Goal: Task Accomplishment & Management: Use online tool/utility

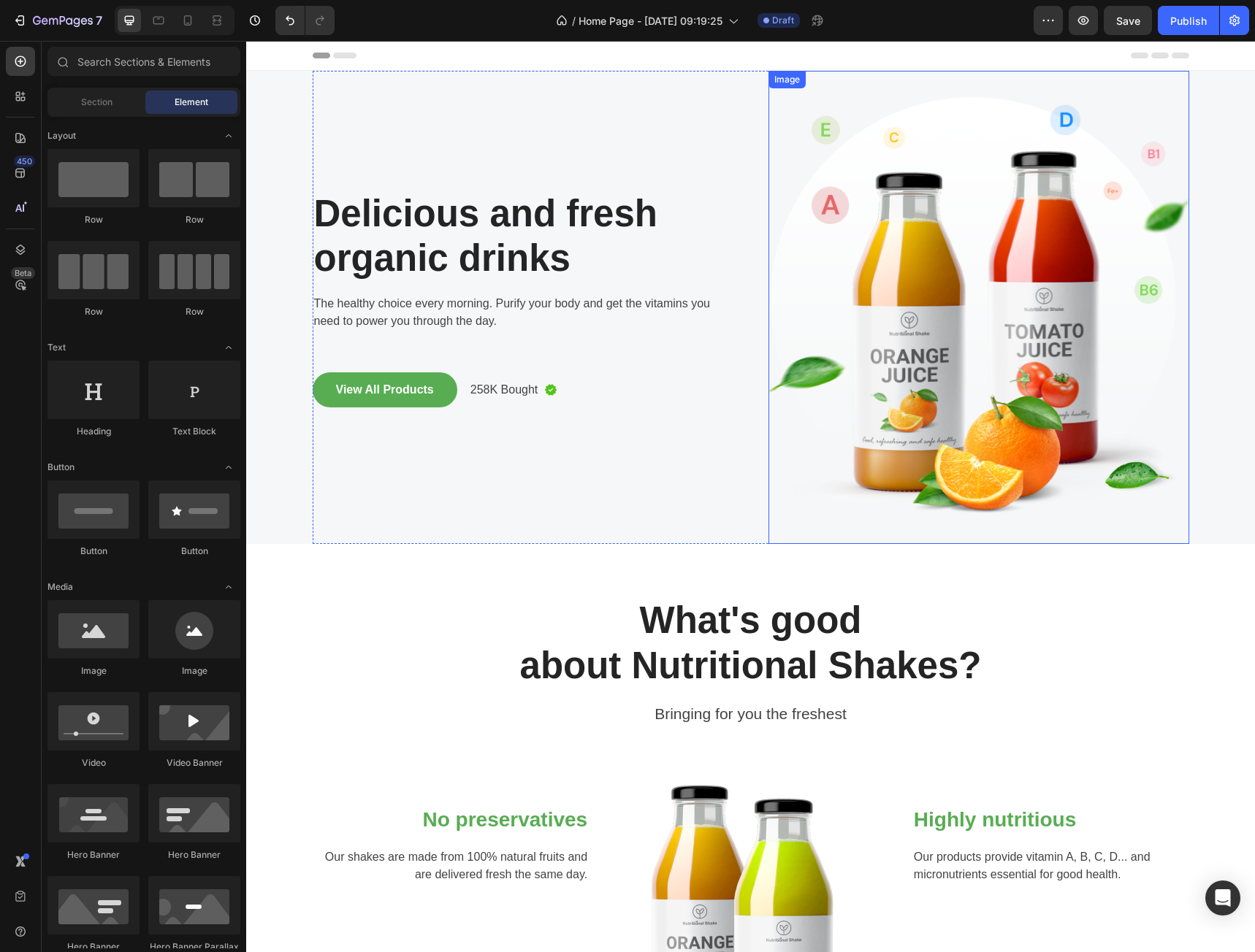
click at [935, 269] on img at bounding box center [978, 308] width 421 height 473
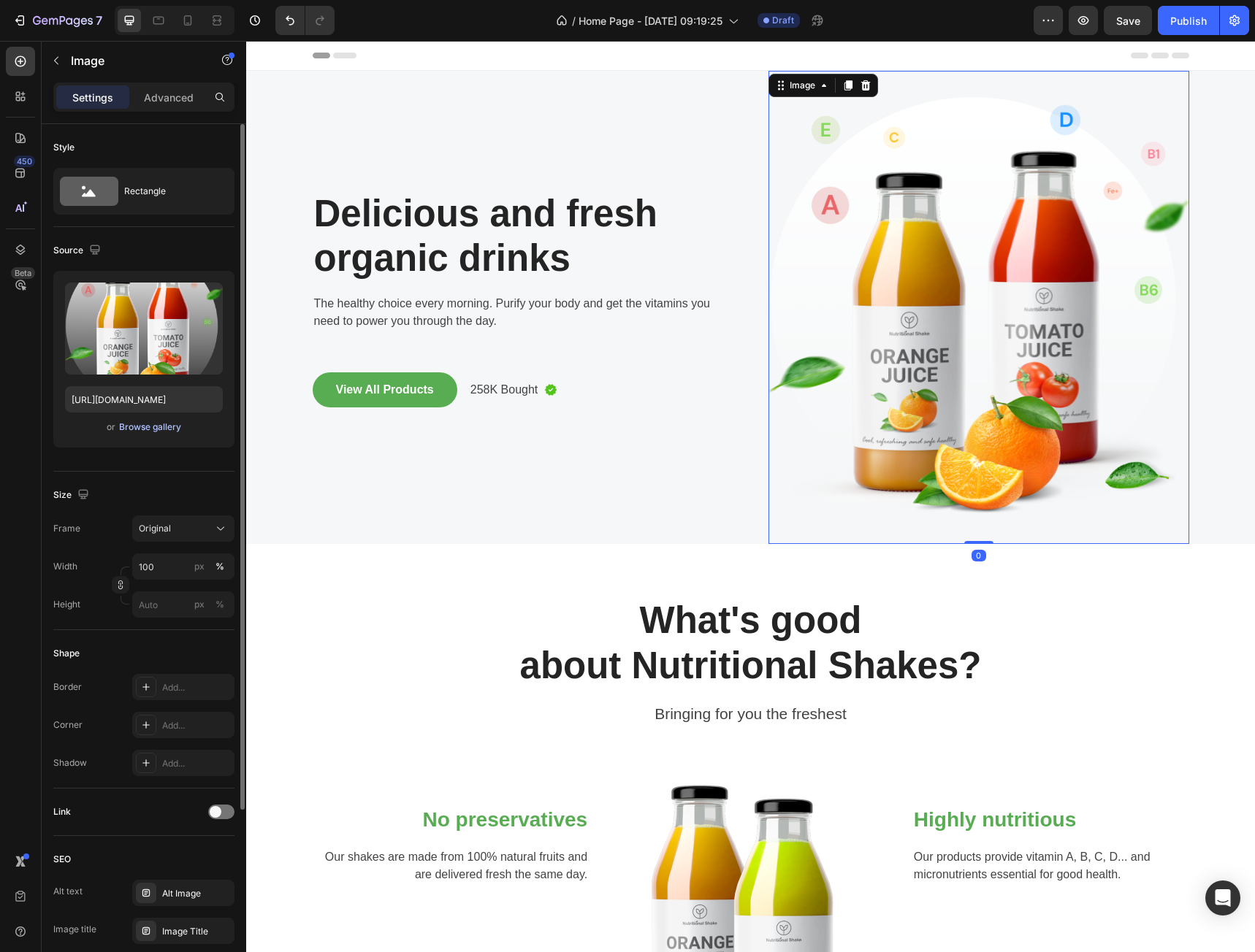
click at [148, 428] on div "Browse gallery" at bounding box center [150, 427] width 62 height 13
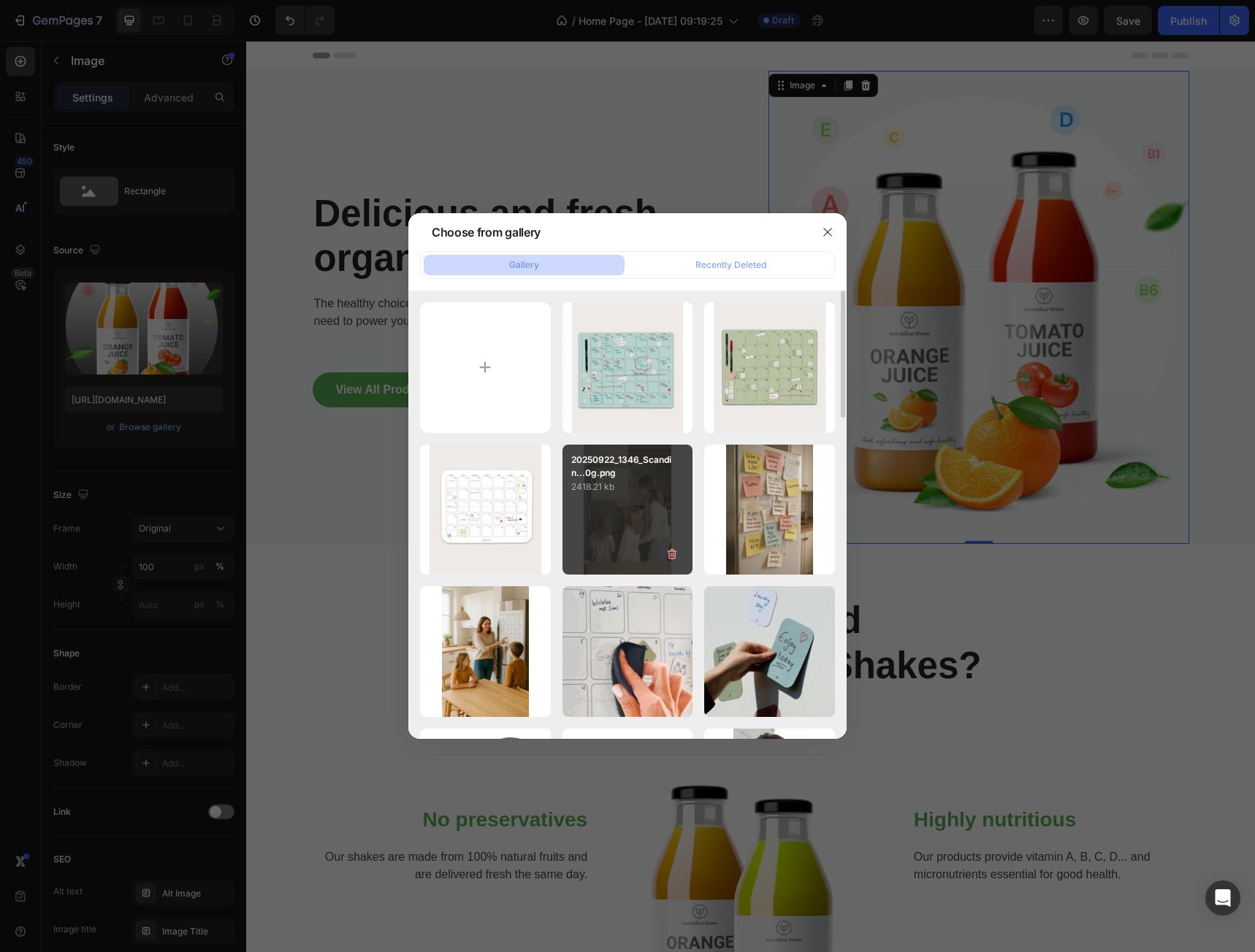
click at [636, 505] on div "20250922_1346_Scandin...0g.png 2418.21 kb" at bounding box center [628, 510] width 131 height 131
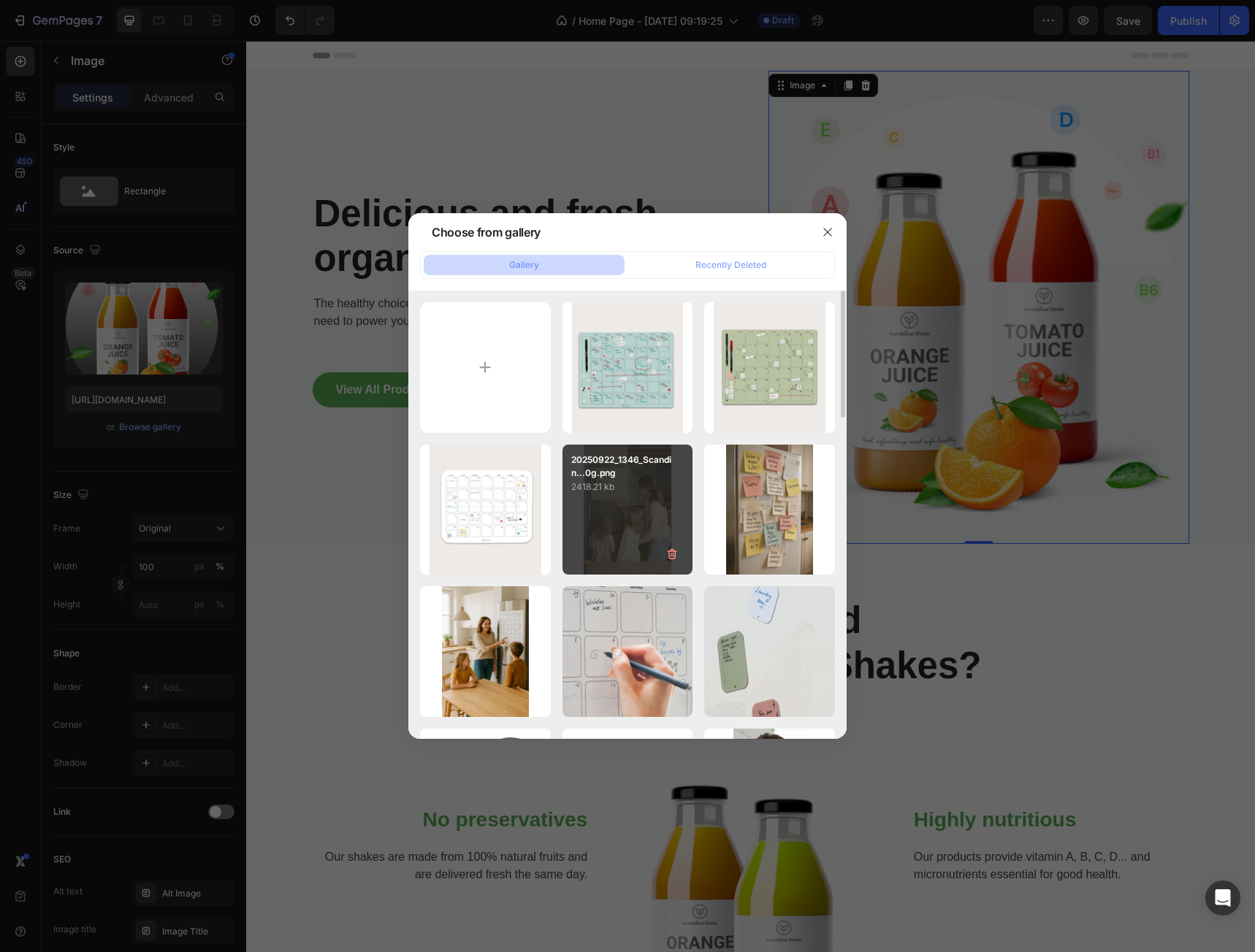
type input "[URL][DOMAIN_NAME]"
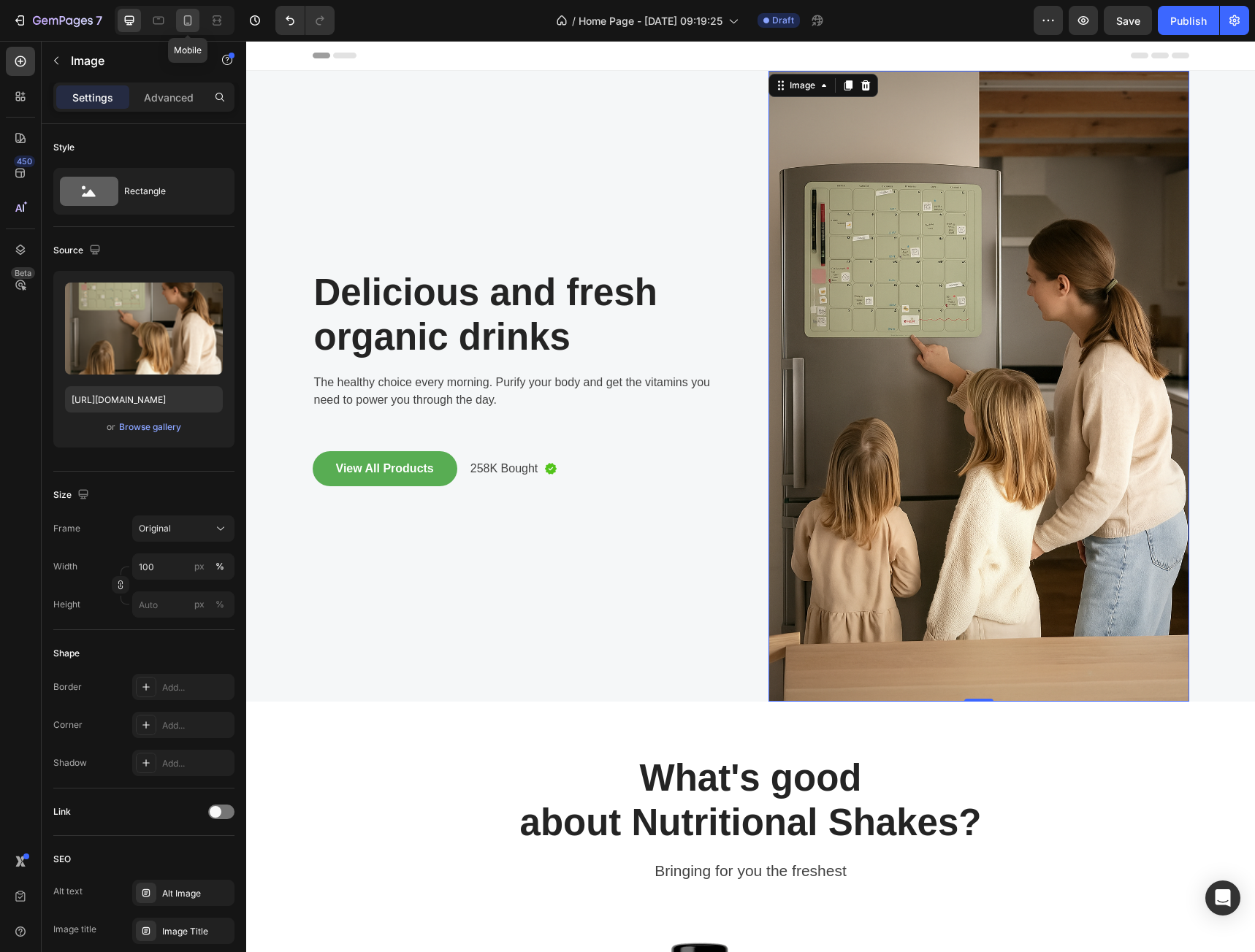
click at [184, 16] on icon at bounding box center [187, 20] width 14 height 14
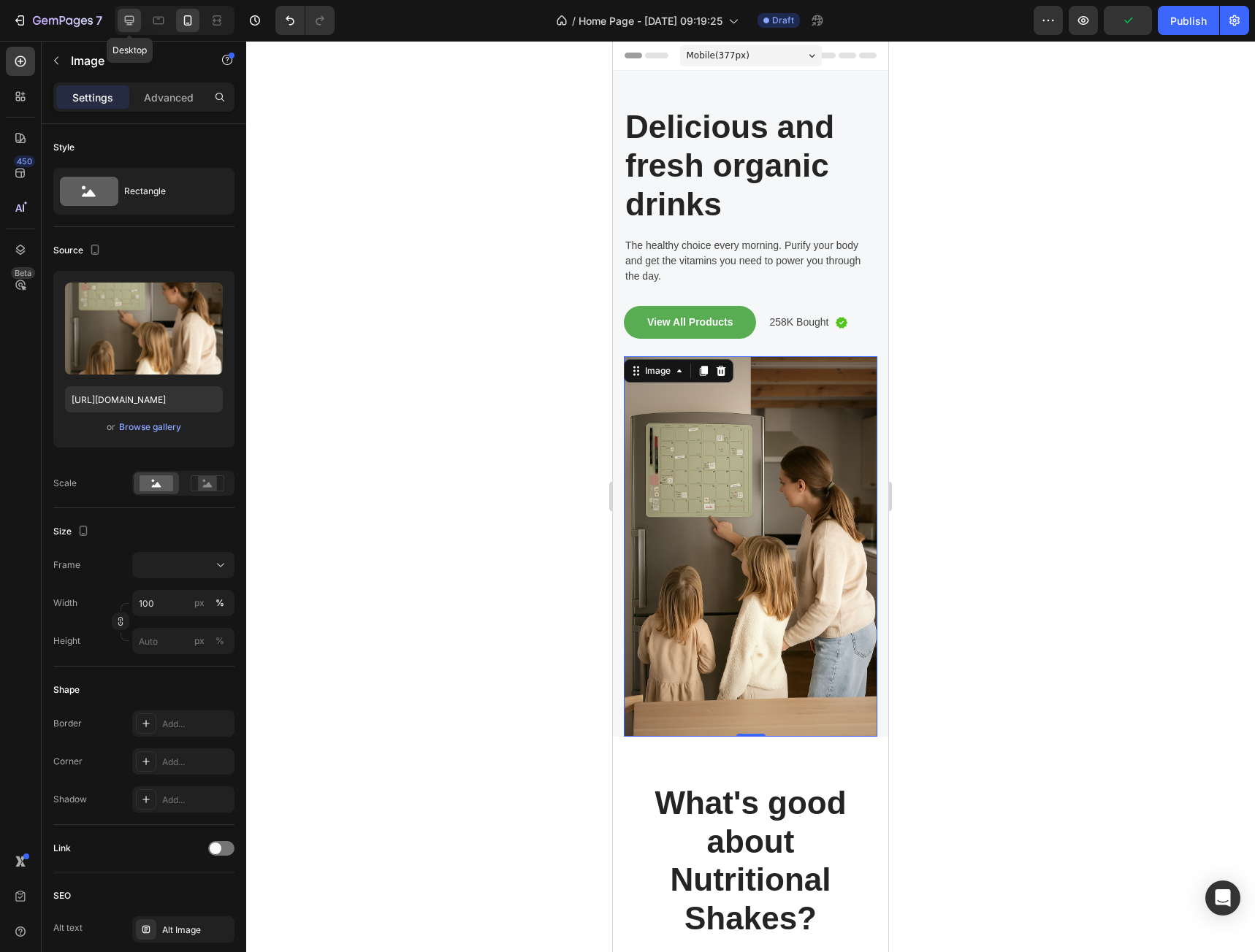
click at [136, 27] on icon at bounding box center [129, 20] width 14 height 14
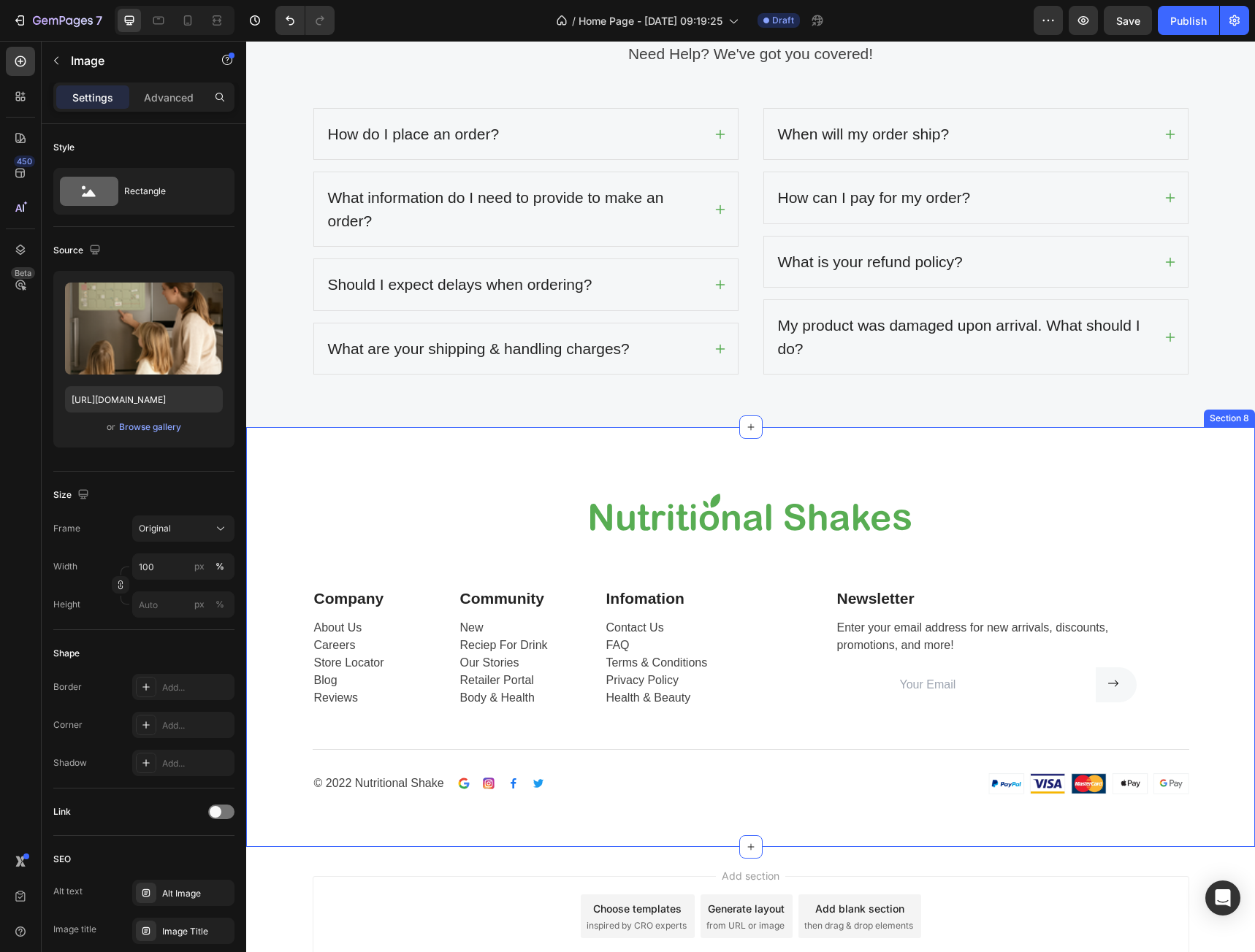
scroll to position [3671, 0]
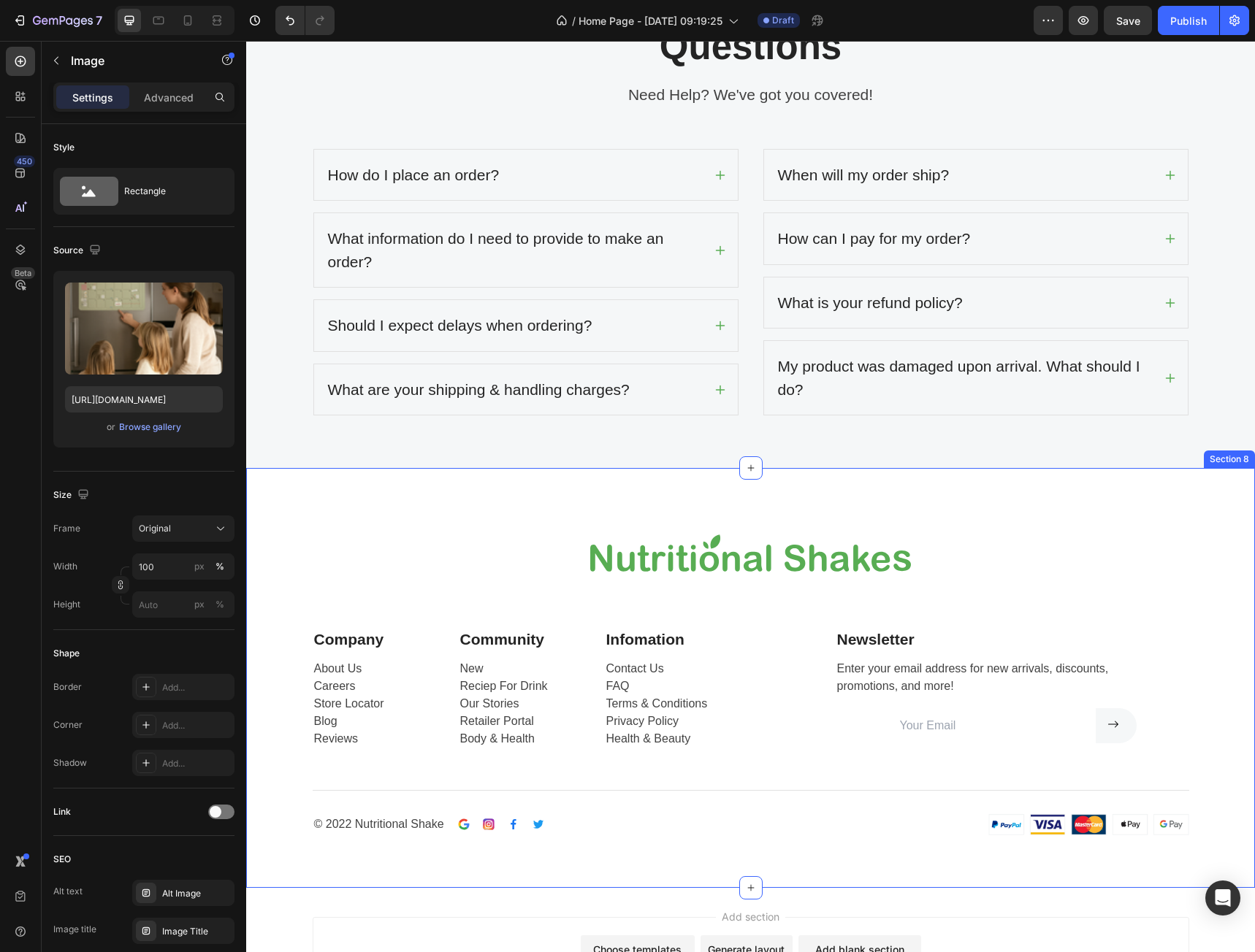
click at [1146, 515] on div "Image Row Company Text block About Us Careers Store Locator Blog Reviews Text b…" at bounding box center [750, 678] width 1009 height 420
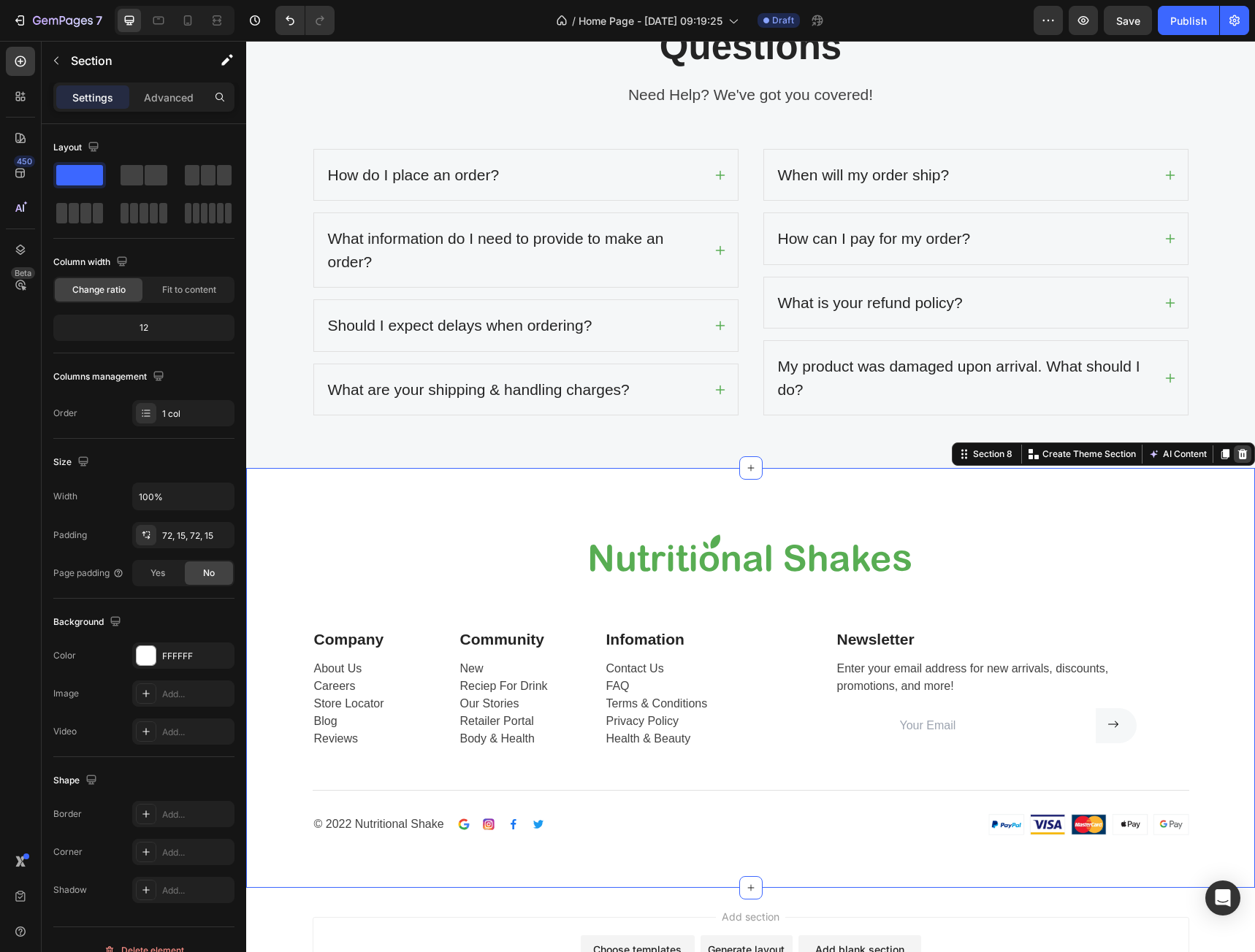
click at [1240, 457] on div at bounding box center [1242, 454] width 18 height 18
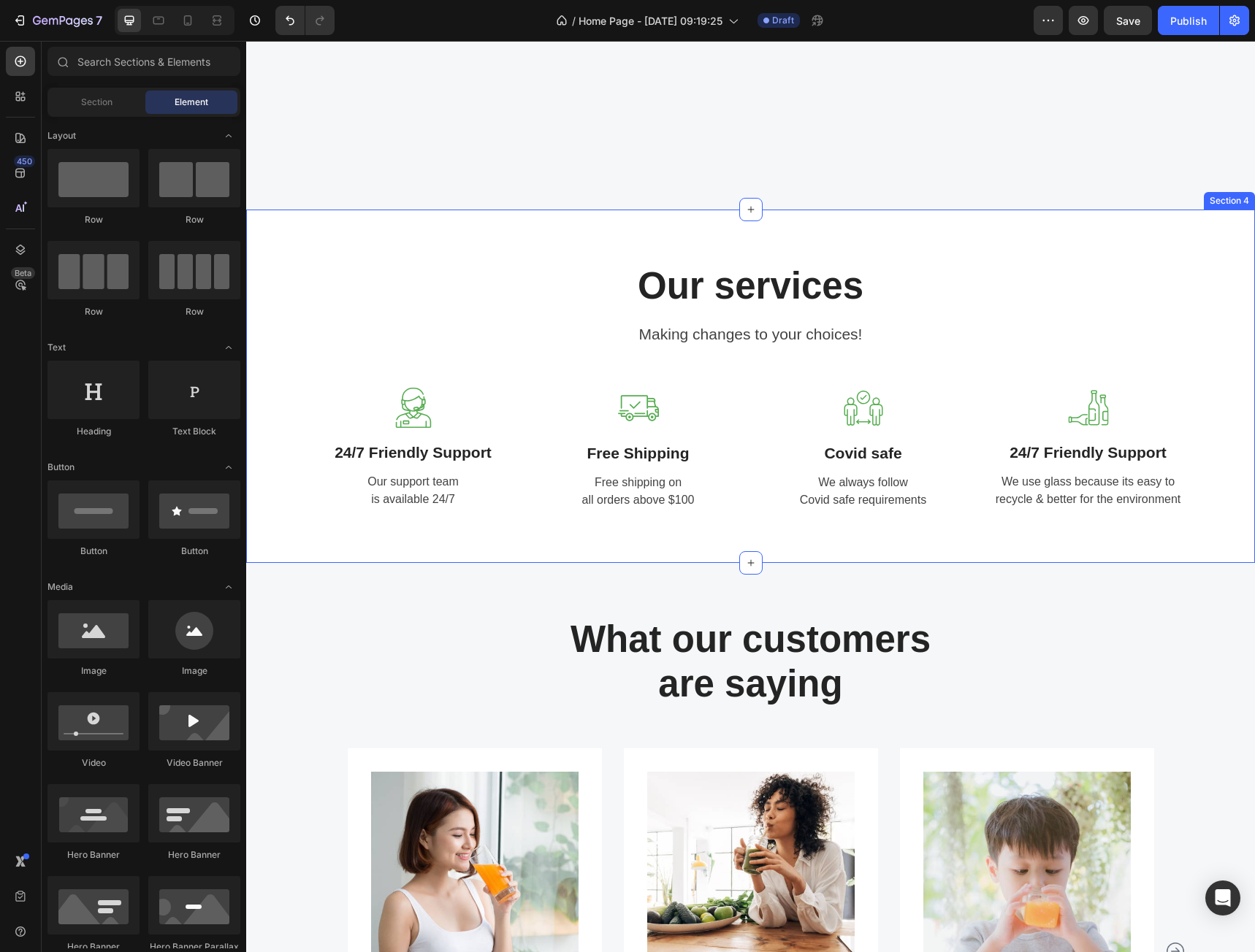
scroll to position [1717, 0]
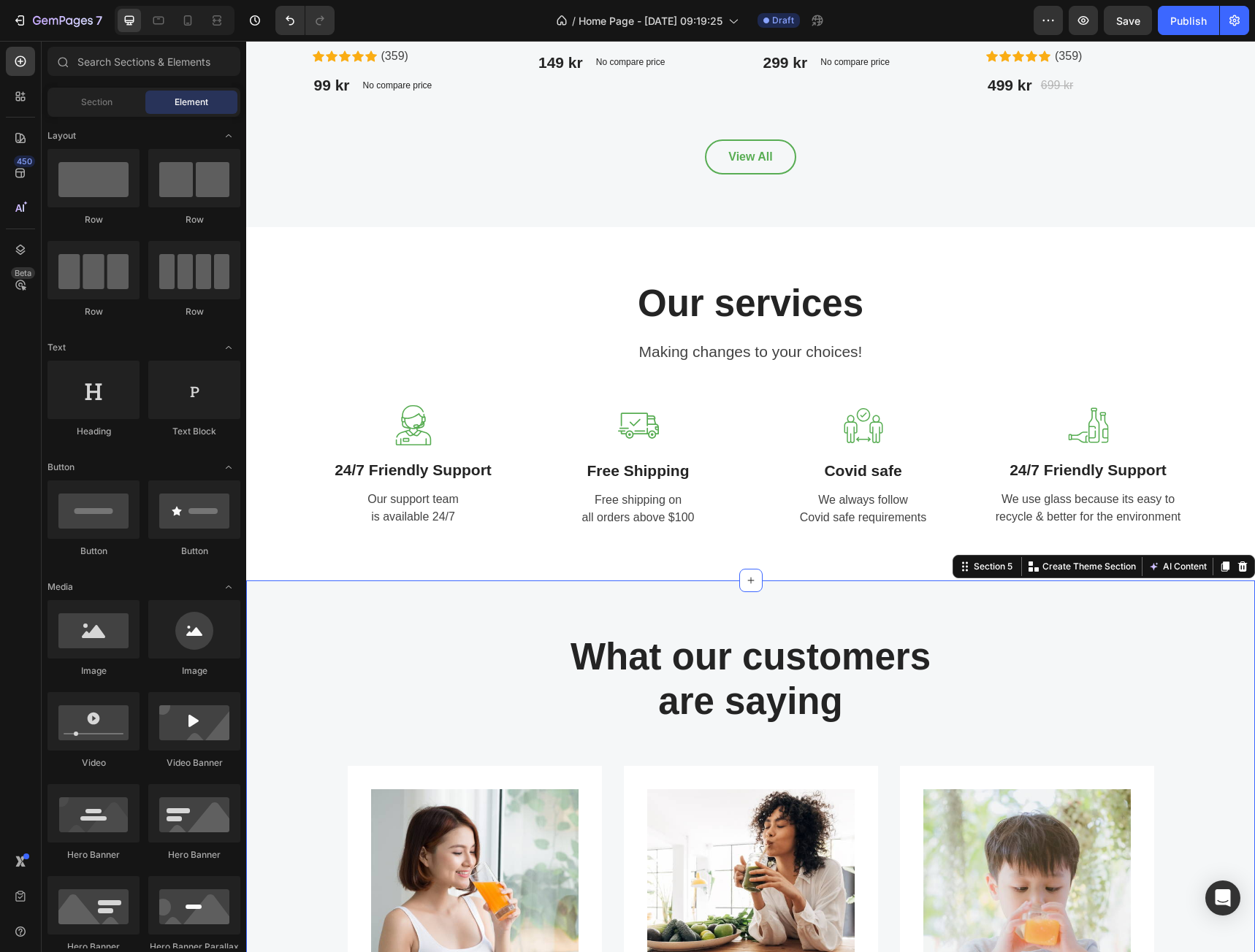
click at [1202, 607] on div "What our customers are saying Heading Row Image Image [PERSON_NAME] Text block …" at bounding box center [750, 908] width 1009 height 656
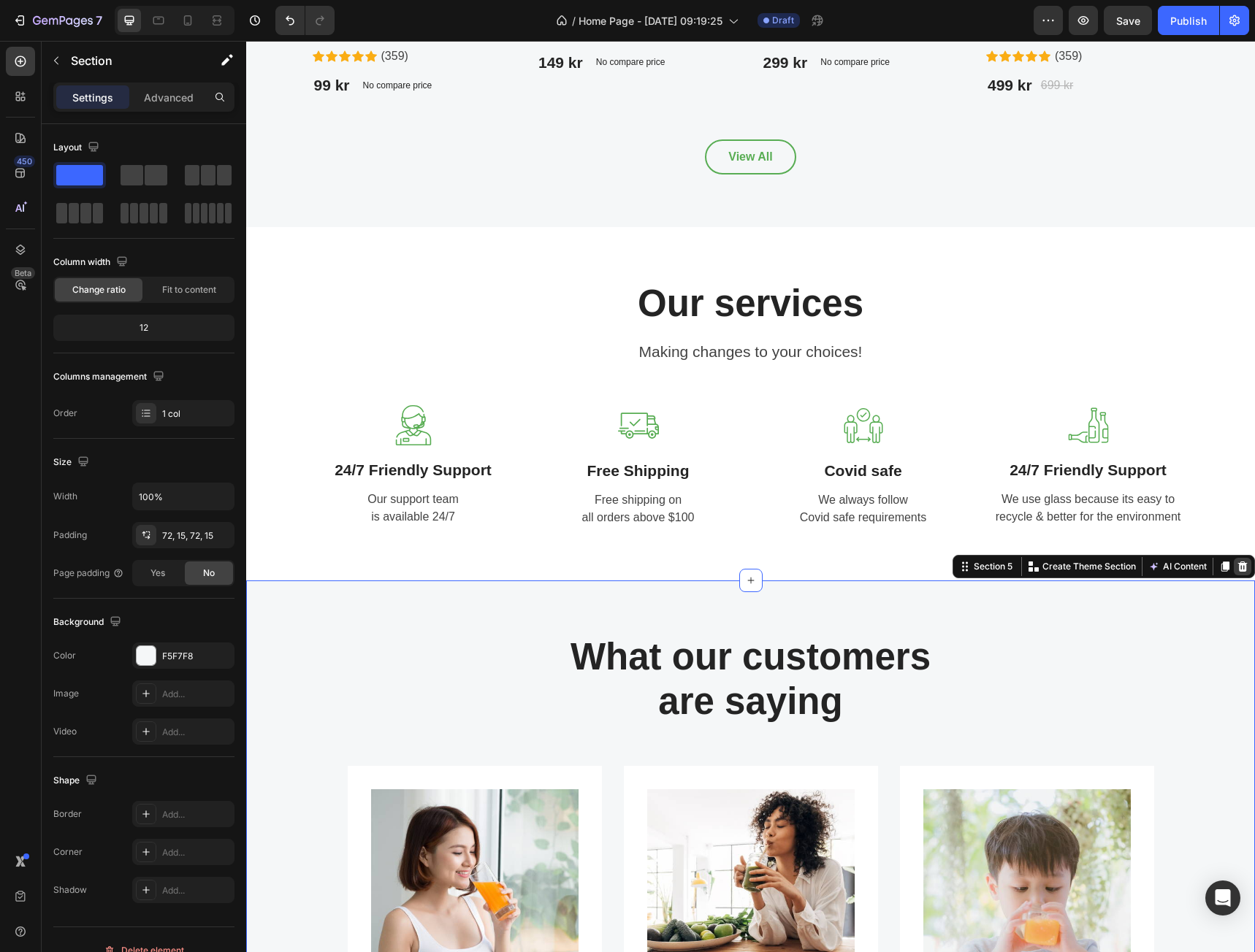
click at [1237, 568] on icon at bounding box center [1242, 567] width 12 height 12
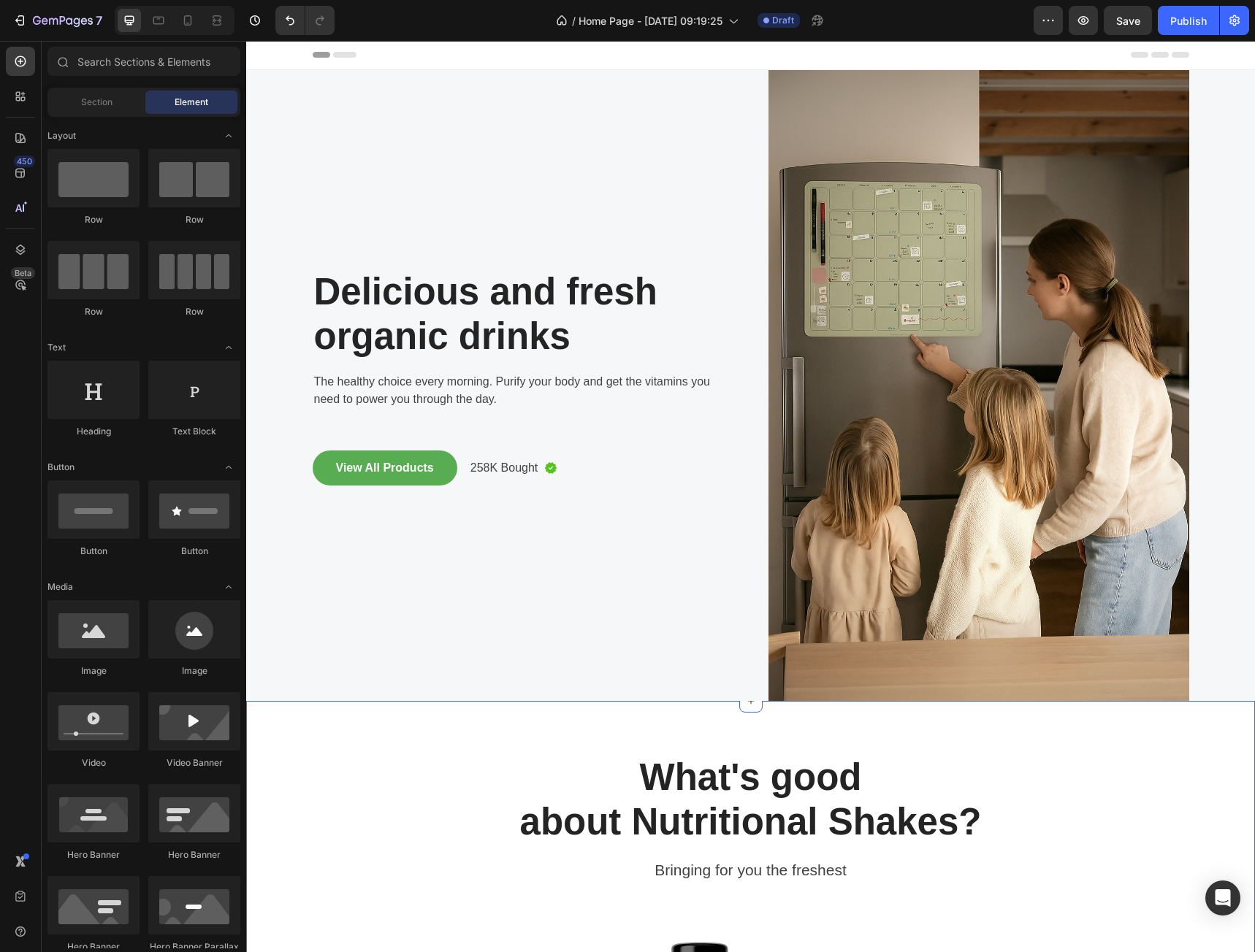
scroll to position [0, 0]
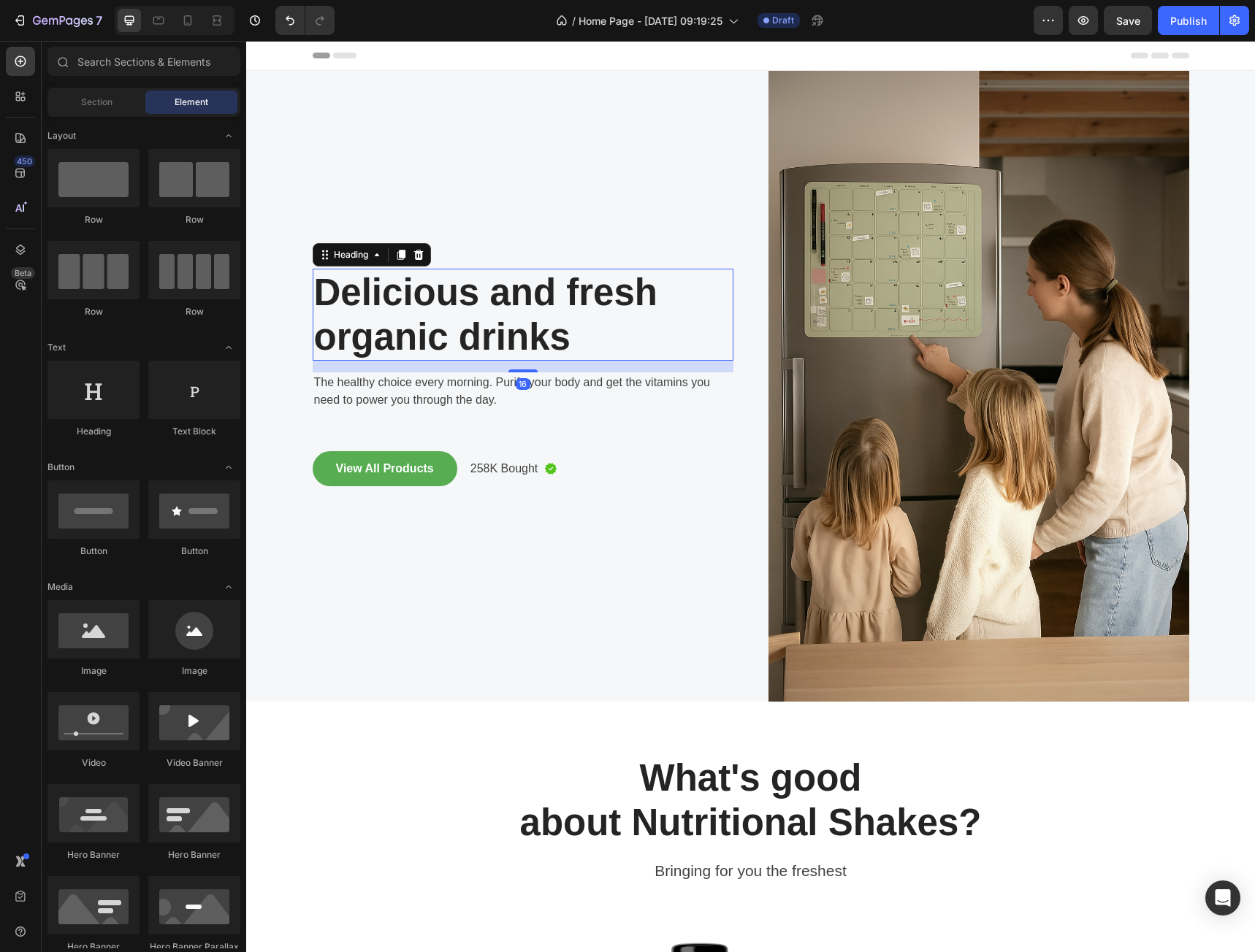
click at [520, 302] on p "Delicious and fresh organic drinks" at bounding box center [522, 315] width 417 height 90
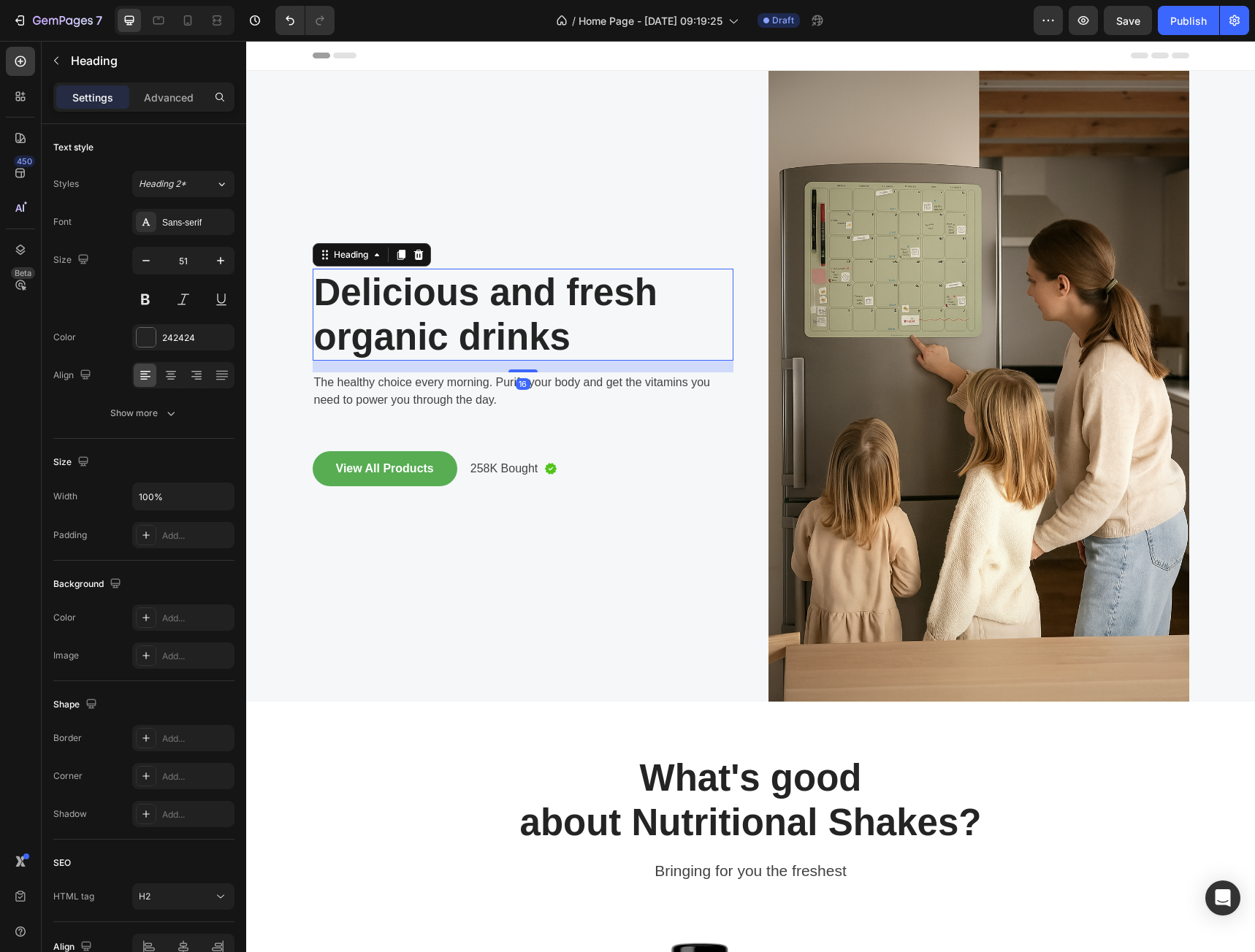
click at [520, 302] on p "Delicious and fresh organic drinks" at bounding box center [522, 315] width 417 height 90
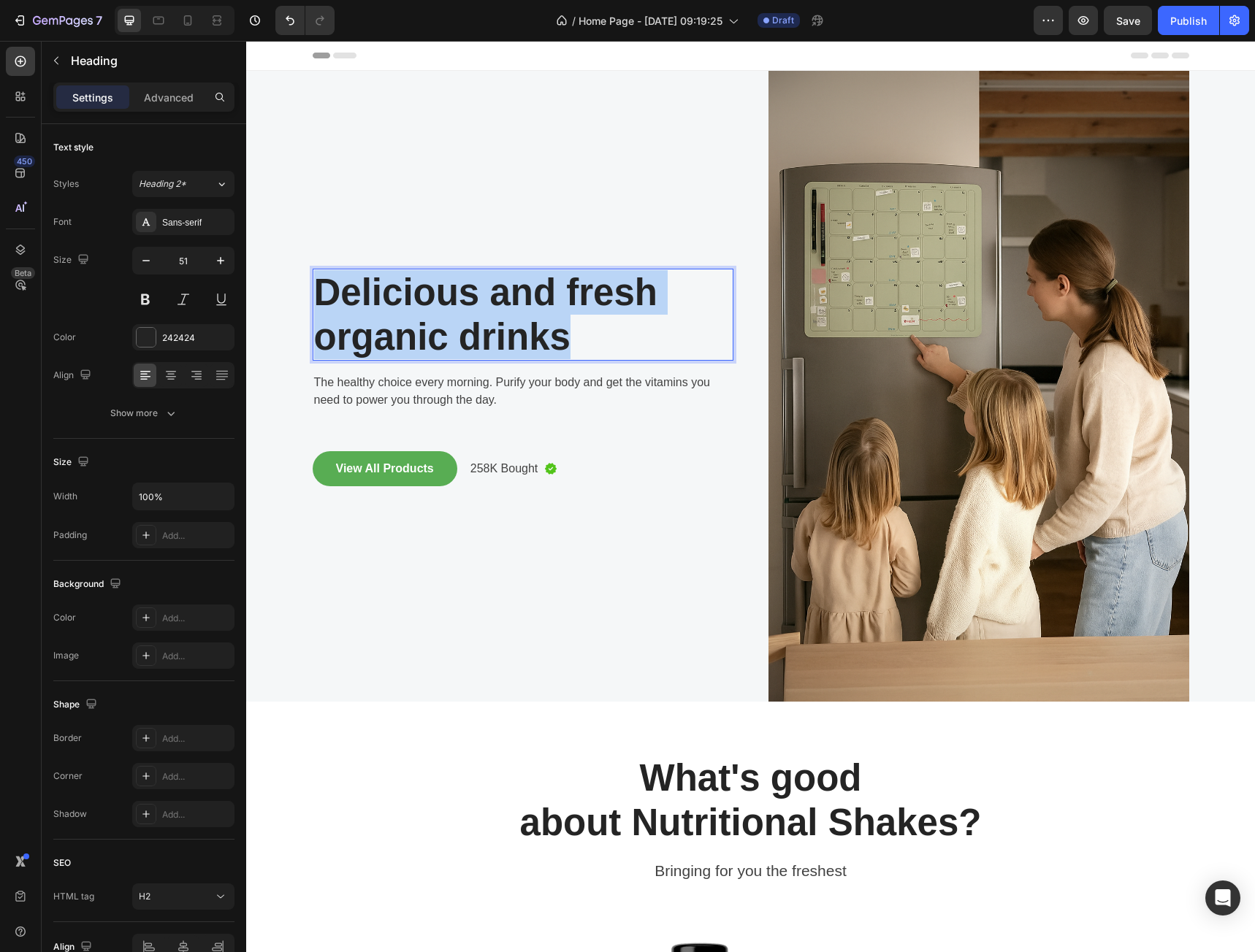
click at [520, 301] on p "Delicious and fresh organic drinks" at bounding box center [522, 315] width 417 height 90
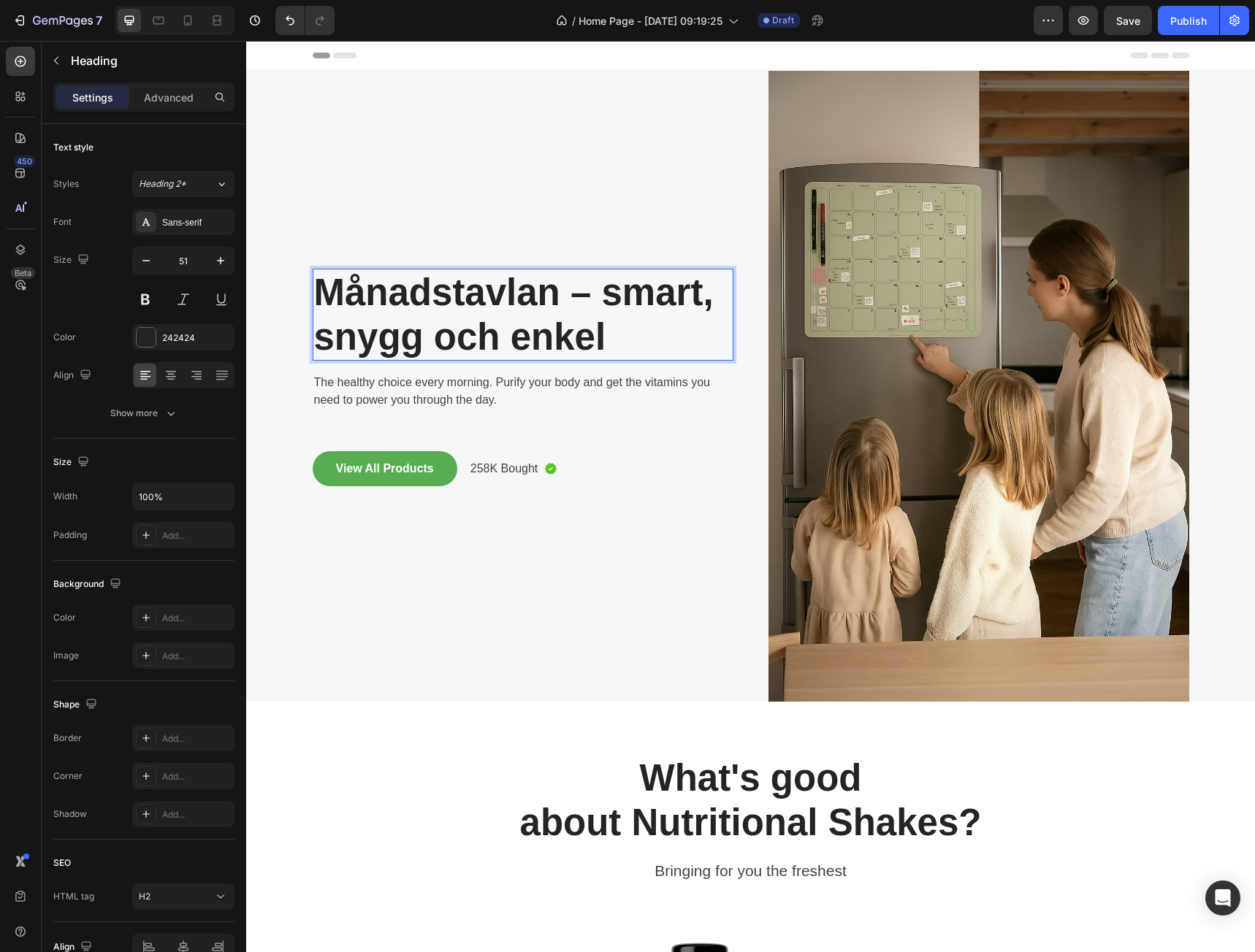
click at [582, 289] on strong "Månadstavlan – smart, snygg och enkel" at bounding box center [514, 315] width 400 height 86
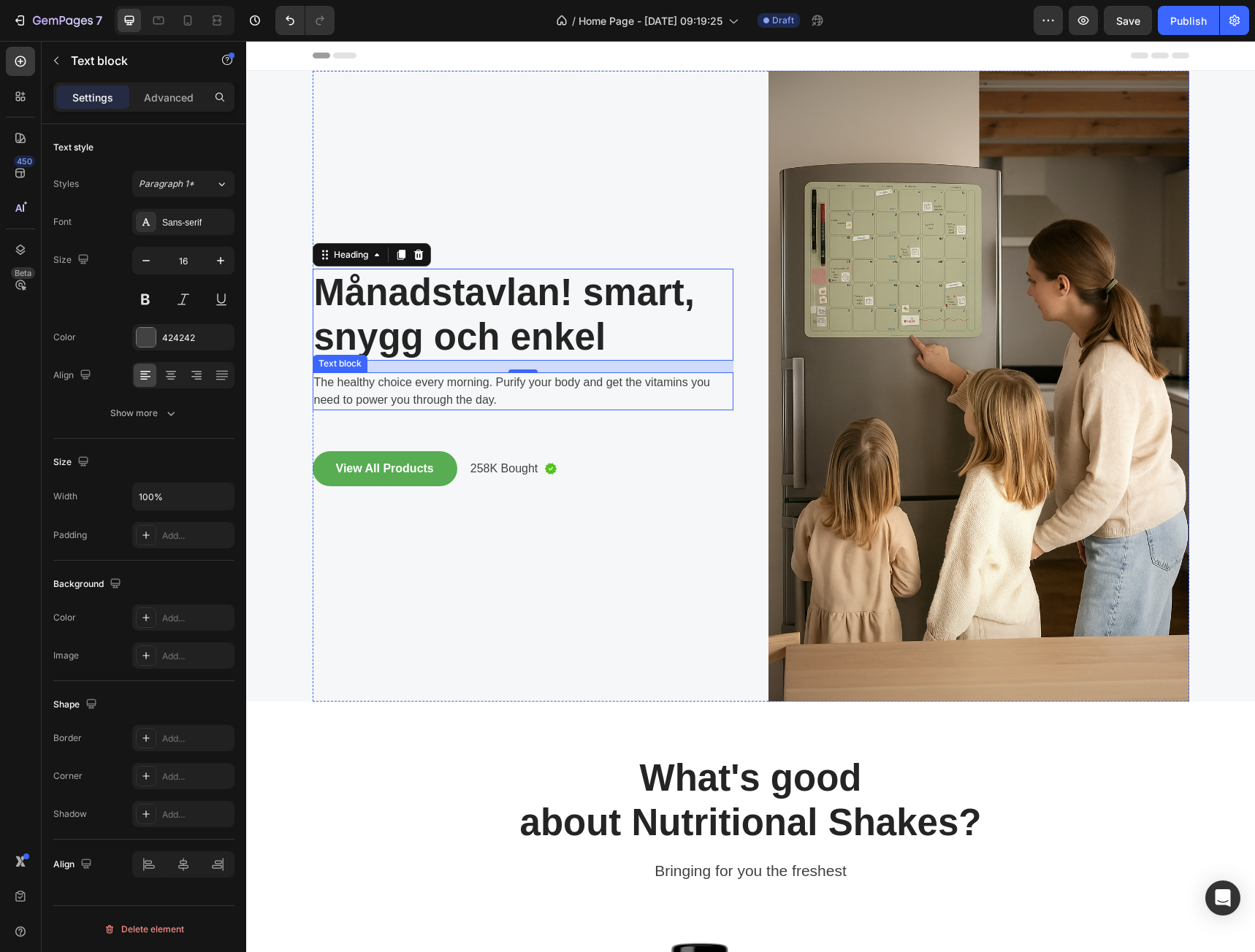
click at [467, 387] on p "The healthy choice every morning. Purify your body and get the vitamins you nee…" at bounding box center [522, 392] width 417 height 35
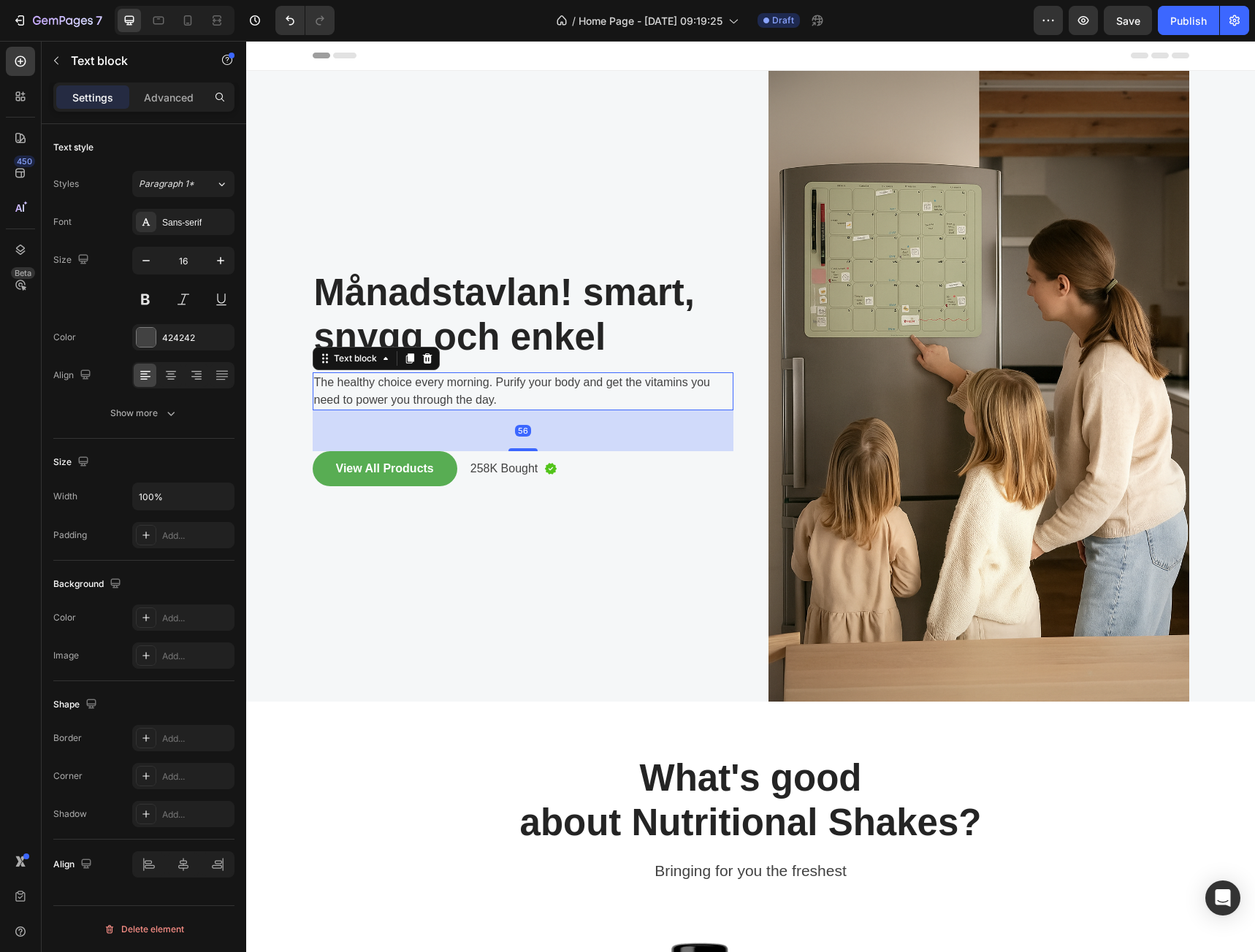
click at [467, 387] on p "The healthy choice every morning. Purify your body and get the vitamins you nee…" at bounding box center [522, 392] width 417 height 35
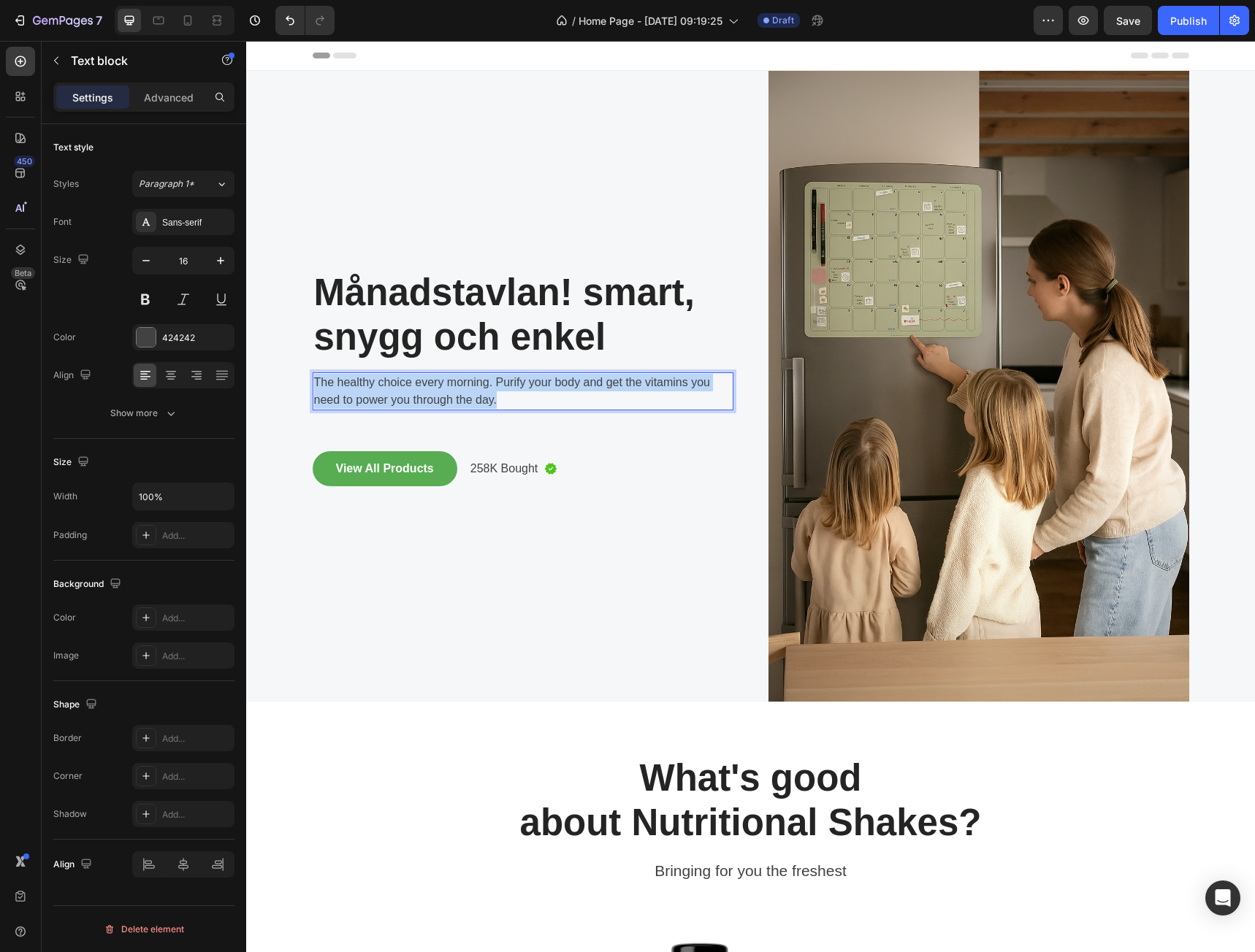
click at [467, 387] on p "The healthy choice every morning. Purify your body and get the vitamins you nee…" at bounding box center [522, 392] width 417 height 35
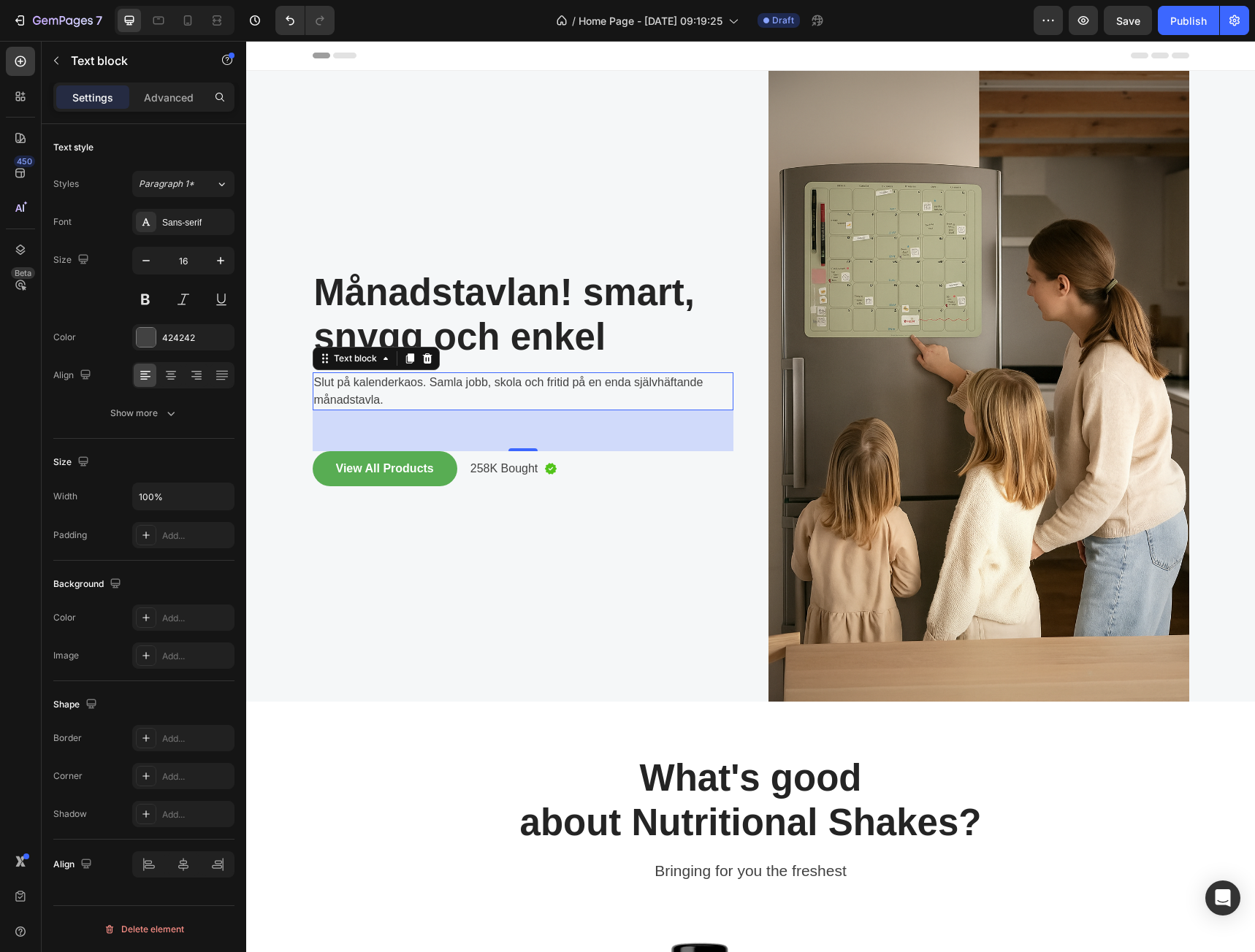
drag, startPoint x: 438, startPoint y: 396, endPoint x: 433, endPoint y: 403, distance: 8.6
click at [438, 397] on p "Slut på kalenderkaos. Samla jobb, skola och fritid på en enda självhäftande mån…" at bounding box center [522, 392] width 417 height 35
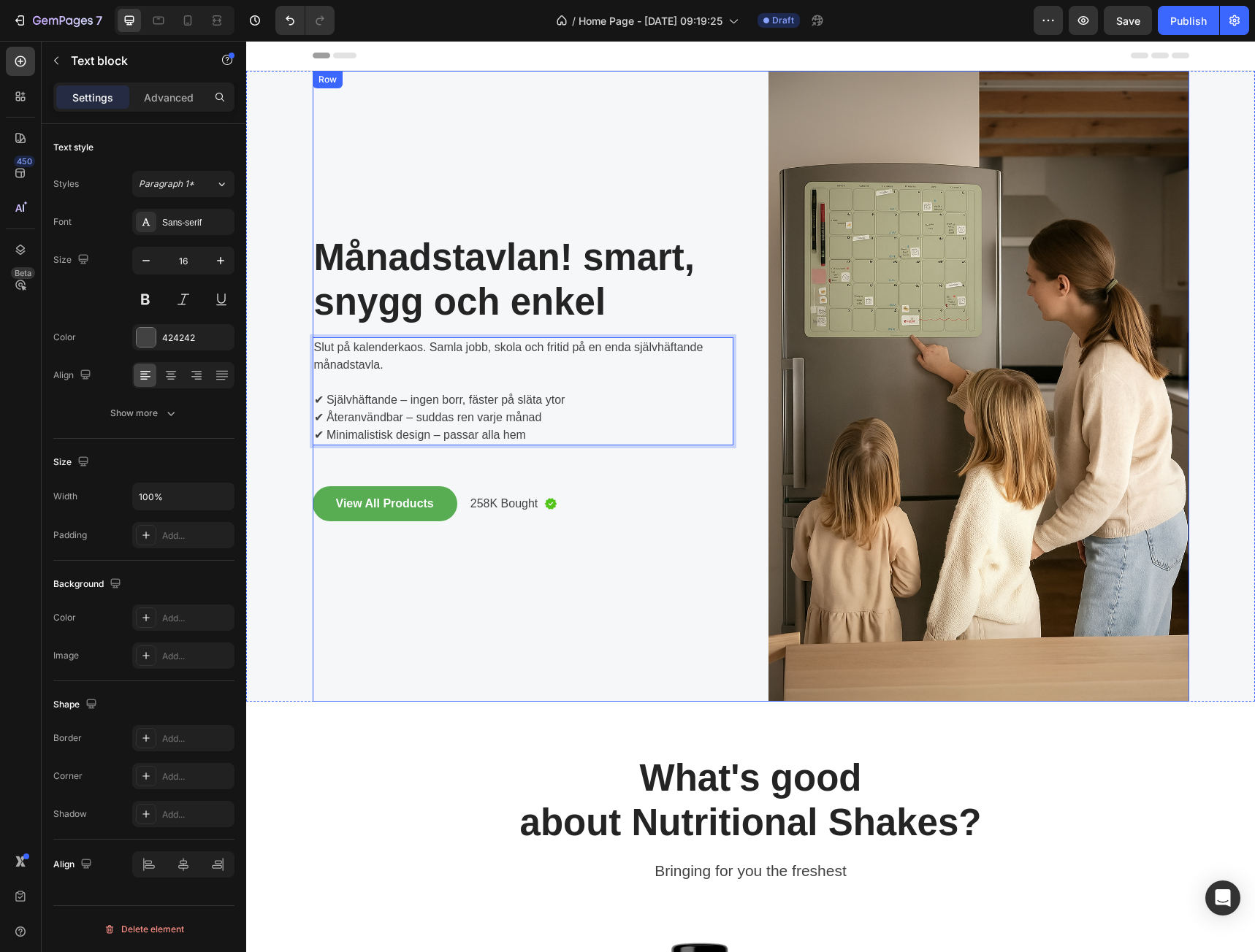
click at [602, 599] on div "⁠⁠⁠⁠⁠⁠⁠ Månadstavlan! smart, snygg och enkel Heading Slut på kalenderkaos. Saml…" at bounding box center [523, 386] width 421 height 631
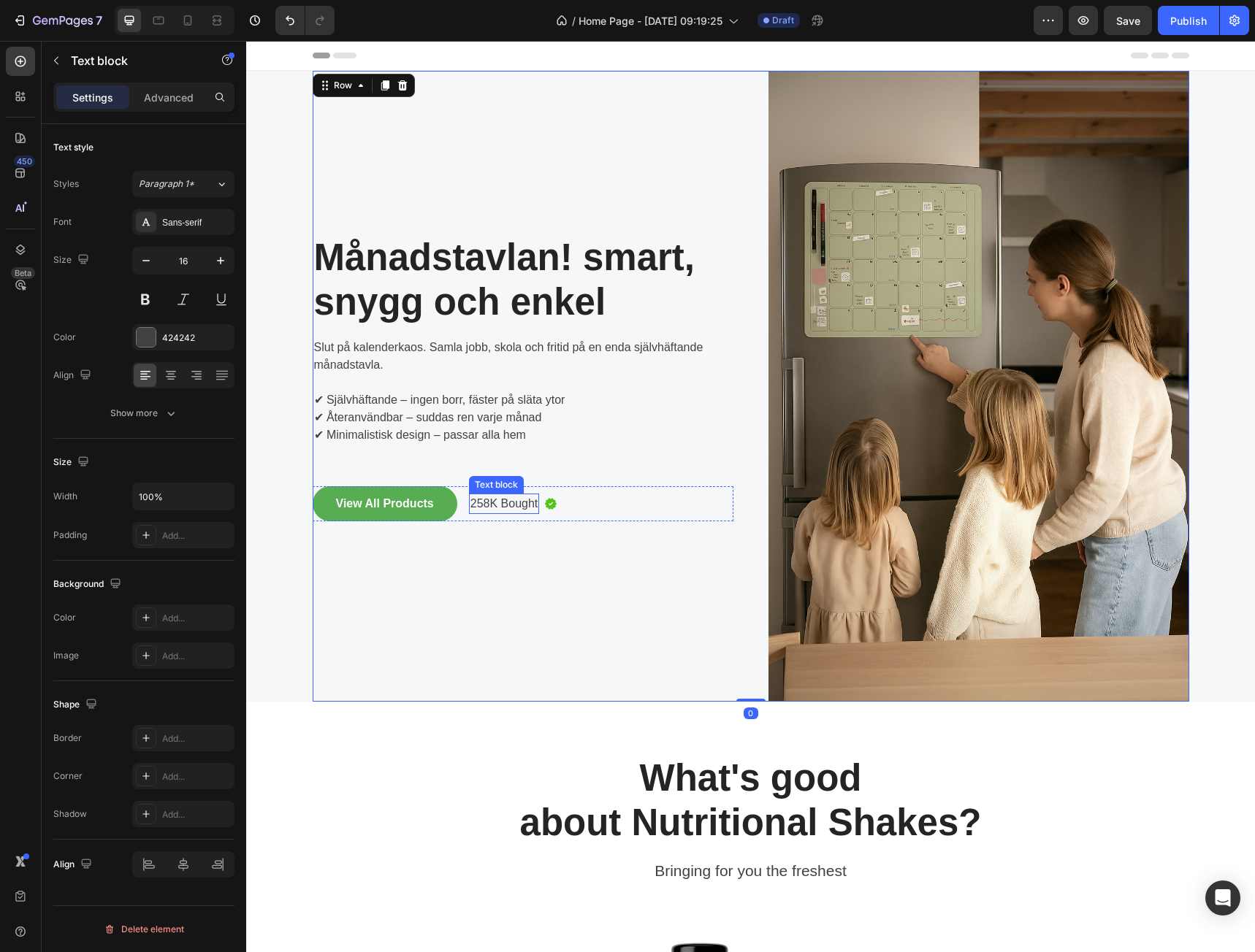
click at [492, 503] on p "258K Bought" at bounding box center [504, 504] width 68 height 18
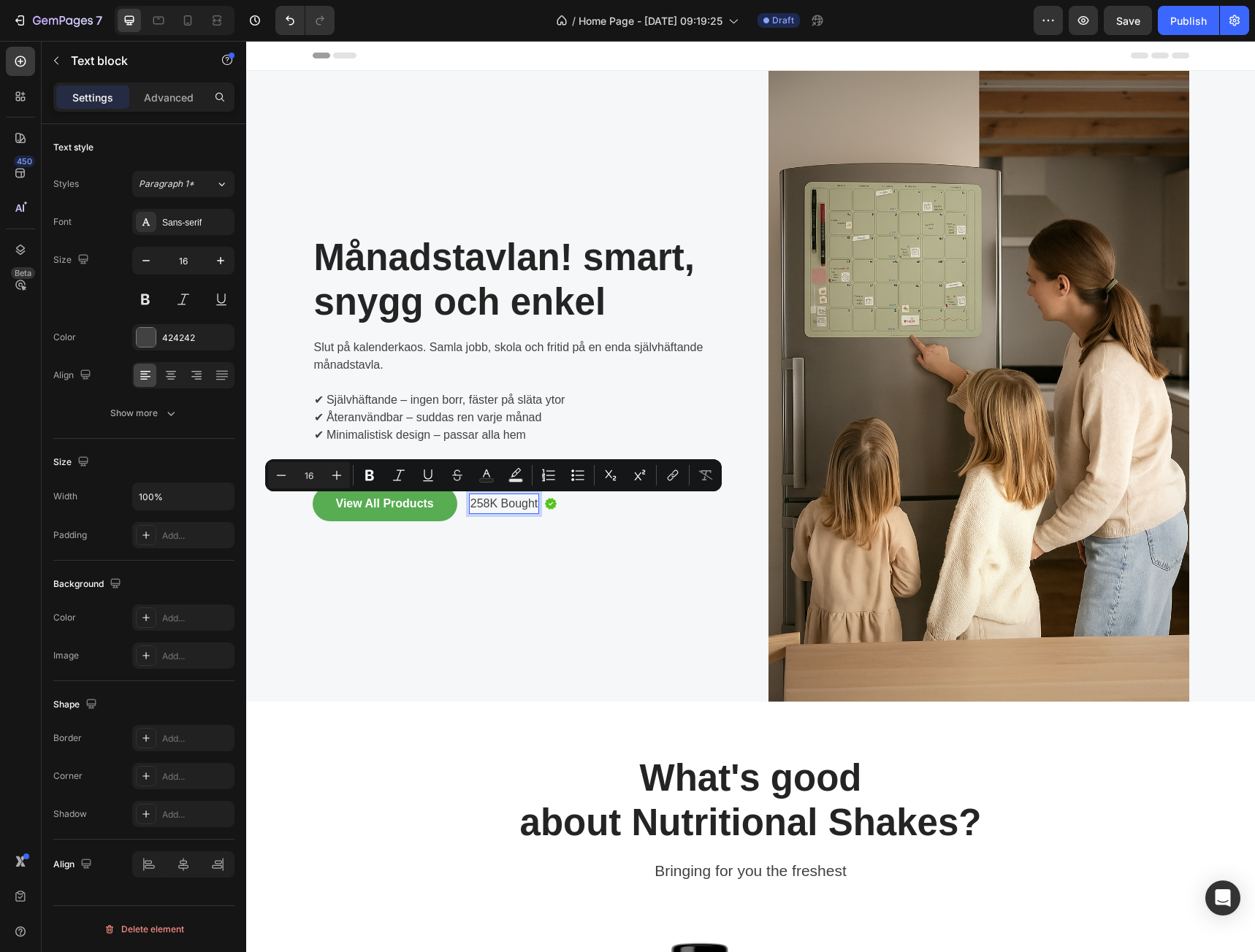
drag, startPoint x: 500, startPoint y: 509, endPoint x: 492, endPoint y: 509, distance: 8.0
click at [499, 509] on p "258K Bought" at bounding box center [504, 504] width 68 height 18
drag, startPoint x: 484, startPoint y: 507, endPoint x: 493, endPoint y: 506, distance: 9.1
click at [493, 506] on p "258K Bought" at bounding box center [504, 504] width 68 height 18
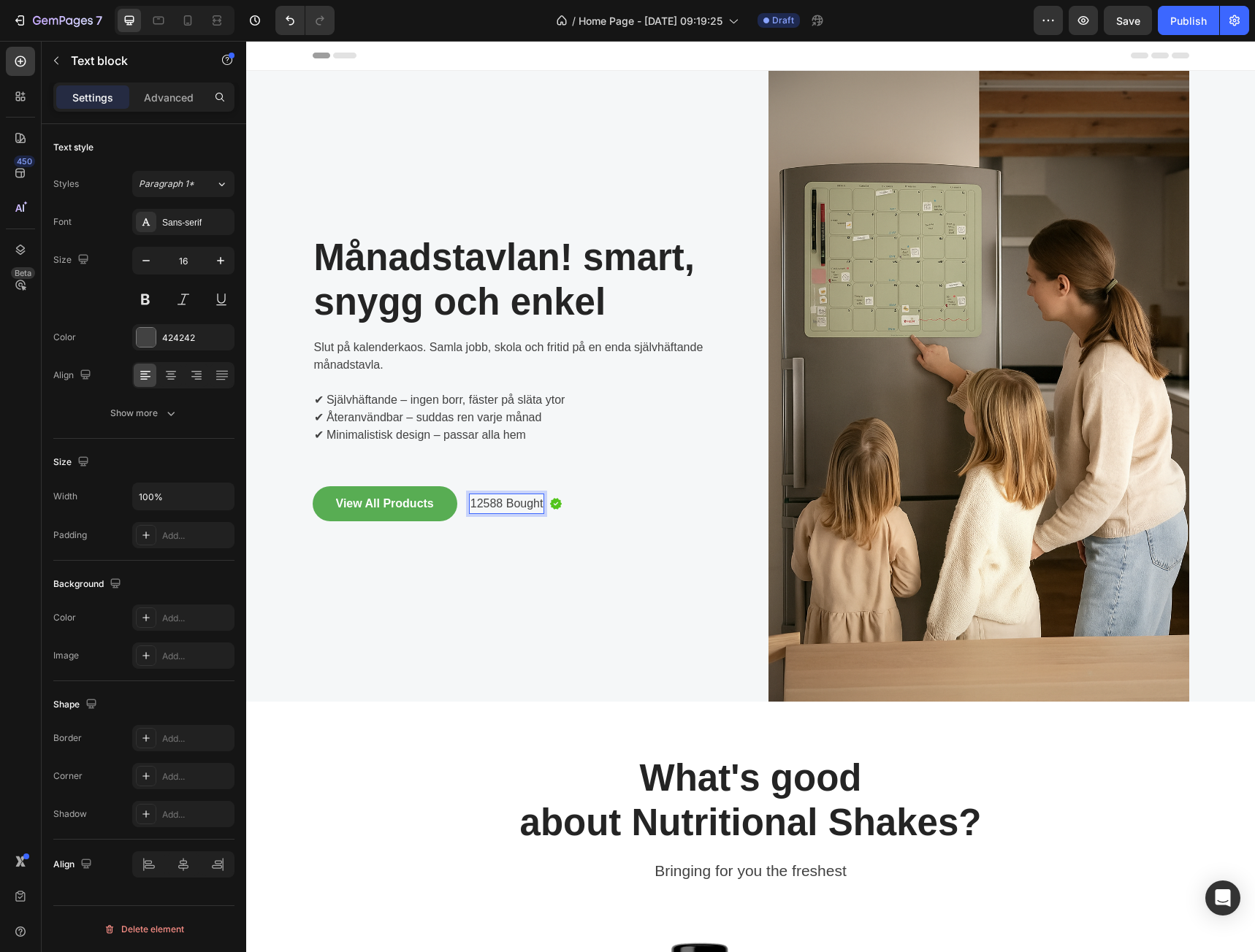
click at [515, 504] on p "12588 Bought" at bounding box center [506, 504] width 73 height 18
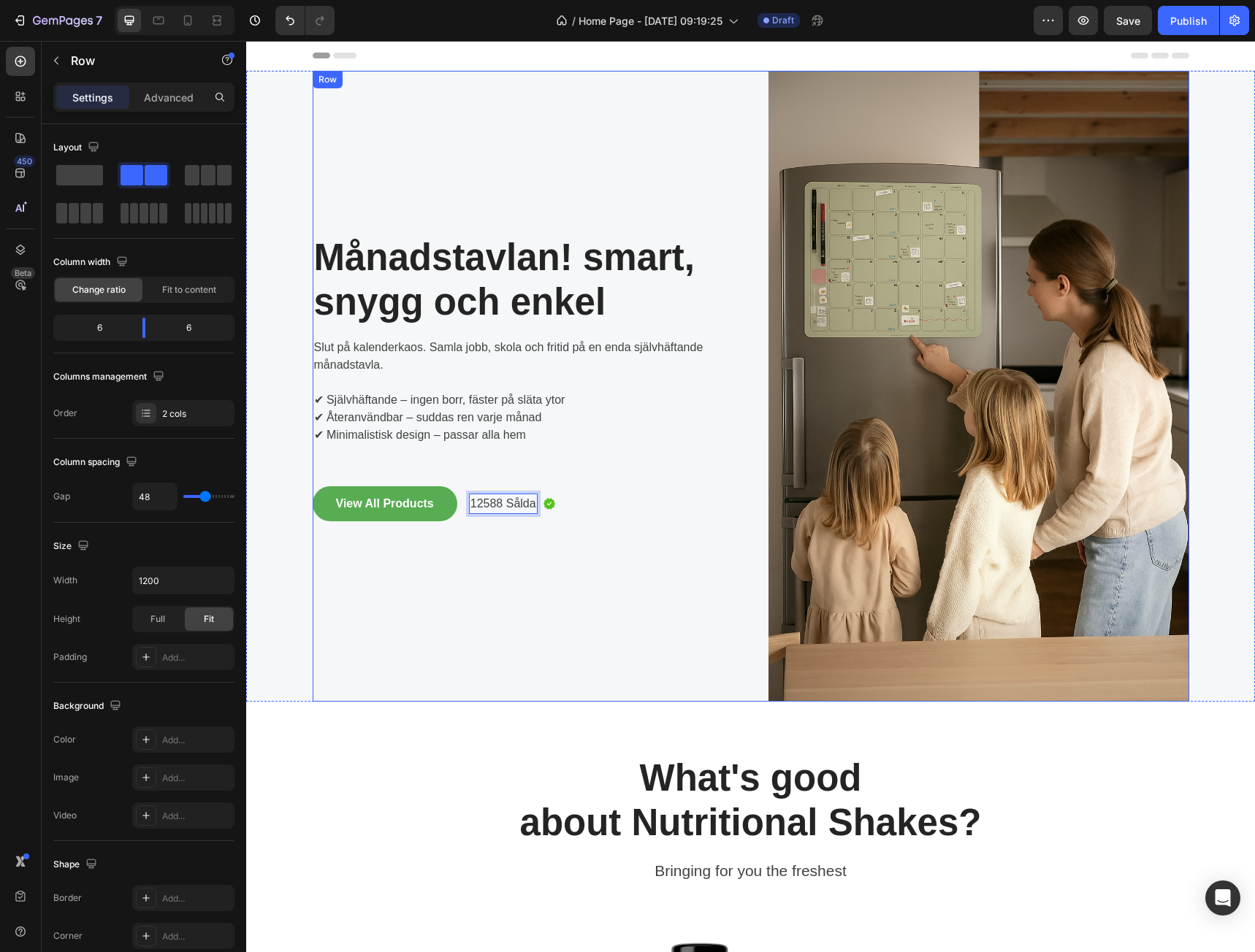
click at [598, 595] on div "⁠⁠⁠⁠⁠⁠⁠ Månadstavlan! smart, snygg och enkel Heading Slut på kalenderkaos. Saml…" at bounding box center [523, 386] width 421 height 631
click at [384, 503] on div "View All Products" at bounding box center [385, 504] width 98 height 18
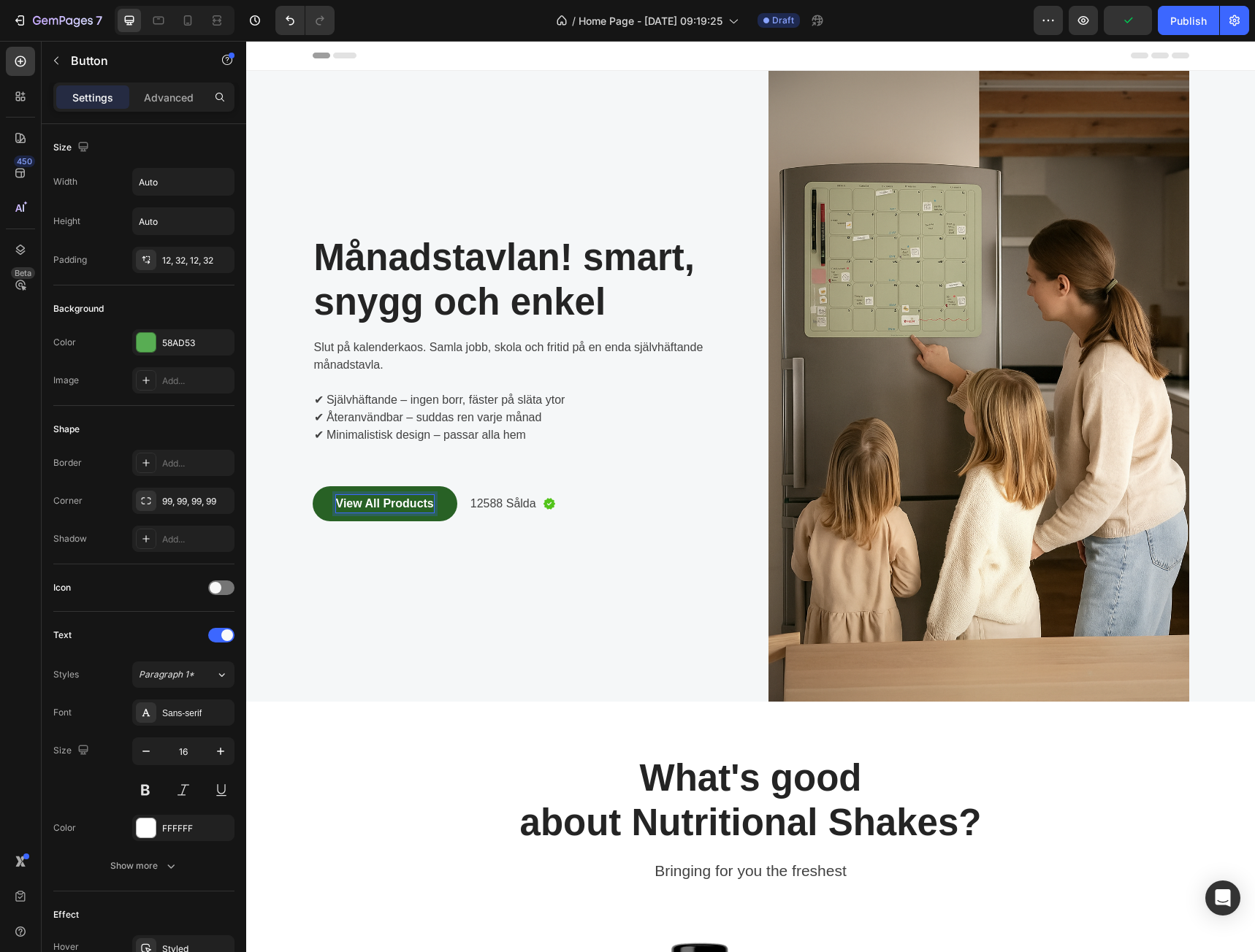
click at [384, 503] on div "View All Products" at bounding box center [385, 504] width 98 height 18
click at [384, 503] on p "View All Products" at bounding box center [385, 504] width 98 height 18
click at [313, 486] on button "Visa" at bounding box center [348, 504] width 71 height 35
click at [313, 486] on button "Visa alla" at bounding box center [355, 504] width 84 height 35
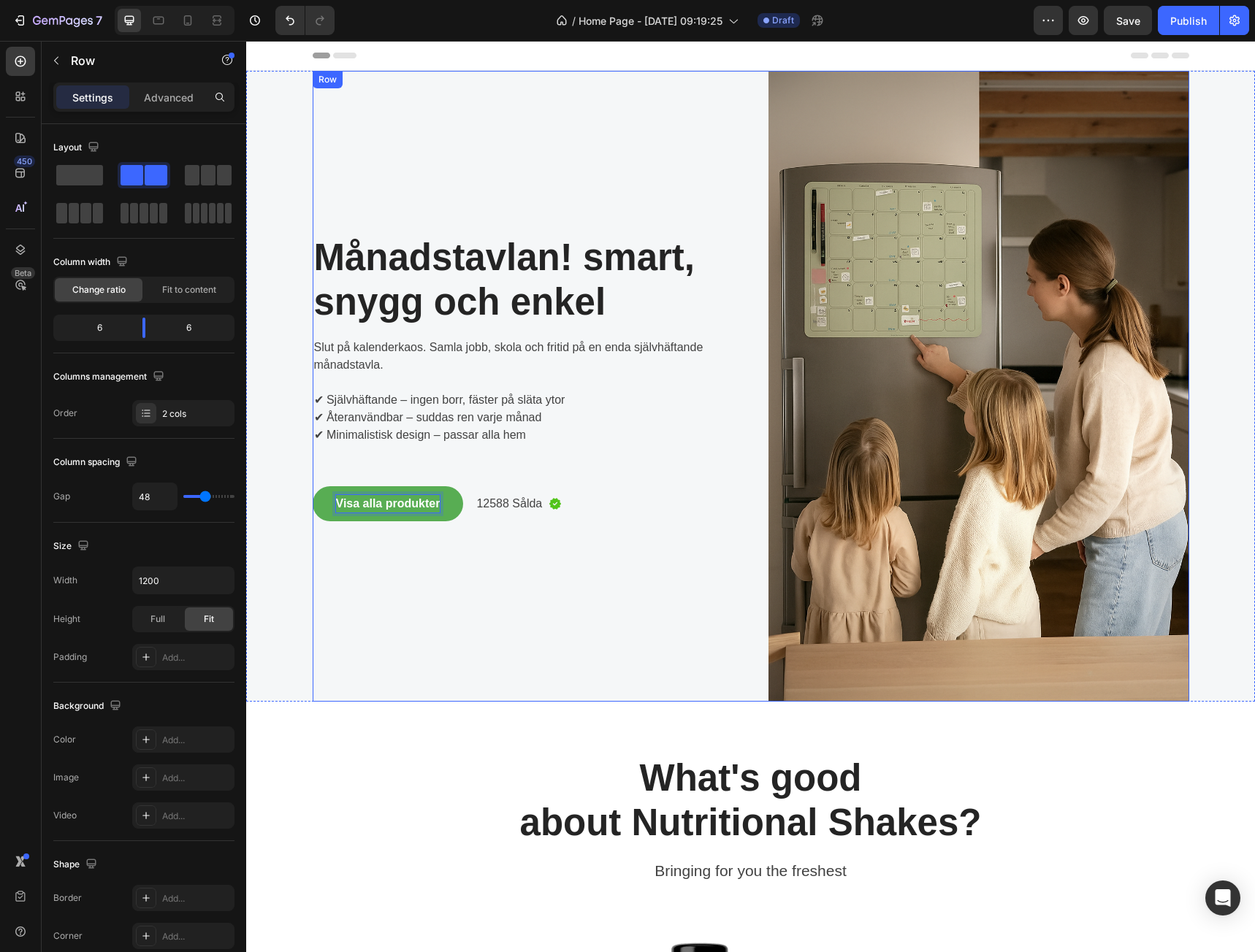
click at [466, 613] on div "⁠⁠⁠⁠⁠⁠⁠ Månadstavlan! smart, snygg och enkel Heading Slut på kalenderkaos. Saml…" at bounding box center [523, 386] width 421 height 631
click at [177, 18] on div at bounding box center [187, 20] width 23 height 23
type input "0"
type input "100%"
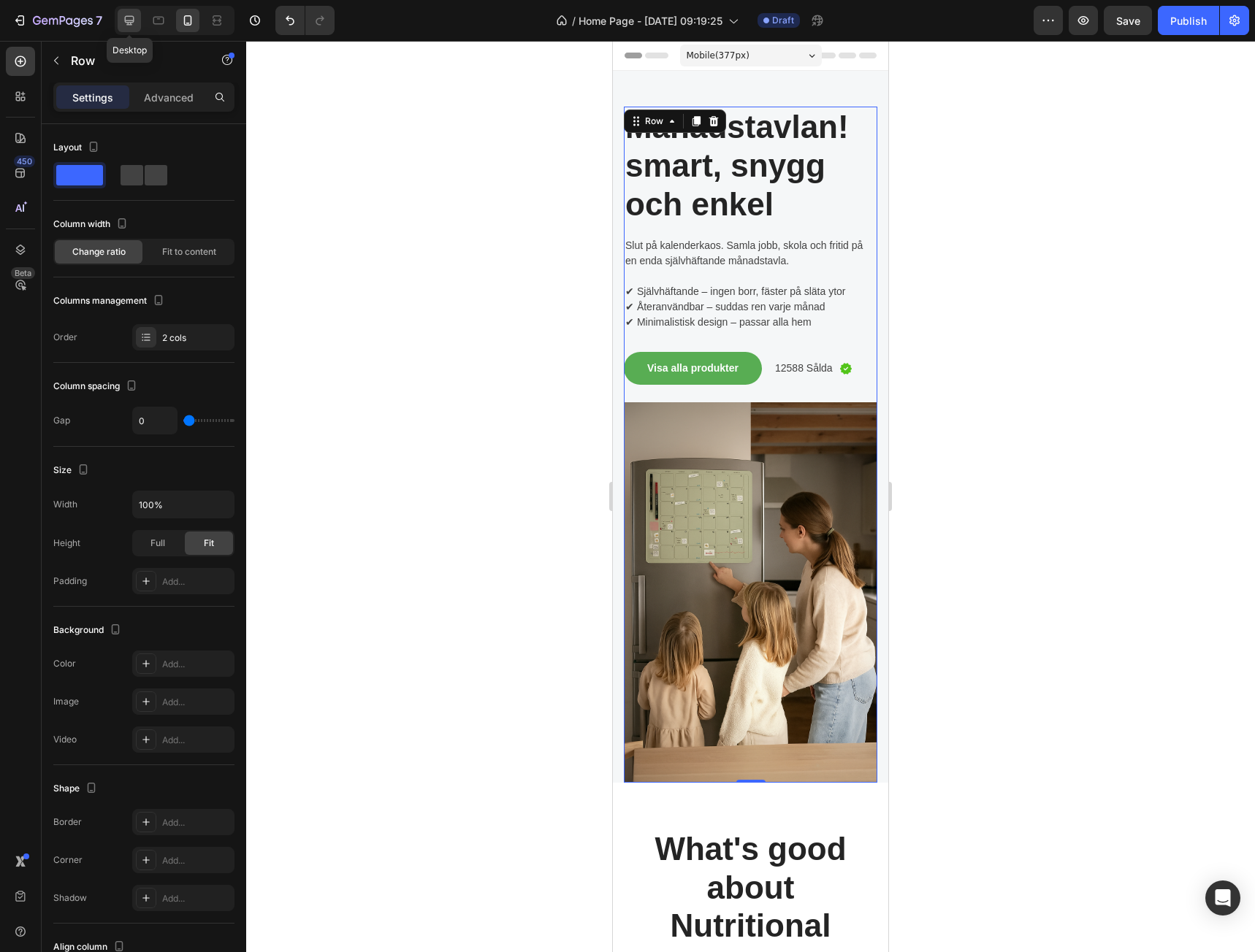
scroll to position [14, 0]
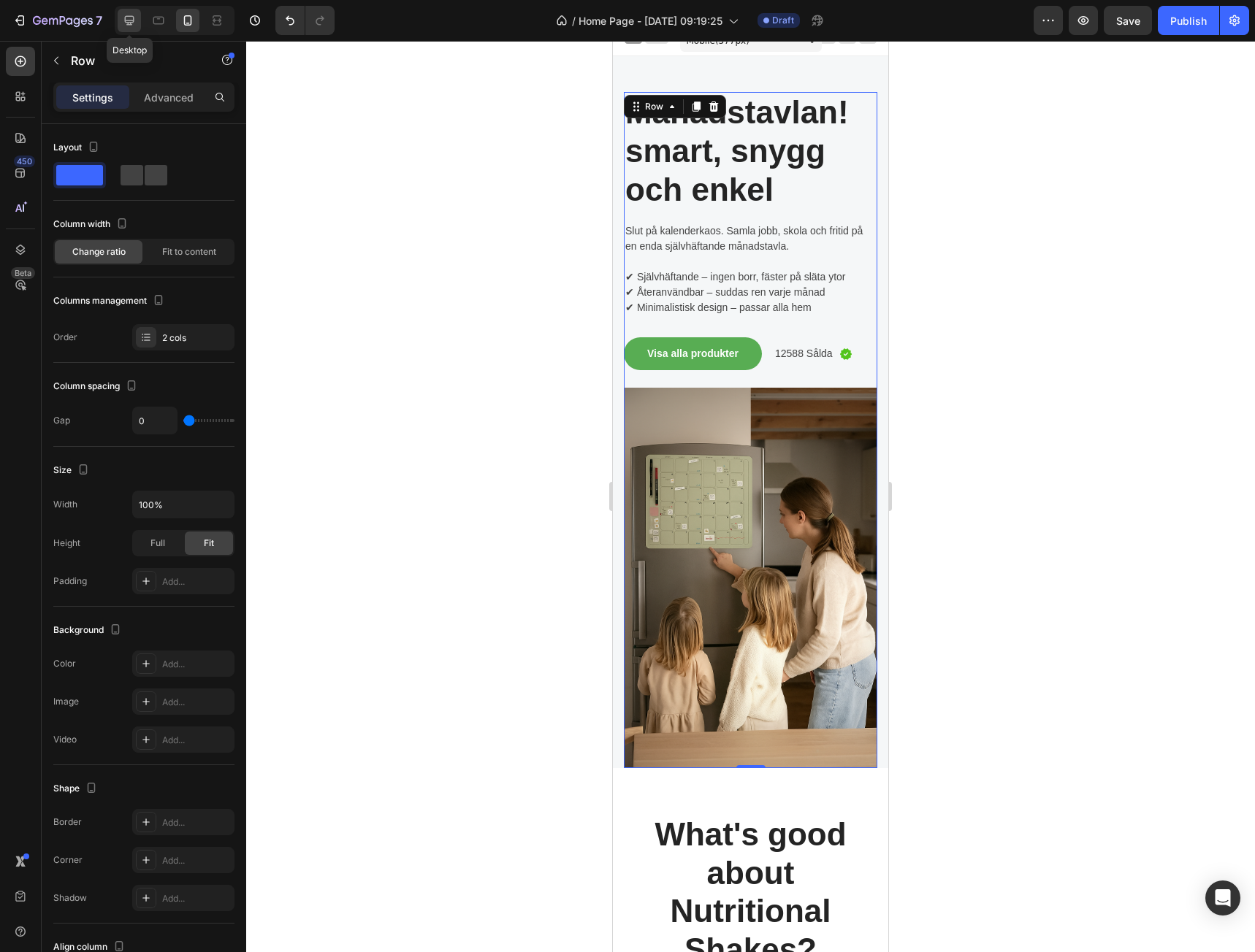
click at [129, 23] on icon at bounding box center [129, 20] width 9 height 9
type input "48"
type input "1200"
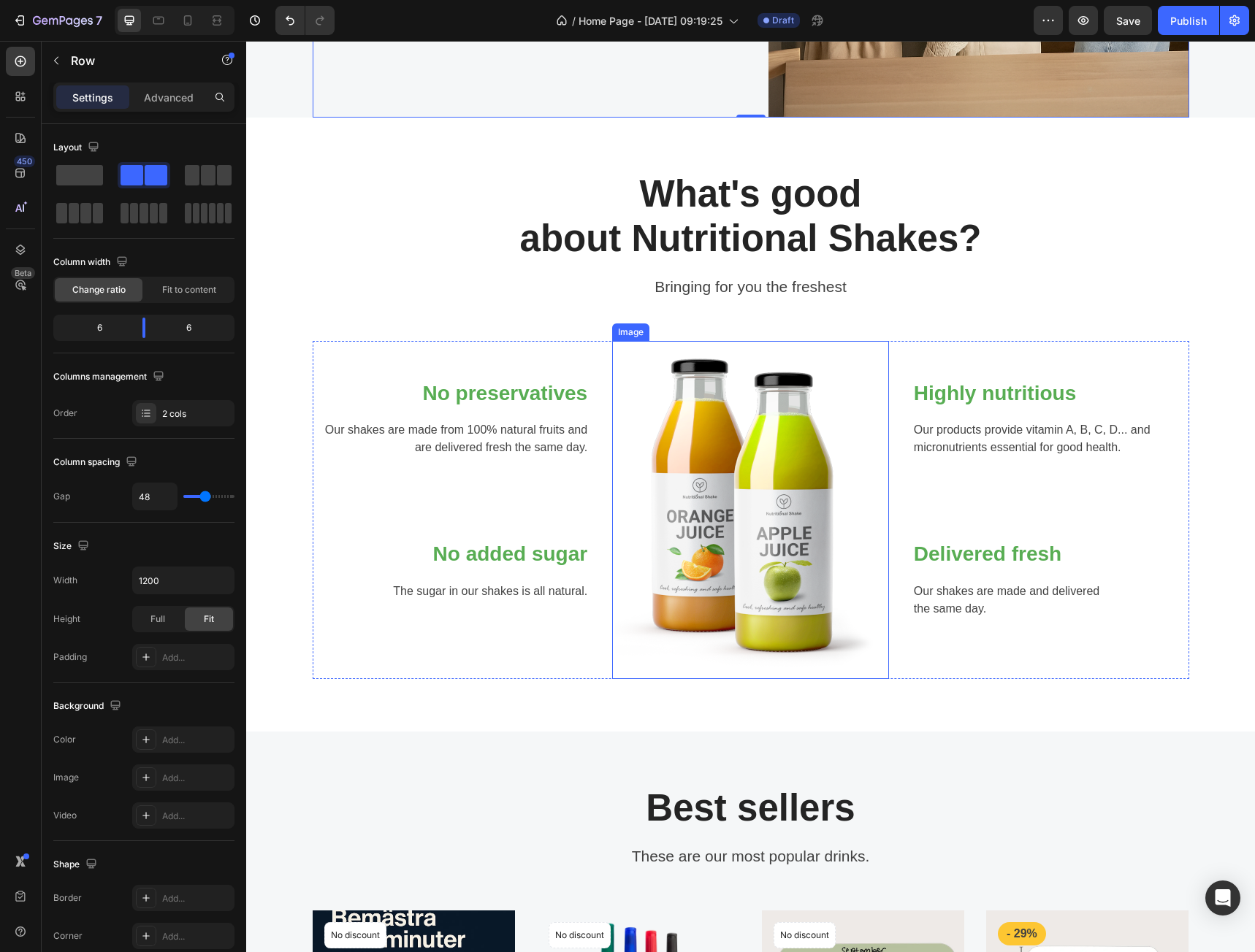
scroll to position [511, 0]
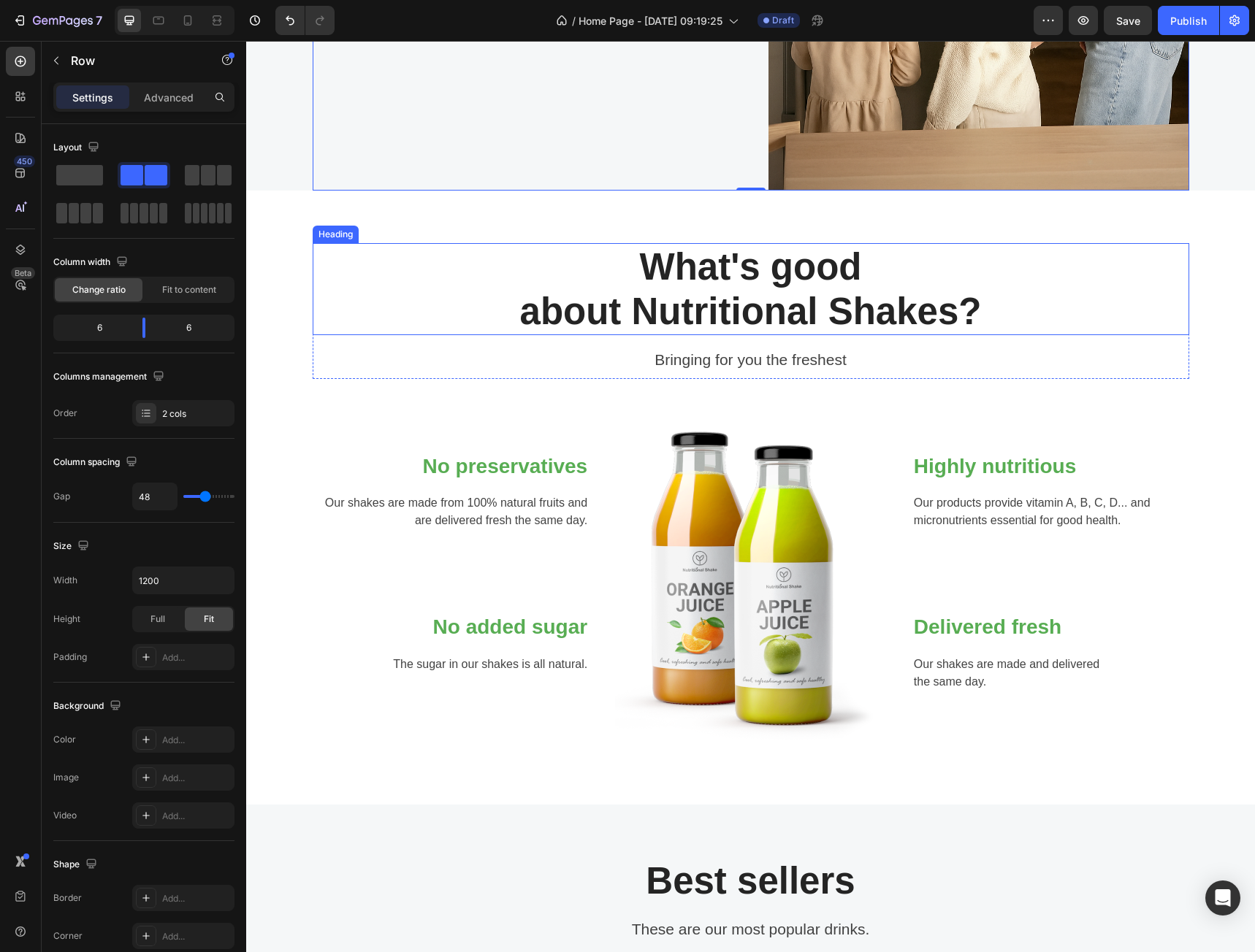
click at [767, 283] on p "What's good about Nutritional Shakes?" at bounding box center [750, 289] width 873 height 90
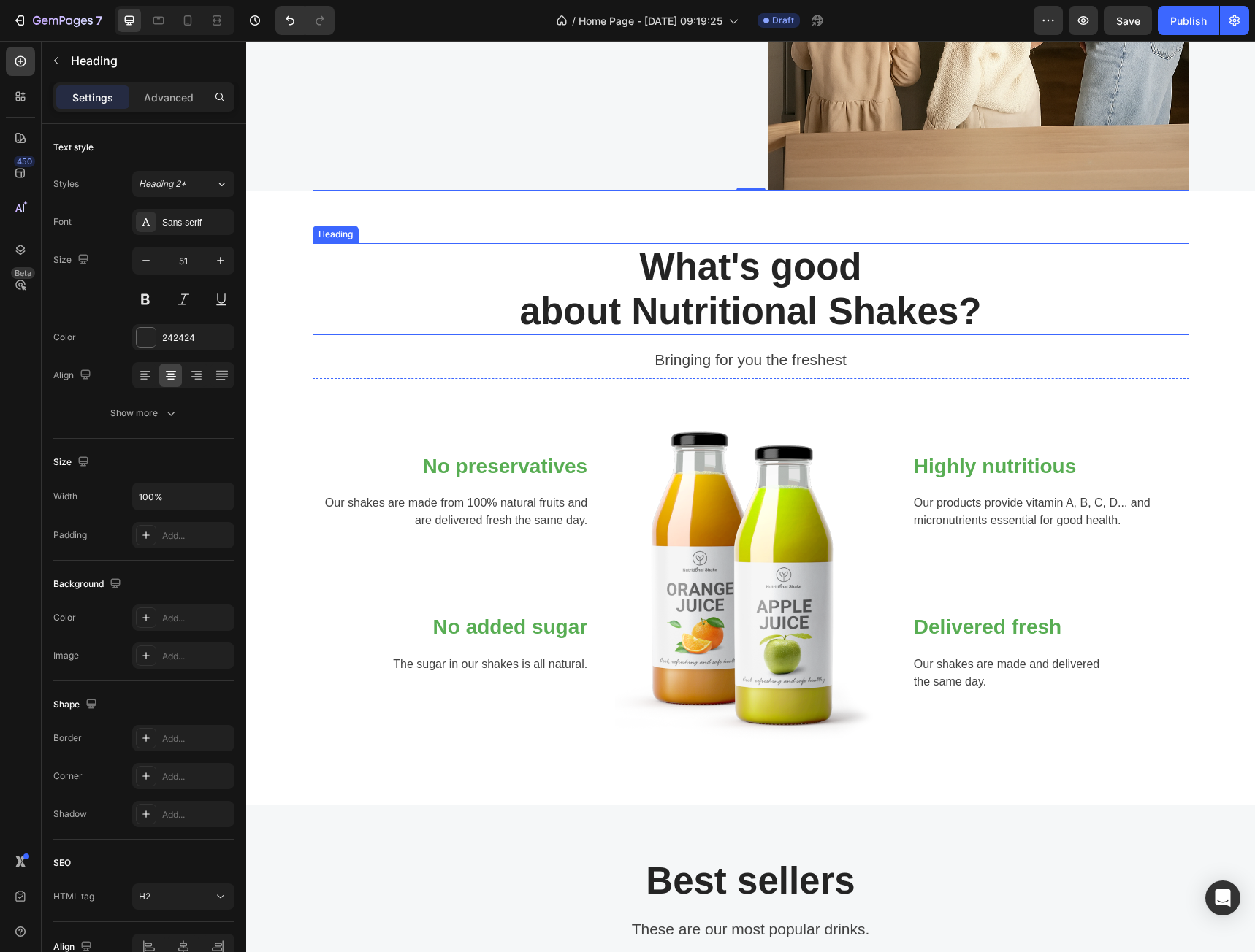
click at [767, 283] on p "What's good about Nutritional Shakes?" at bounding box center [750, 289] width 873 height 90
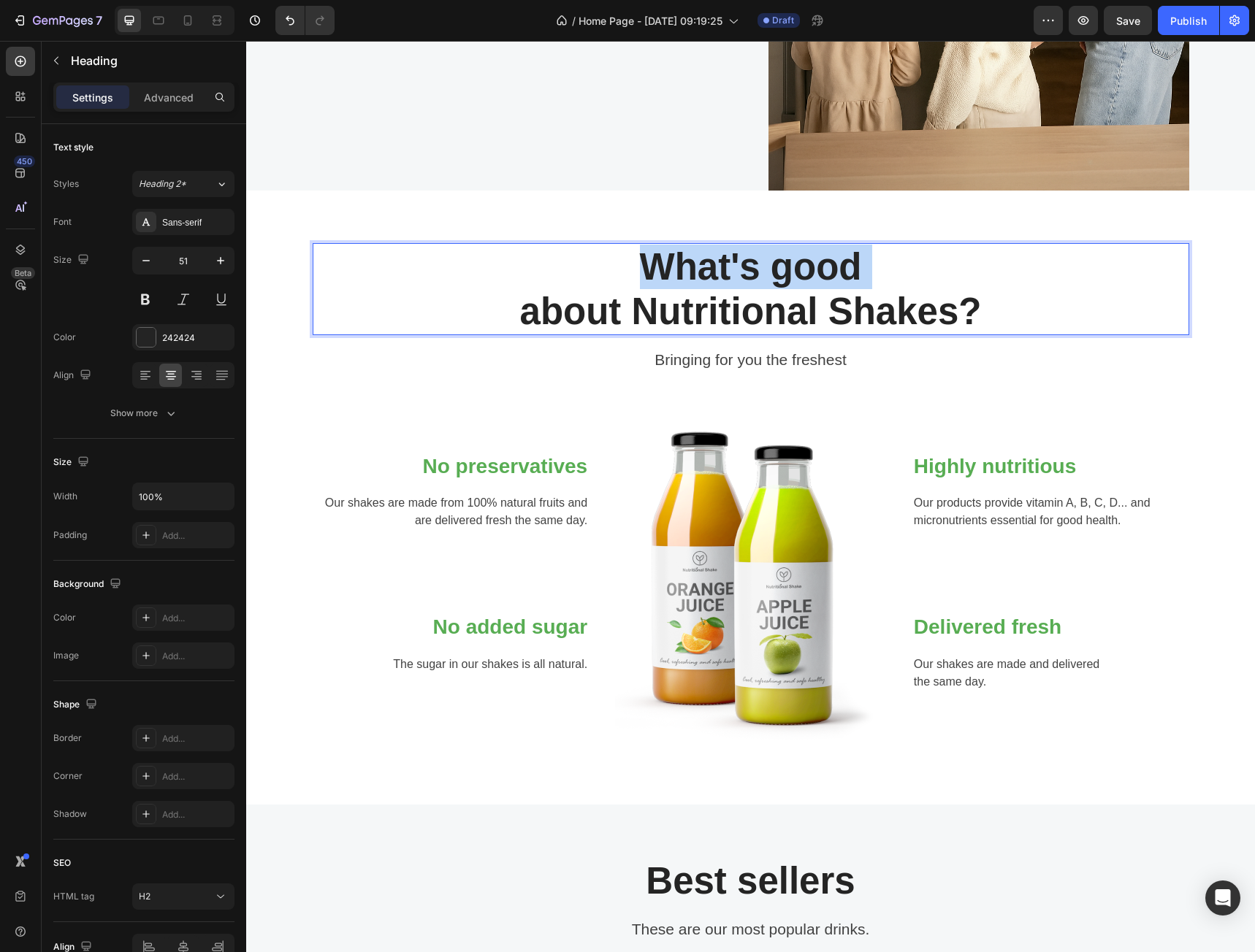
click at [767, 283] on p "What's good about Nutritional Shakes?" at bounding box center [750, 289] width 873 height 90
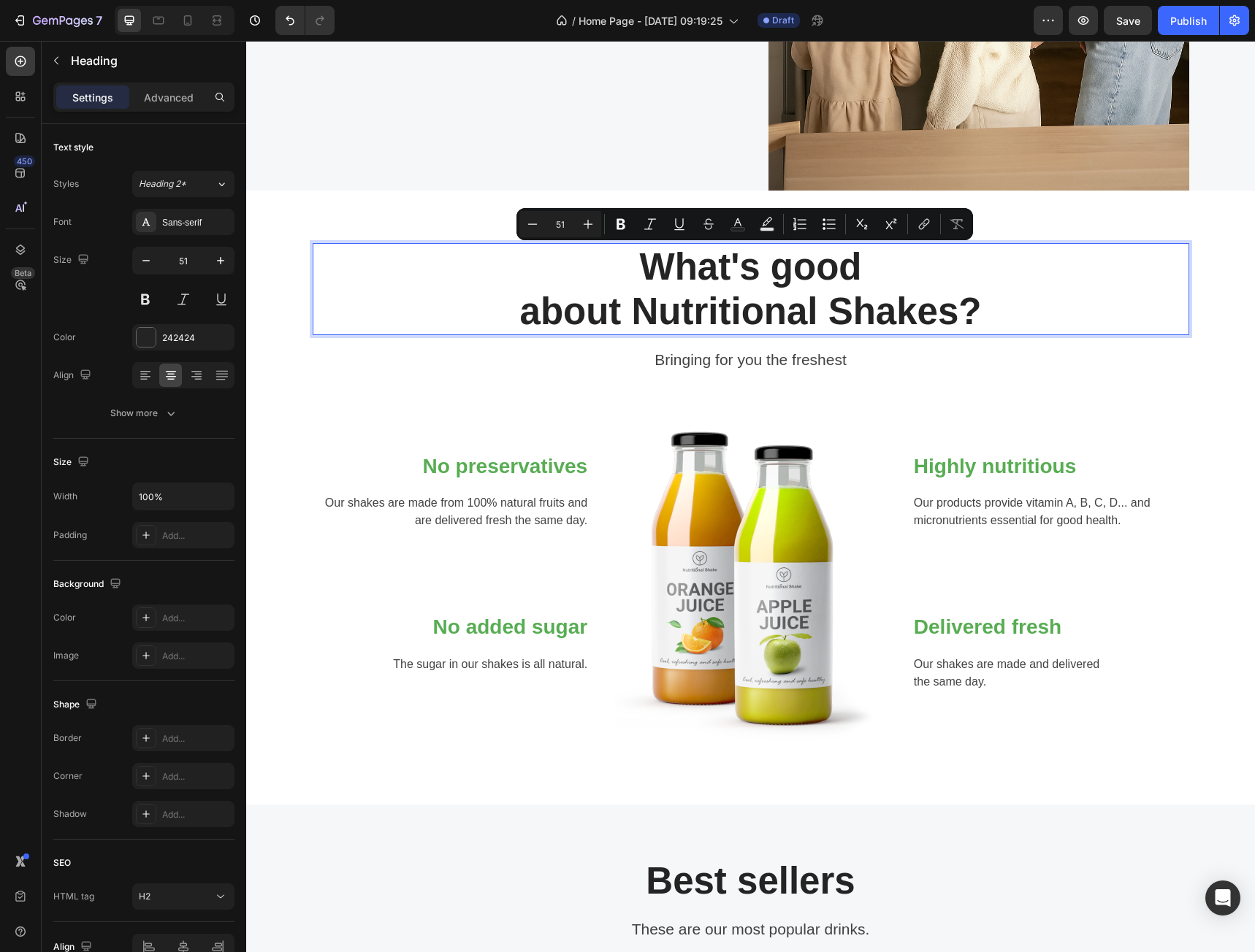
click at [773, 290] on p "What's good about Nutritional Shakes?" at bounding box center [750, 289] width 873 height 90
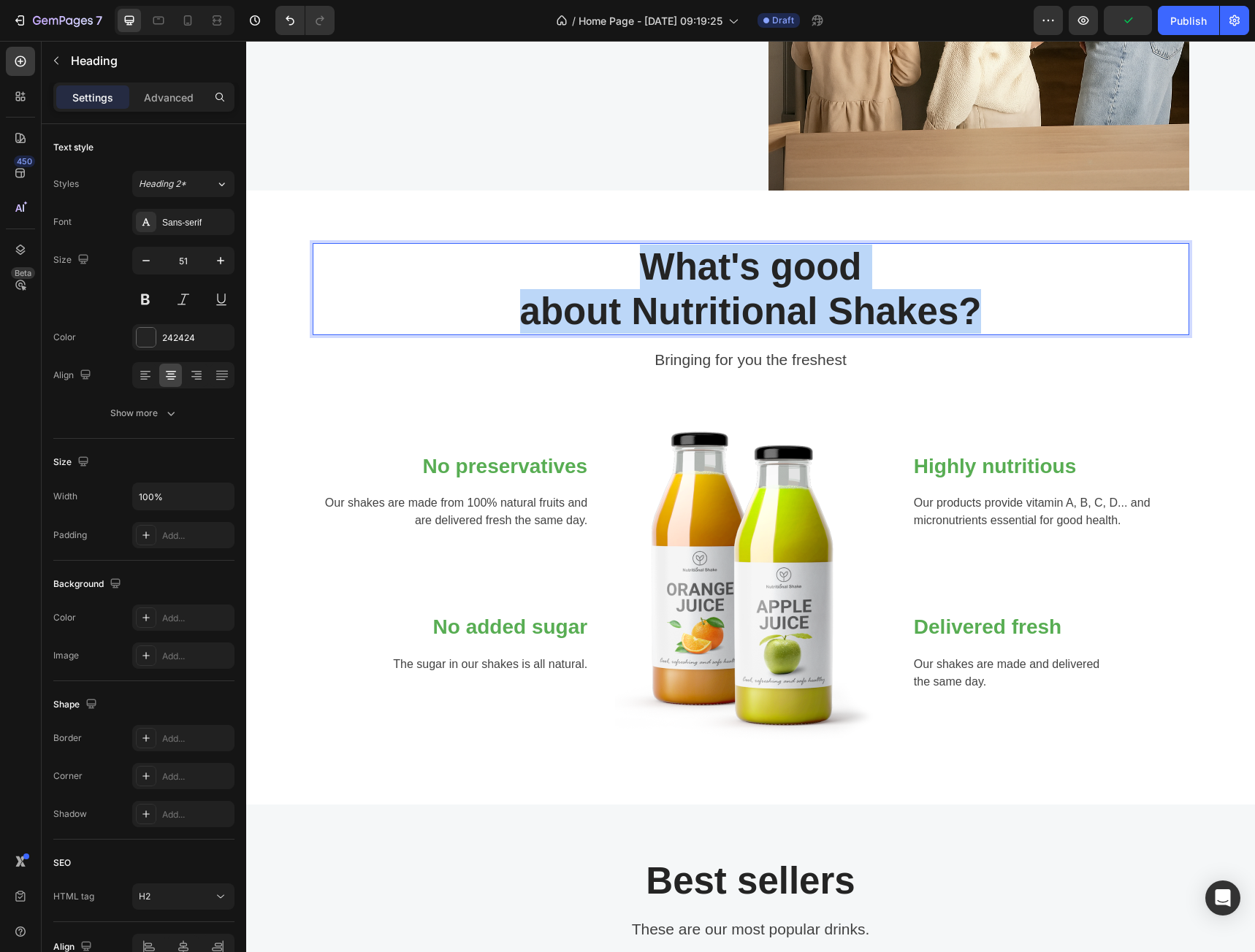
drag, startPoint x: 1001, startPoint y: 319, endPoint x: 603, endPoint y: 266, distance: 401.5
click at [610, 267] on p "What's good about Nutritional Shakes?" at bounding box center [750, 289] width 873 height 90
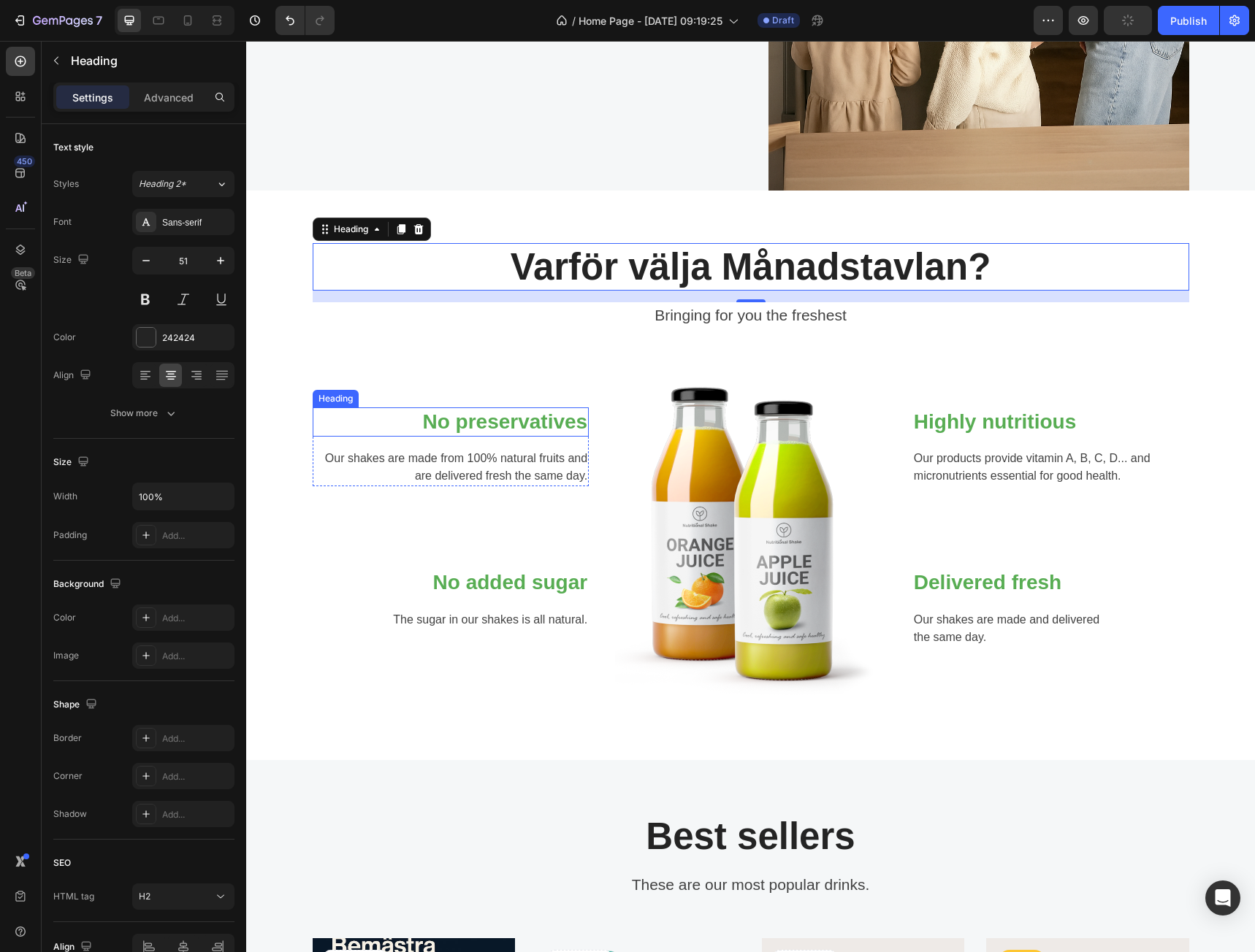
click at [544, 427] on p "No preservatives" at bounding box center [450, 422] width 274 height 26
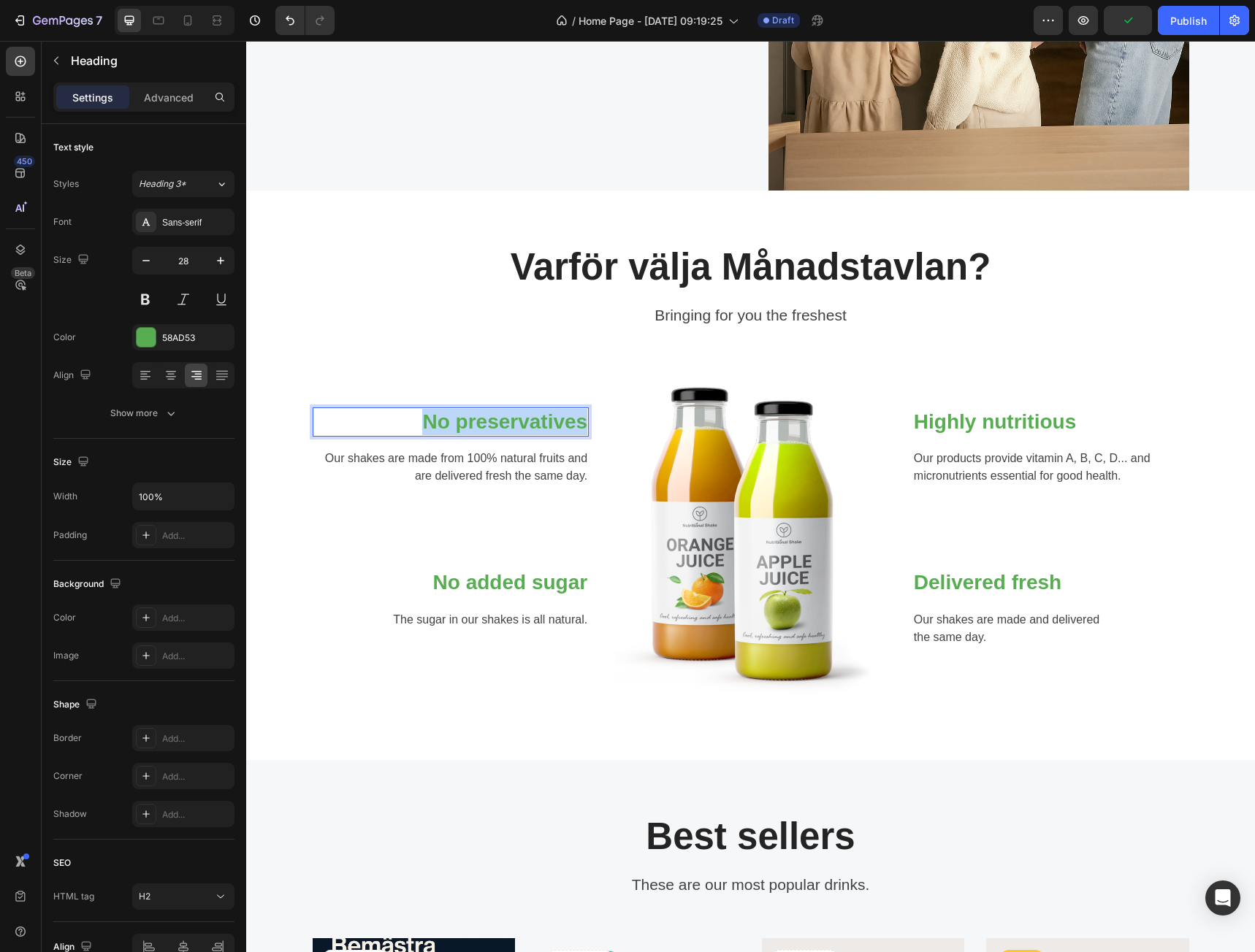
click at [544, 427] on p "No preservatives" at bounding box center [450, 422] width 274 height 26
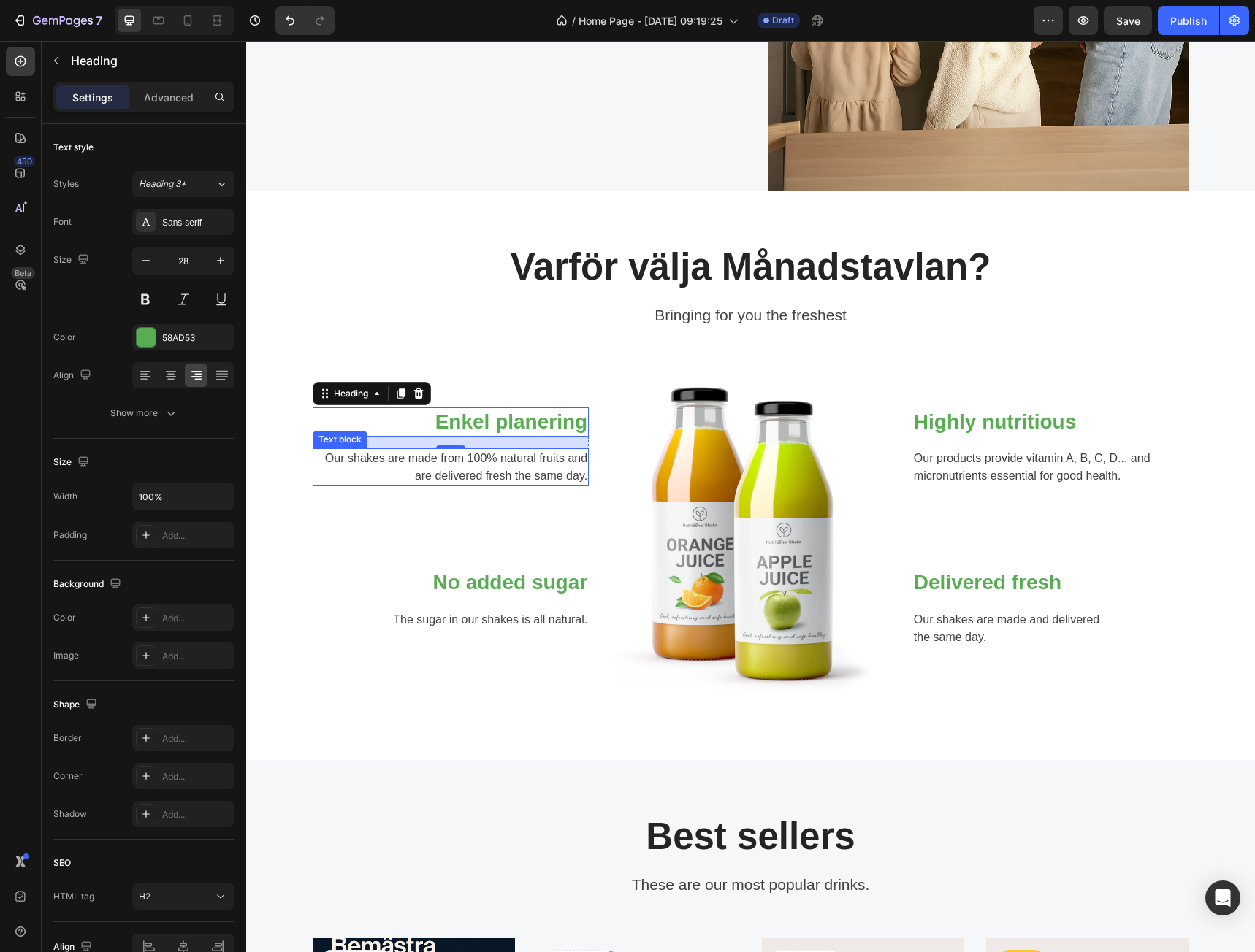
click at [498, 469] on p "Our shakes are made from 100% natural fruits and are delivered fresh the same d…" at bounding box center [450, 468] width 274 height 35
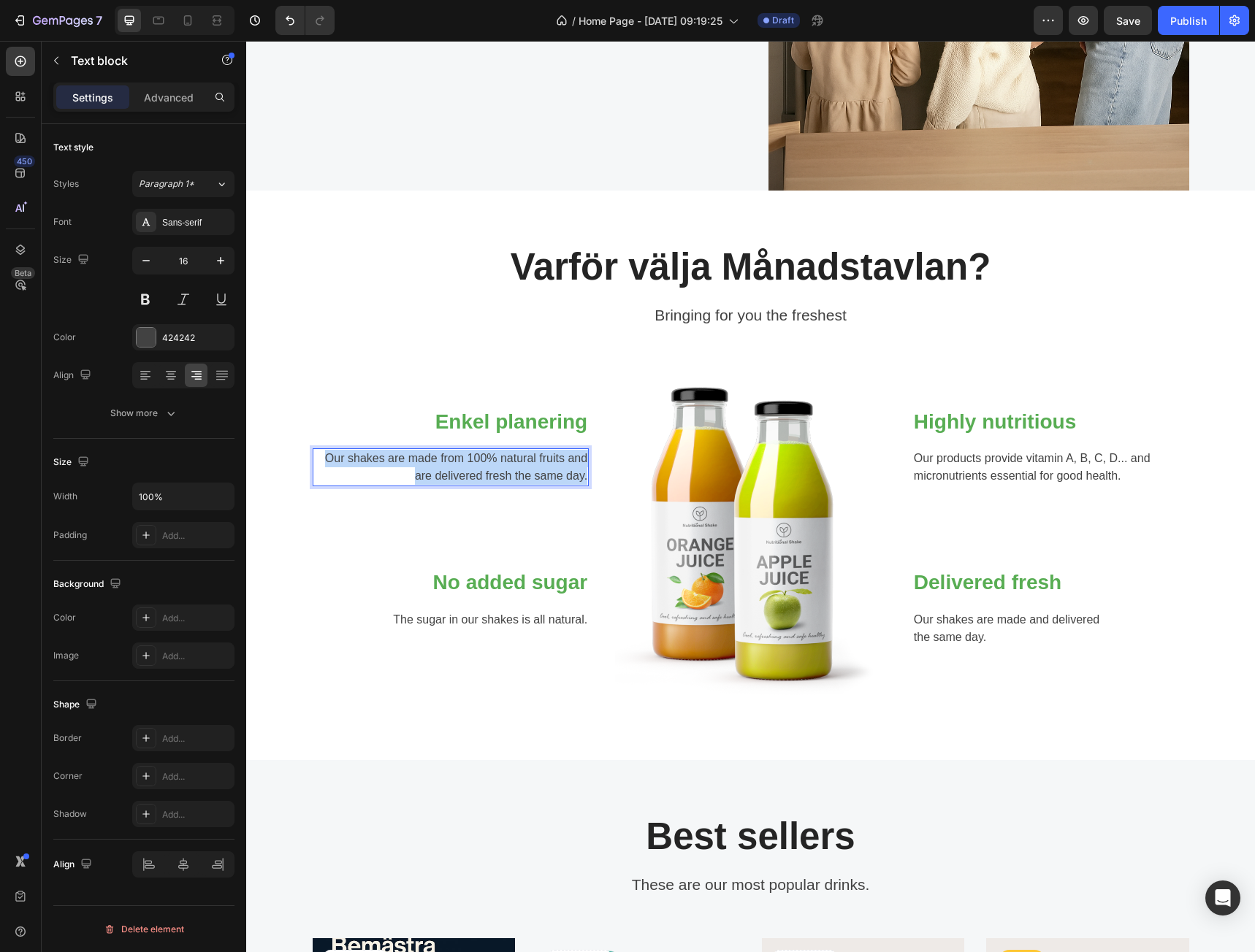
click at [498, 469] on p "Our shakes are made from 100% natural fruits and are delivered fresh the same d…" at bounding box center [450, 468] width 274 height 35
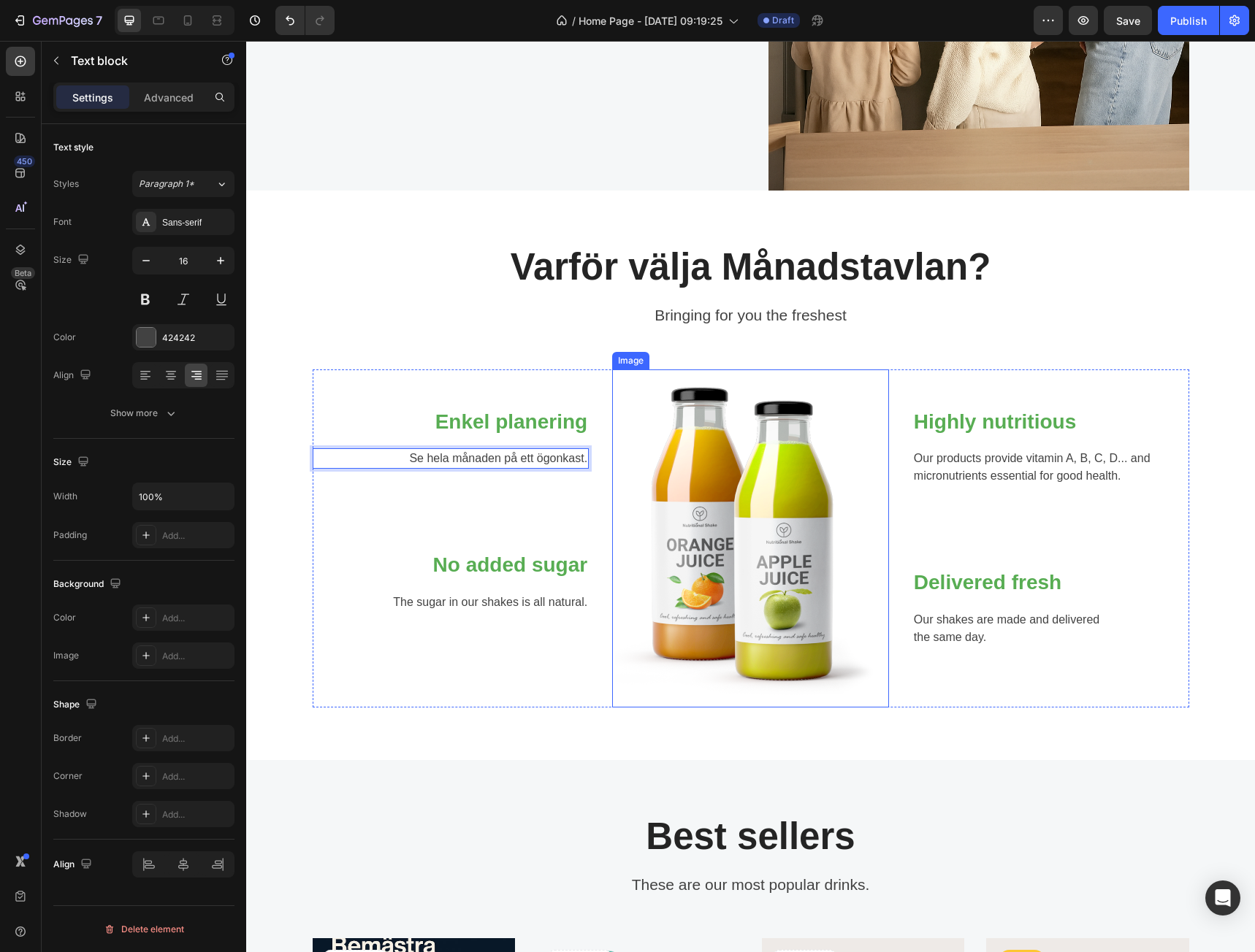
click at [665, 518] on img at bounding box center [750, 539] width 270 height 338
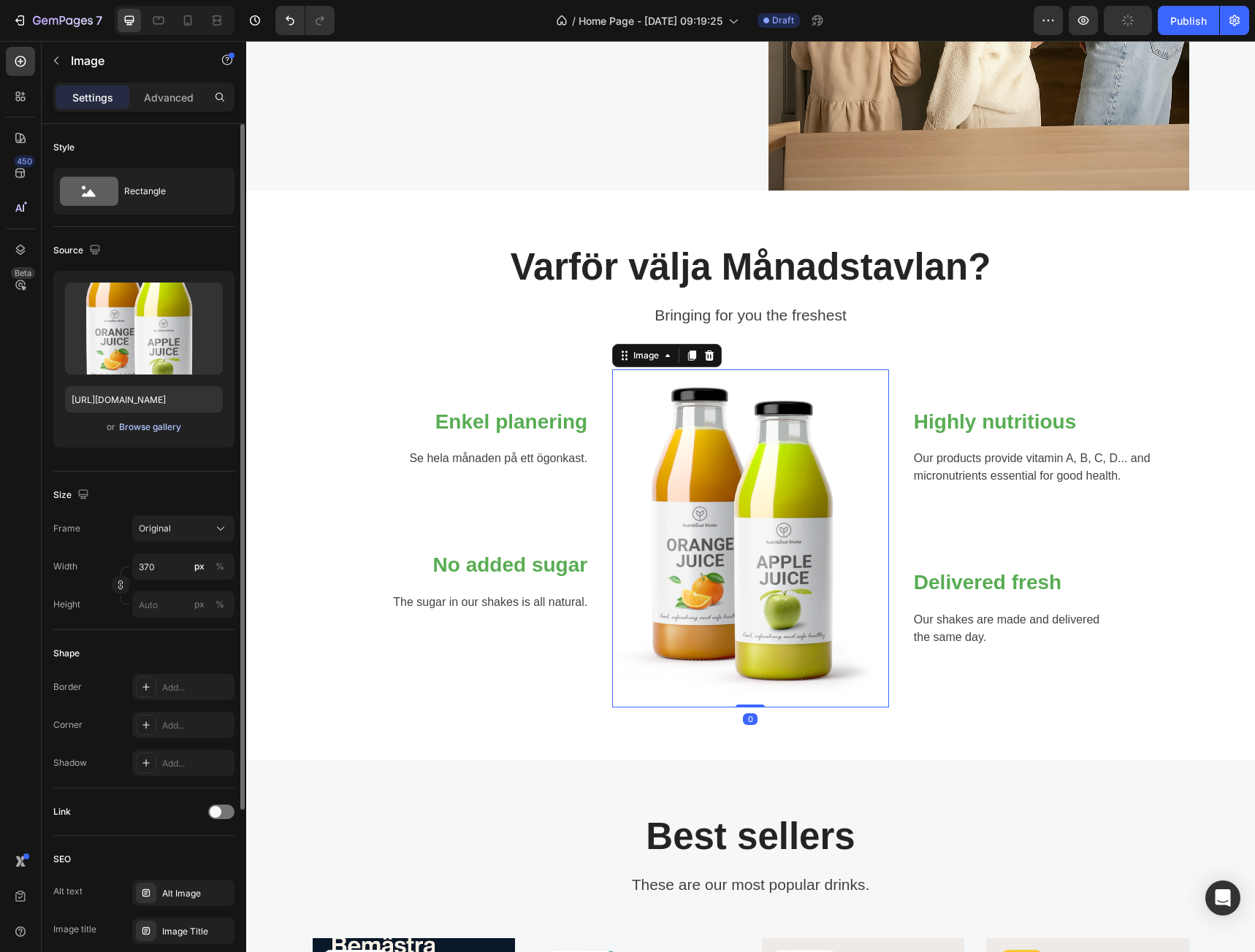
click at [150, 424] on div "Browse gallery" at bounding box center [150, 427] width 62 height 13
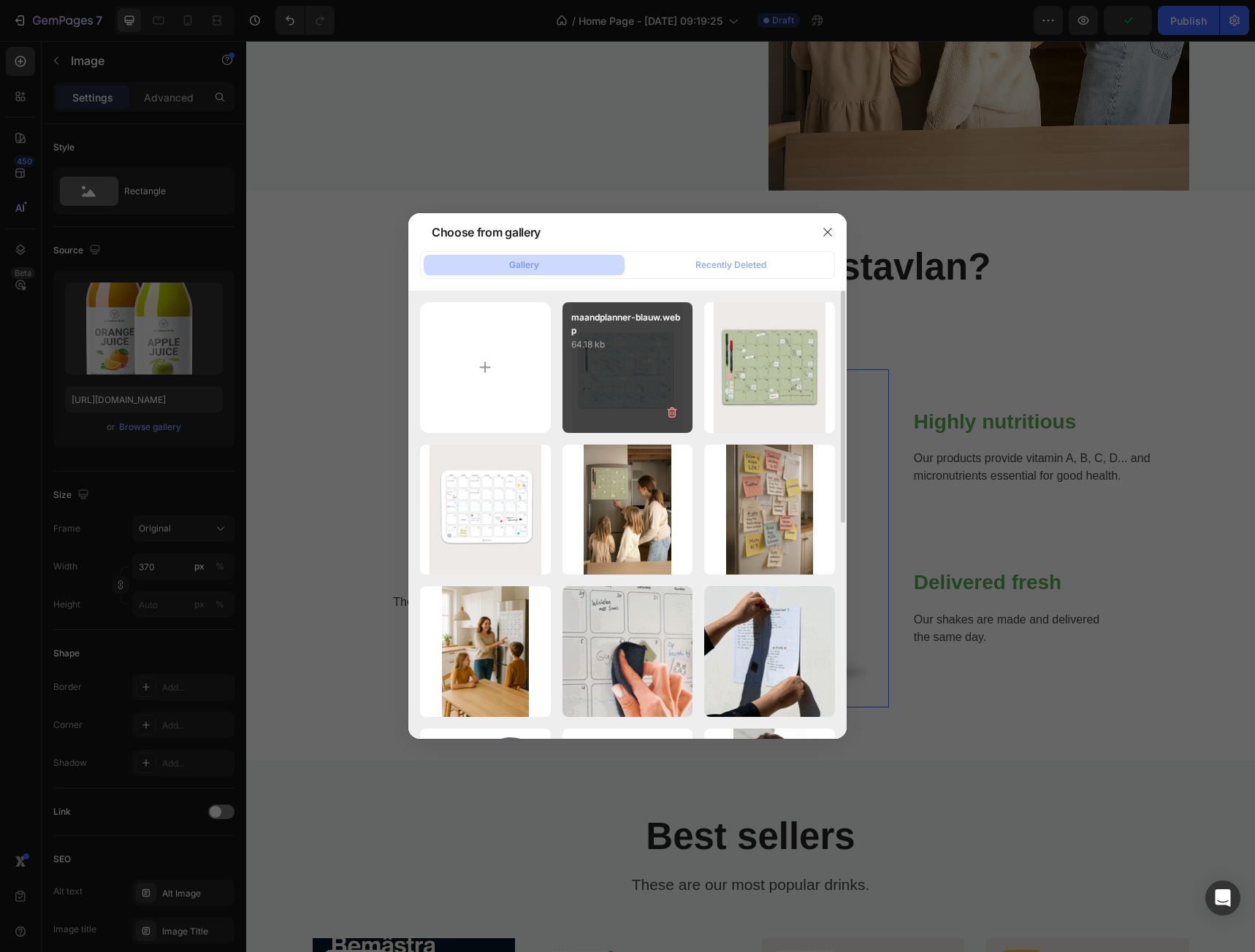
click at [632, 384] on div "maandplanner-blauw.webp 64.18 kb" at bounding box center [628, 367] width 131 height 131
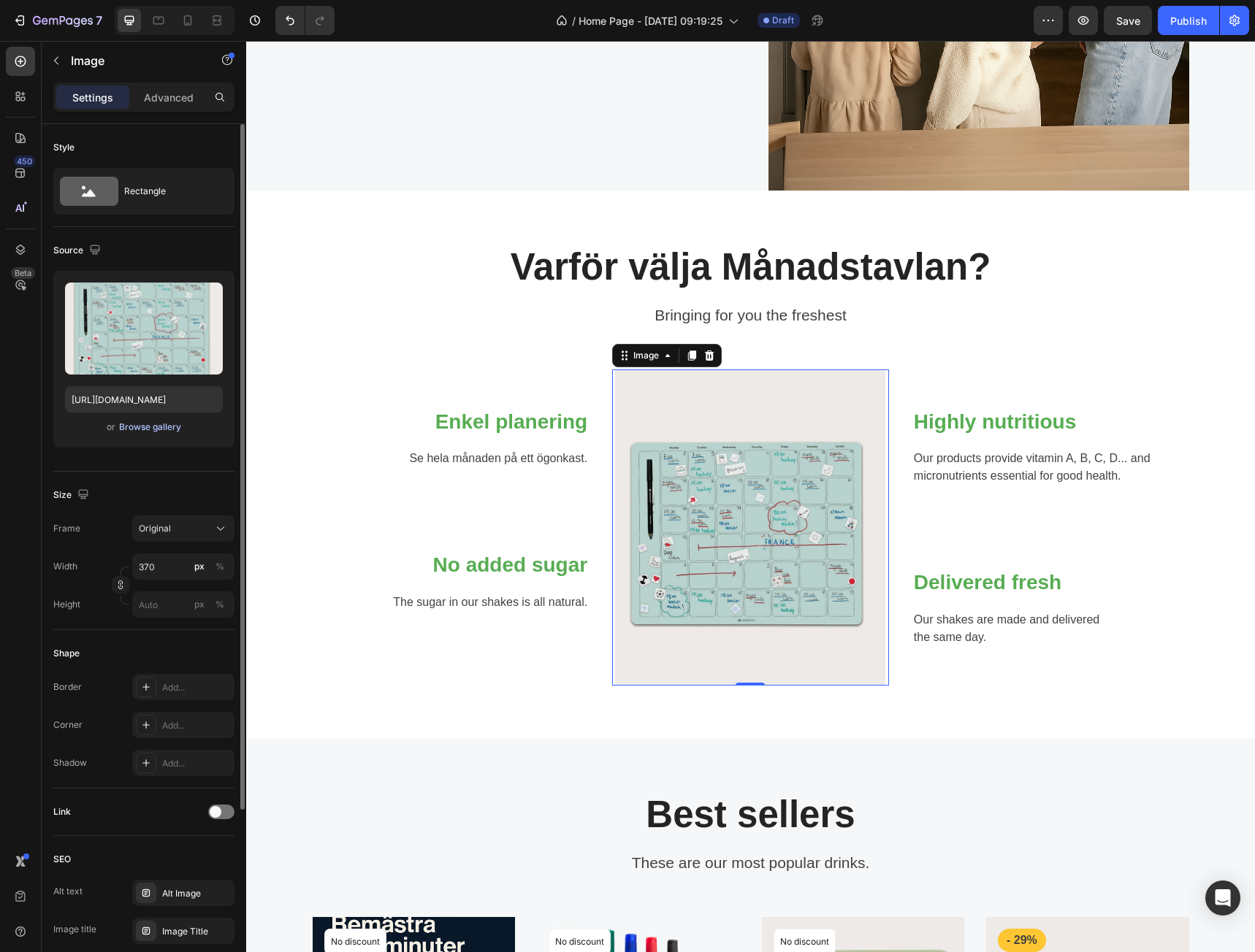
click at [165, 432] on div "Browse gallery" at bounding box center [150, 427] width 62 height 13
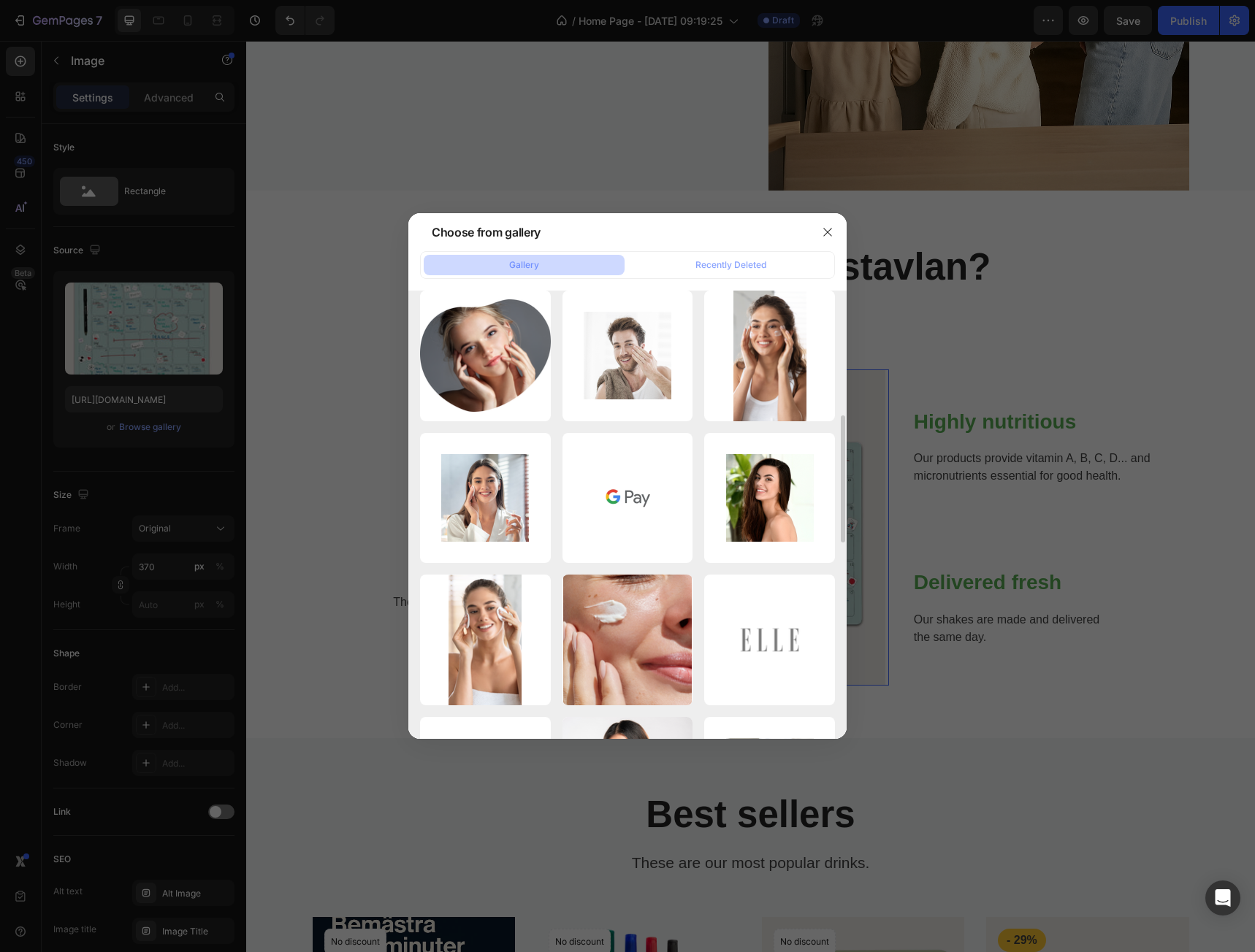
scroll to position [0, 0]
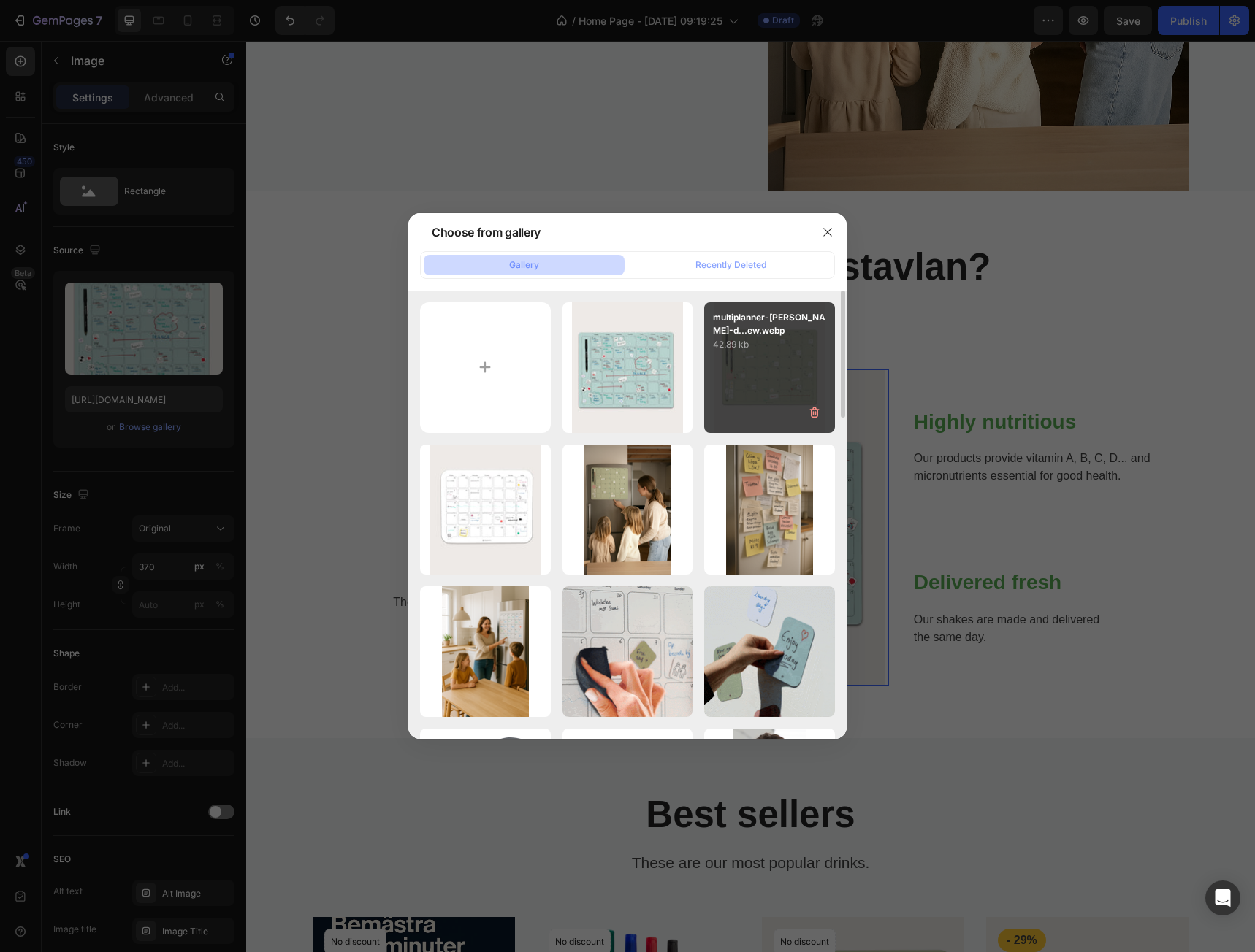
click at [761, 383] on div "multiplanner-[PERSON_NAME]-d...ew.webp 42.89 kb" at bounding box center [770, 367] width 131 height 131
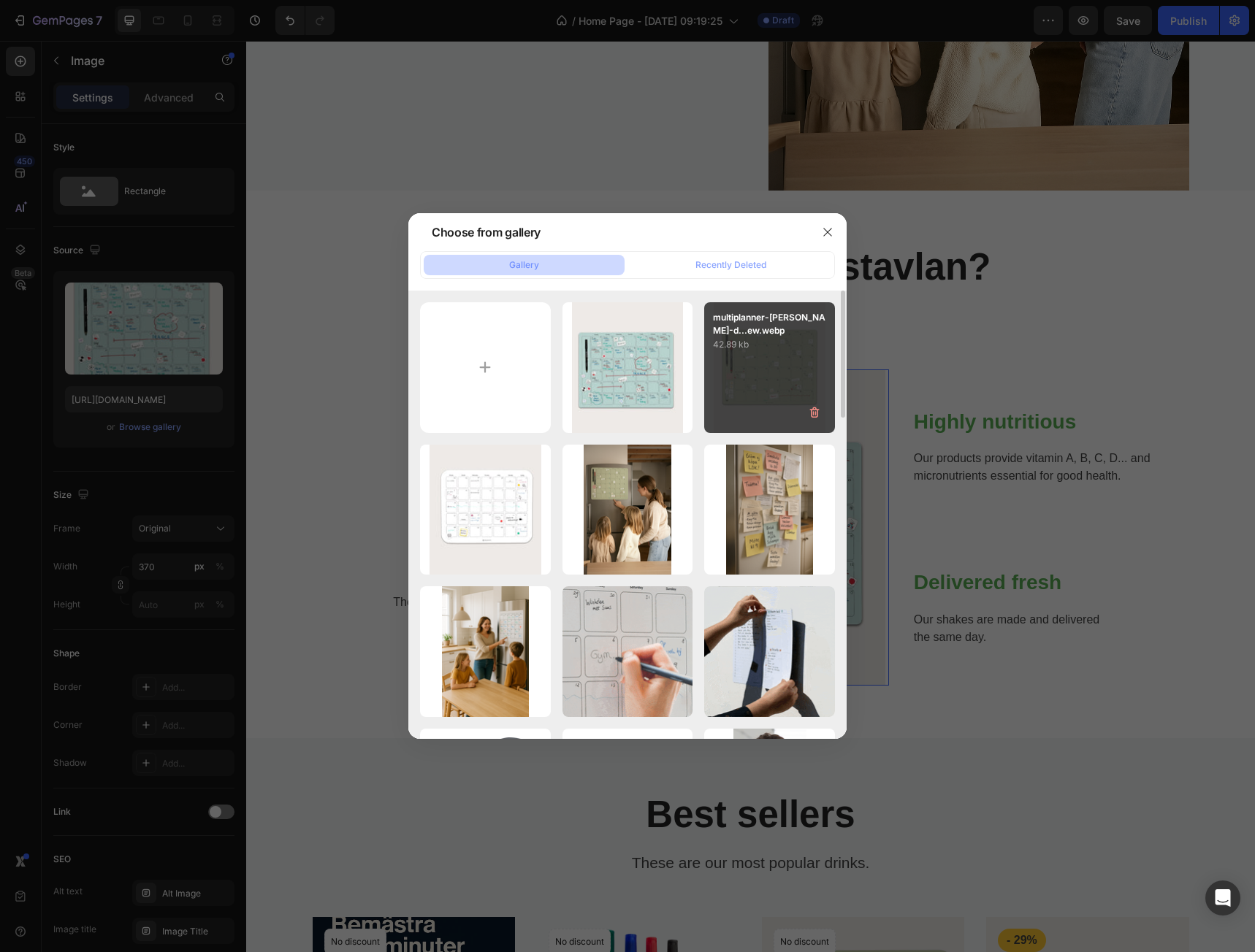
type input "[URL][DOMAIN_NAME]"
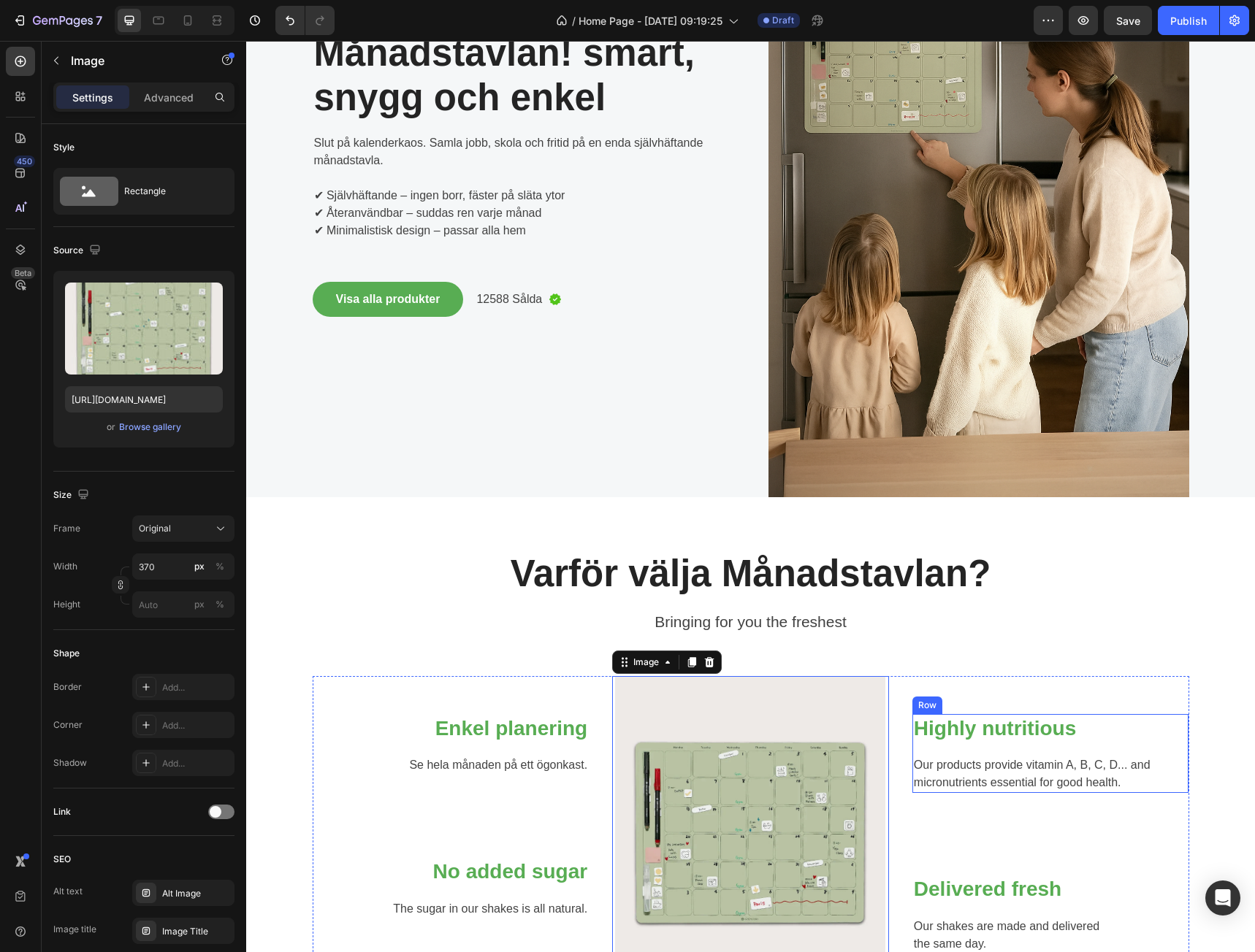
scroll to position [438, 0]
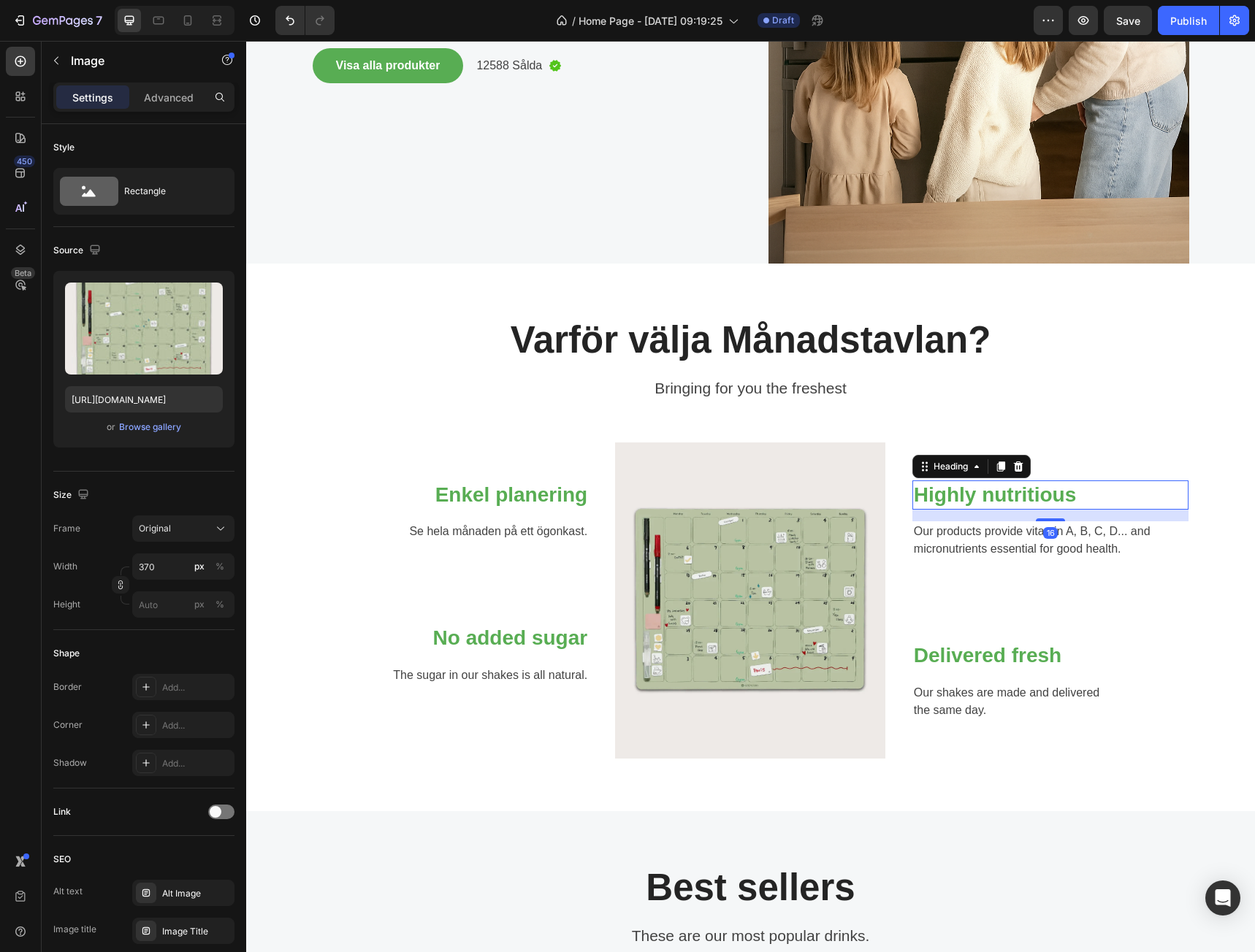
click at [979, 494] on p "Highly nutritious" at bounding box center [1050, 494] width 274 height 26
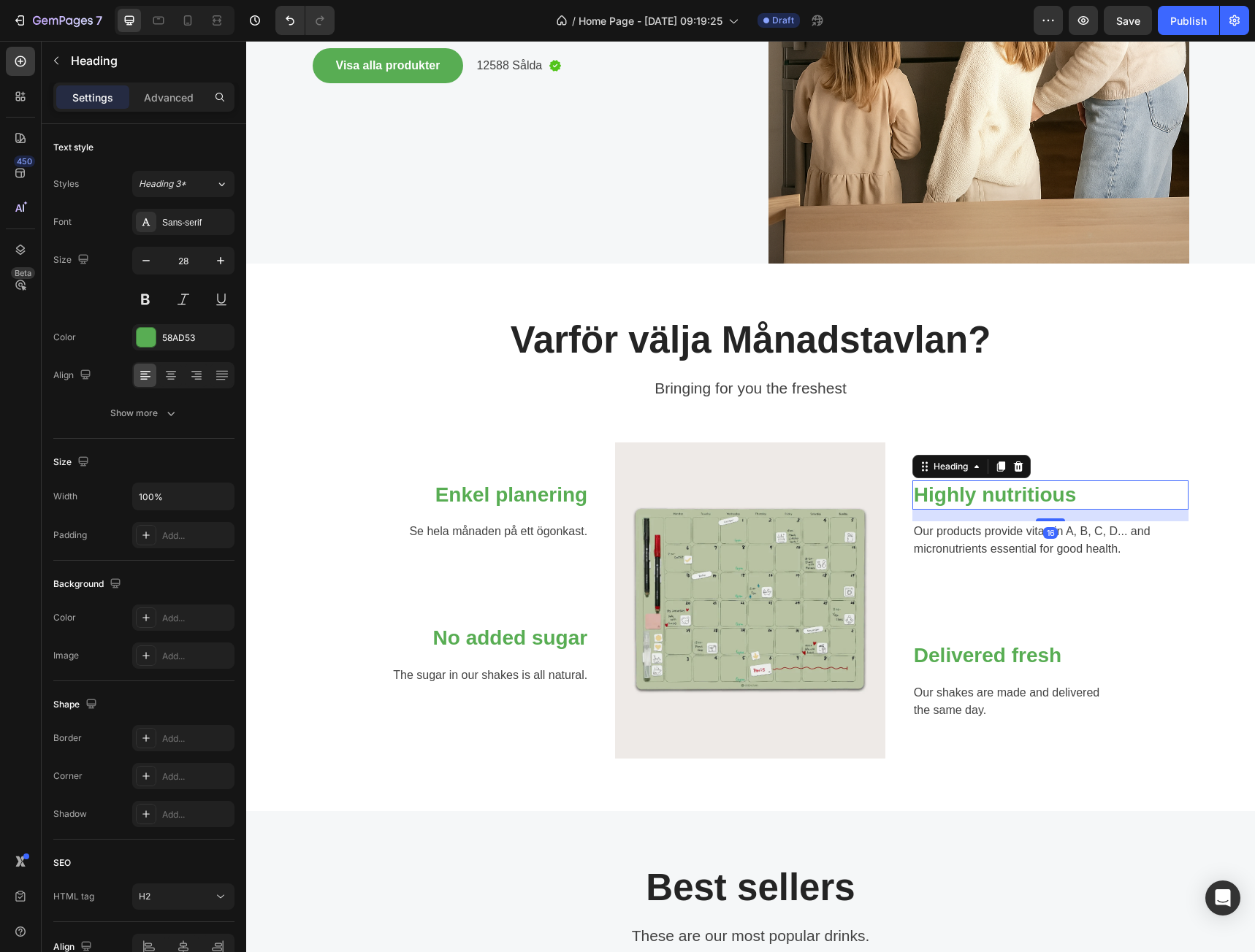
click at [979, 494] on p "Highly nutritious" at bounding box center [1050, 494] width 274 height 26
click at [1058, 547] on p "Our products provide vitamin A, B, C, D... and micronutrients essential for goo…" at bounding box center [1050, 540] width 274 height 35
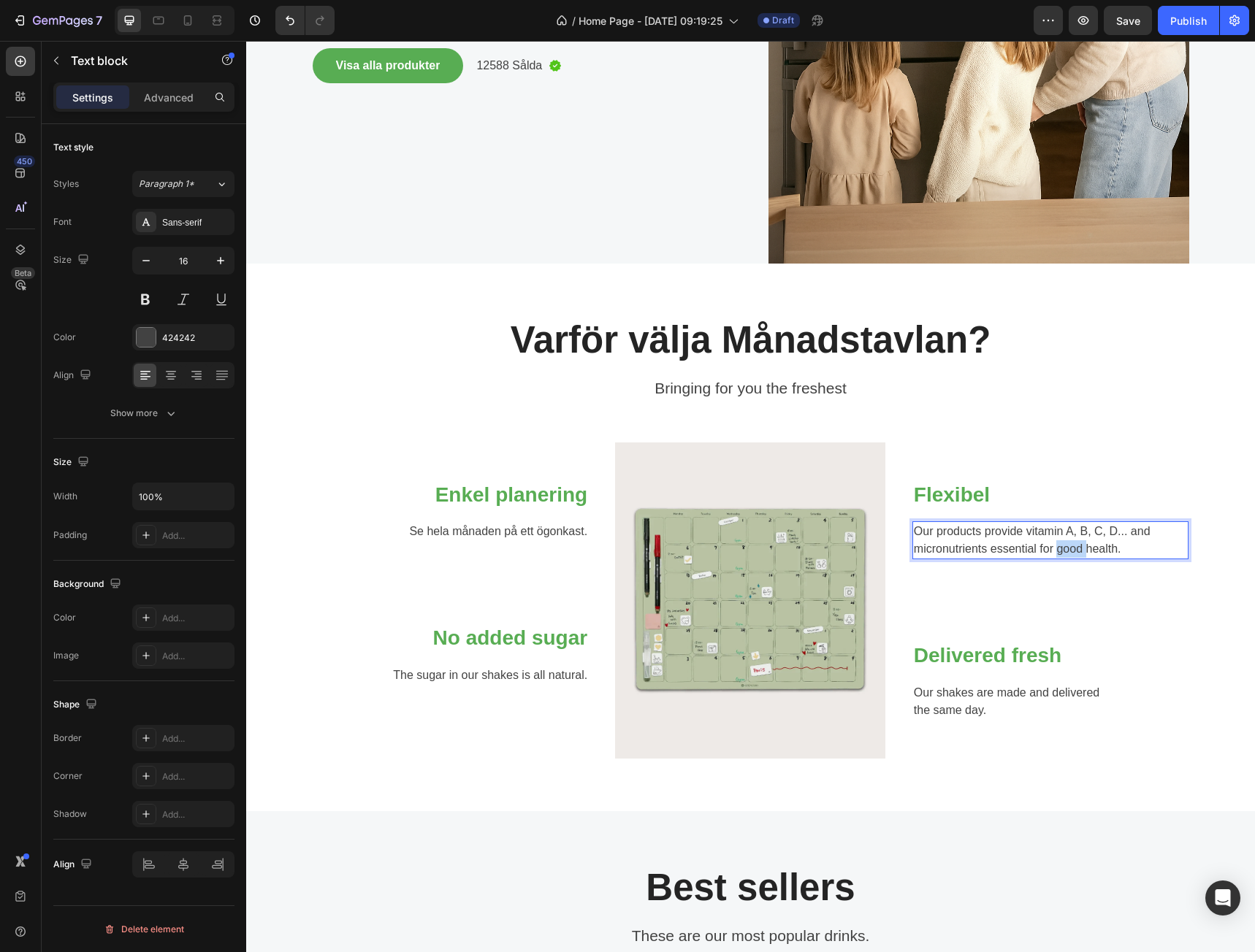
click at [1058, 547] on p "Our products provide vitamin A, B, C, D... and micronutrients essential for goo…" at bounding box center [1050, 540] width 274 height 35
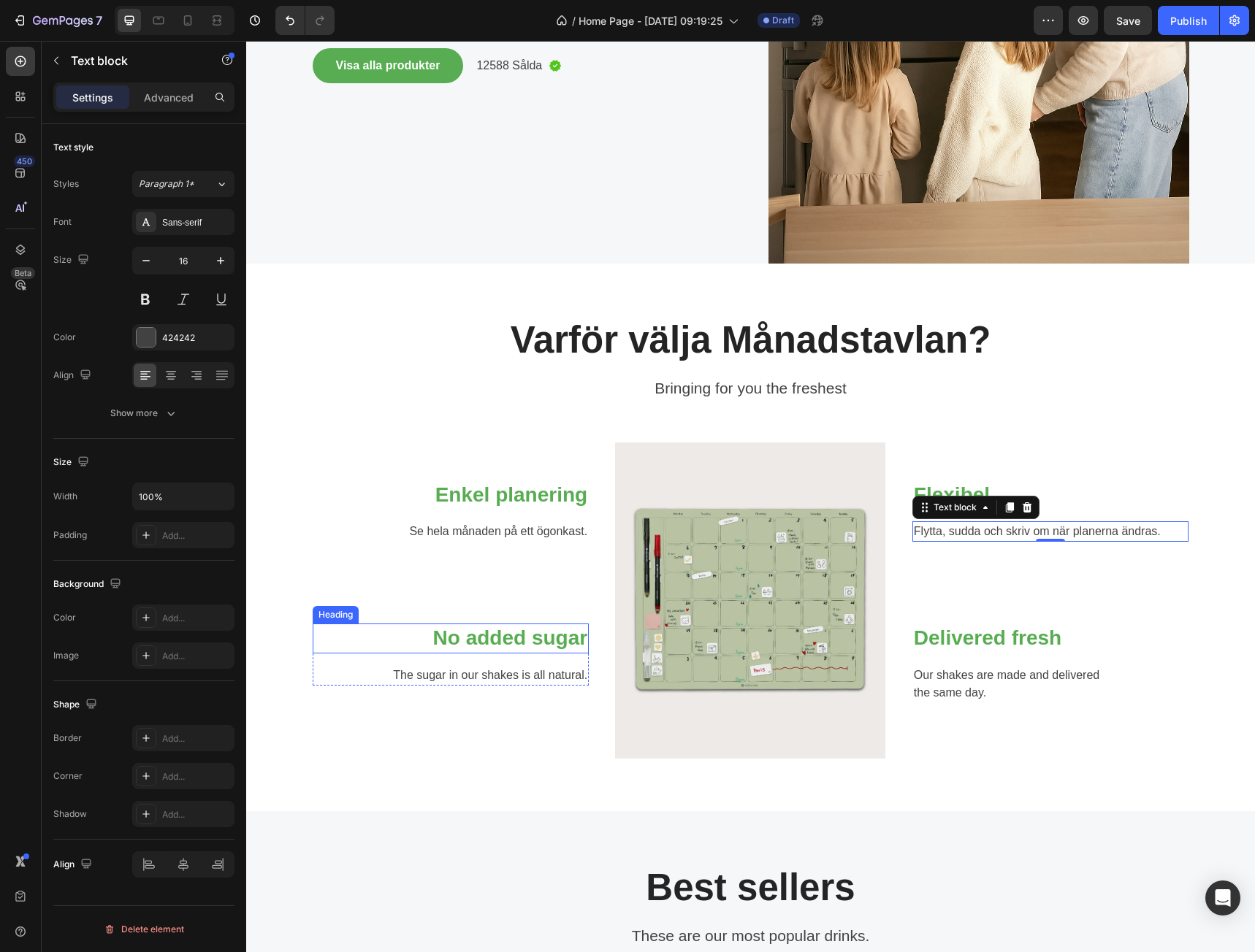
click at [520, 642] on p "No added sugar" at bounding box center [450, 637] width 274 height 26
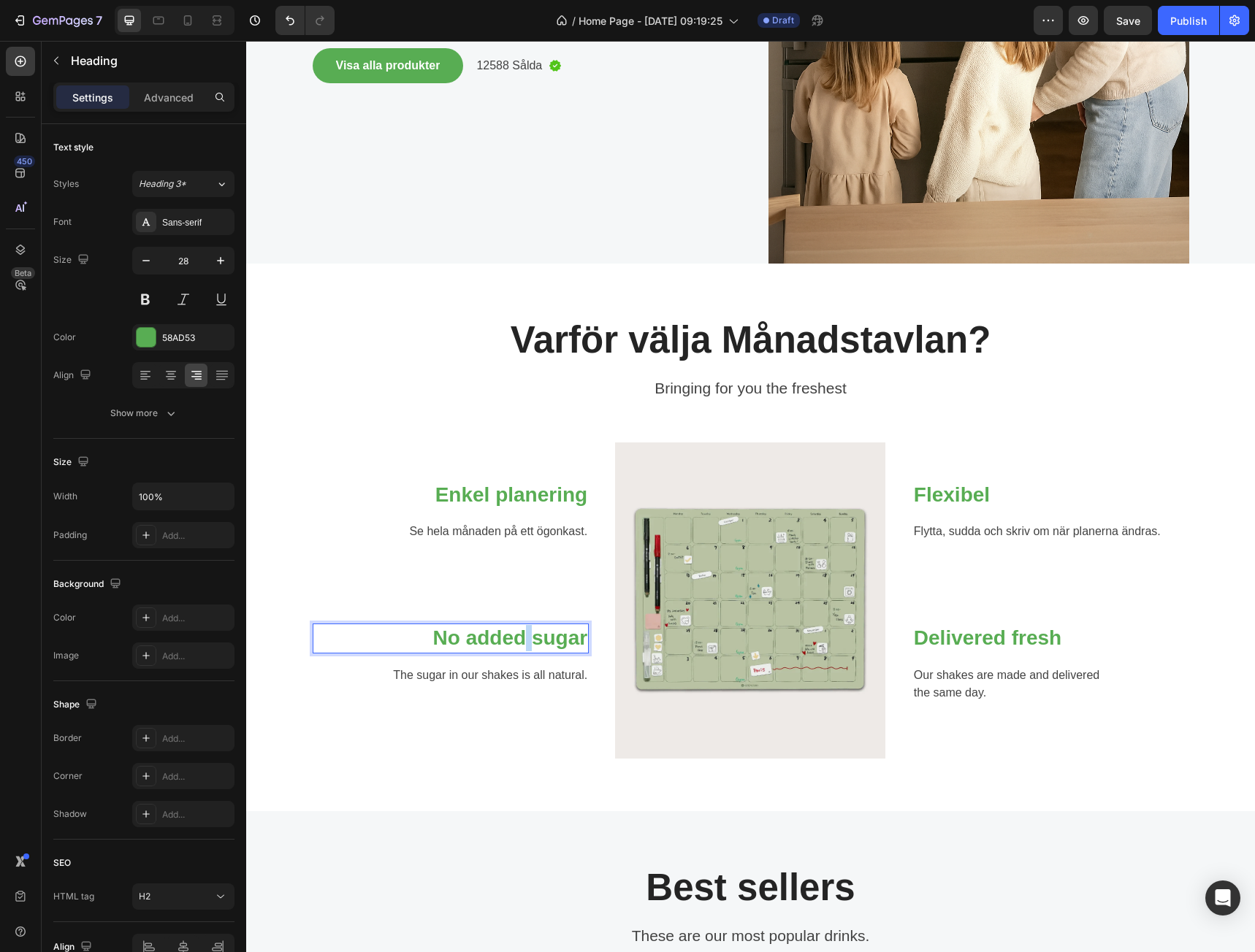
click at [520, 642] on p "No added sugar" at bounding box center [450, 637] width 274 height 26
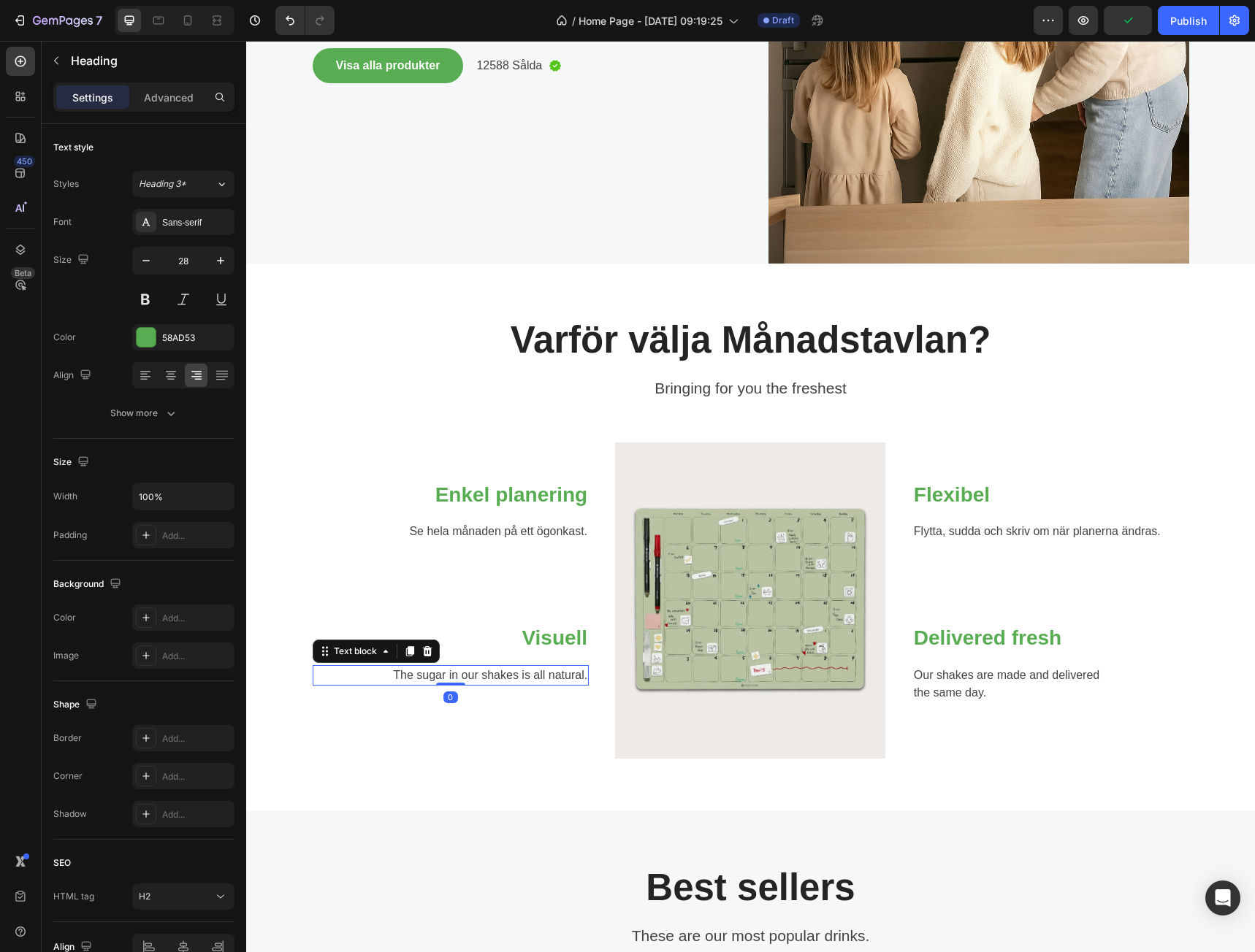
click at [544, 676] on p "The sugar in our shakes is all natural." at bounding box center [450, 675] width 274 height 18
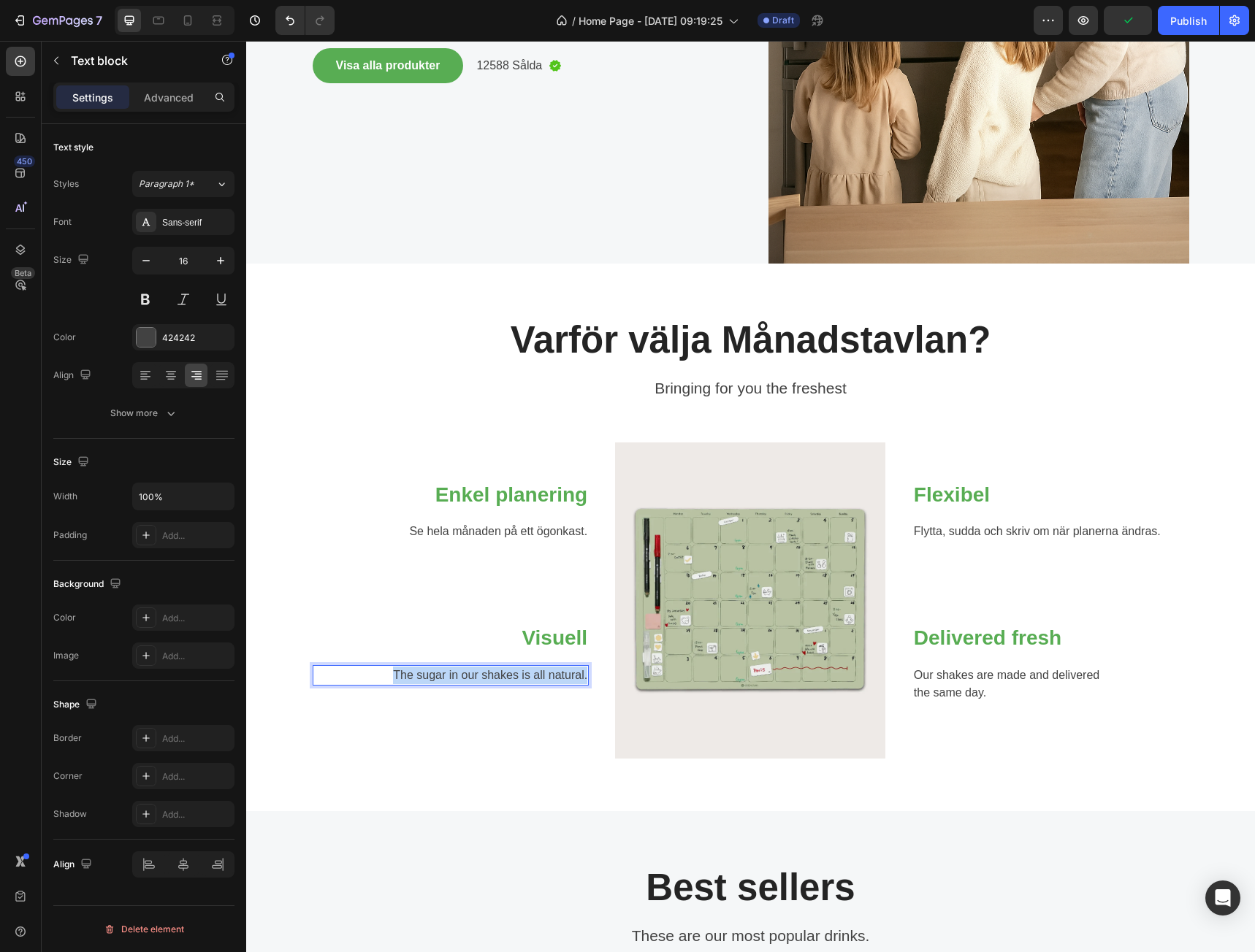
click at [544, 676] on p "The sugar in our shakes is all natural." at bounding box center [450, 675] width 274 height 18
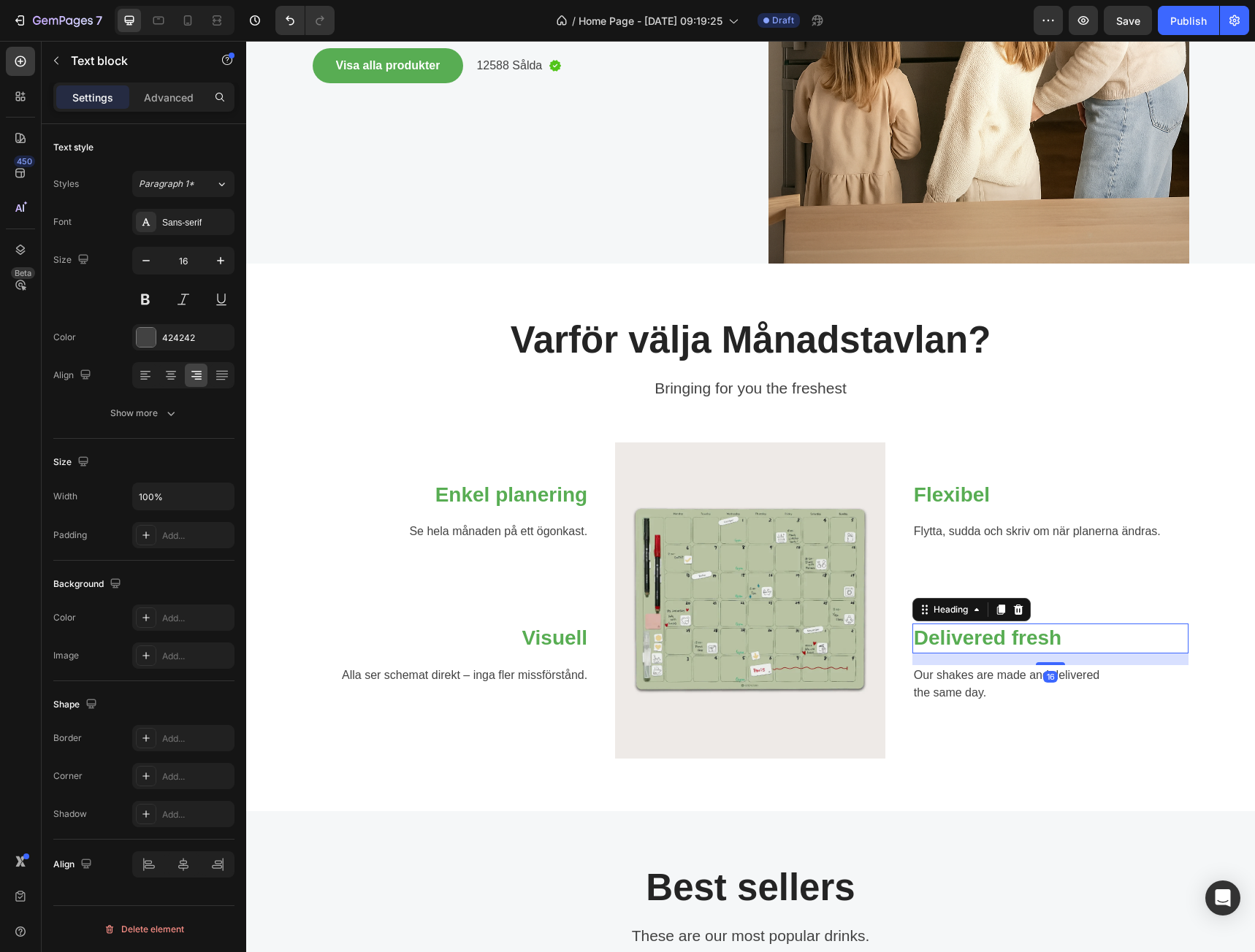
click at [970, 634] on p "Delivered fresh" at bounding box center [1050, 637] width 274 height 26
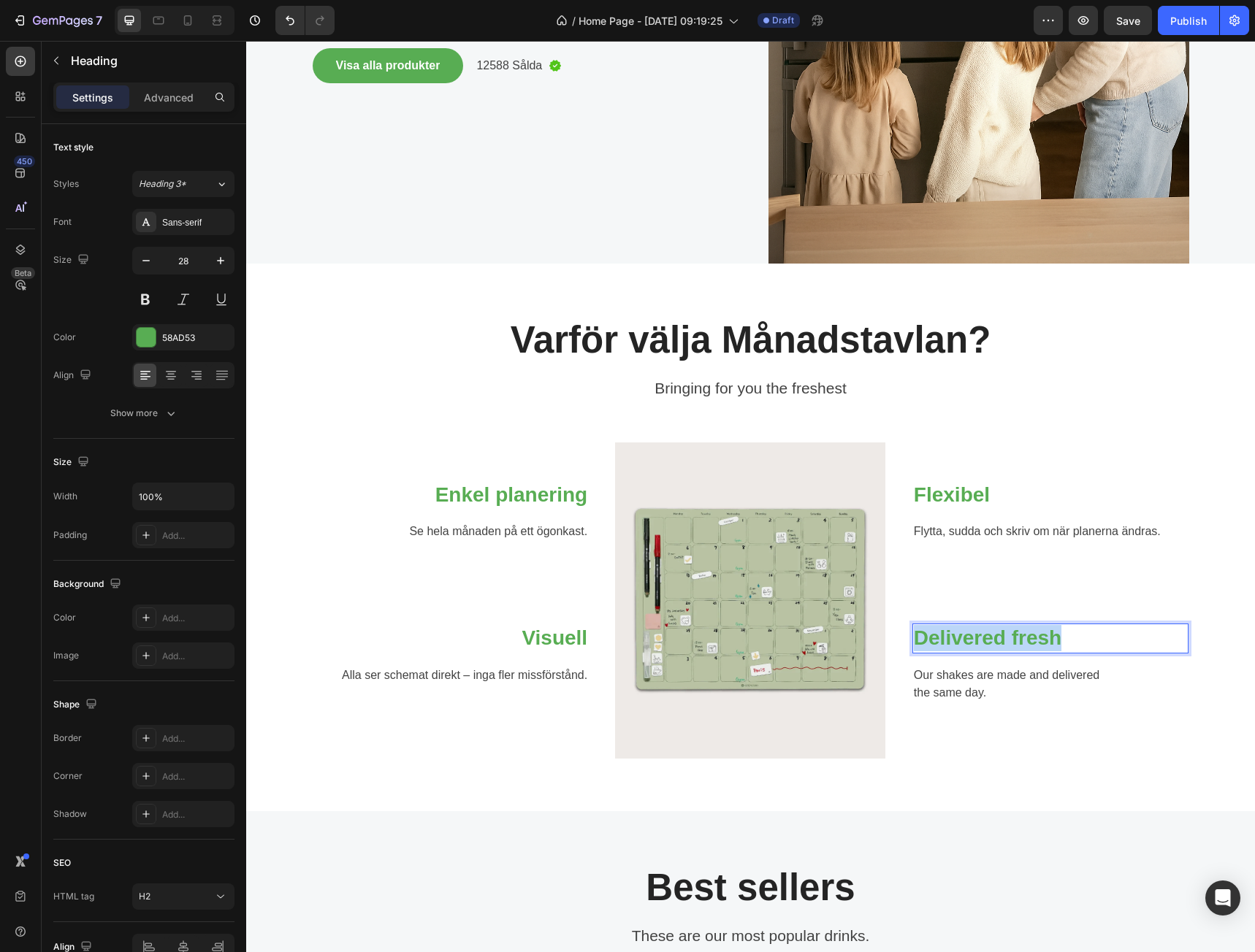
click at [970, 634] on p "Delivered fresh" at bounding box center [1050, 637] width 274 height 26
click at [998, 631] on p "Kreativ:" at bounding box center [1050, 637] width 274 height 26
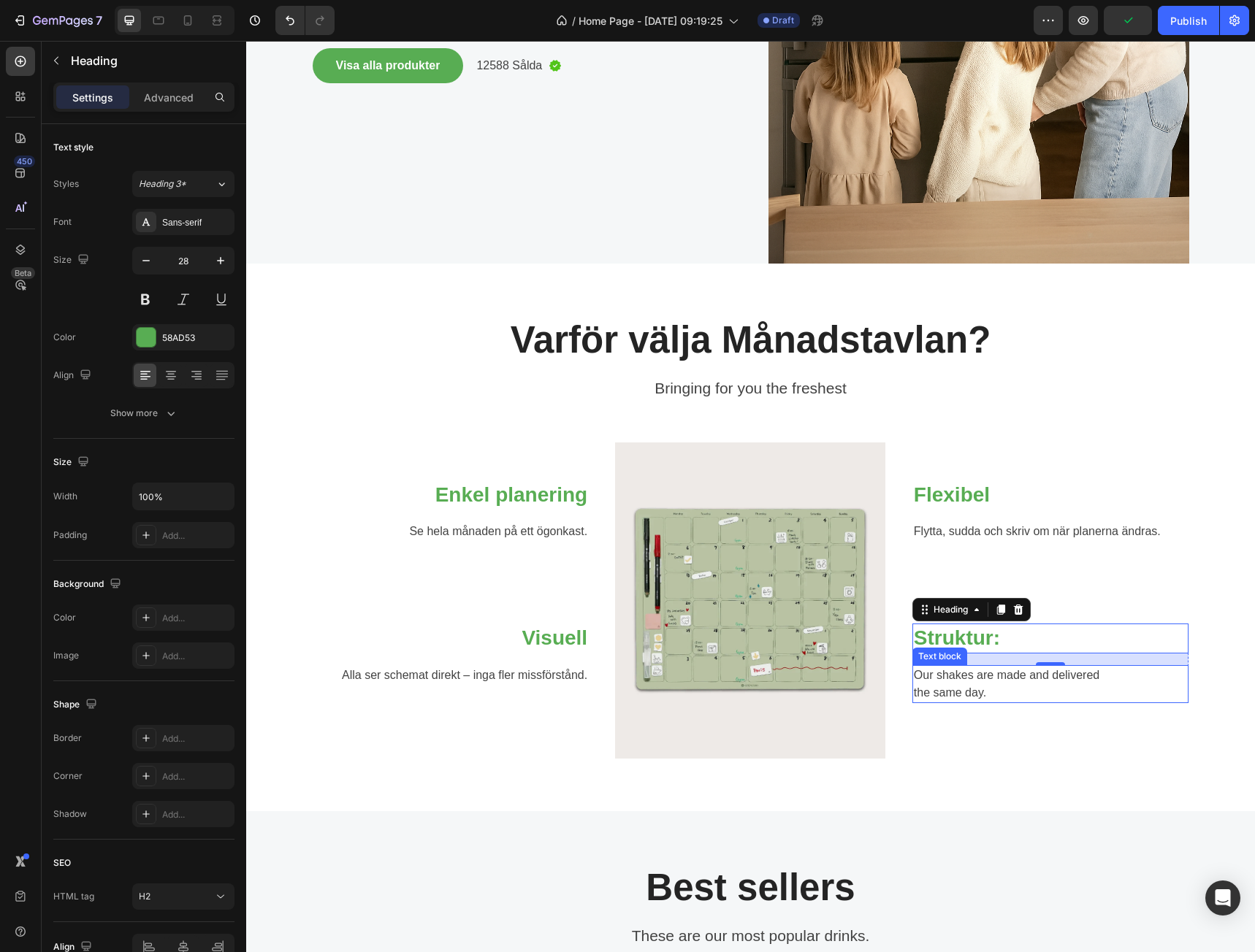
click at [1073, 682] on p "Our shakes are made and delivered the same day." at bounding box center [1050, 684] width 274 height 35
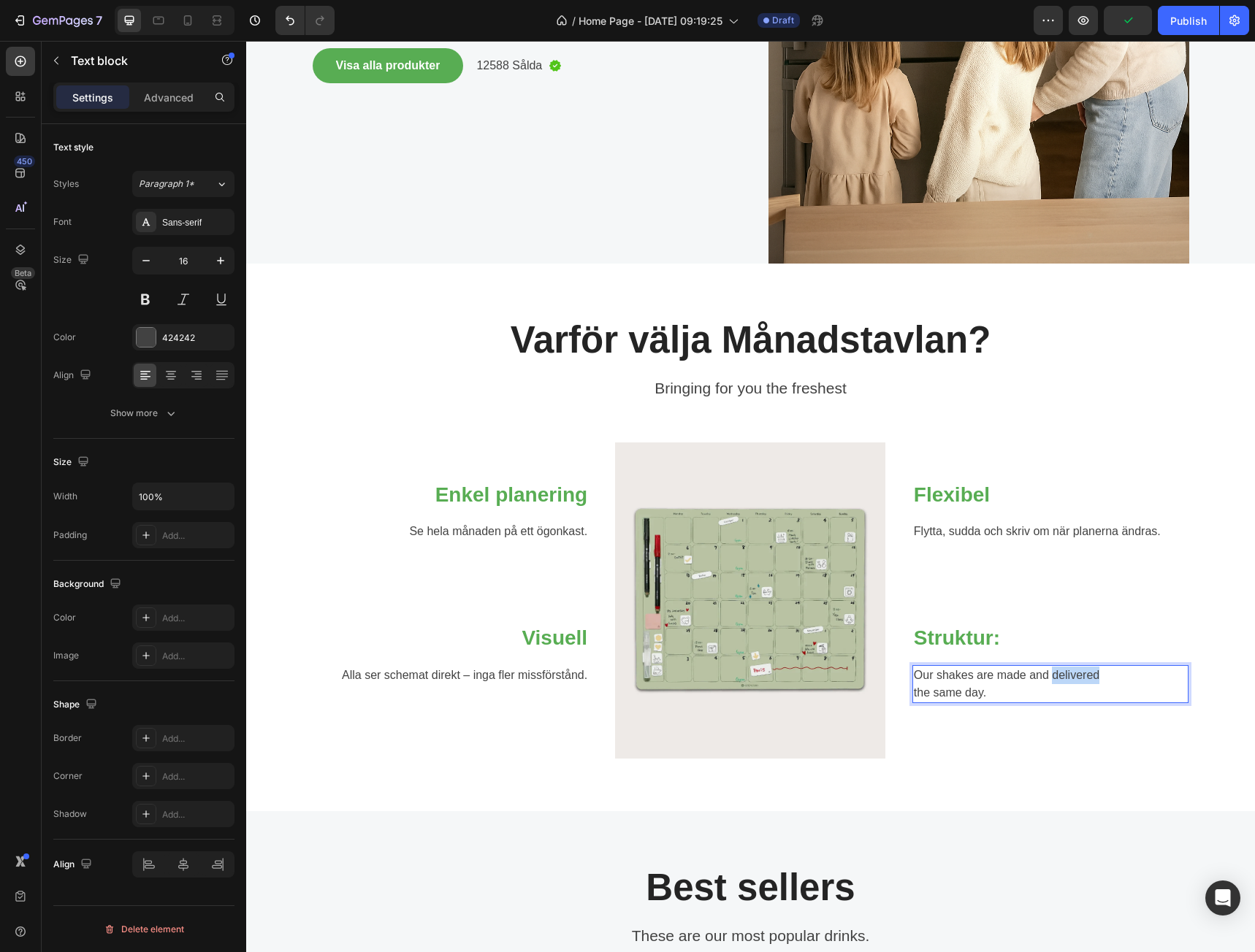
click at [1073, 682] on p "Our shakes are made and delivered the same day." at bounding box center [1050, 684] width 274 height 35
click at [979, 692] on p "[PERSON_NAME] hela familjens planering på ett ställe.the same day." at bounding box center [1050, 684] width 274 height 35
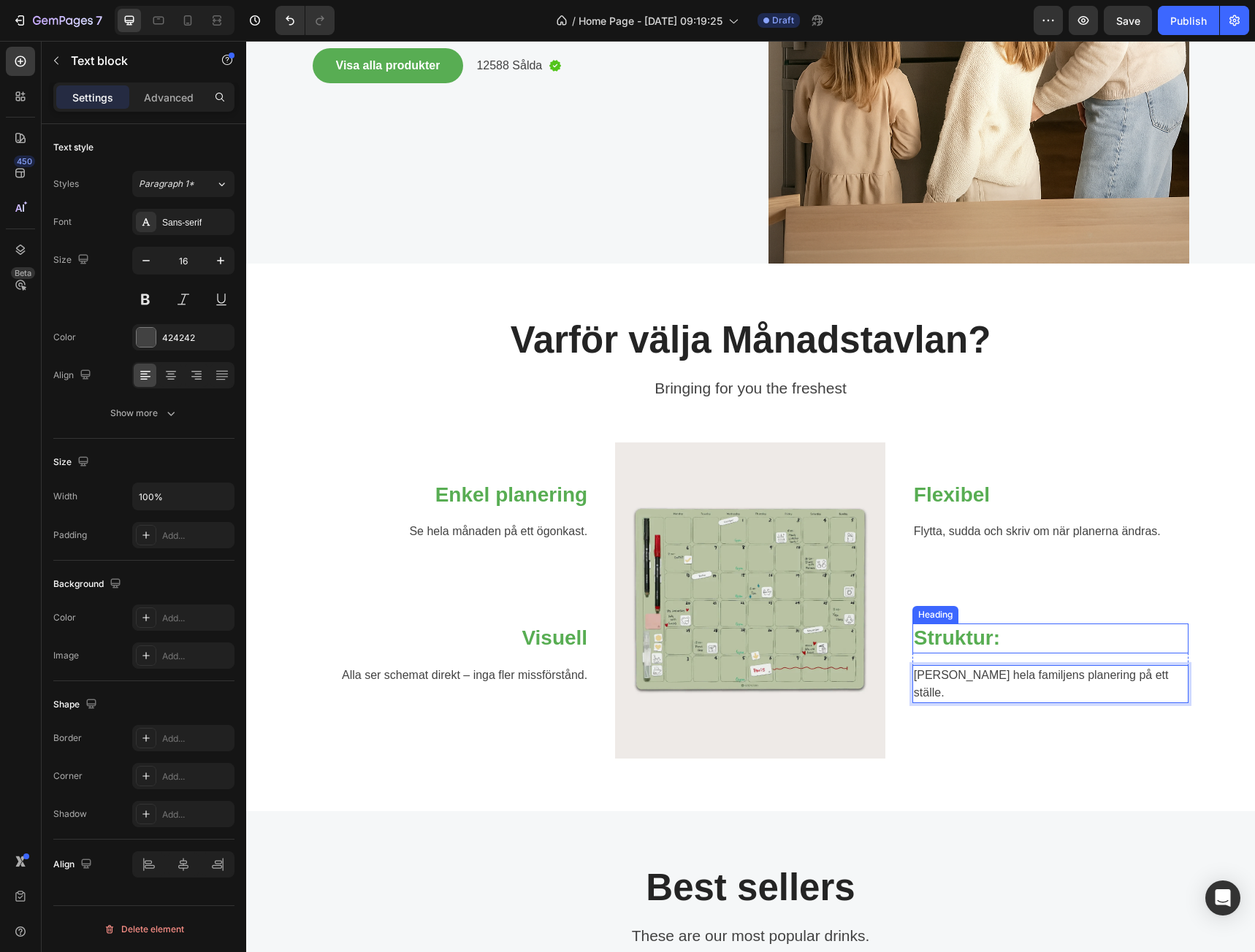
click at [1011, 642] on p "Struktur:" at bounding box center [1050, 637] width 274 height 26
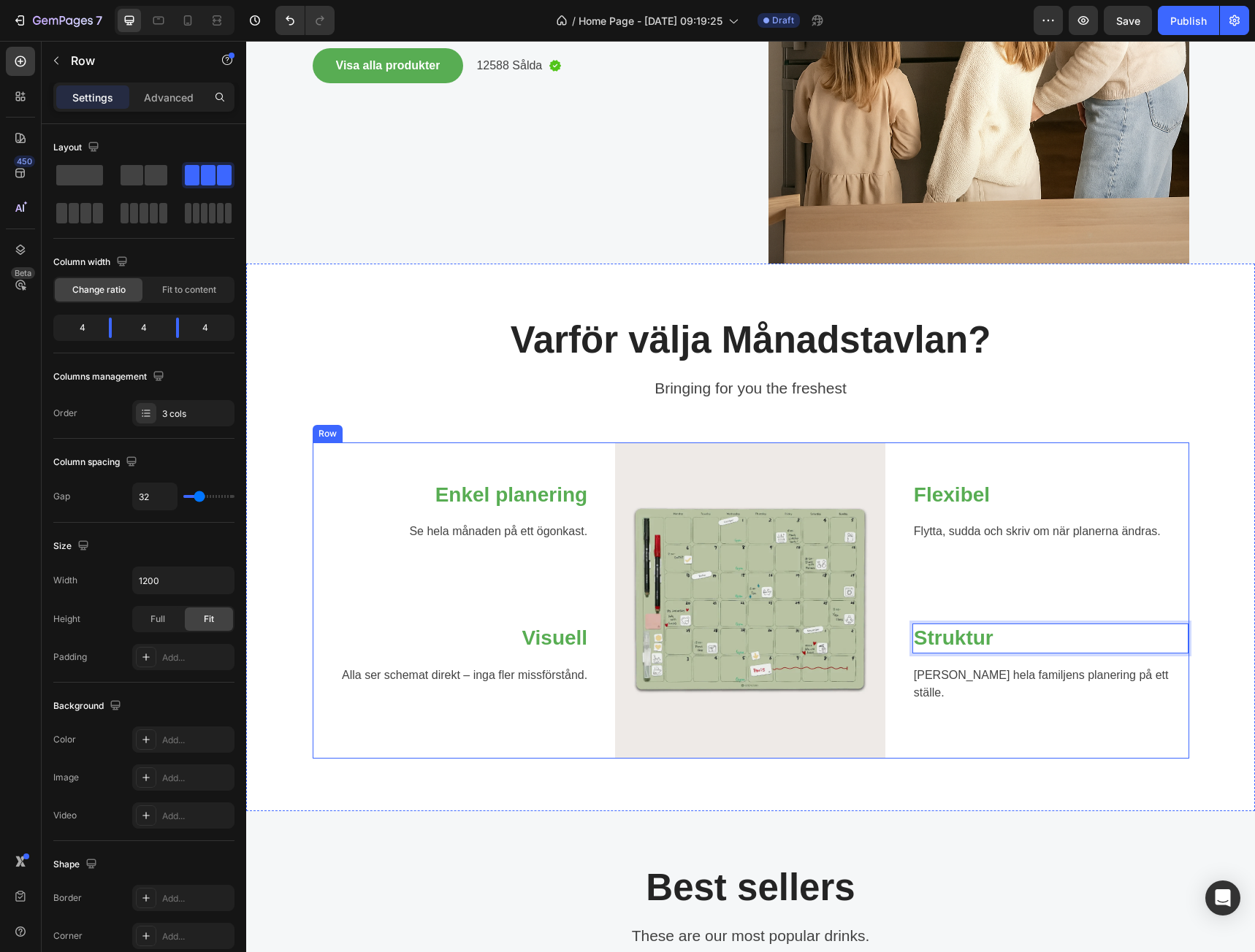
click at [992, 714] on div "Flexibel Heading Flytta, sudda och skriv om när planerna ändras. Text block Row…" at bounding box center [1050, 601] width 277 height 316
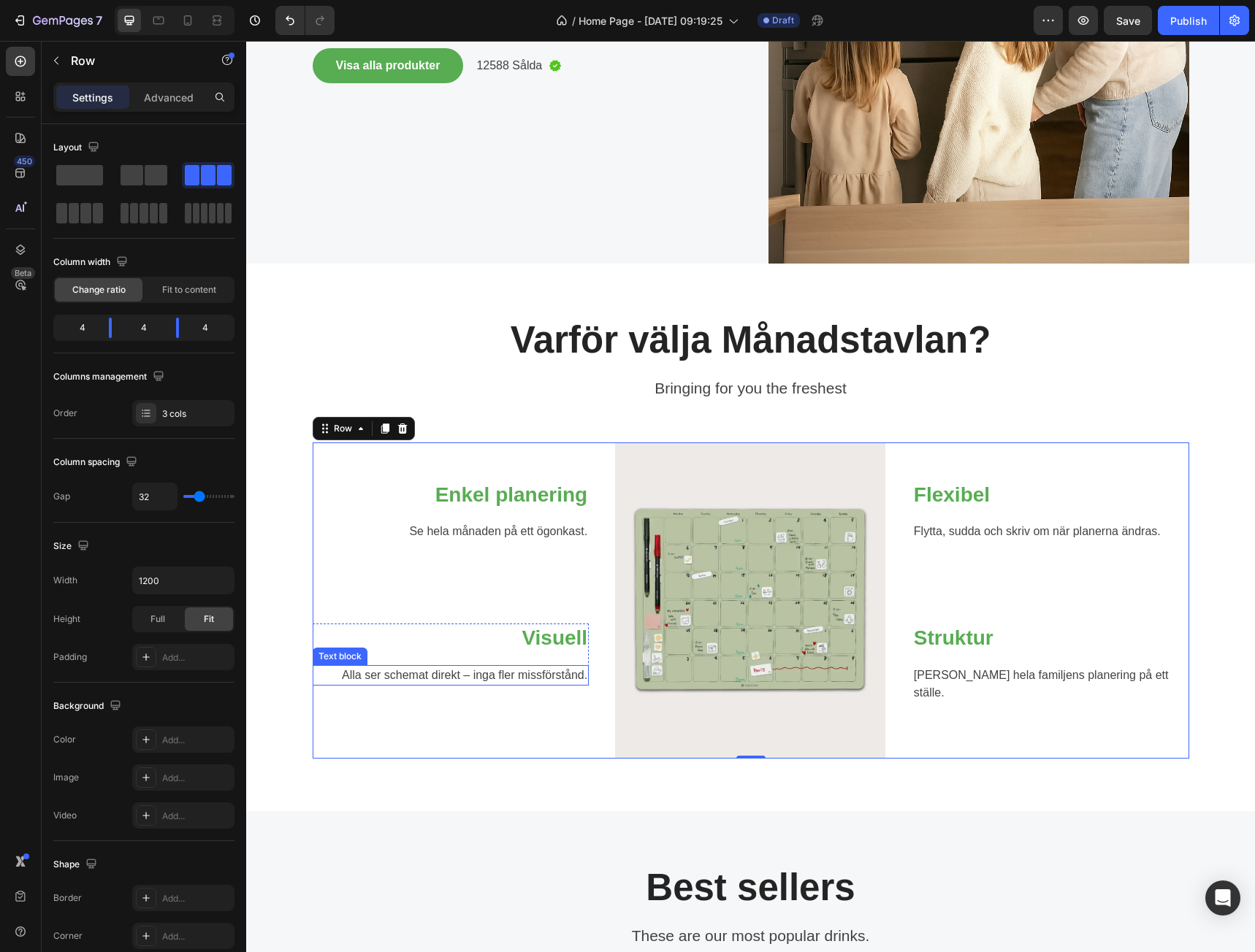
click at [470, 678] on p "Alla ser schemat direkt – inga fler missförstånd." at bounding box center [450, 675] width 274 height 18
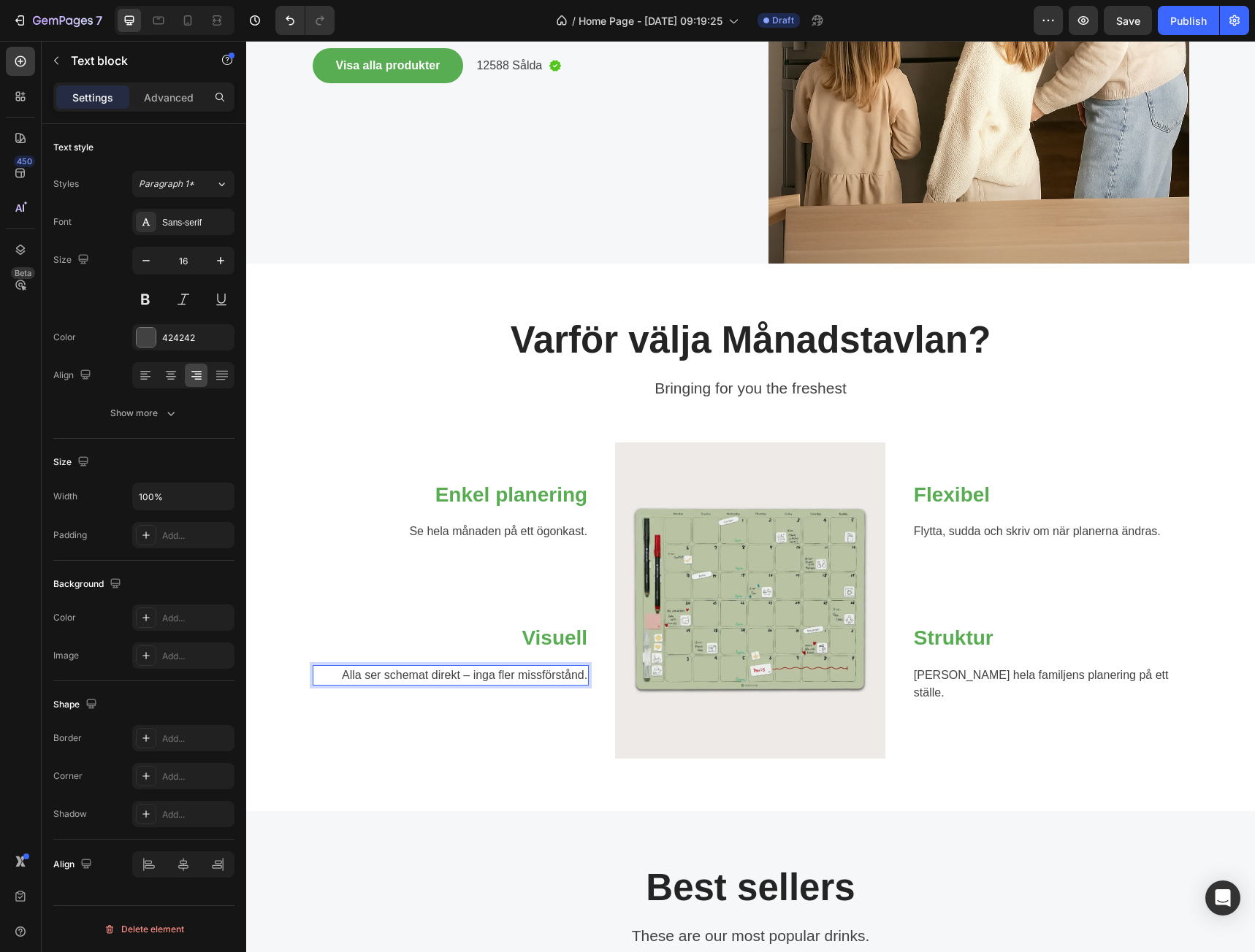
click at [470, 676] on p "Alla ser schemat direkt – inga fler missförstånd." at bounding box center [450, 675] width 274 height 18
click at [464, 678] on p "Alla ser schemat direkt – inga fler missförstånd." at bounding box center [450, 675] width 274 height 18
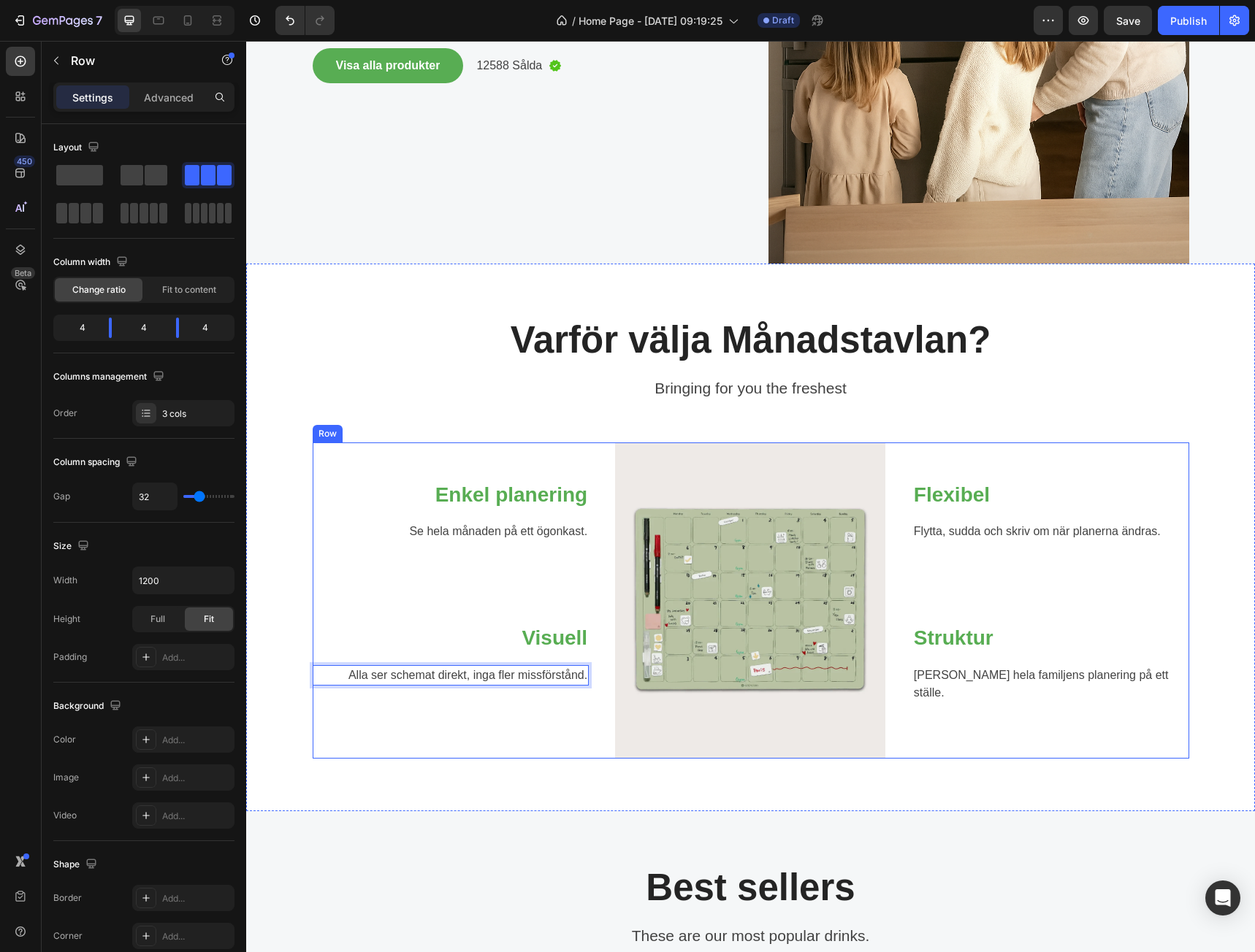
click at [527, 708] on div "Enkel planering Heading Se hela månaden på ett ögonkast. Text block Row Visuell…" at bounding box center [451, 601] width 277 height 316
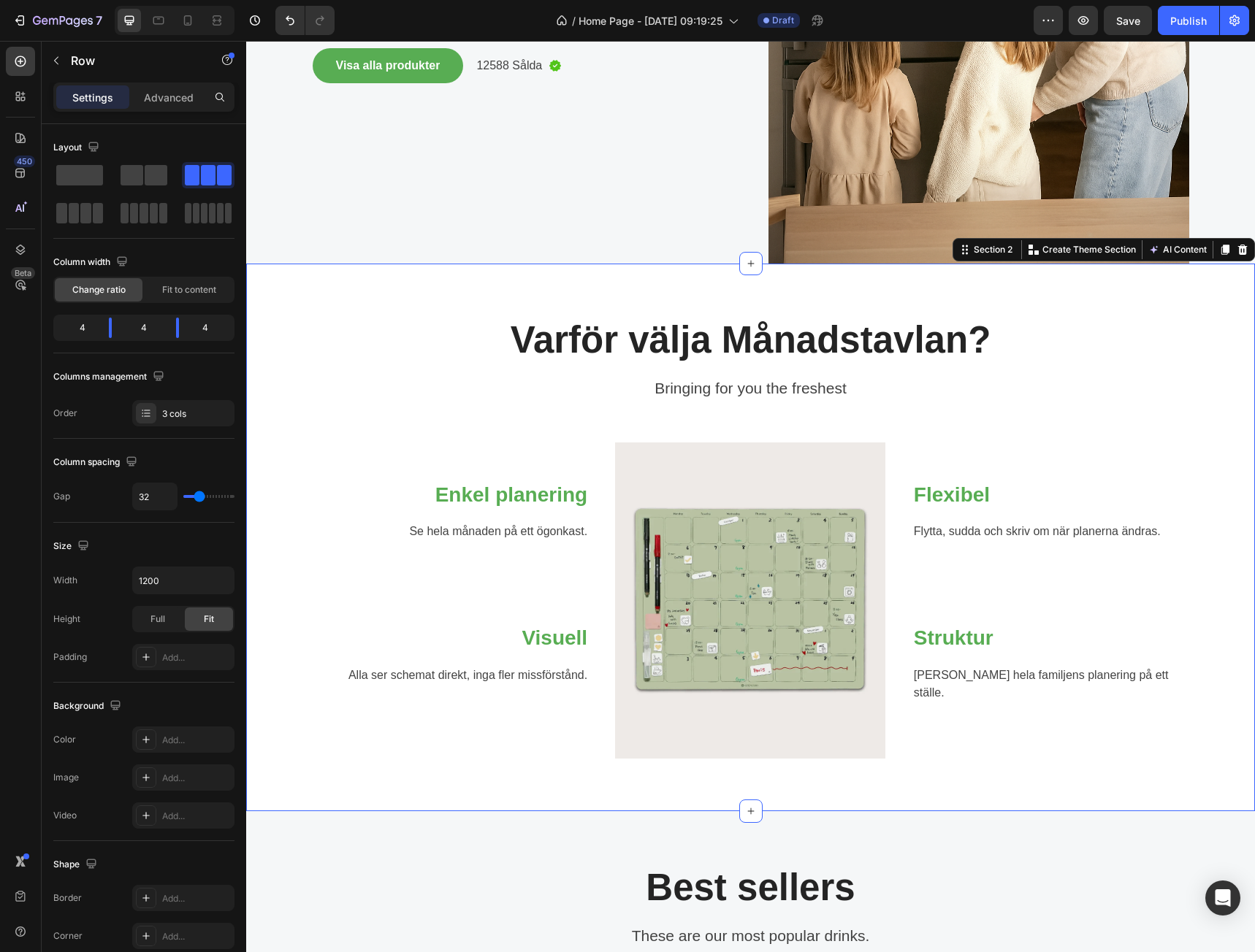
click at [840, 808] on div "⁠⁠⁠⁠⁠⁠⁠ Varför välja Månadstavlan? Heading Bringing for you the freshest Text b…" at bounding box center [750, 537] width 1009 height 548
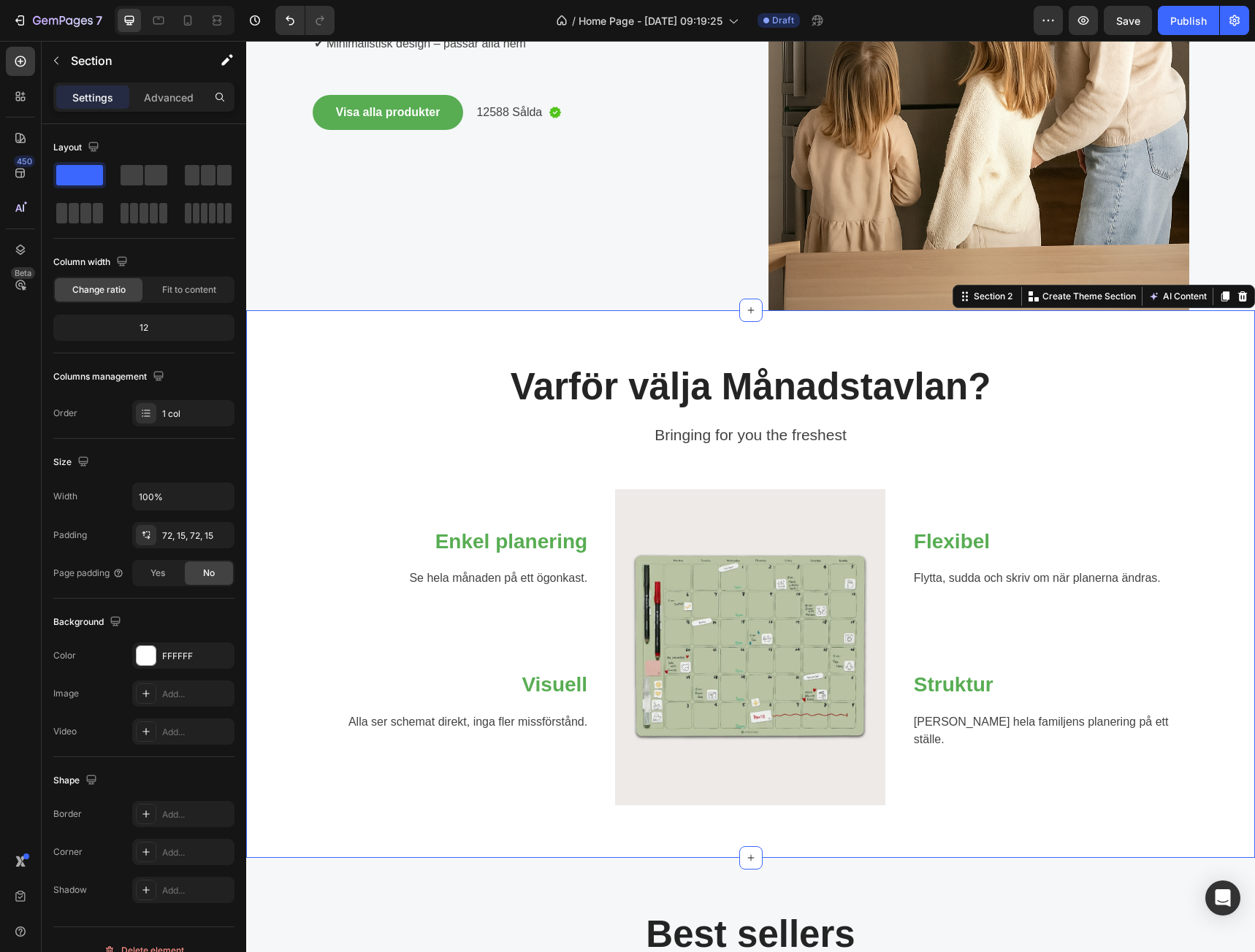
scroll to position [366, 0]
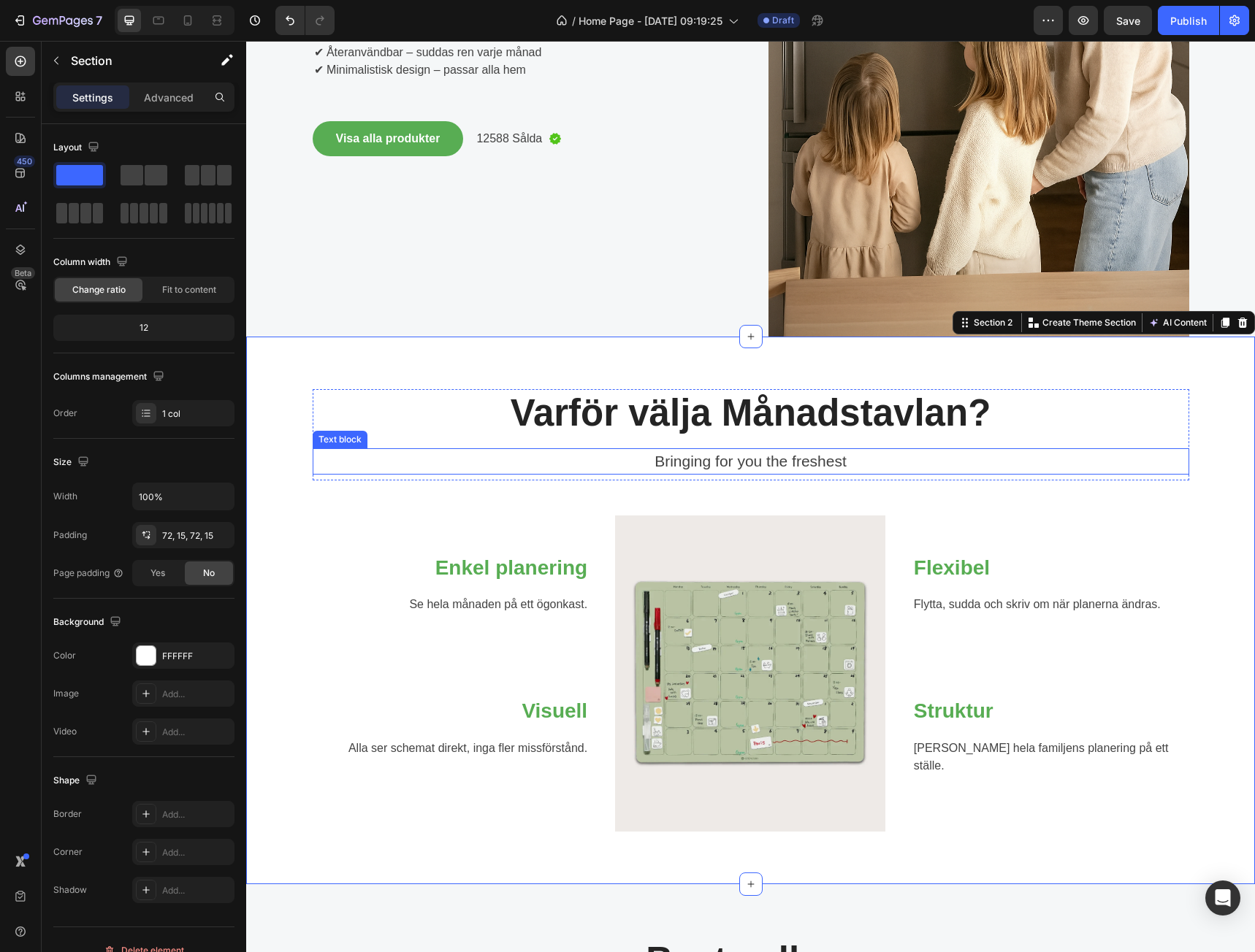
click at [822, 473] on div "Bringing for you the freshest" at bounding box center [751, 461] width 877 height 26
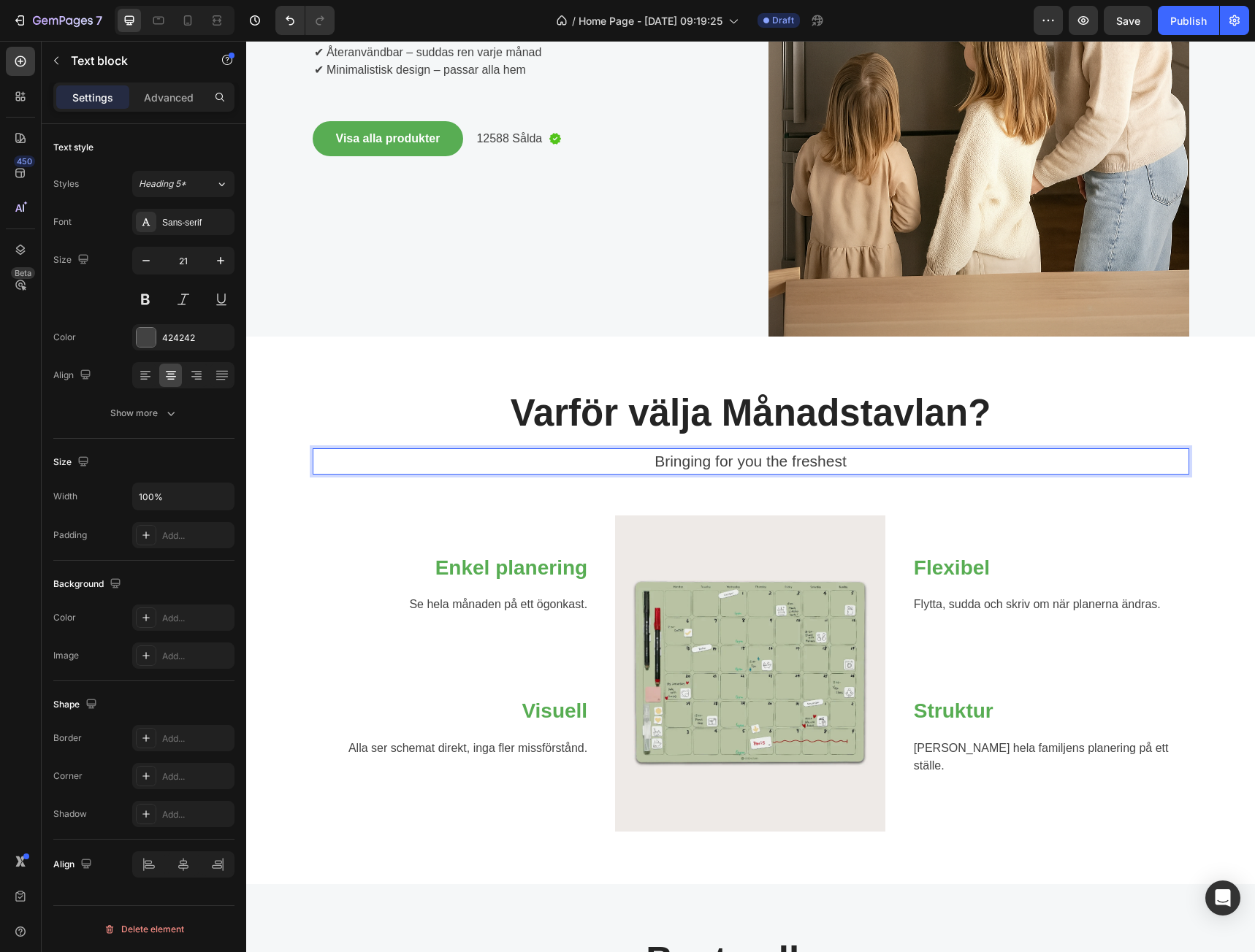
click at [822, 471] on p "Bringing for you the freshest" at bounding box center [750, 462] width 873 height 23
click at [825, 468] on p "Bringing for you the freshest" at bounding box center [750, 462] width 873 height 23
click at [689, 464] on p "Enkel planering: Se hela månaden på ett ögonkast." at bounding box center [750, 462] width 873 height 23
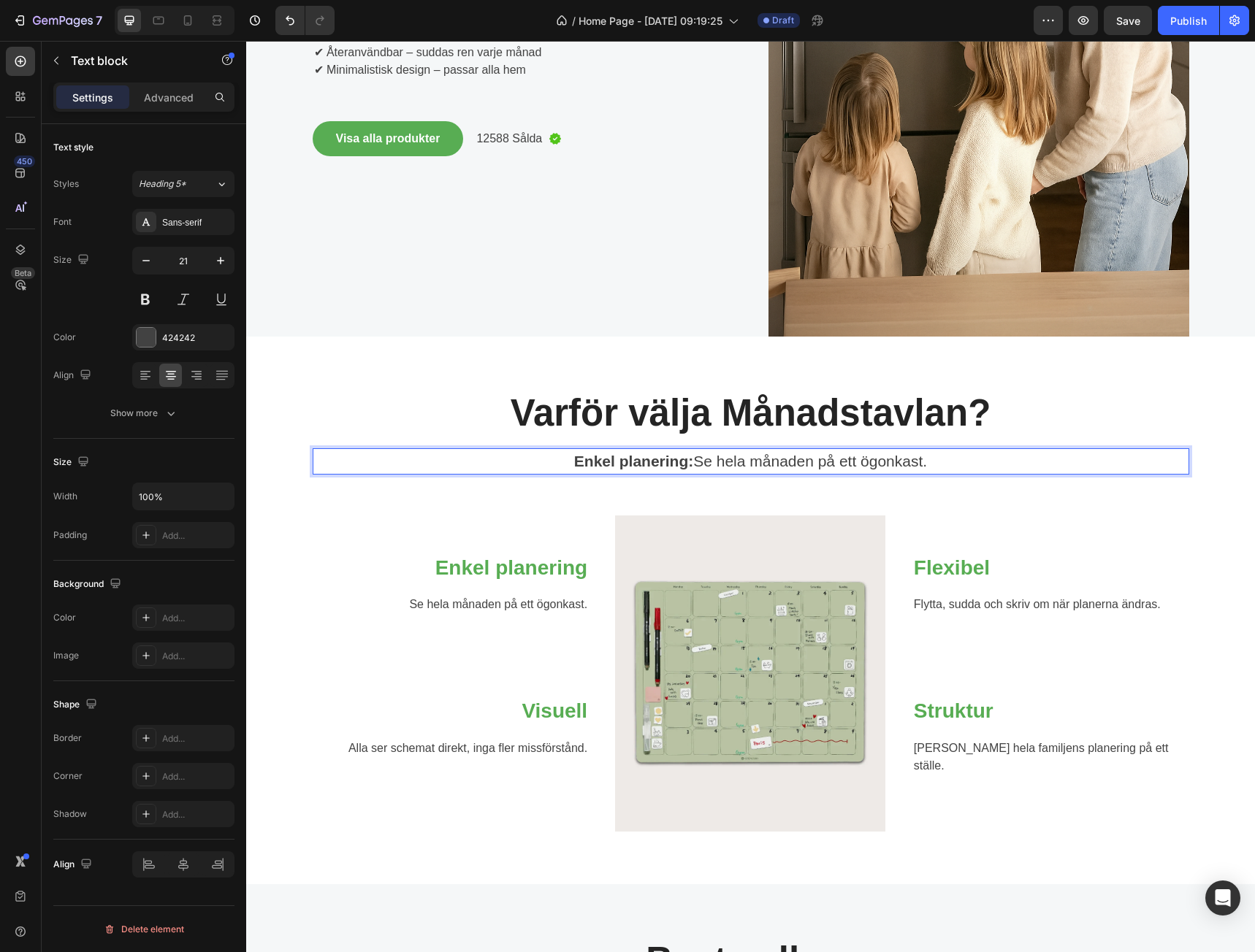
click at [684, 469] on strong "Enkel planering:" at bounding box center [633, 461] width 119 height 17
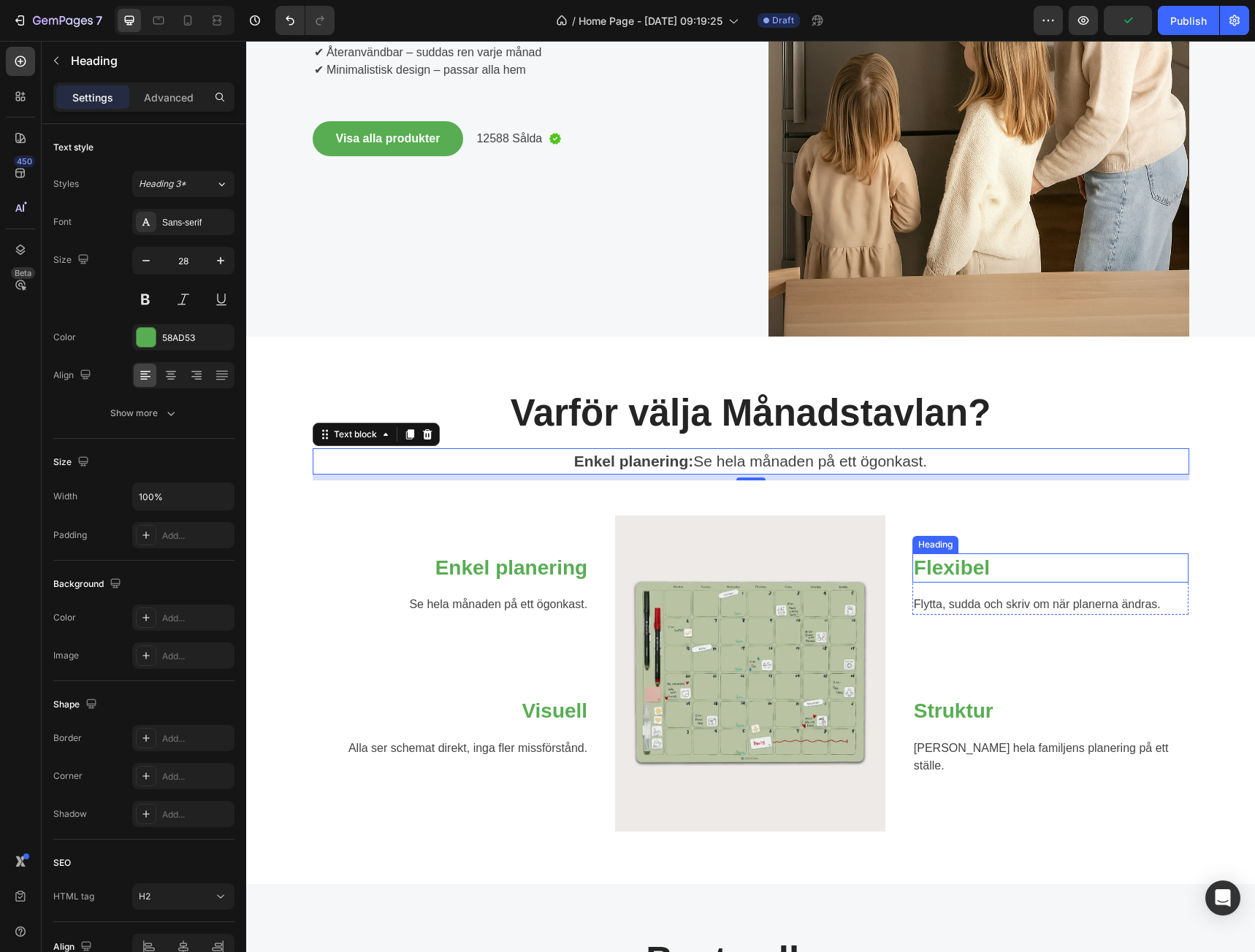
click at [956, 565] on p "Flexibel" at bounding box center [1050, 568] width 274 height 26
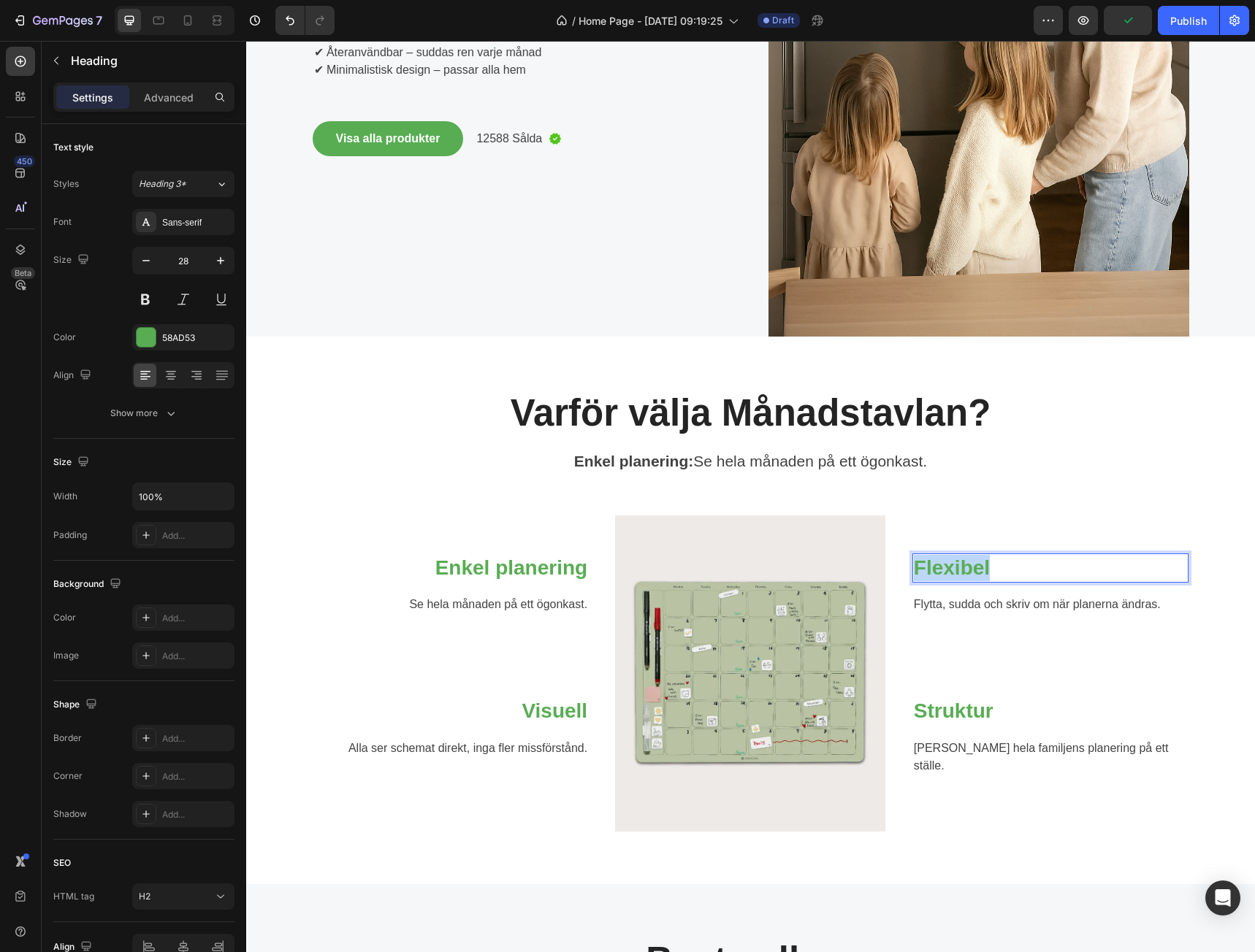
click at [955, 565] on p "Flexibel" at bounding box center [1050, 568] width 274 height 26
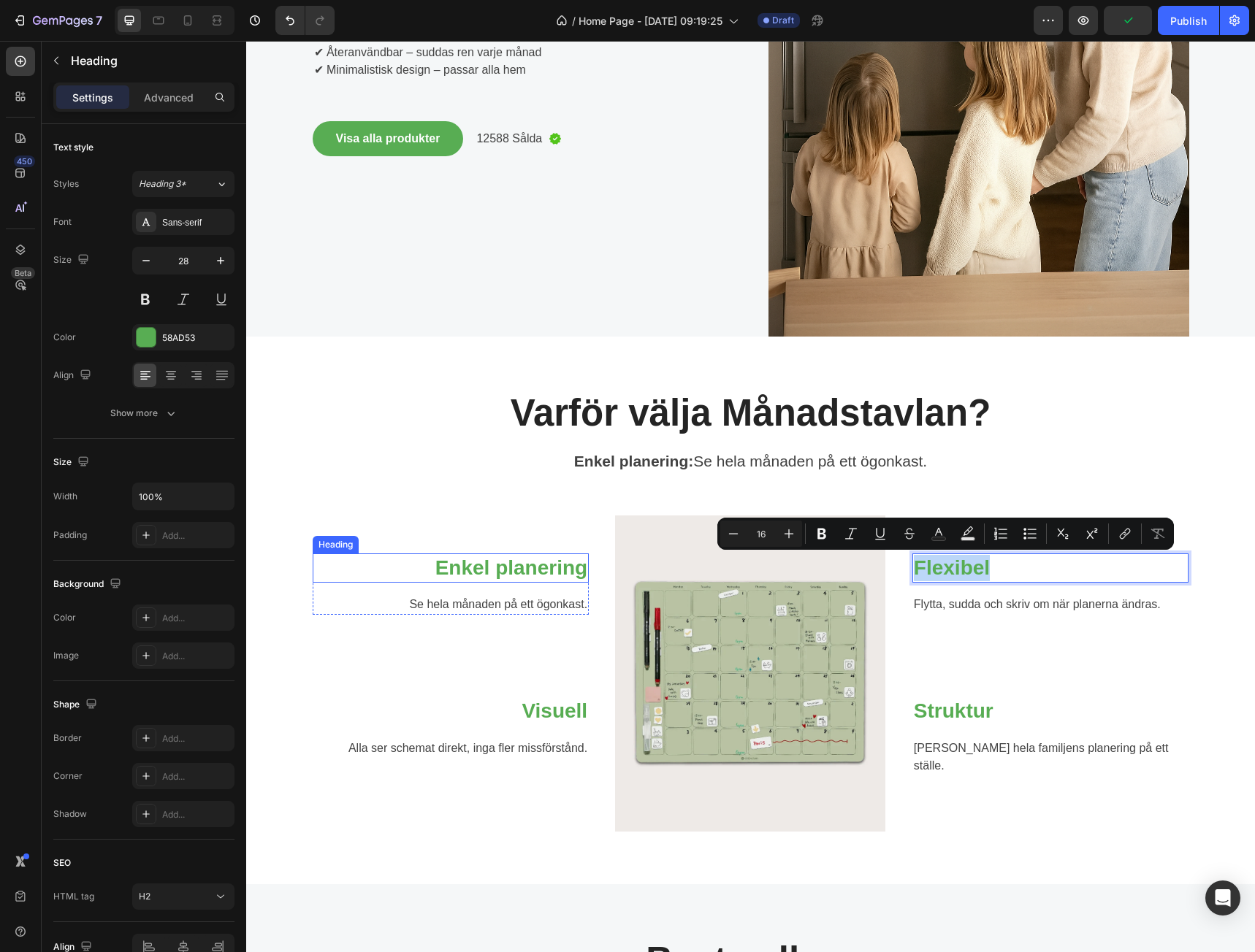
click at [524, 566] on p "Enkel planering" at bounding box center [450, 568] width 274 height 26
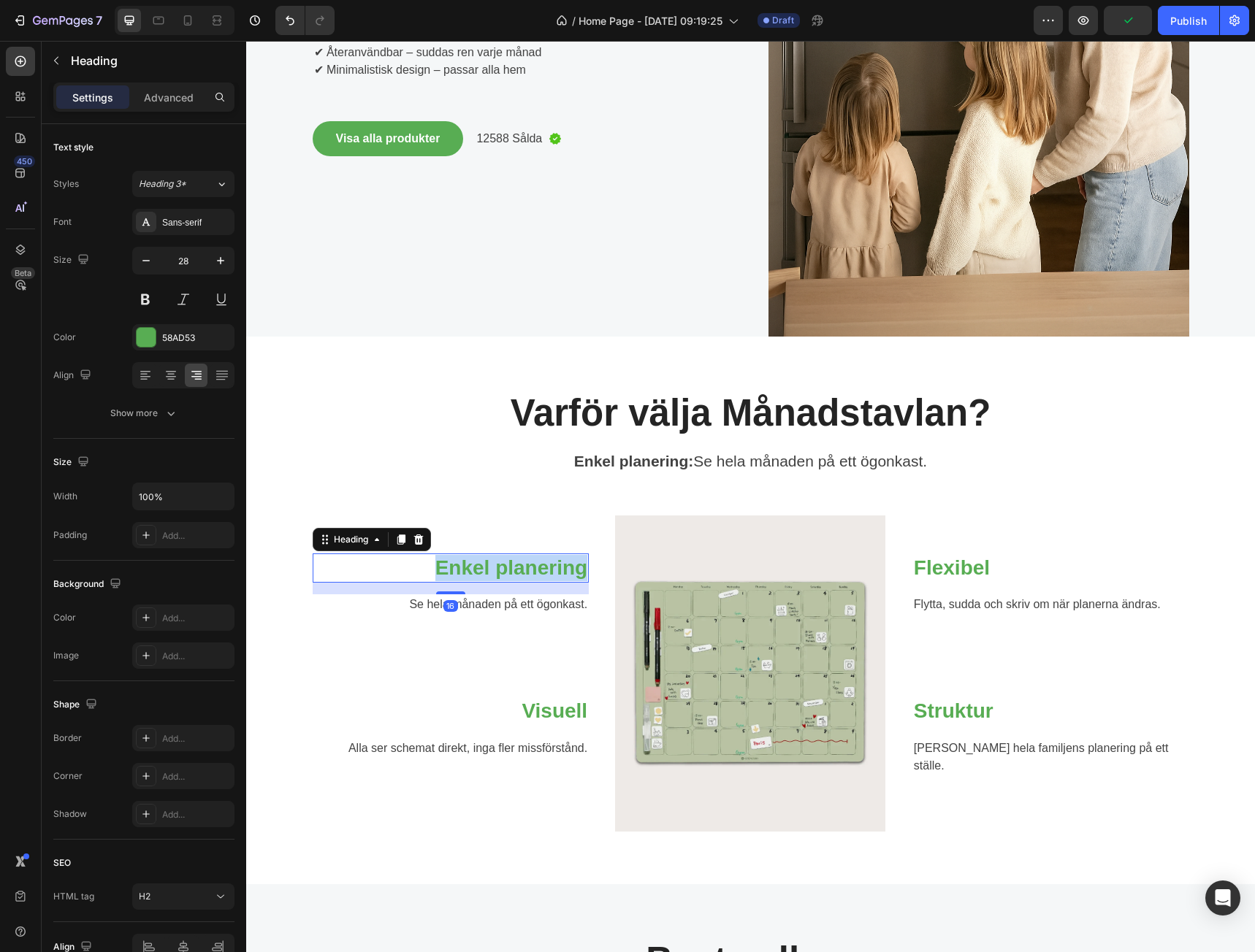
click at [524, 566] on p "Enkel planering" at bounding box center [450, 568] width 274 height 26
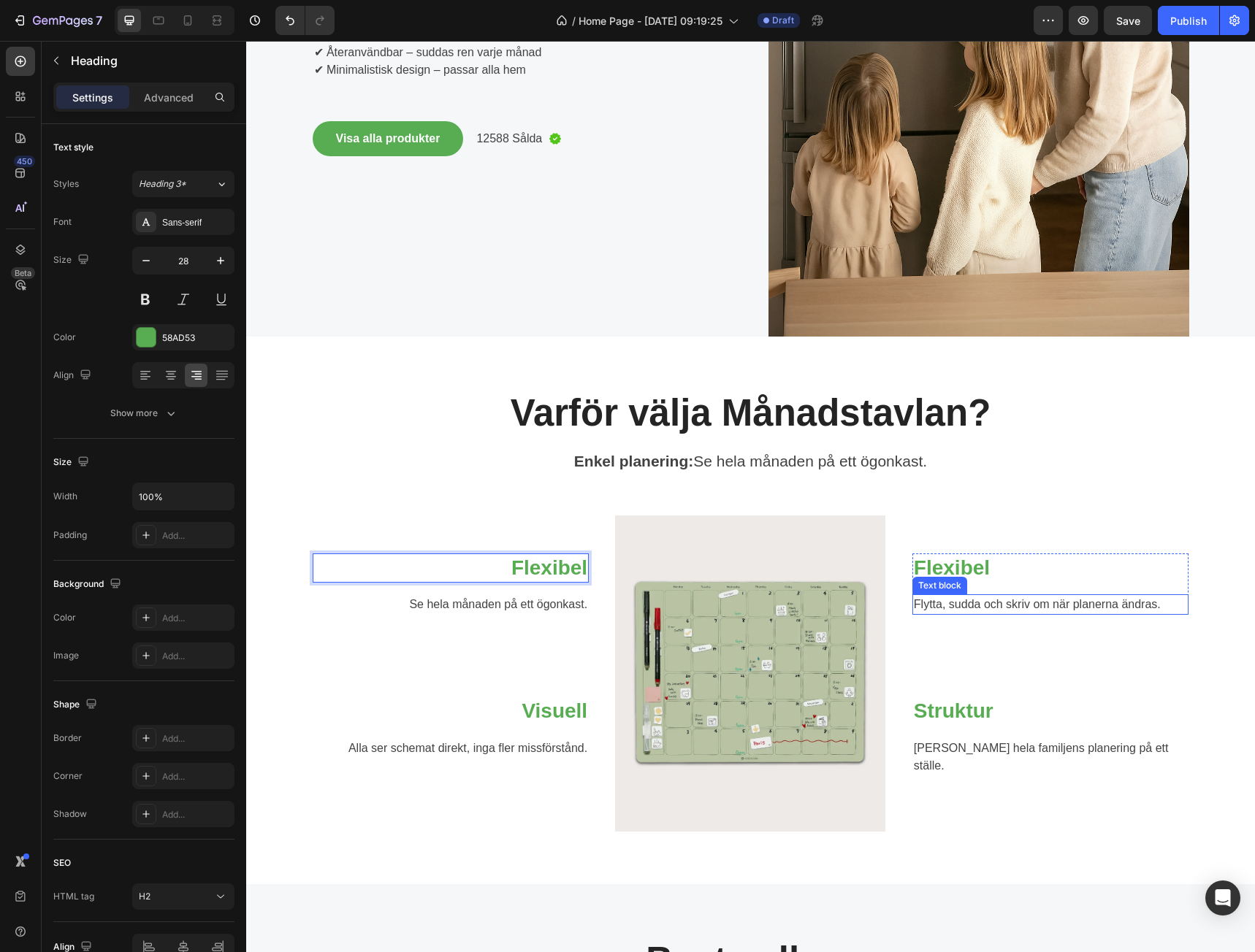
click at [964, 607] on p "Flytta, sudda och skriv om när planerna ändras." at bounding box center [1050, 604] width 274 height 18
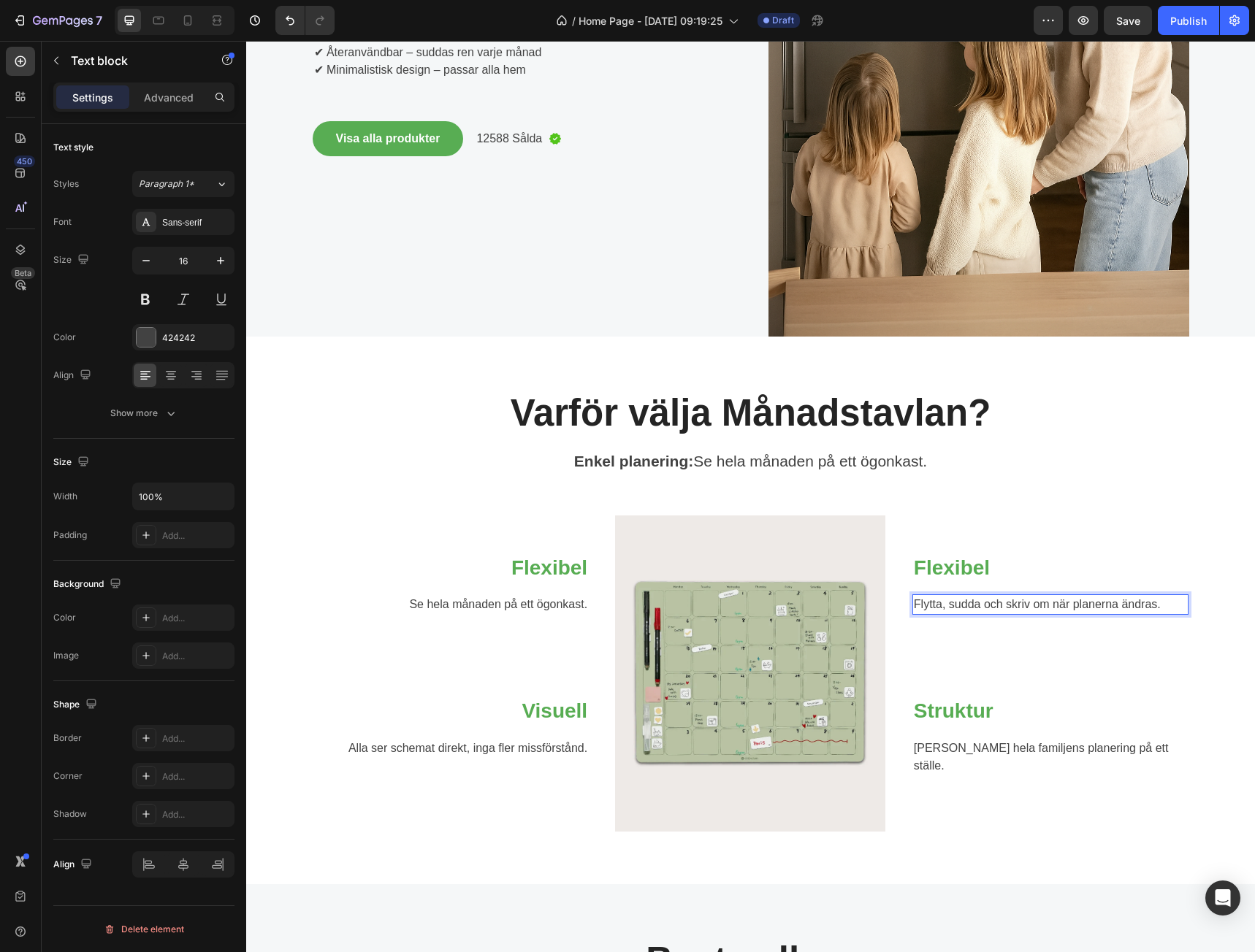
click at [964, 607] on p "Flytta, sudda och skriv om när planerna ändras." at bounding box center [1050, 604] width 274 height 18
click at [560, 602] on p "Se hela månaden på ett ögonkast." at bounding box center [450, 604] width 274 height 18
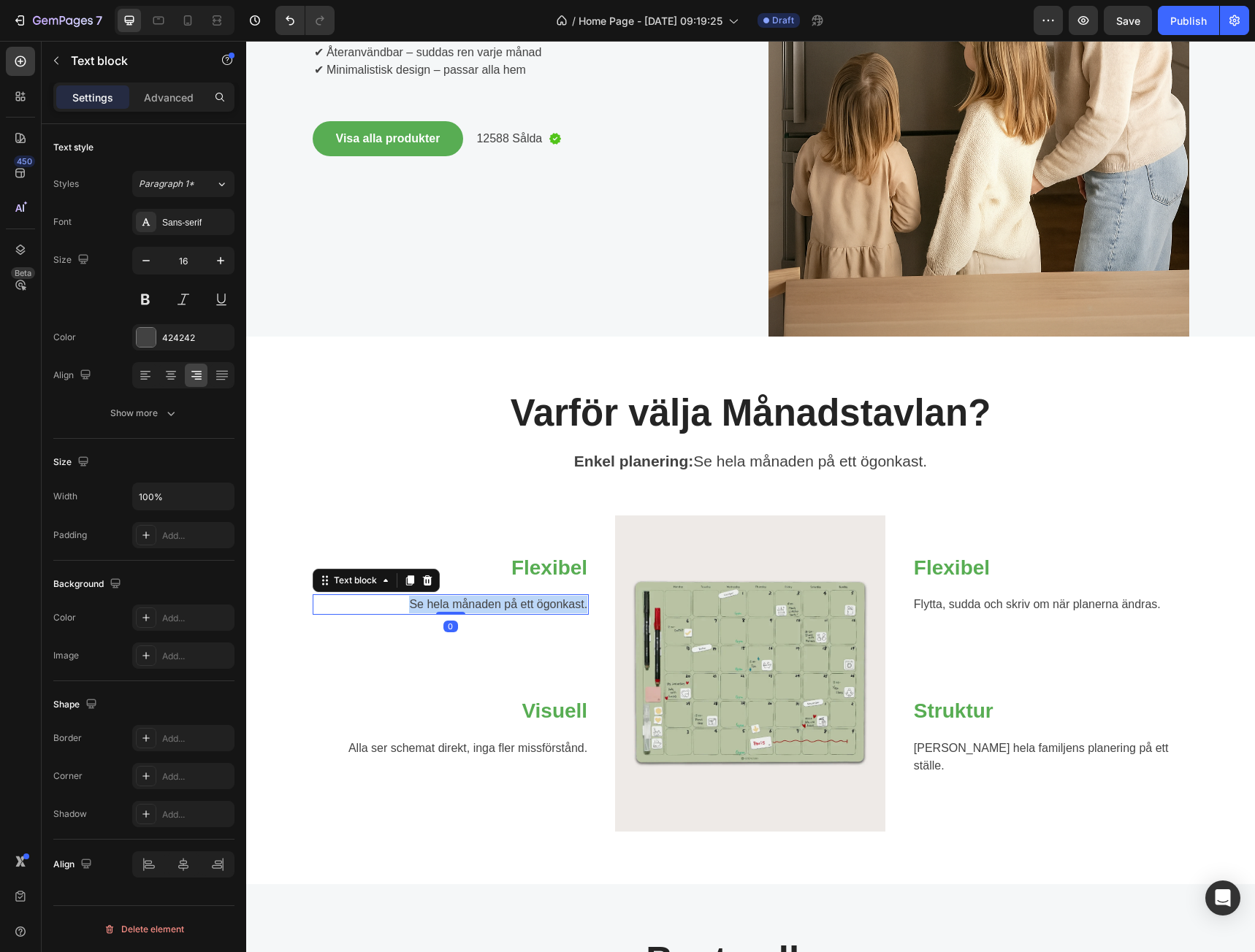
click at [560, 602] on p "Se hela månaden på ett ögonkast." at bounding box center [450, 604] width 274 height 18
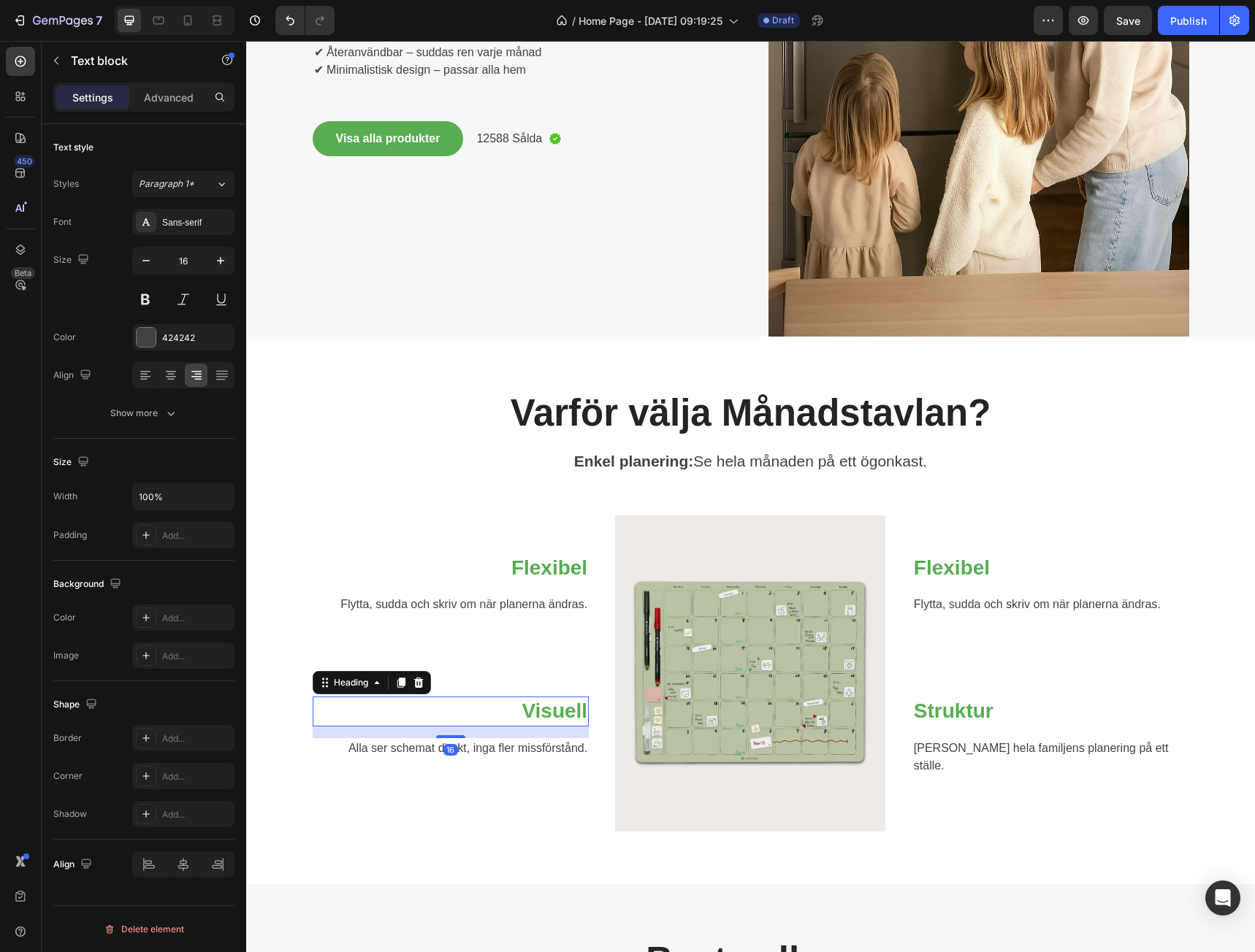
click at [556, 705] on p "Visuell" at bounding box center [450, 711] width 274 height 26
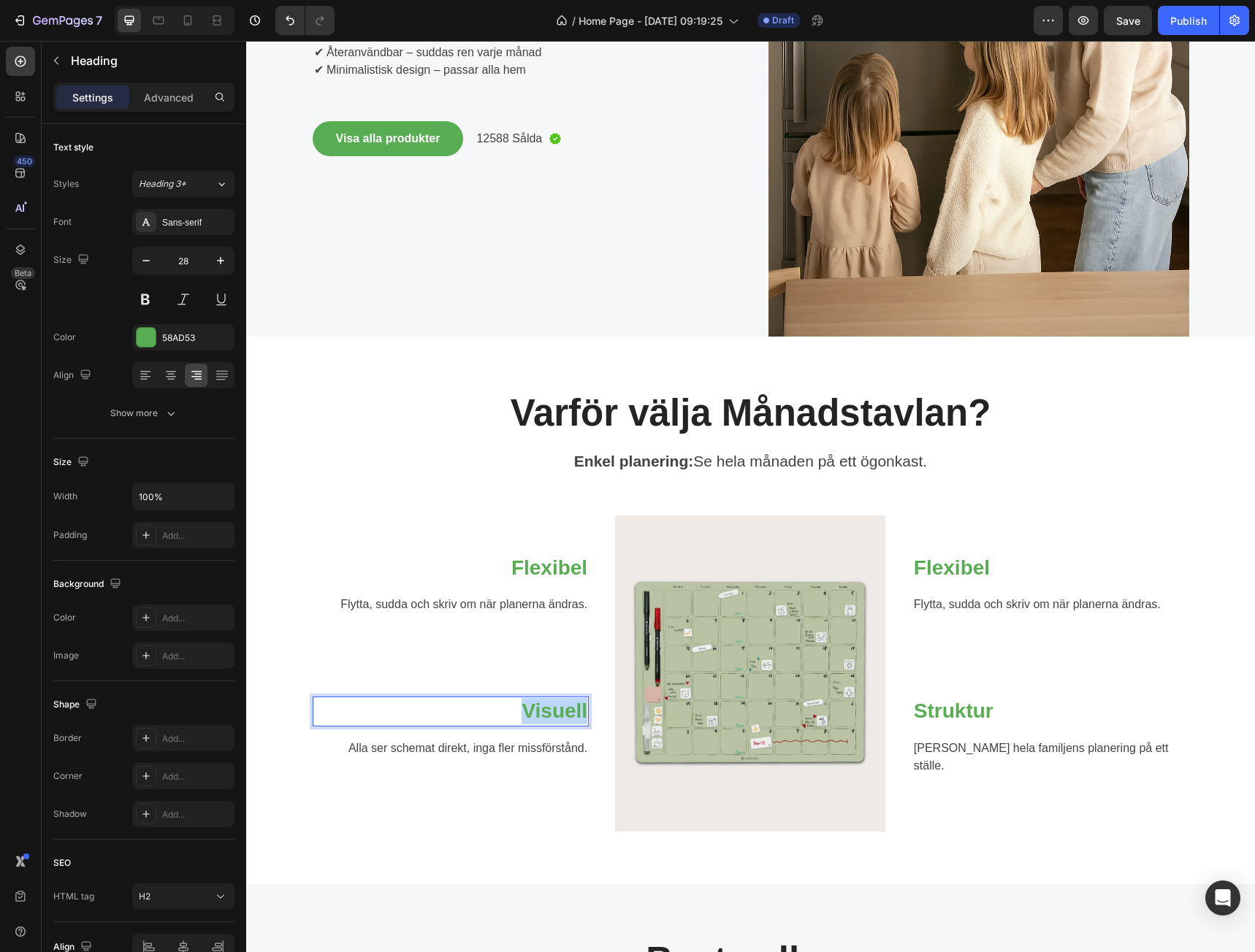
click at [556, 705] on p "Visuell" at bounding box center [450, 711] width 274 height 26
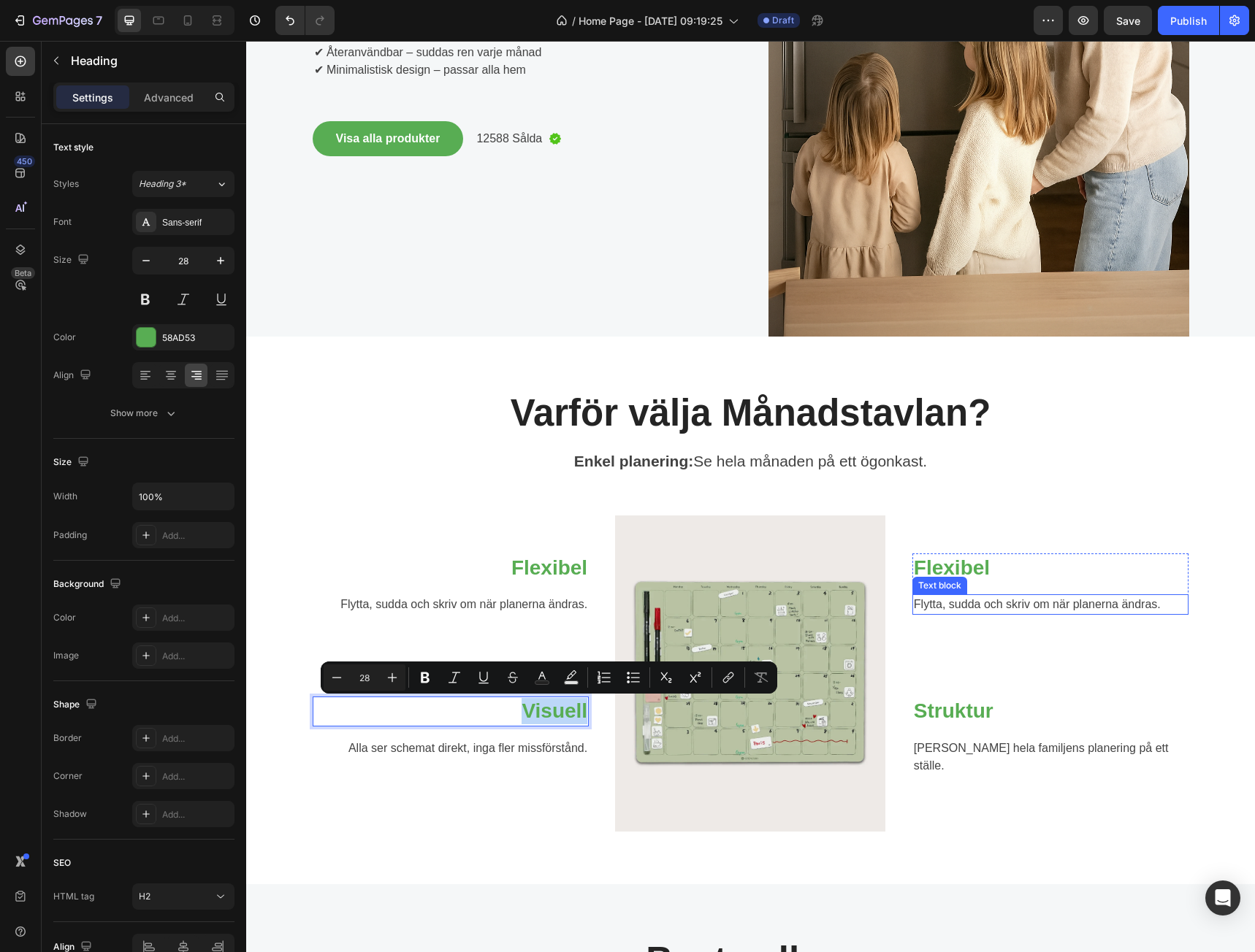
click at [956, 575] on p "Flexibel" at bounding box center [1050, 568] width 274 height 26
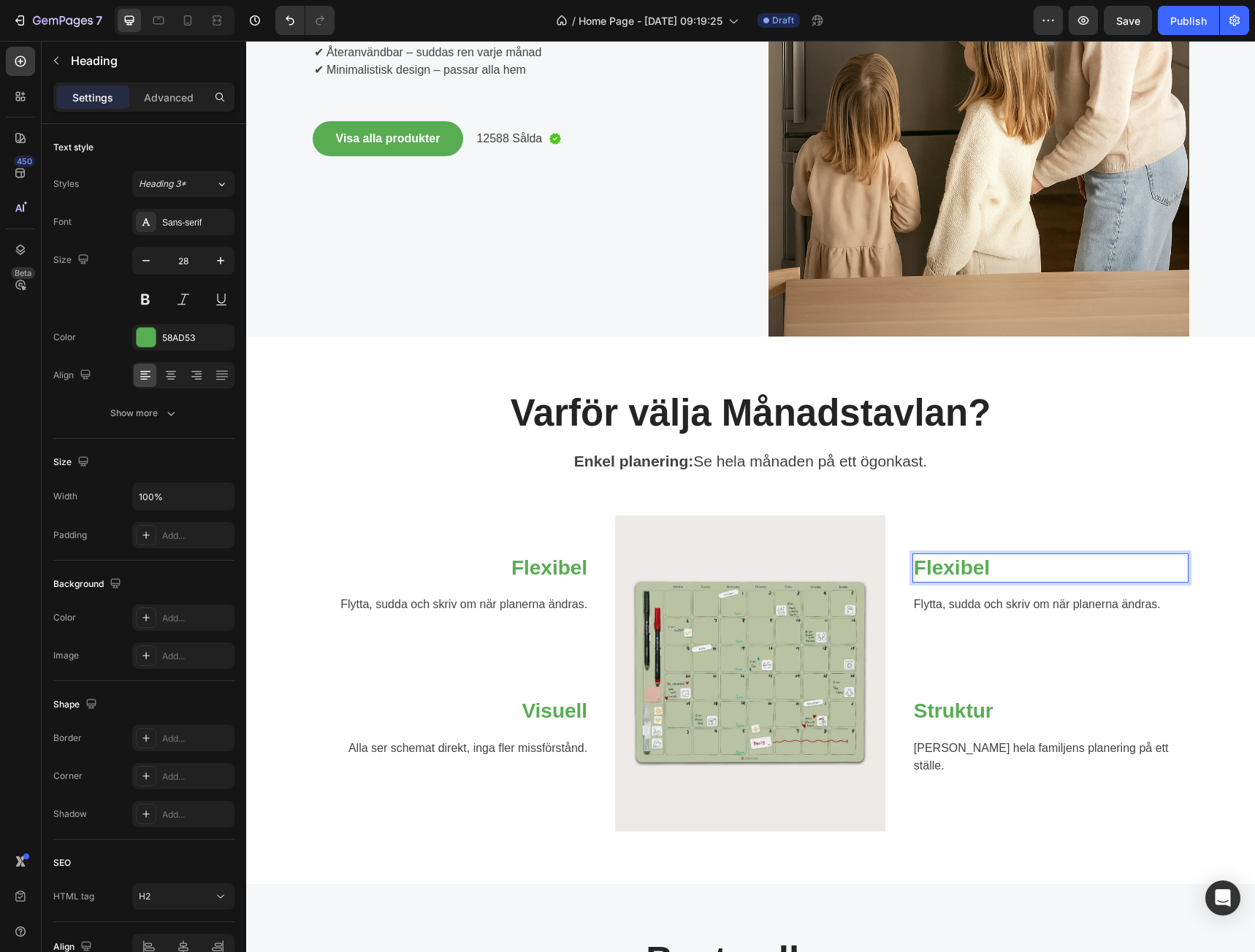
click at [956, 571] on p "Flexibel" at bounding box center [1050, 568] width 274 height 26
click at [520, 744] on p "Alla ser schemat direkt, inga fler missförstånd." at bounding box center [450, 748] width 274 height 18
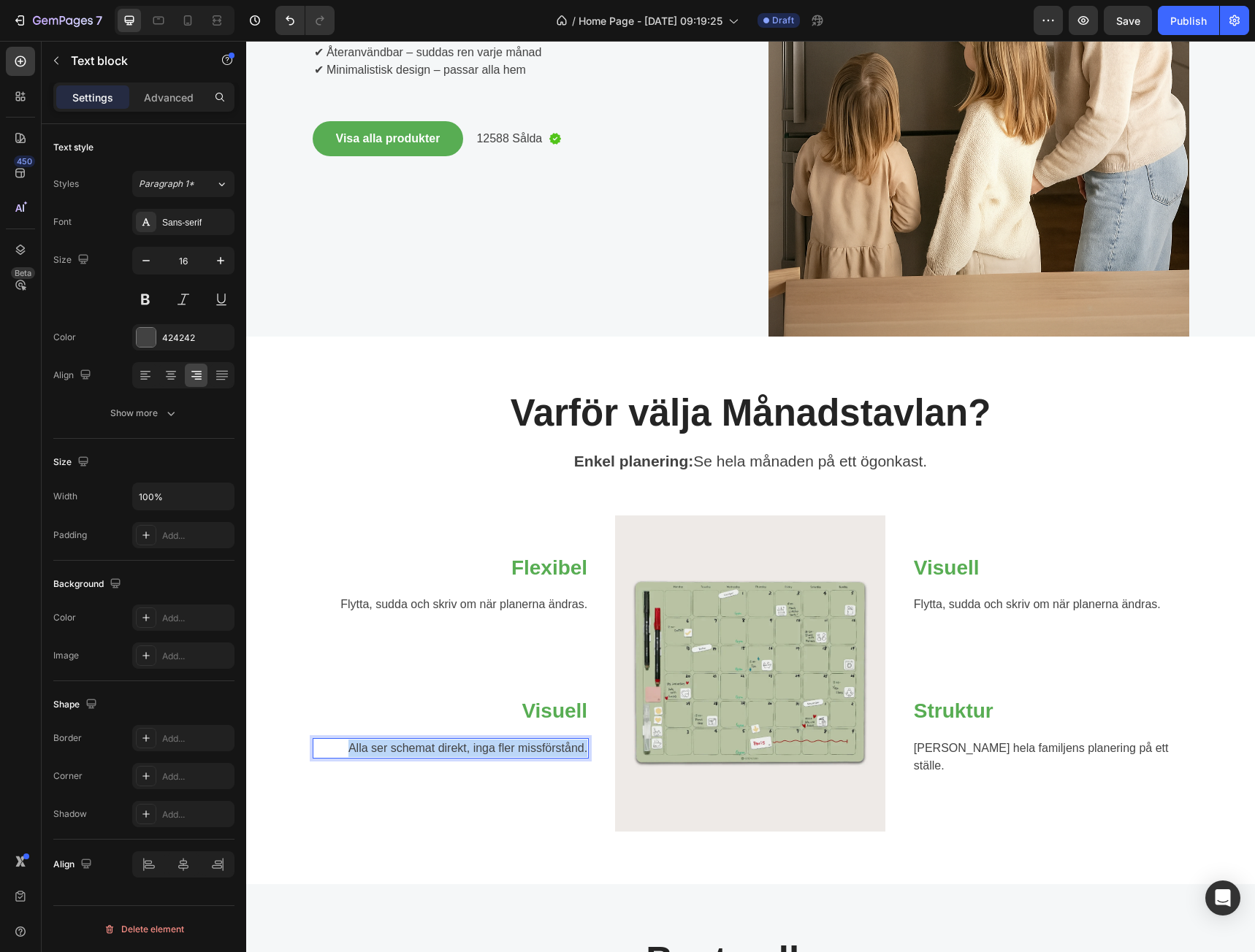
click at [520, 744] on p "Alla ser schemat direkt, inga fler missförstånd." at bounding box center [450, 748] width 274 height 18
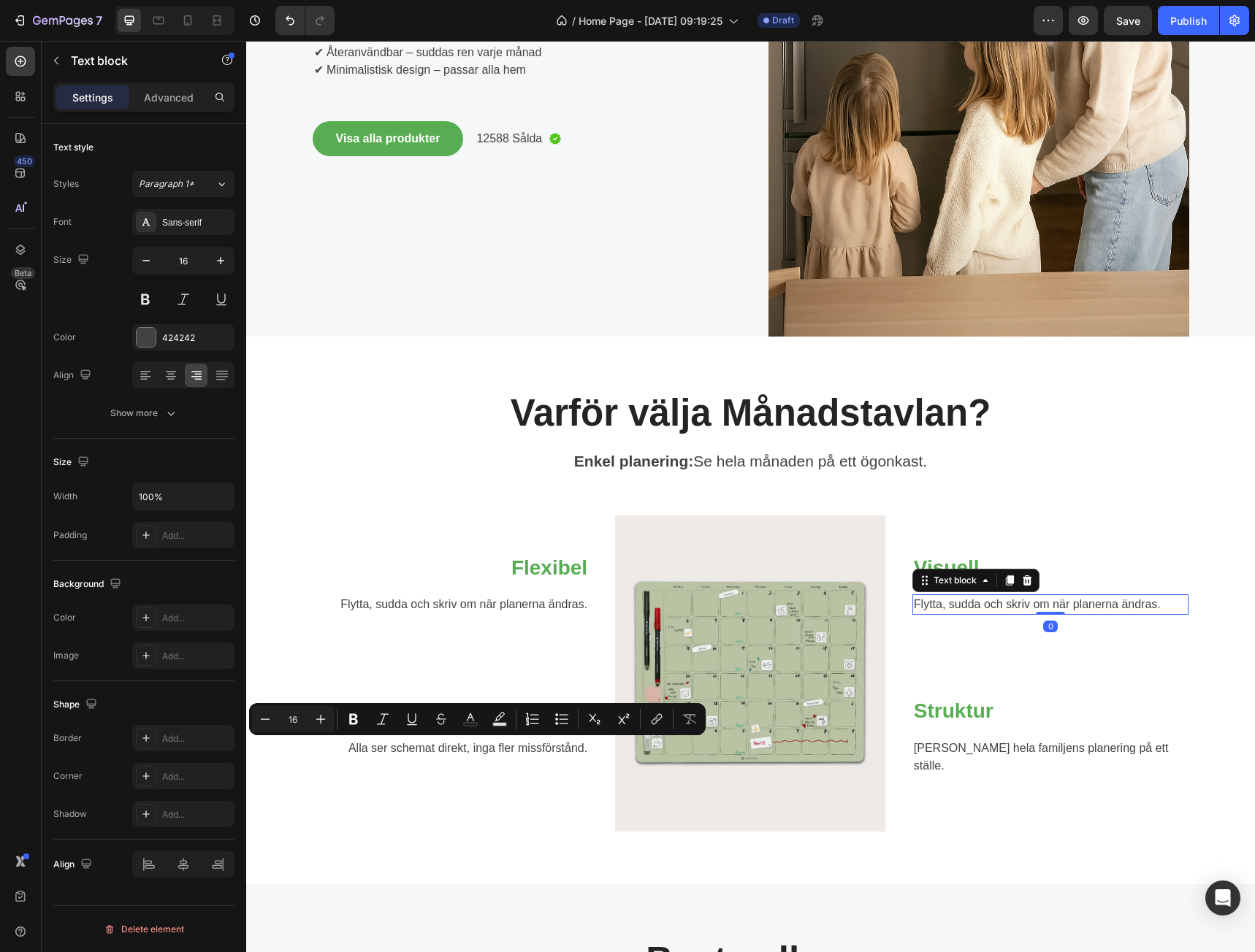
click at [976, 605] on p "Flytta, sudda och skriv om när planerna ändras." at bounding box center [1050, 604] width 274 height 18
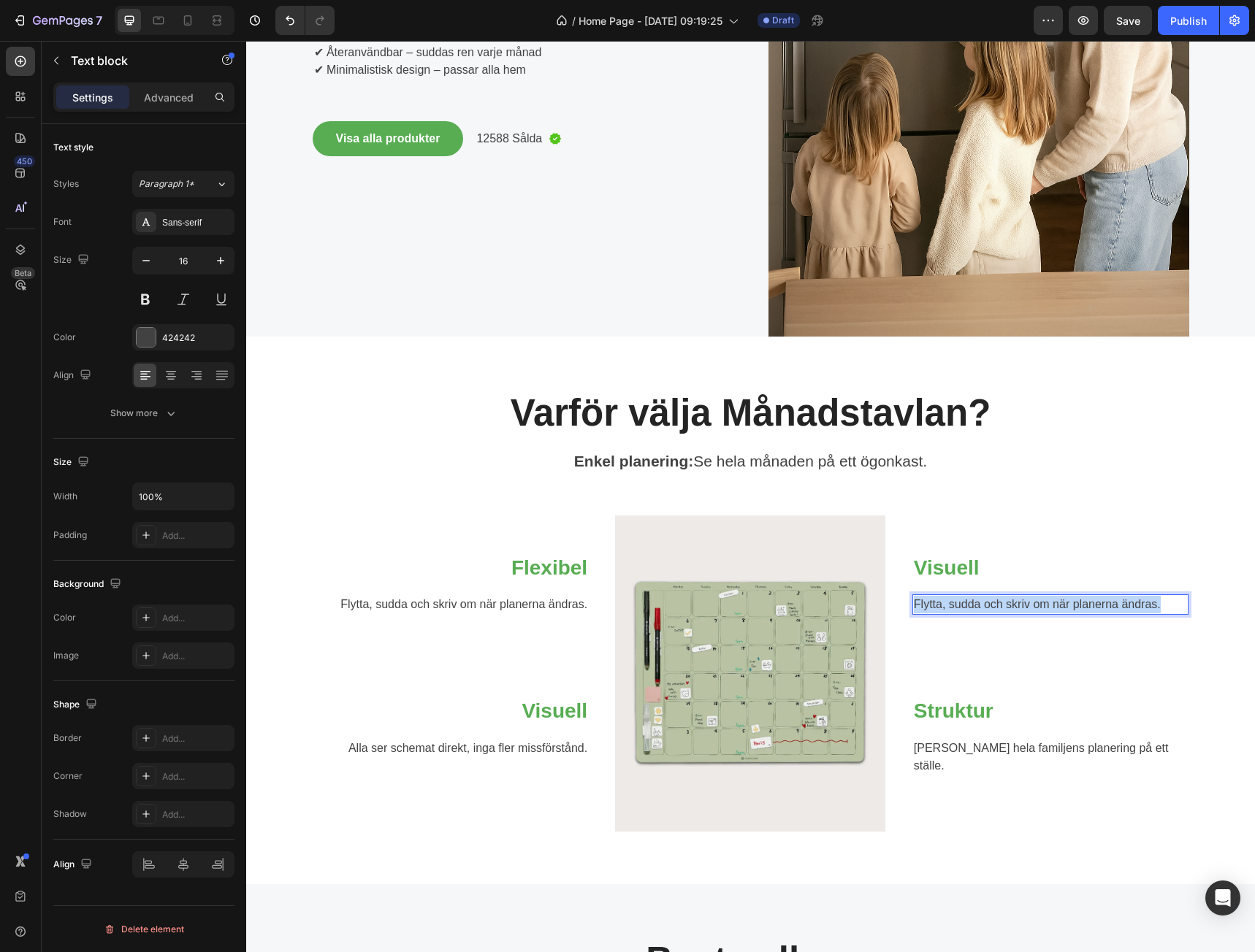
click at [976, 605] on p "Flytta, sudda och skriv om när planerna ändras." at bounding box center [1050, 604] width 274 height 18
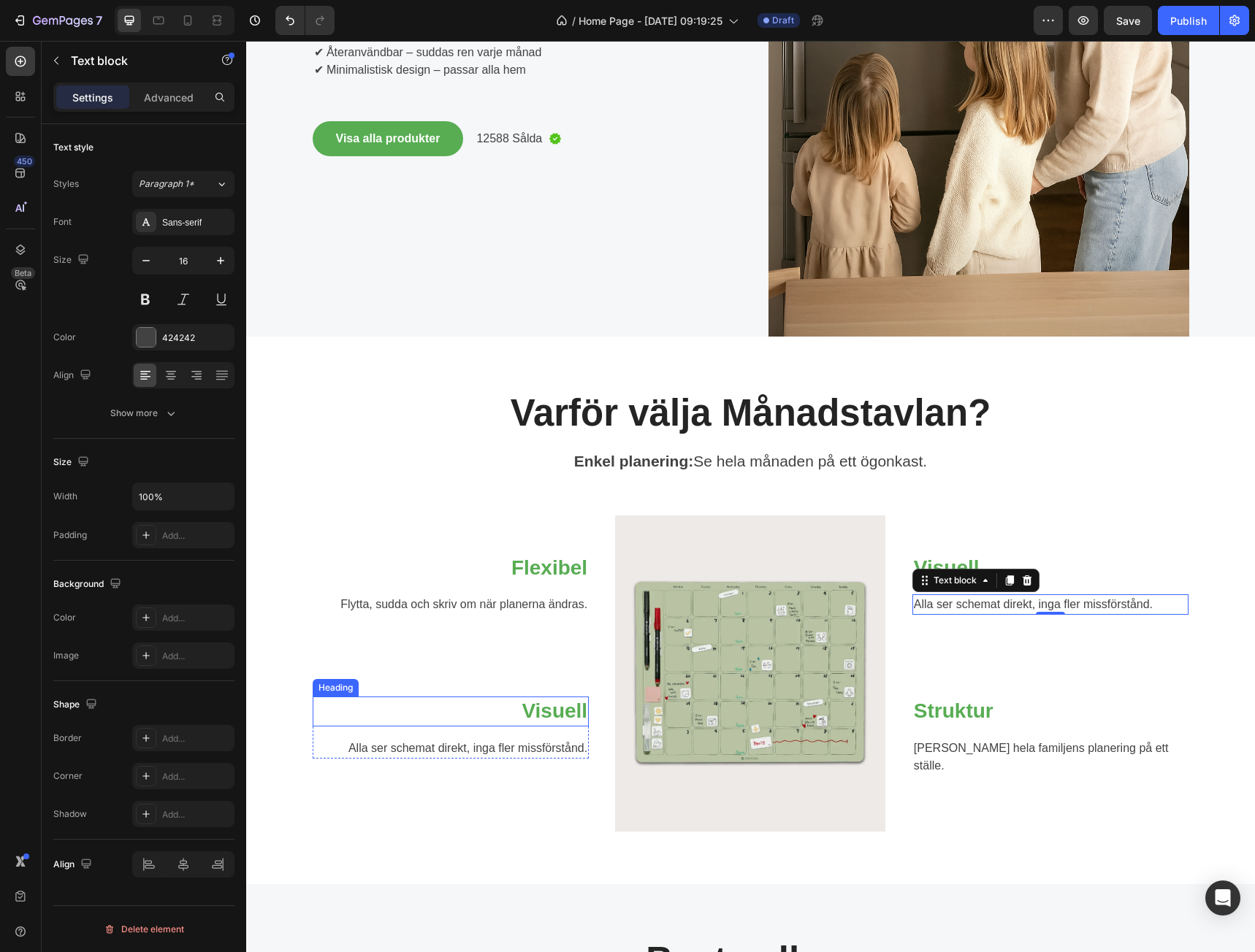
click at [532, 709] on p "Visuell" at bounding box center [450, 711] width 274 height 26
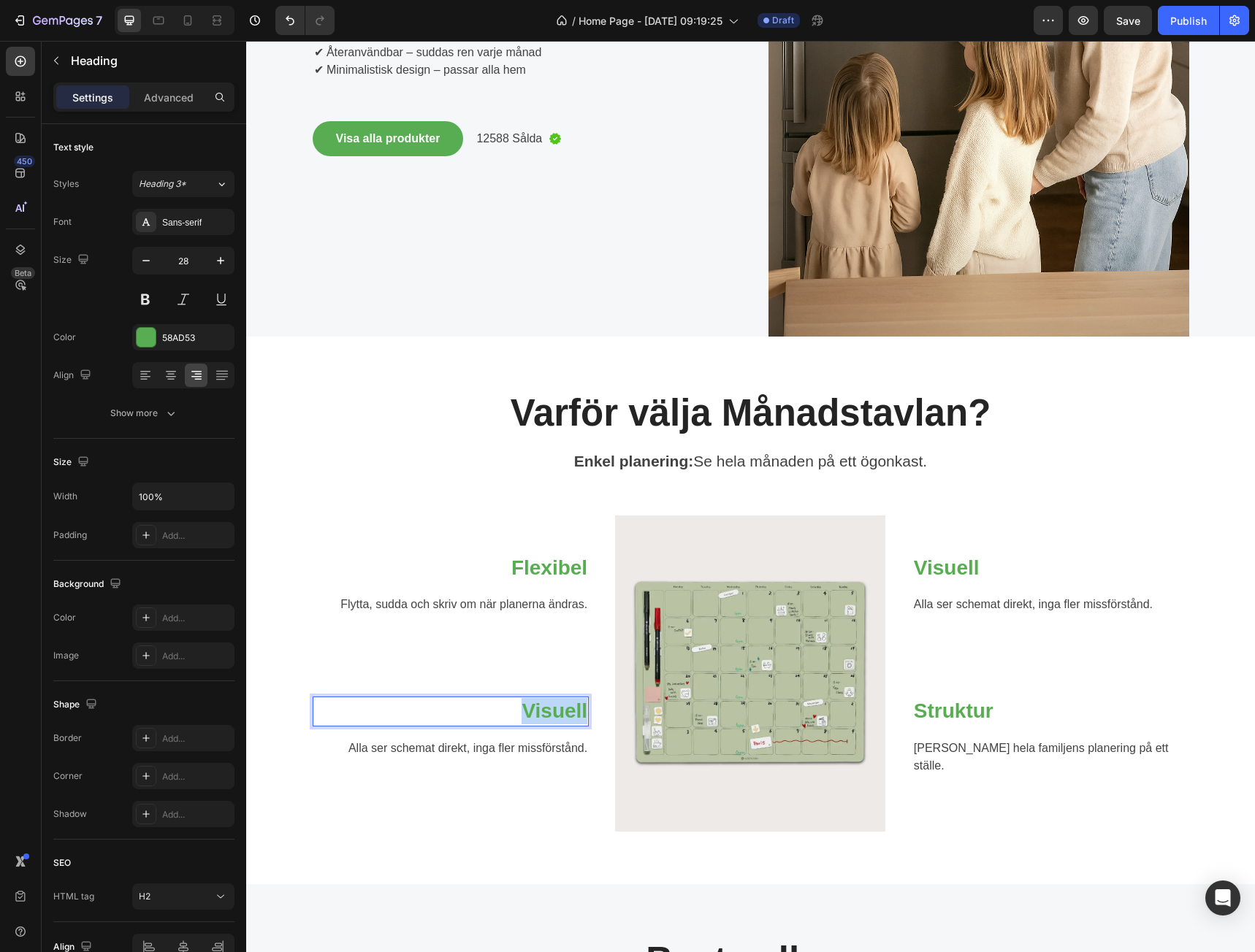
click at [532, 709] on p "Visuell" at bounding box center [450, 711] width 274 height 26
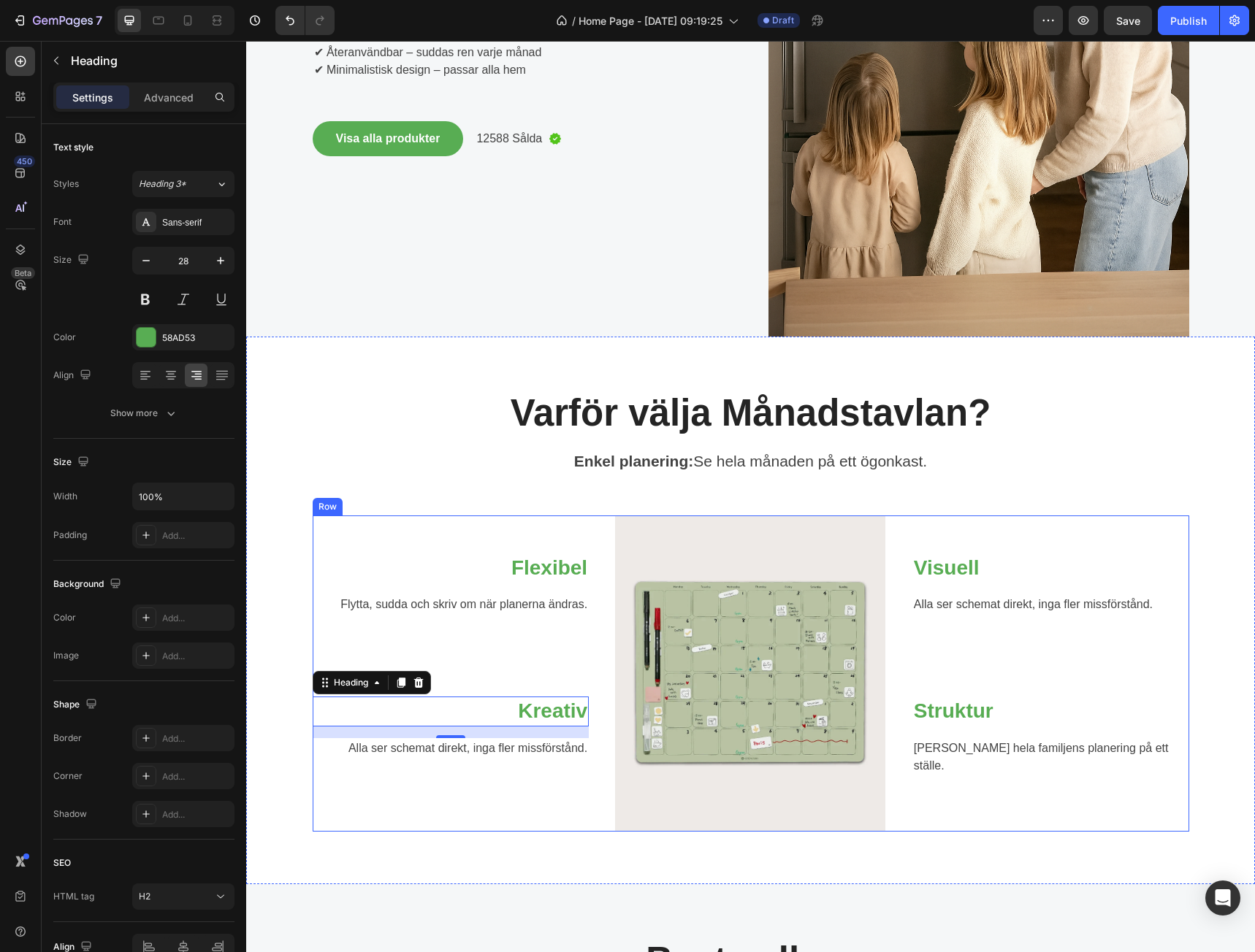
click at [520, 750] on p "Alla ser schemat direkt, inga fler missförstånd." at bounding box center [450, 748] width 274 height 18
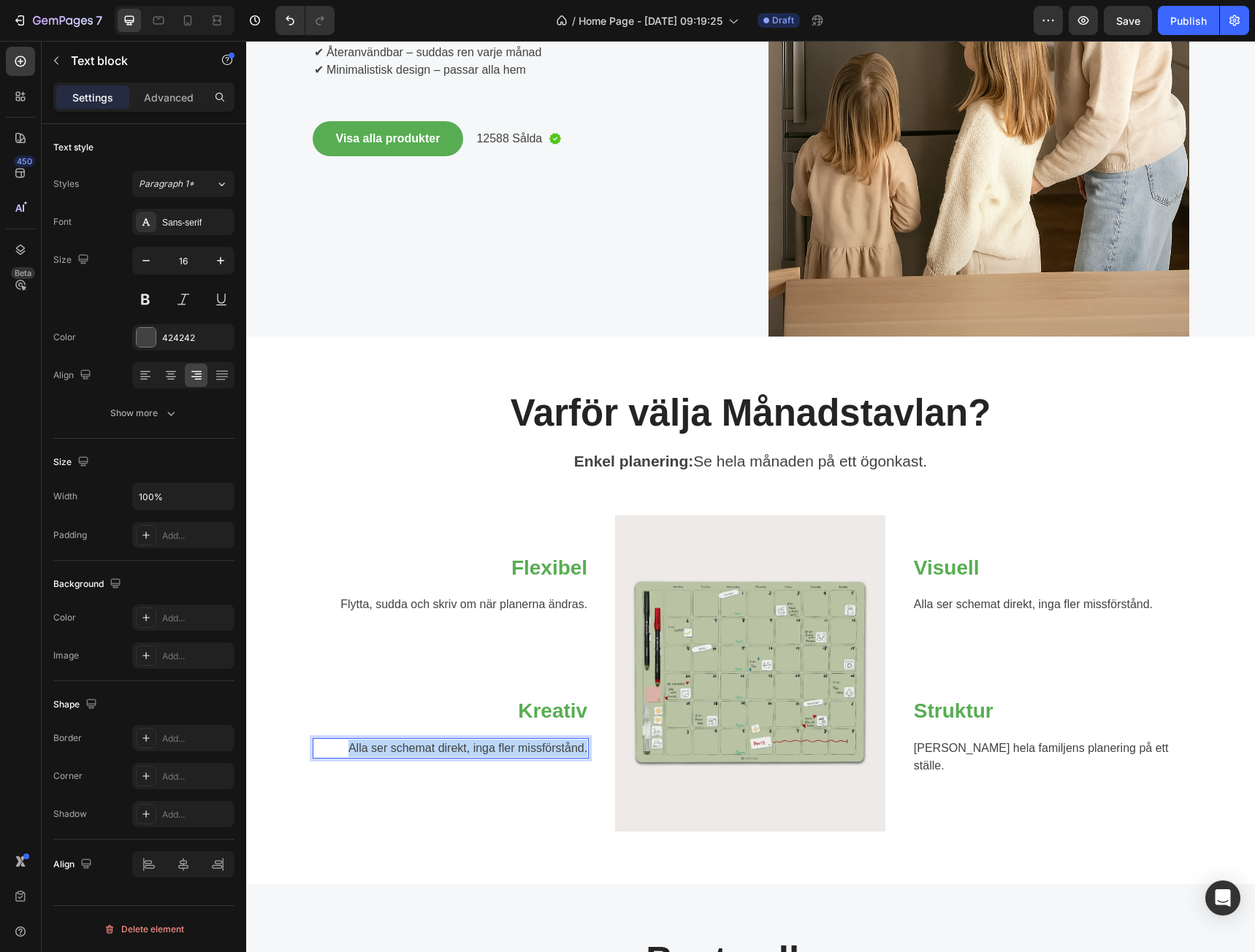
click at [520, 750] on p "Alla ser schemat direkt, inga fler missförstånd." at bounding box center [450, 748] width 274 height 18
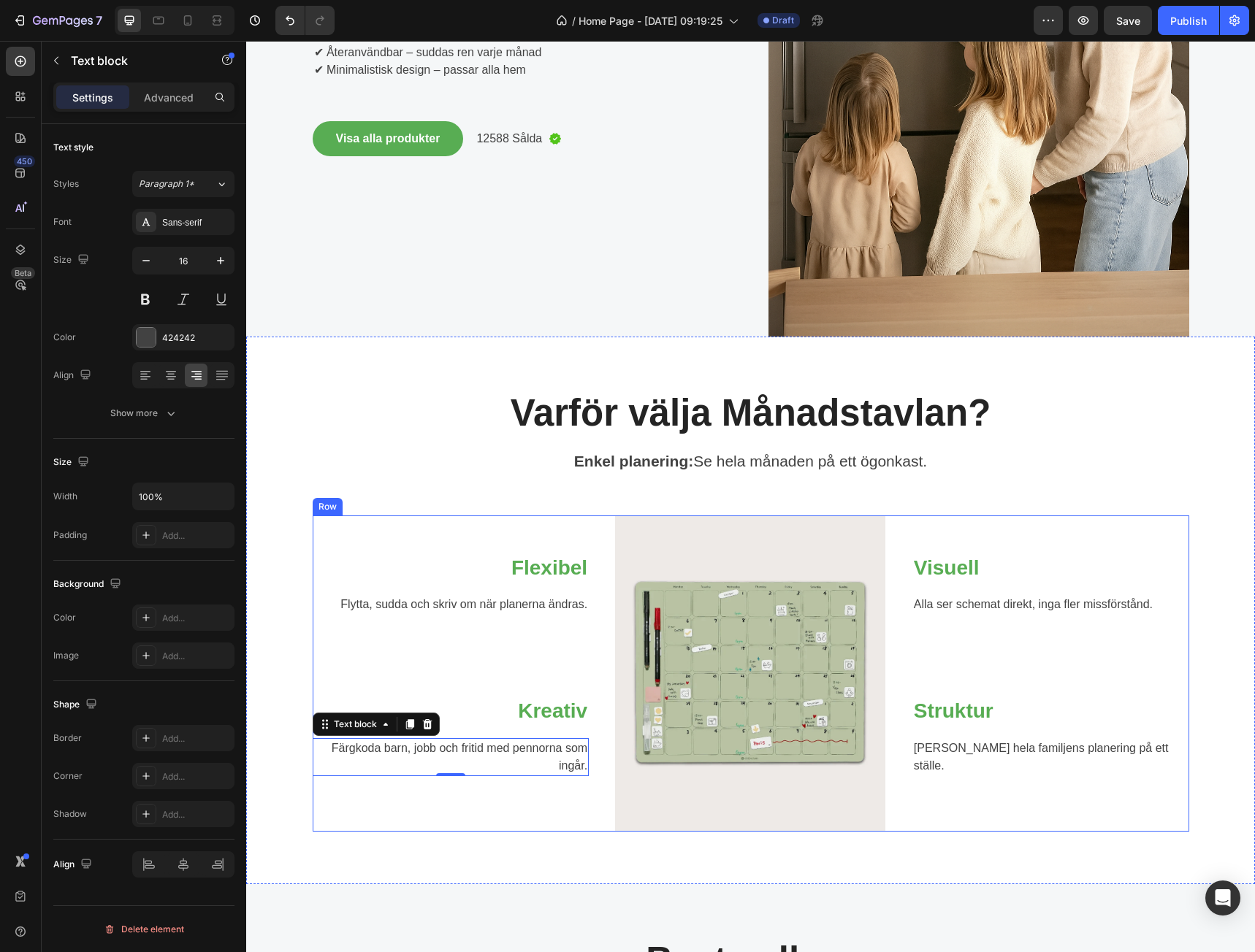
click at [1085, 801] on div "Visuell Heading Alla ser schemat direkt, inga fler missförstånd. Text block Row…" at bounding box center [1050, 673] width 277 height 316
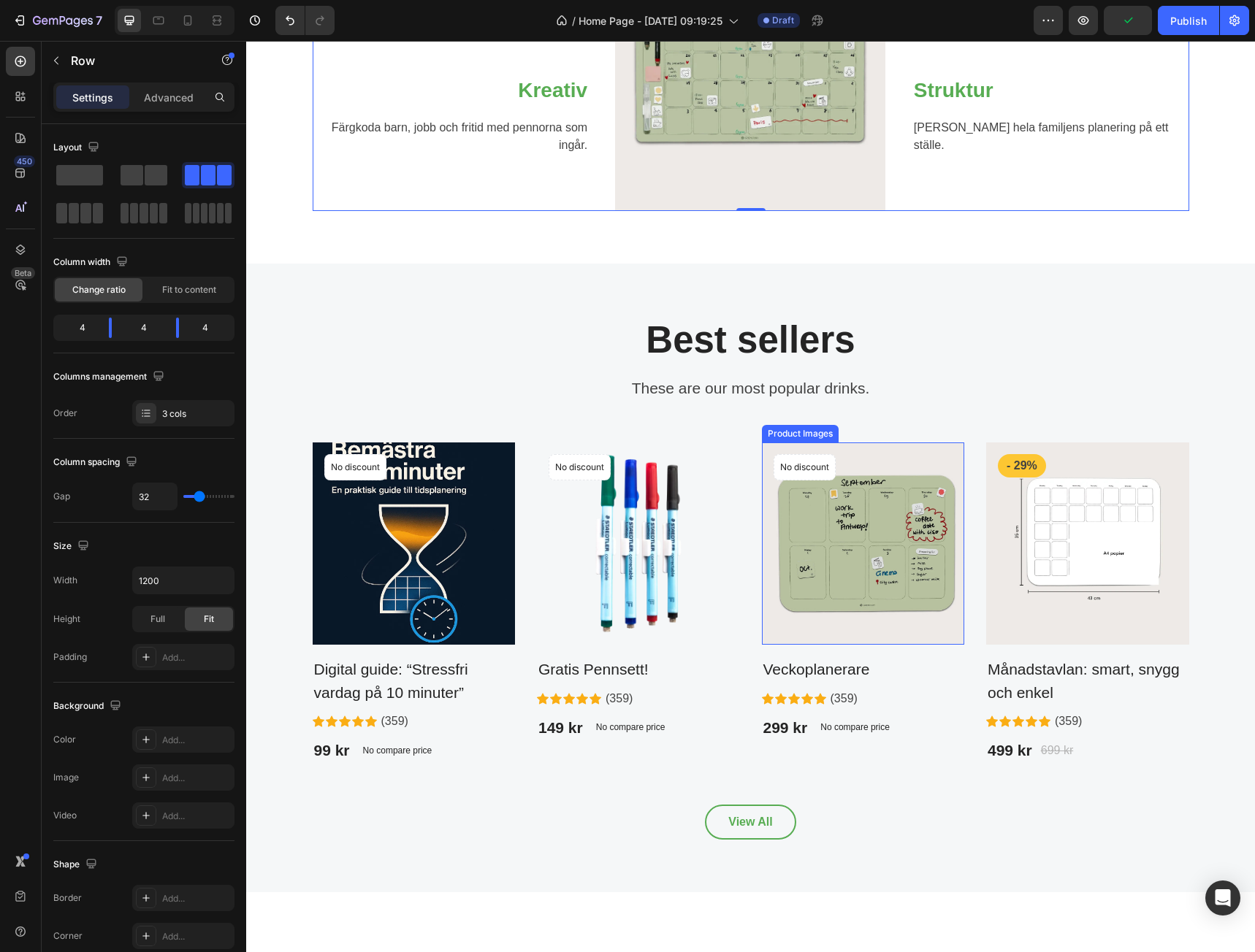
scroll to position [1022, 0]
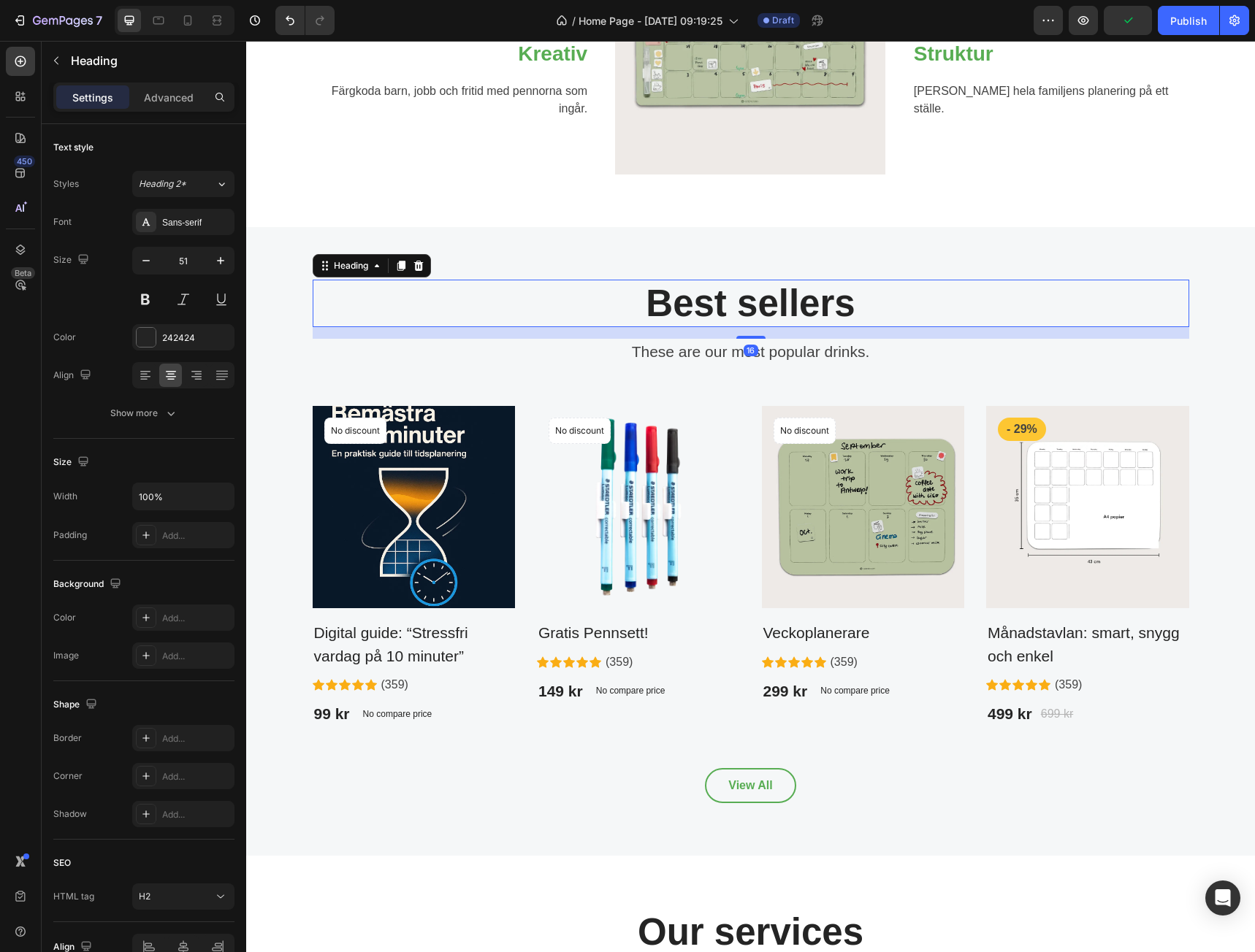
click at [778, 305] on p "Best sellers" at bounding box center [750, 303] width 873 height 44
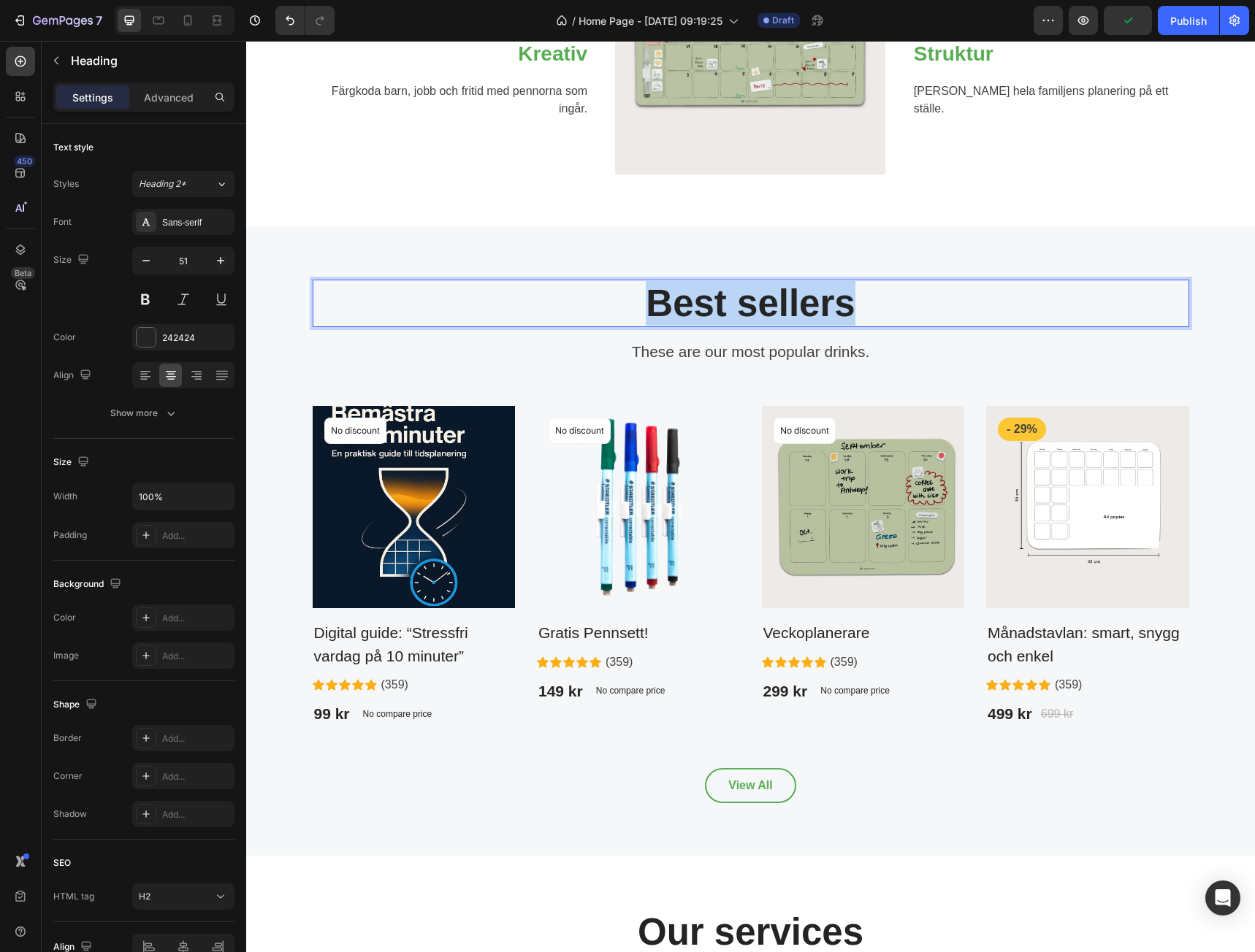
click at [778, 305] on p "Best sellers" at bounding box center [750, 303] width 873 height 44
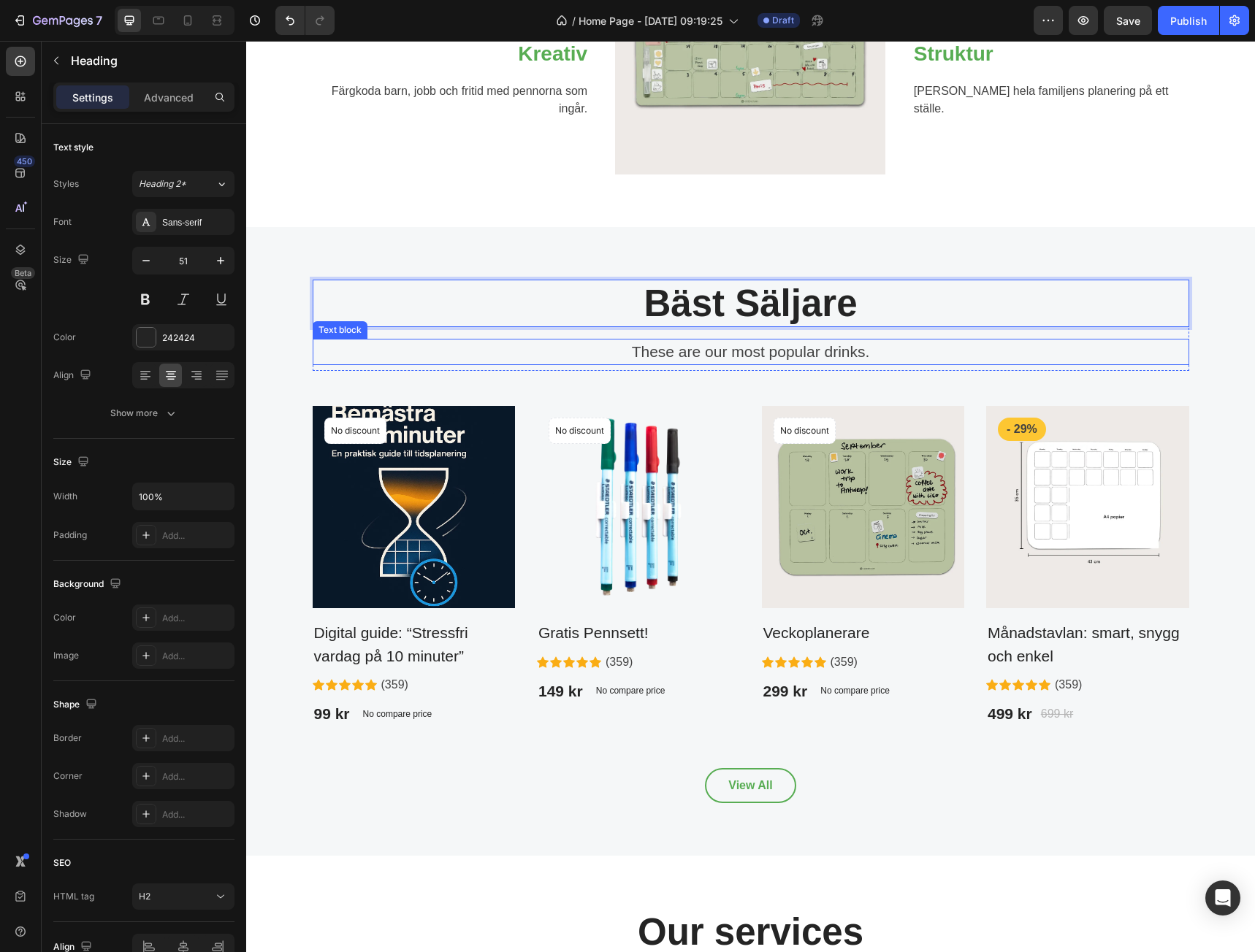
click at [802, 354] on p "These are our most popular drinks." at bounding box center [750, 352] width 873 height 23
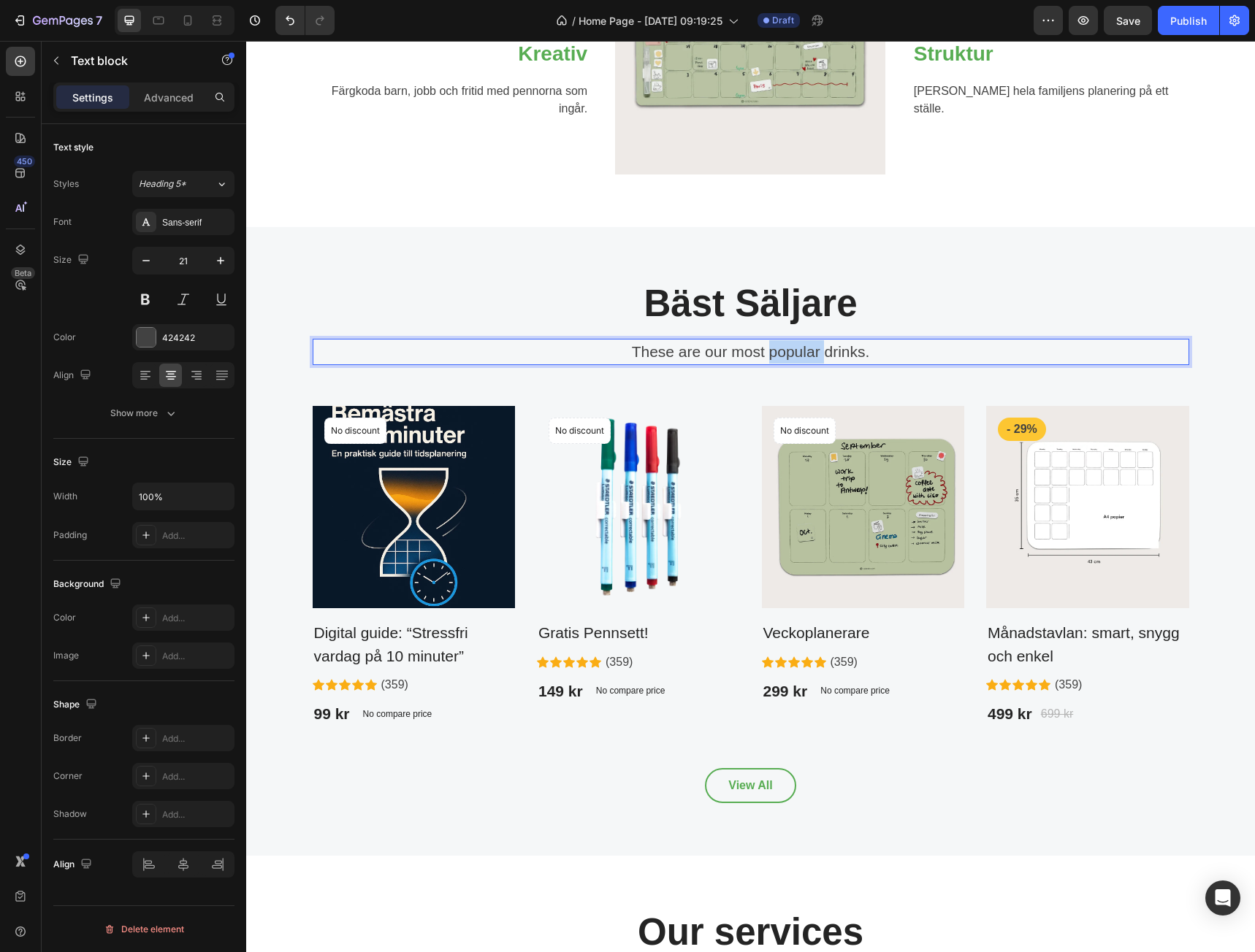
click at [802, 354] on p "These are our most popular drinks." at bounding box center [750, 352] width 873 height 23
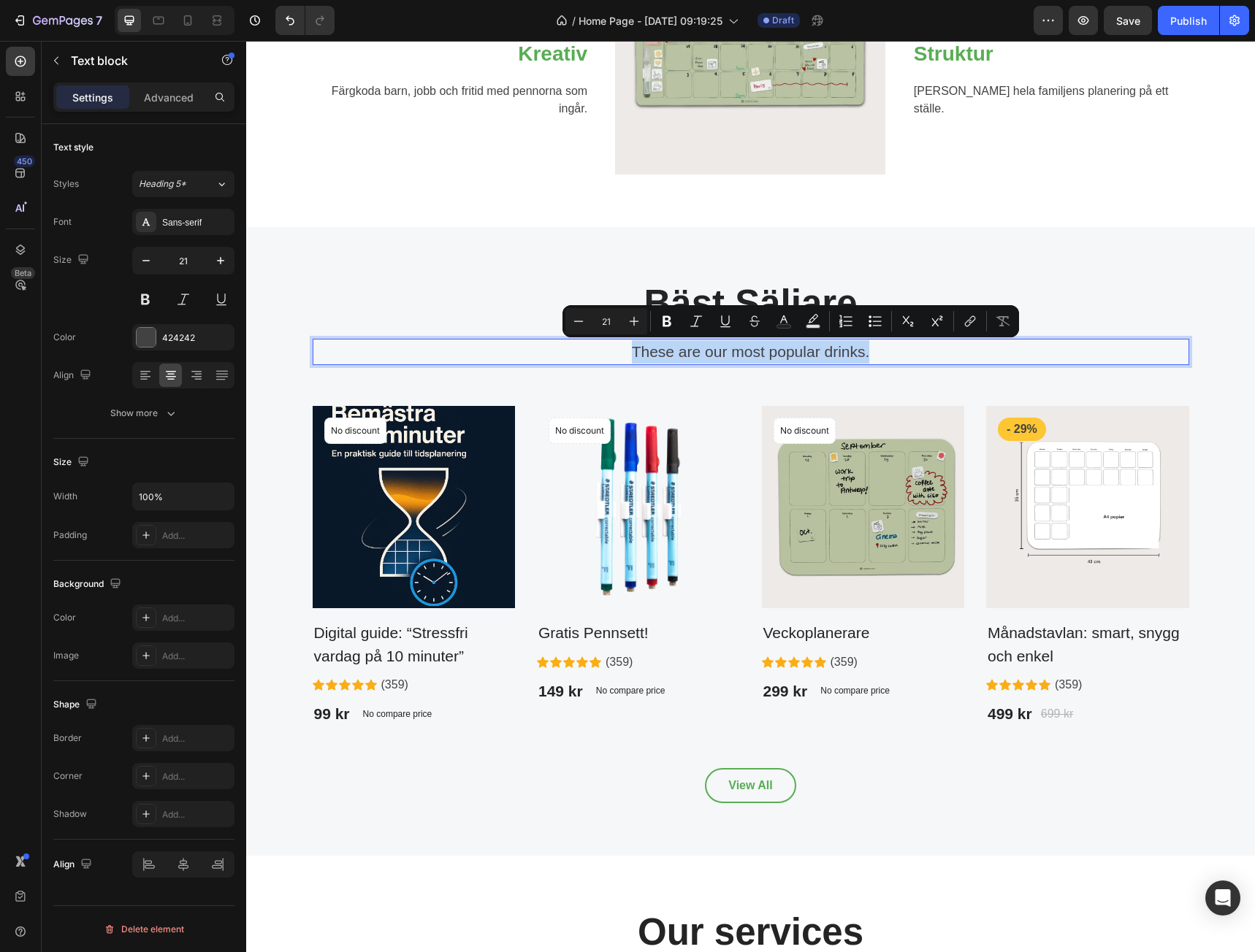
click at [802, 354] on p "These are our most popular drinks." at bounding box center [750, 352] width 873 height 23
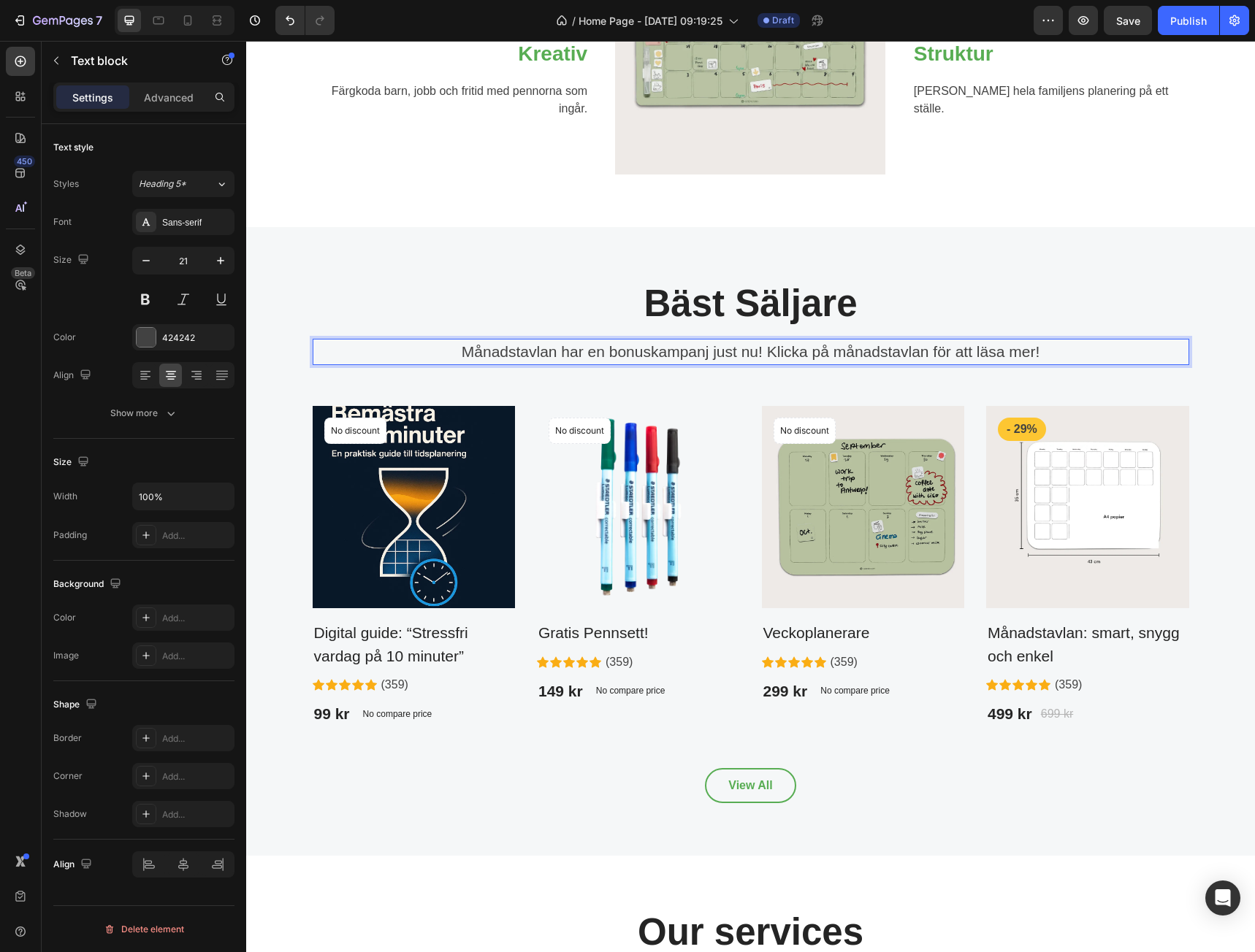
click at [765, 355] on p "Månadstavlan har en bonuskampanj just nu! Klicka på månadstavlan för att läsa m…" at bounding box center [750, 352] width 873 height 23
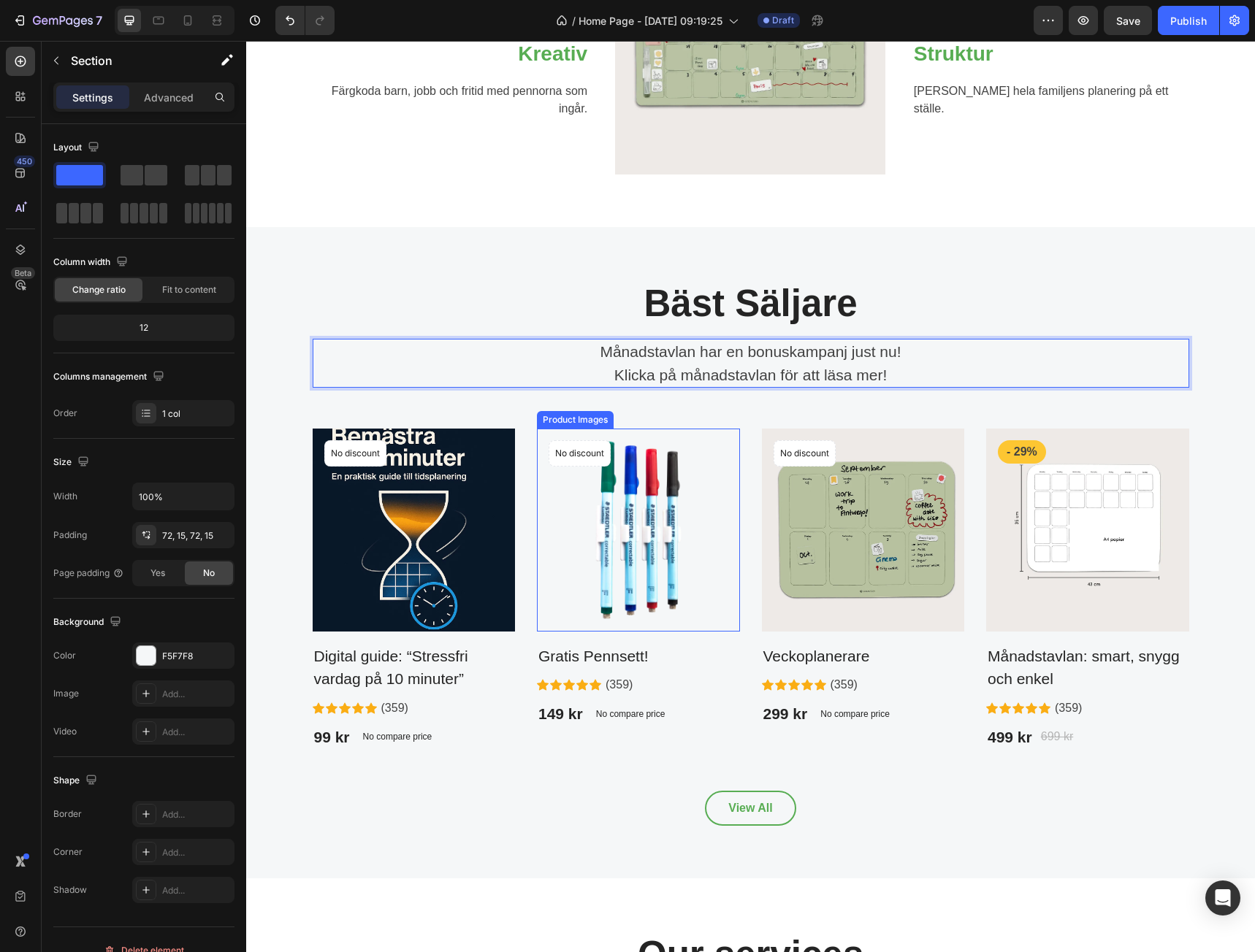
click at [730, 417] on div "[PERSON_NAME] Säljare Heading Månadstavlan har en bonuskampanj just nu! Klicka …" at bounding box center [750, 552] width 987 height 546
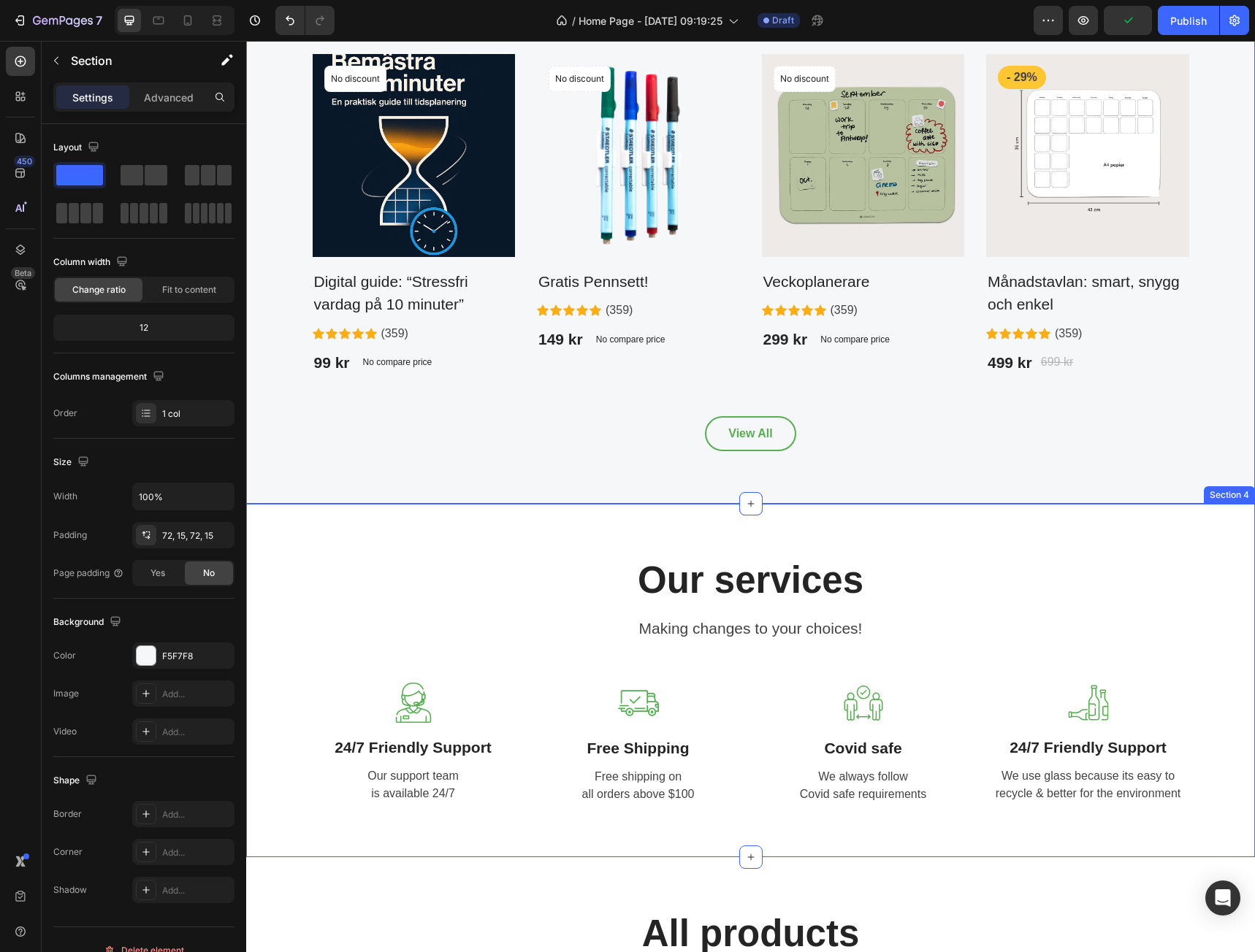
scroll to position [1169, 0]
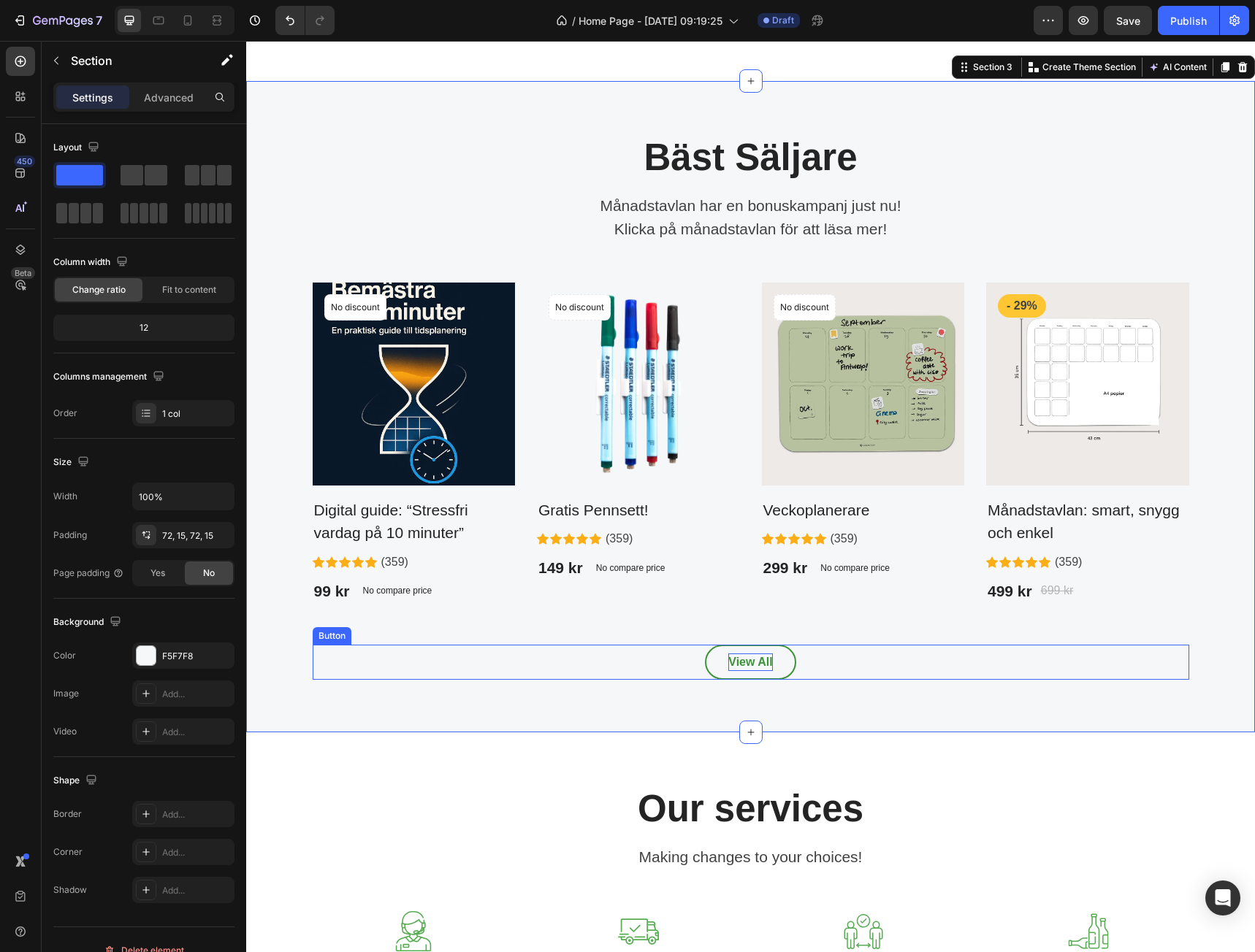
click at [758, 659] on div "View All" at bounding box center [750, 662] width 44 height 18
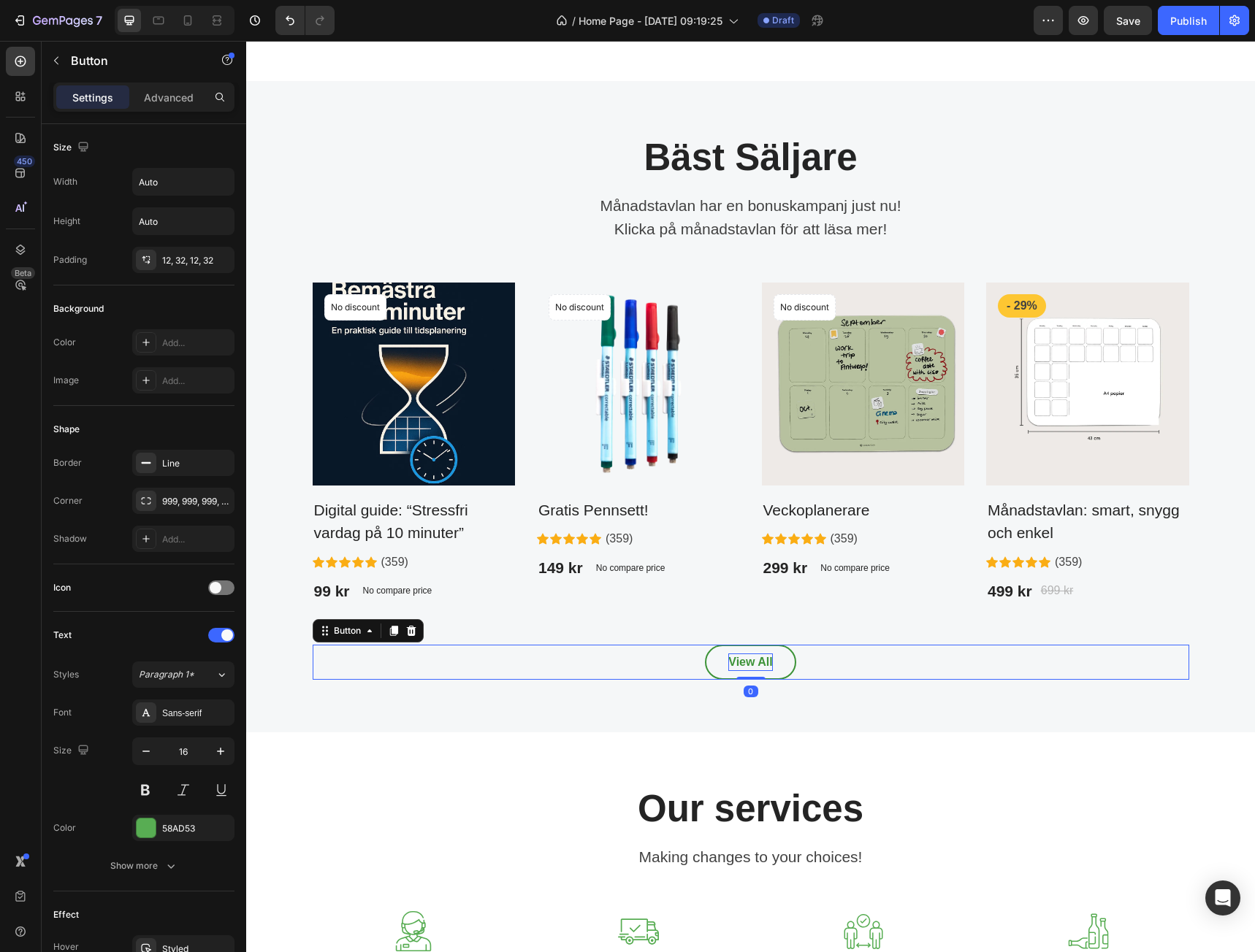
click at [758, 659] on div "View All" at bounding box center [750, 662] width 44 height 18
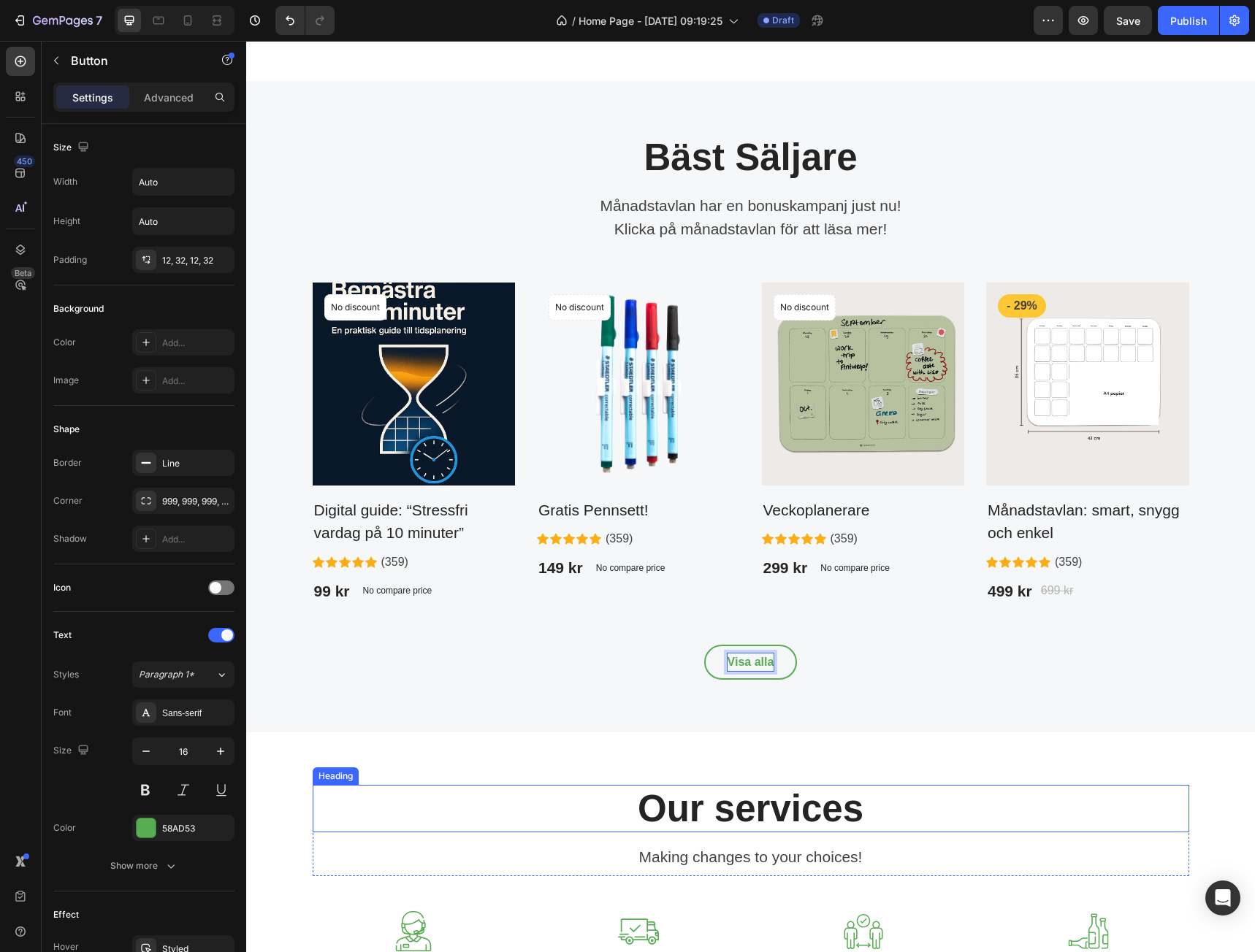
click at [1004, 807] on p "Our services" at bounding box center [750, 808] width 873 height 44
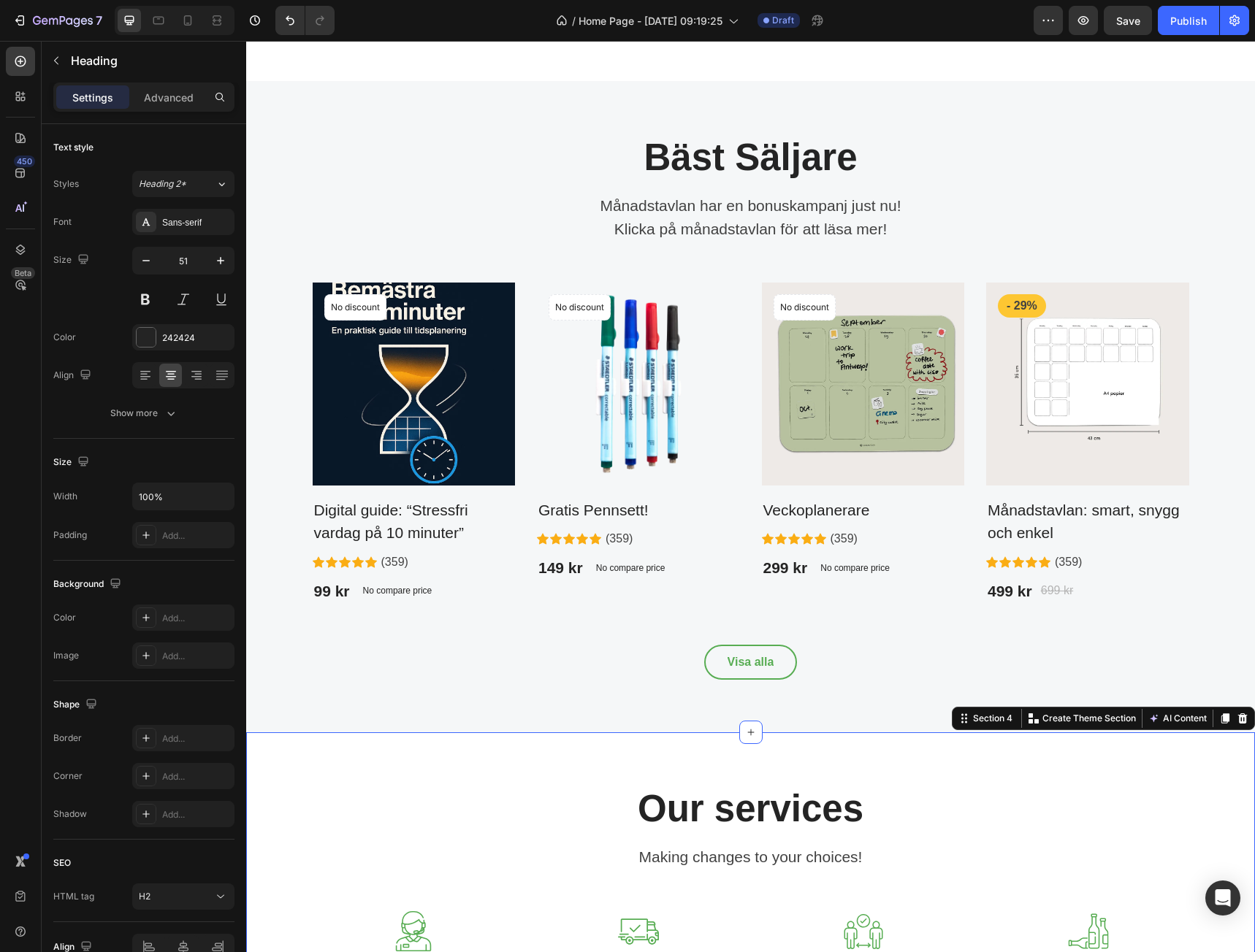
click at [1010, 765] on div "Our services Heading Making changes to your choices! Text block Row Image 24/7 …" at bounding box center [750, 909] width 1009 height 354
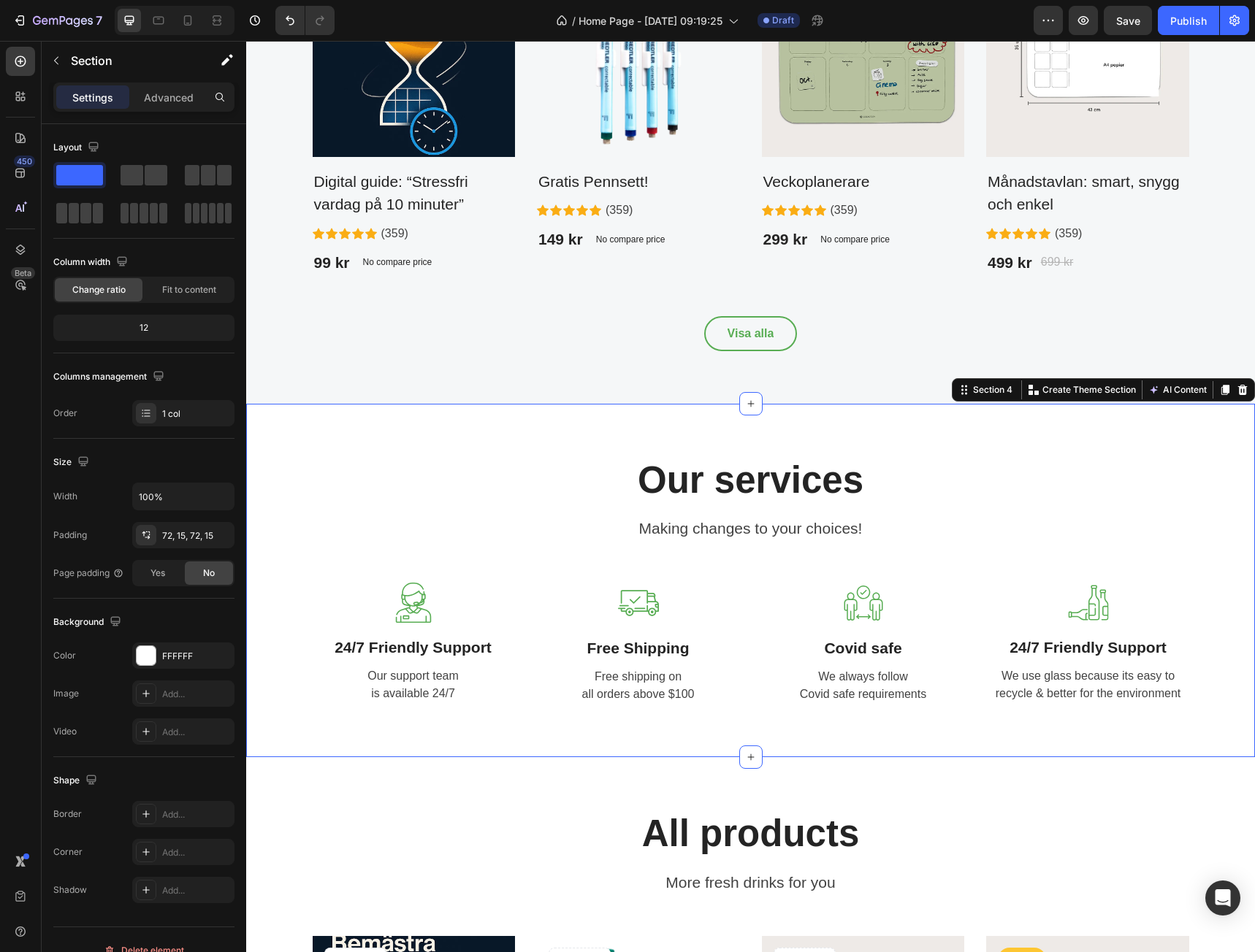
scroll to position [1461, 0]
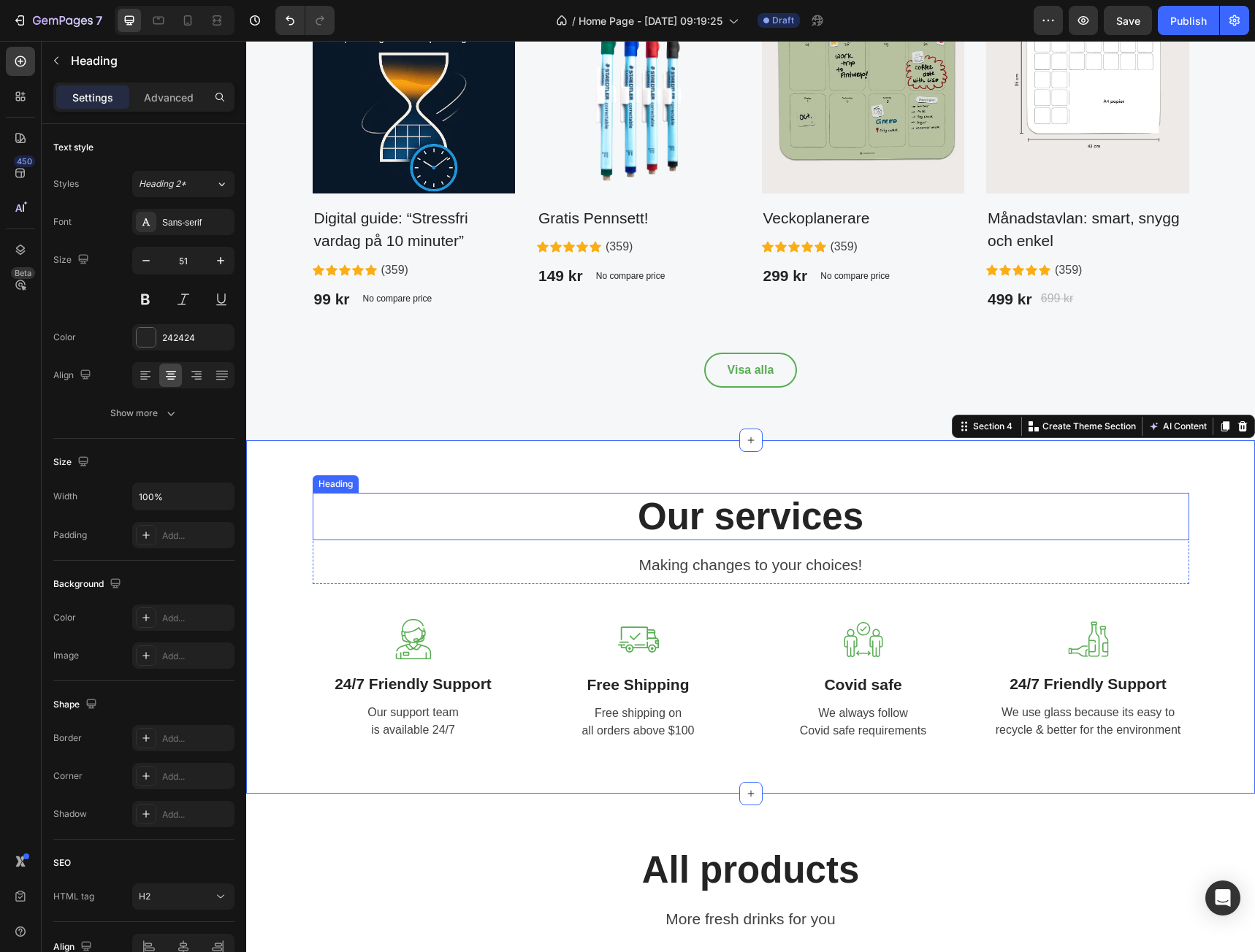
click at [807, 526] on p "Our services" at bounding box center [750, 516] width 873 height 44
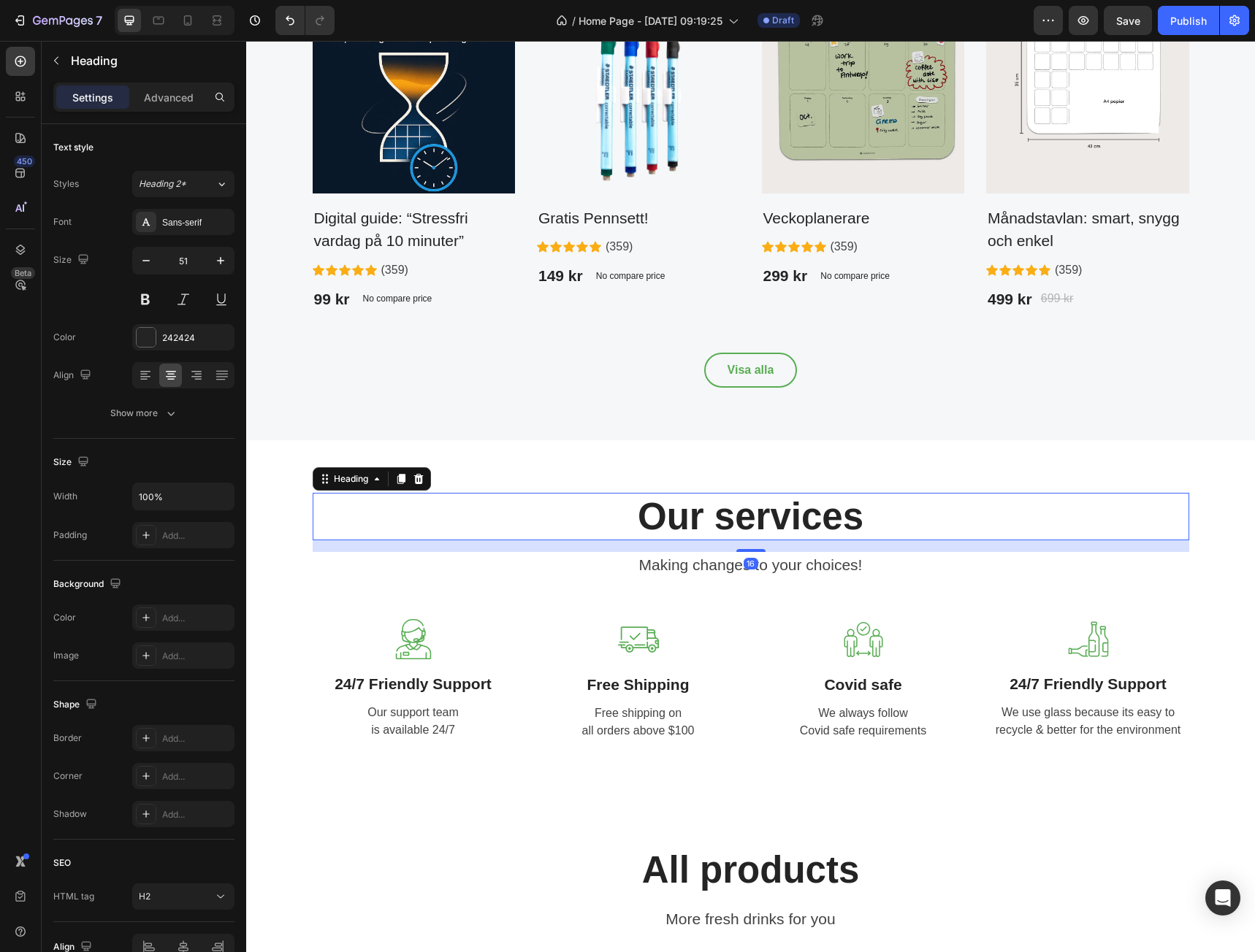
click at [807, 526] on p "Our services" at bounding box center [750, 516] width 873 height 44
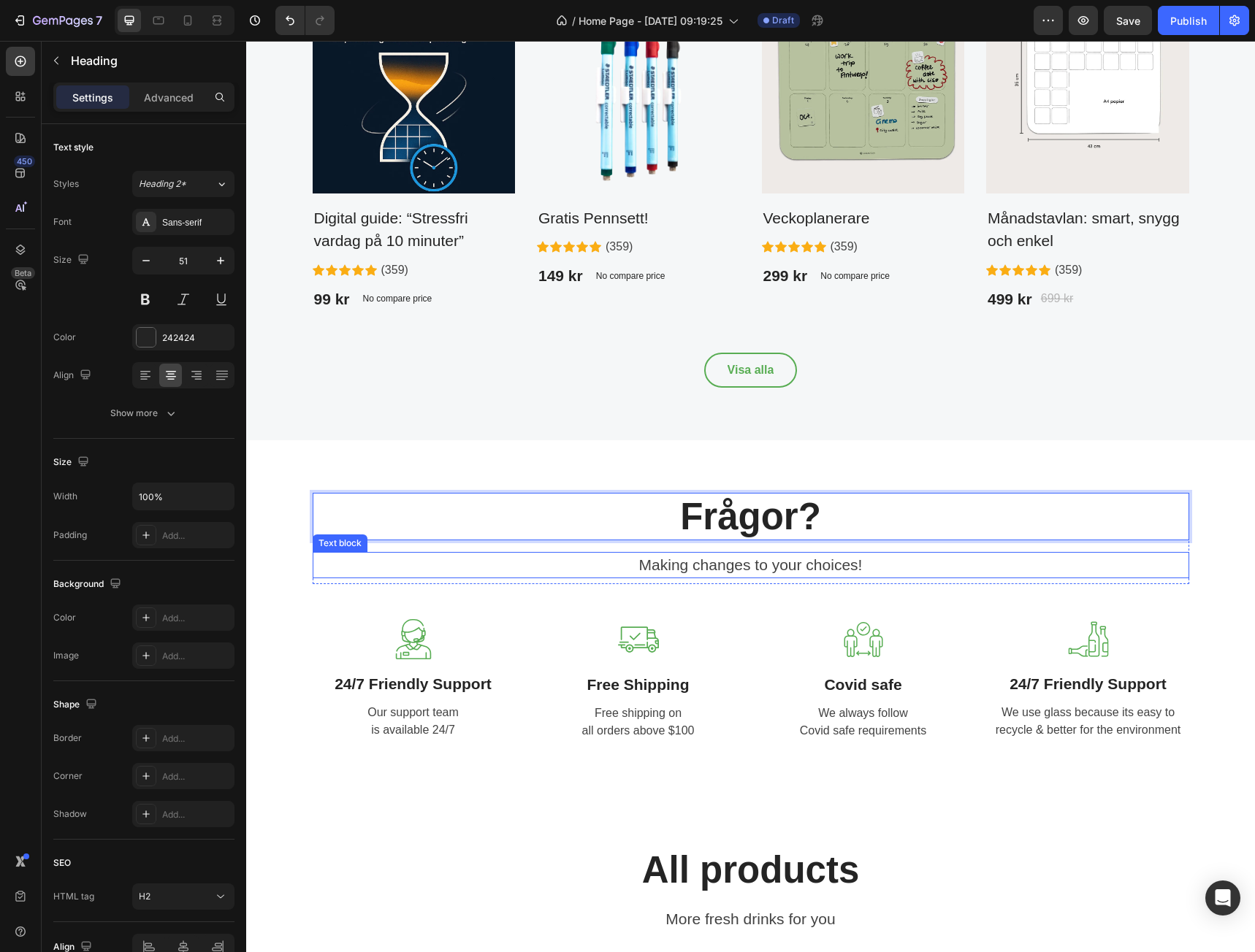
click at [808, 566] on p "Making changes to your choices!" at bounding box center [750, 566] width 873 height 23
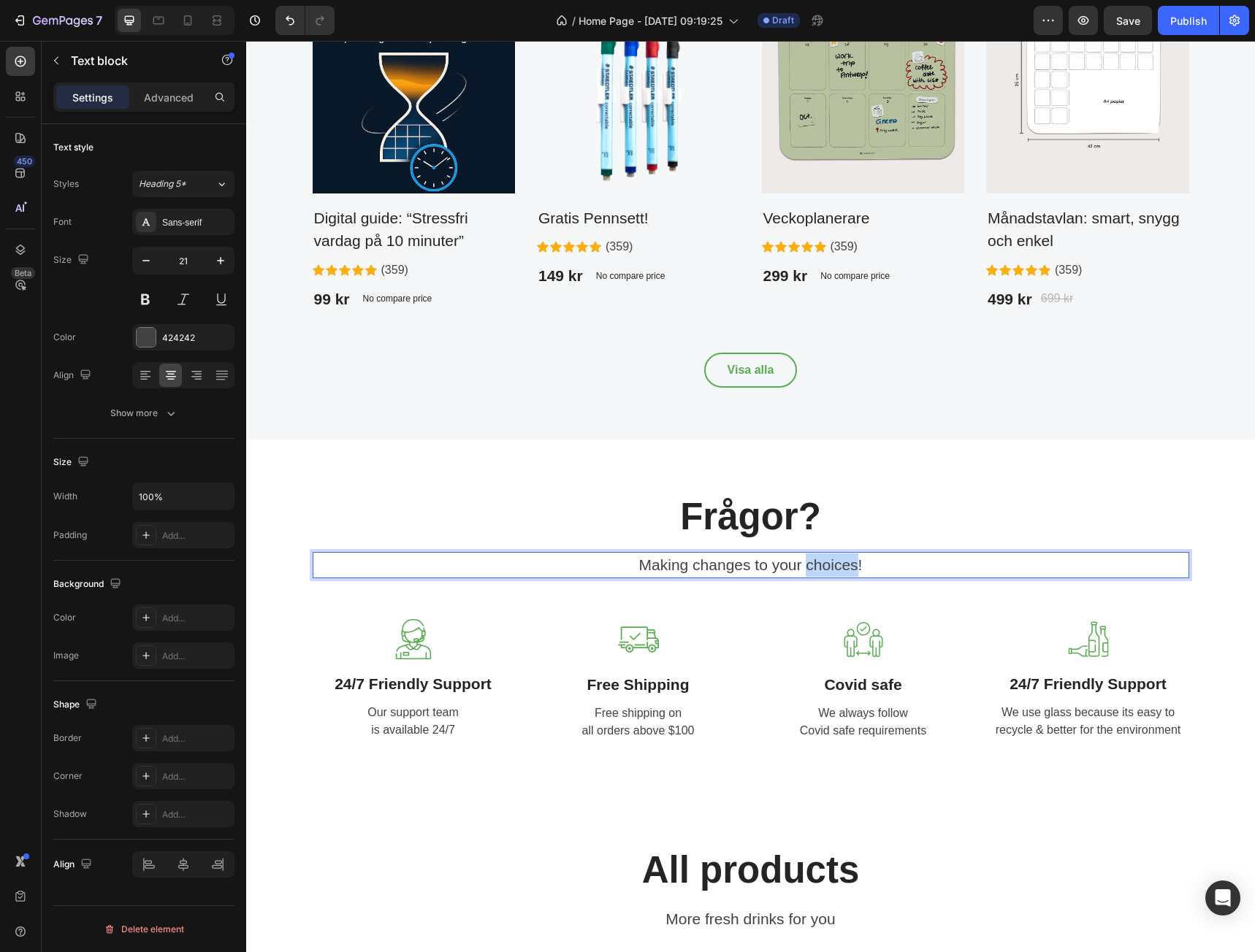
click at [808, 566] on p "Making changes to your choices!" at bounding box center [750, 566] width 873 height 23
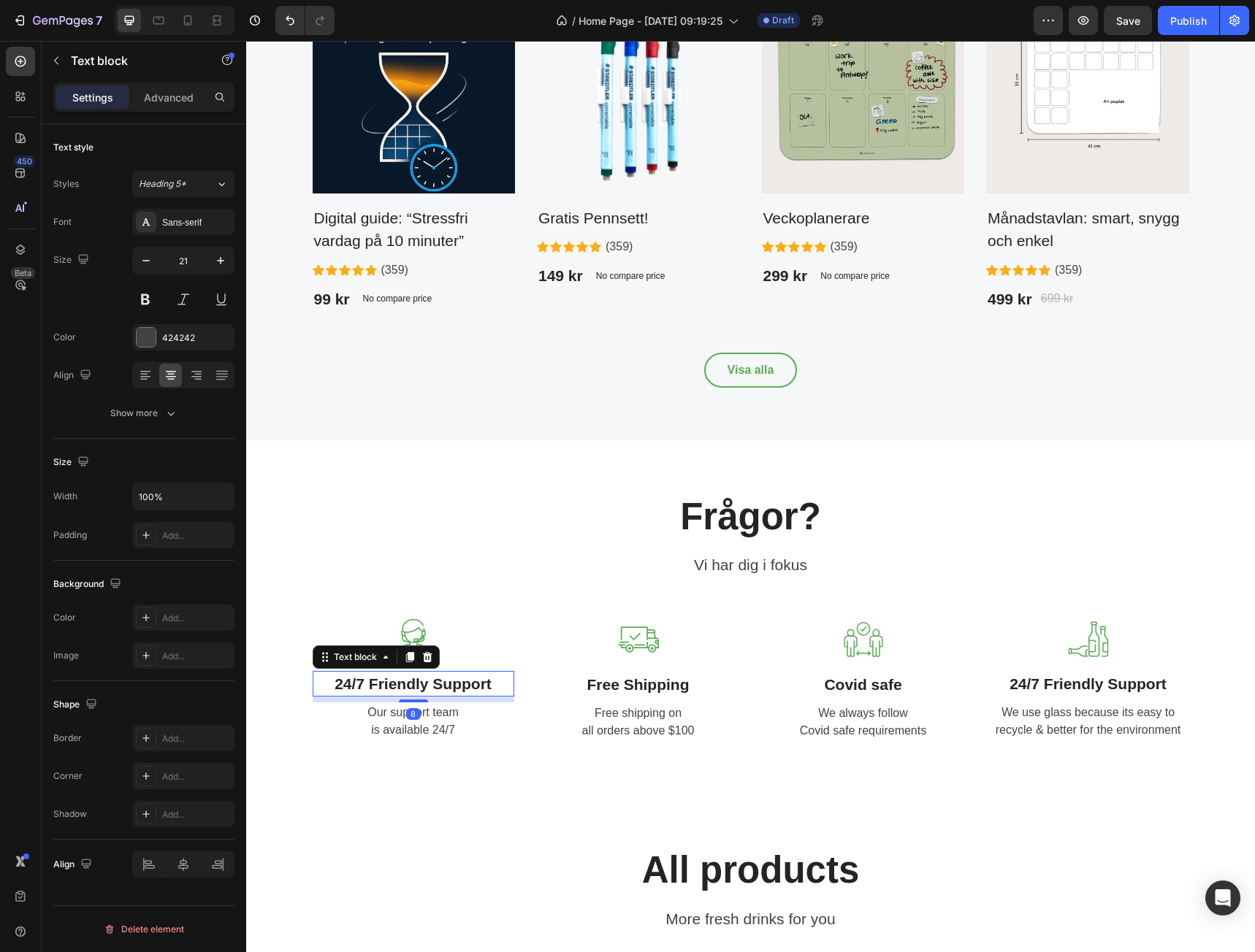
click at [436, 689] on p "24/7 Friendly Support" at bounding box center [412, 684] width 198 height 23
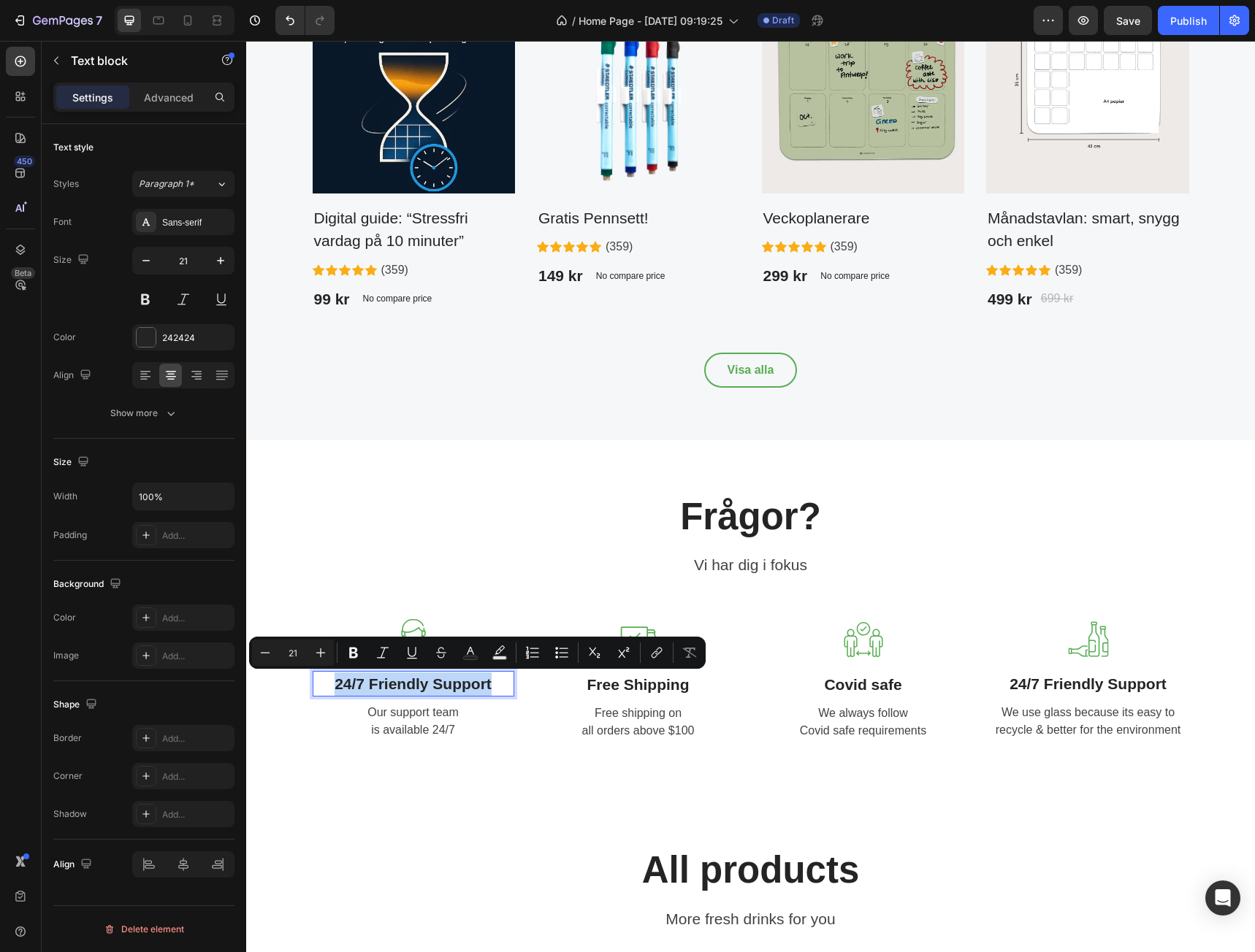
click at [392, 686] on p "24/7 Friendly Support" at bounding box center [412, 684] width 198 height 23
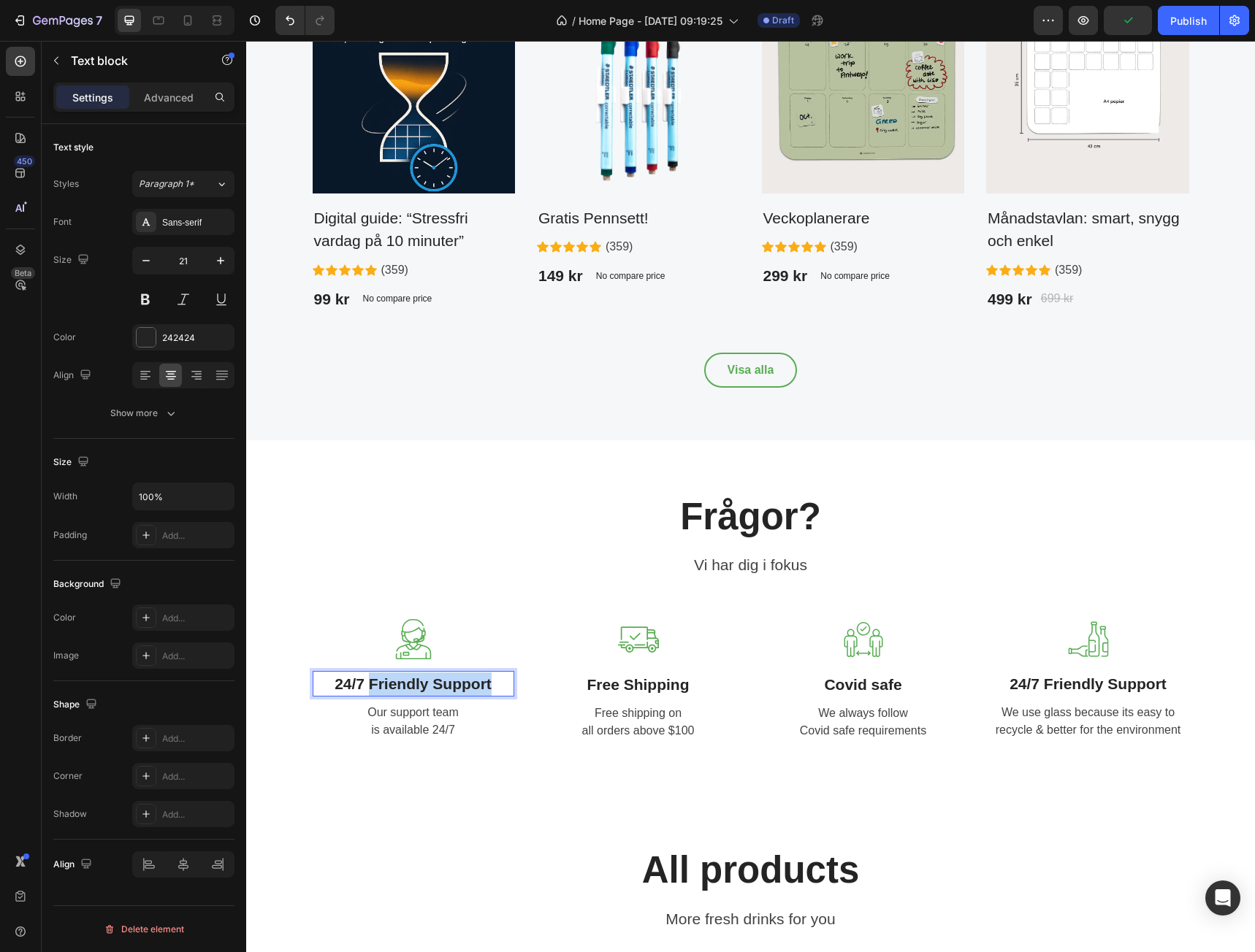
drag, startPoint x: 366, startPoint y: 688, endPoint x: 489, endPoint y: 682, distance: 123.1
click at [489, 682] on p "24/7 Friendly Support" at bounding box center [412, 684] width 198 height 23
click at [423, 723] on p "Our support team is available 24/7" at bounding box center [412, 722] width 198 height 35
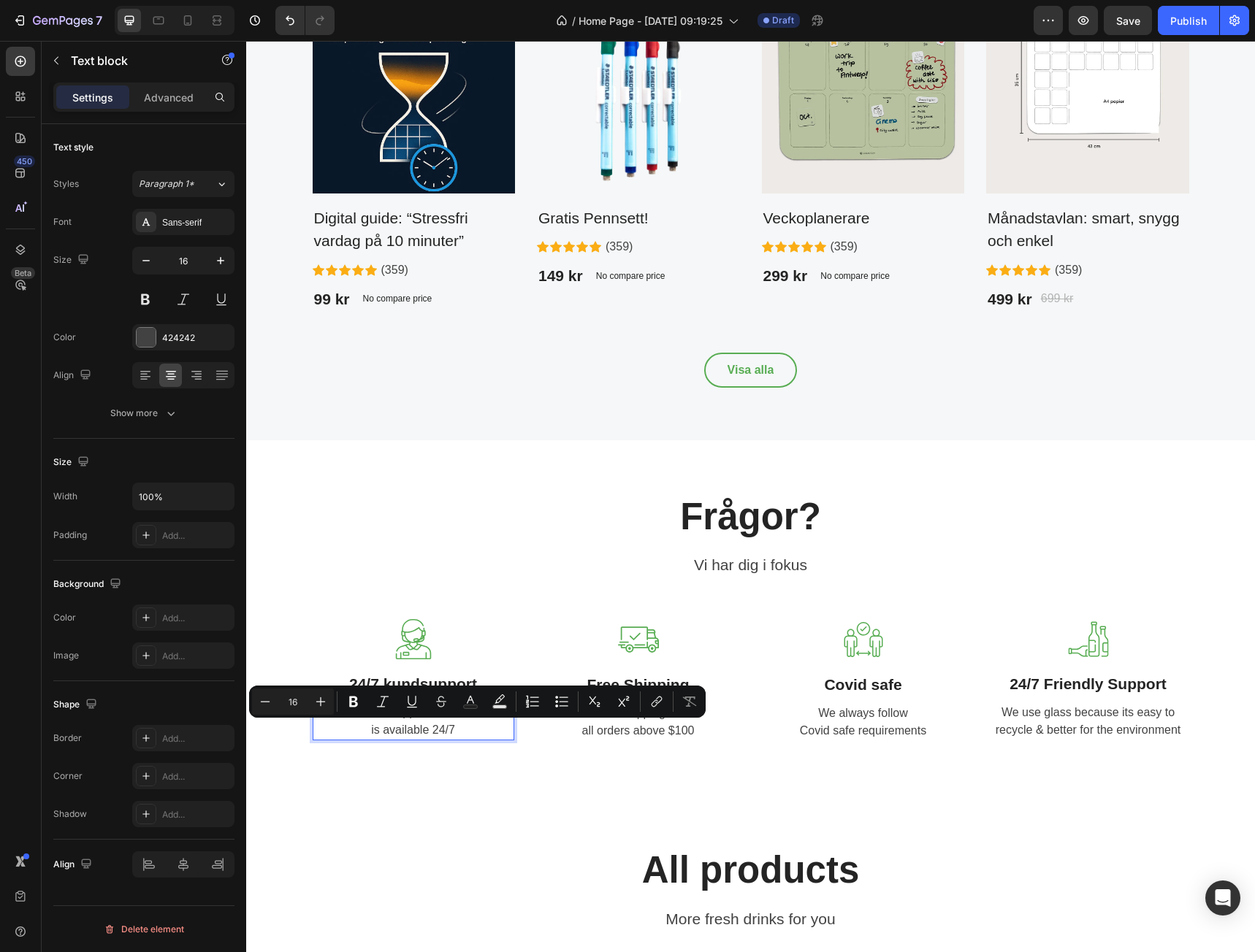
click at [433, 719] on p "Our support team is available 24/7" at bounding box center [412, 722] width 198 height 35
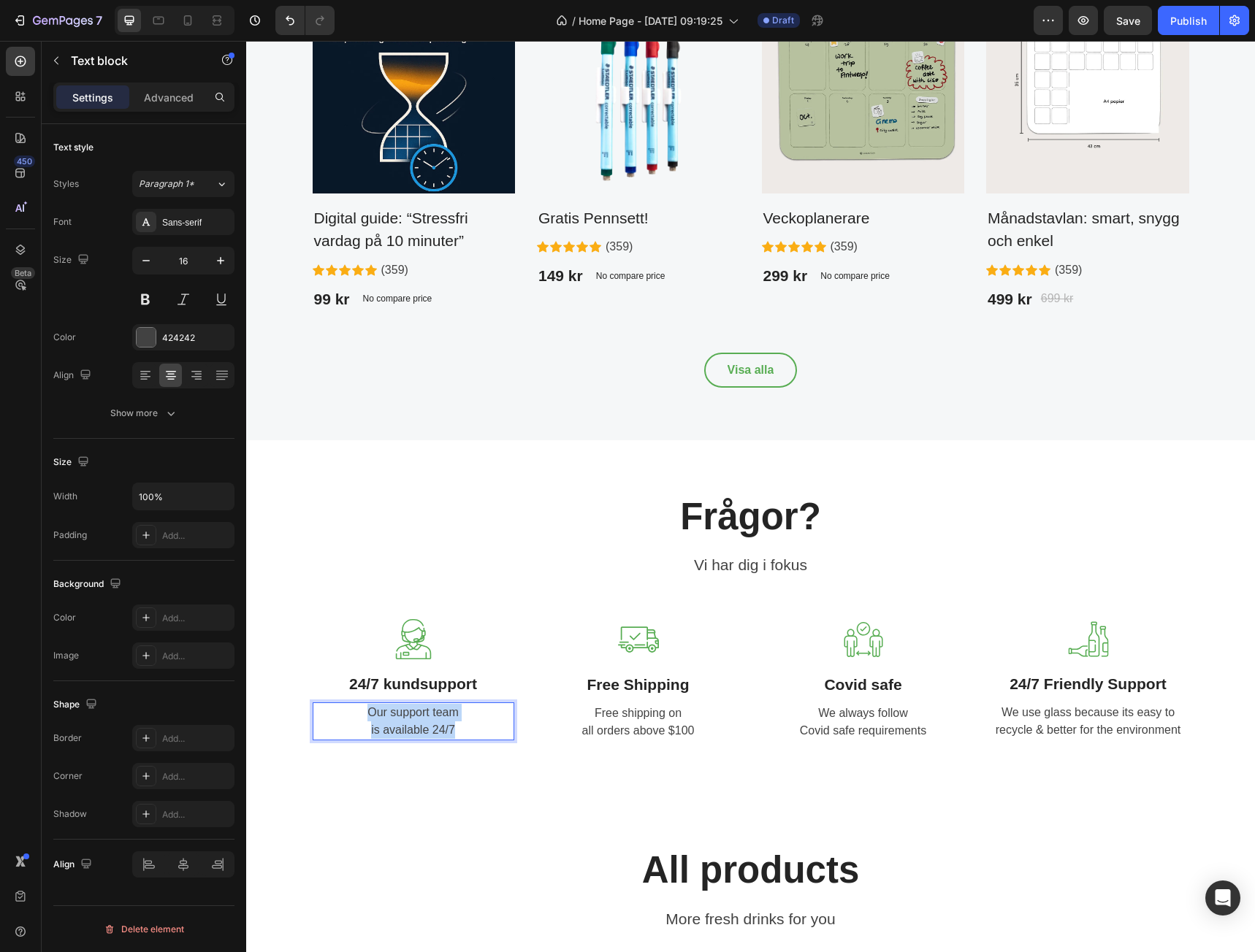
drag, startPoint x: 452, startPoint y: 733, endPoint x: 307, endPoint y: 709, distance: 147.0
click at [313, 709] on div "Our support team is available 24/7" at bounding box center [413, 721] width 202 height 38
click at [646, 682] on p "Free Shipping" at bounding box center [638, 685] width 198 height 23
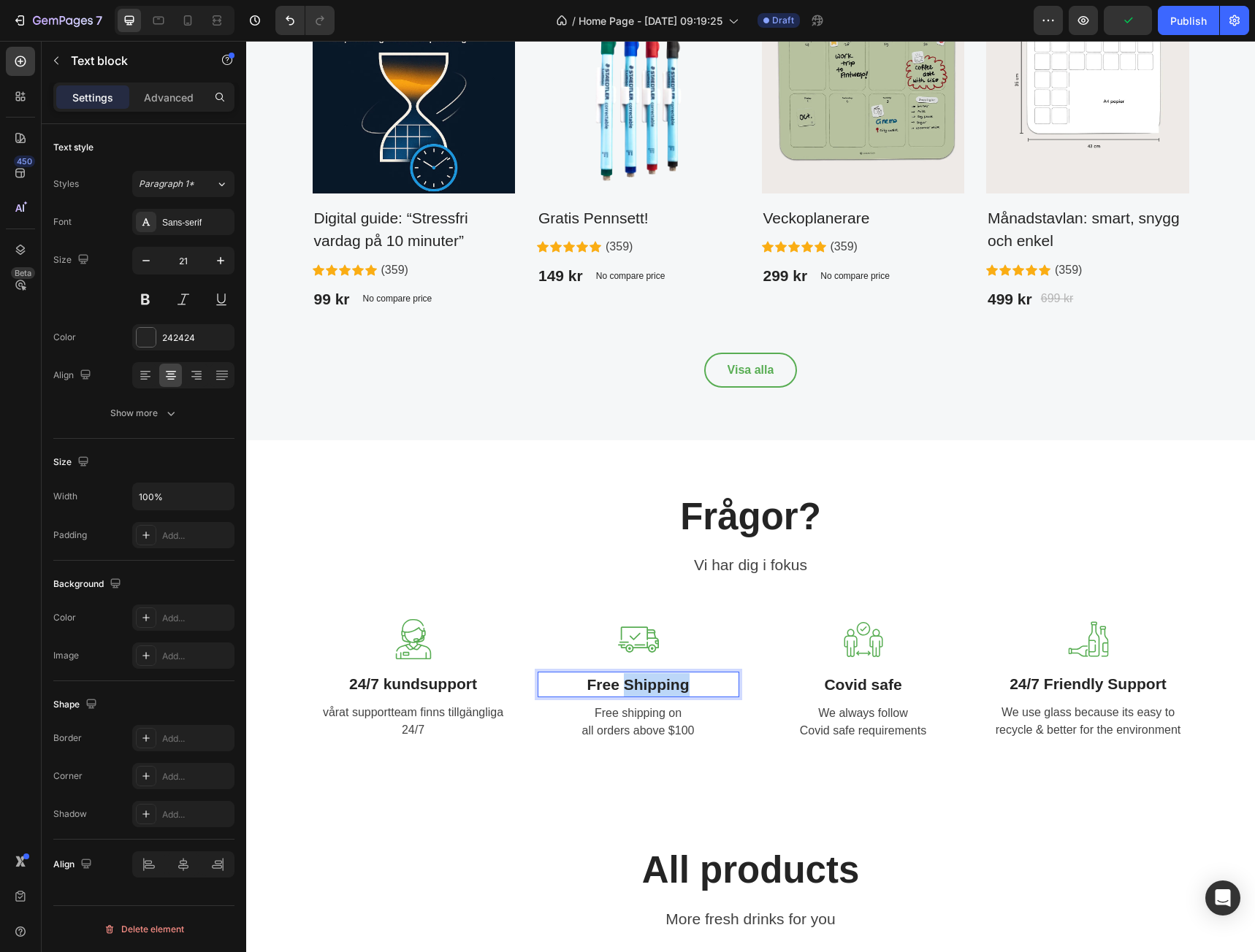
click at [645, 682] on p "Free Shipping" at bounding box center [638, 685] width 198 height 23
click at [642, 722] on p "Free shipping on all orders above $100" at bounding box center [638, 723] width 198 height 35
click at [682, 734] on p "Free shipping on all orders above $100" at bounding box center [638, 723] width 198 height 35
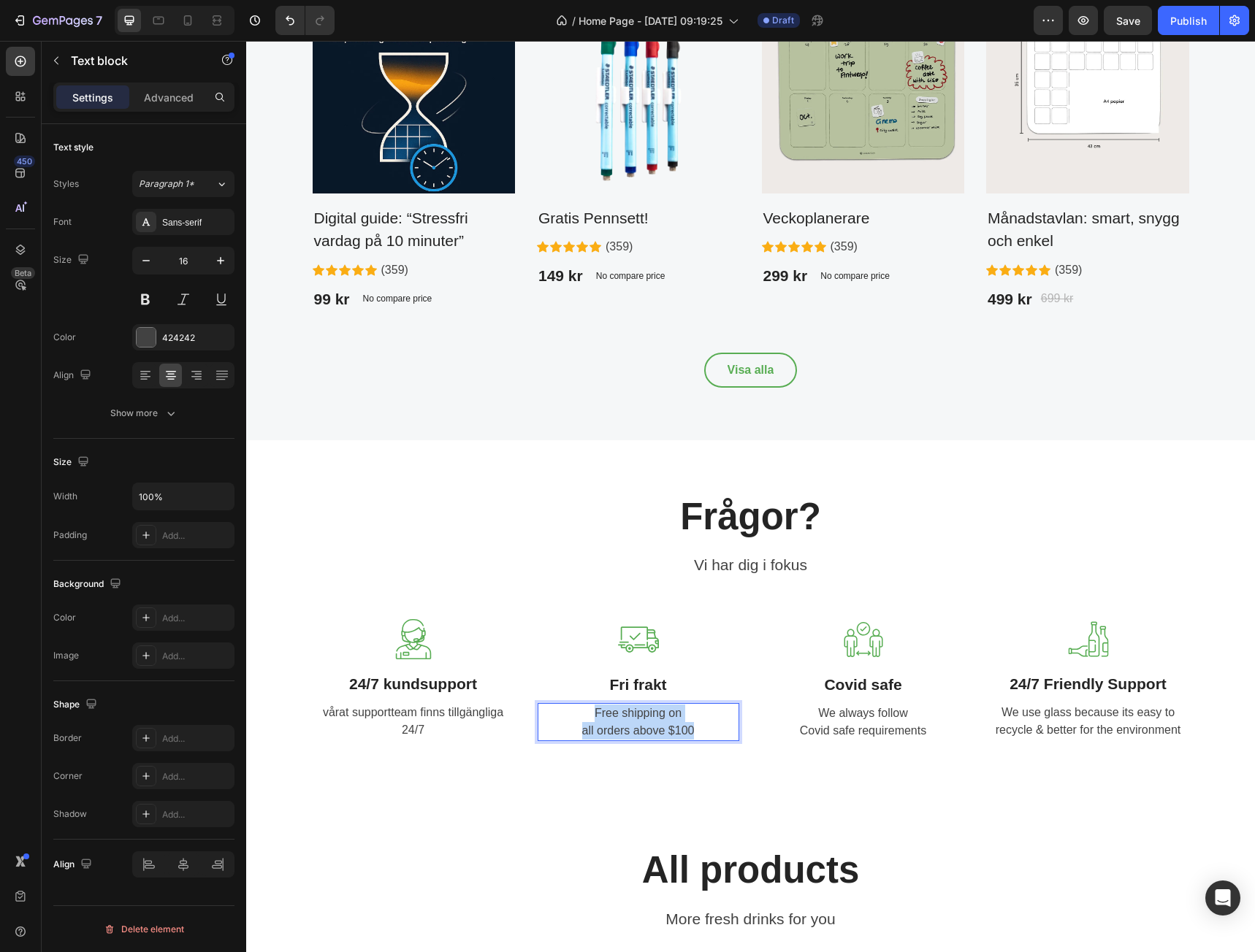
drag, startPoint x: 709, startPoint y: 734, endPoint x: 586, endPoint y: 707, distance: 125.9
click at [586, 707] on p "Free shipping on all orders above $100" at bounding box center [638, 723] width 198 height 35
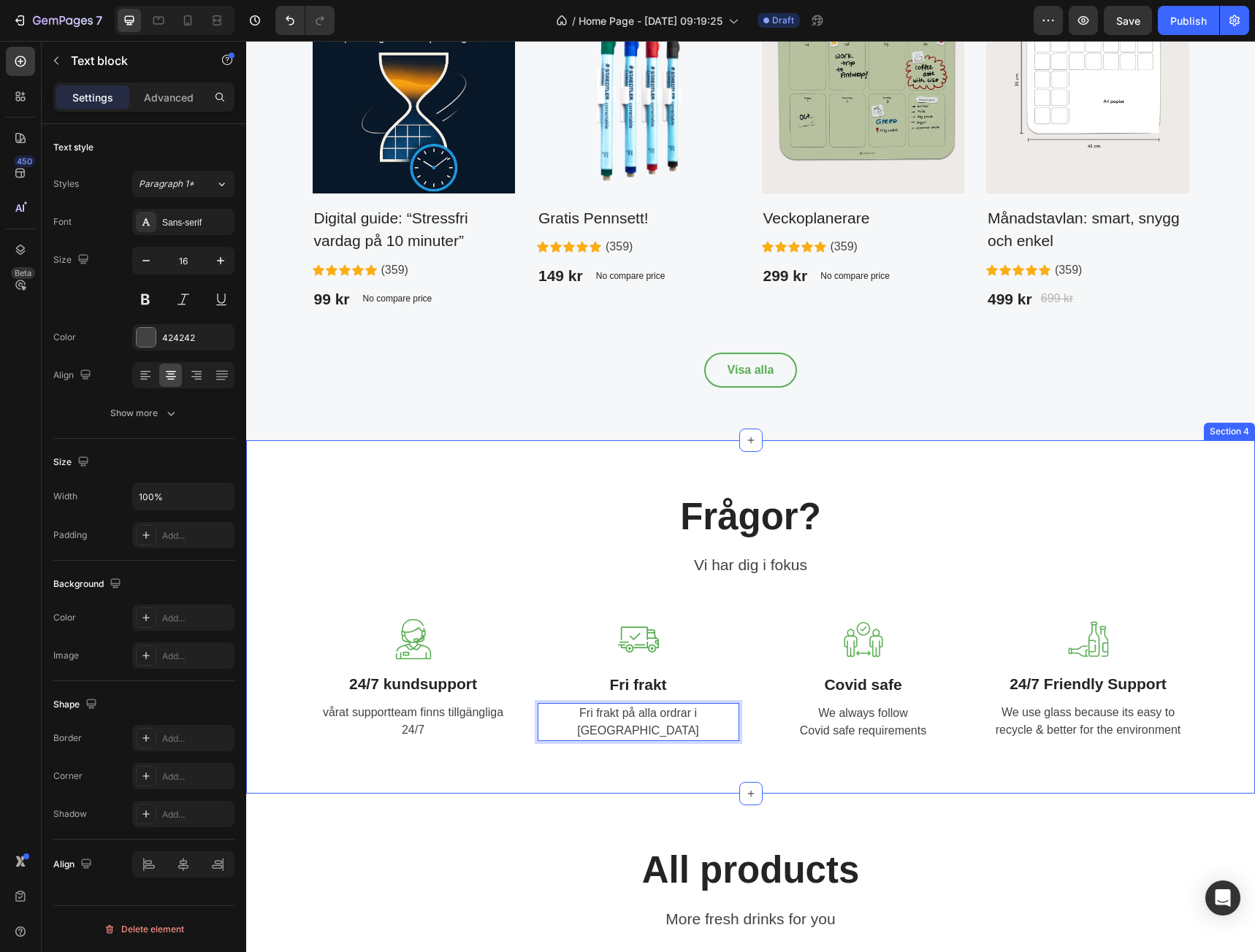
click at [864, 786] on div "Frågor? Heading Vi har dig i fokus Text block Row Image 24/7 kundsupport Text b…" at bounding box center [750, 617] width 1009 height 354
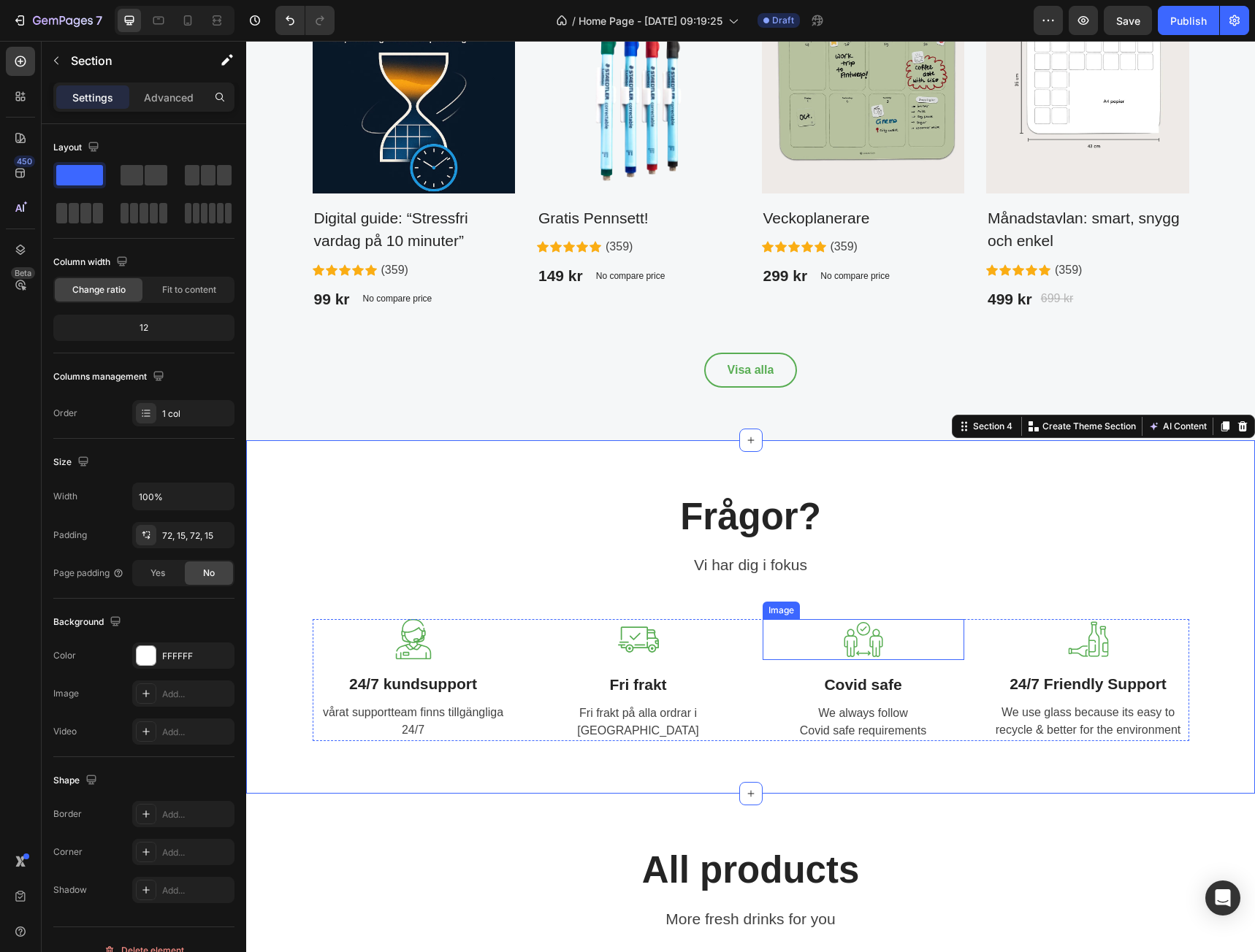
click at [884, 634] on div at bounding box center [863, 639] width 202 height 41
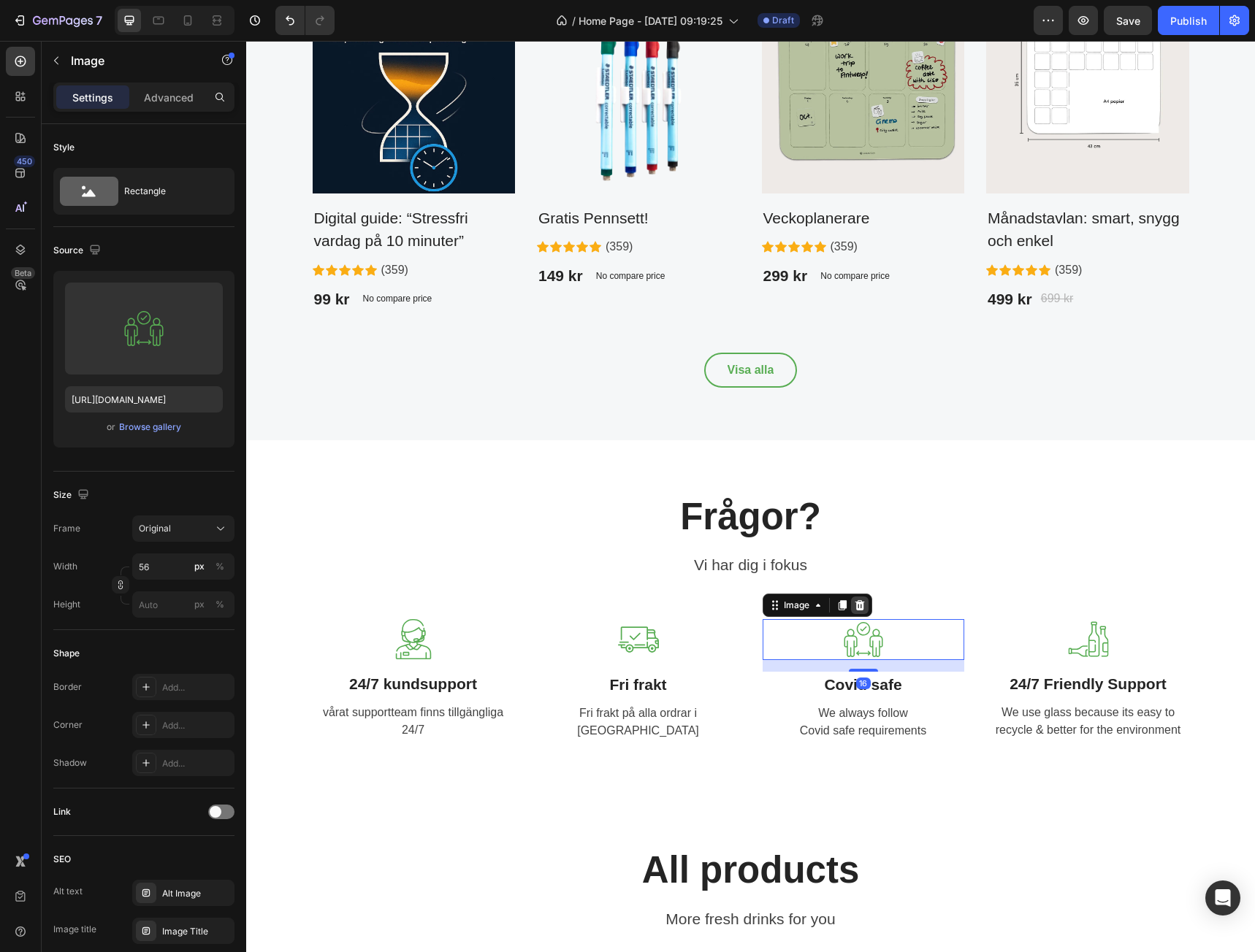
click at [854, 604] on icon at bounding box center [858, 606] width 9 height 10
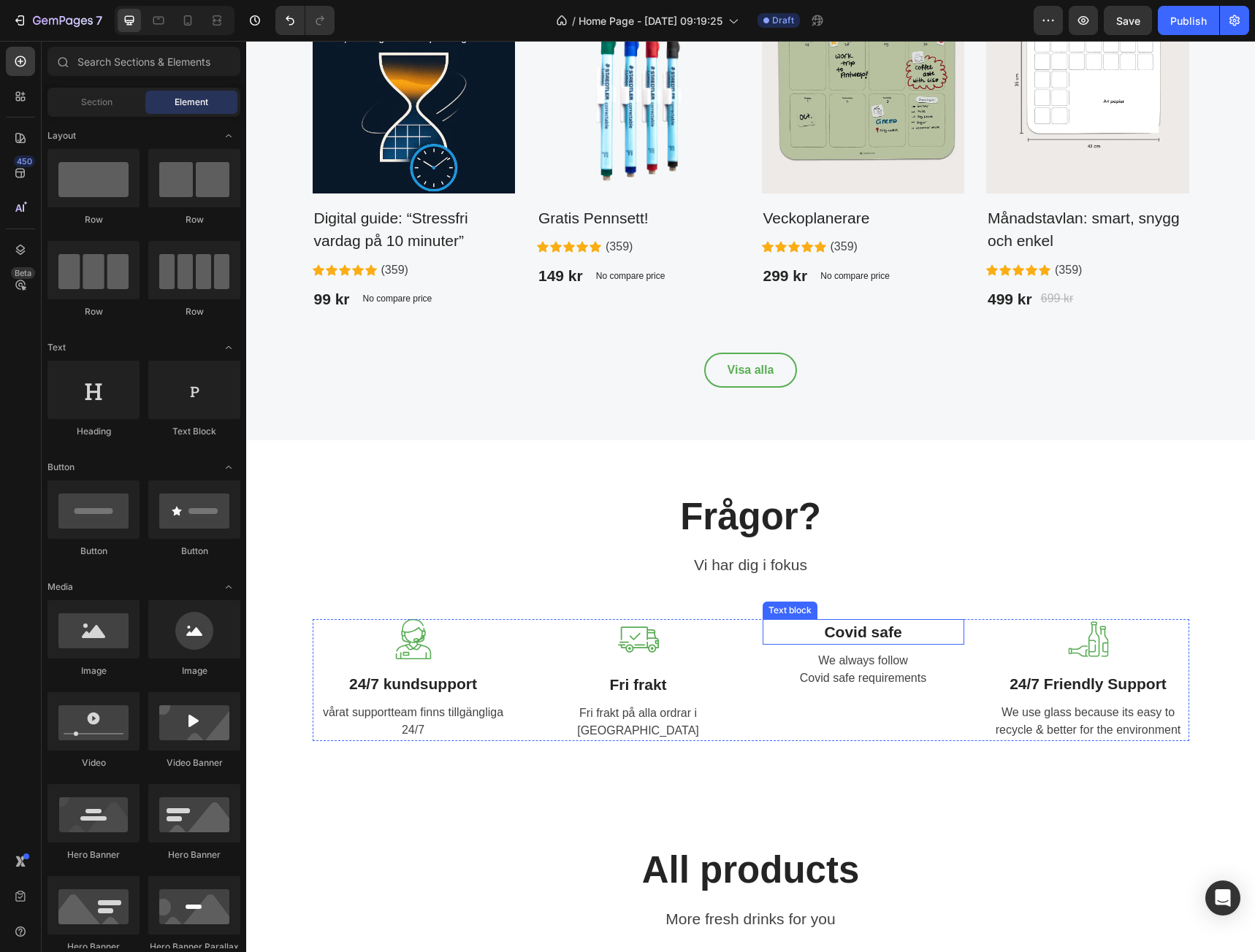
click at [895, 636] on p "Covid safe" at bounding box center [863, 632] width 198 height 23
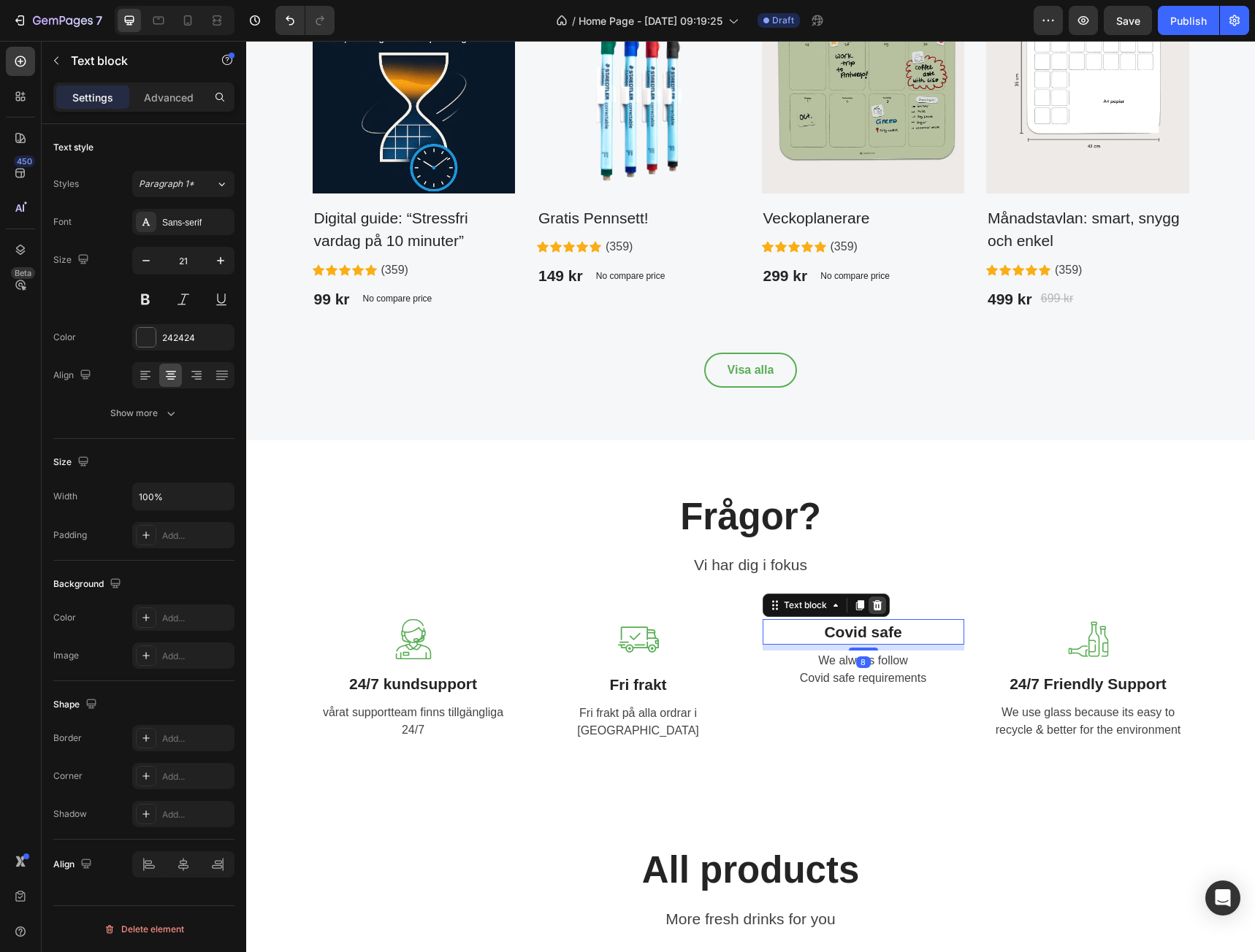
click at [872, 608] on icon at bounding box center [876, 606] width 9 height 10
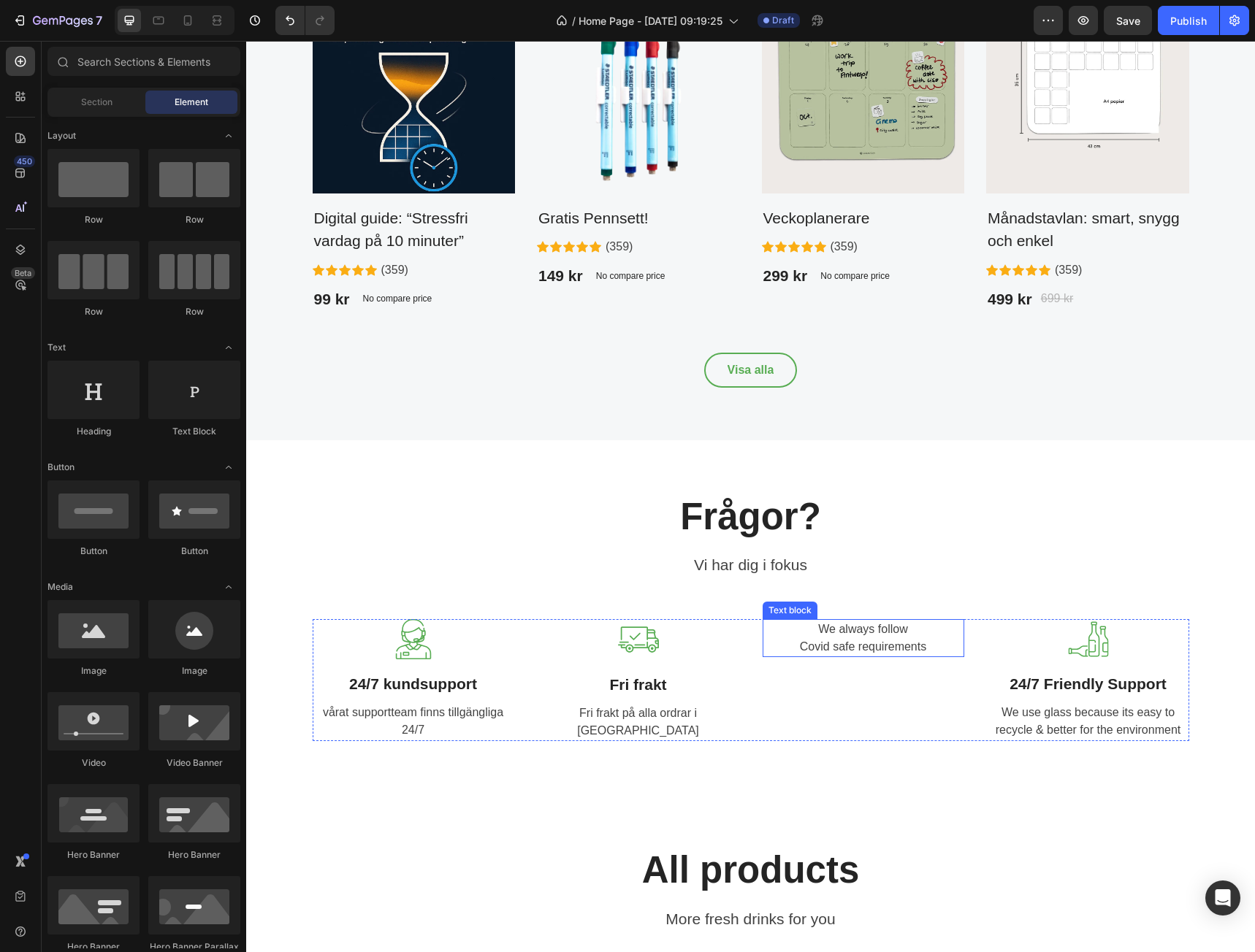
click at [886, 647] on p "We always follow Covid safe requirements" at bounding box center [863, 638] width 198 height 35
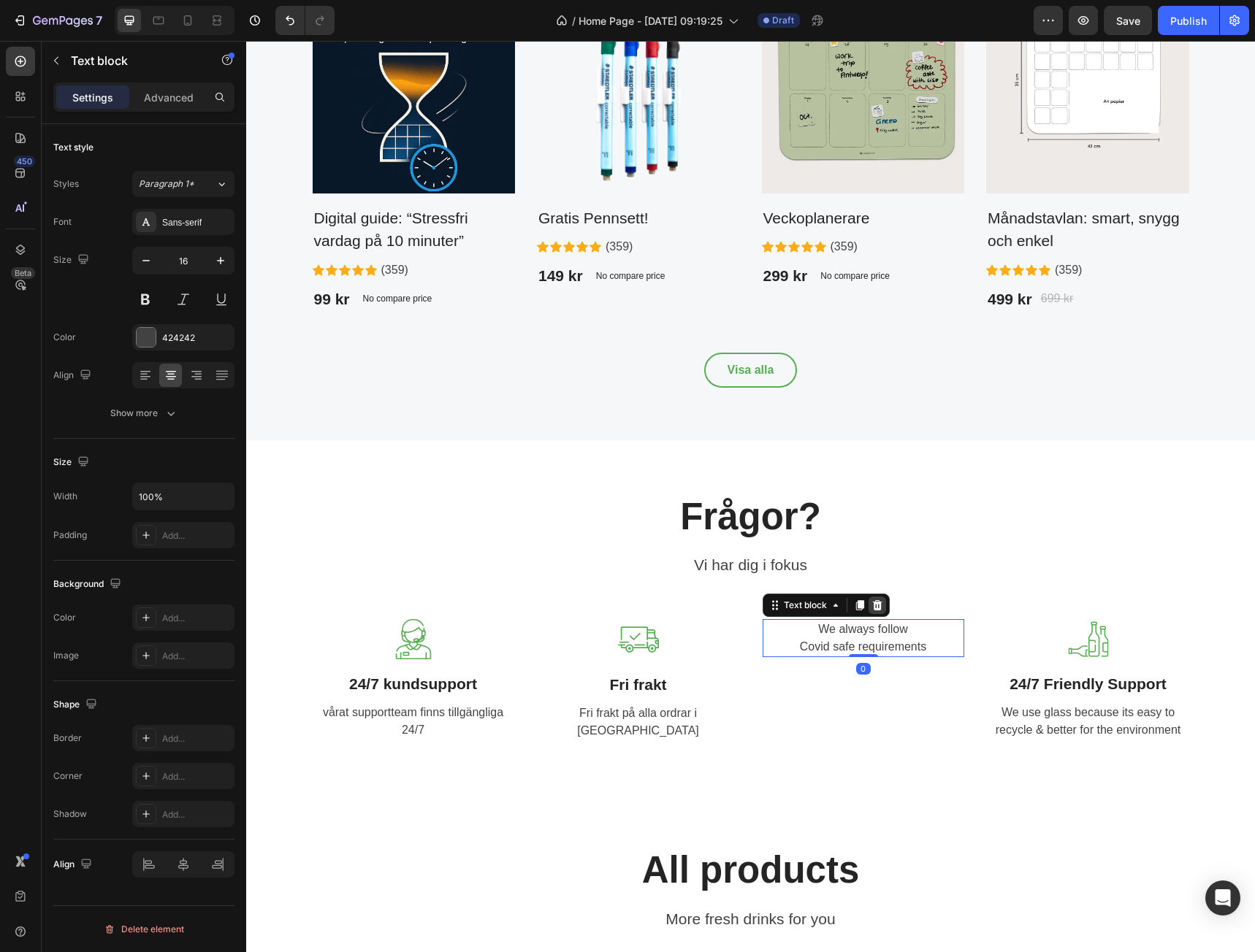
click at [873, 601] on icon at bounding box center [876, 606] width 9 height 10
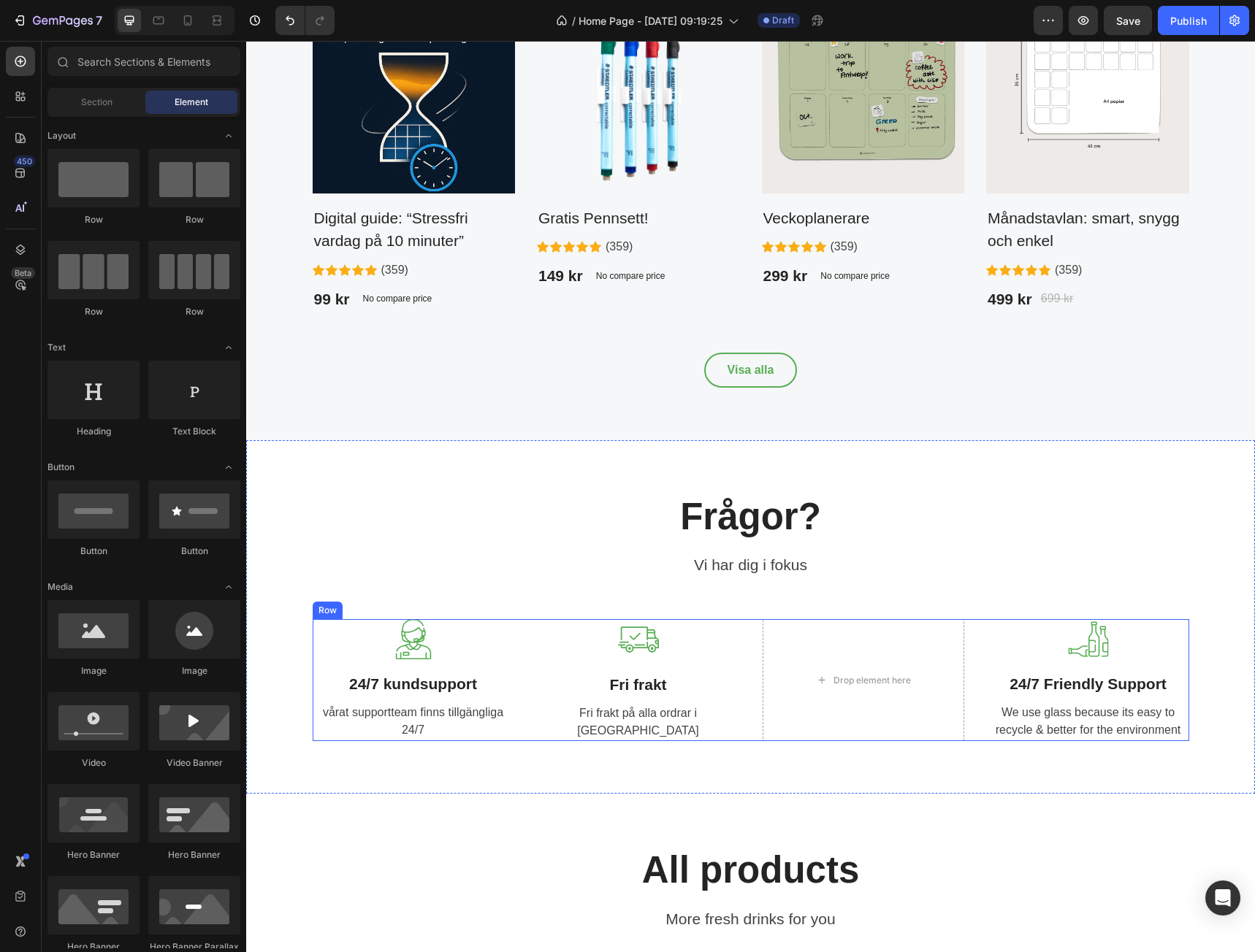
click at [966, 632] on div "Image 24/7 kundsupport Text block vårat supportteam finns tillgängliga 24/7 Tex…" at bounding box center [751, 680] width 877 height 123
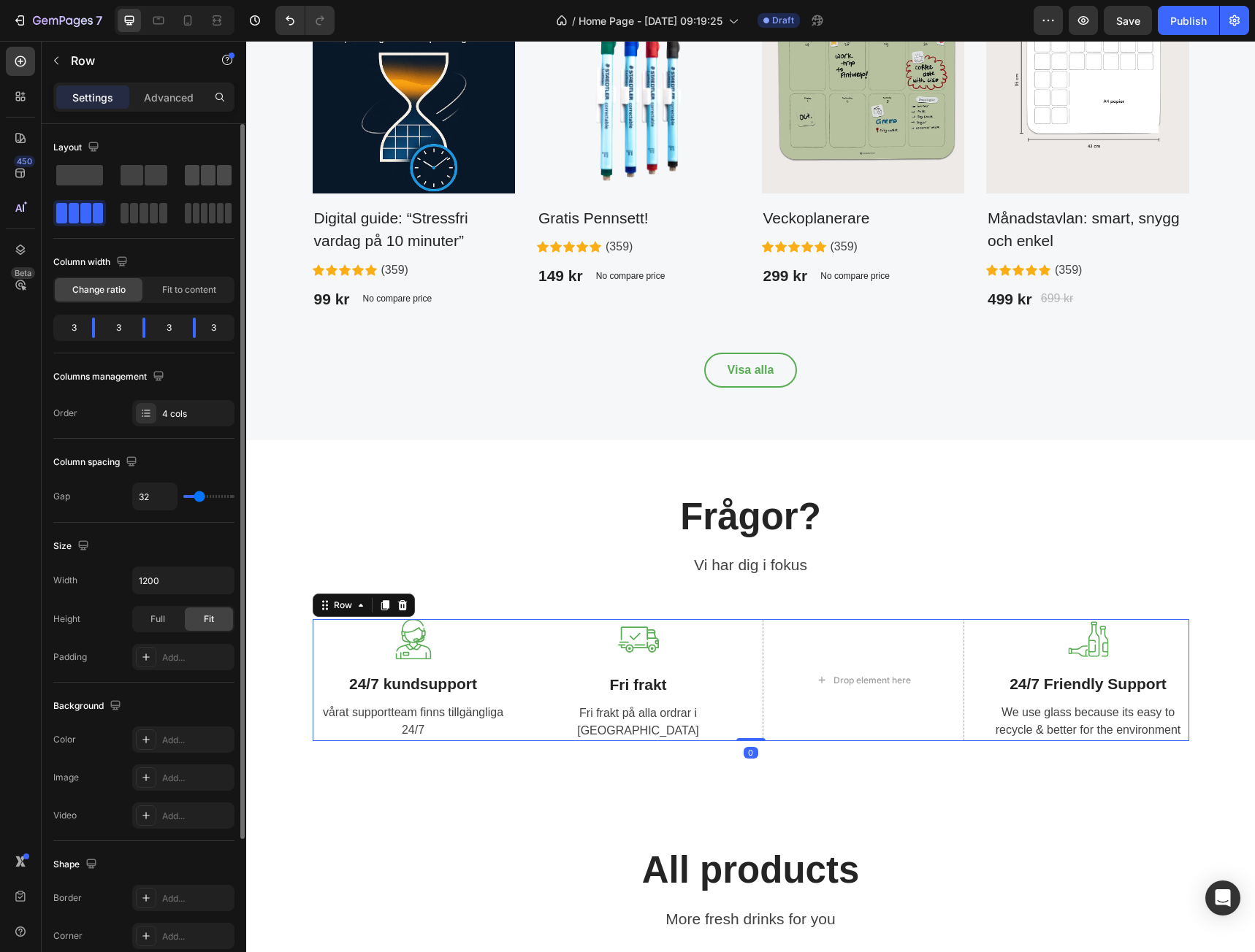
click at [208, 174] on span at bounding box center [207, 175] width 14 height 20
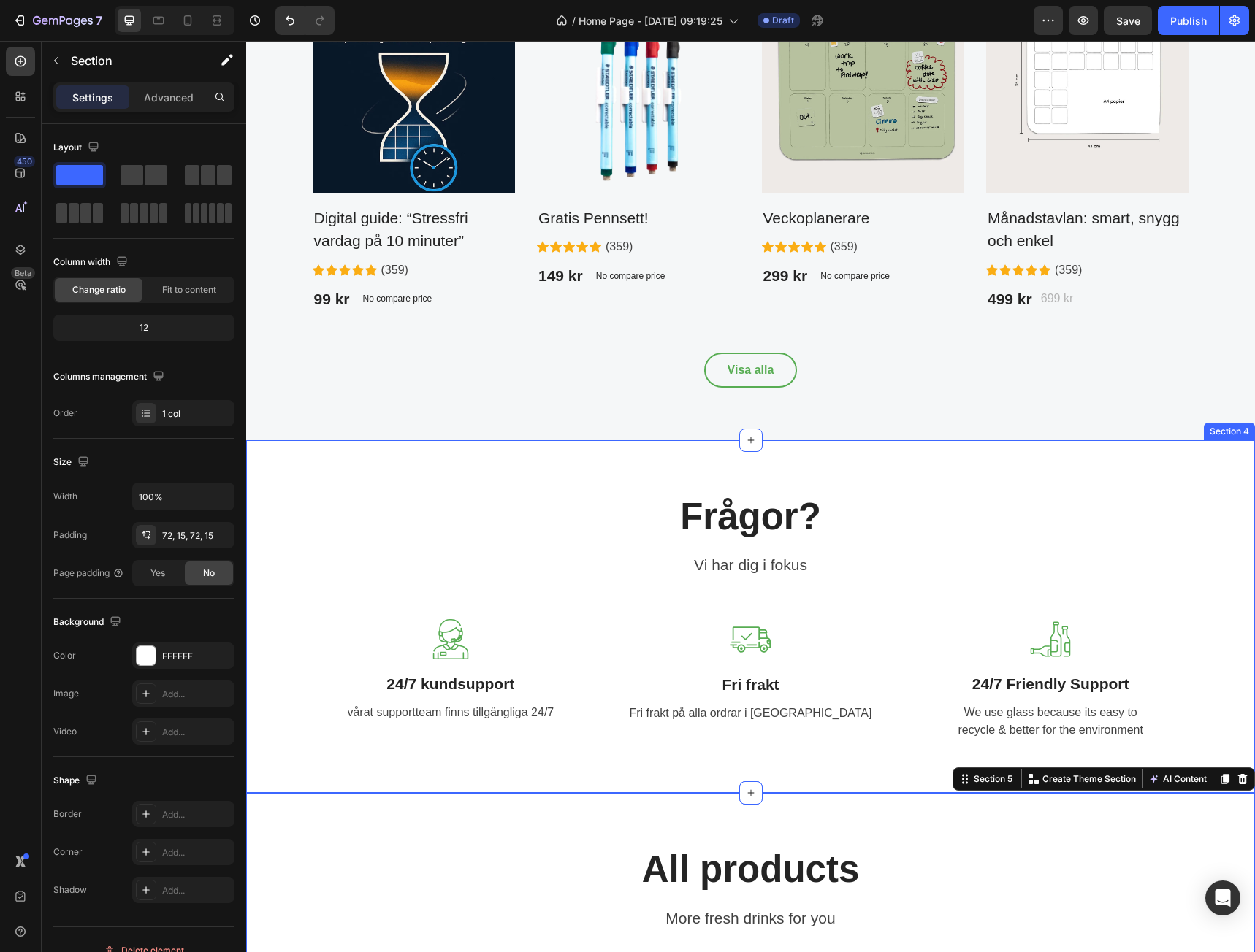
click at [905, 746] on div "Frågor? Heading Vi har dig i fokus Text block Row Image 24/7 kundsupport Text b…" at bounding box center [750, 617] width 1009 height 353
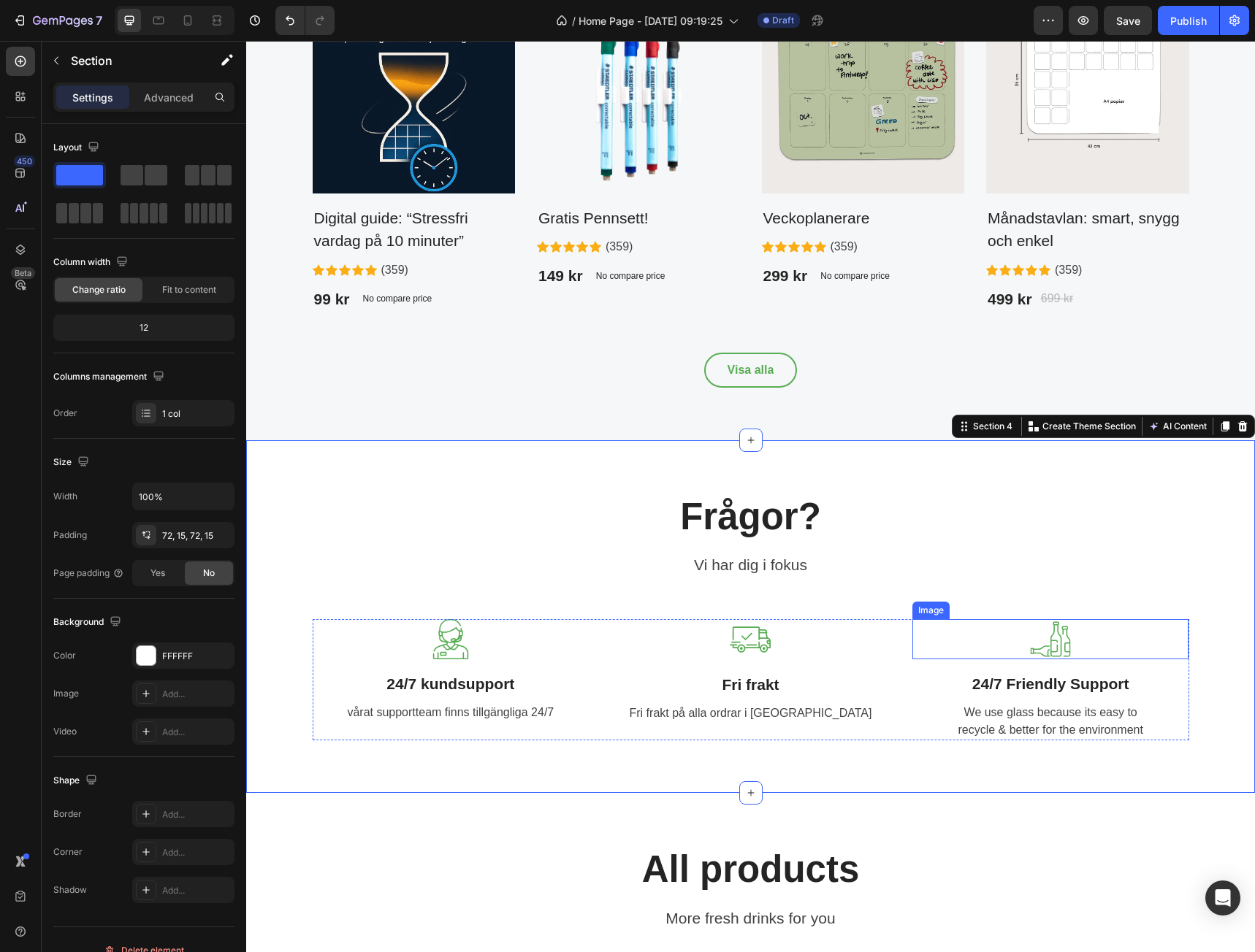
click at [1055, 640] on img at bounding box center [1050, 639] width 41 height 40
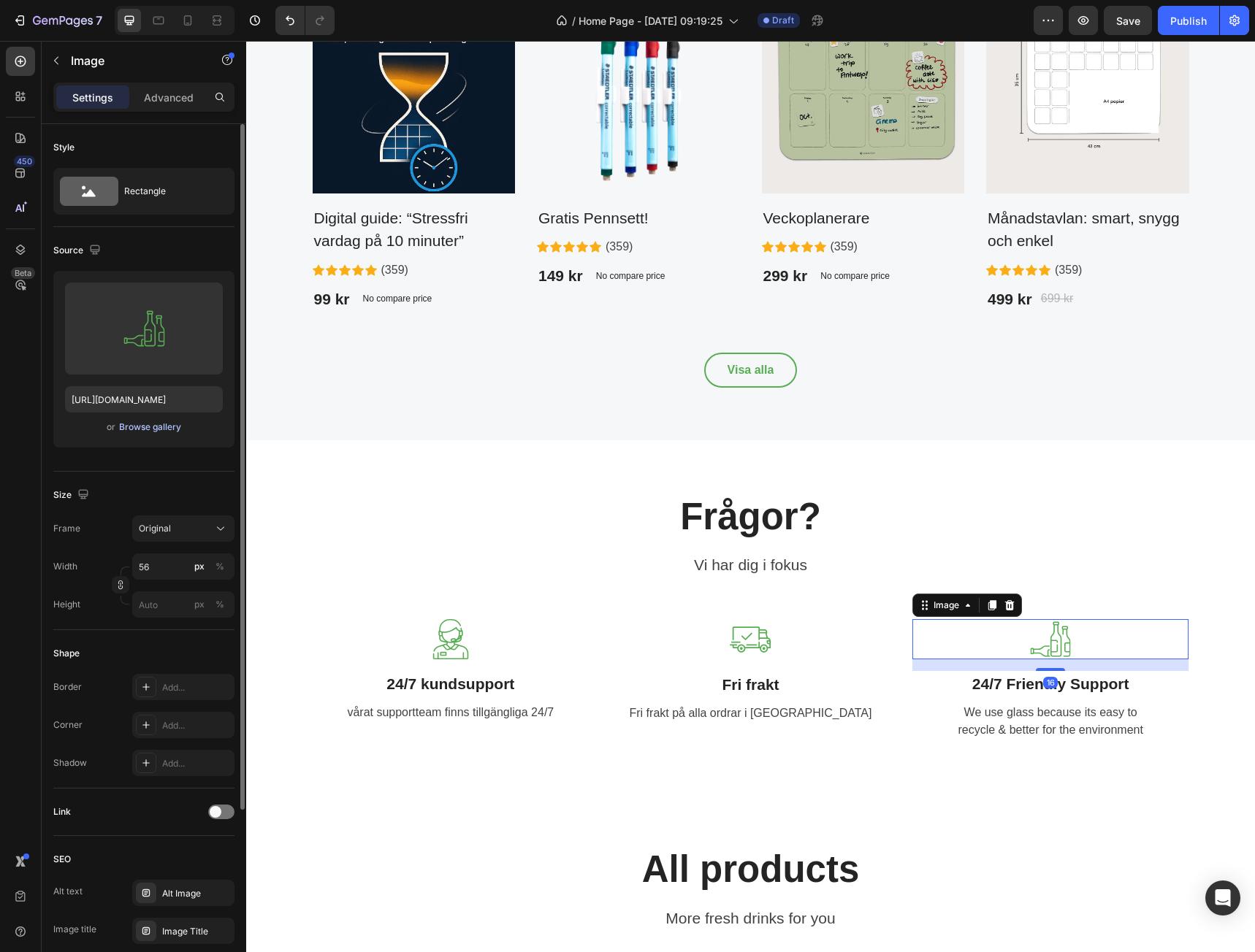
click at [168, 427] on div "Browse gallery" at bounding box center [150, 427] width 62 height 13
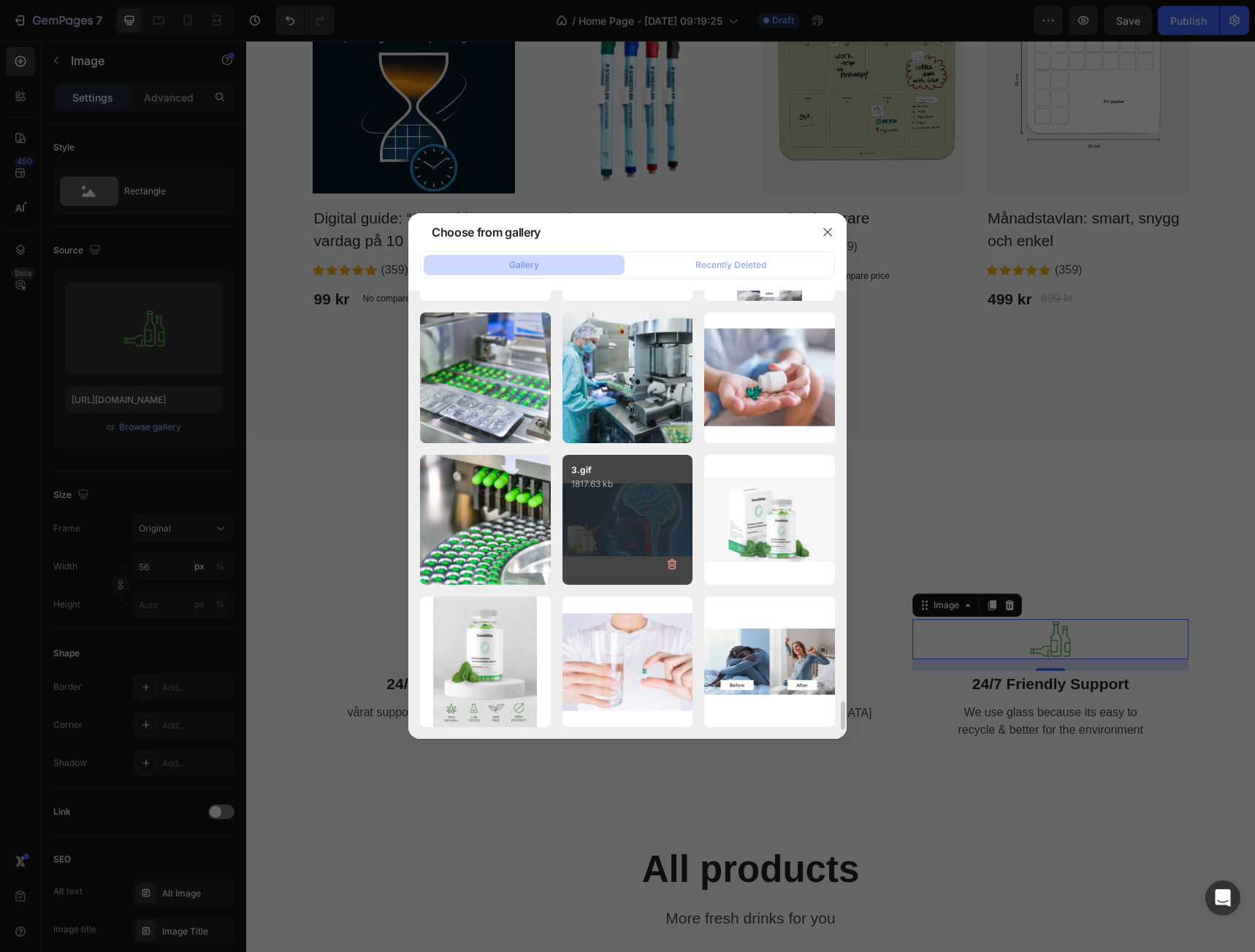
scroll to position [6672, 0]
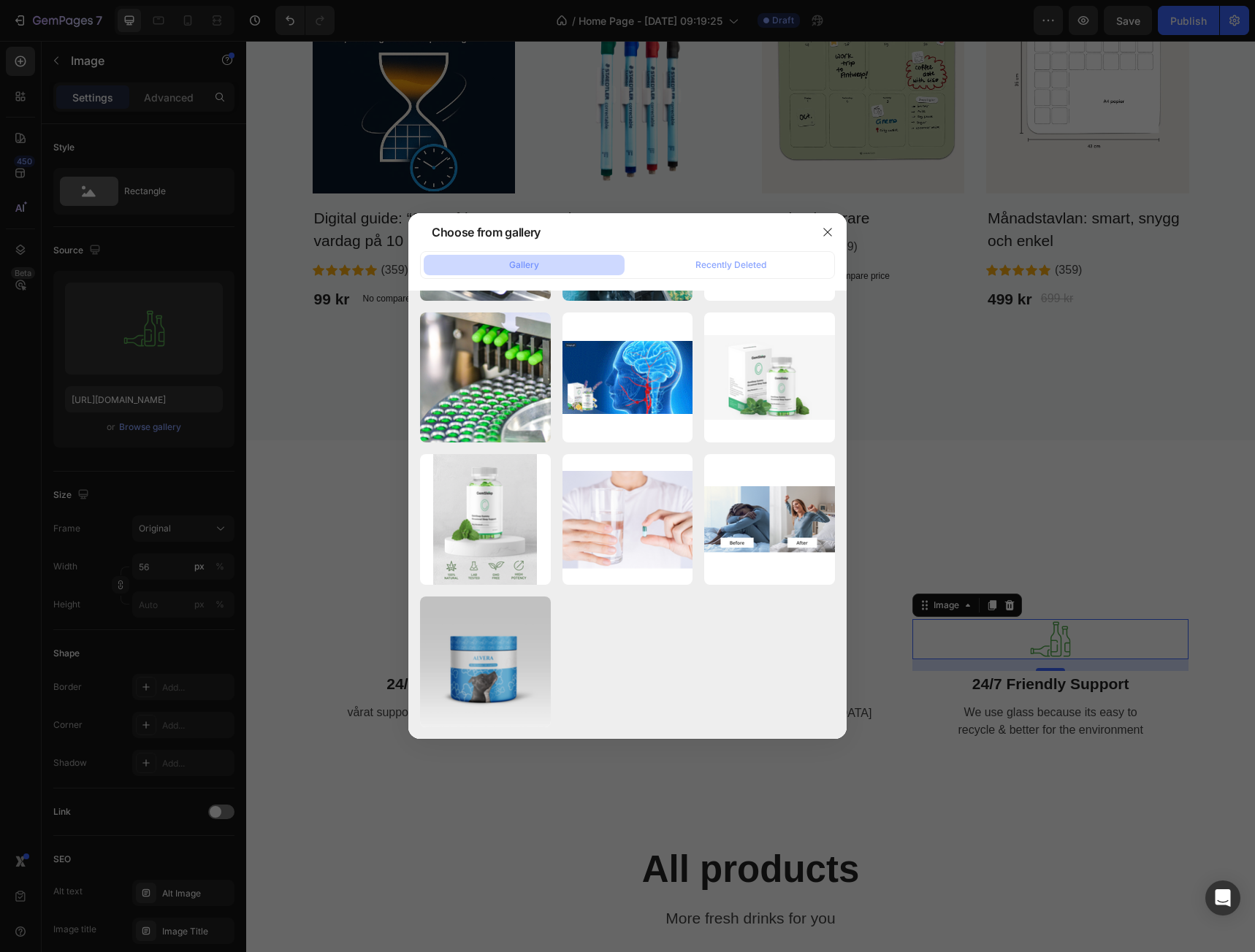
click at [75, 436] on div at bounding box center [628, 476] width 1255 height 952
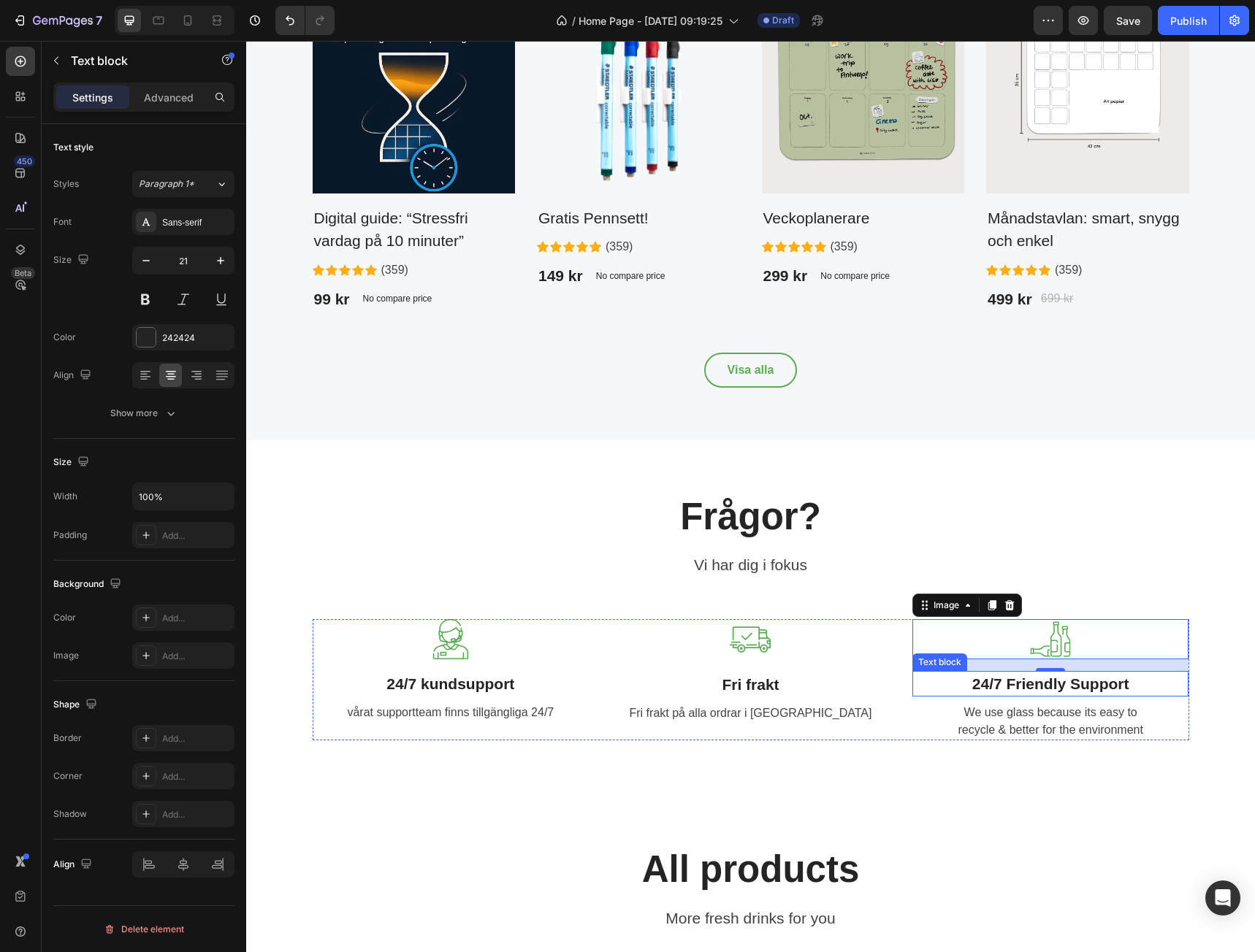
click at [1081, 681] on p "24/7 Friendly Support" at bounding box center [1050, 684] width 274 height 23
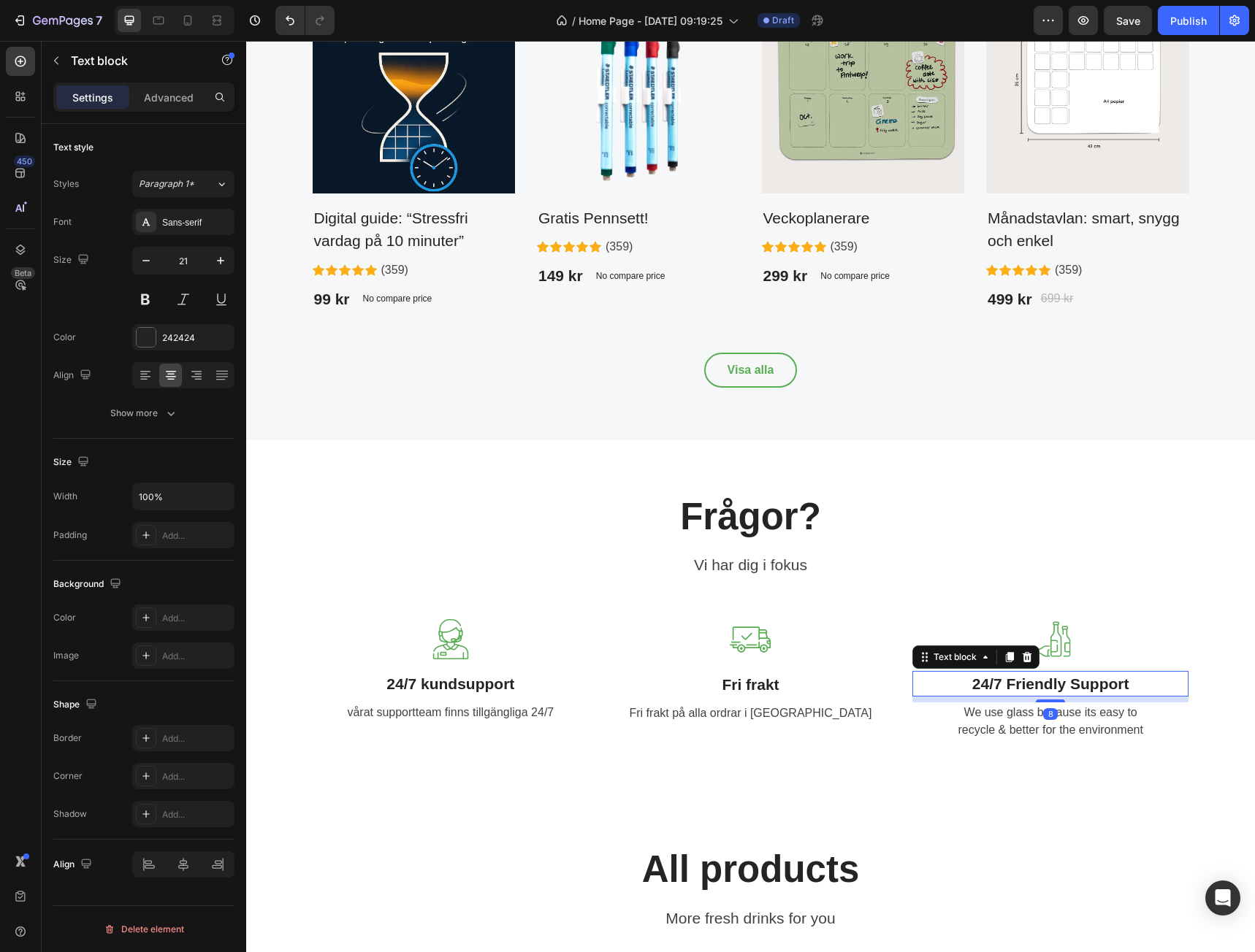
click at [1081, 681] on p "24/7 Friendly Support" at bounding box center [1050, 684] width 274 height 23
click at [1077, 712] on p "We use glass because its easy to recycle & better for the environment" at bounding box center [1050, 722] width 274 height 35
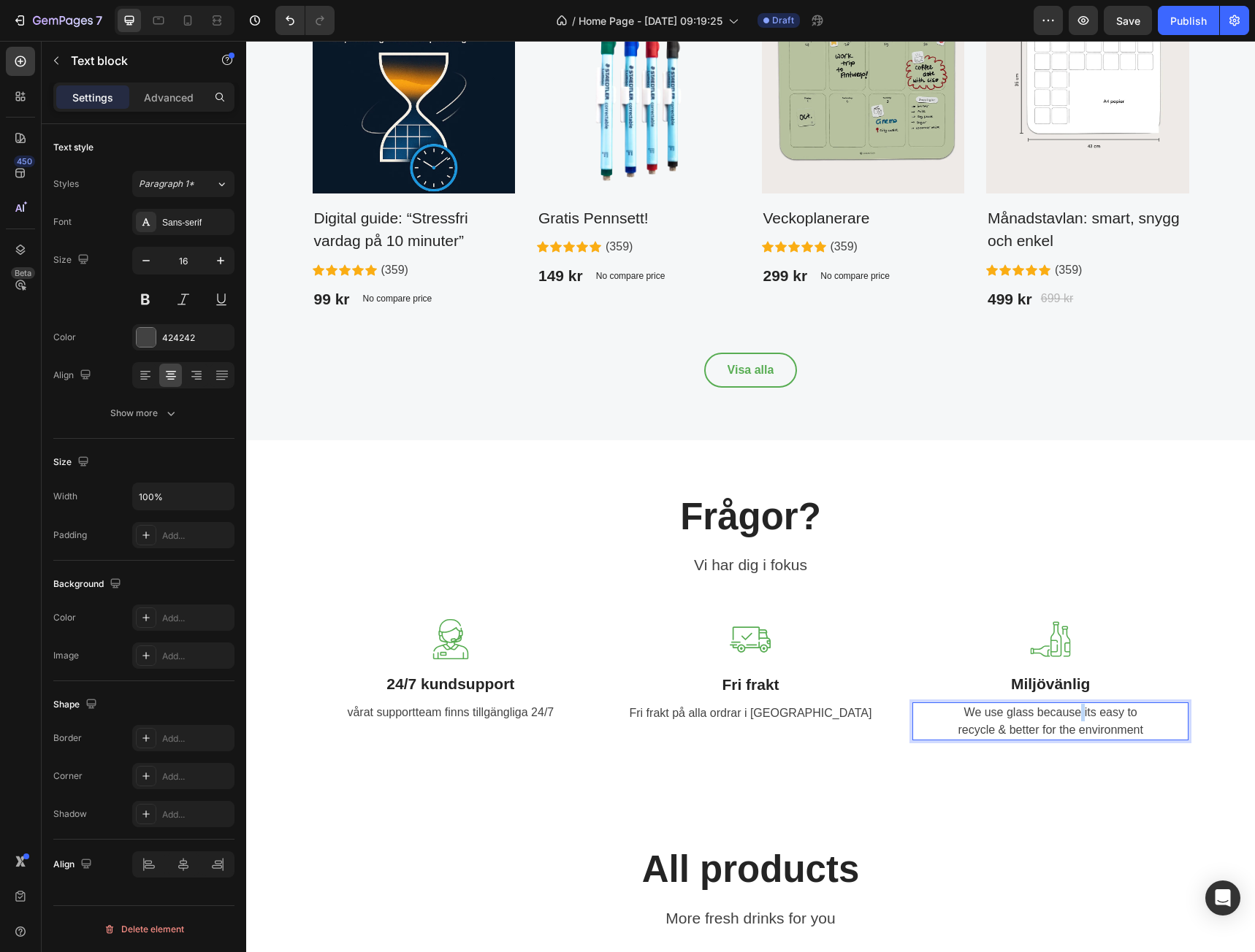
click at [1077, 712] on p "We use glass because its easy to recycle & better for the environment" at bounding box center [1050, 722] width 274 height 35
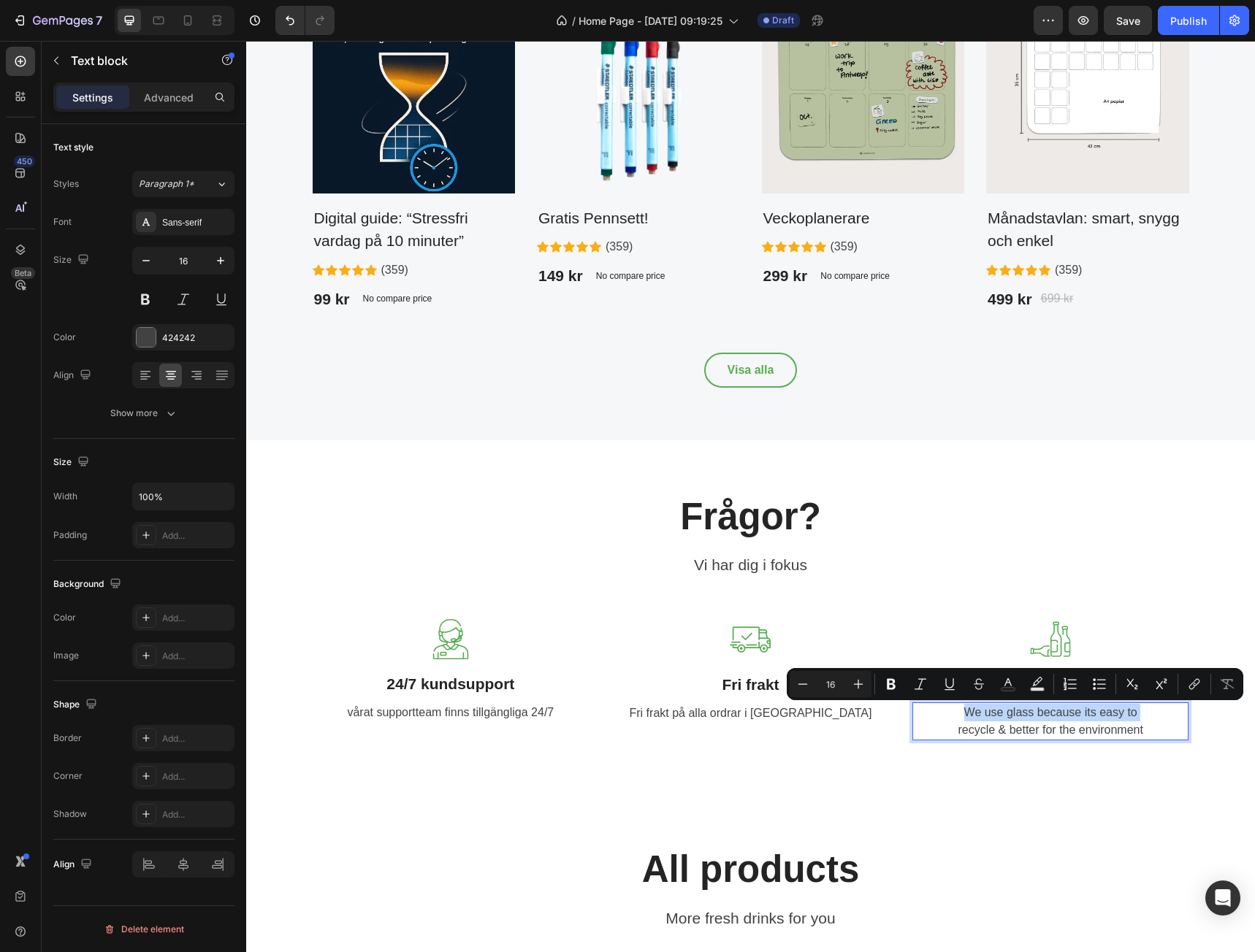
click at [1114, 722] on p "We use glass because its easy to recycle & better for the environment" at bounding box center [1050, 722] width 274 height 35
click at [1148, 731] on p "We use glass because its easy to recycle & better for the environment" at bounding box center [1050, 722] width 274 height 35
drag, startPoint x: 1148, startPoint y: 731, endPoint x: 919, endPoint y: 707, distance: 230.3
click at [919, 707] on p "We use glass because its easy to recycle & better for the environment" at bounding box center [1050, 722] width 274 height 35
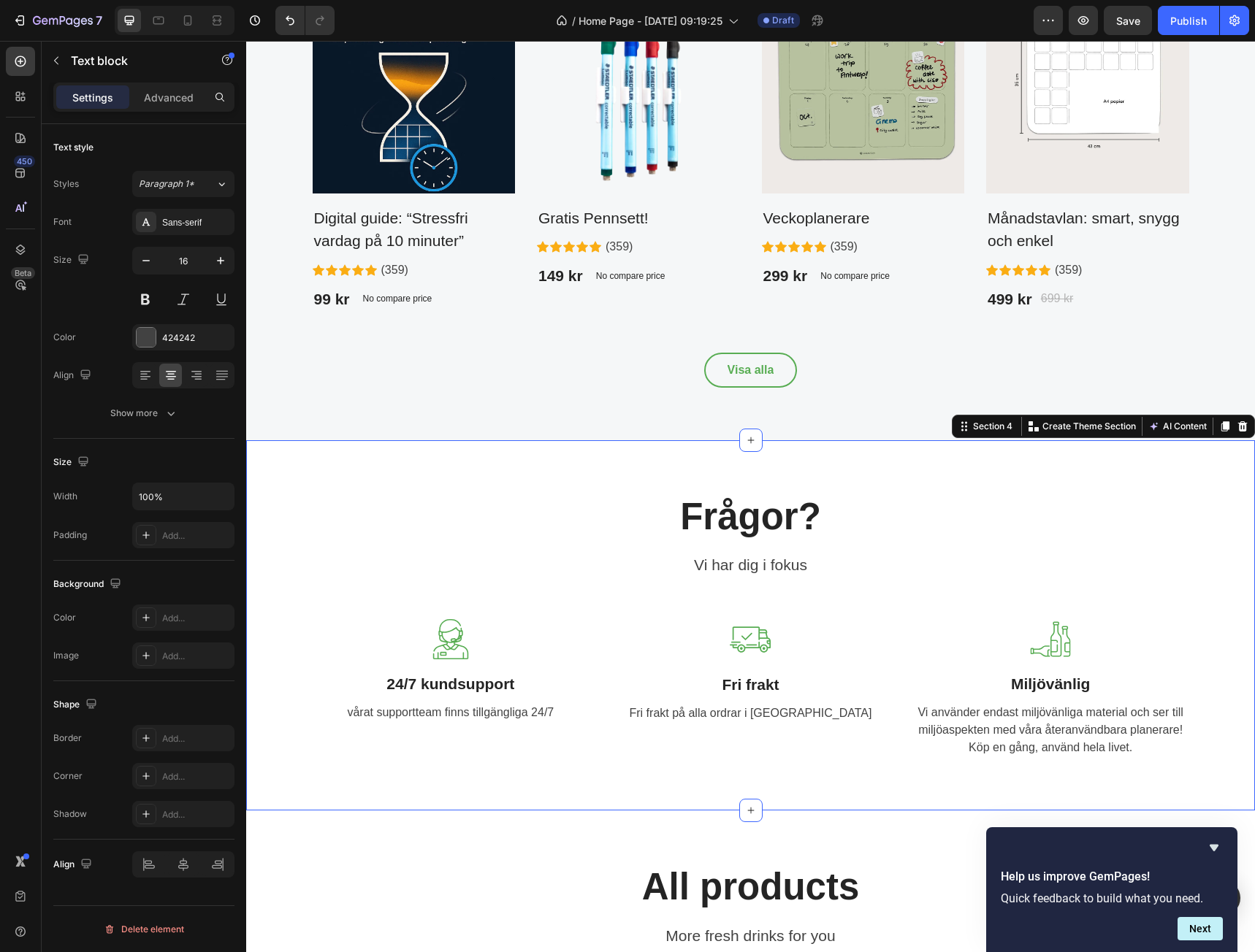
click at [1079, 805] on div "Frågor? Heading Vi har dig i fokus Text block Row Image 24/7 kundsupport Text b…" at bounding box center [750, 625] width 1009 height 371
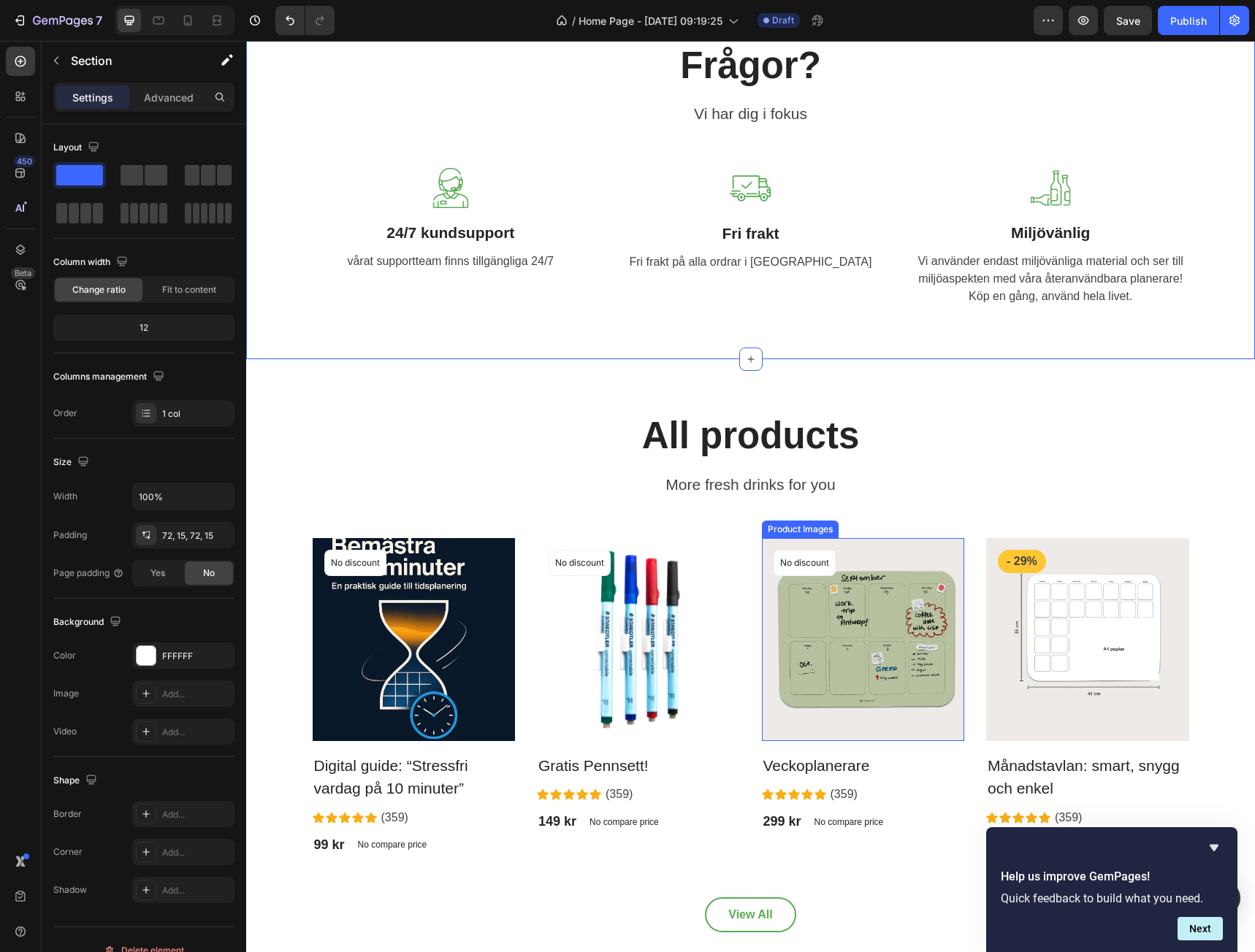
scroll to position [2045, 0]
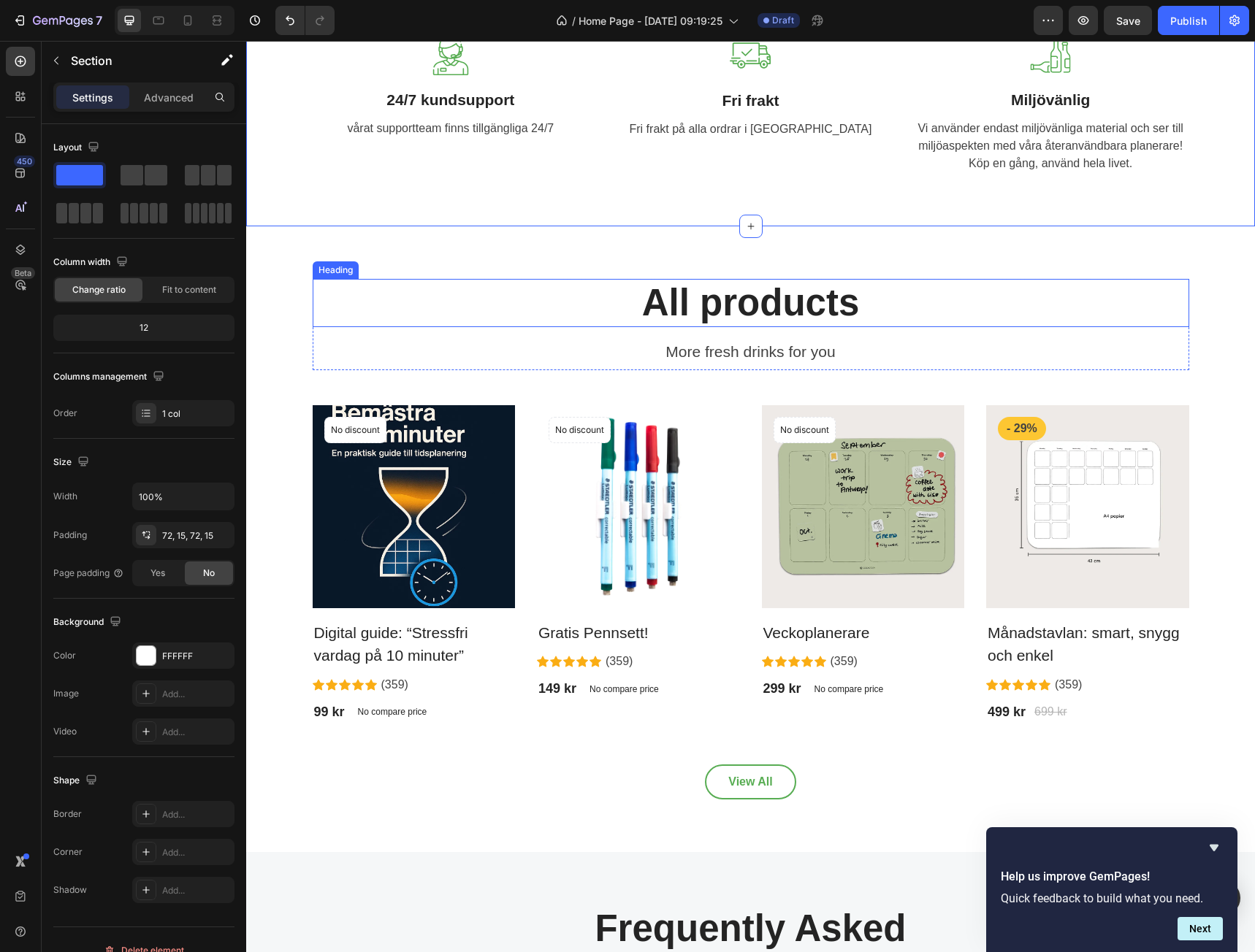
click at [764, 295] on p "All products" at bounding box center [750, 302] width 873 height 44
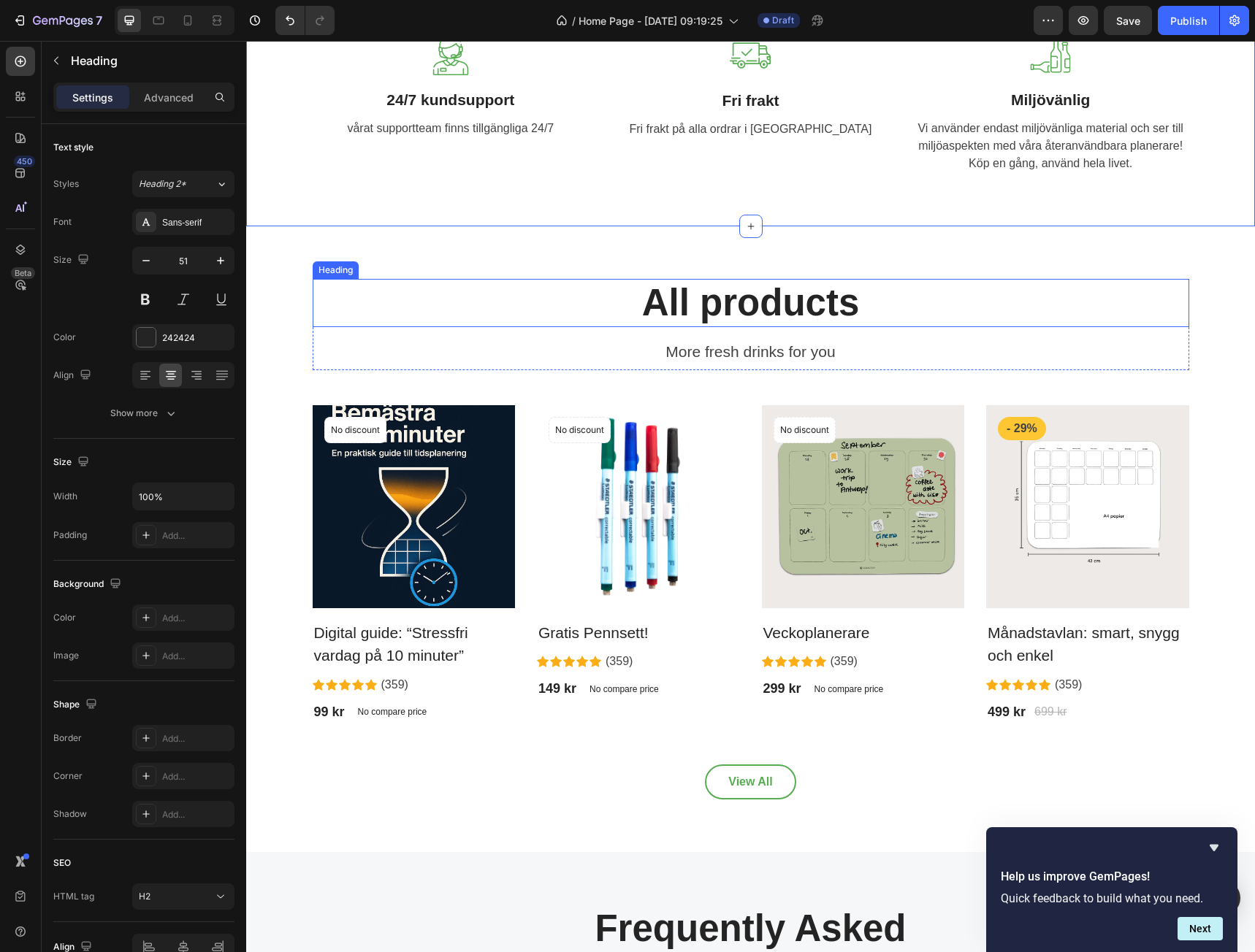
click at [764, 295] on p "All products" at bounding box center [750, 302] width 873 height 44
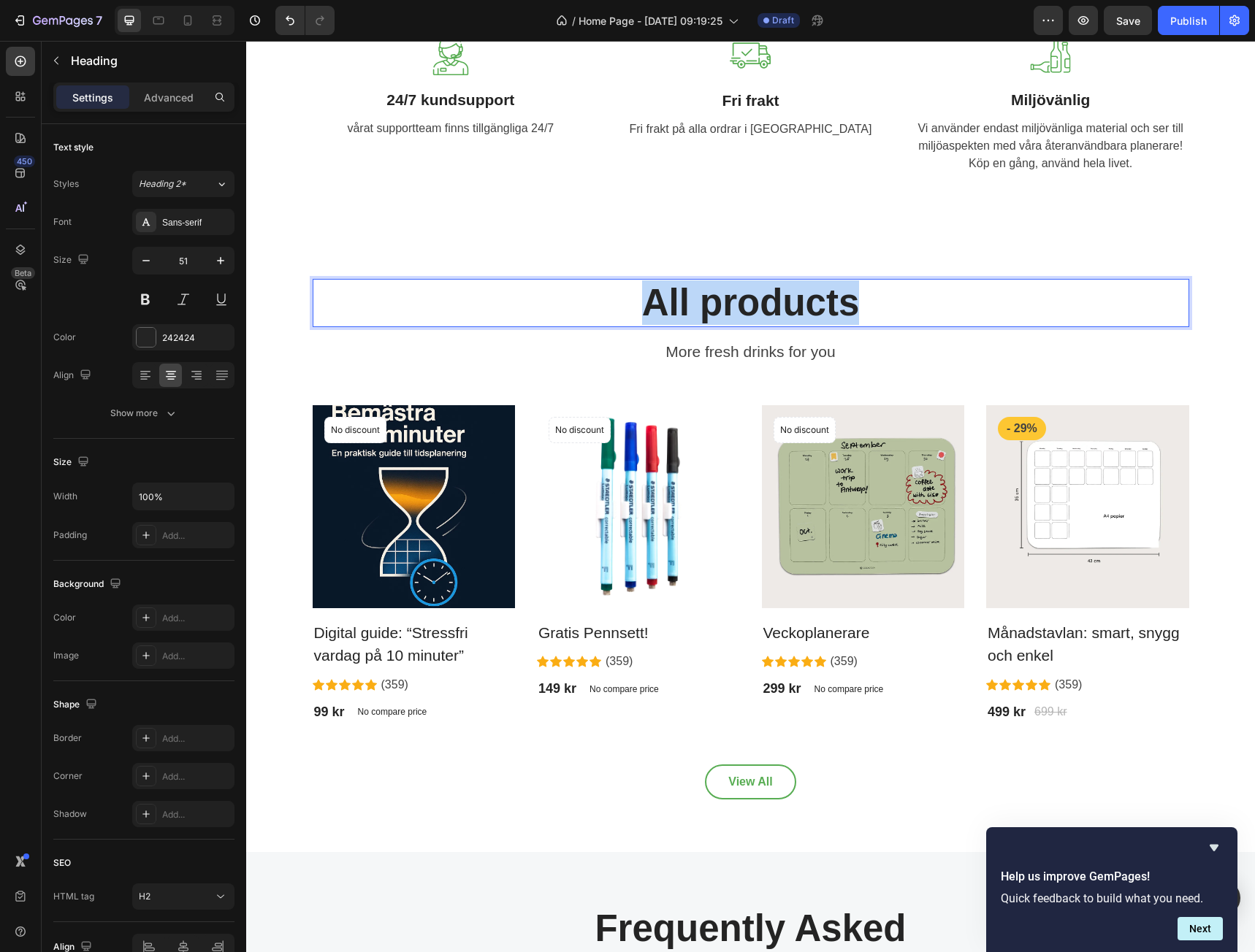
click at [764, 295] on p "All products" at bounding box center [750, 302] width 873 height 44
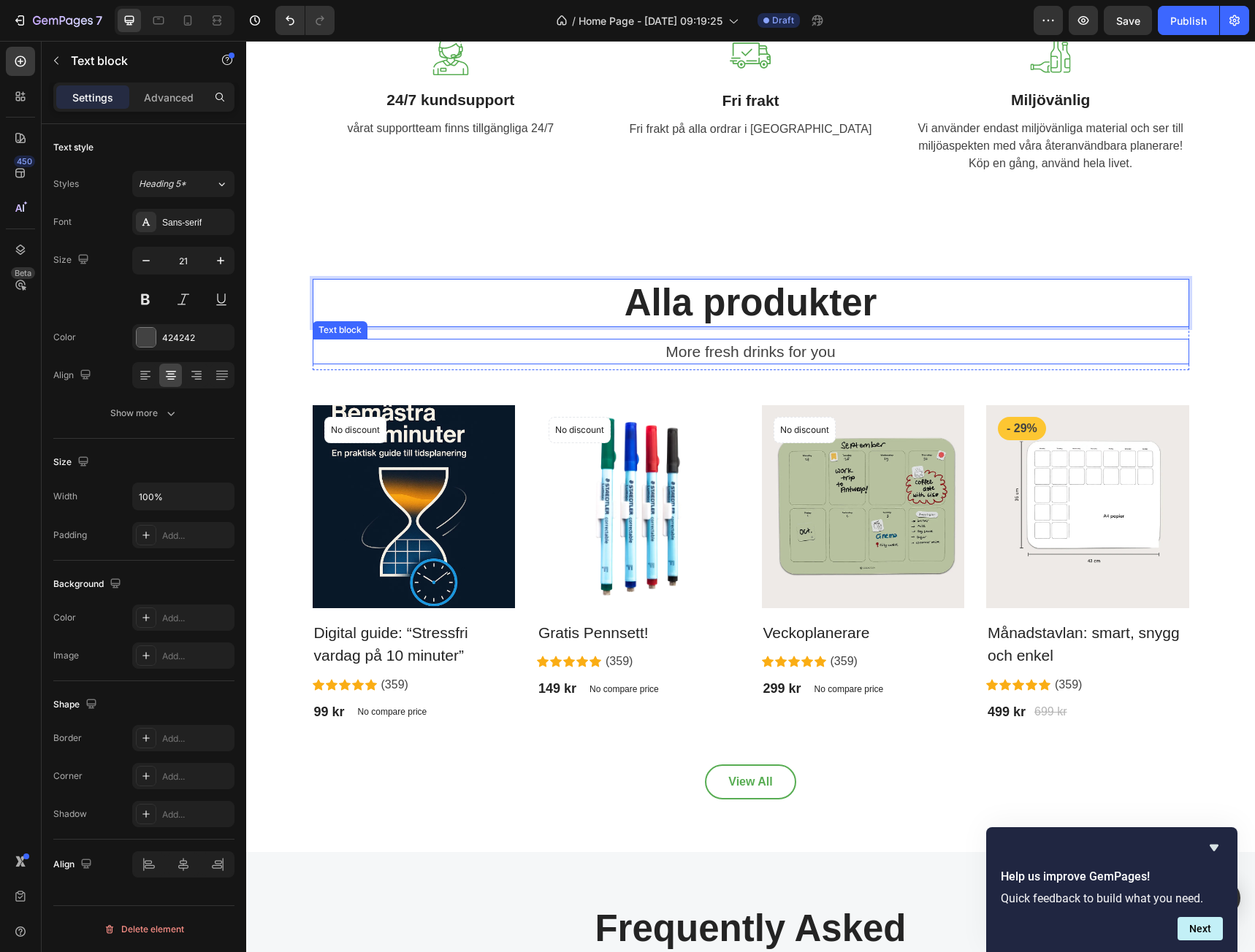
click at [754, 360] on p "More fresh drinks for you" at bounding box center [750, 352] width 873 height 23
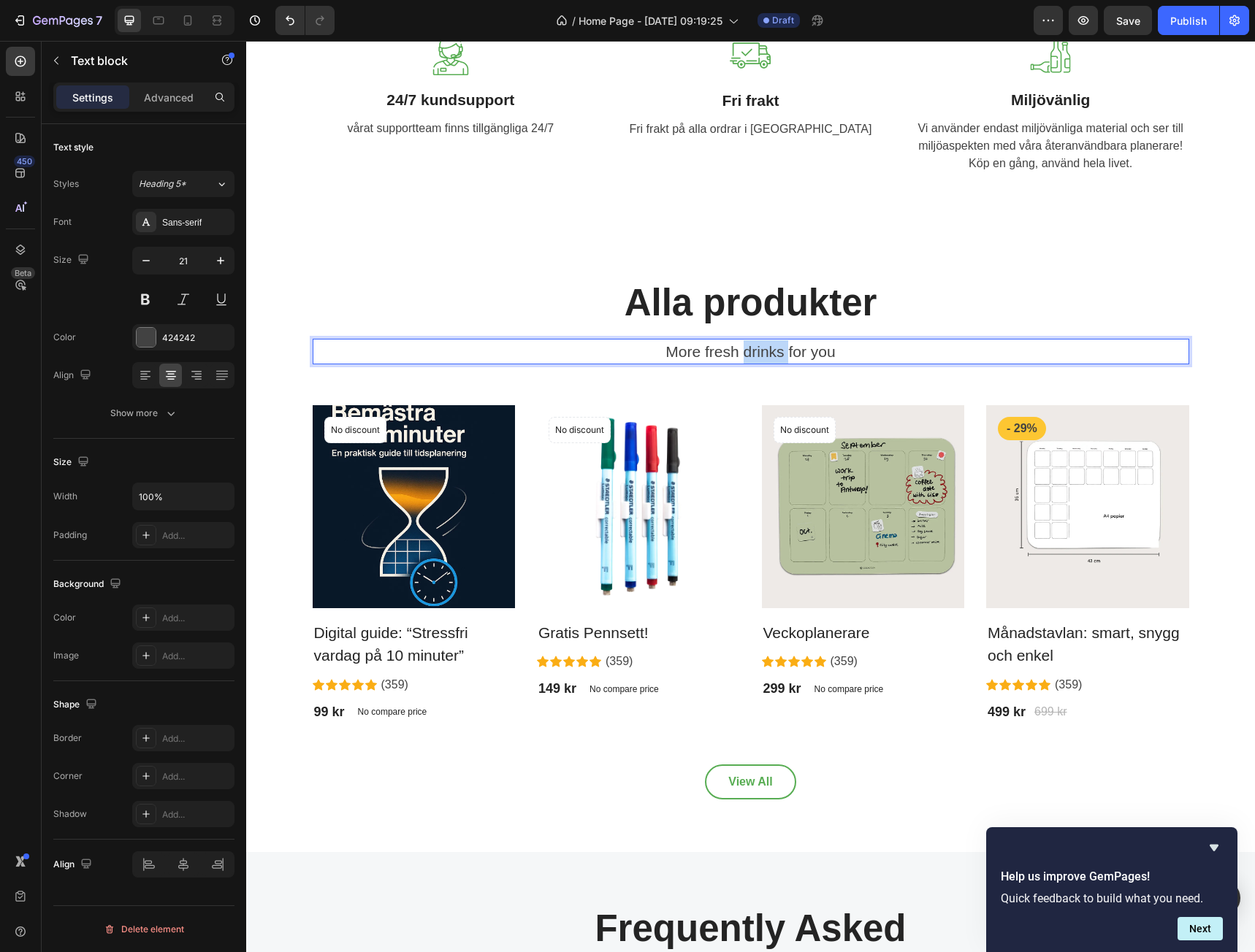
click at [754, 360] on p "More fresh drinks for you" at bounding box center [750, 352] width 873 height 23
click at [874, 325] on p "Alla produkter" at bounding box center [750, 302] width 873 height 44
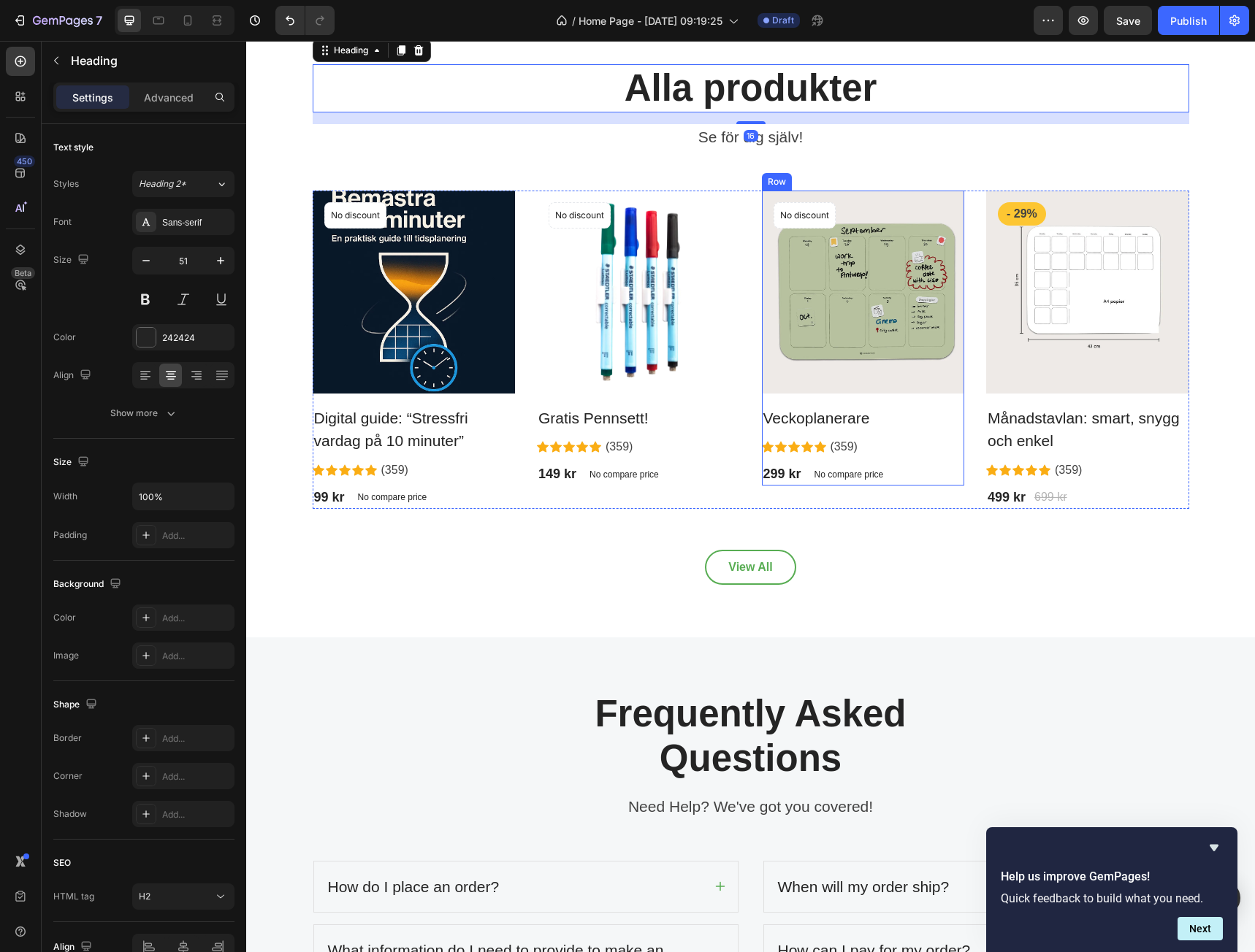
scroll to position [2265, 0]
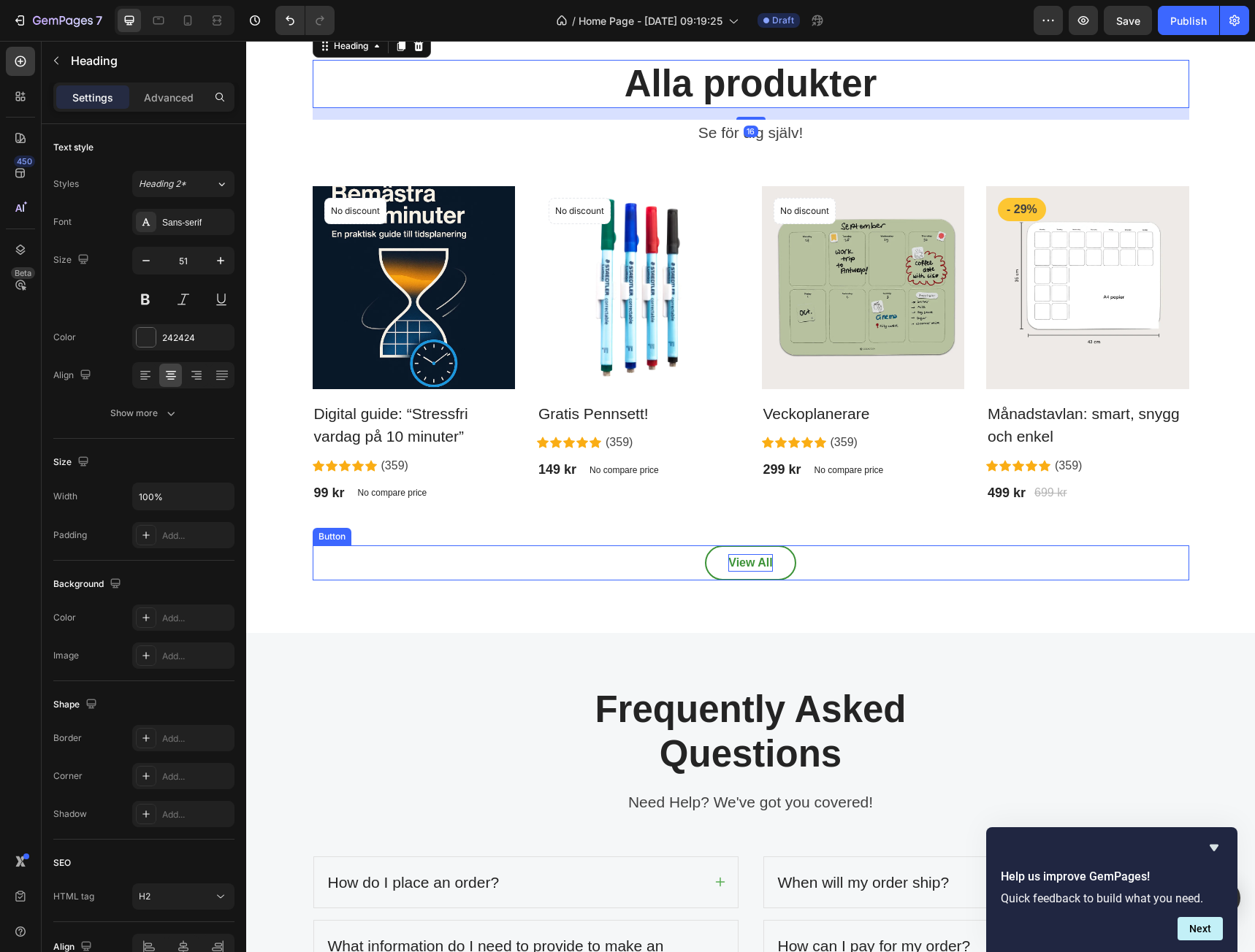
click at [750, 557] on div "View All" at bounding box center [750, 563] width 44 height 18
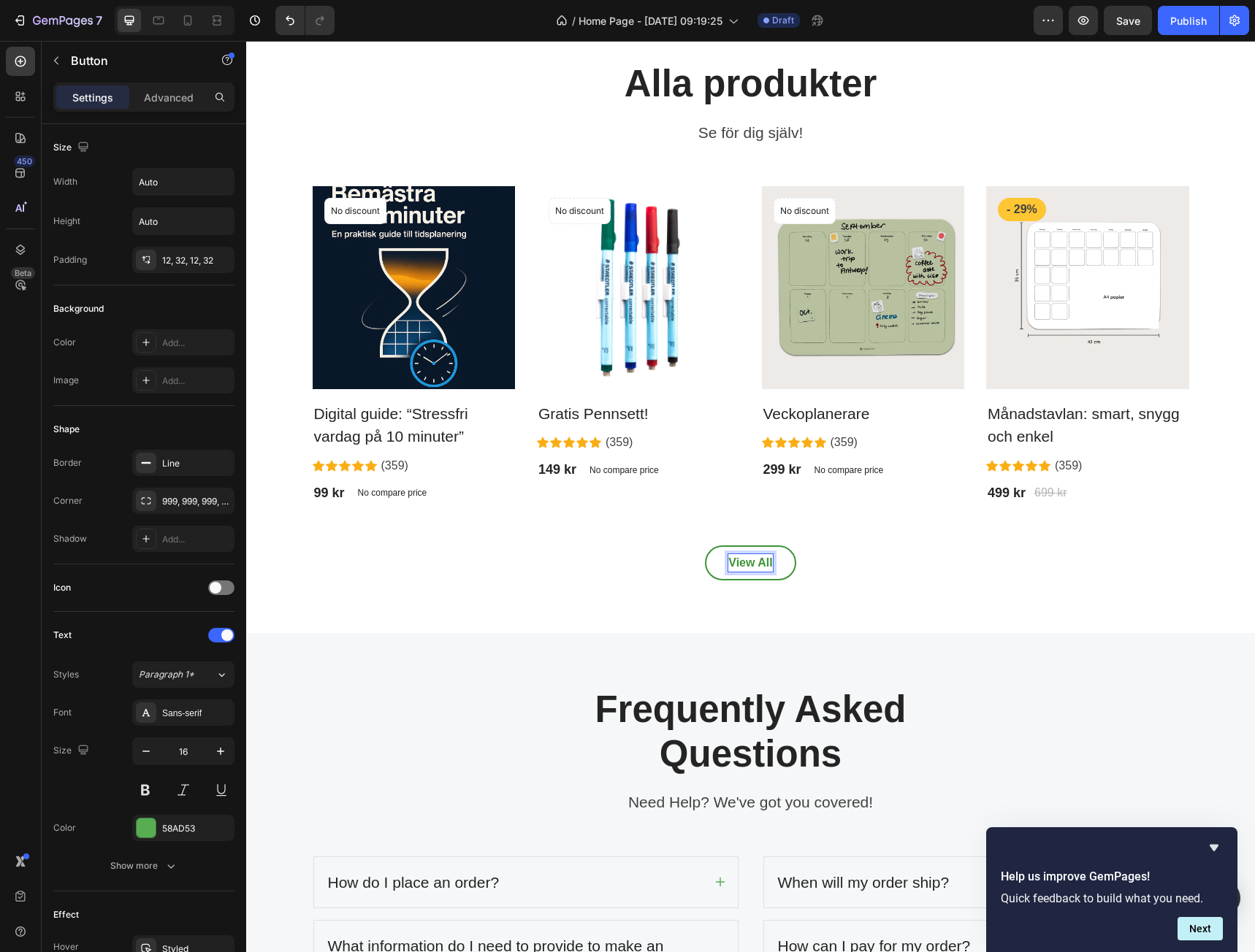
click at [750, 557] on div "View All" at bounding box center [750, 563] width 44 height 18
click at [750, 557] on p "View All" at bounding box center [750, 563] width 44 height 18
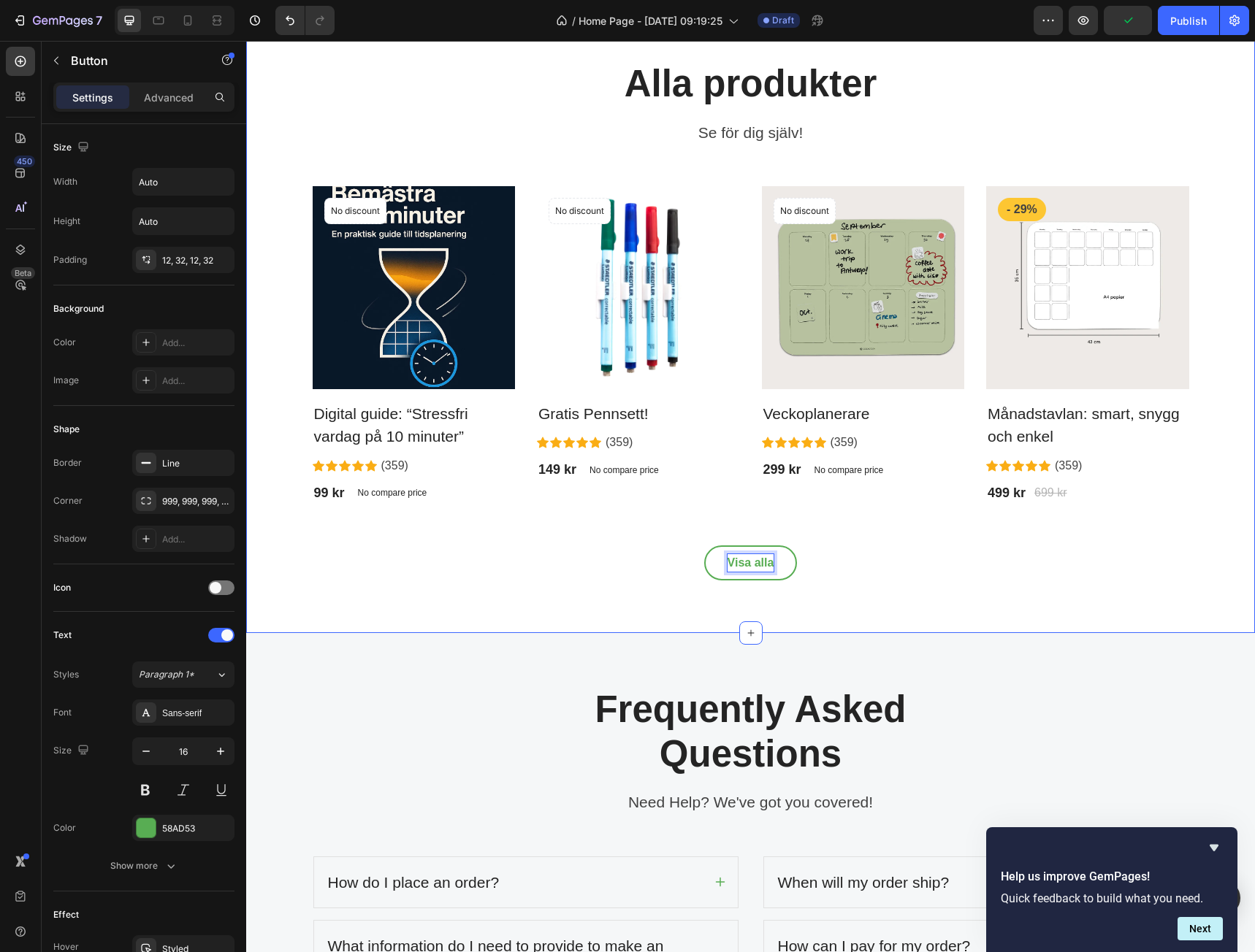
click at [774, 667] on div "Frequently Asked Questions Heading Need Help? We've got you covered! Text block…" at bounding box center [750, 904] width 1009 height 543
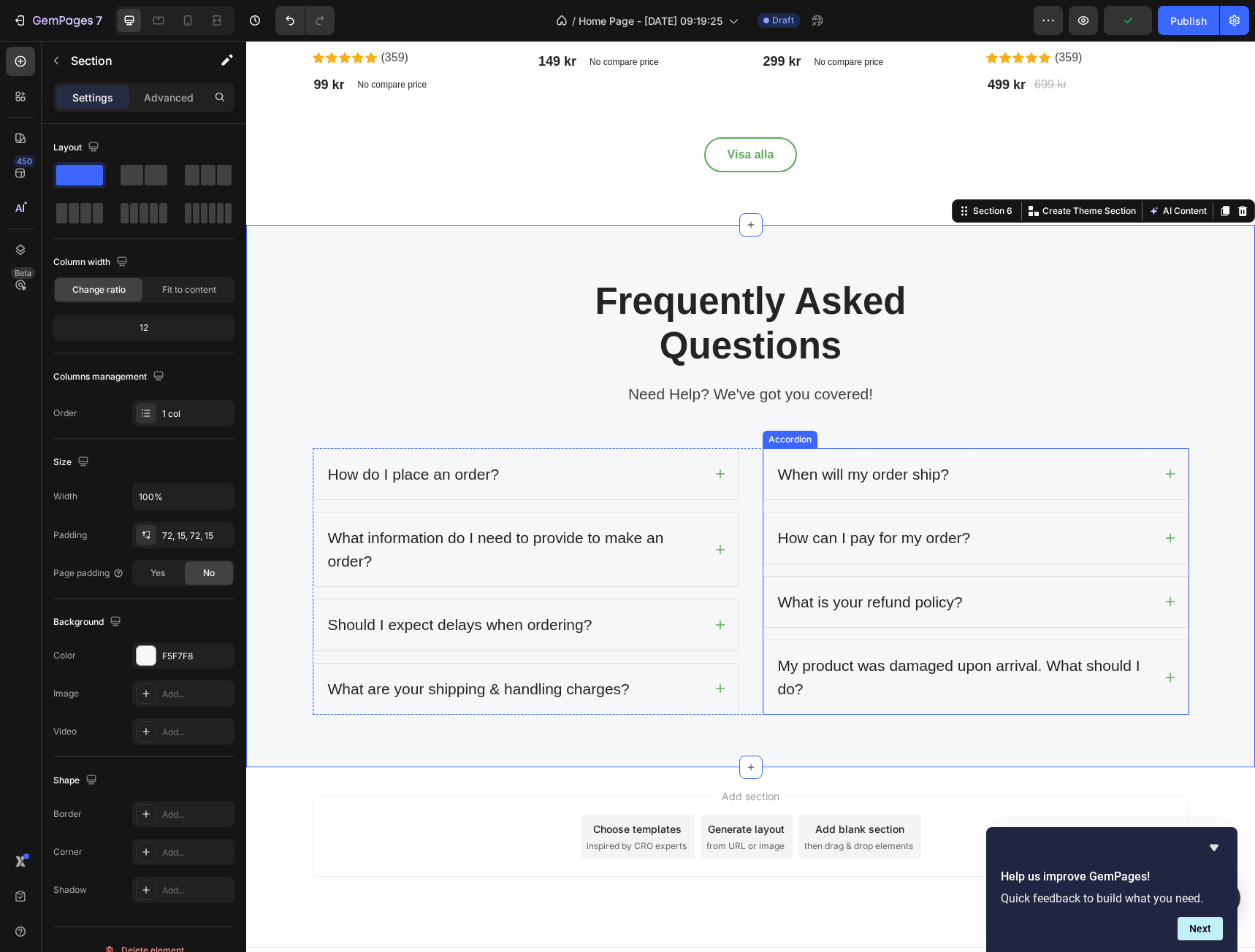
scroll to position [2698, 0]
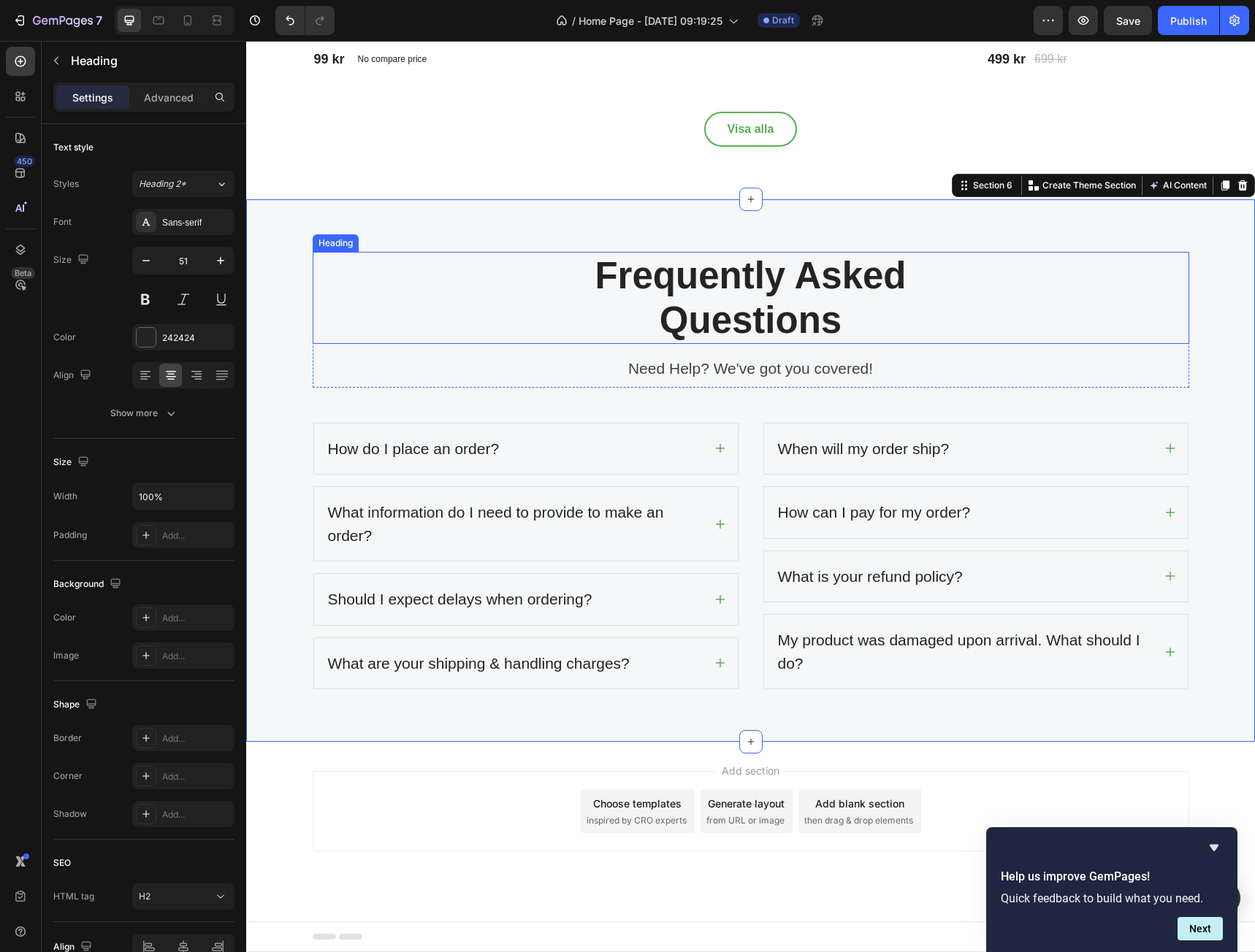
click at [827, 296] on p "Frequently Asked Questions" at bounding box center [750, 298] width 873 height 90
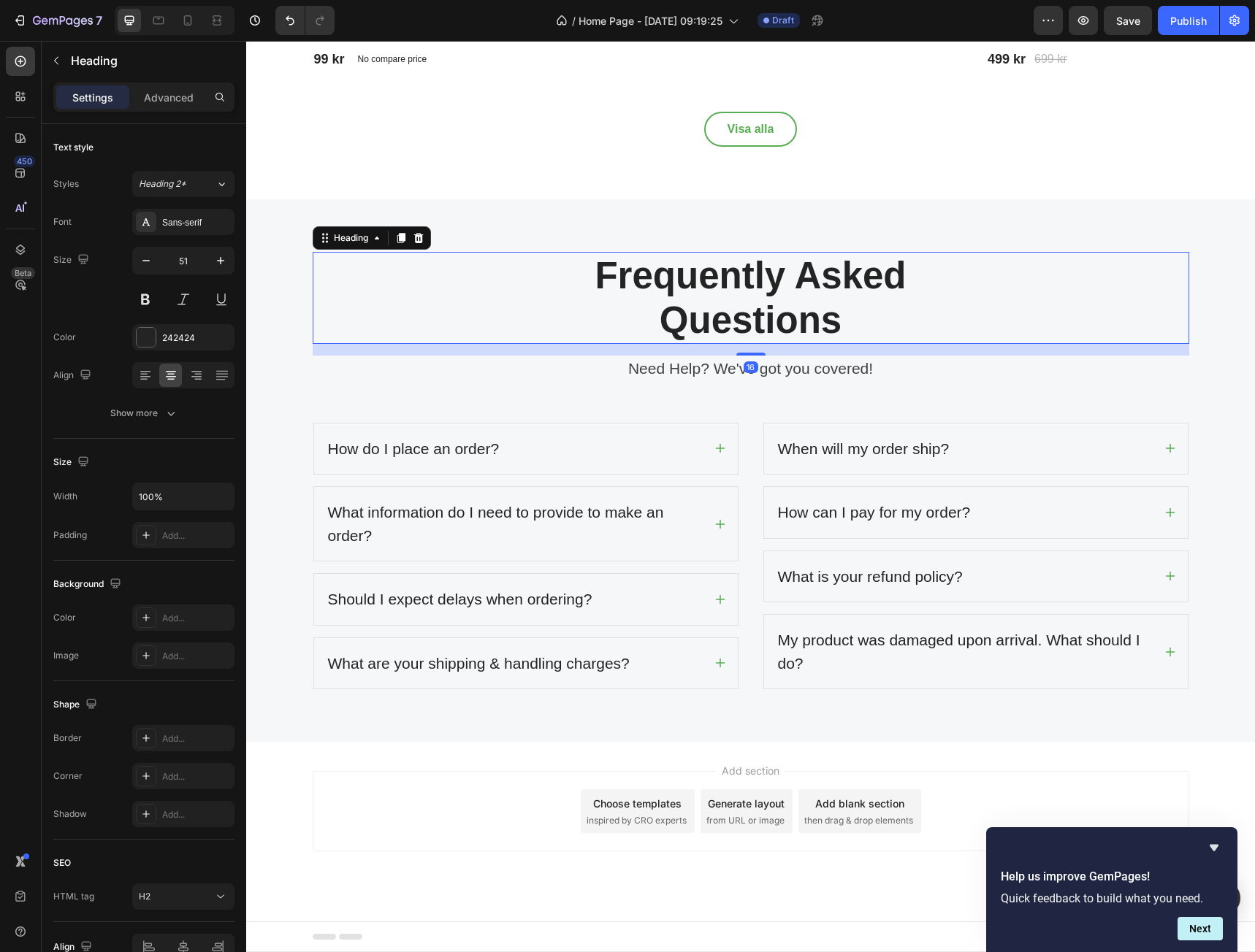
click at [827, 296] on p "Frequently Asked Questions" at bounding box center [750, 298] width 873 height 90
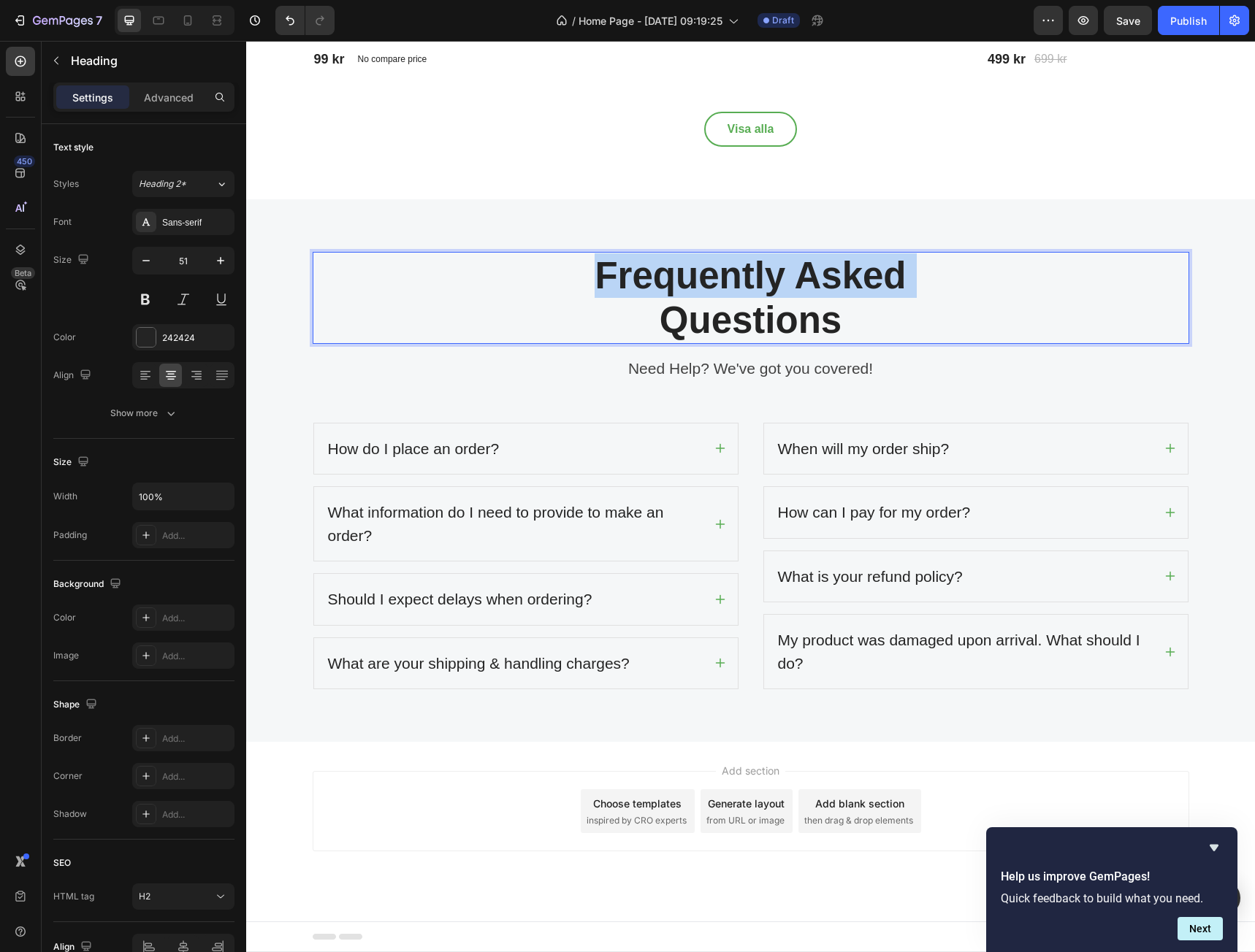
click at [827, 296] on p "Frequently Asked Questions" at bounding box center [750, 298] width 873 height 90
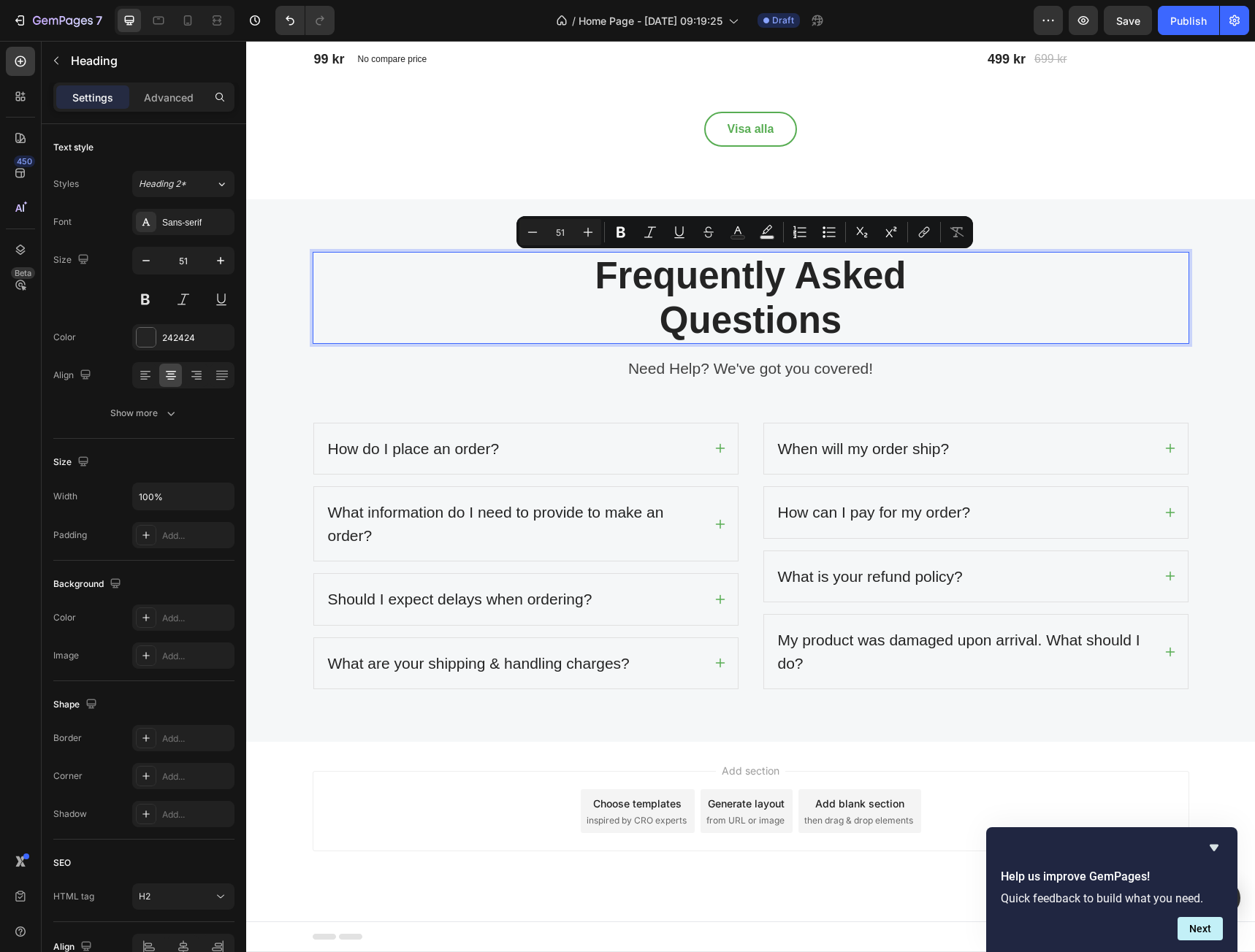
drag, startPoint x: 828, startPoint y: 306, endPoint x: 855, endPoint y: 321, distance: 30.9
click at [829, 307] on p "Frequently Asked Questions" at bounding box center [750, 298] width 873 height 90
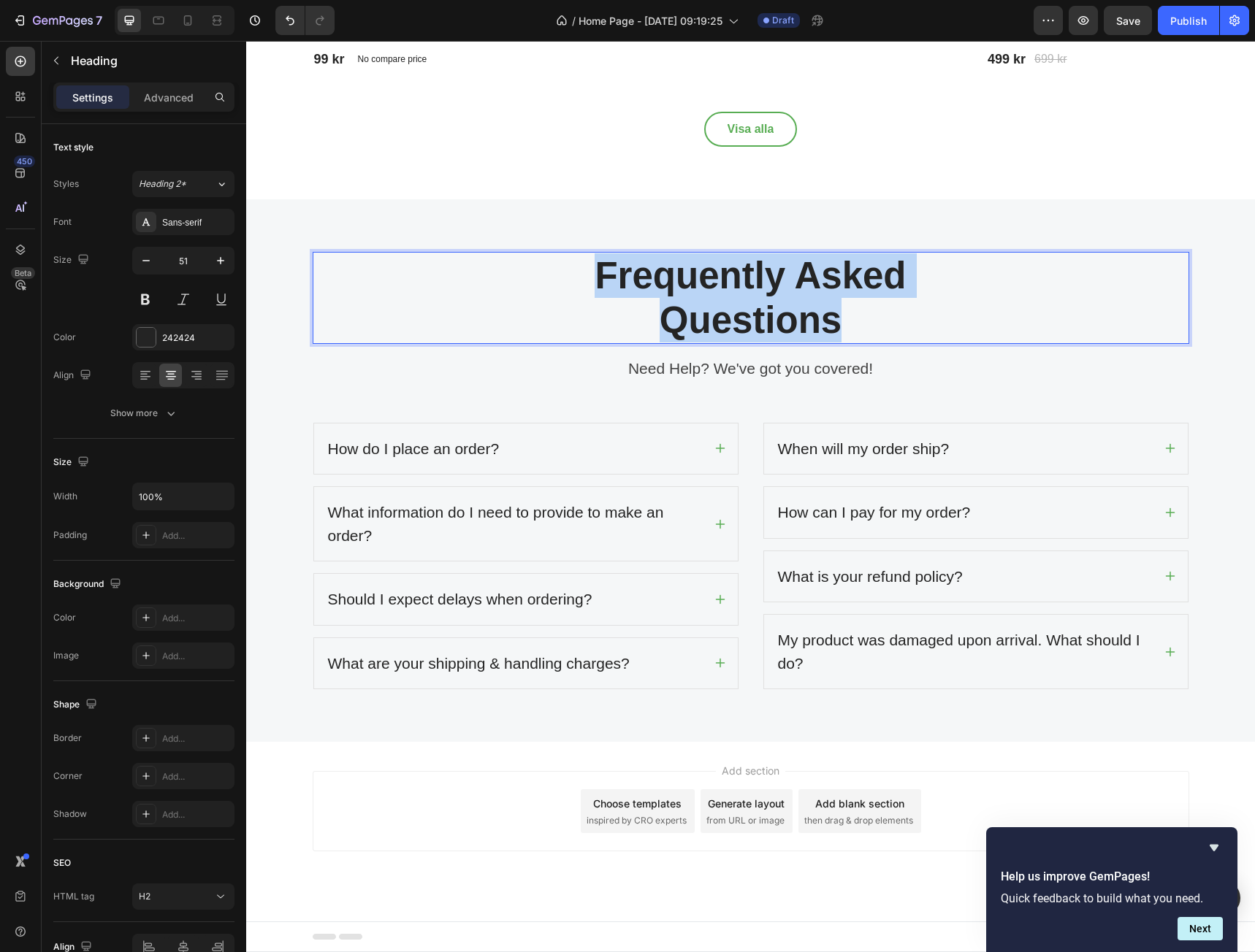
drag, startPoint x: 857, startPoint y: 321, endPoint x: 542, endPoint y: 269, distance: 319.3
click at [542, 269] on p "Frequently Asked Questions" at bounding box center [750, 298] width 873 height 90
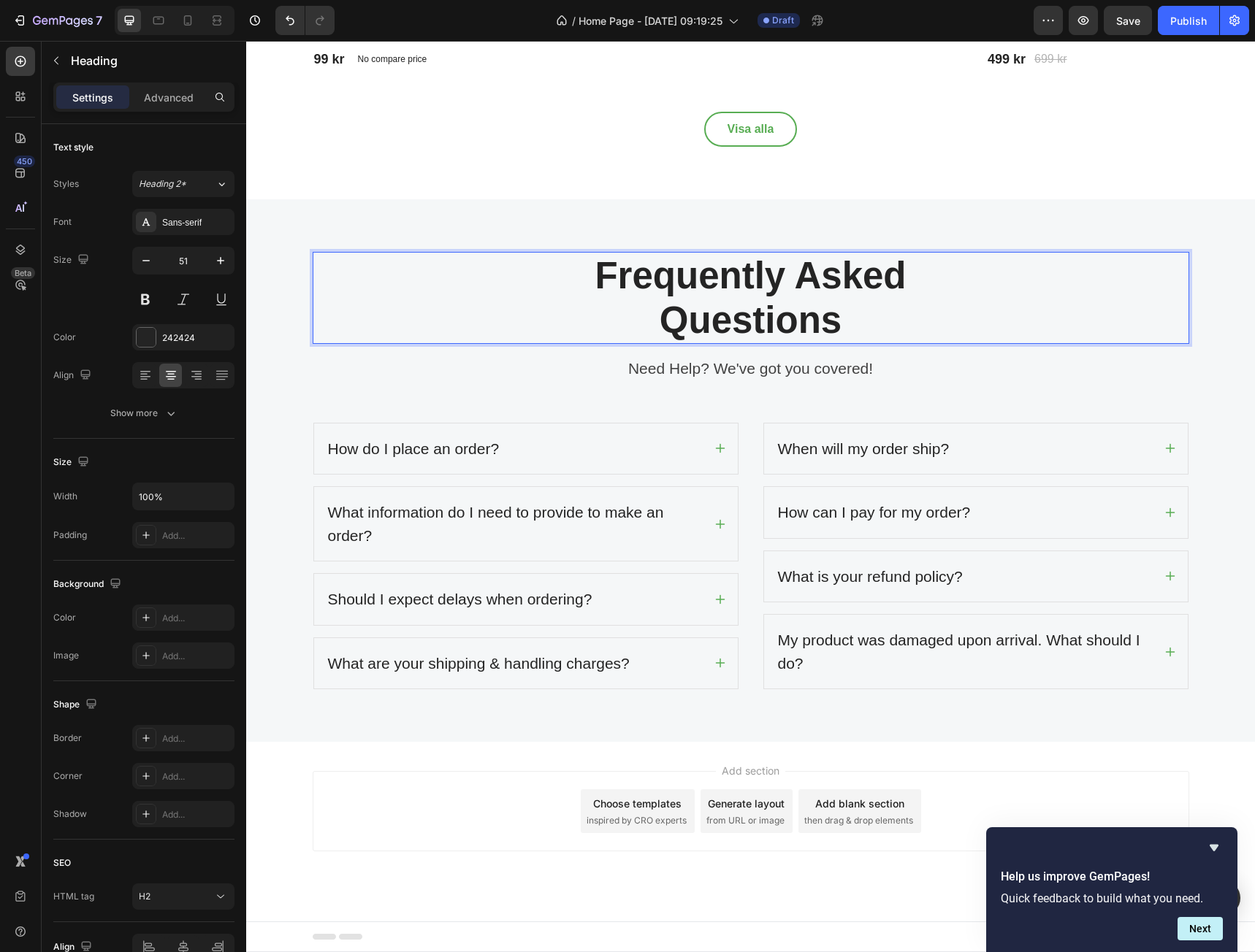
scroll to position [2654, 0]
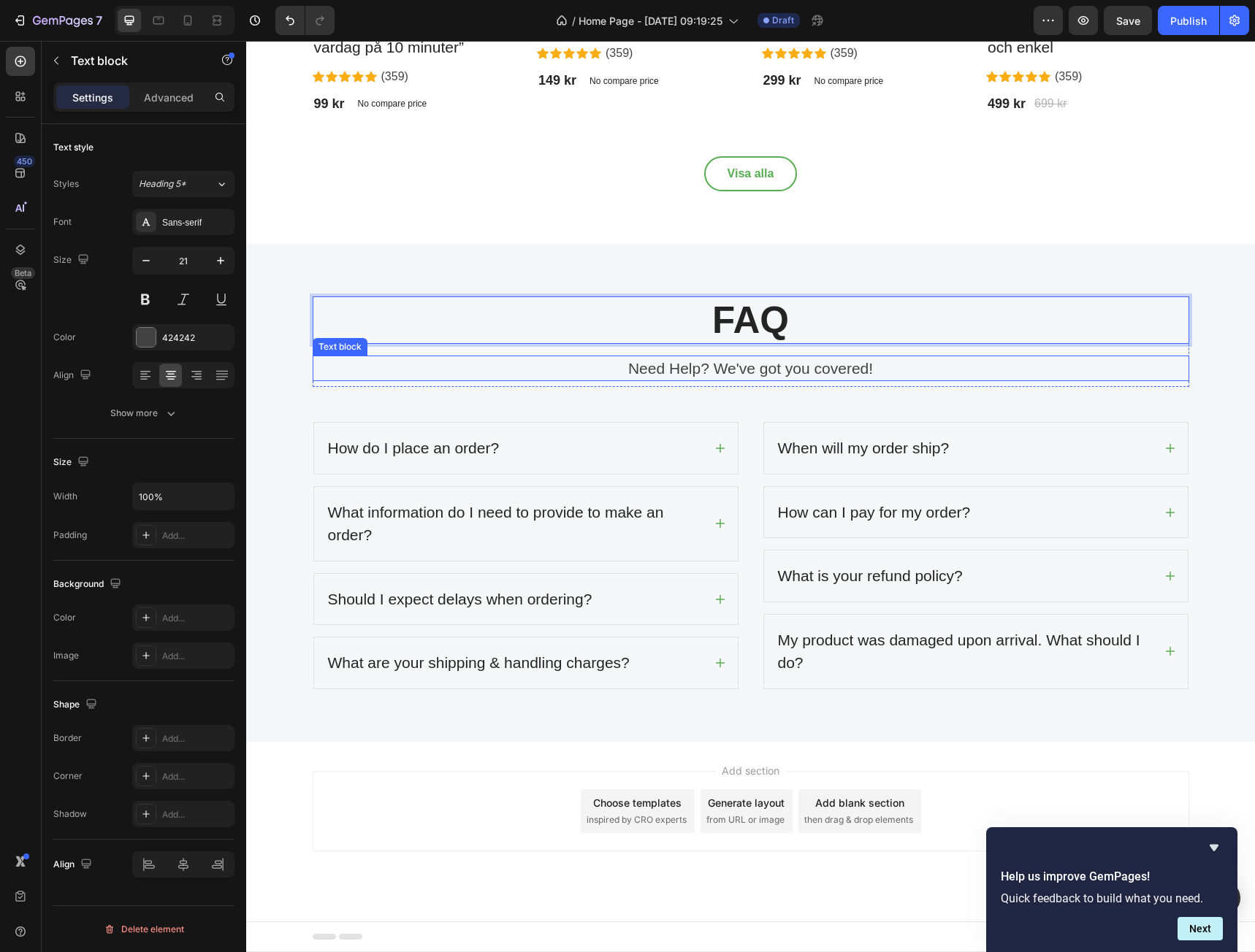
click at [843, 366] on p "Need Help? We've got you covered!" at bounding box center [750, 369] width 873 height 23
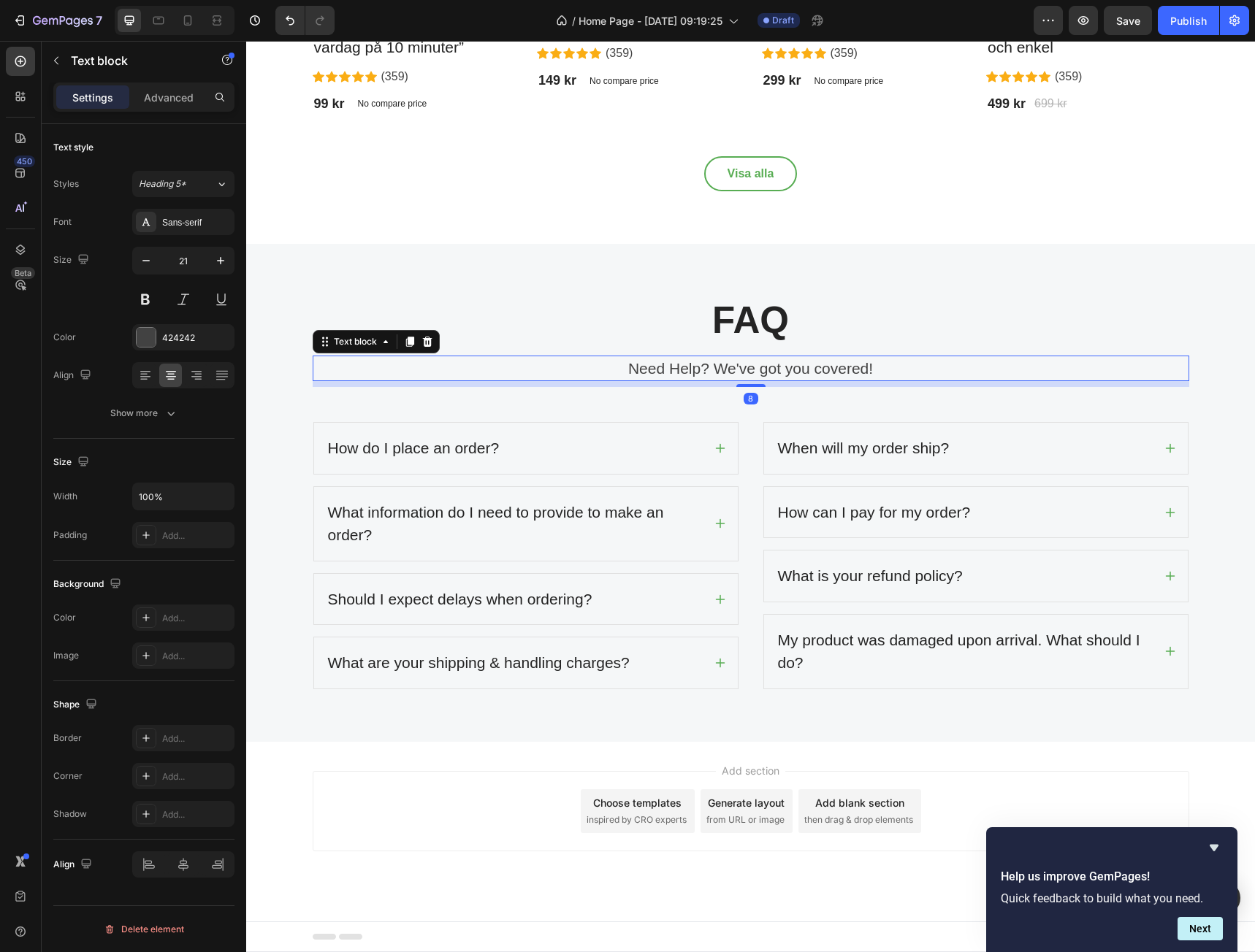
click at [843, 366] on p "Need Help? We've got you covered!" at bounding box center [750, 369] width 873 height 23
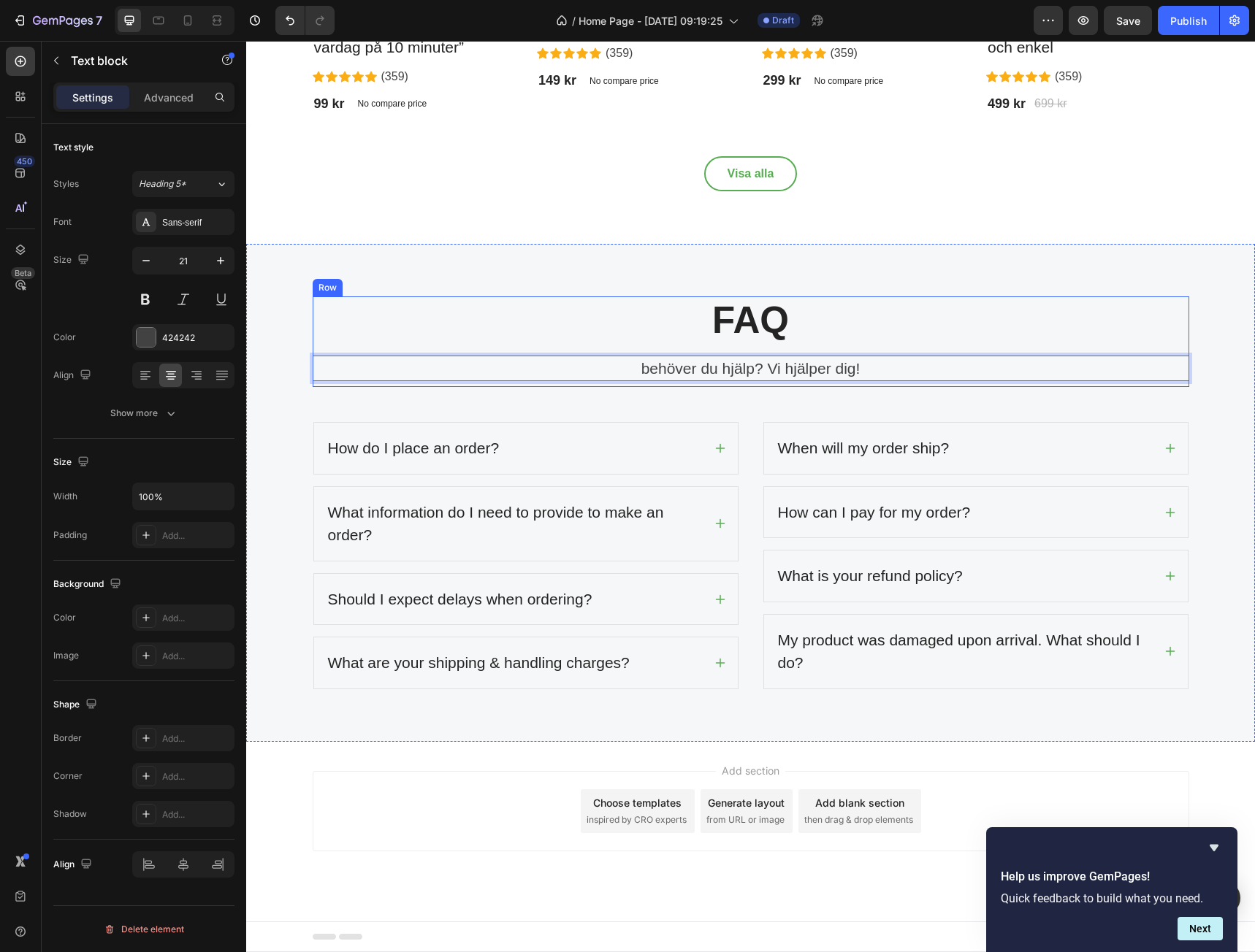
click at [761, 388] on div "FAQ Heading behöver du hjälp? Vi hjälper dig! Text block 8 Row How do I place a…" at bounding box center [750, 493] width 987 height 393
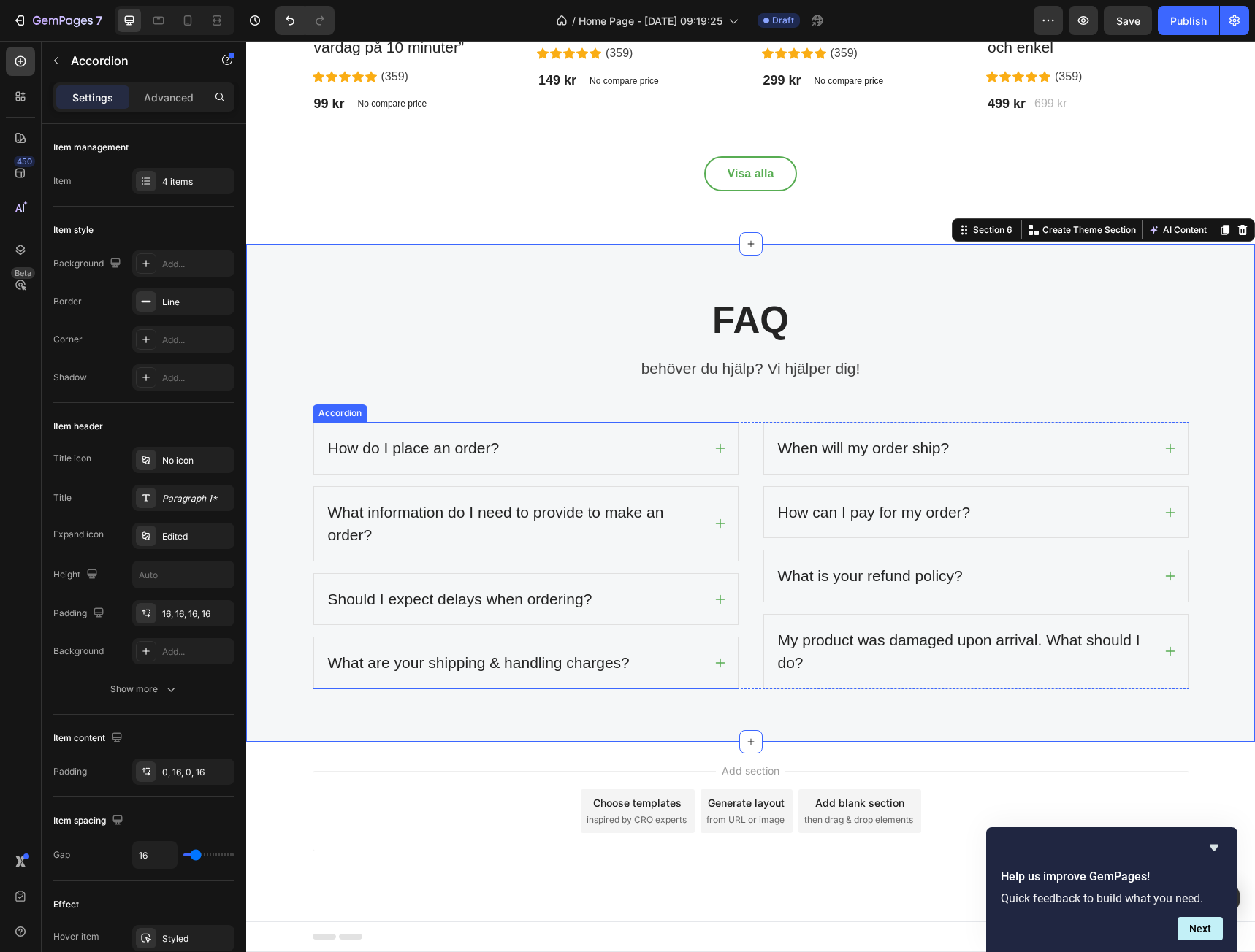
click at [566, 456] on div "How do I place an order?" at bounding box center [514, 448] width 377 height 28
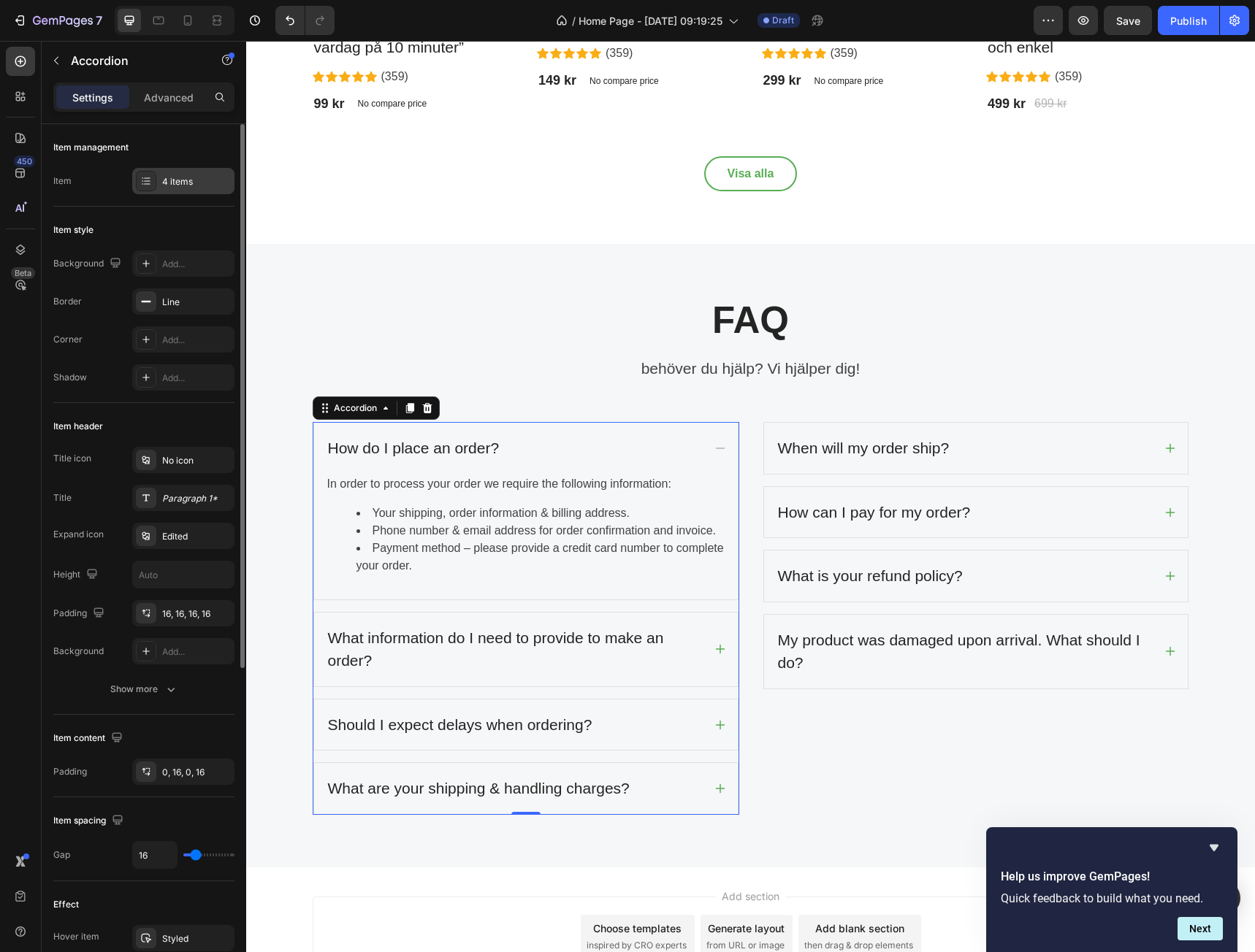
click at [180, 181] on div "4 items" at bounding box center [197, 182] width 69 height 13
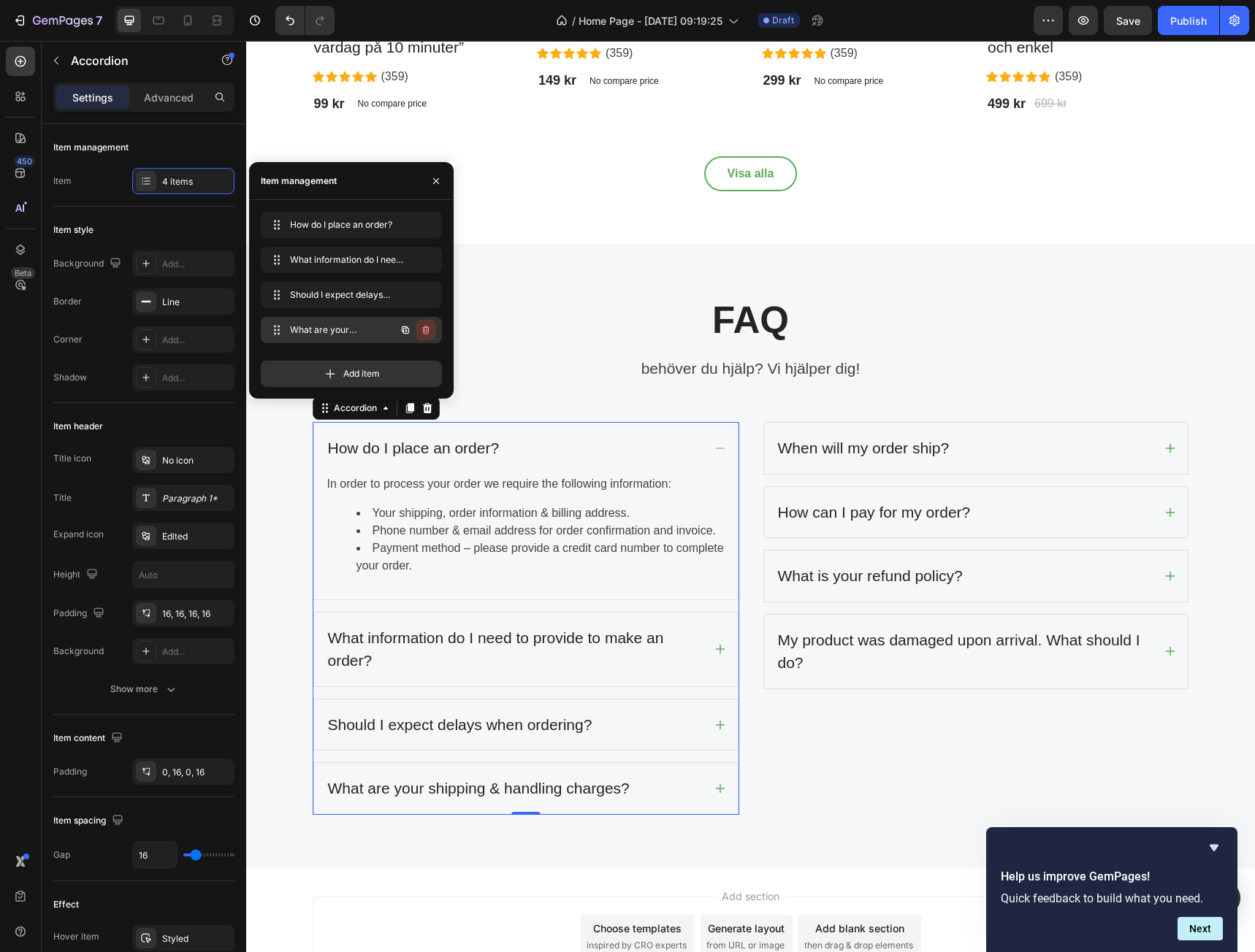
click at [425, 326] on icon "button" at bounding box center [426, 330] width 8 height 8
click at [422, 332] on div "Delete" at bounding box center [416, 330] width 27 height 13
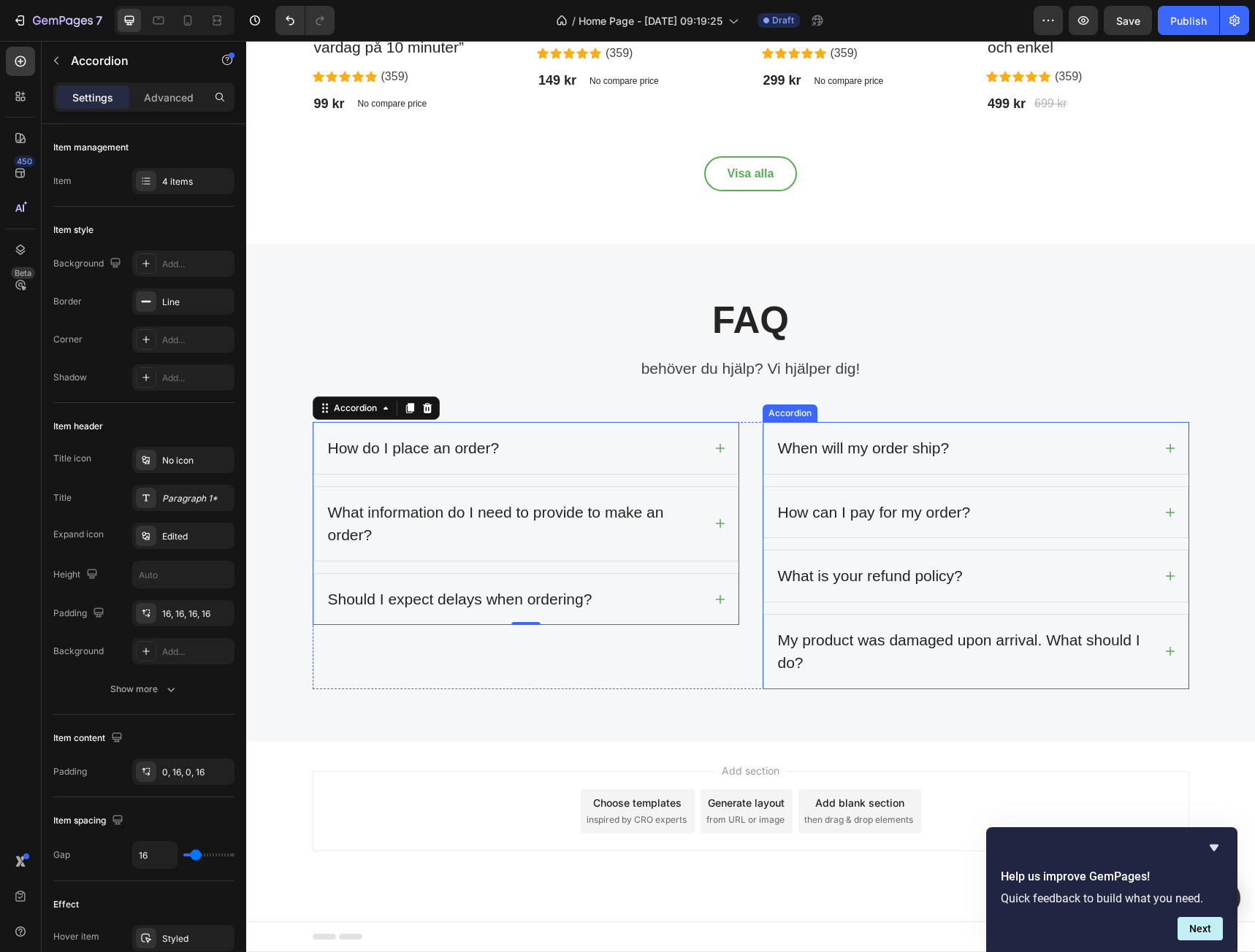
click at [815, 427] on div "When will my order ship?" at bounding box center [976, 448] width 423 height 51
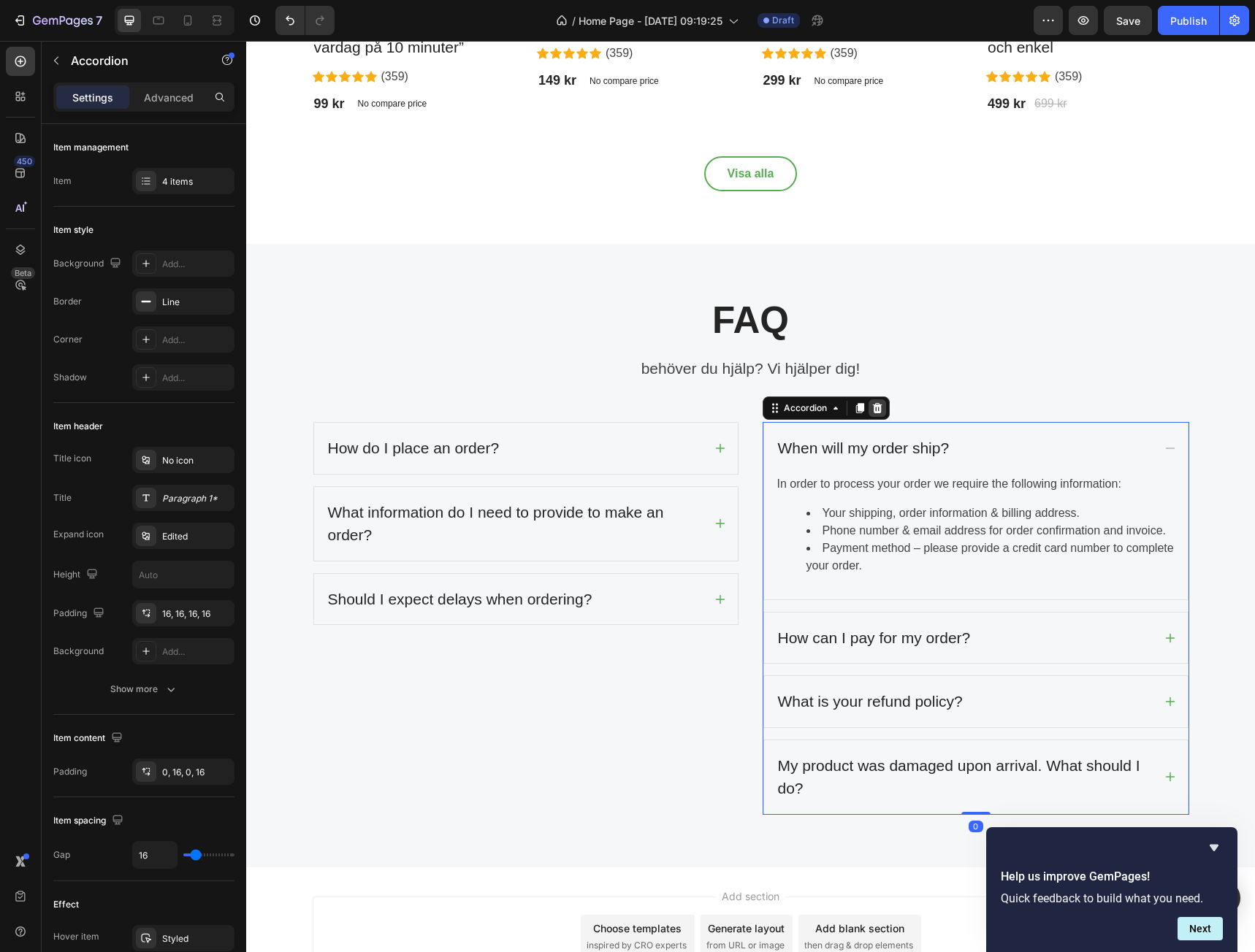
click at [873, 407] on icon at bounding box center [876, 408] width 9 height 10
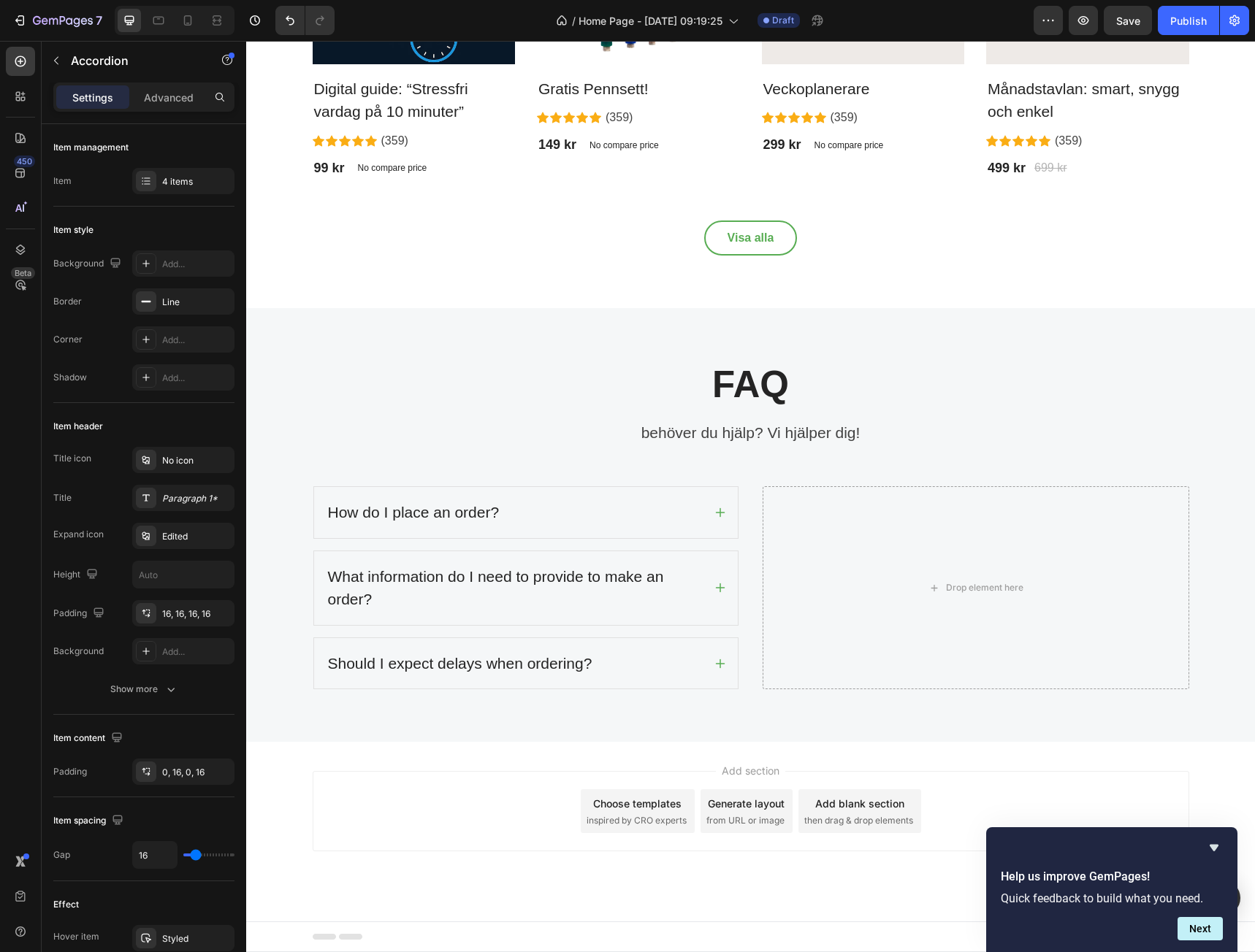
scroll to position [2589, 0]
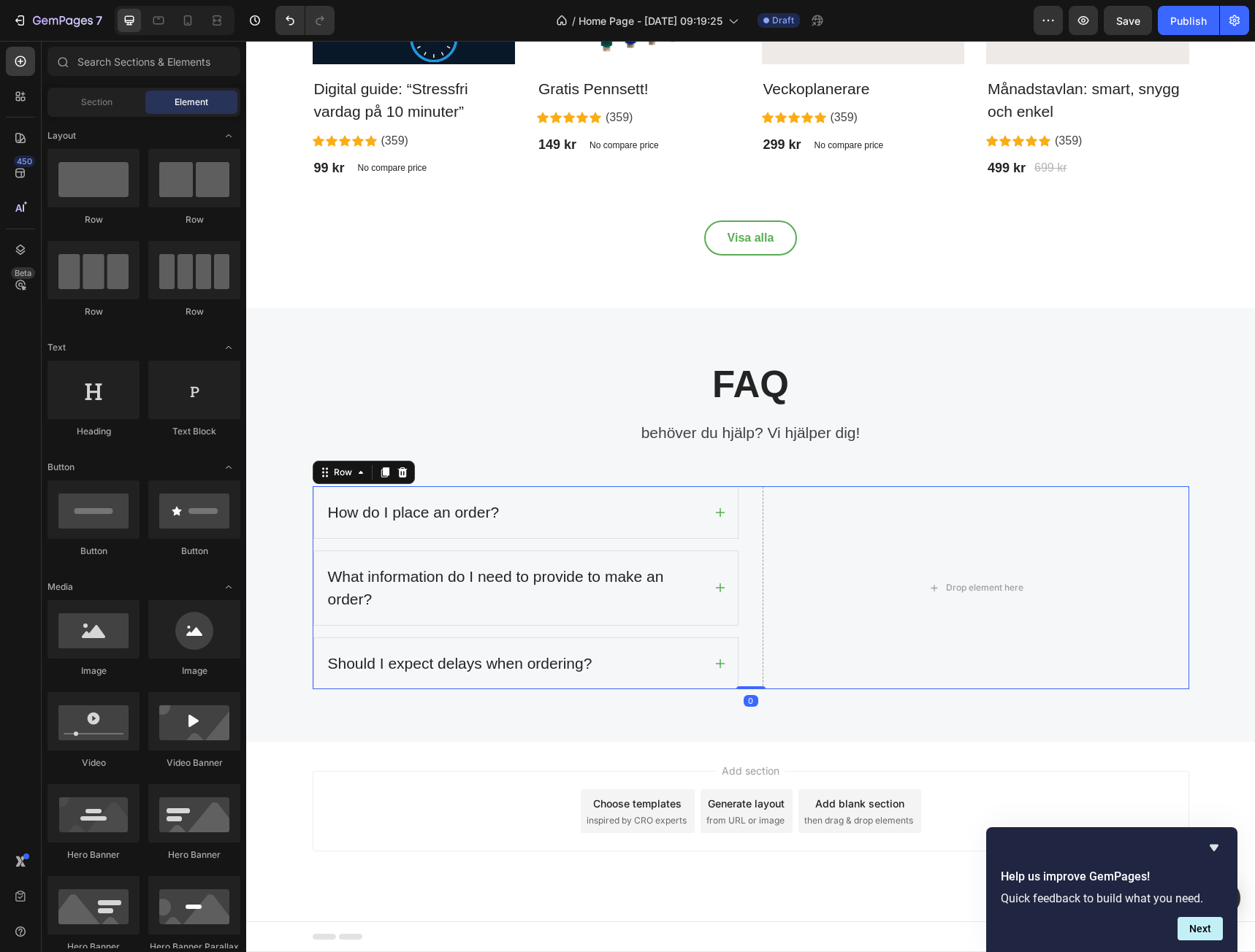
click at [752, 504] on div "How do I place an order? What information do I need to provide to make an order…" at bounding box center [751, 587] width 877 height 203
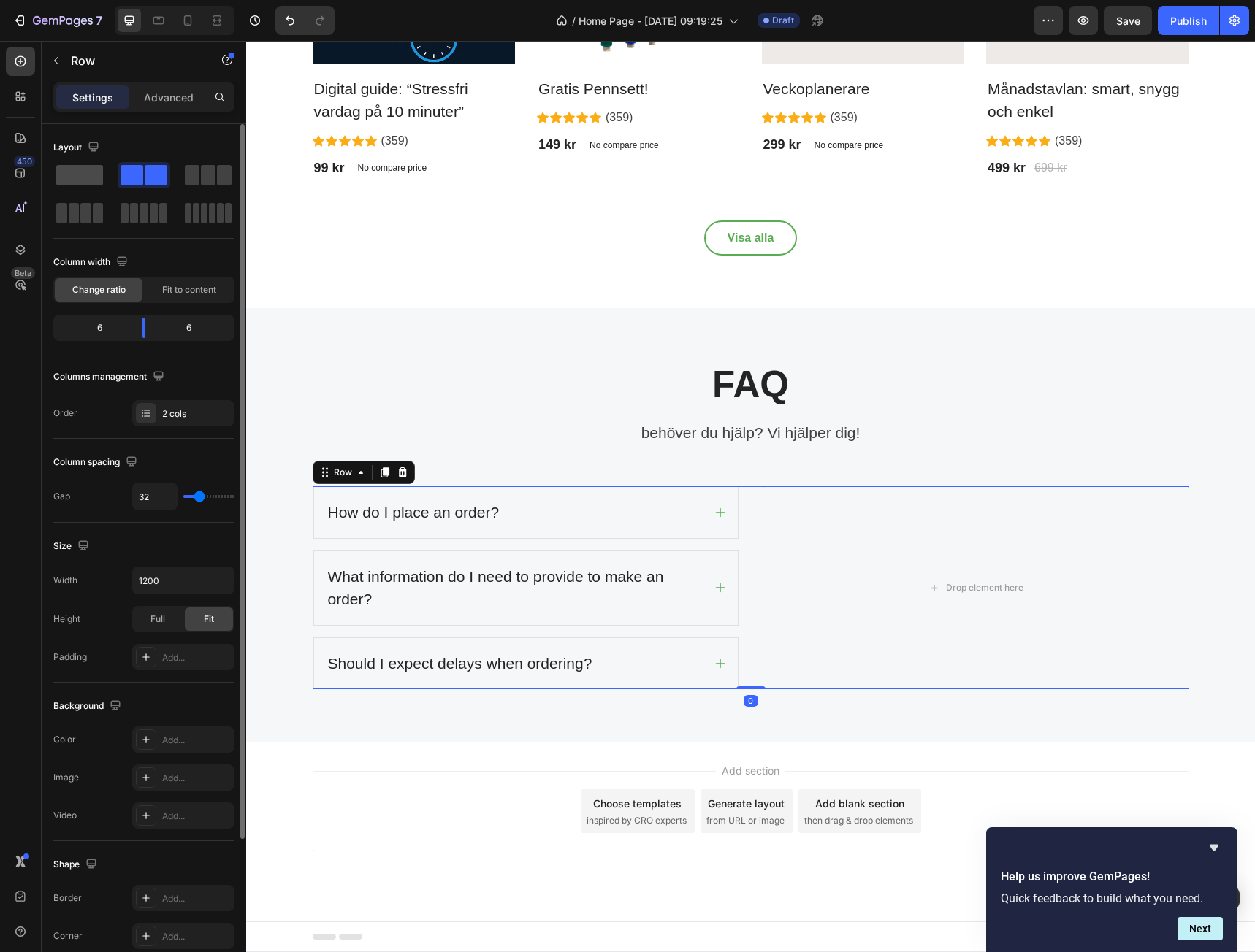
click at [78, 172] on span at bounding box center [79, 175] width 47 height 20
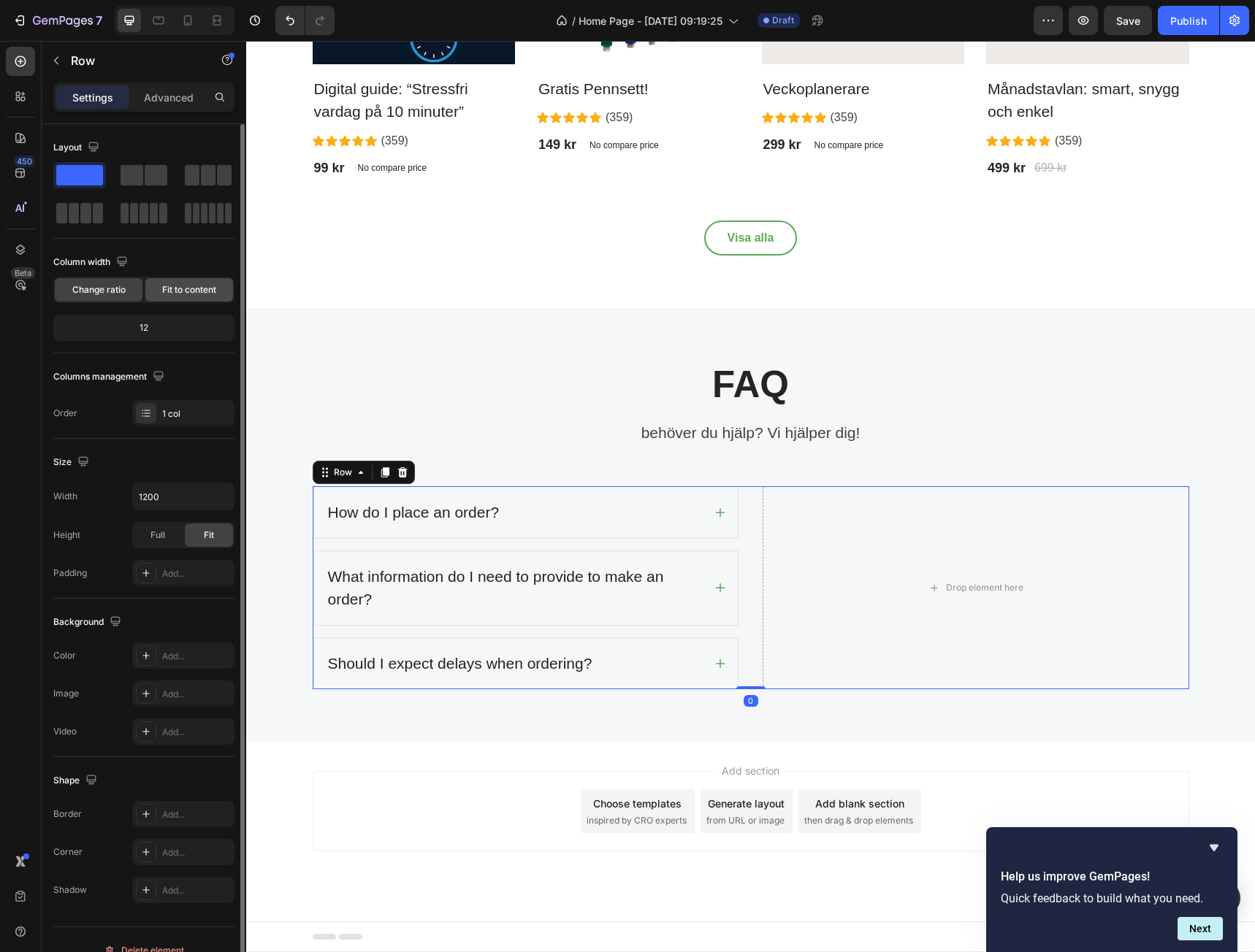
scroll to position [2567, 0]
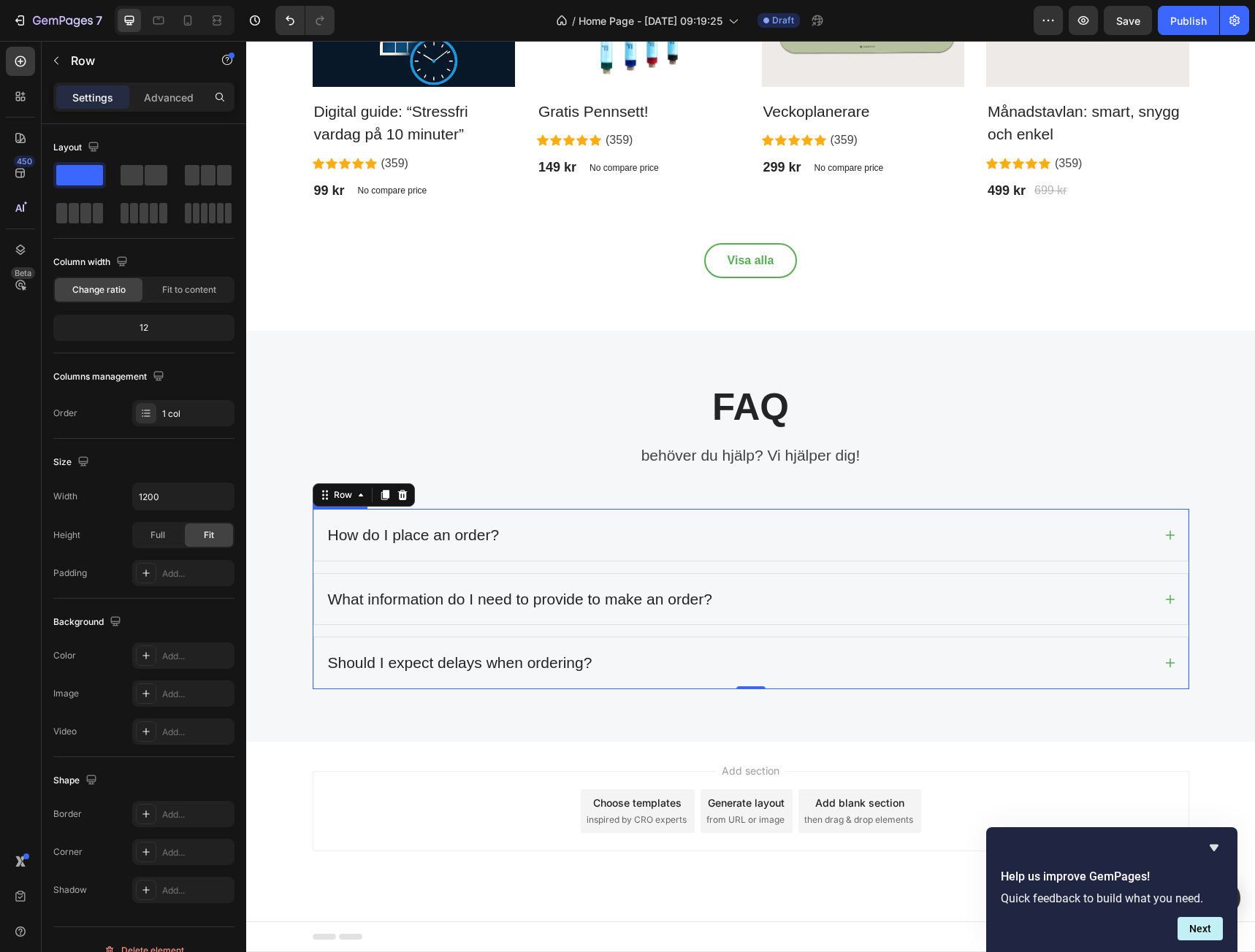
click at [464, 538] on div "How do I place an order?" at bounding box center [413, 535] width 176 height 28
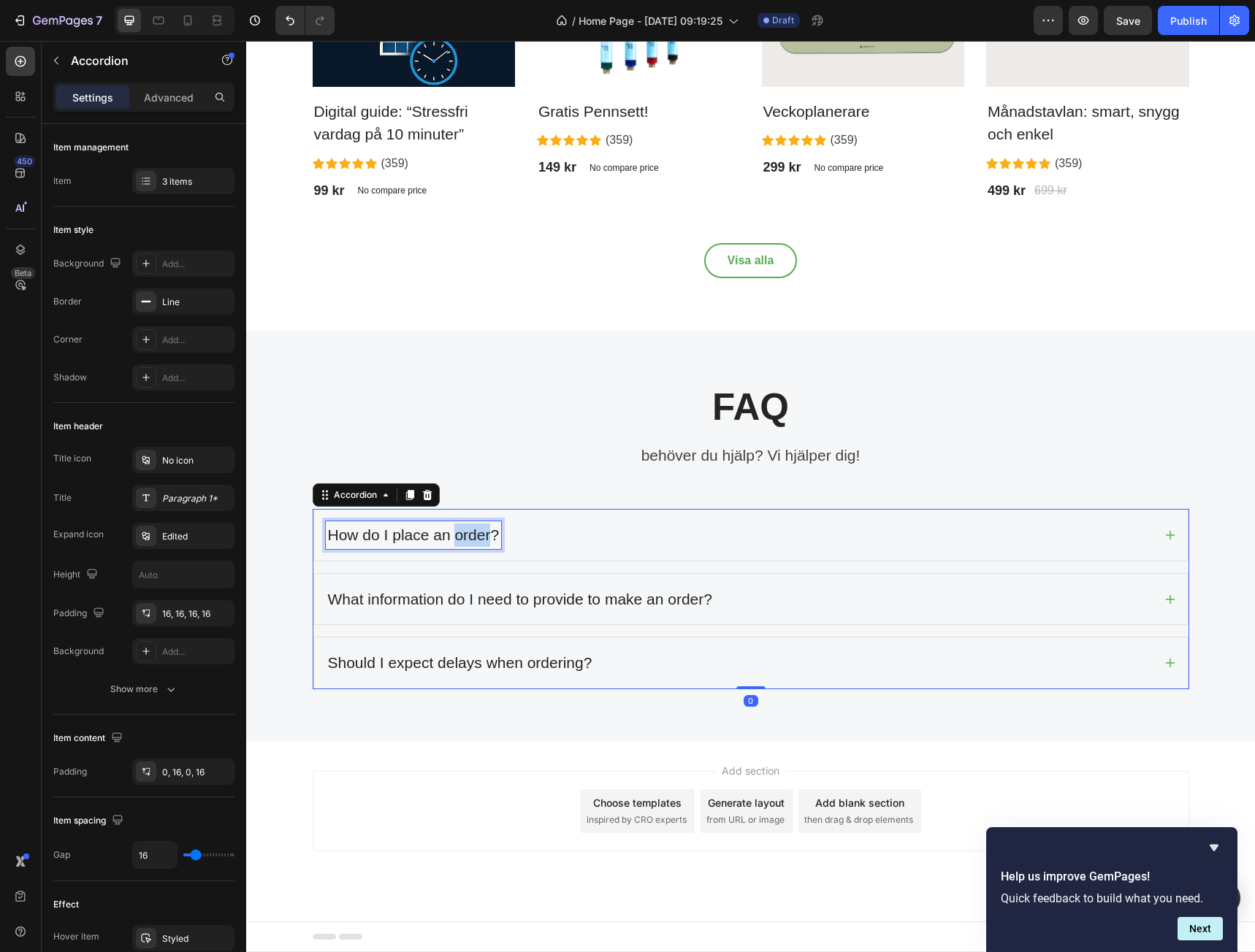
click at [464, 538] on div "How do I place an order?" at bounding box center [413, 535] width 176 height 28
click at [464, 538] on p "How do I place an order?" at bounding box center [413, 535] width 172 height 23
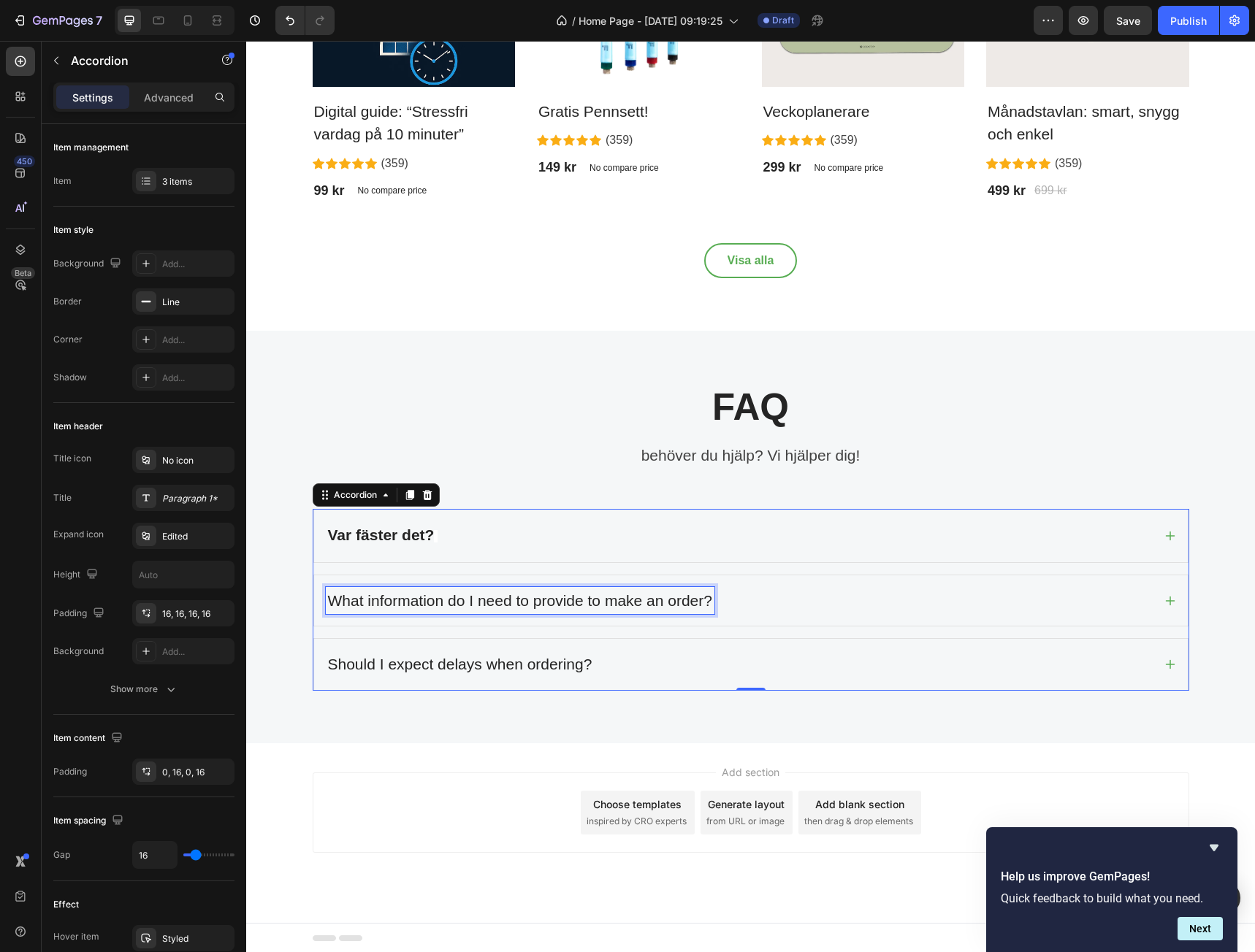
click at [459, 602] on p "What information do I need to provide to make an order?" at bounding box center [520, 601] width 384 height 23
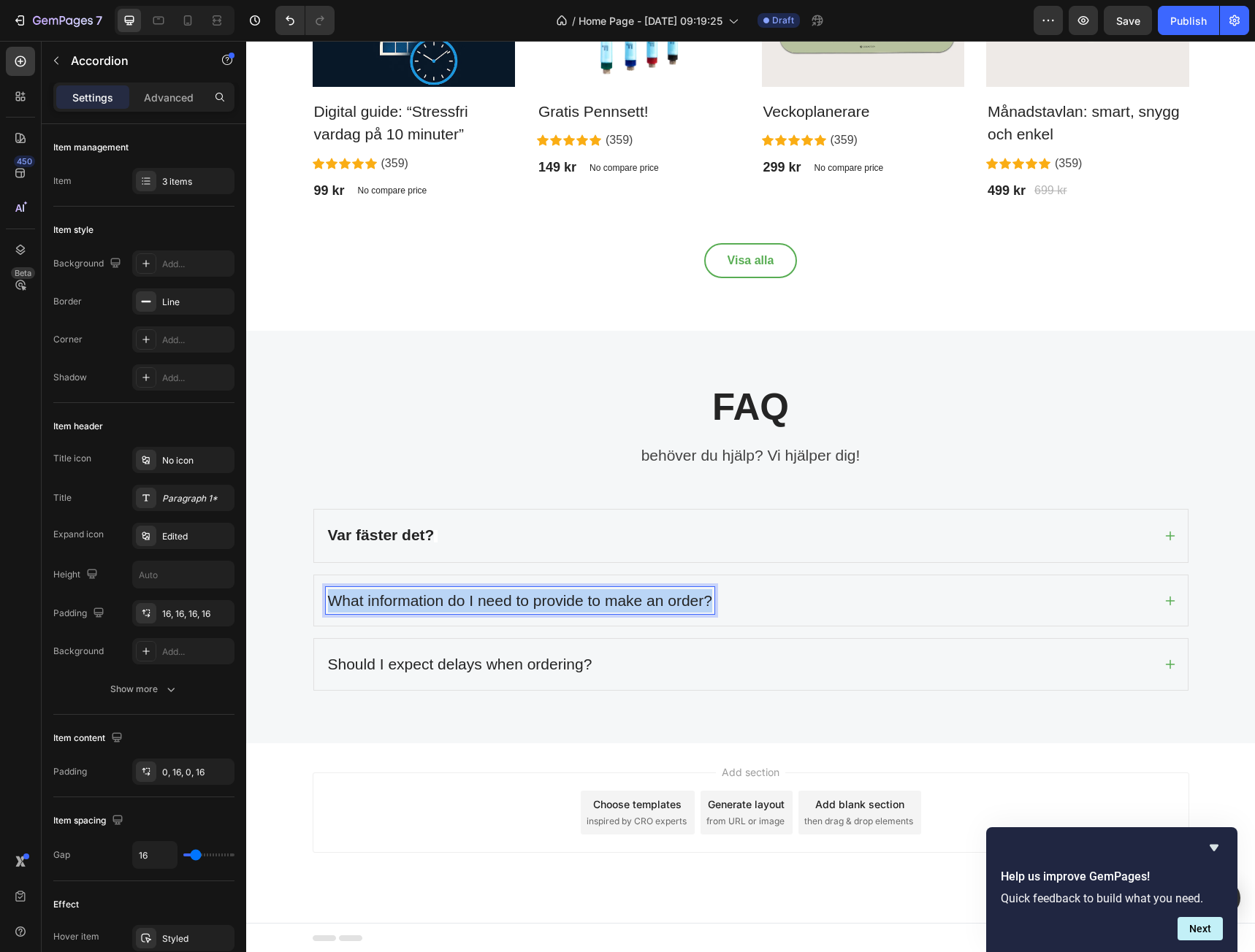
click at [459, 602] on p "What information do I need to provide to make an order?" at bounding box center [520, 601] width 384 height 23
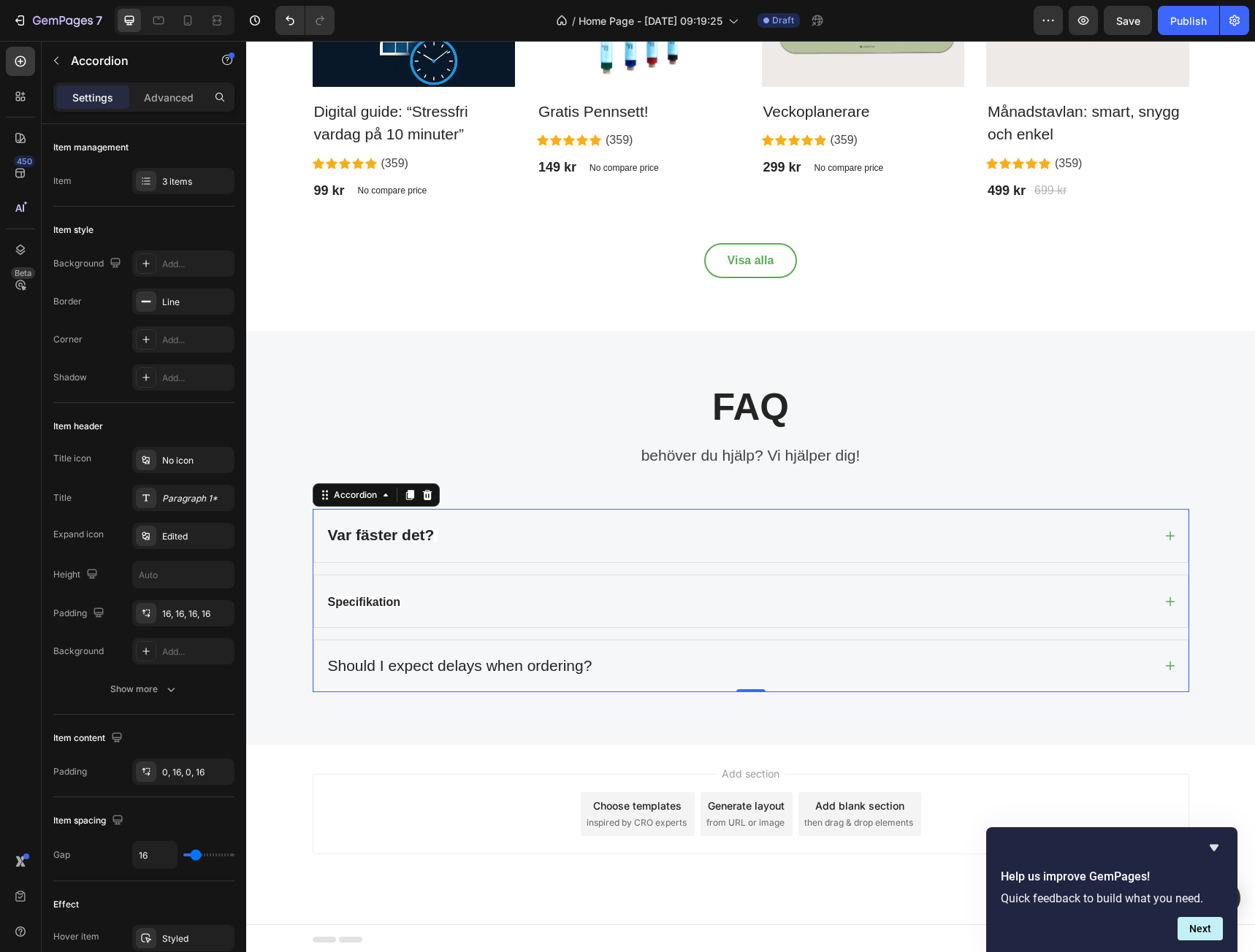
click at [474, 666] on p "Should I expect delays when ordering?" at bounding box center [460, 666] width 264 height 23
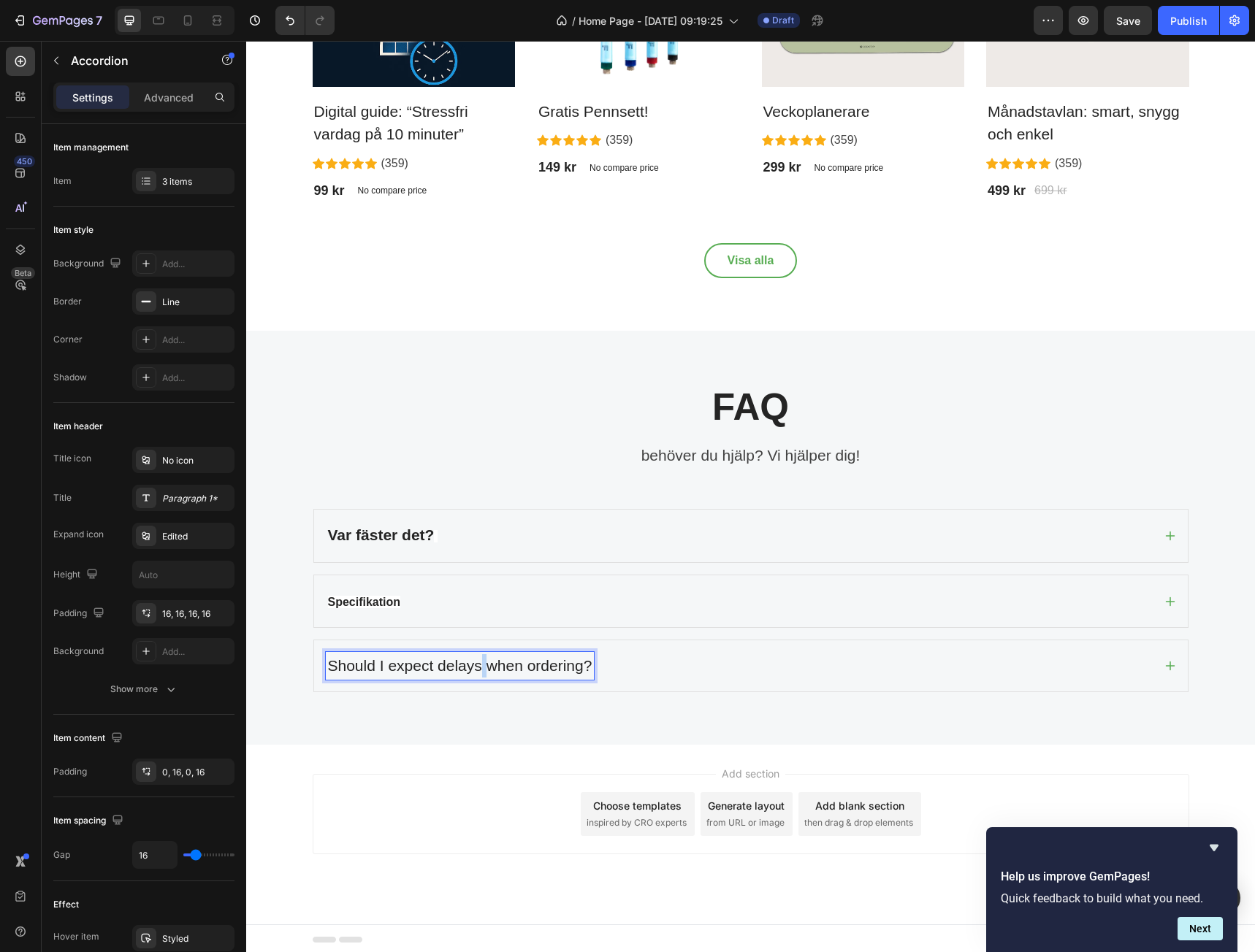
click at [474, 666] on p "Should I expect delays when ordering?" at bounding box center [460, 666] width 264 height 23
click at [583, 541] on div "Var fäster det?" at bounding box center [739, 535] width 827 height 29
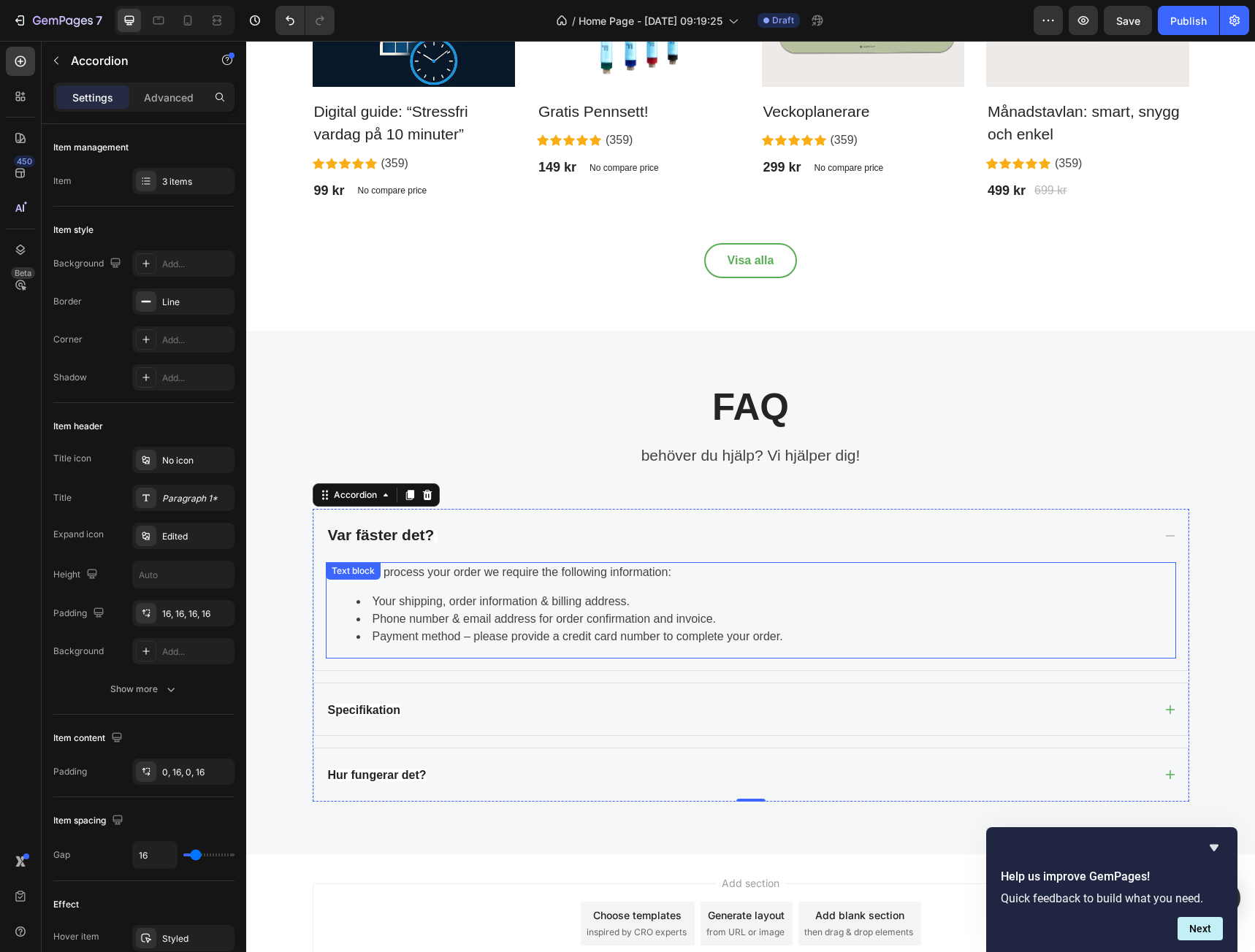
click at [520, 647] on div "In order to process your order we require the following information: Your shipp…" at bounding box center [750, 610] width 850 height 96
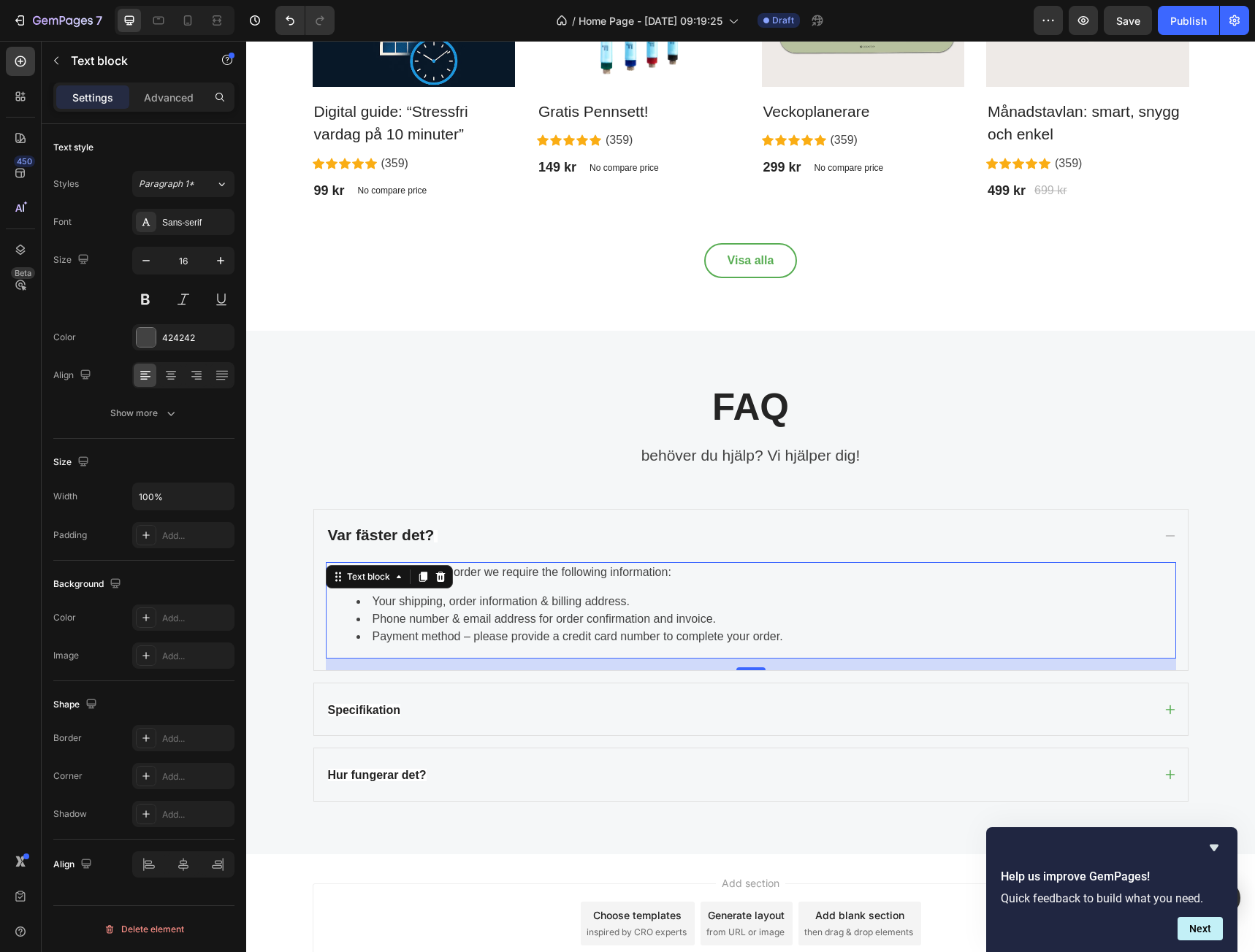
click at [603, 625] on li "Phone number & email address for order confirmation and invoice." at bounding box center [766, 619] width 818 height 18
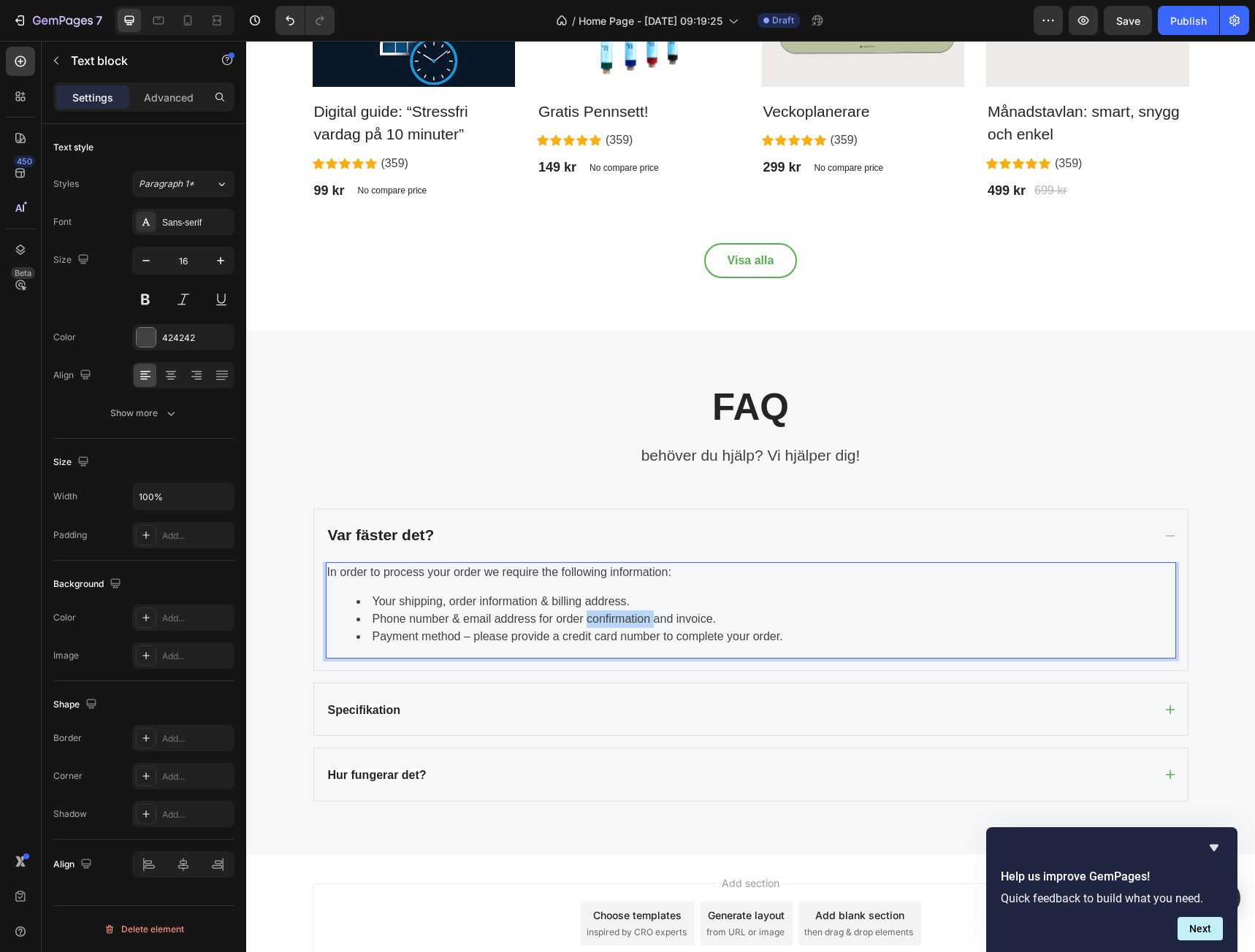
click at [603, 625] on li "Phone number & email address for order confirmation and invoice." at bounding box center [766, 619] width 818 height 18
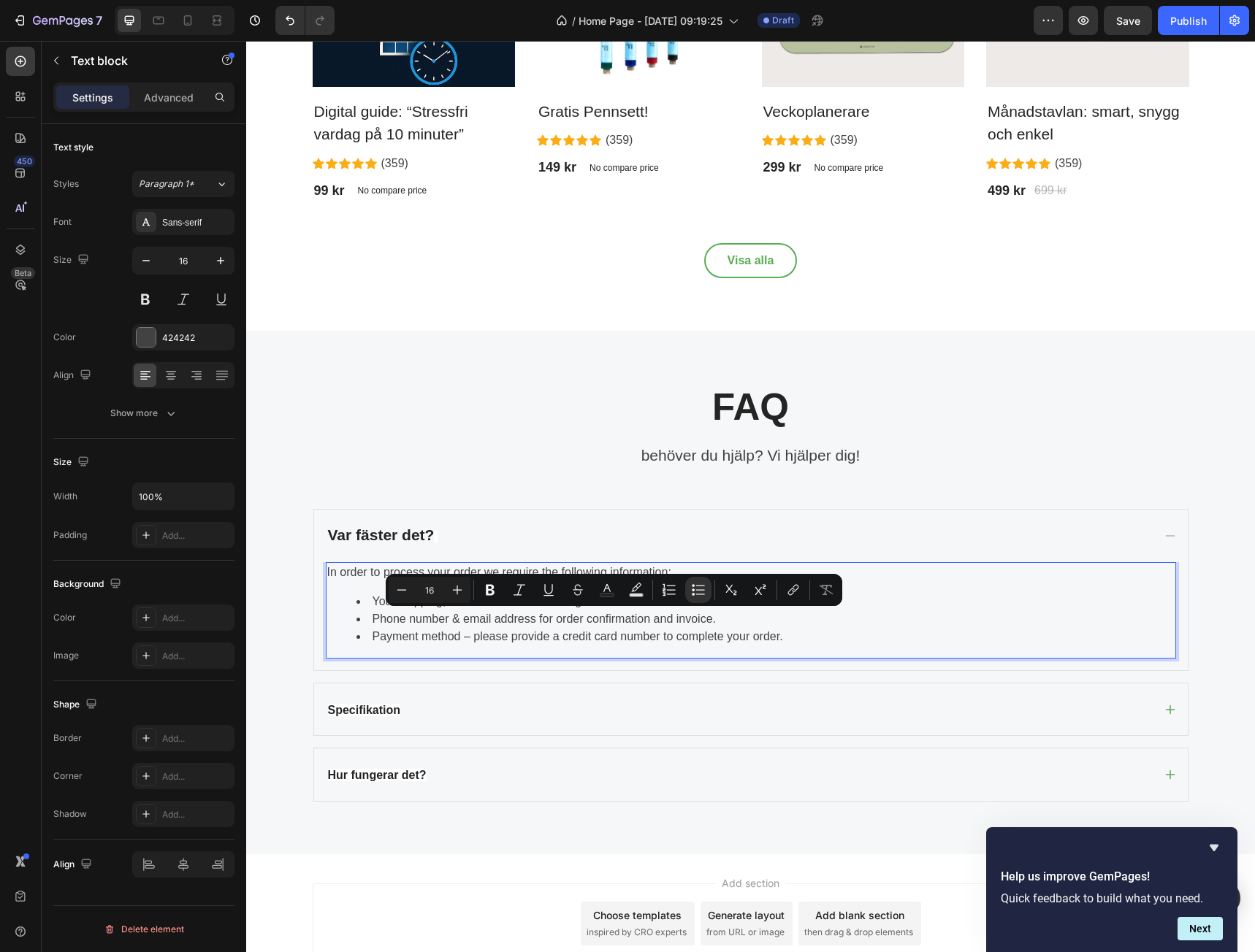
click at [826, 645] on li "Payment method – please provide a credit card number to complete your order." at bounding box center [766, 637] width 818 height 18
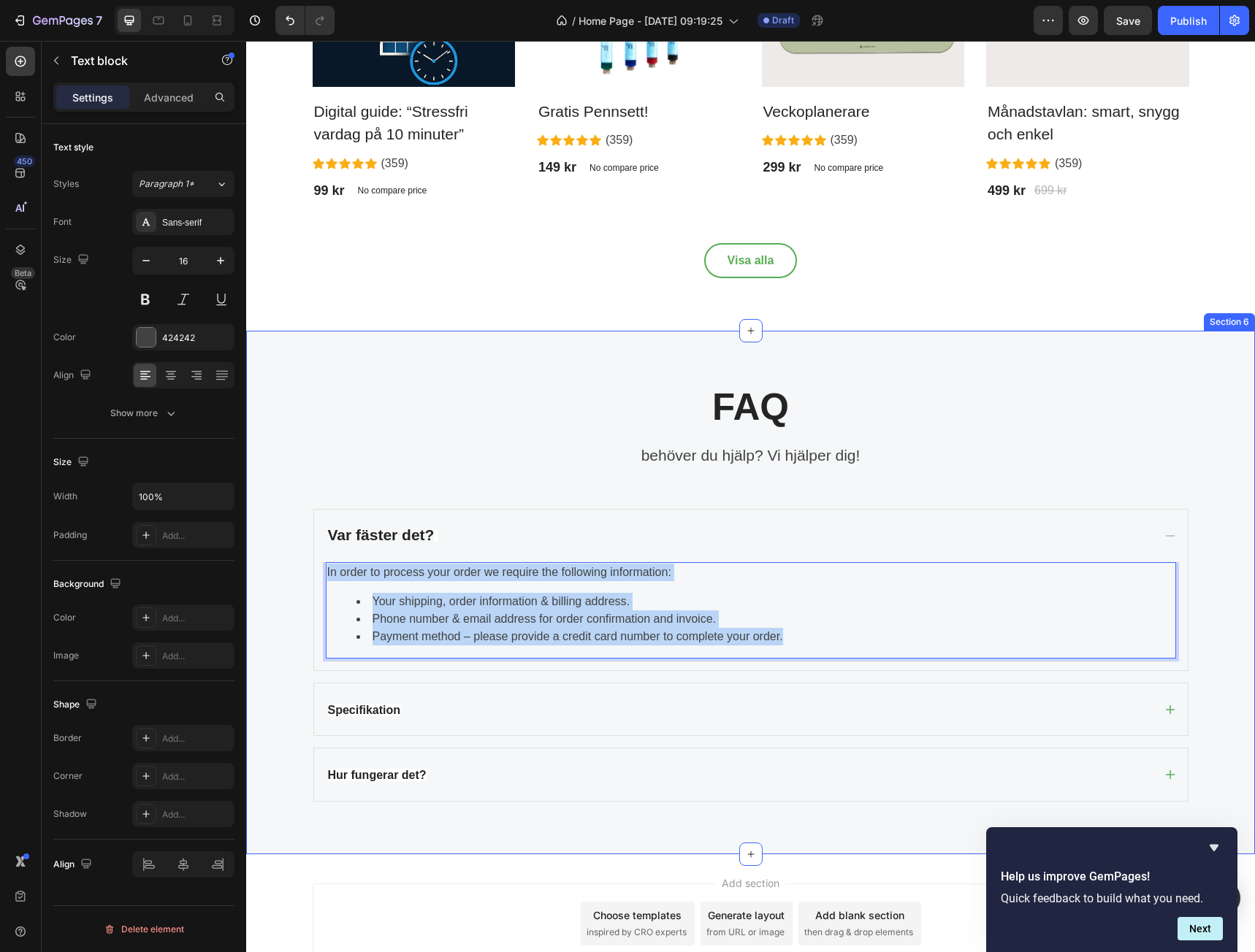
drag, startPoint x: 809, startPoint y: 632, endPoint x: 295, endPoint y: 572, distance: 517.5
click at [292, 571] on div "FAQ Heading behöver du hjälp? Vi hjälper dig! Text block Row Var fäster det? In…" at bounding box center [750, 592] width 987 height 418
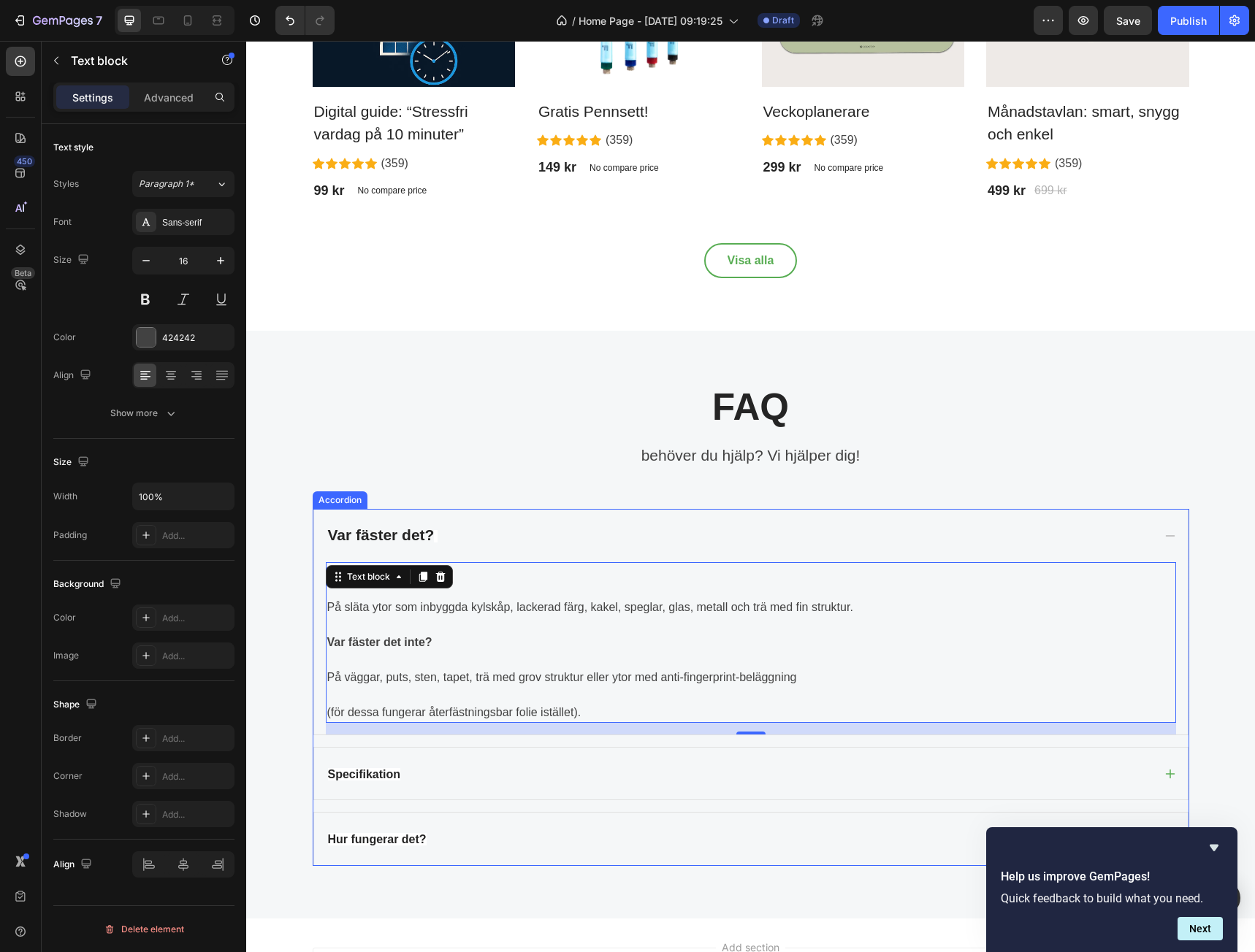
click at [515, 773] on div "Specifikation" at bounding box center [739, 774] width 827 height 29
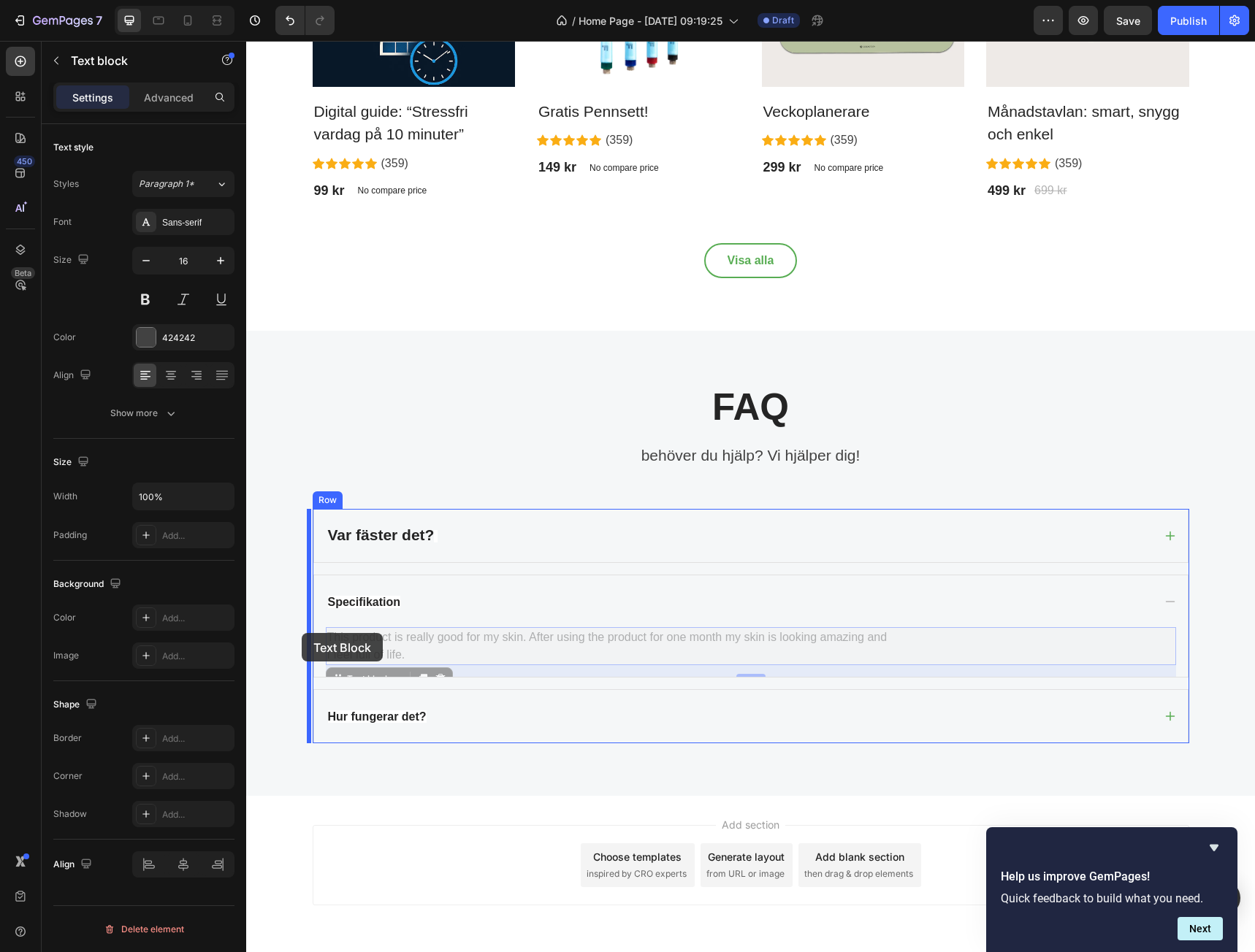
drag, startPoint x: 371, startPoint y: 647, endPoint x: 302, endPoint y: 633, distance: 70.4
click at [302, 634] on div "FAQ Heading behöver du hjälp? Vi hjälper dig! Text block Row Var fäster det? Sp…" at bounding box center [750, 563] width 987 height 360
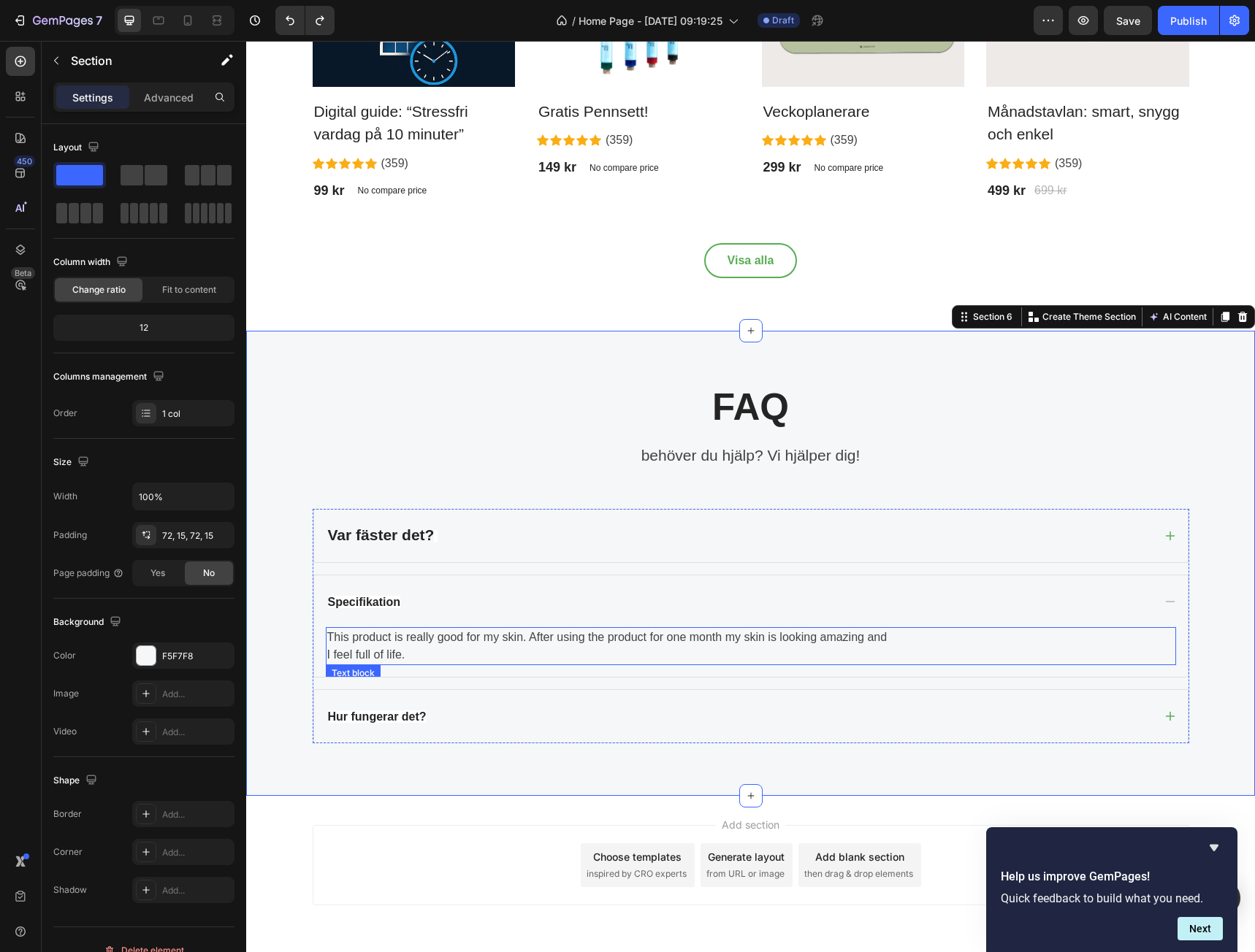
click at [432, 651] on p "This product is really good for my skin. After using the product for one month …" at bounding box center [750, 647] width 848 height 35
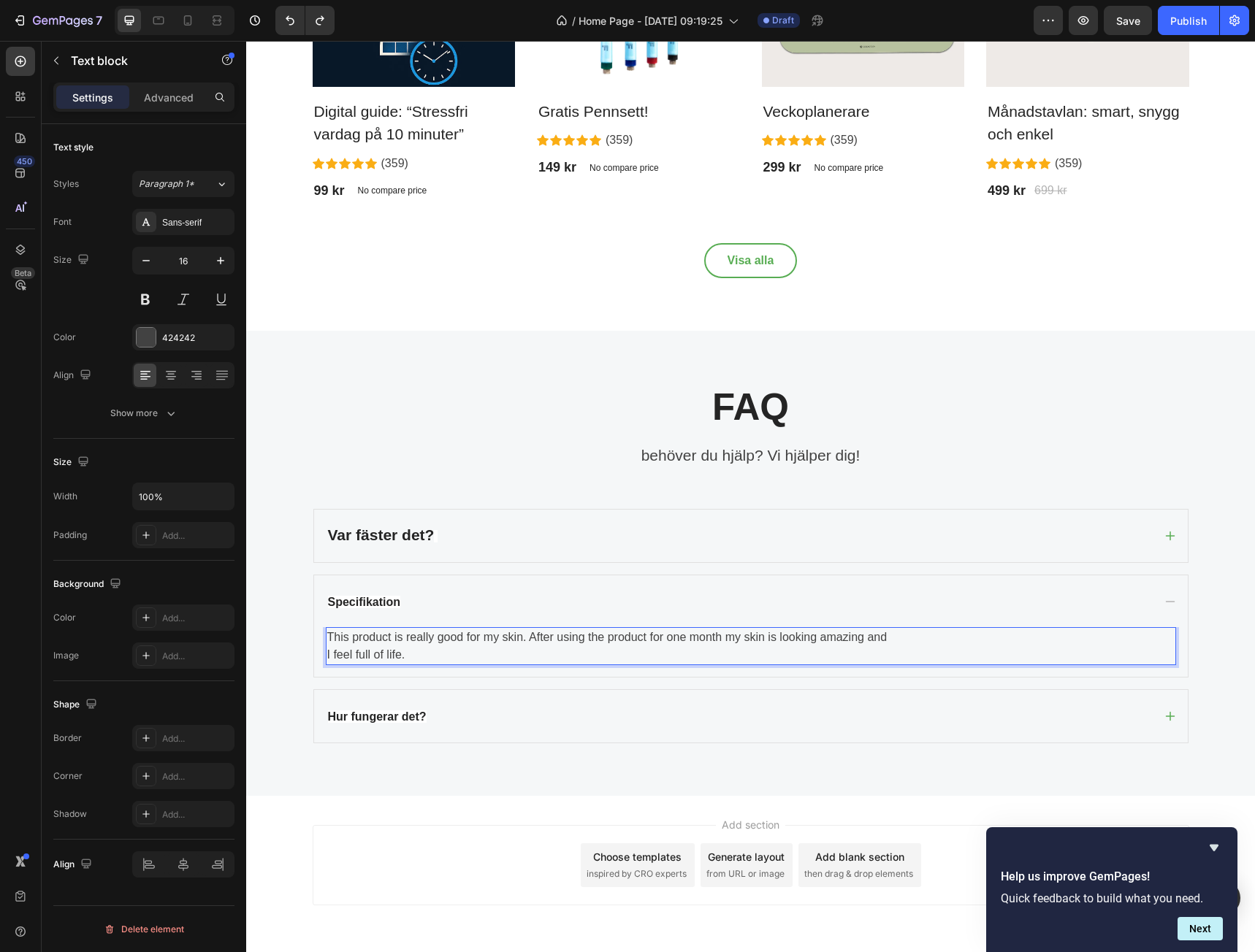
click at [432, 651] on p "This product is really good for my skin. After using the product for one month …" at bounding box center [750, 647] width 848 height 35
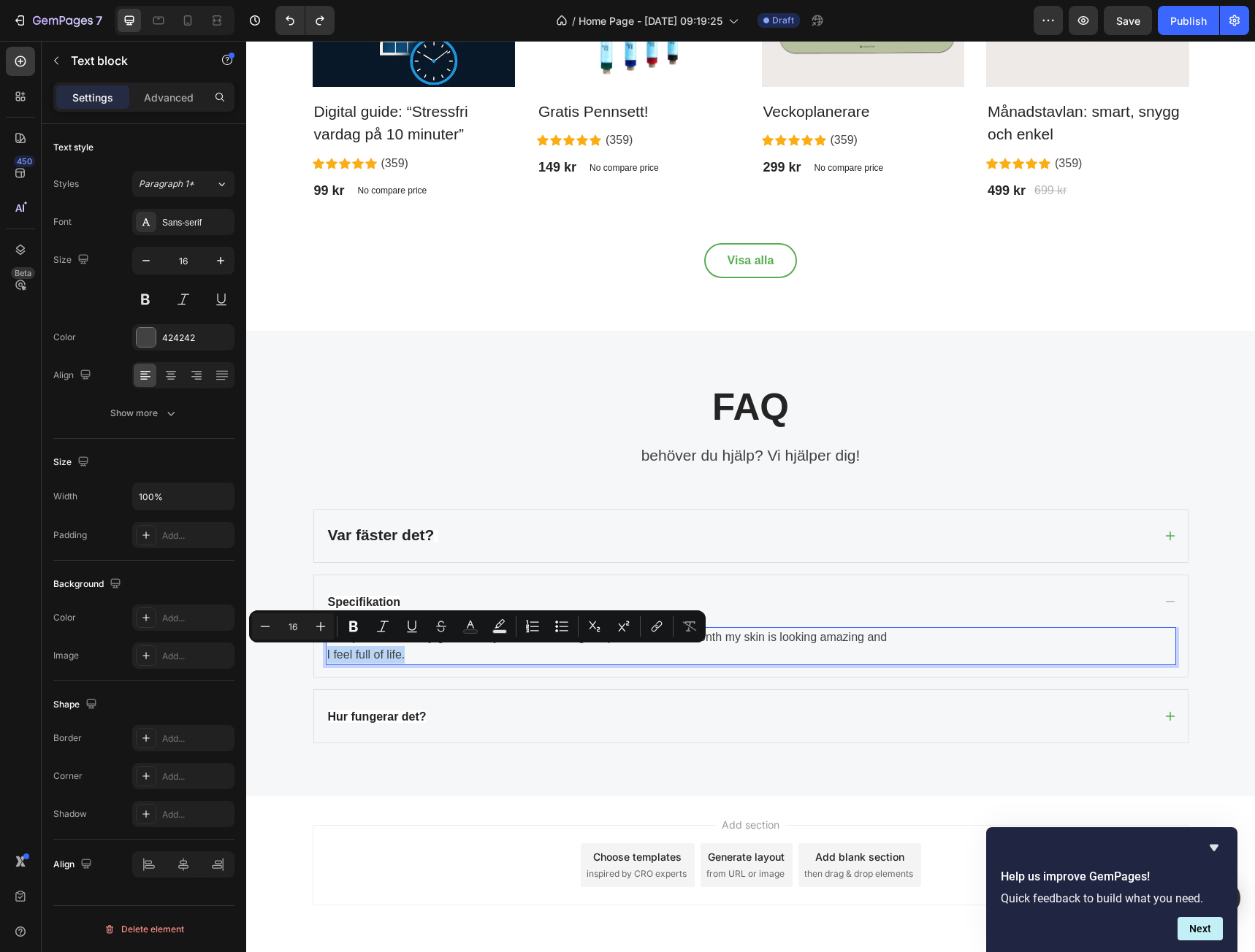
click at [430, 651] on p "This product is really good for my skin. After using the product for one month …" at bounding box center [750, 647] width 848 height 35
click at [418, 656] on p "This product is really good for my skin. After using the product for one month …" at bounding box center [750, 647] width 848 height 35
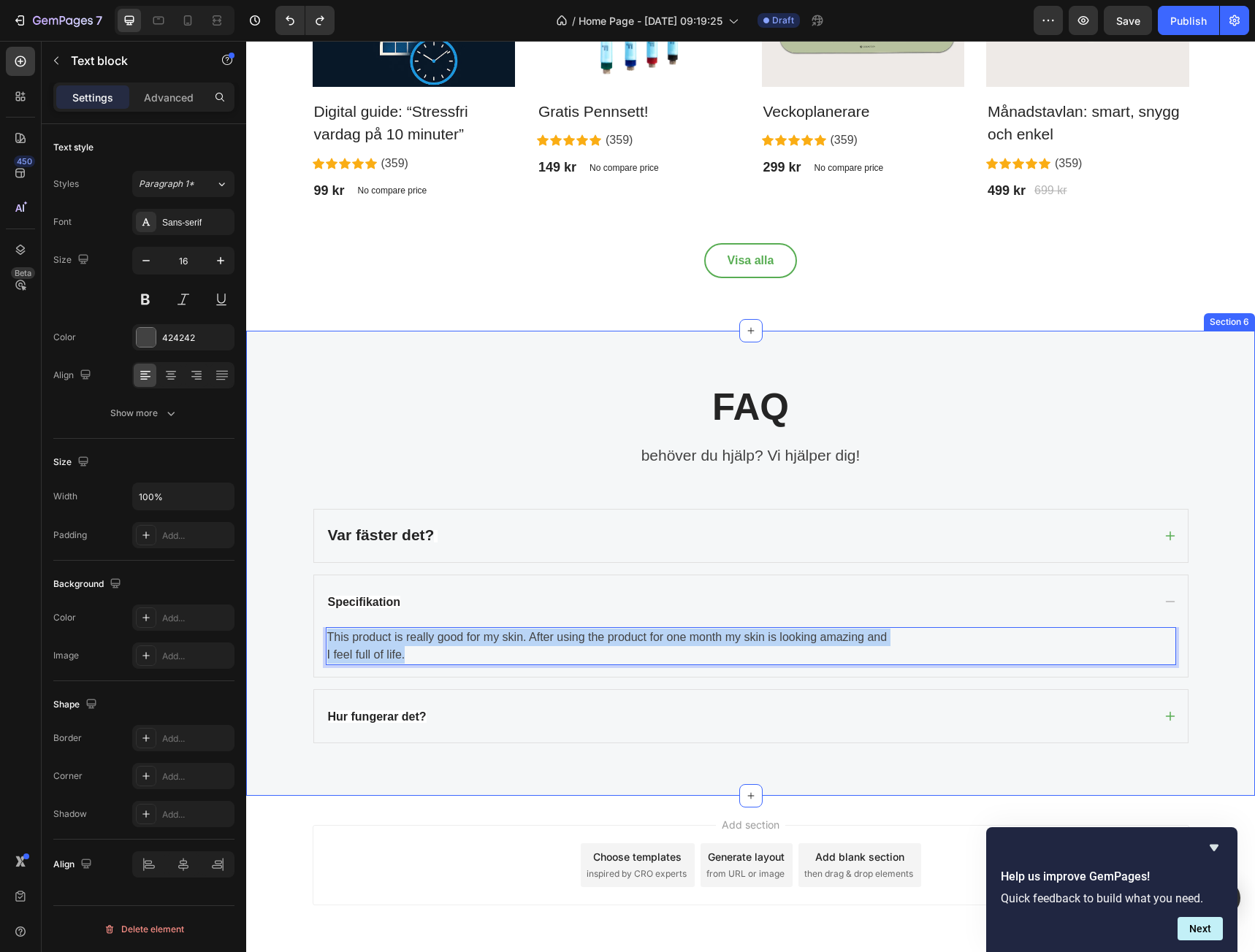
drag, startPoint x: 403, startPoint y: 653, endPoint x: 288, endPoint y: 613, distance: 121.8
click at [288, 613] on div "FAQ Heading behöver du hjälp? Vi hjälper dig! Text block Row Var fäster det? Sp…" at bounding box center [750, 563] width 987 height 360
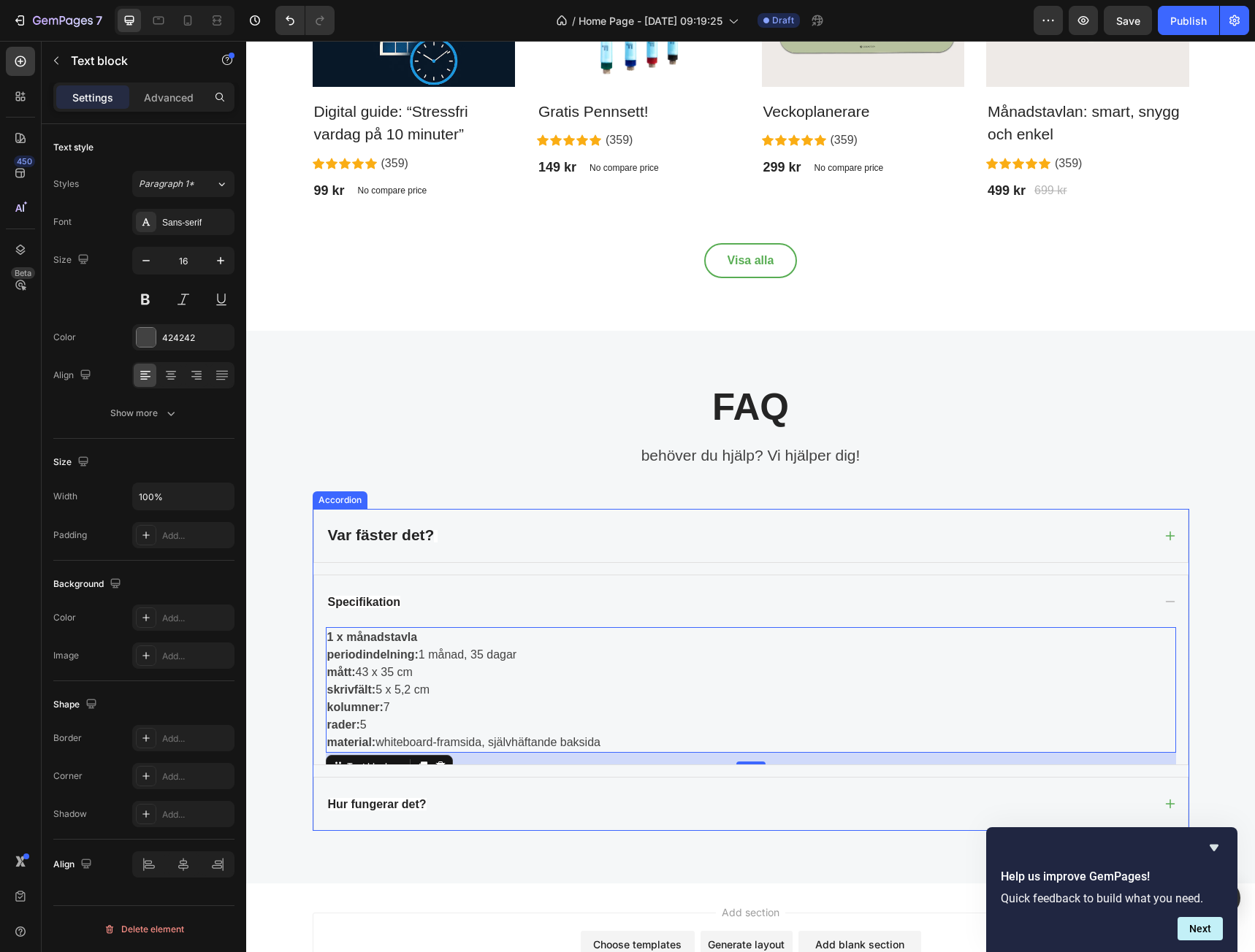
click at [547, 803] on div "Hur fungerar det?" at bounding box center [739, 804] width 827 height 29
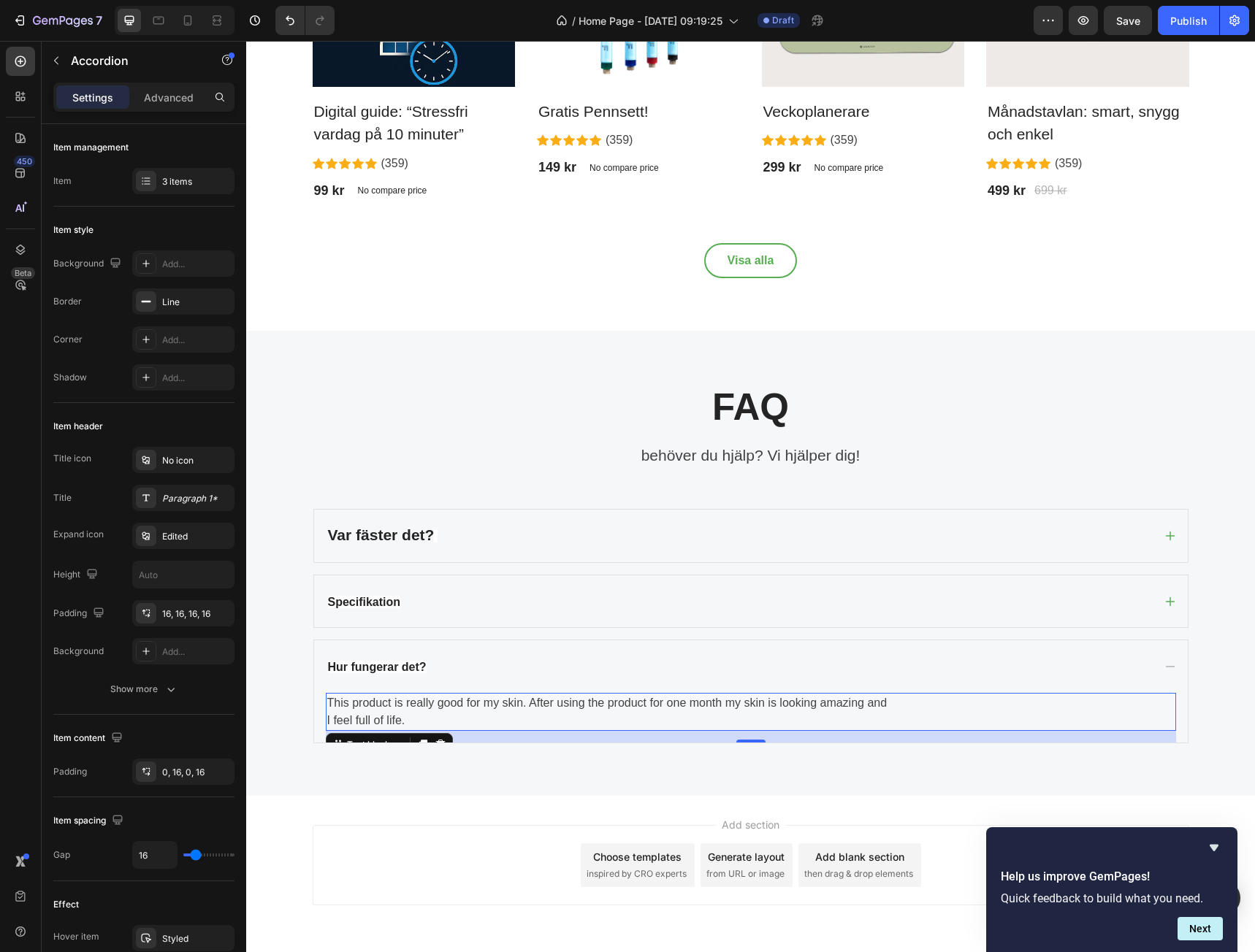
click at [428, 721] on p "This product is really good for my skin. After using the product for one month …" at bounding box center [750, 712] width 848 height 35
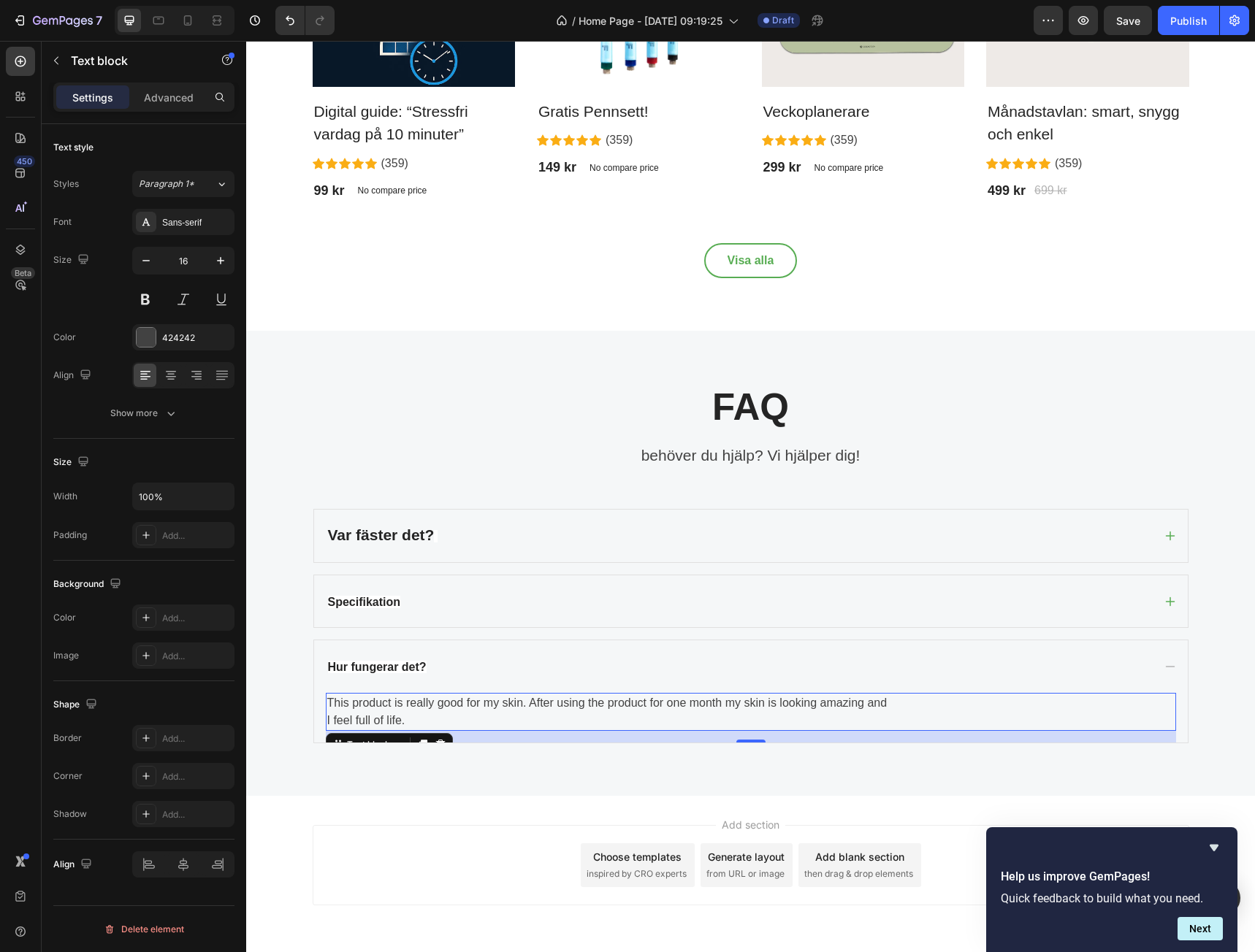
click at [428, 721] on p "This product is really good for my skin. After using the product for one month …" at bounding box center [750, 712] width 848 height 35
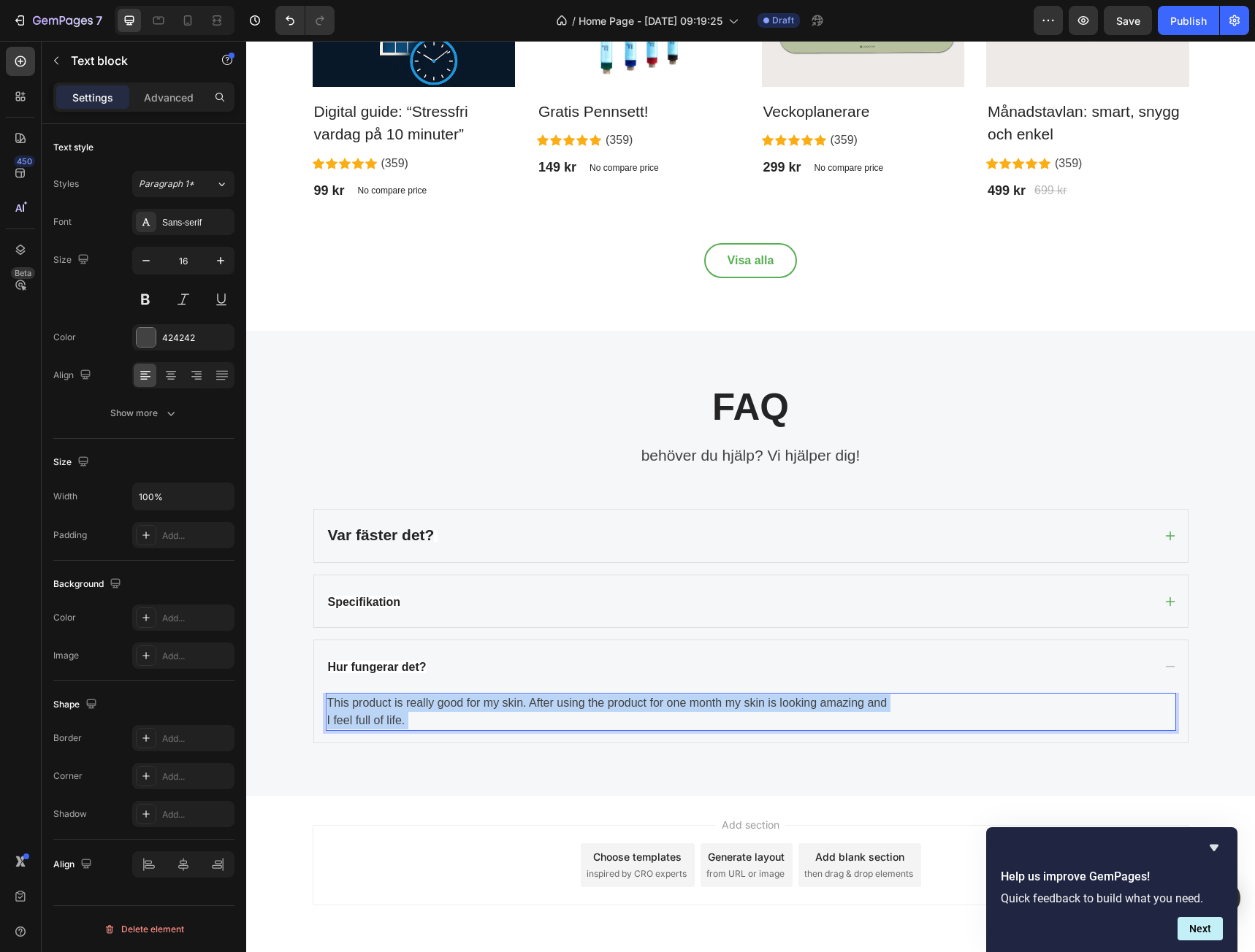
drag, startPoint x: 412, startPoint y: 721, endPoint x: 402, endPoint y: 714, distance: 12.2
click at [402, 714] on p "This product is really good for my skin. After using the product for one month …" at bounding box center [750, 712] width 848 height 35
click at [402, 716] on p "This product is really good for my skin. After using the product for one month …" at bounding box center [750, 712] width 848 height 35
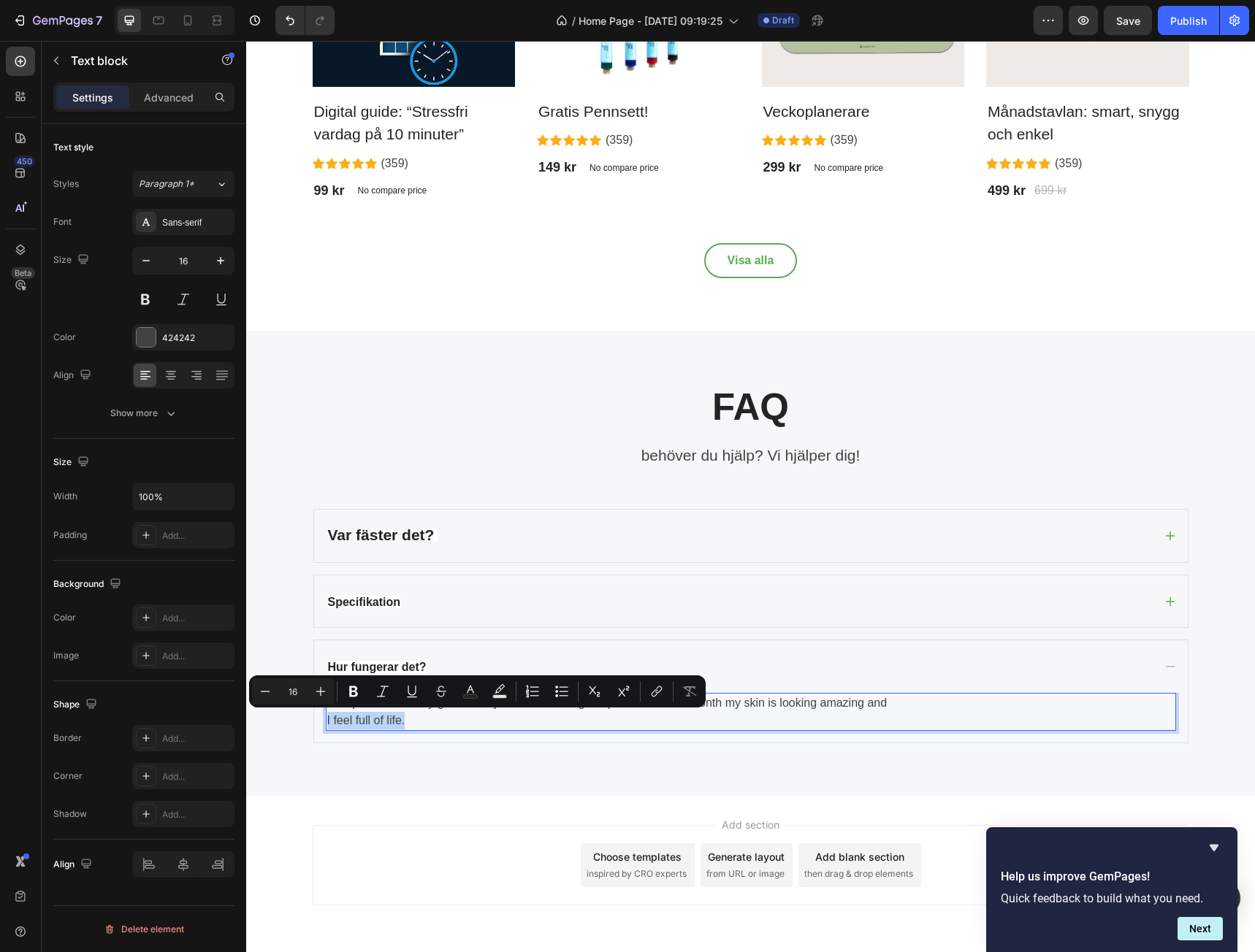
click at [403, 718] on p "This product is really good for my skin. After using the product for one month …" at bounding box center [750, 712] width 848 height 35
click at [402, 721] on p "This product is really good for my skin. After using the product for one month …" at bounding box center [750, 712] width 848 height 35
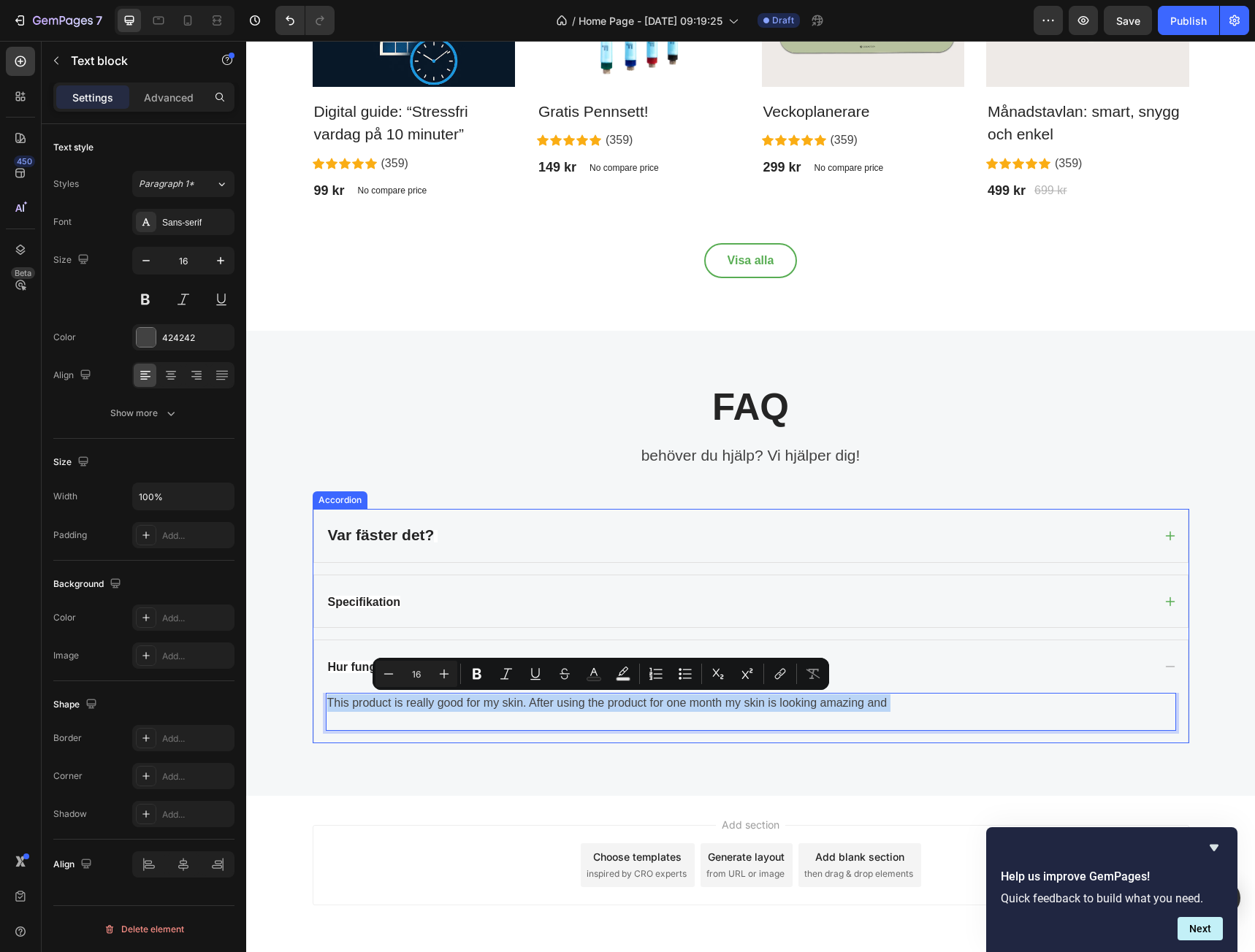
drag, startPoint x: 352, startPoint y: 722, endPoint x: 313, endPoint y: 699, distance: 45.3
click at [314, 699] on div "This product is really good for my skin. After using the product for one month …" at bounding box center [750, 718] width 873 height 49
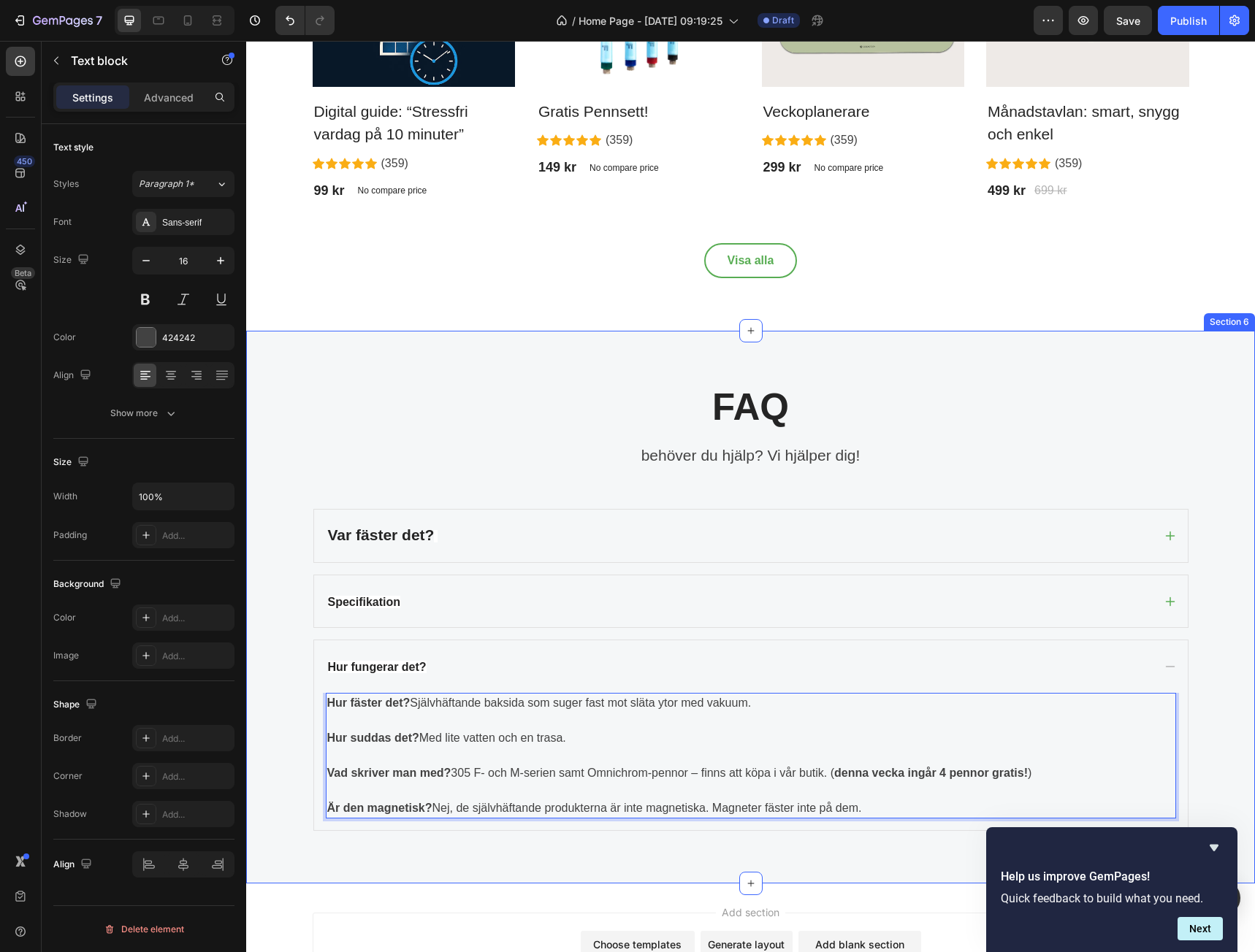
click at [464, 873] on div "FAQ Heading behöver du hjälp? Vi hjälper dig! Text block Row Var fäster det? Sp…" at bounding box center [750, 607] width 1009 height 553
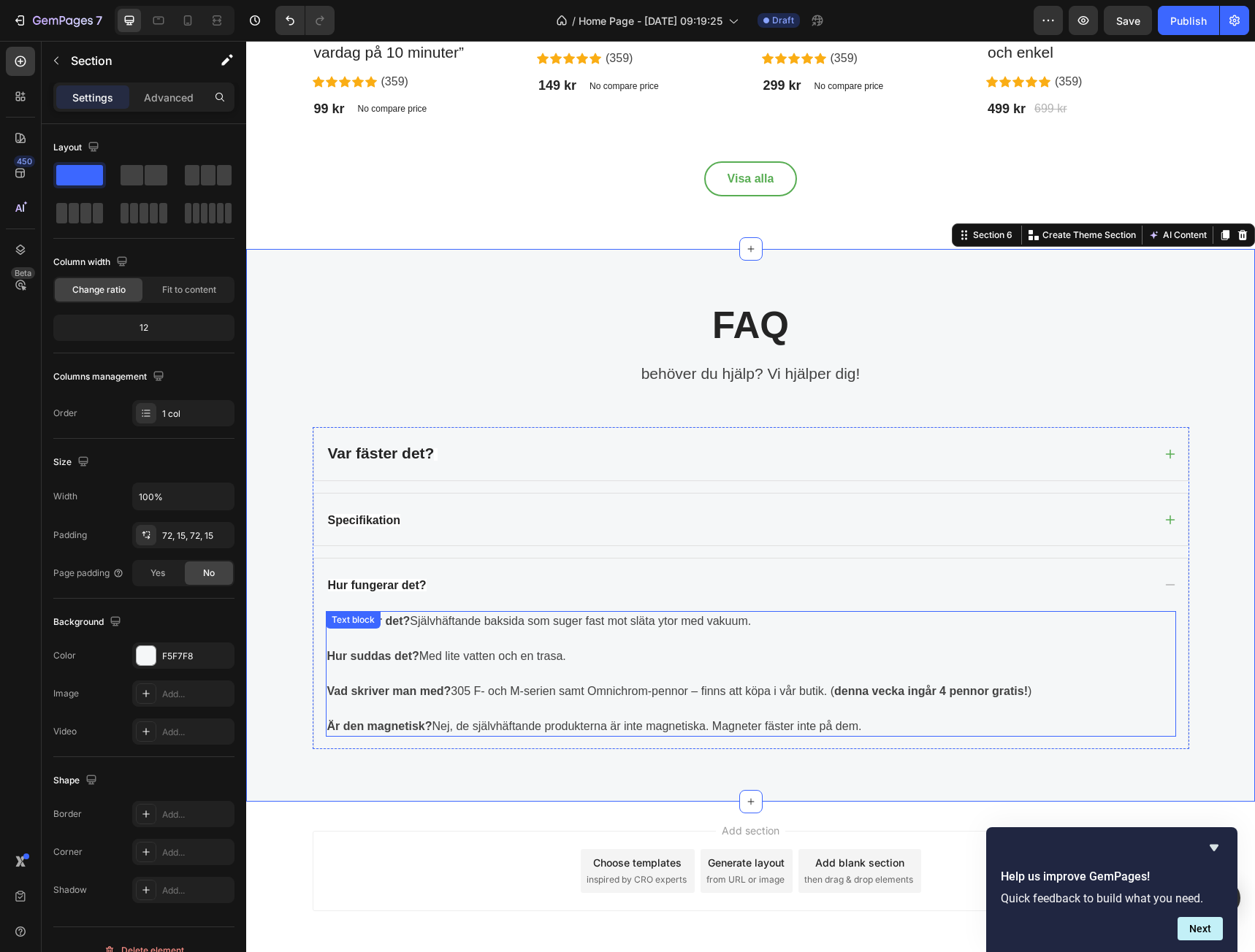
scroll to position [2708, 0]
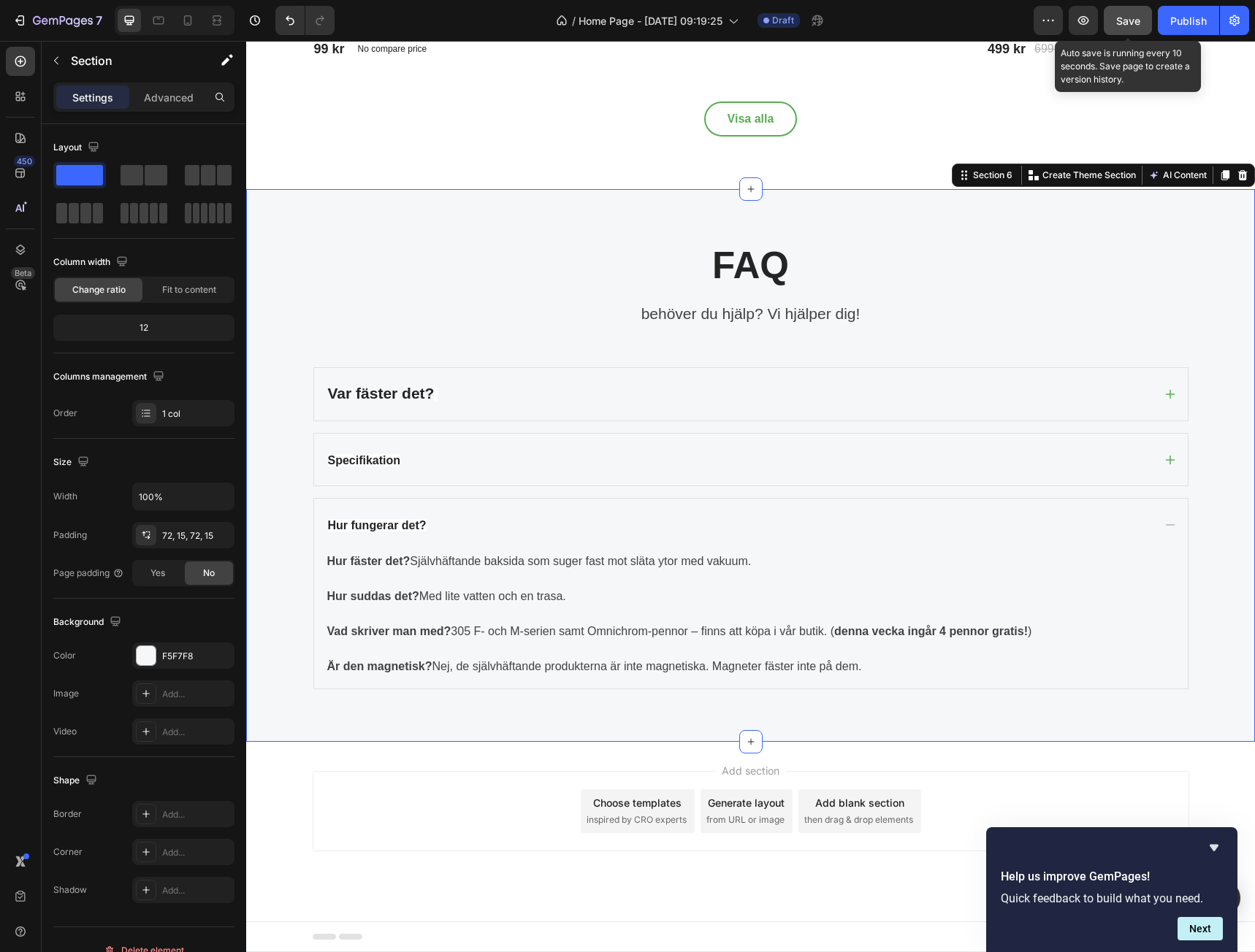
click at [1128, 22] on span "Save" at bounding box center [1128, 20] width 24 height 13
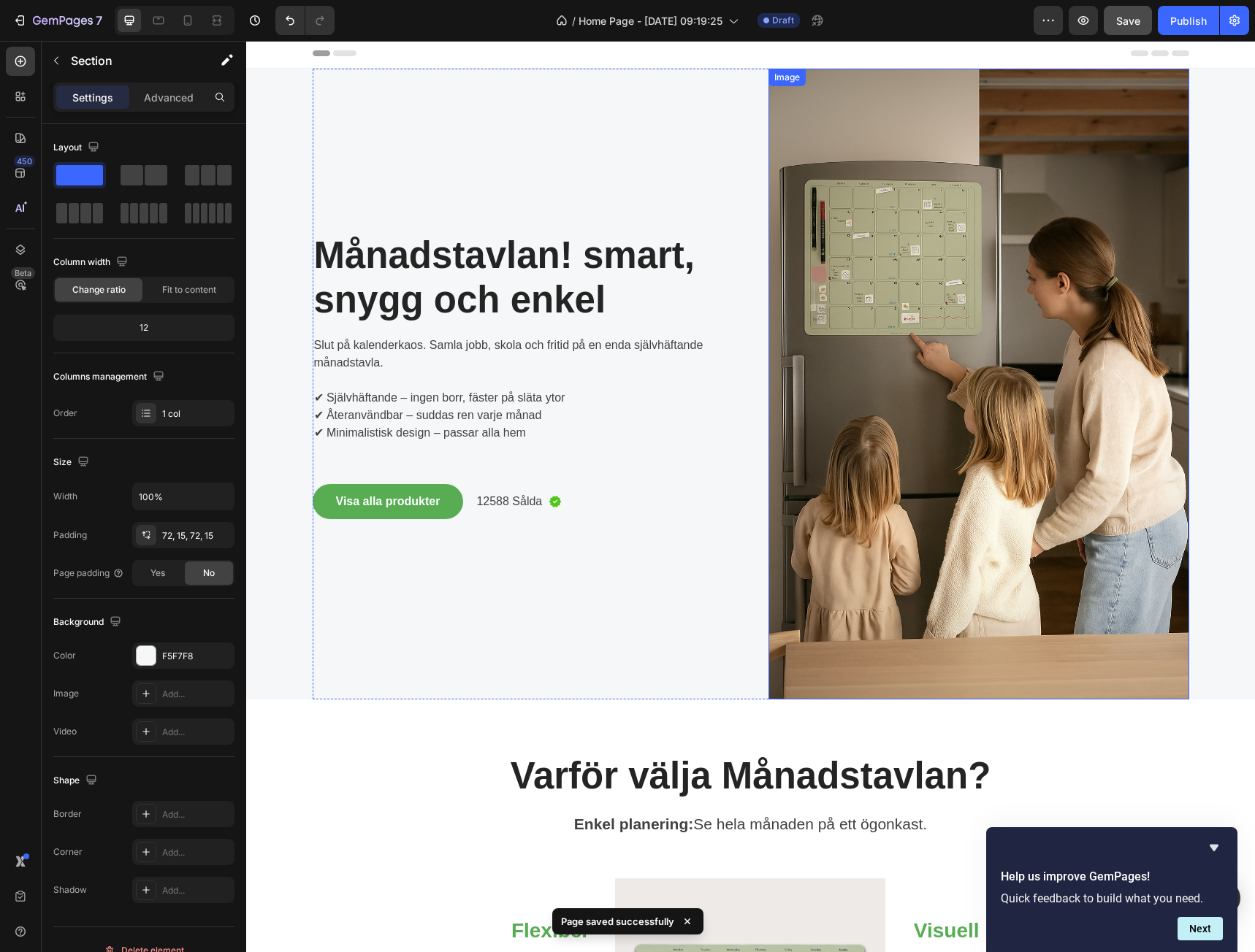
scroll to position [0, 0]
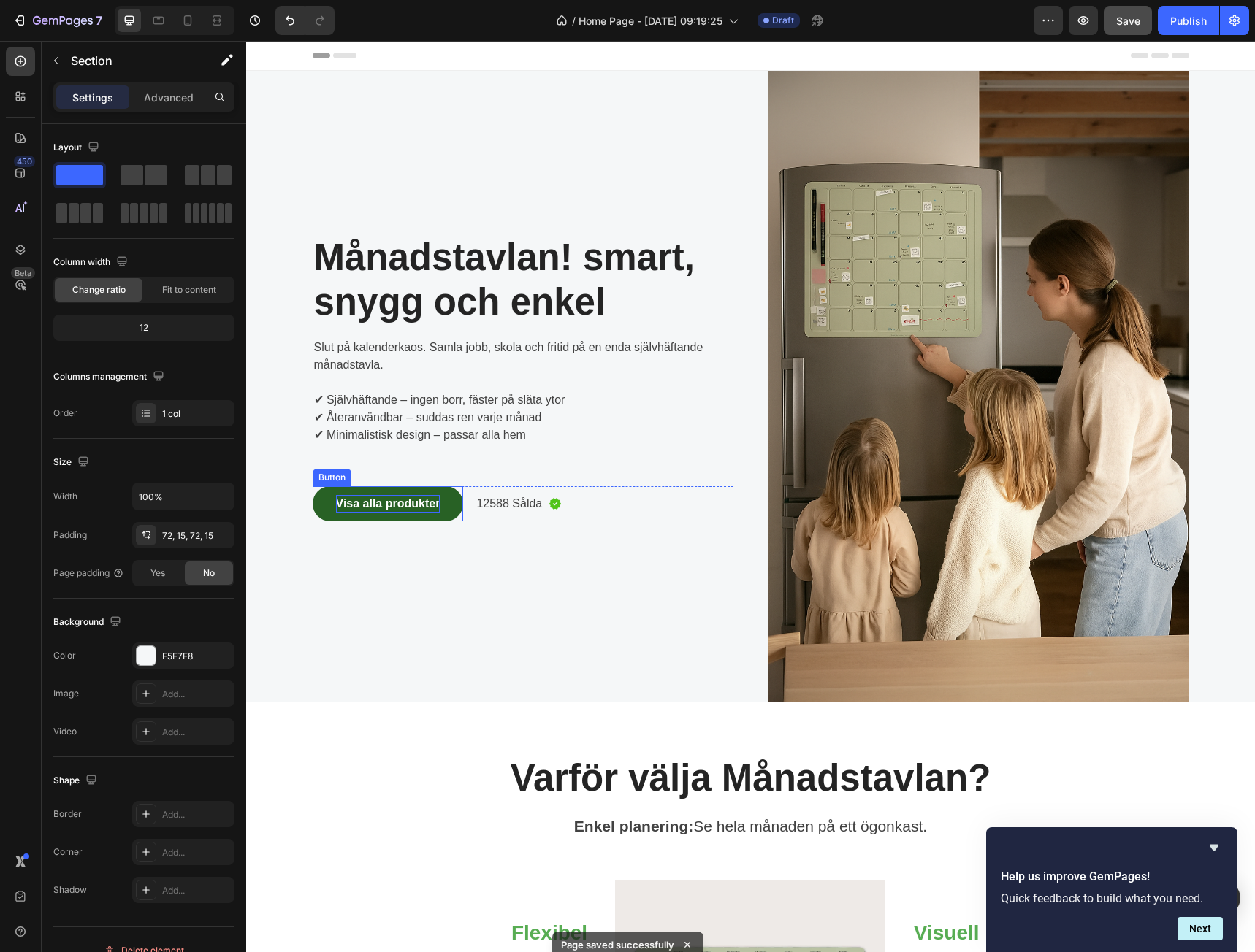
click at [406, 507] on p "Visa alla produkter" at bounding box center [388, 504] width 105 height 18
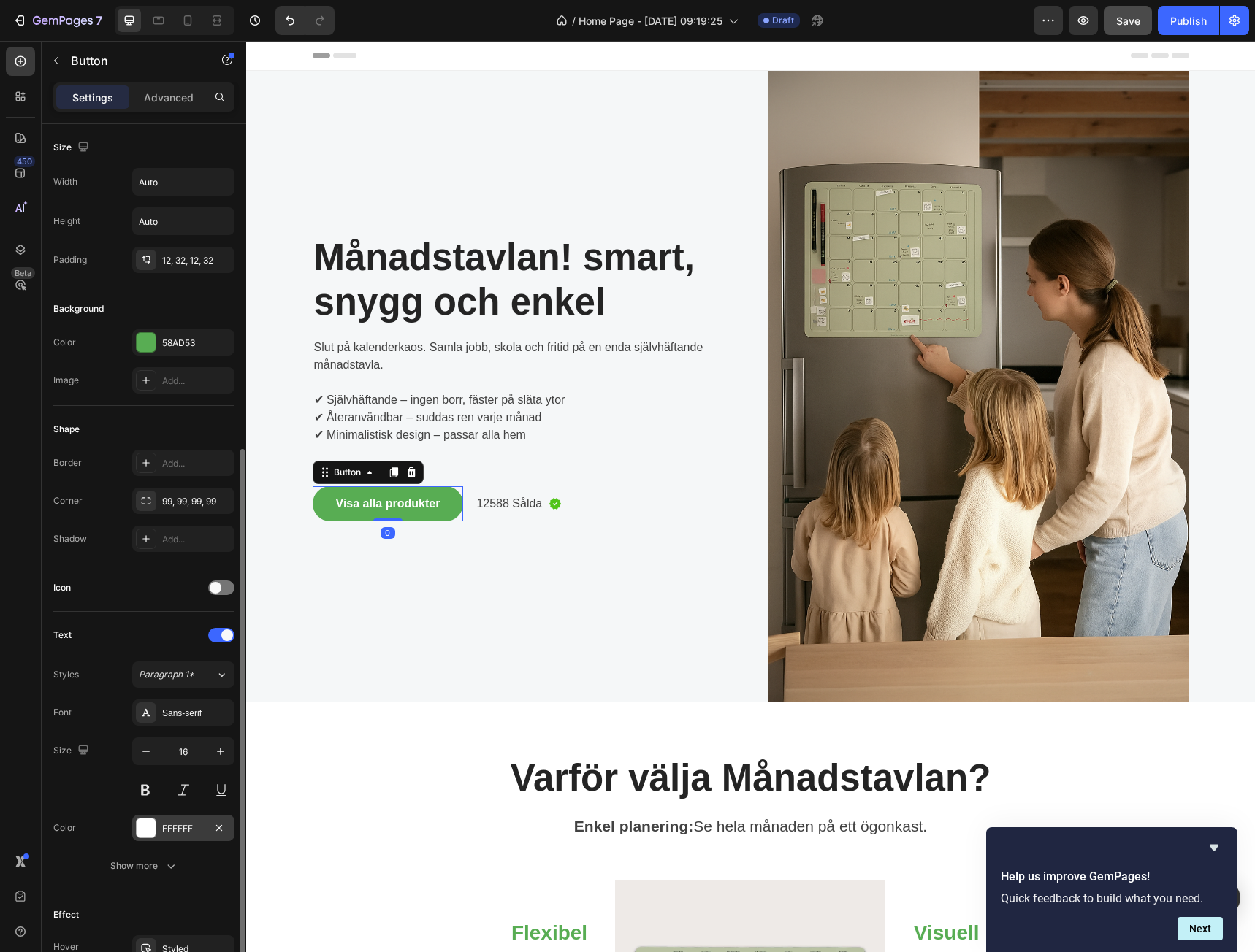
scroll to position [177, 0]
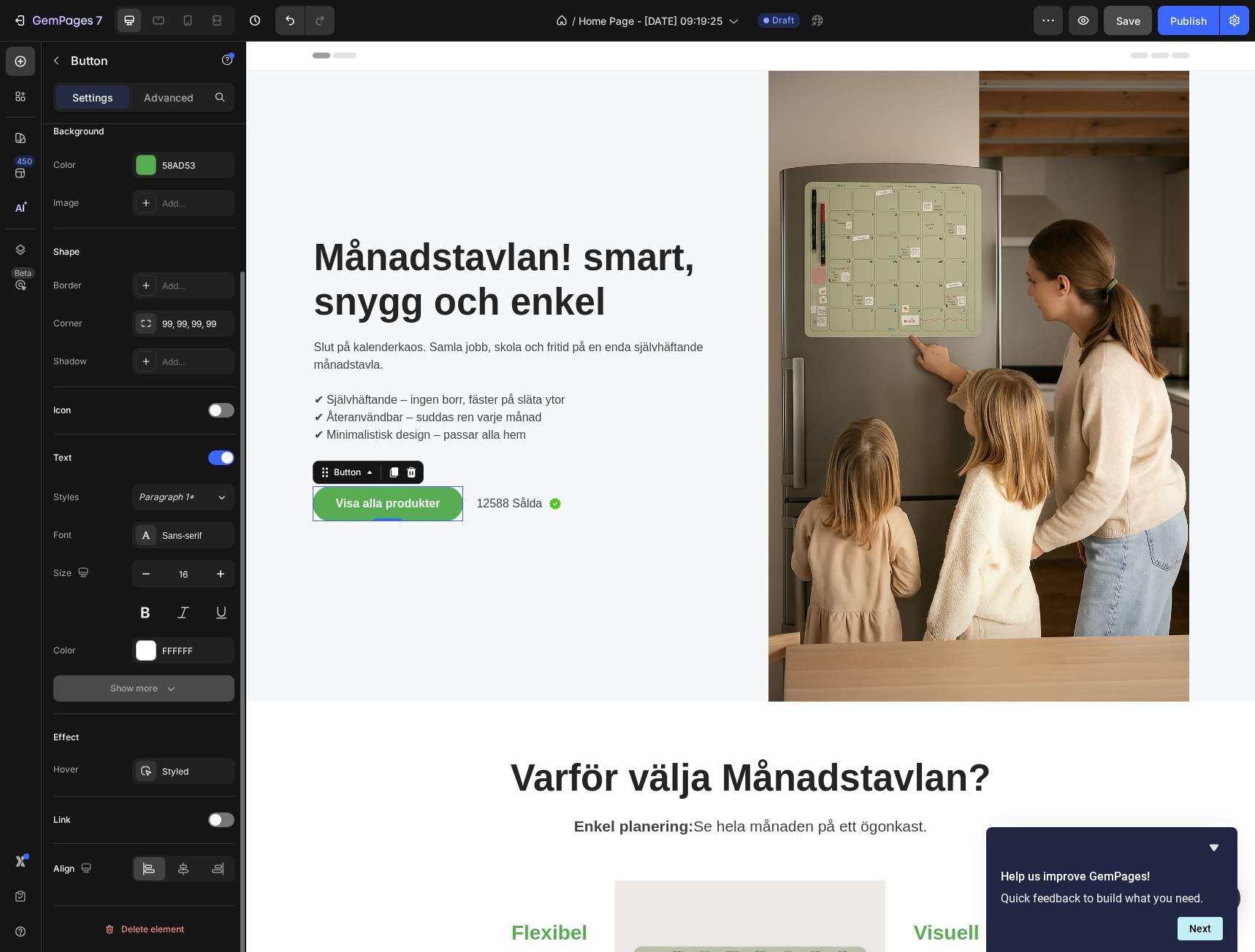
click at [156, 686] on div "Show more" at bounding box center [144, 688] width 68 height 14
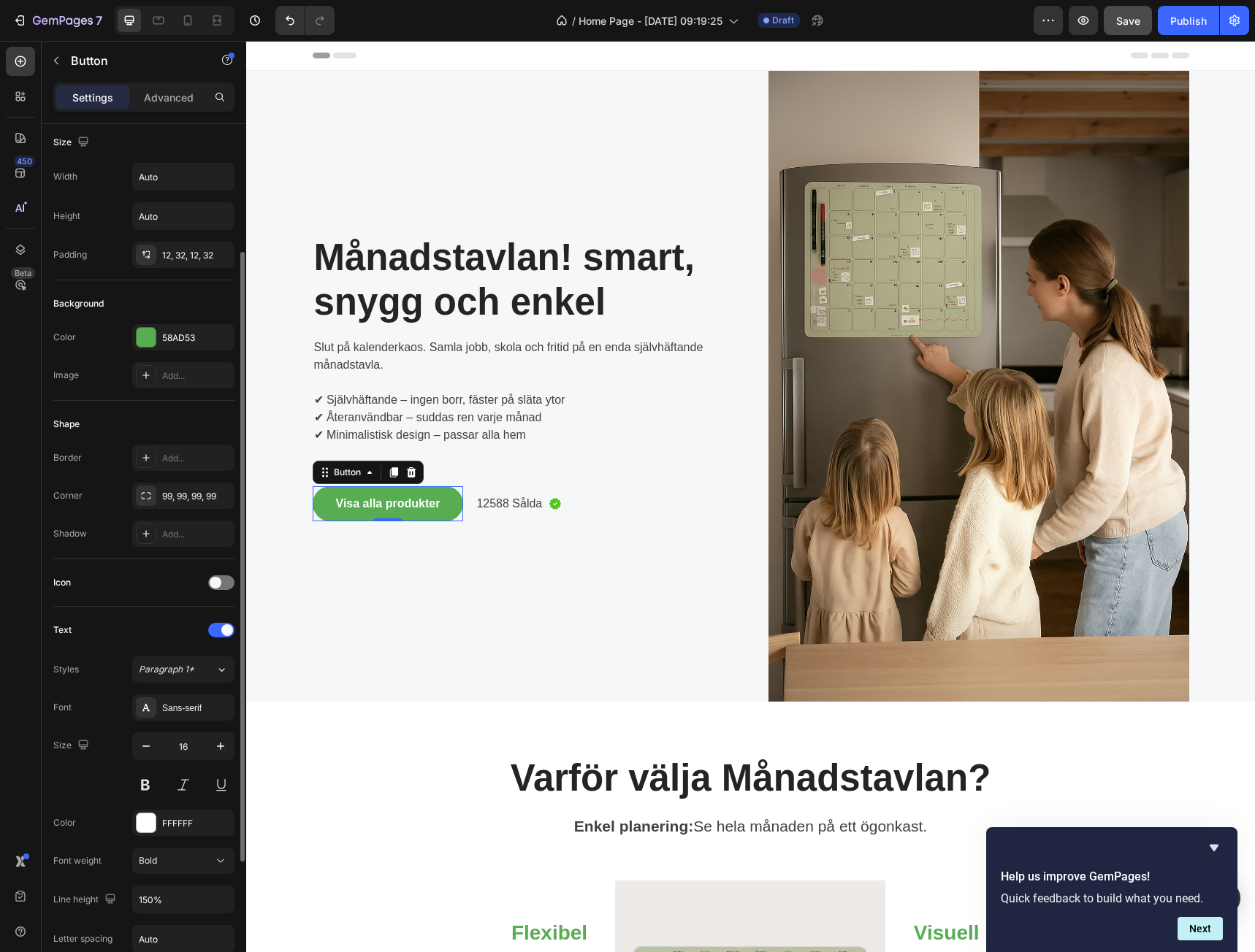
scroll to position [0, 0]
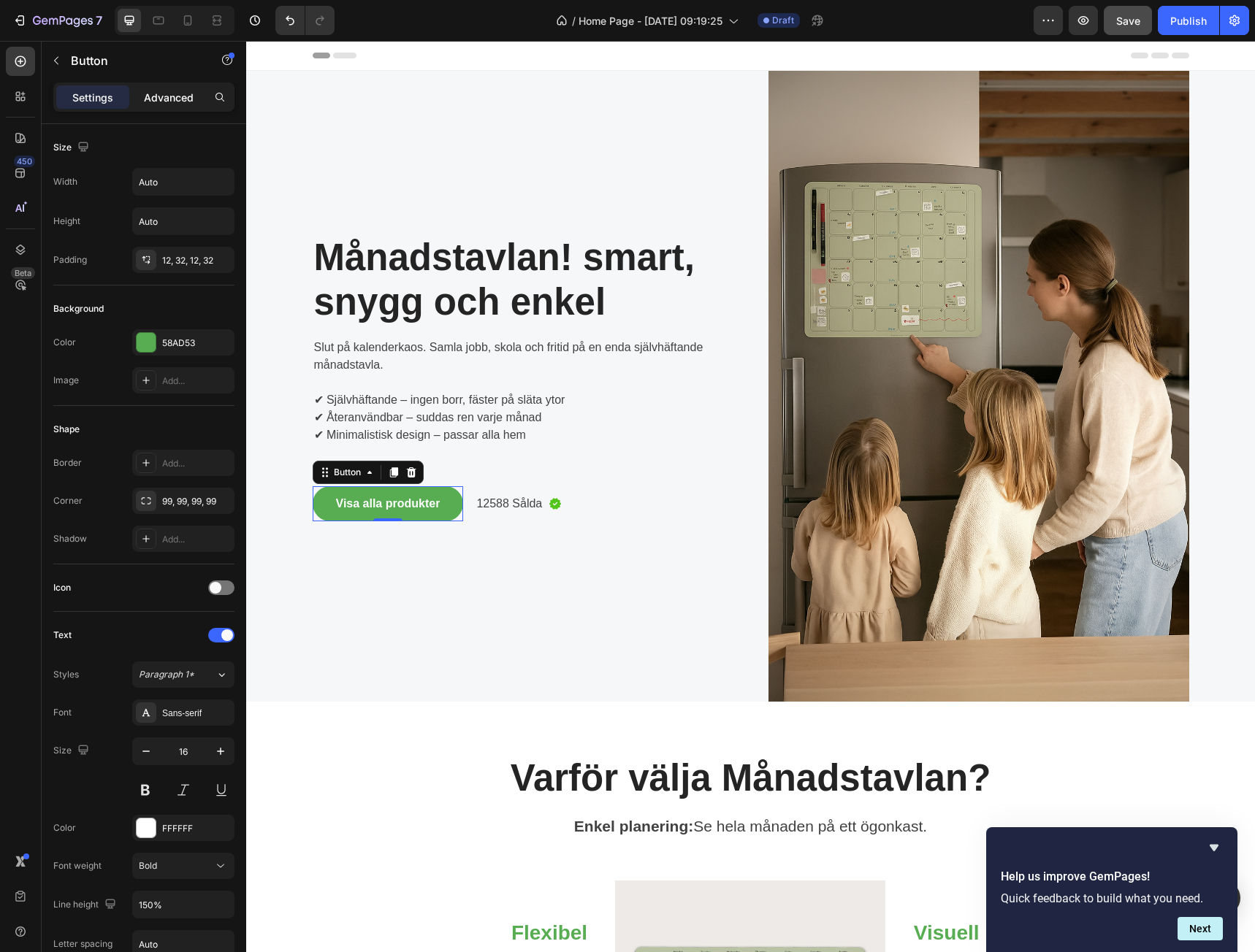
click at [164, 102] on p "Advanced" at bounding box center [168, 97] width 49 height 15
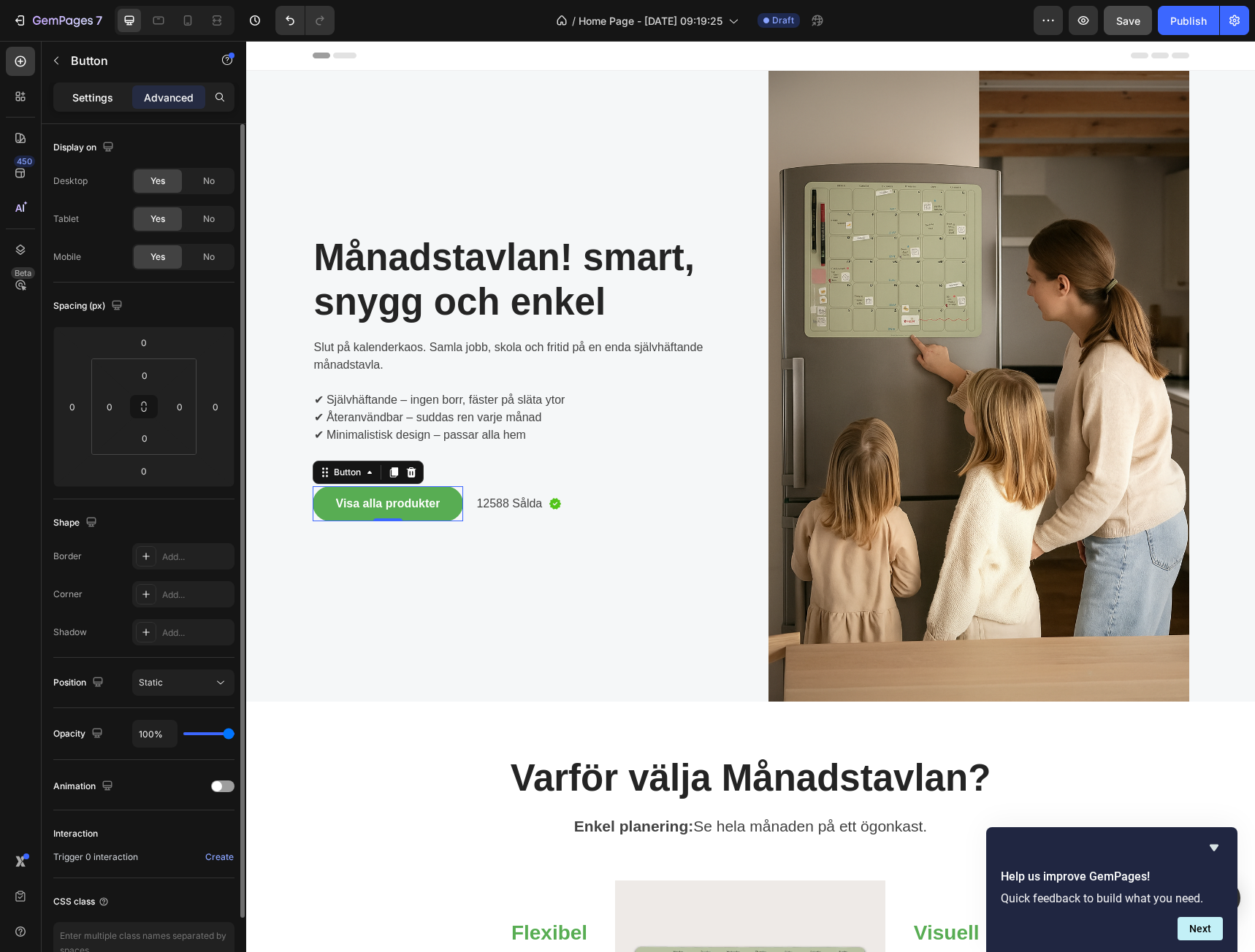
click at [77, 99] on p "Settings" at bounding box center [92, 97] width 41 height 15
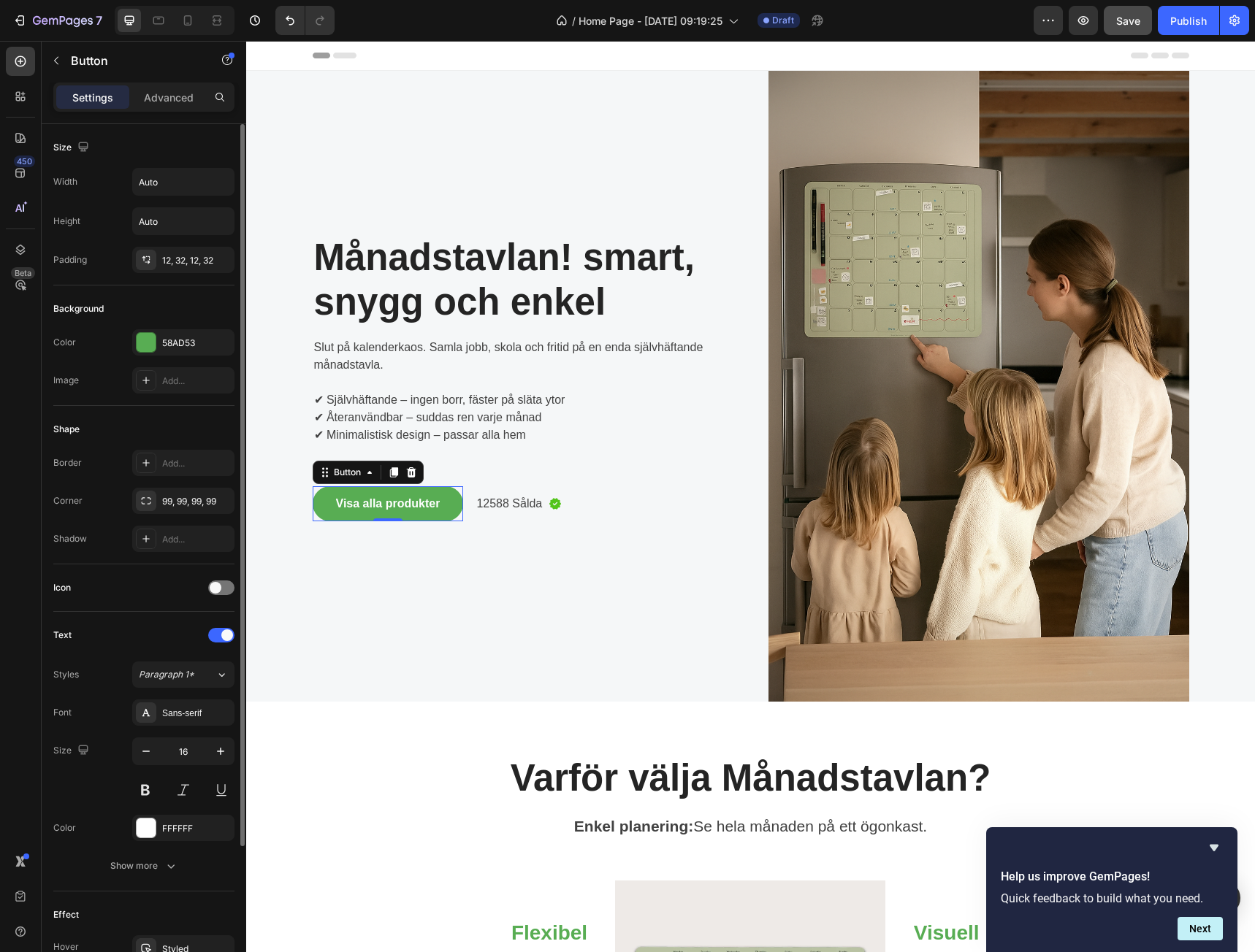
scroll to position [177, 0]
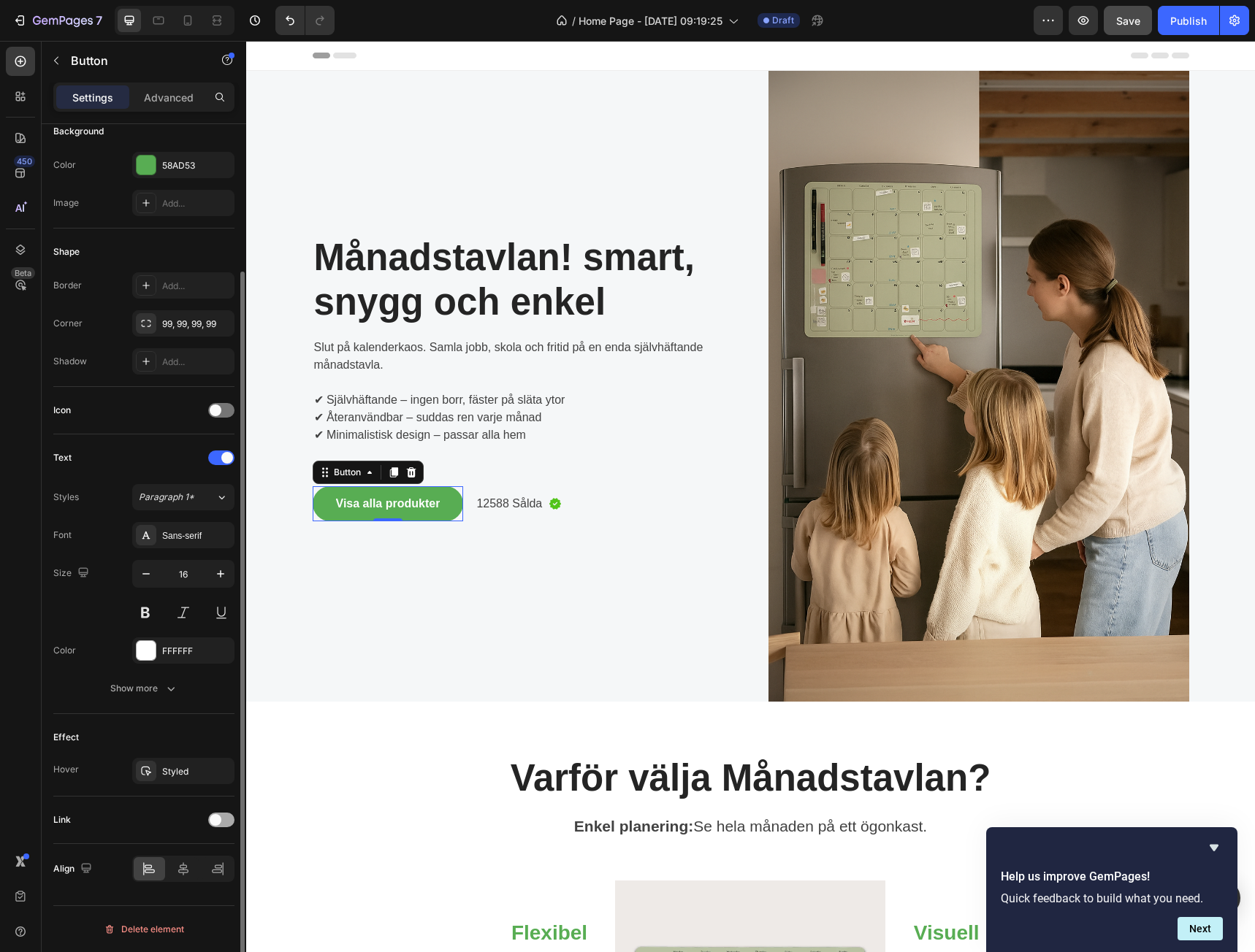
click at [221, 814] on div at bounding box center [221, 820] width 26 height 14
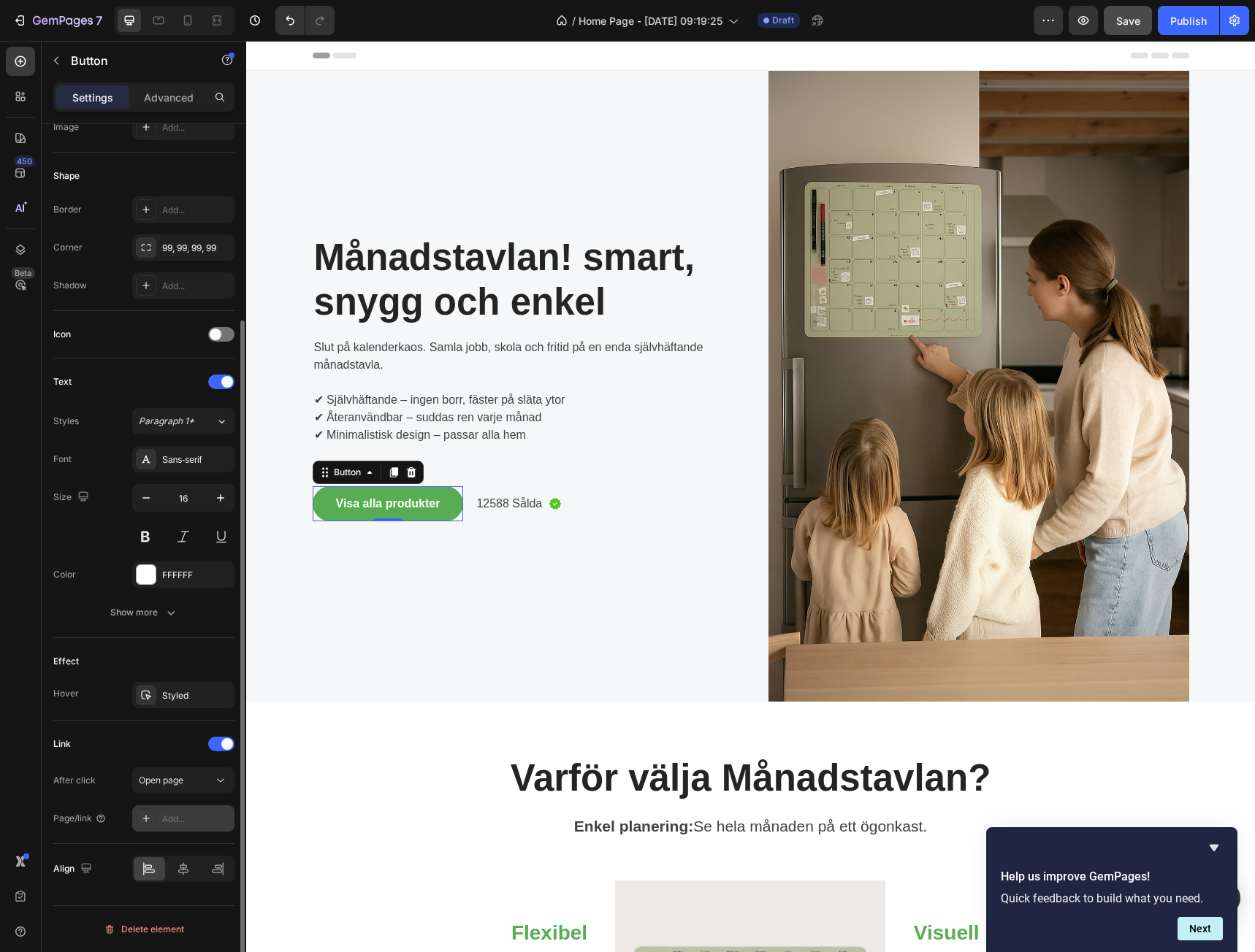
click at [190, 820] on div "Add..." at bounding box center [197, 820] width 69 height 13
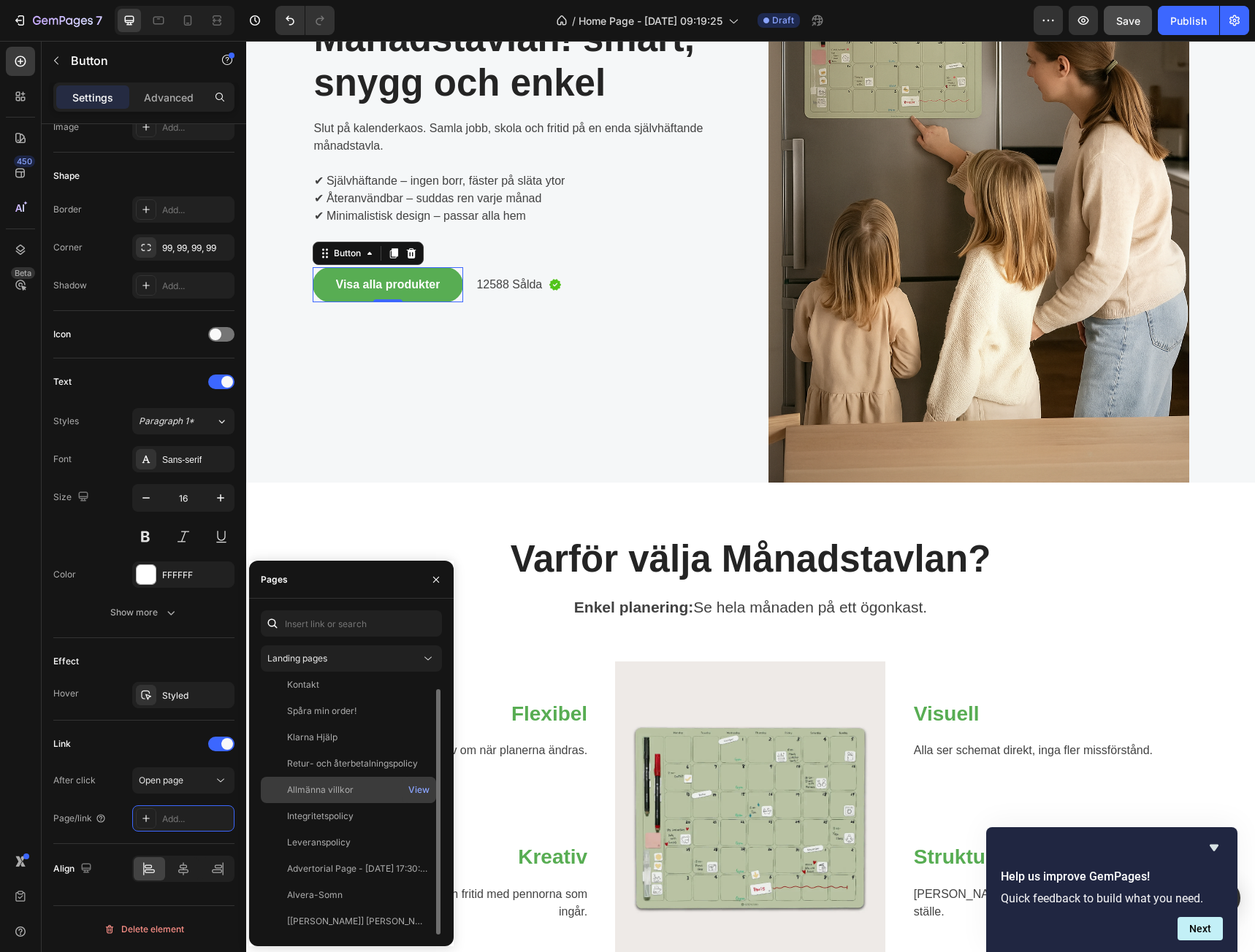
scroll to position [0, 0]
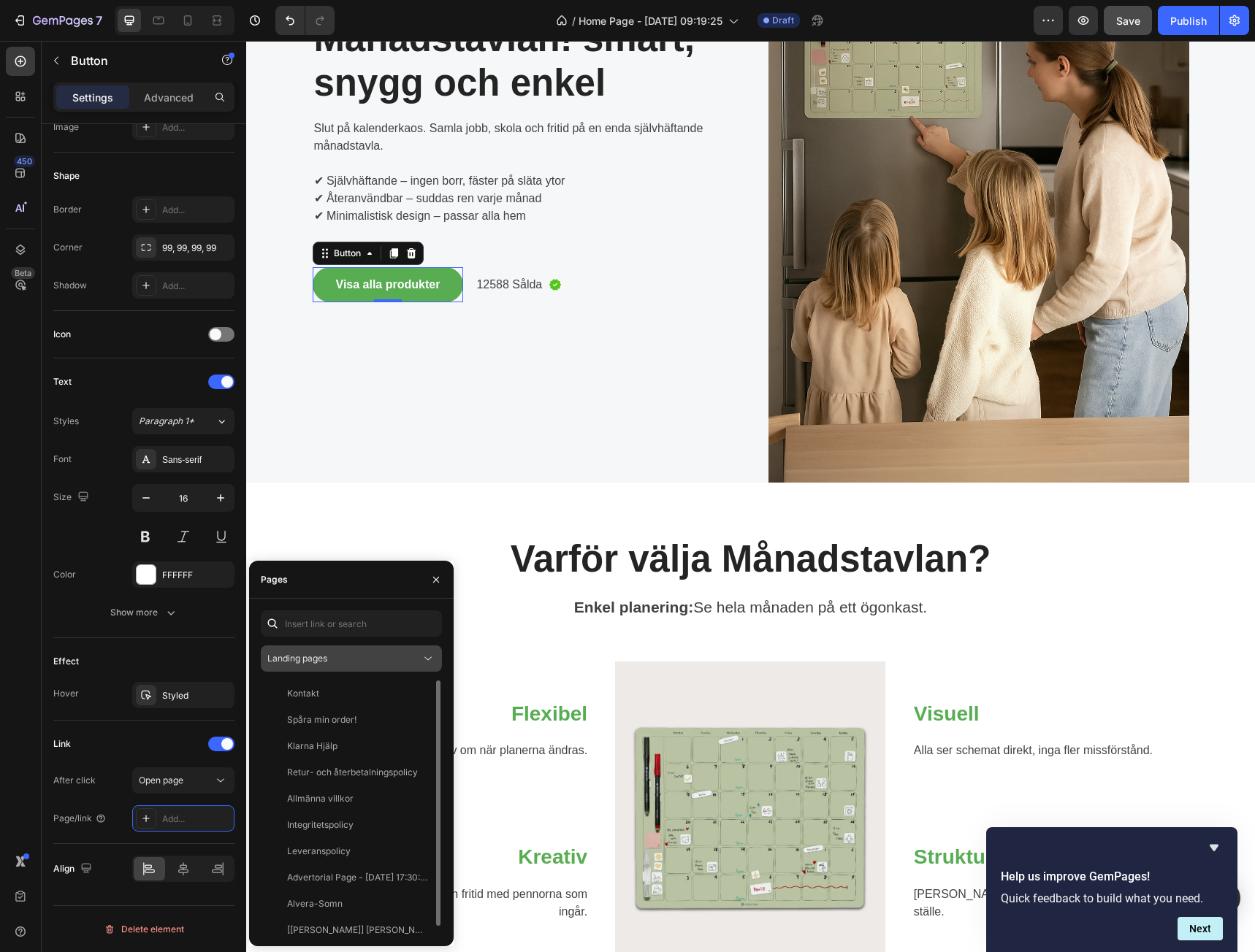
click at [377, 646] on button "Landing pages" at bounding box center [351, 658] width 182 height 26
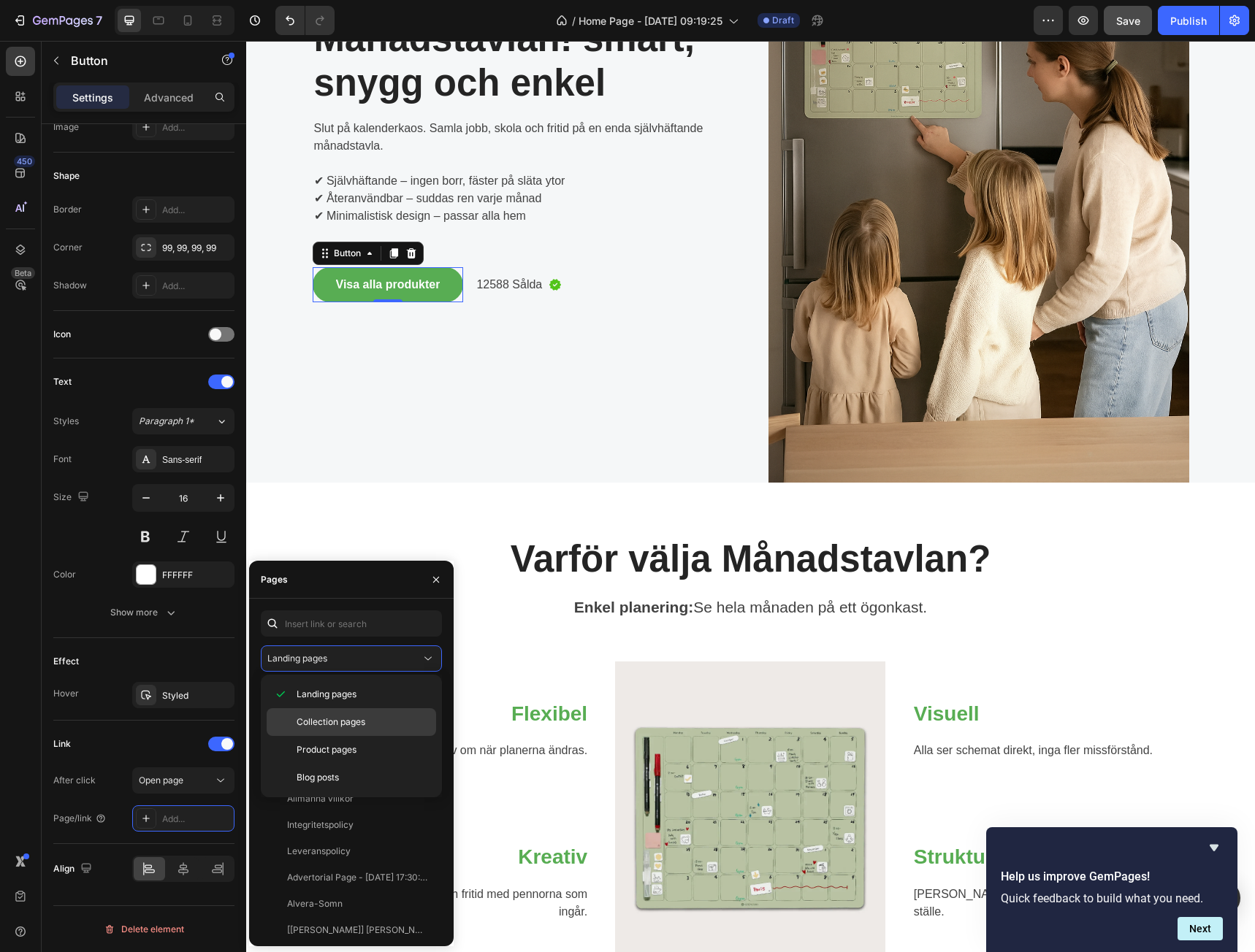
click at [366, 722] on p "Collection pages" at bounding box center [362, 723] width 133 height 13
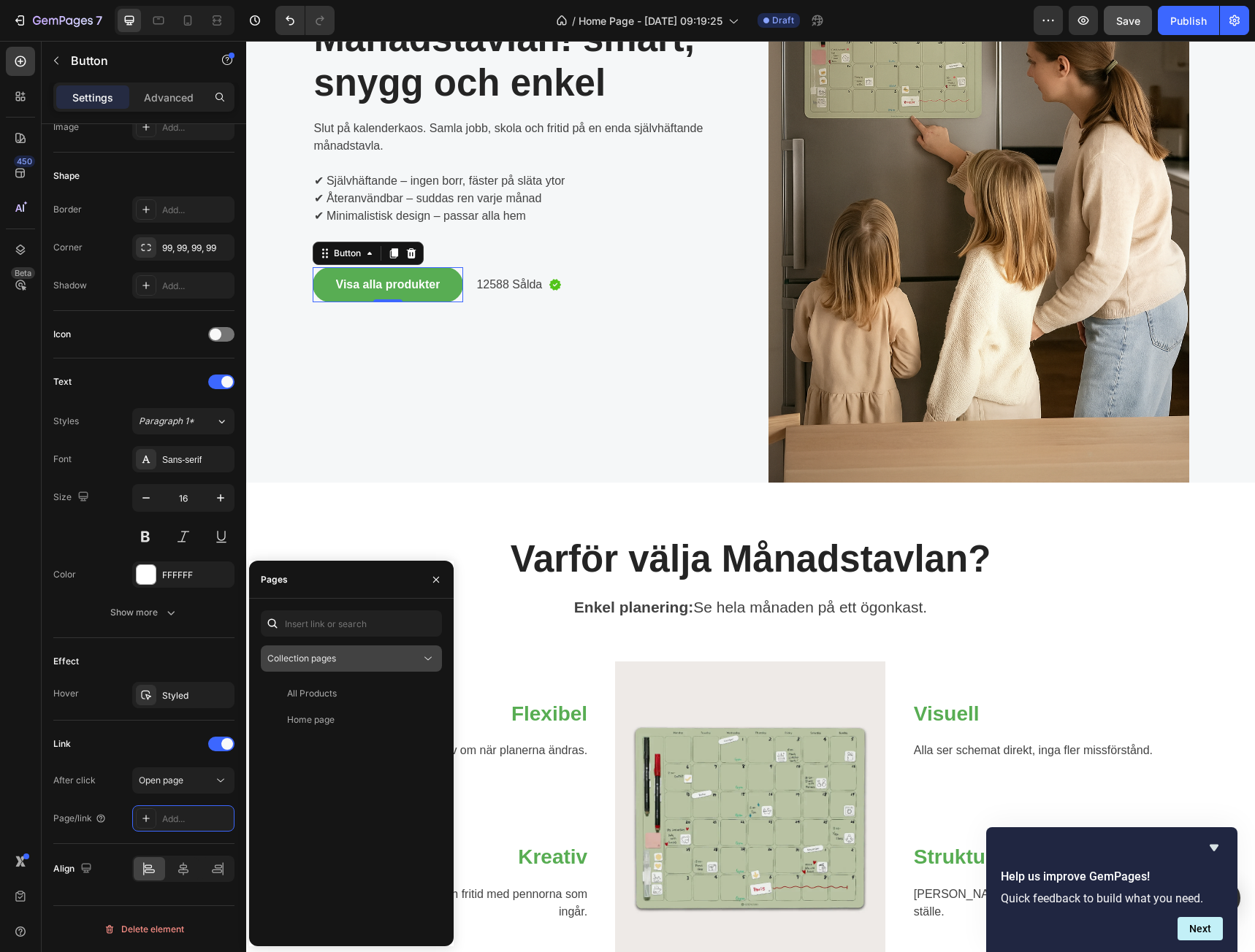
click at [377, 659] on div "Collection pages" at bounding box center [344, 659] width 153 height 13
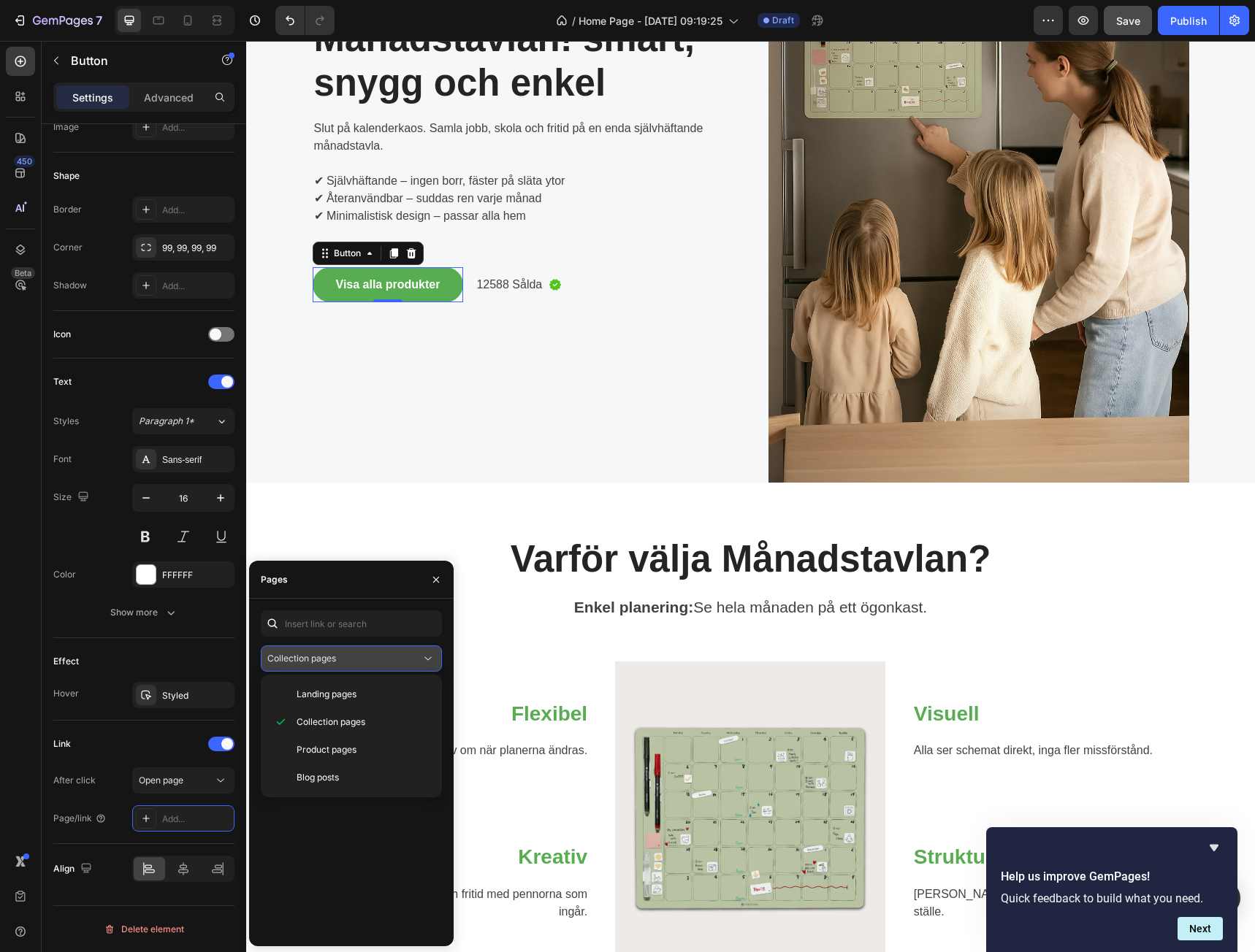
click at [377, 659] on div "Collection pages" at bounding box center [344, 659] width 153 height 13
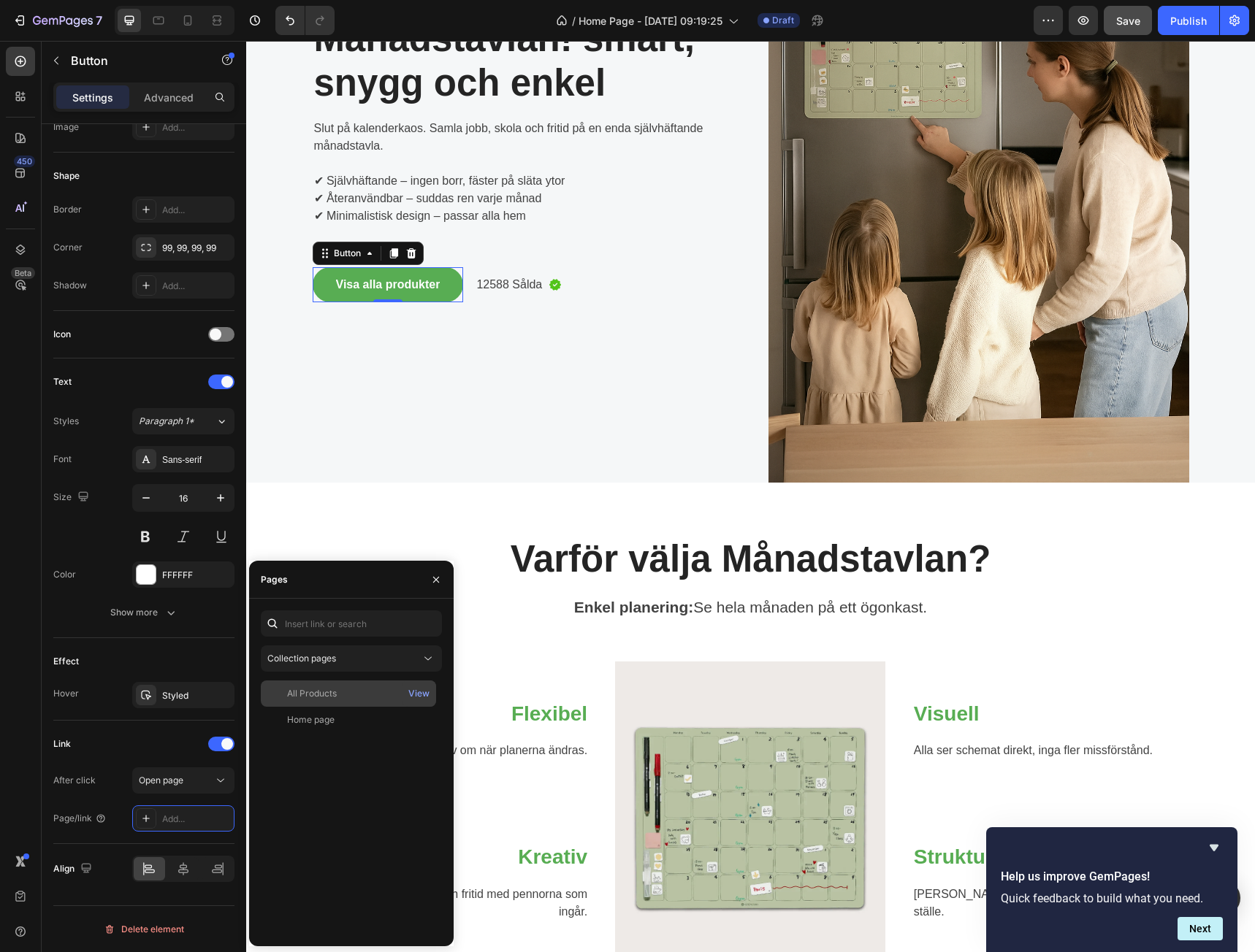
click at [353, 693] on div "All Products" at bounding box center [349, 694] width 164 height 13
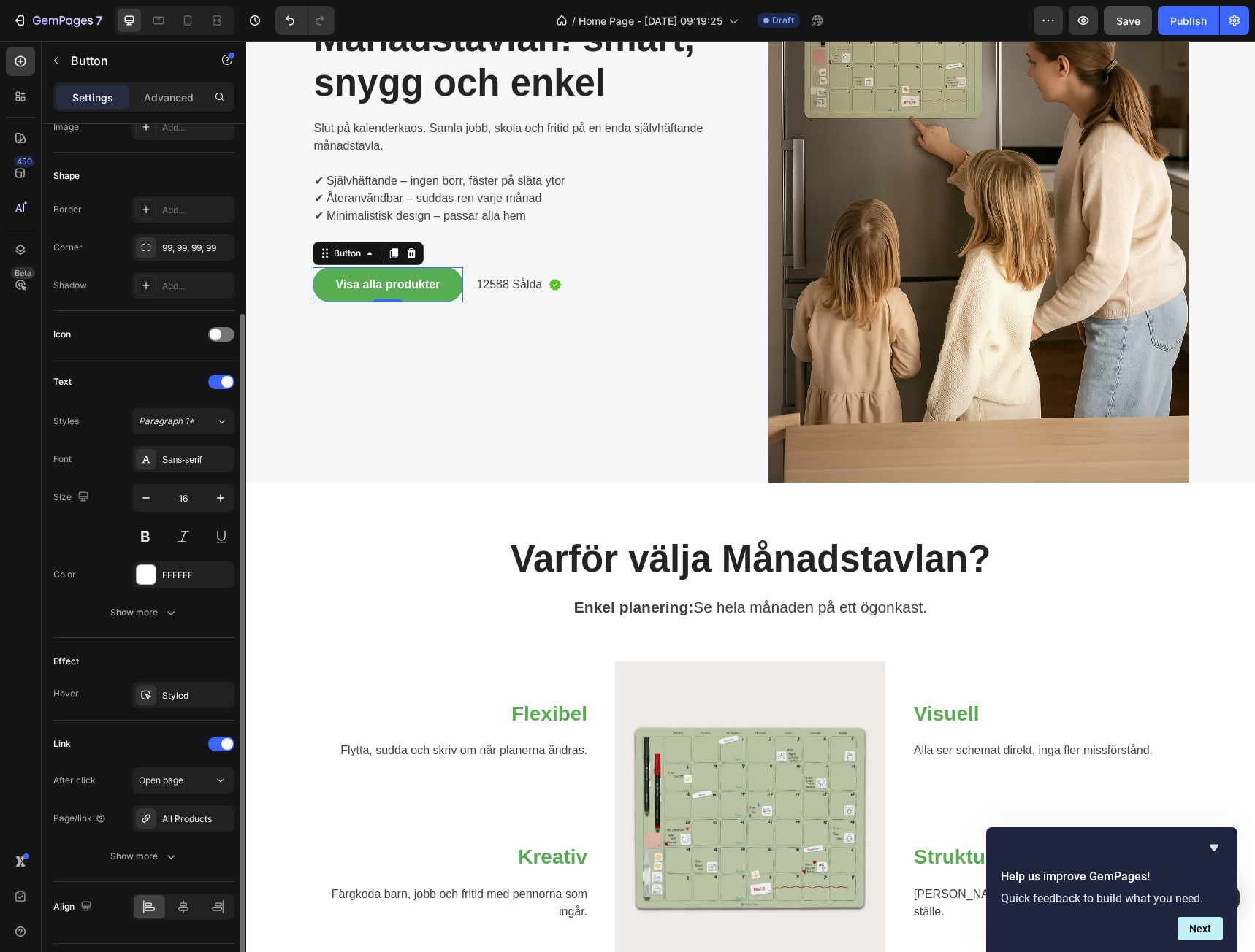
click at [110, 791] on div "After click Open page" at bounding box center [144, 781] width 182 height 26
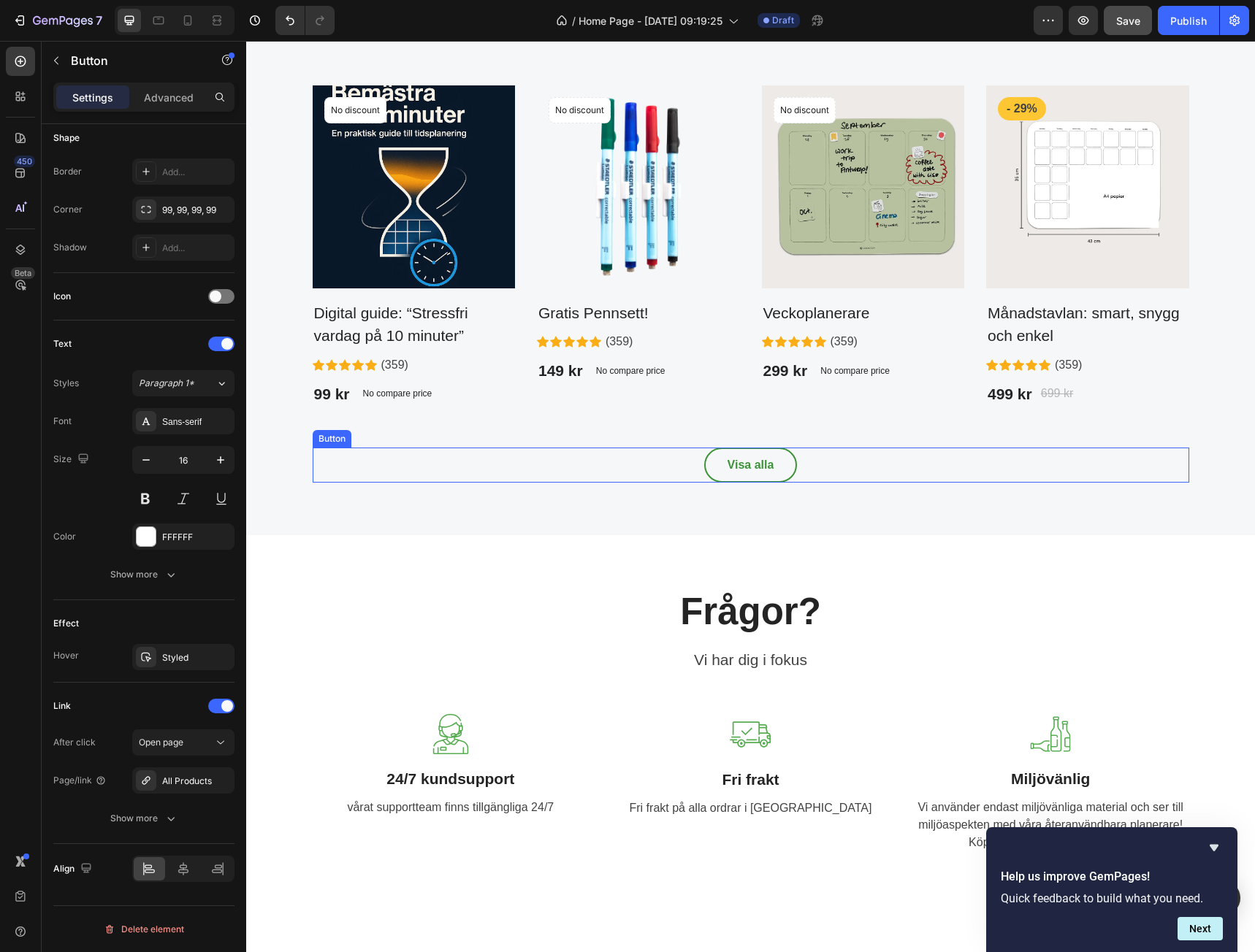
scroll to position [1388, 0]
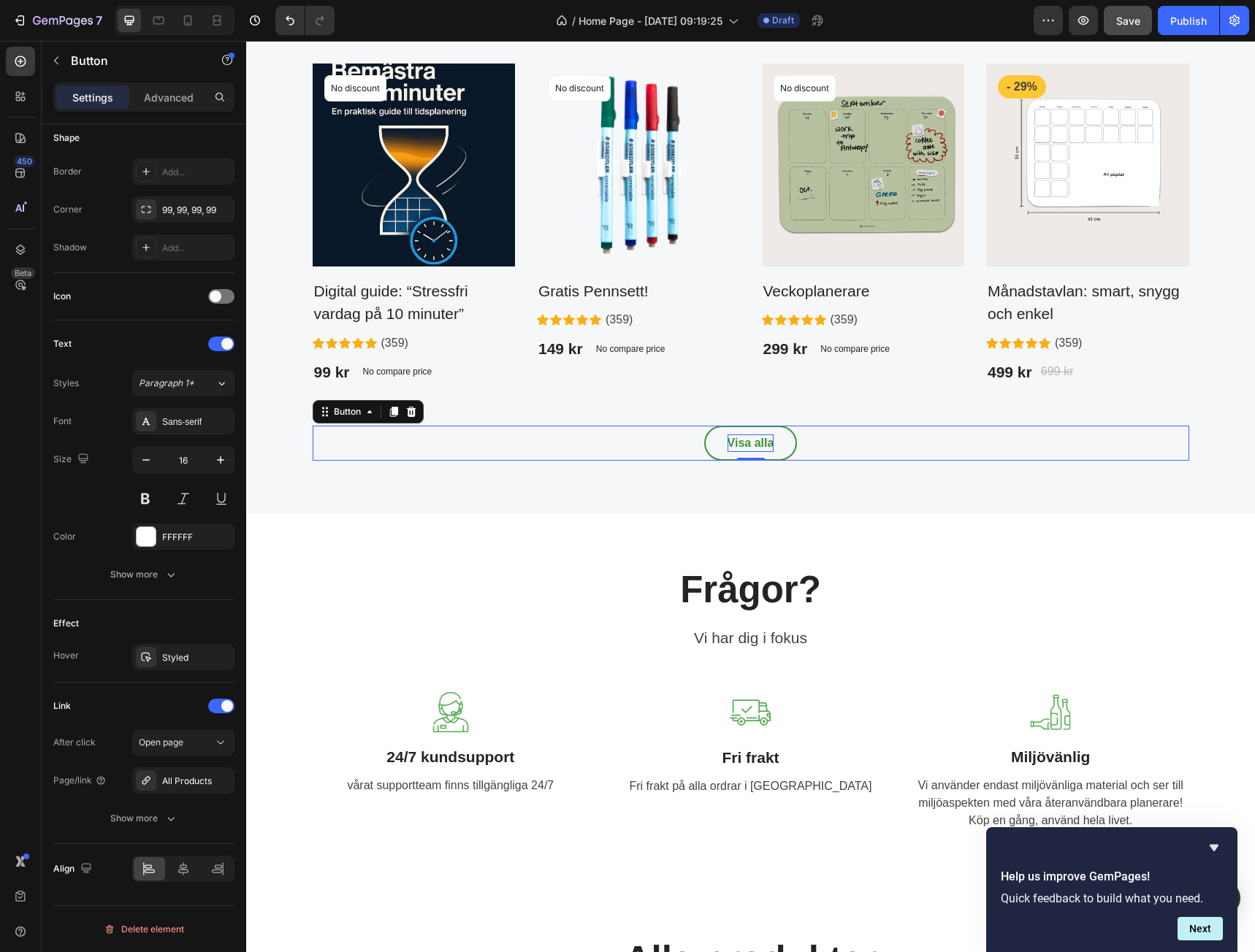
click at [757, 449] on p "Visa alla" at bounding box center [751, 443] width 47 height 18
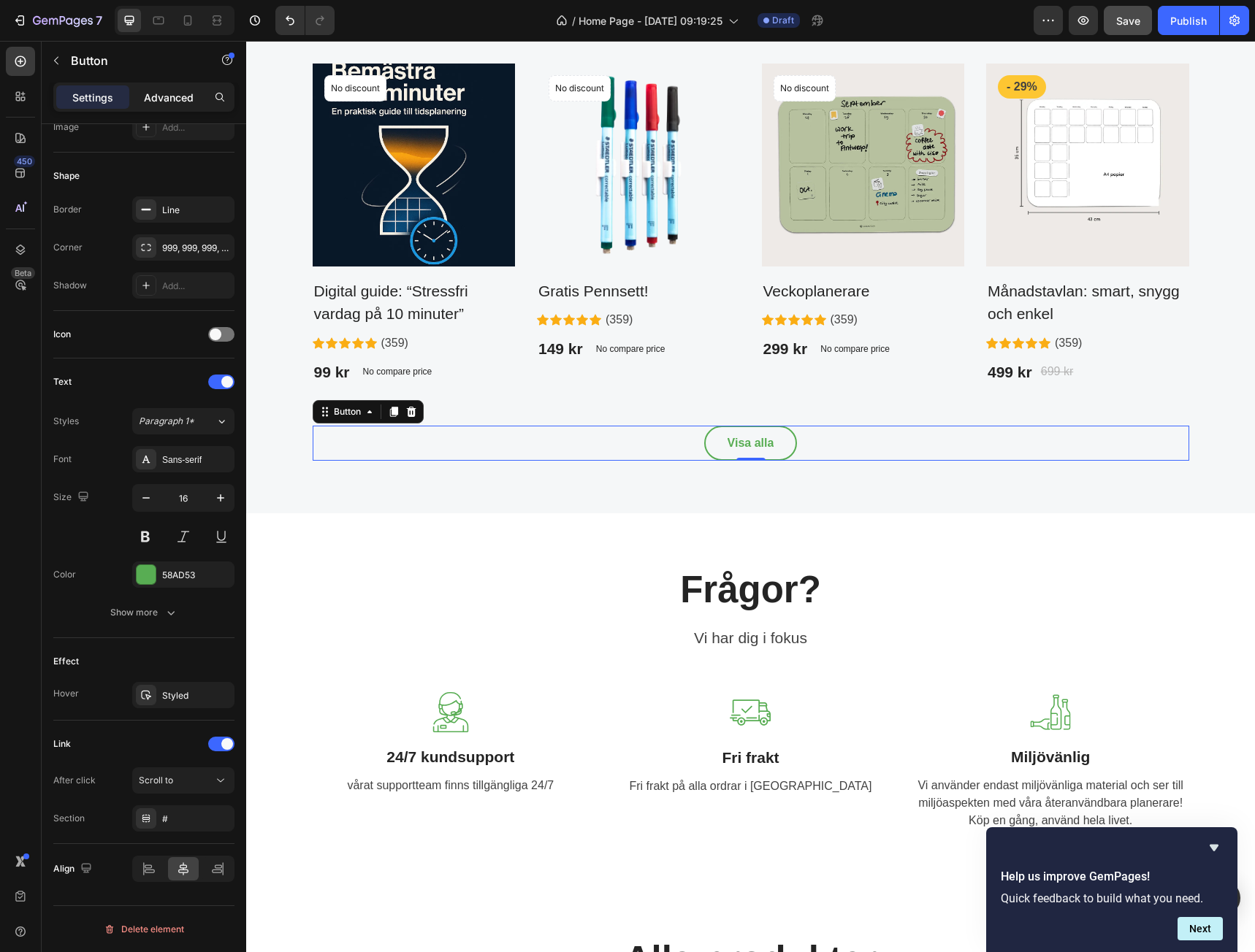
click at [176, 106] on div "Advanced" at bounding box center [168, 97] width 73 height 23
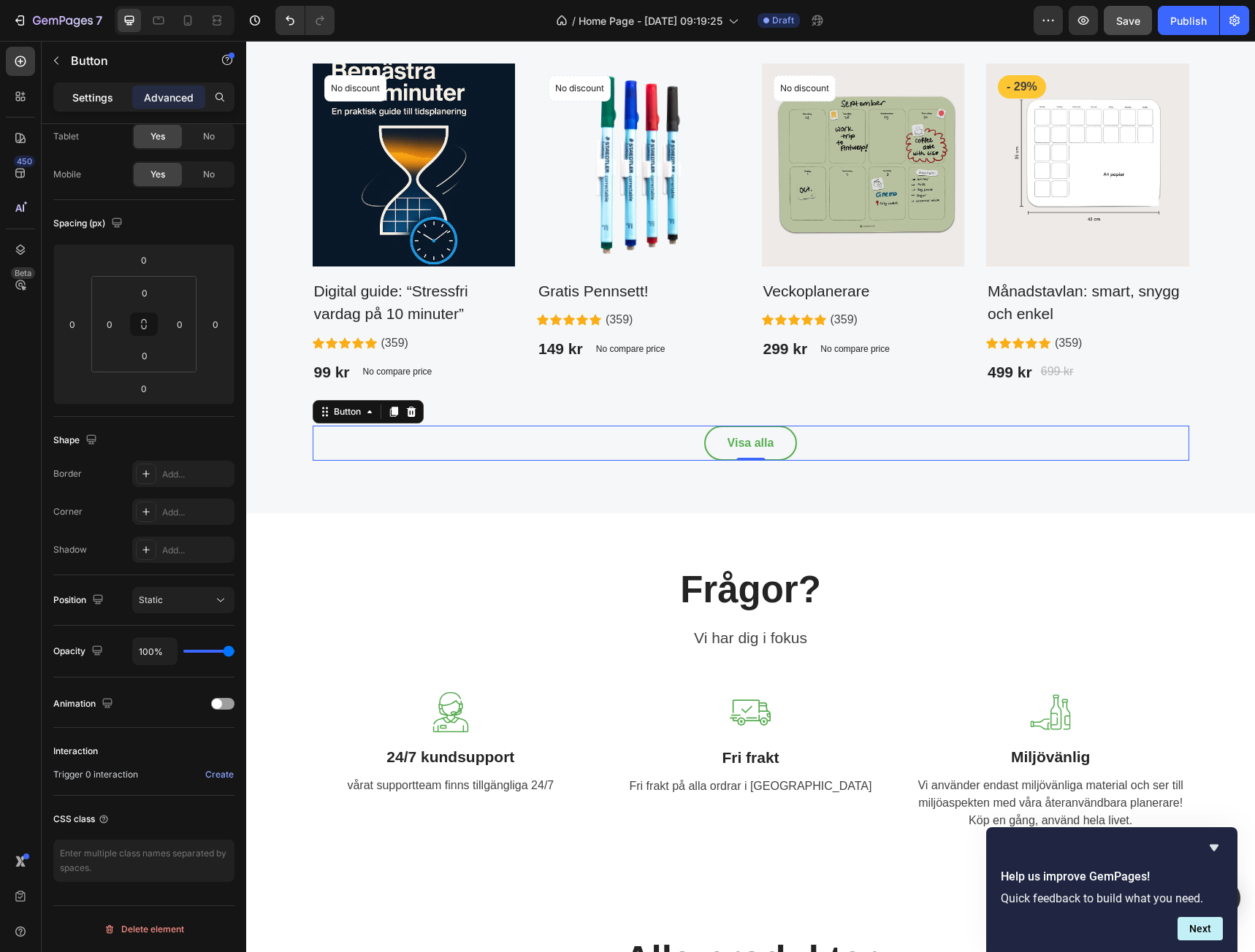
click at [106, 95] on p "Settings" at bounding box center [92, 97] width 41 height 15
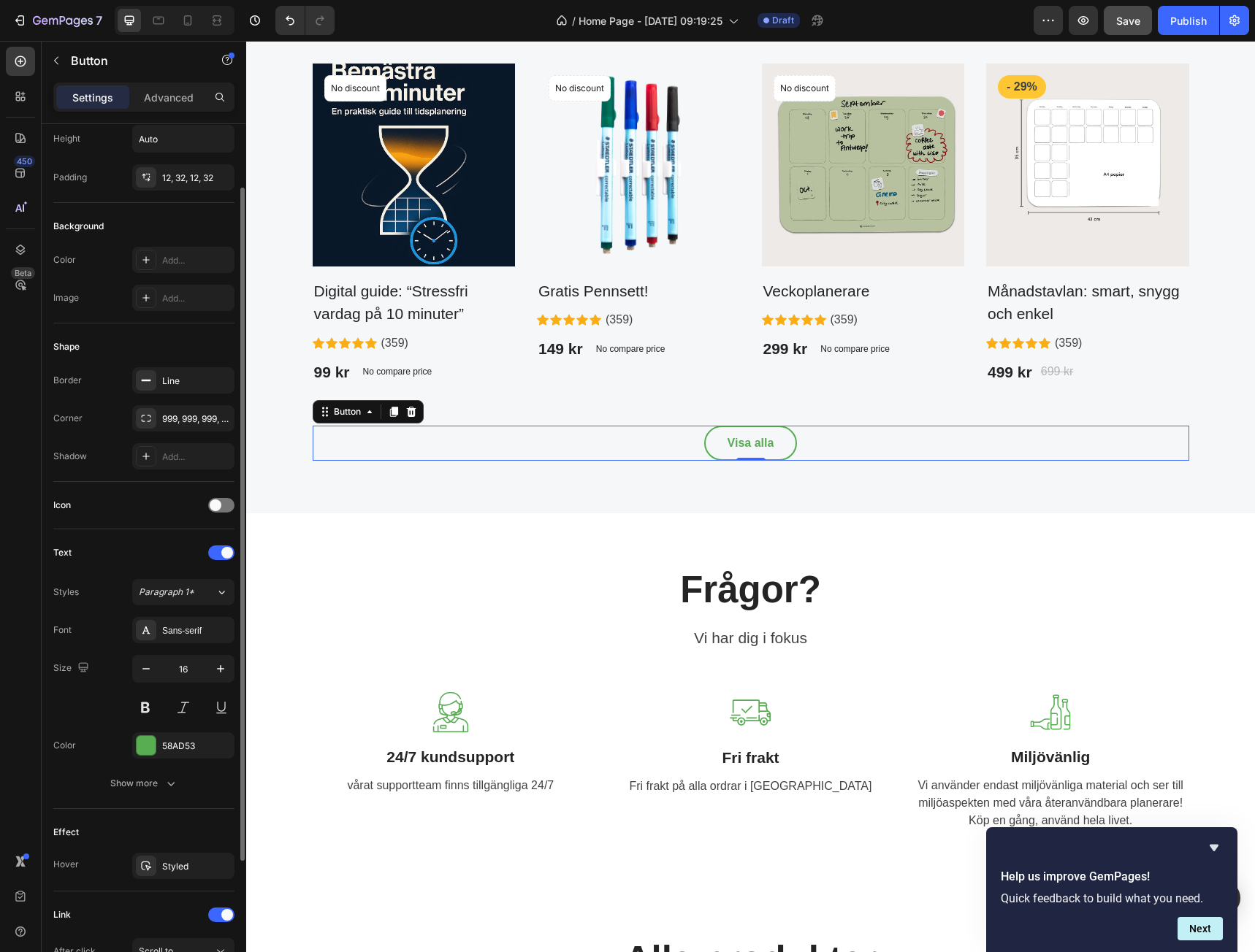
scroll to position [253, 0]
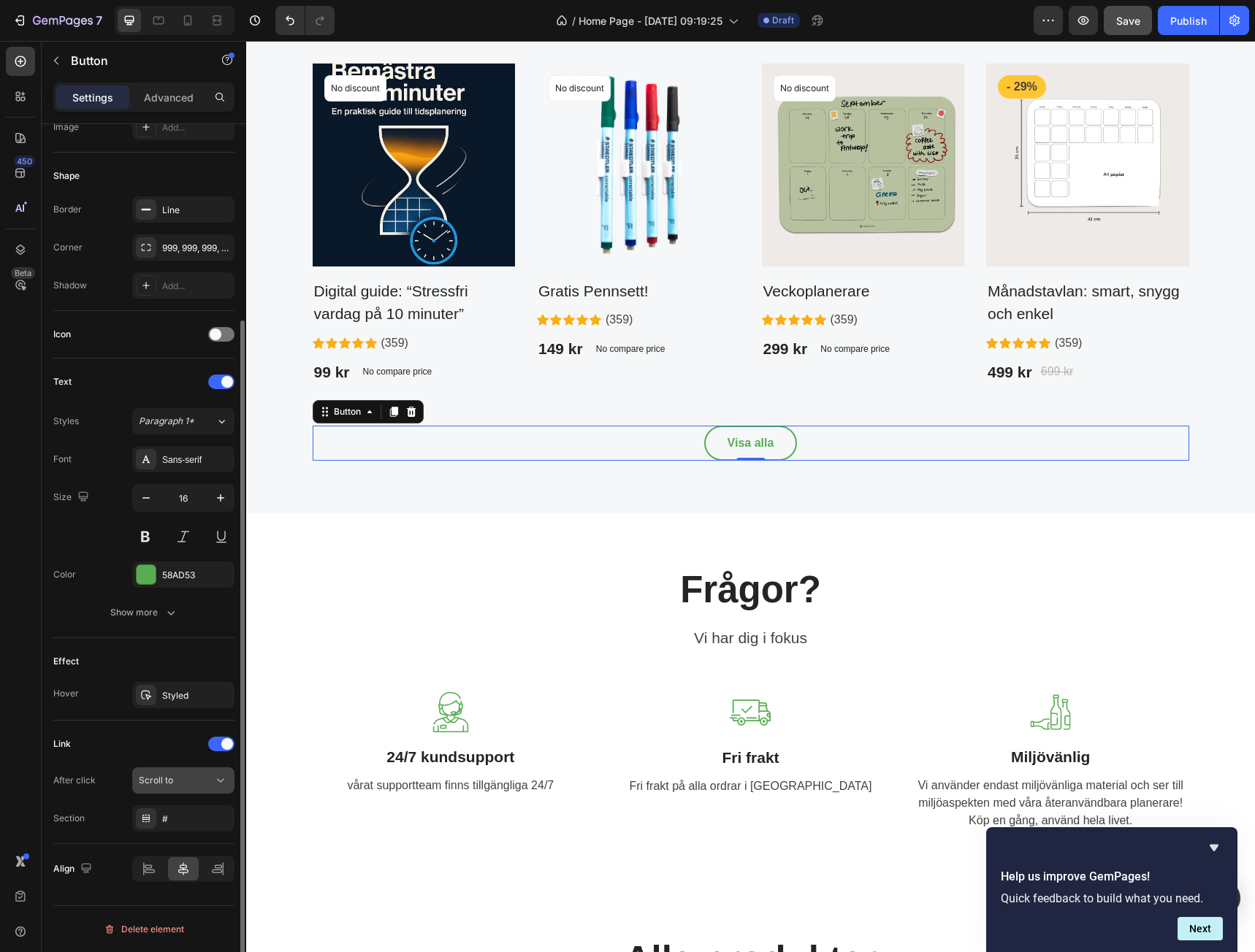
click at [197, 778] on div "Scroll to" at bounding box center [176, 781] width 74 height 13
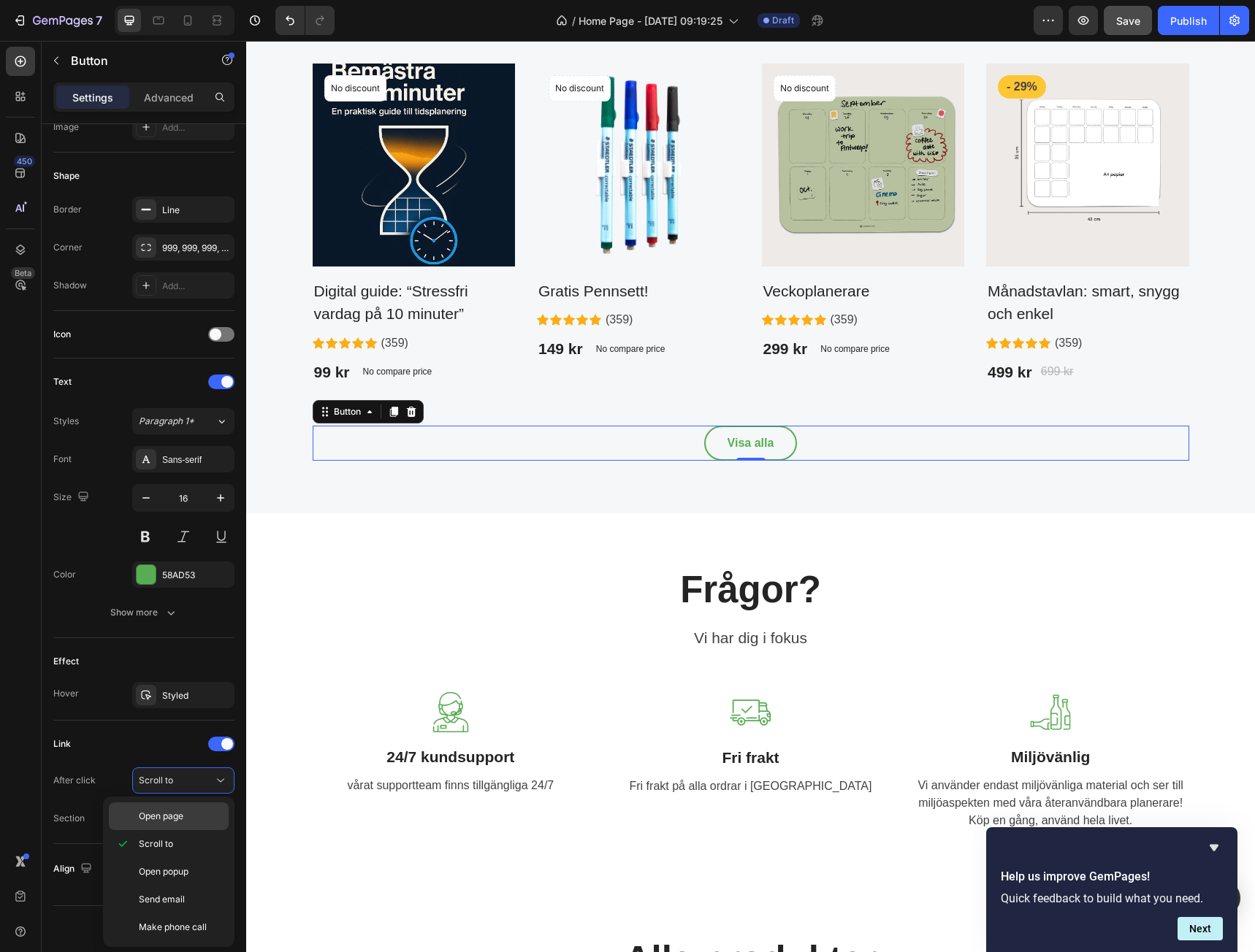
click at [187, 806] on div "Open page" at bounding box center [168, 816] width 120 height 28
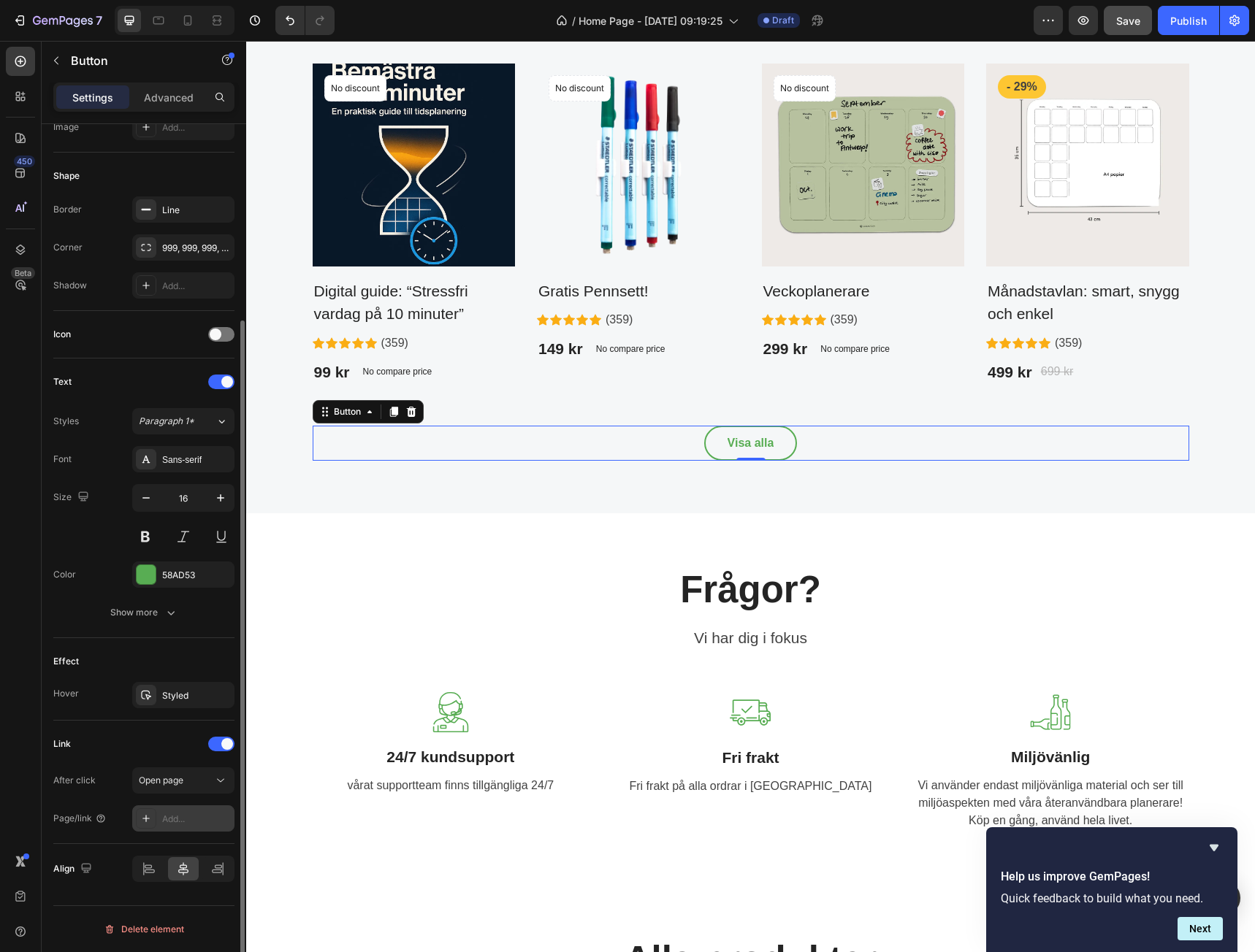
click at [187, 817] on div "Add..." at bounding box center [197, 820] width 69 height 13
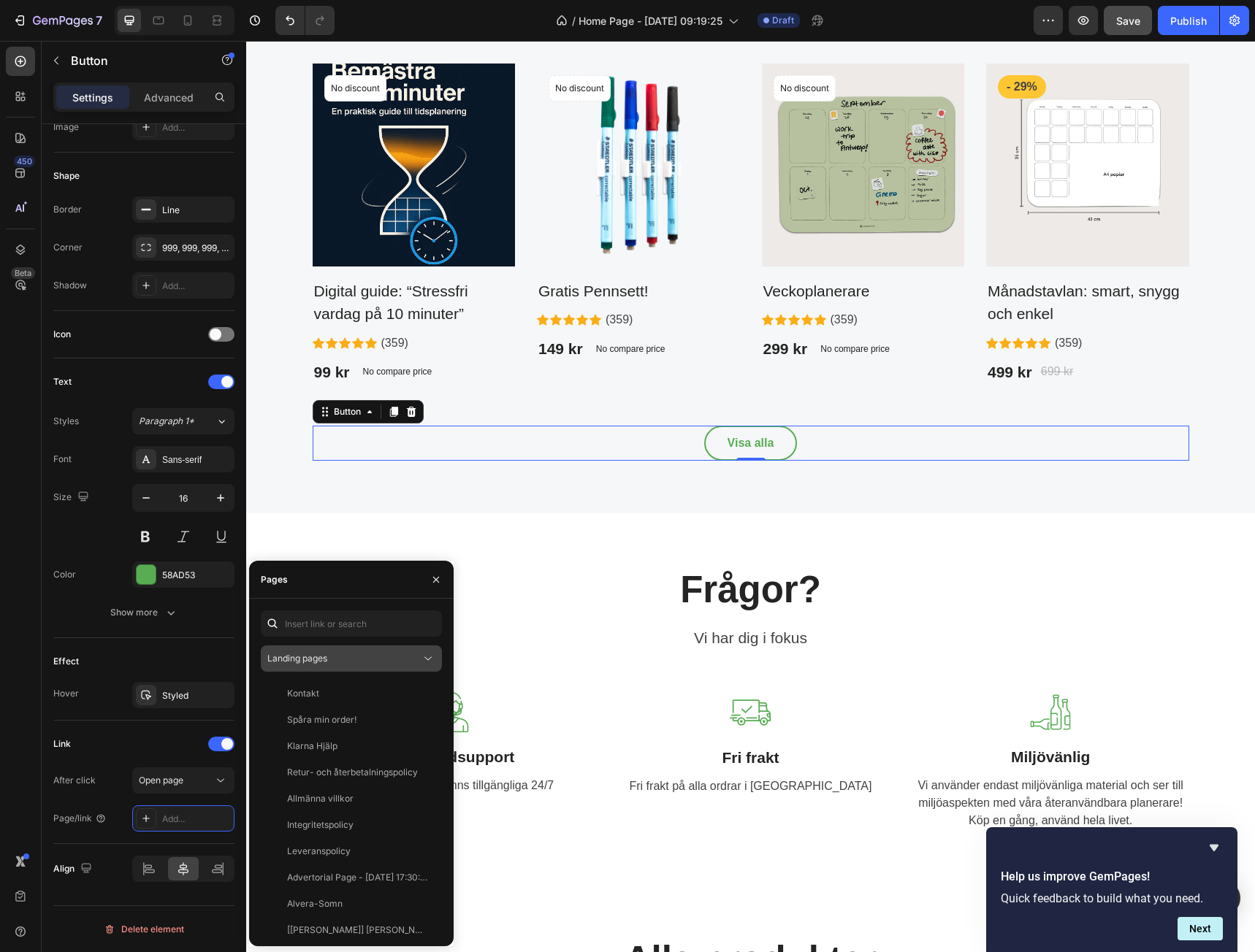
click at [344, 655] on div "Landing pages" at bounding box center [344, 659] width 153 height 13
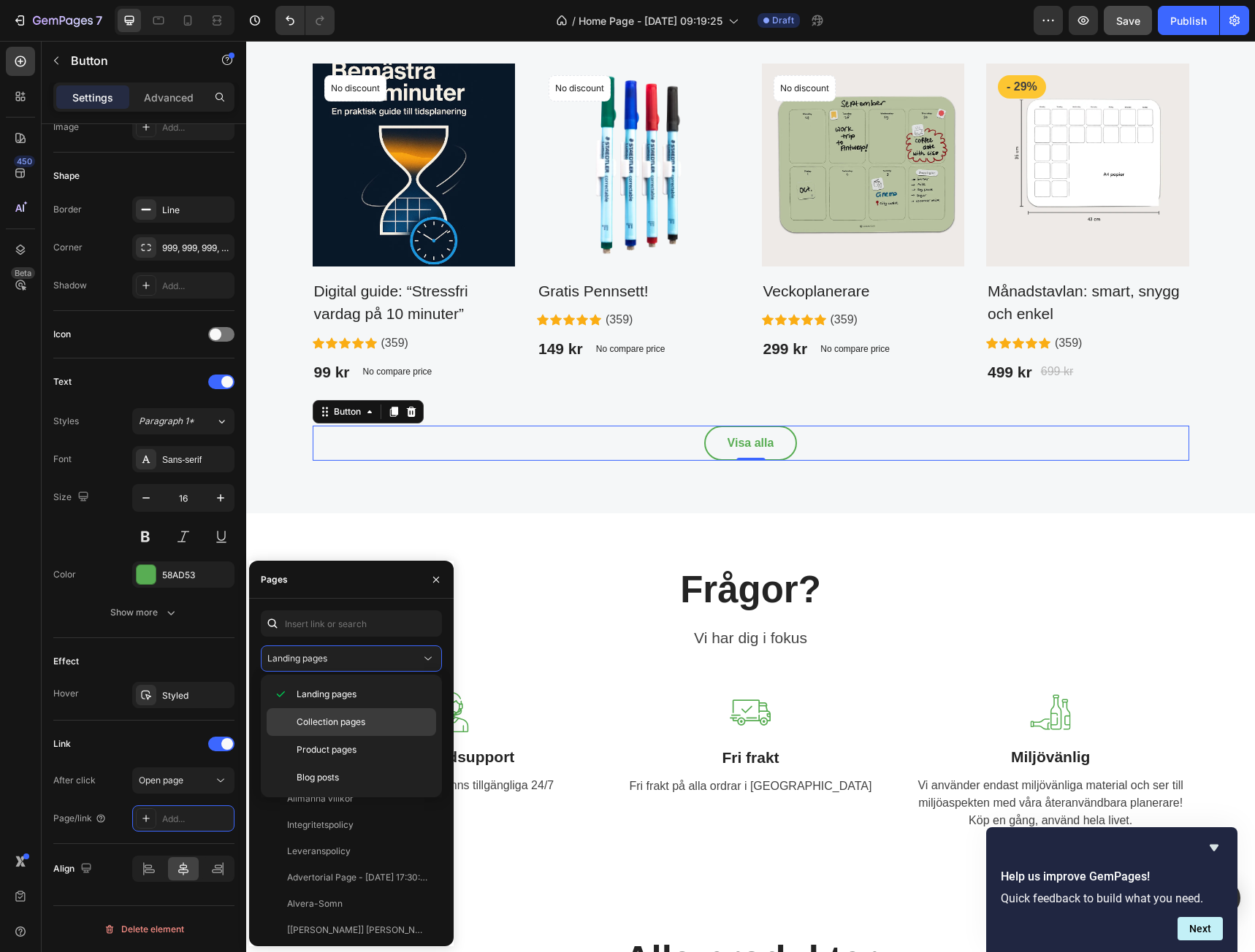
click at [330, 722] on span "Collection pages" at bounding box center [330, 723] width 69 height 13
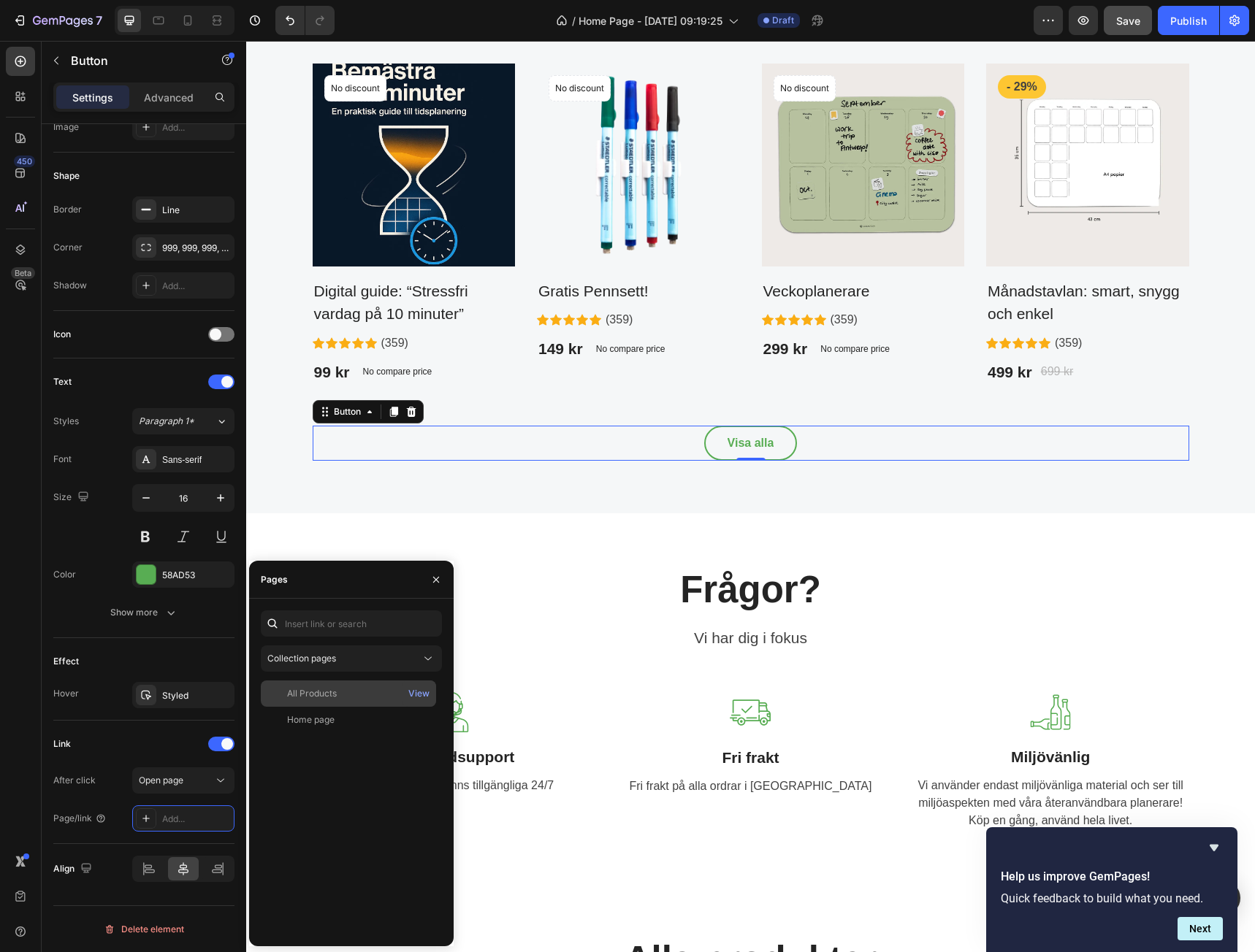
click at [342, 694] on div "All Products" at bounding box center [349, 694] width 164 height 13
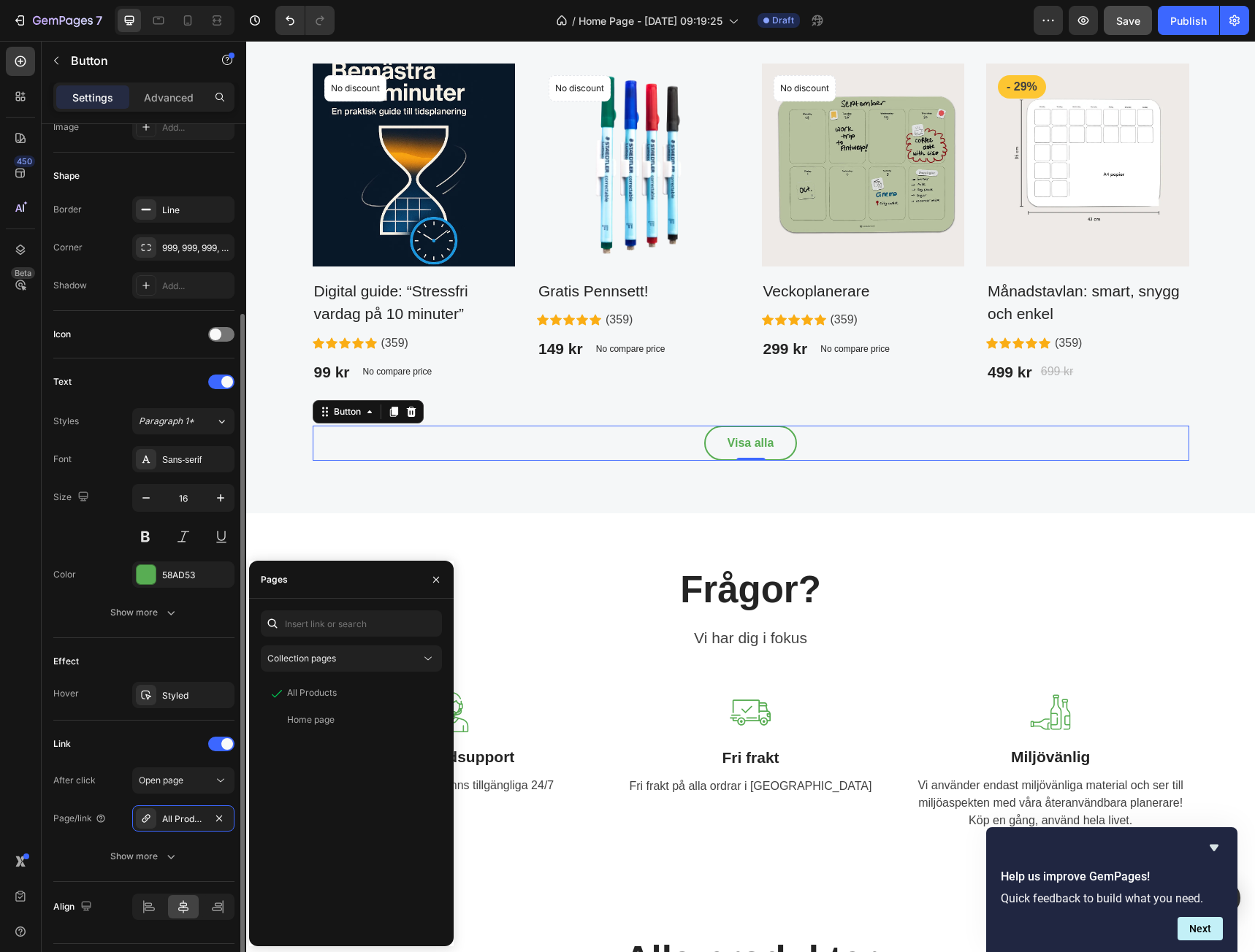
scroll to position [291, 0]
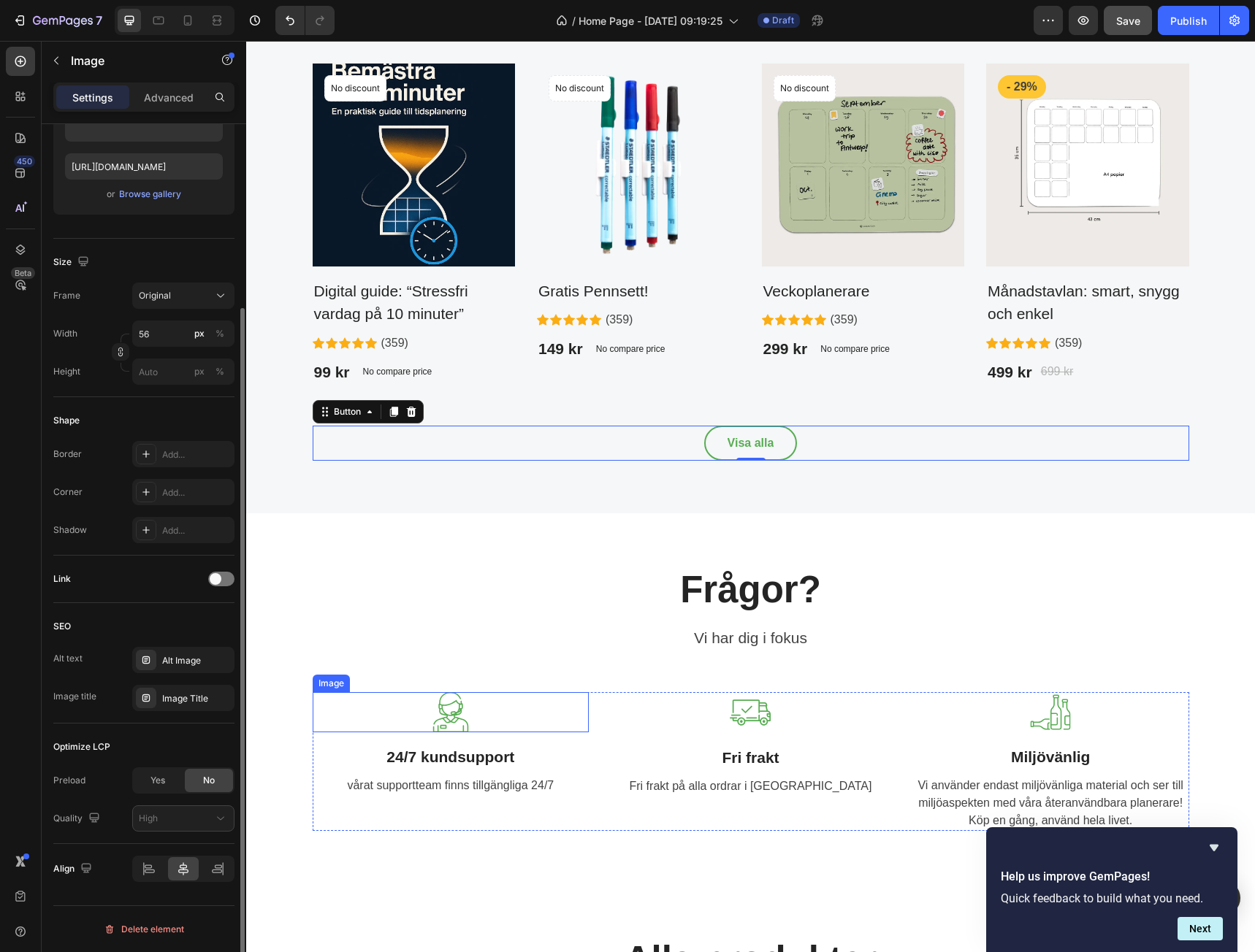
click at [568, 709] on div at bounding box center [451, 713] width 277 height 40
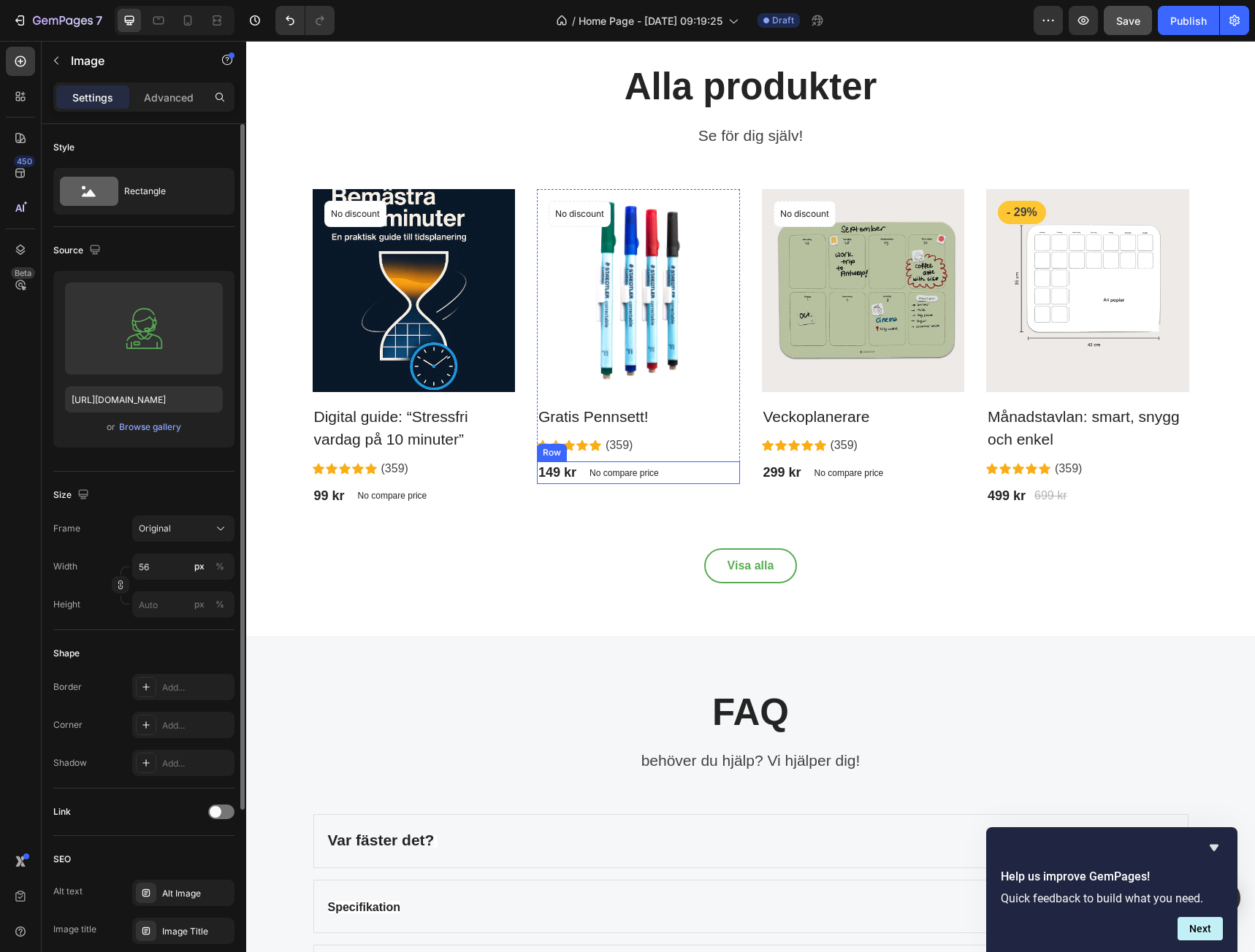
scroll to position [2337, 0]
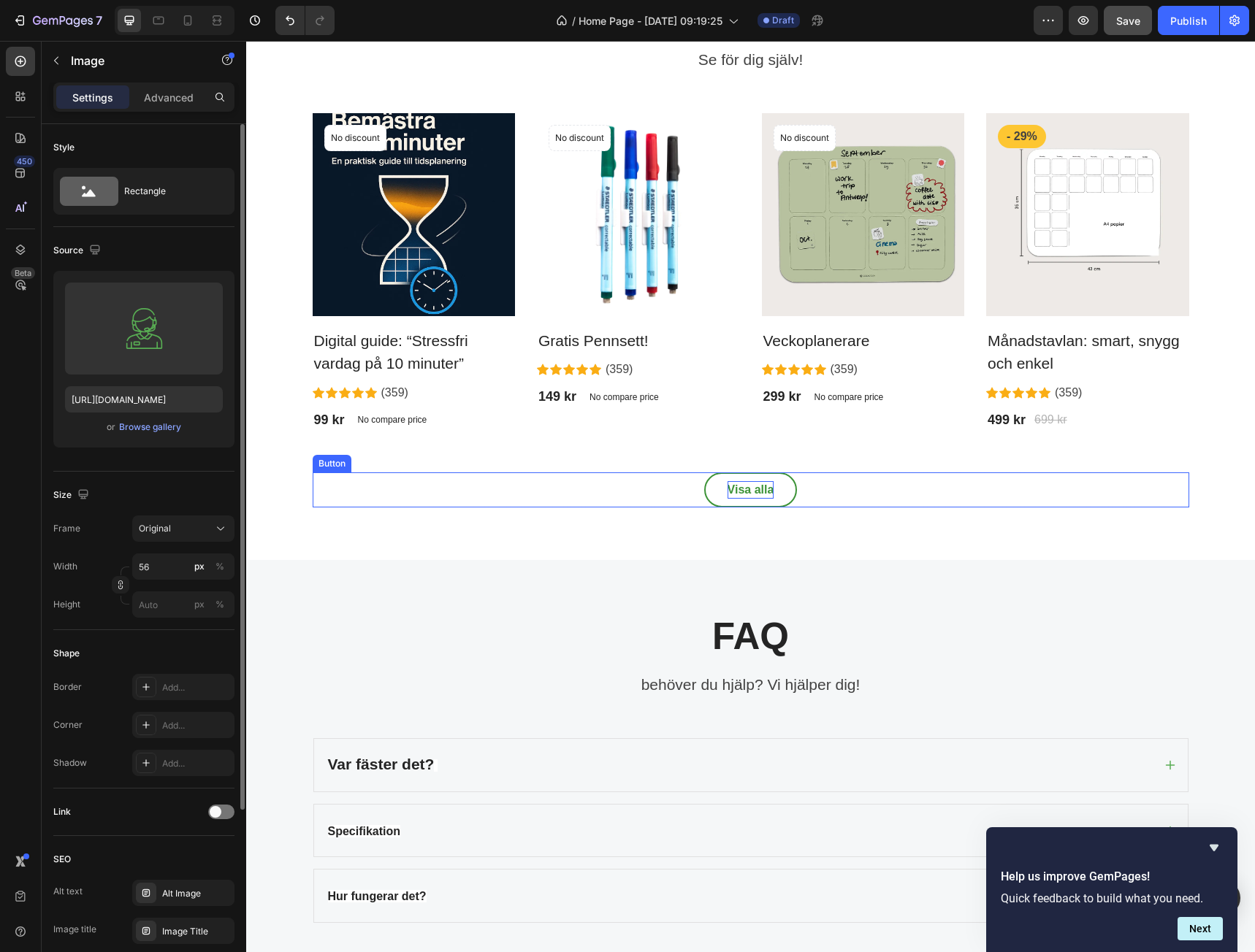
click at [744, 494] on p "Visa alla" at bounding box center [751, 489] width 47 height 18
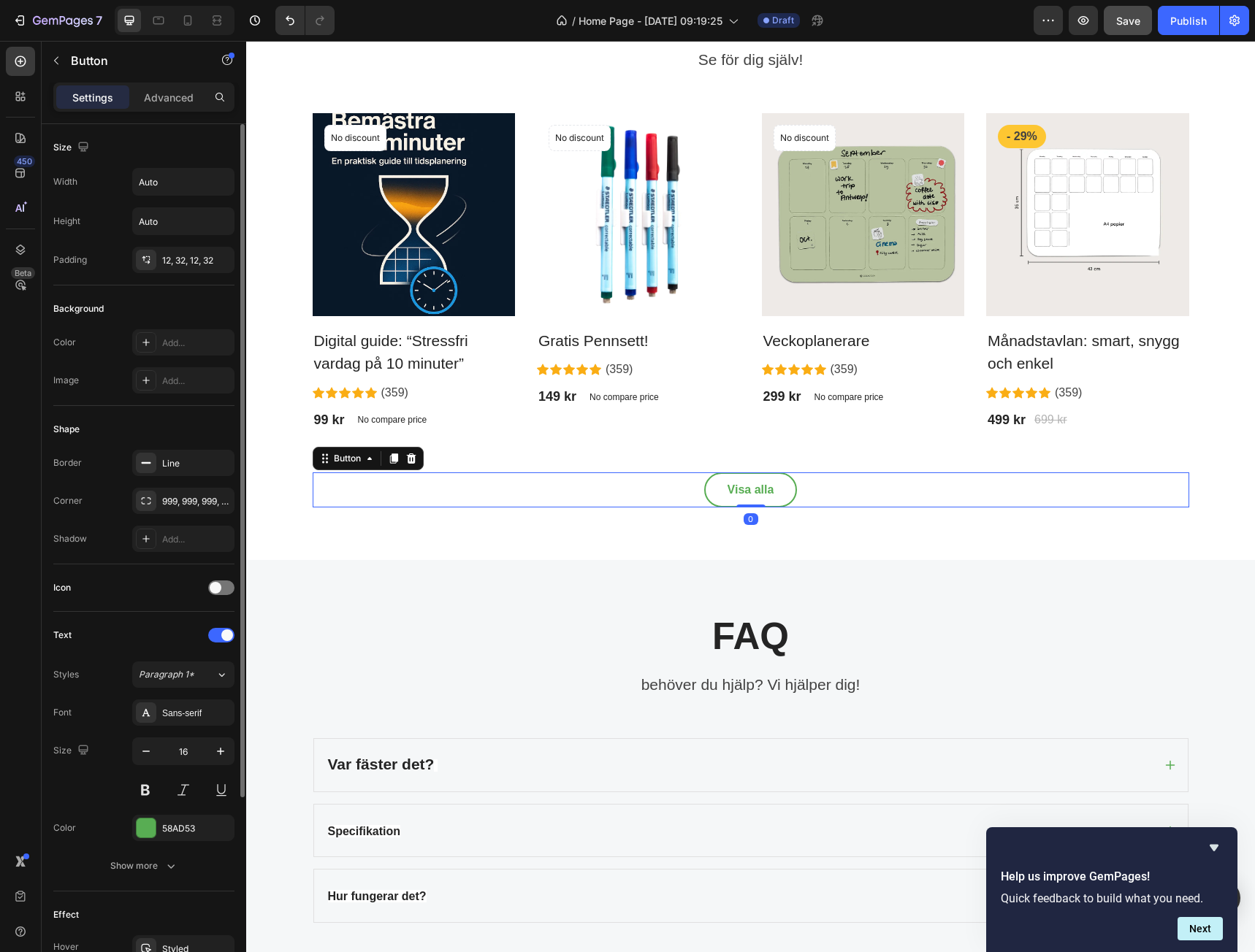
scroll to position [253, 0]
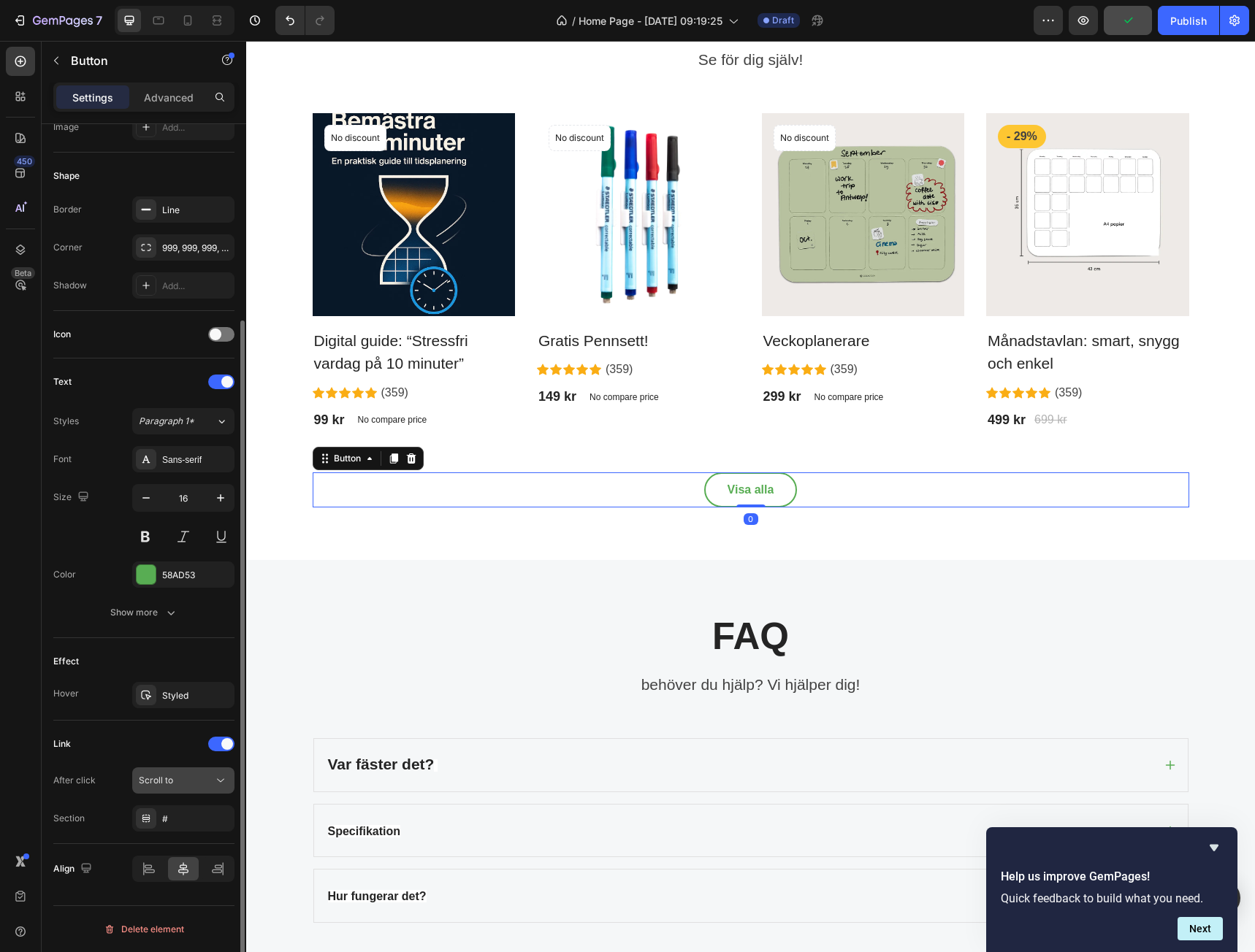
click at [187, 780] on div "Scroll to" at bounding box center [176, 781] width 74 height 13
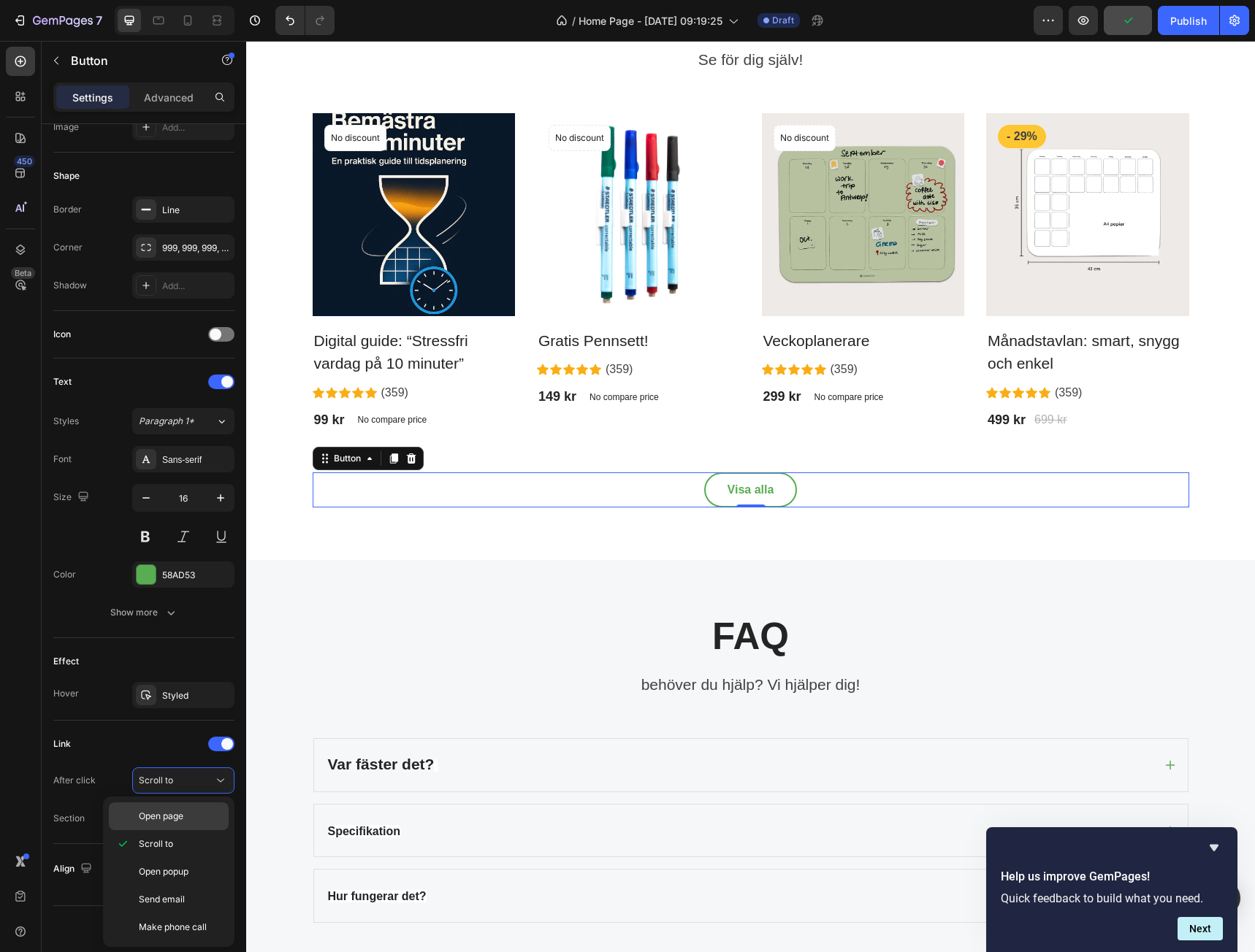
click at [175, 811] on span "Open page" at bounding box center [161, 816] width 44 height 13
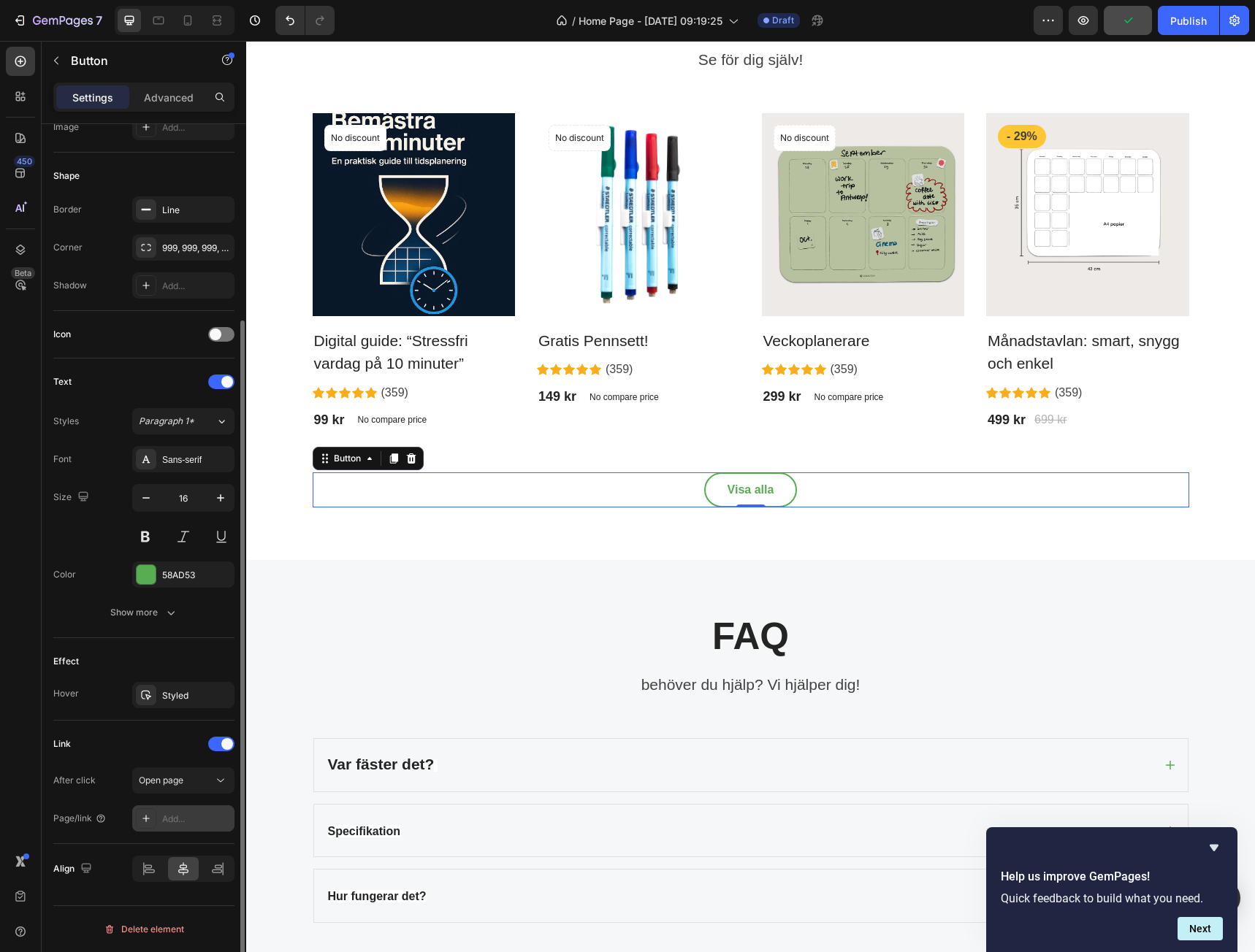
drag, startPoint x: 205, startPoint y: 808, endPoint x: 206, endPoint y: 821, distance: 13.0
click at [206, 808] on div "Add..." at bounding box center [183, 818] width 102 height 26
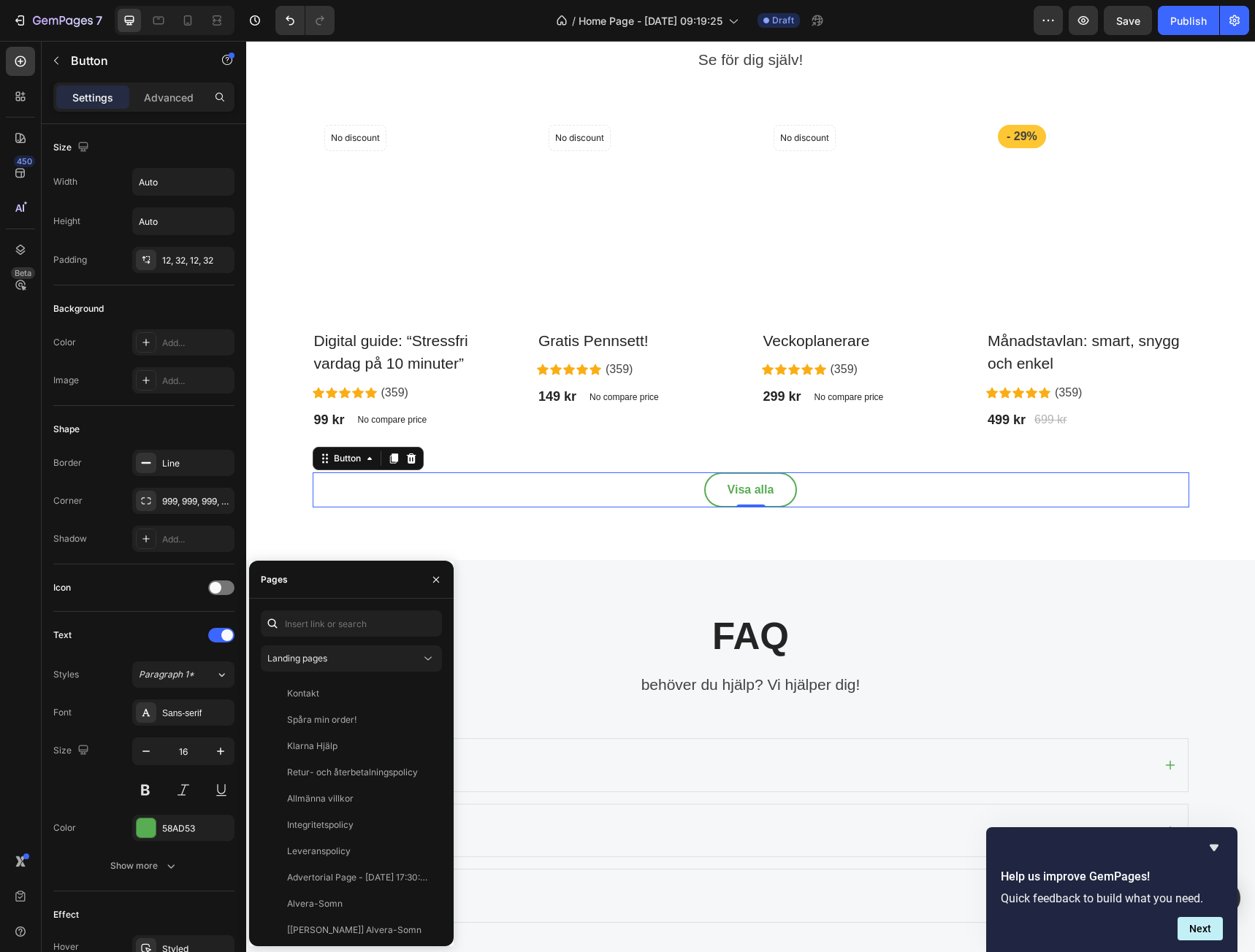
scroll to position [253, 0]
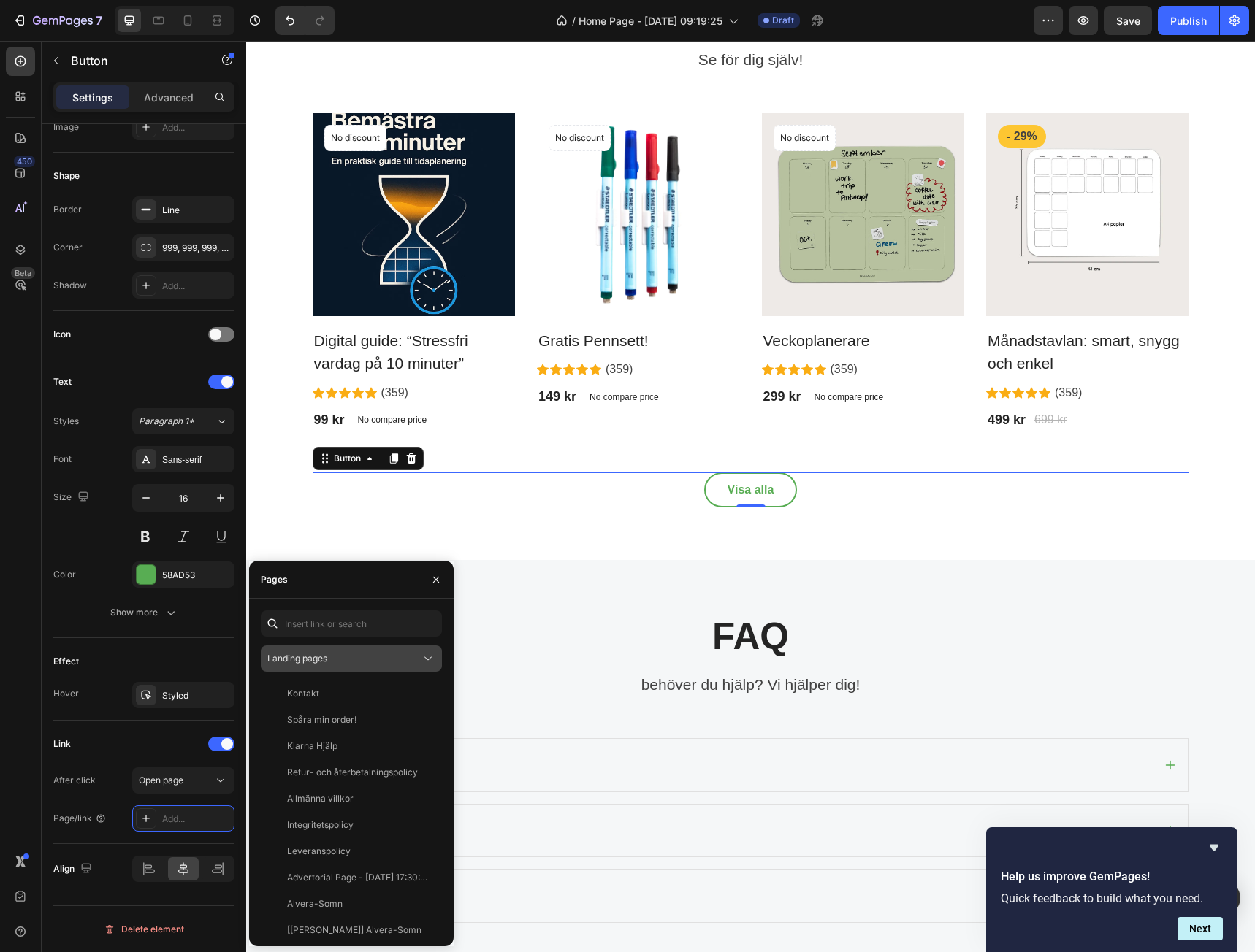
click at [346, 645] on div "Landing pages Kontakt View Spåra min order! View Klarna Hjälp View Retur- och å…" at bounding box center [351, 773] width 182 height 325
click at [342, 653] on div "Landing pages" at bounding box center [344, 659] width 153 height 13
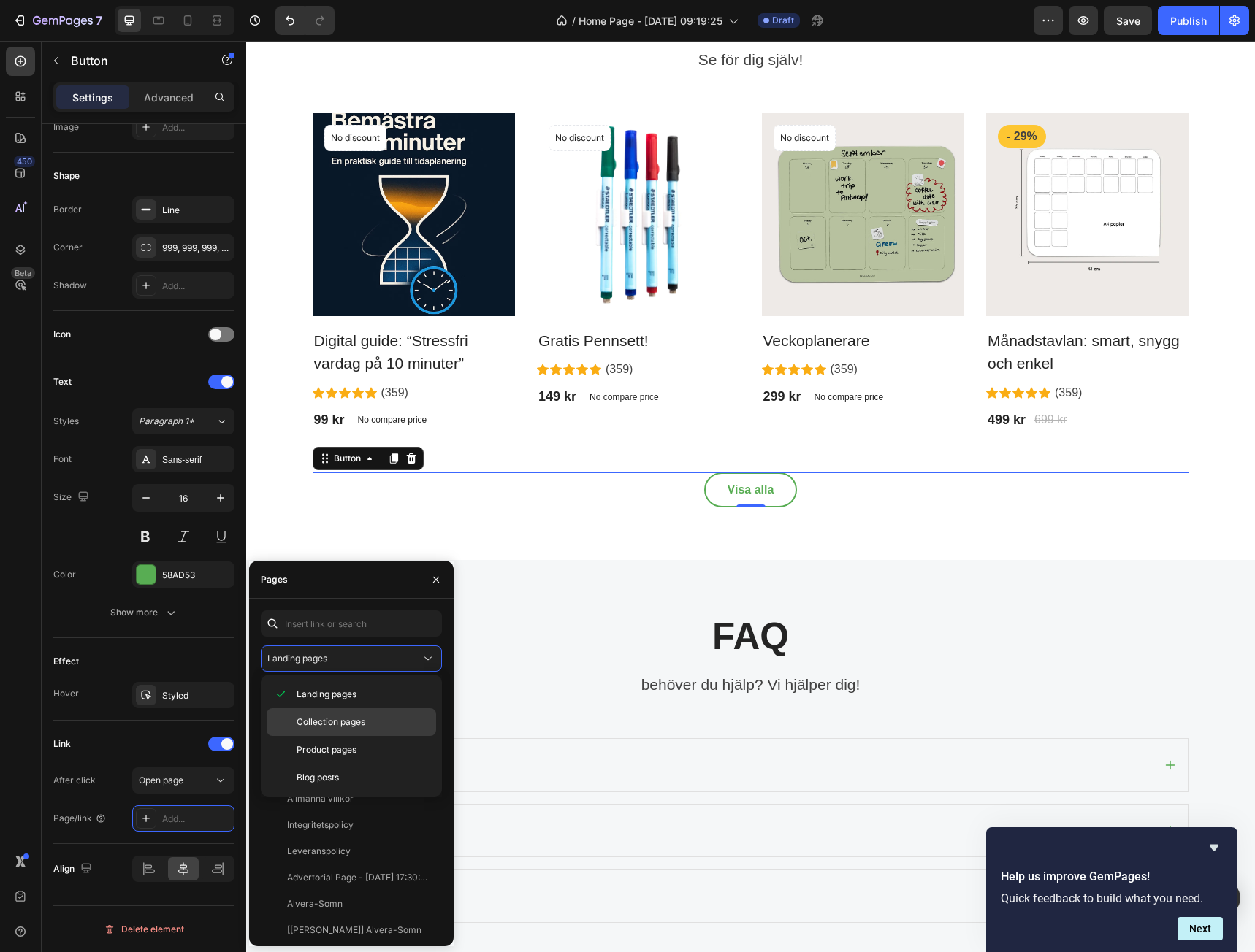
click at [311, 709] on div "Collection pages" at bounding box center [351, 722] width 170 height 28
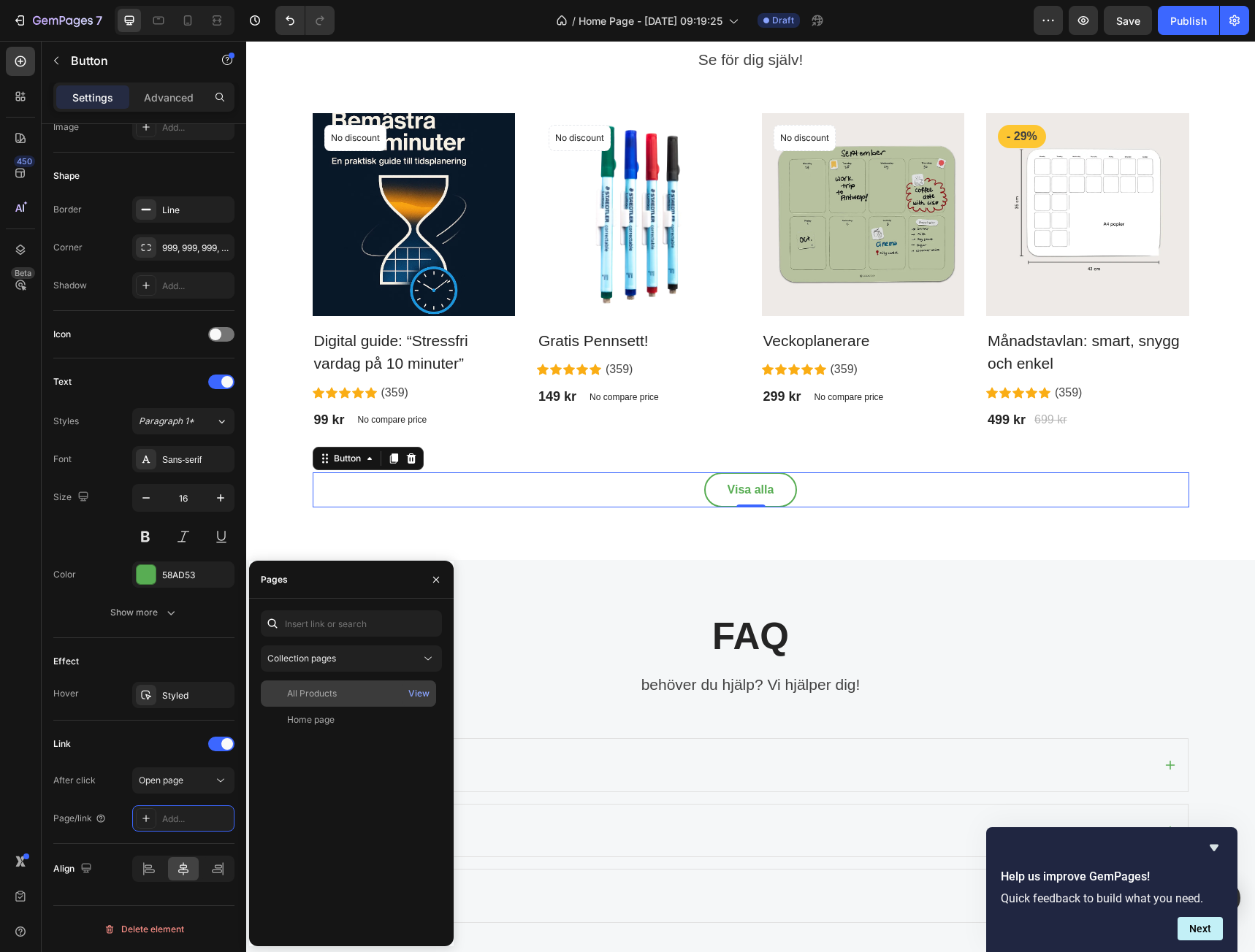
click at [343, 694] on div "All Products" at bounding box center [349, 694] width 164 height 13
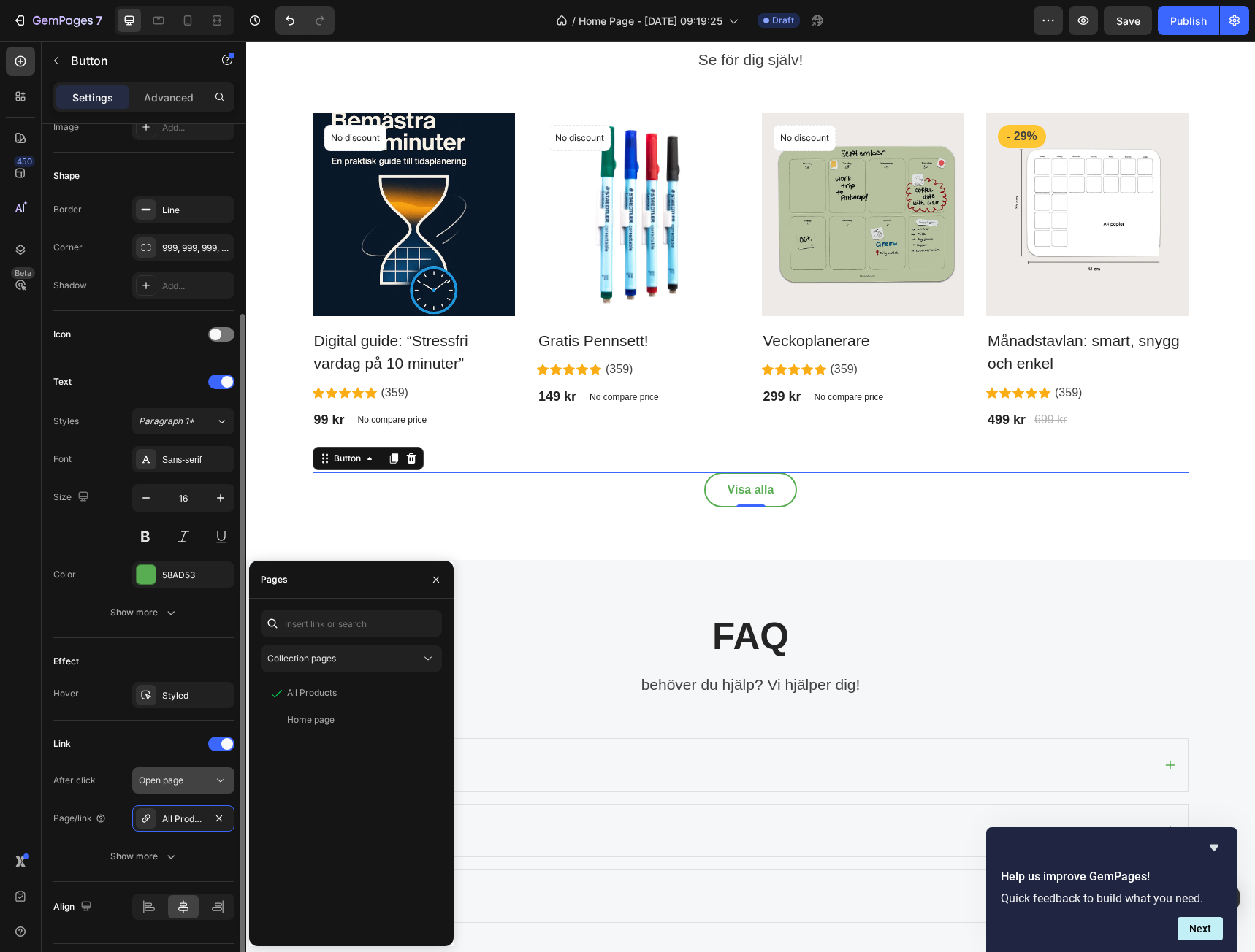
click at [164, 781] on span "Open page" at bounding box center [161, 780] width 44 height 11
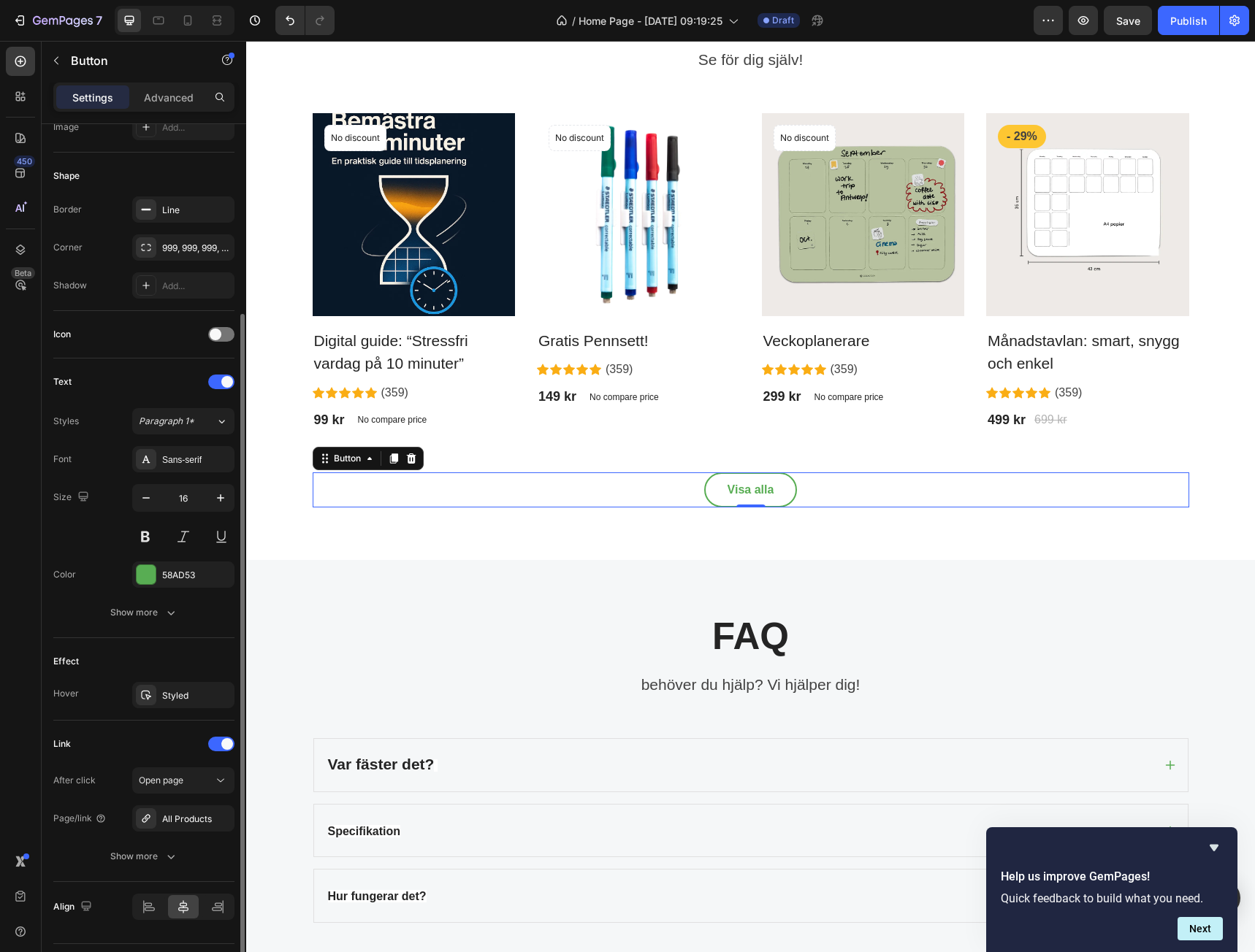
click at [71, 783] on div "After click" at bounding box center [74, 781] width 43 height 13
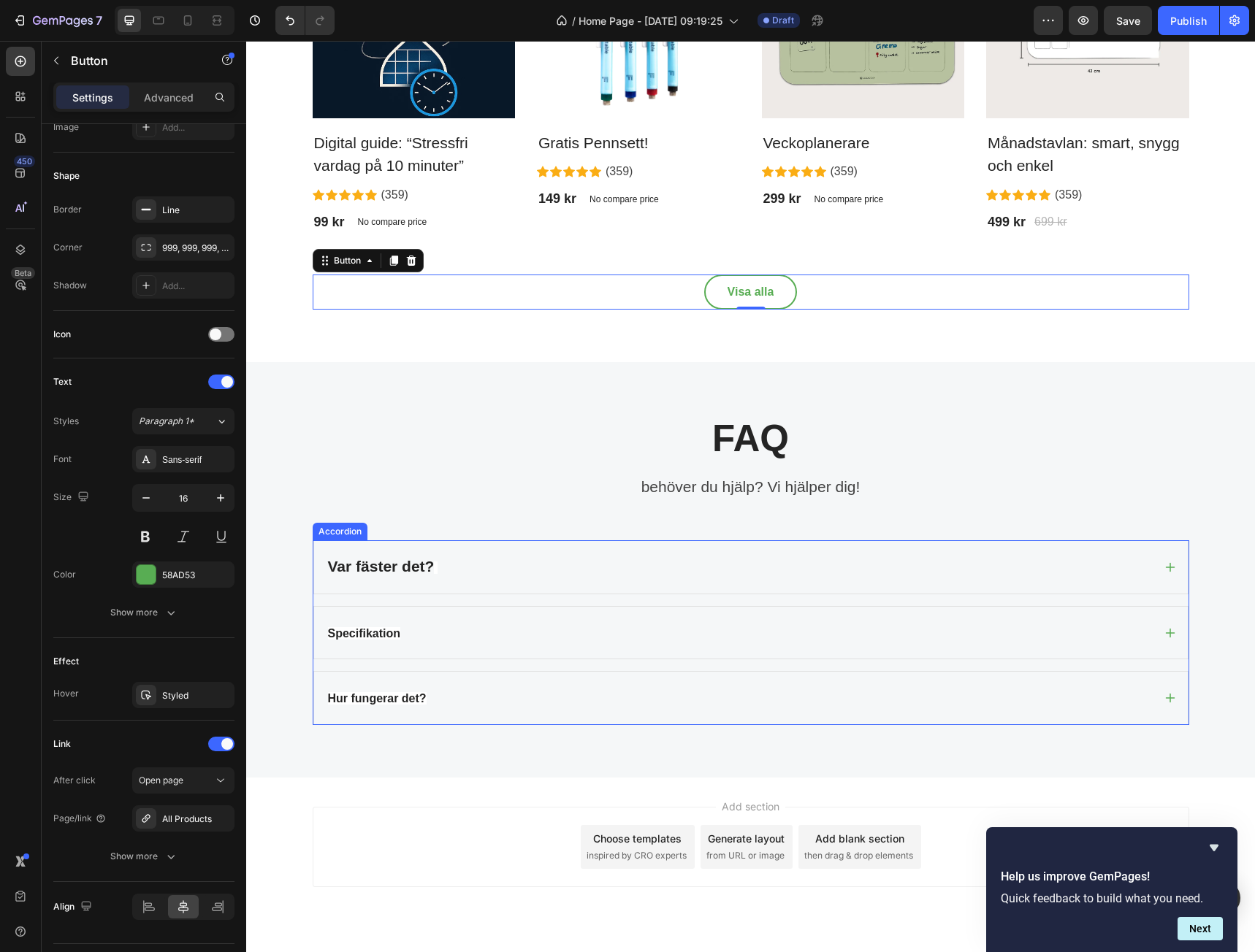
scroll to position [2571, 0]
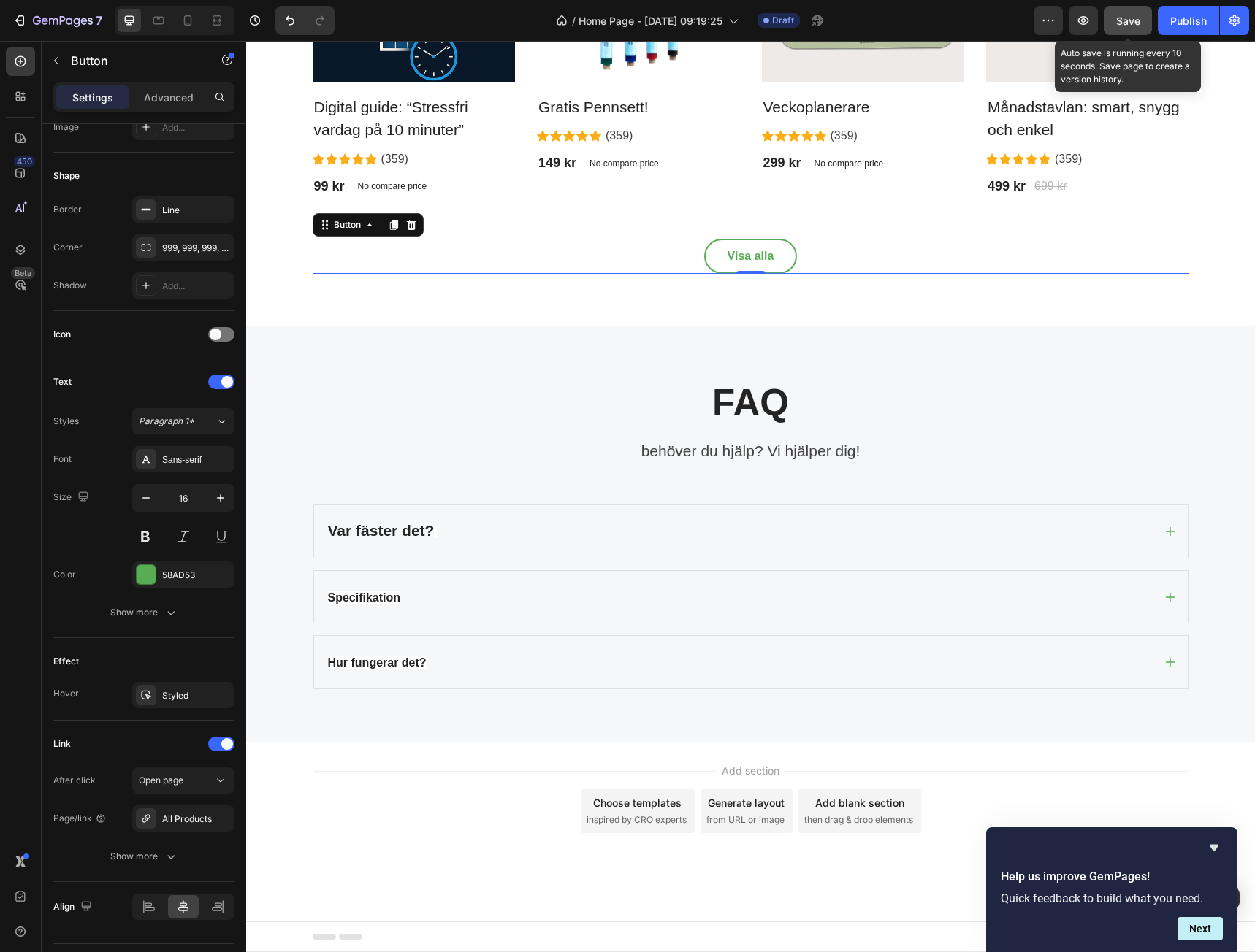
click at [1127, 28] on div "Save" at bounding box center [1128, 21] width 24 height 15
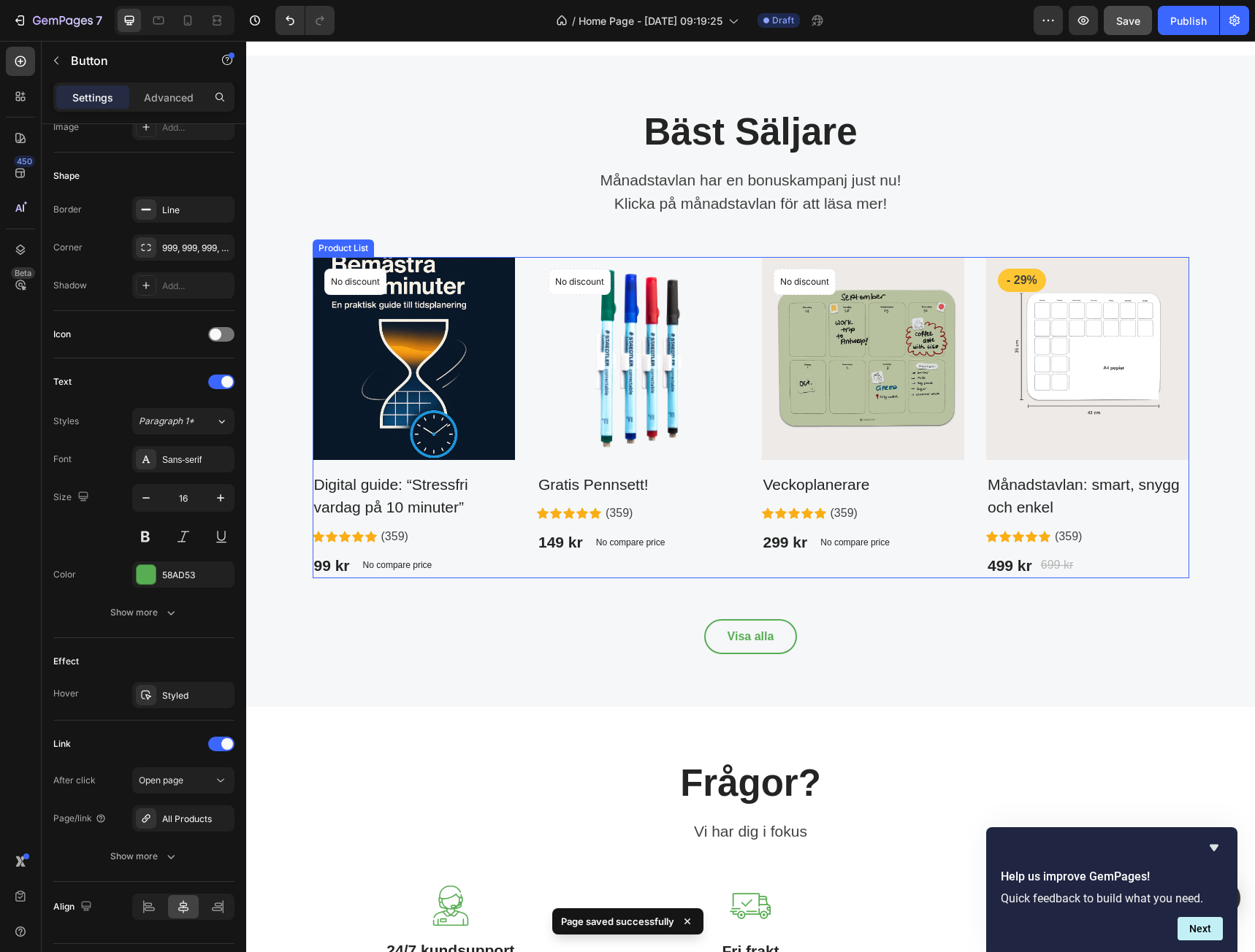
scroll to position [1165, 0]
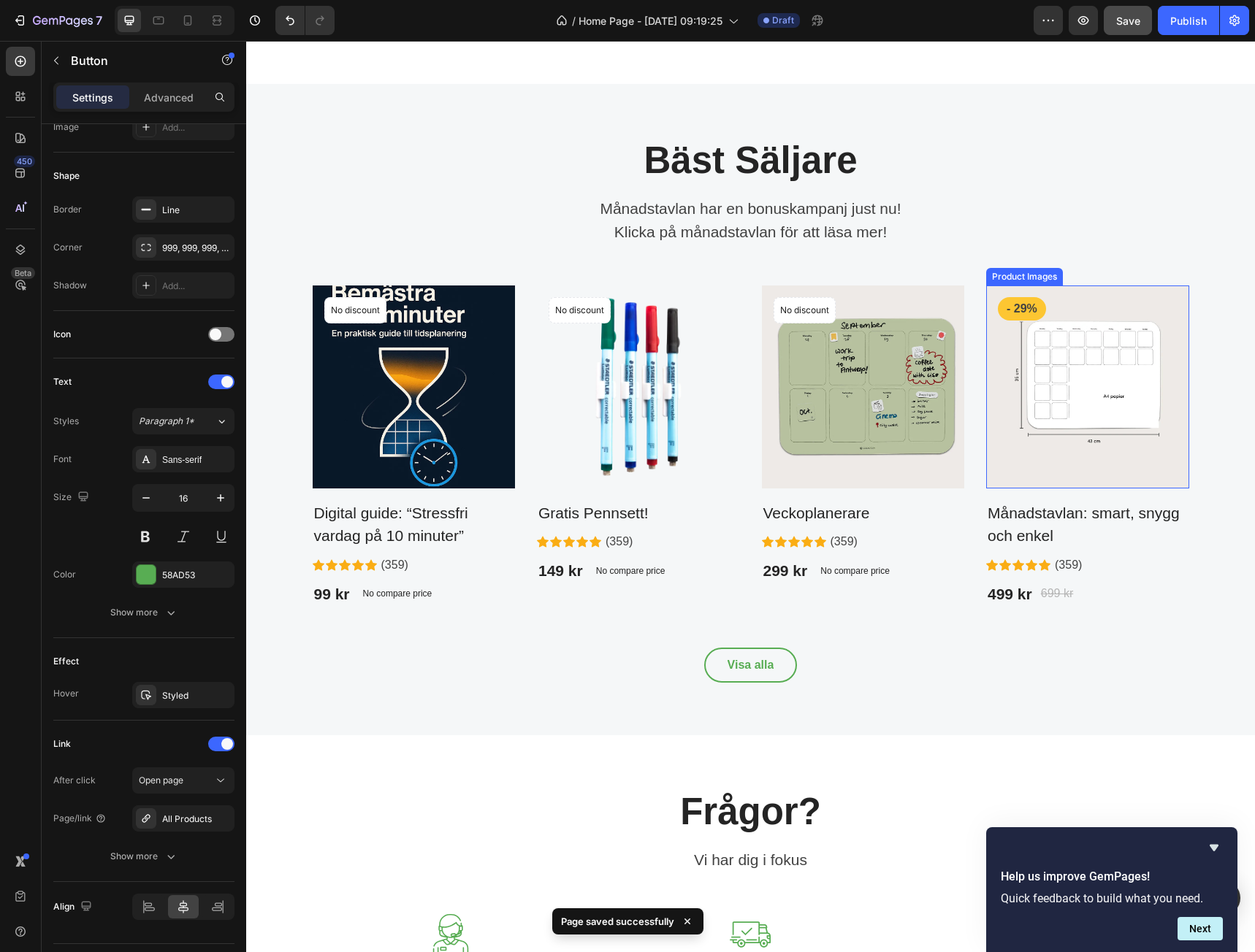
click at [1025, 473] on img at bounding box center [1088, 386] width 203 height 203
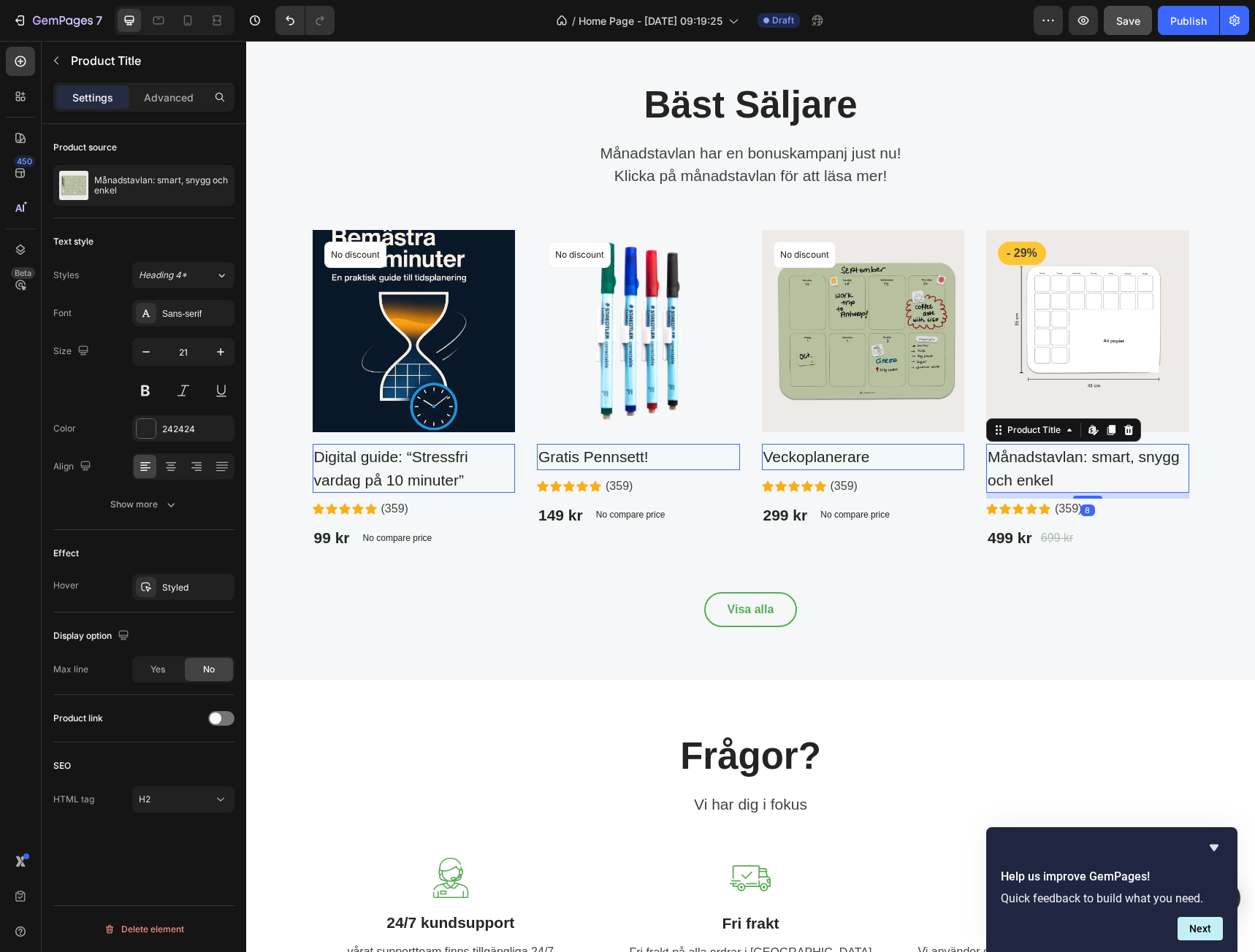
click at [1035, 493] on h2 "Månadstavlan: smart, snygg och enkel" at bounding box center [1088, 468] width 203 height 49
click at [1070, 526] on div "Compare Price" at bounding box center [1077, 520] width 69 height 13
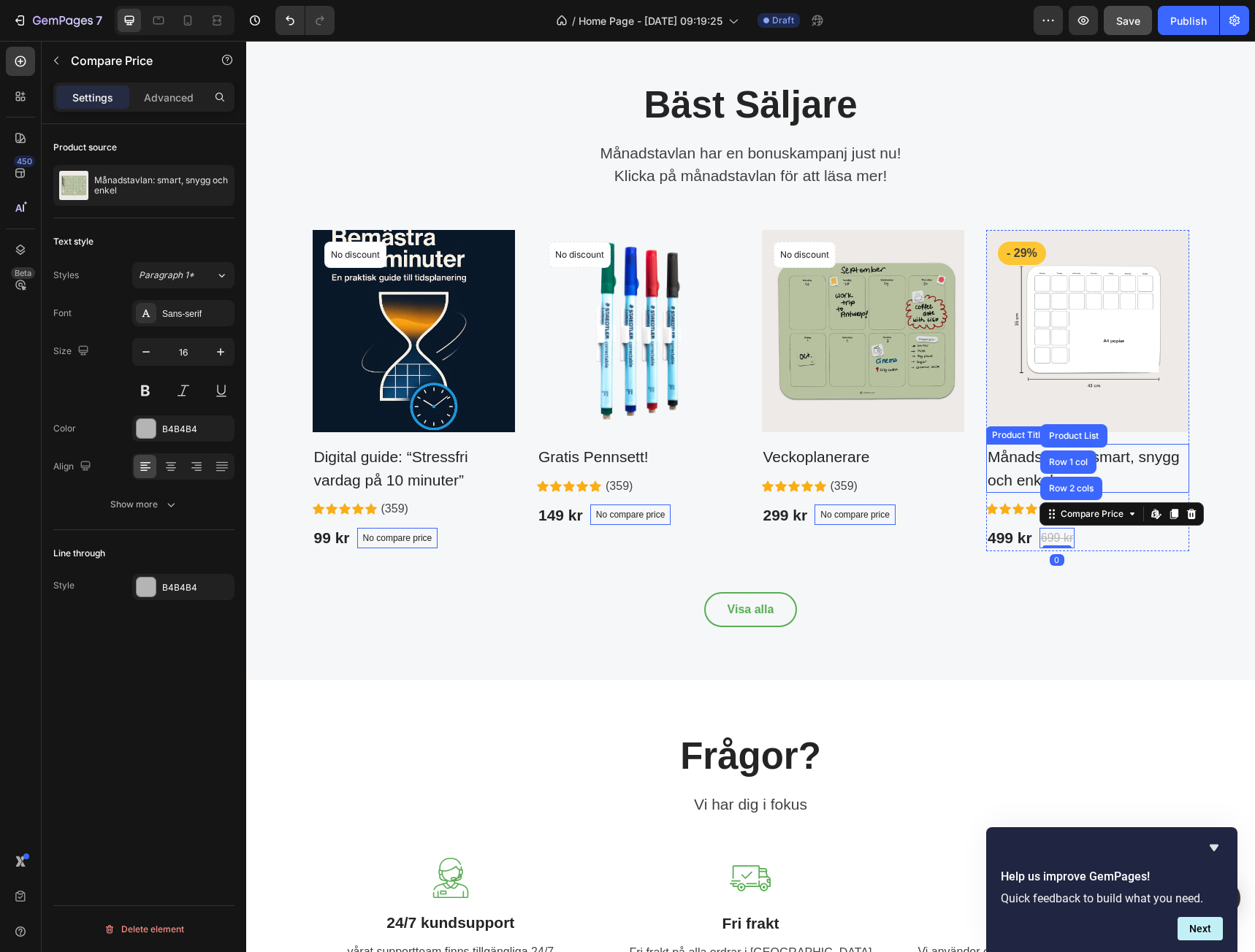
click at [1142, 493] on h2 "Månadstavlan: smart, snygg och enkel" at bounding box center [1088, 468] width 203 height 49
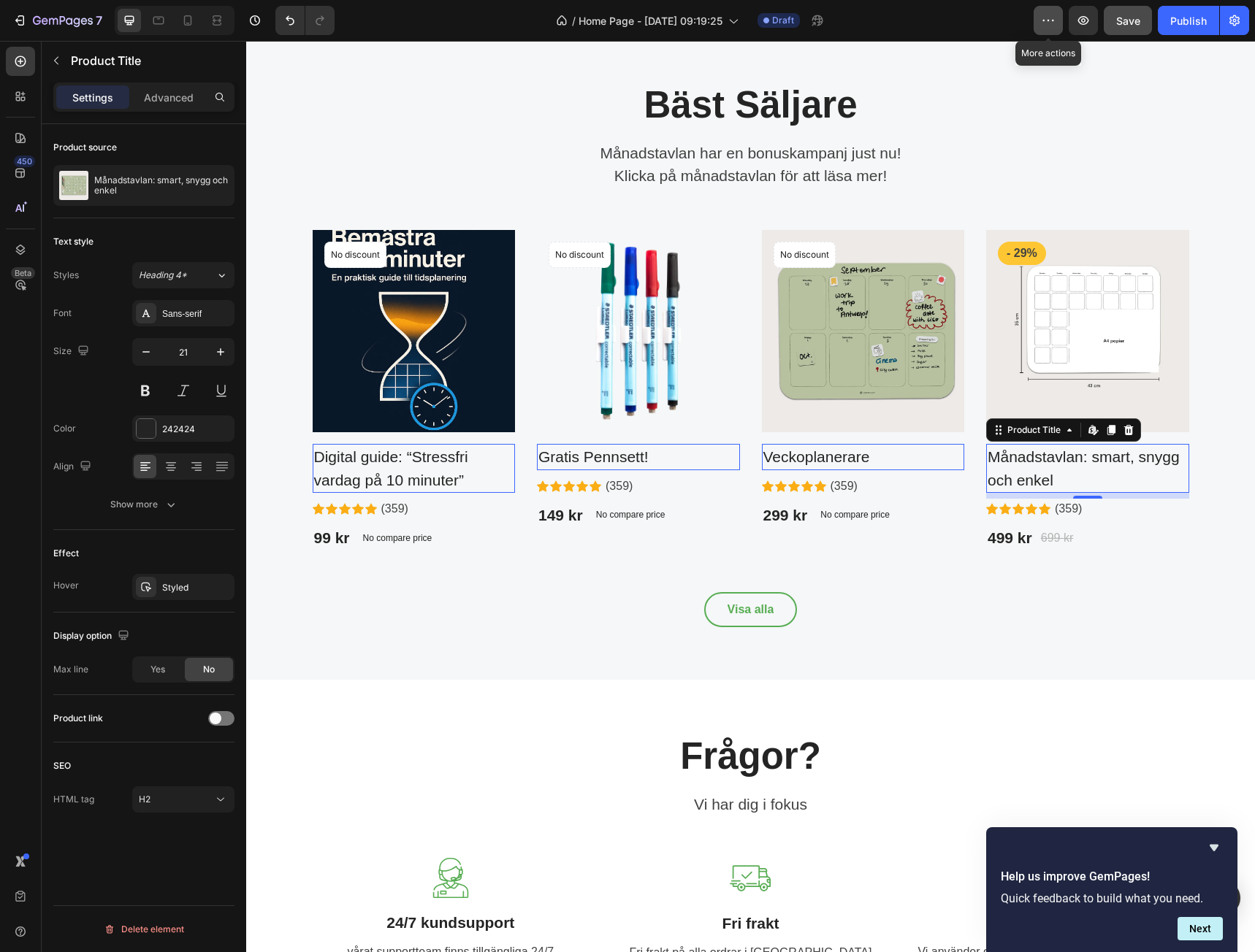
click at [1053, 23] on icon "button" at bounding box center [1048, 20] width 14 height 14
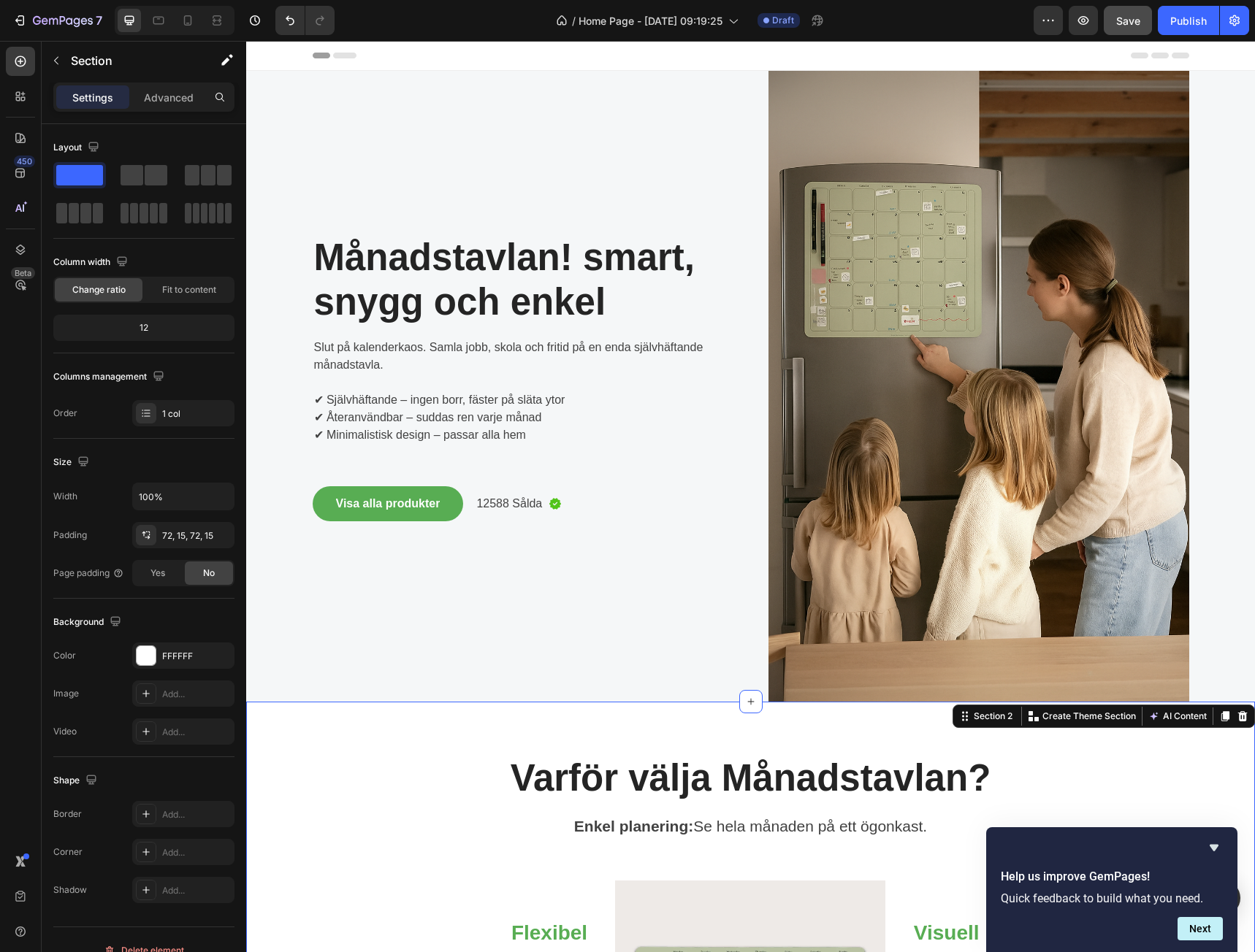
drag, startPoint x: 981, startPoint y: 38, endPoint x: 735, endPoint y: 2, distance: 248.6
click at [981, 38] on div "7 Version history / Home Page - Sep 29, 09:19:25 Draft Preview Save Publish" at bounding box center [628, 21] width 1255 height 42
click at [1198, 27] on div "Publish" at bounding box center [1189, 21] width 37 height 15
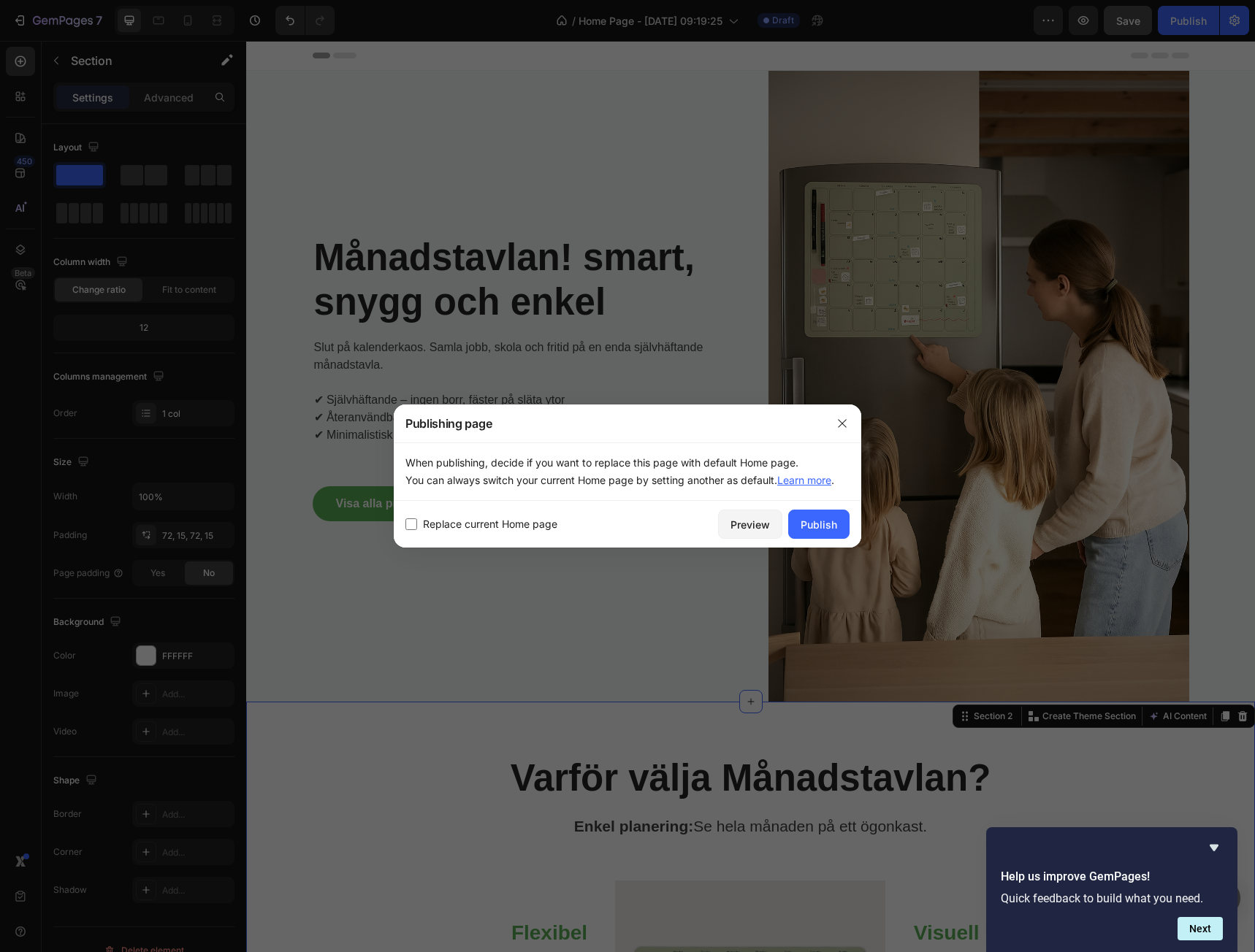
click at [416, 525] on input "checkbox" at bounding box center [412, 525] width 12 height 12
checkbox input "true"
click at [843, 418] on icon "button" at bounding box center [843, 423] width 12 height 12
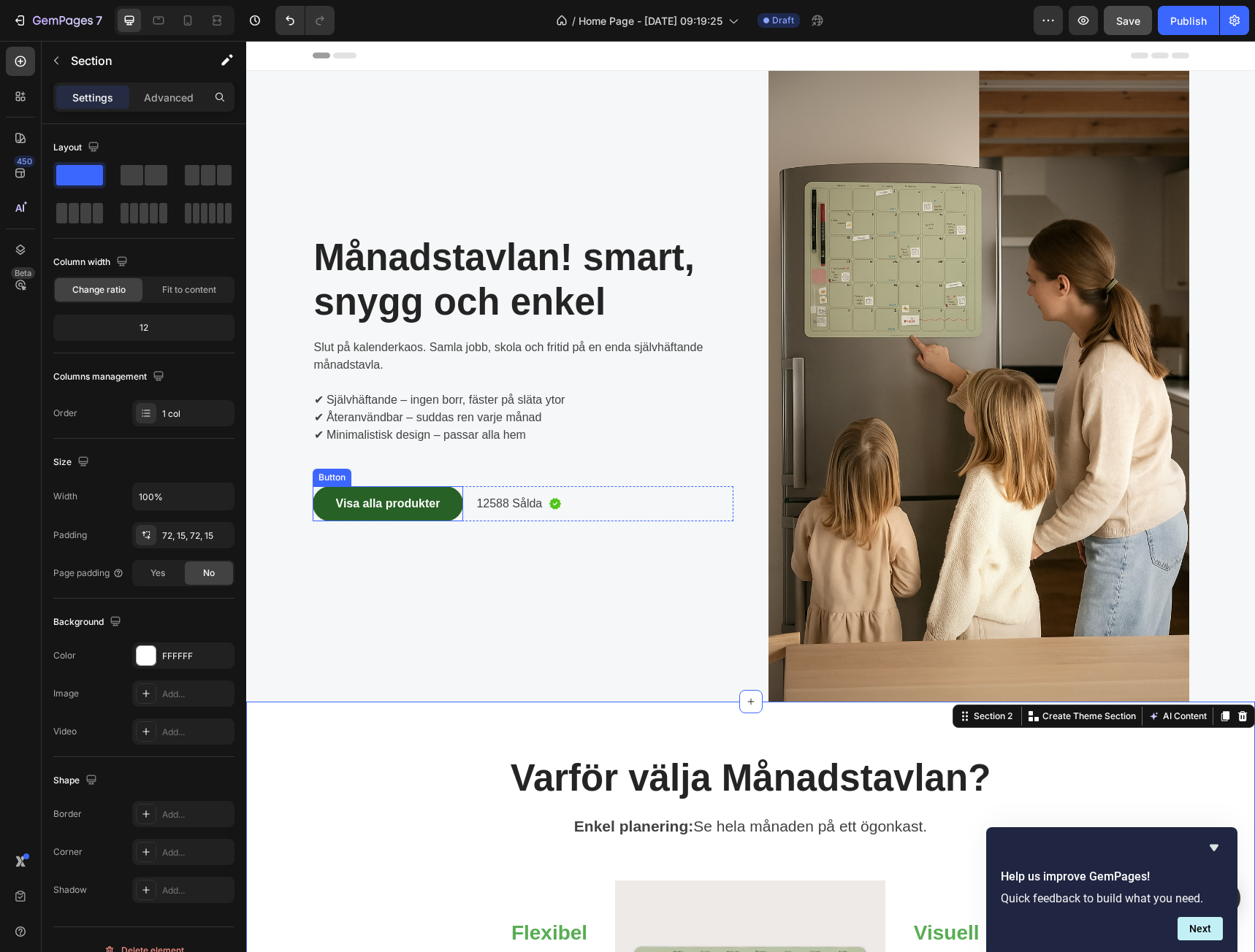
click at [423, 515] on link "Visa alla produkter" at bounding box center [388, 504] width 151 height 35
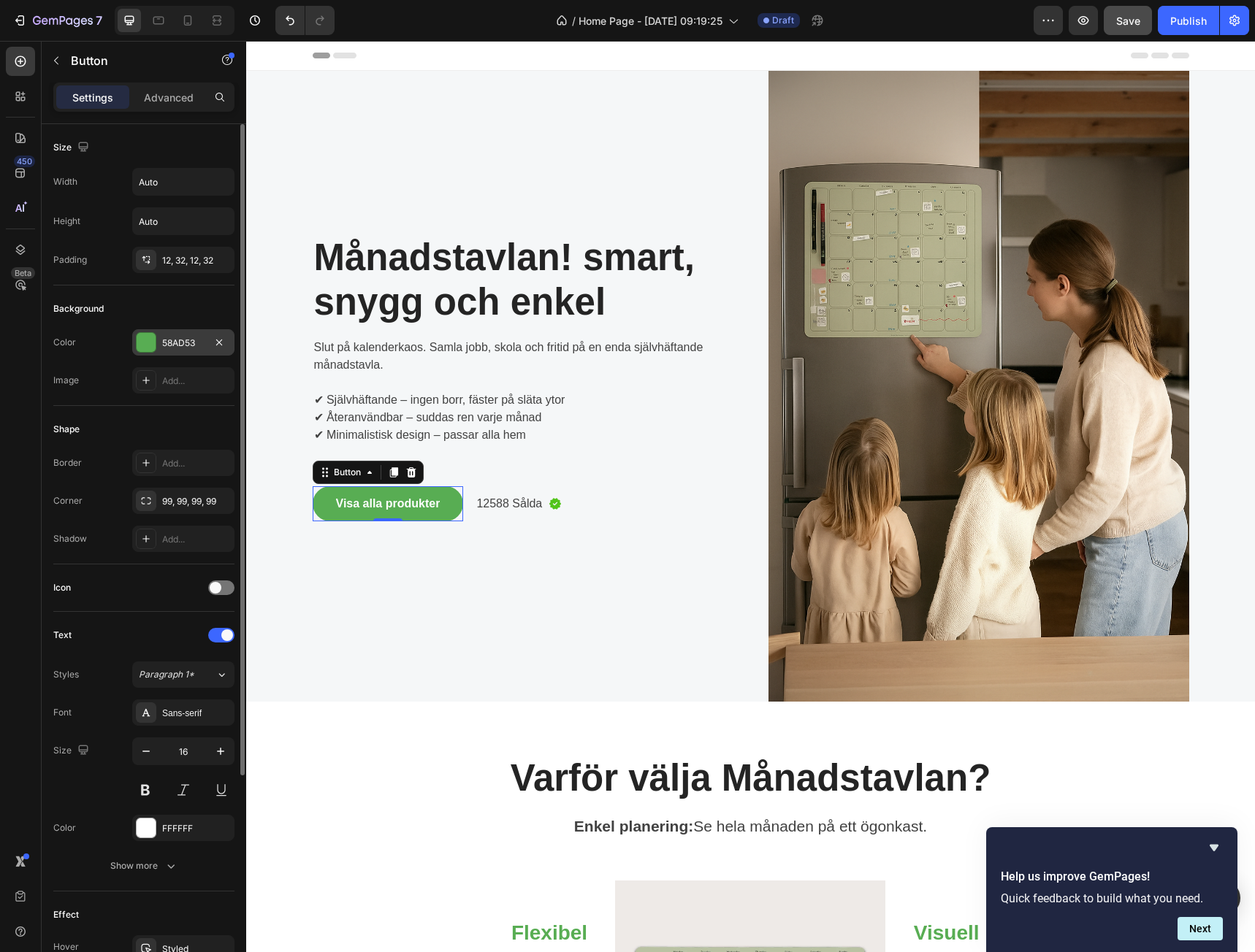
click at [141, 344] on div at bounding box center [146, 342] width 19 height 19
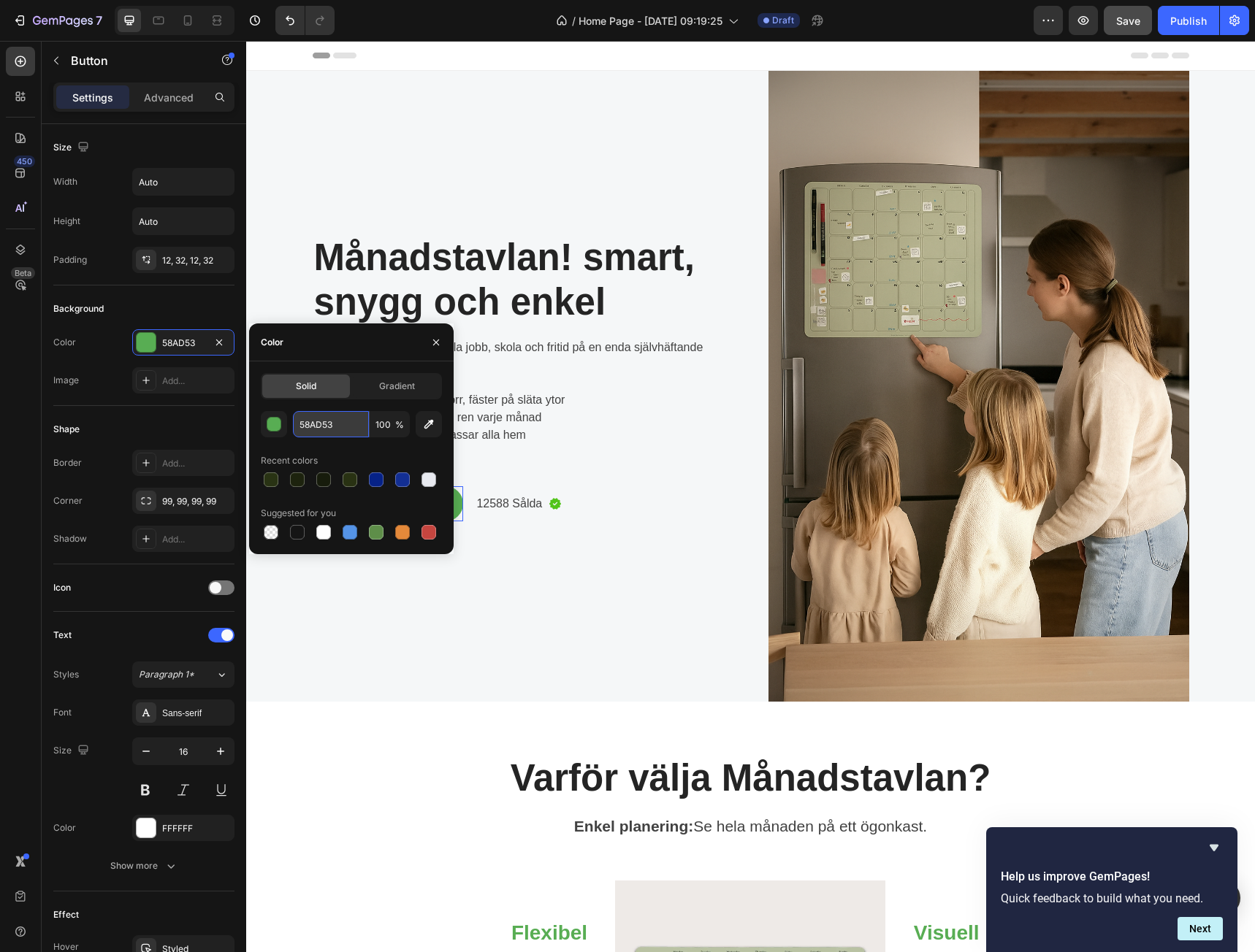
click at [341, 423] on input "58AD53" at bounding box center [330, 424] width 76 height 26
paste input "#29321"
type input "293213"
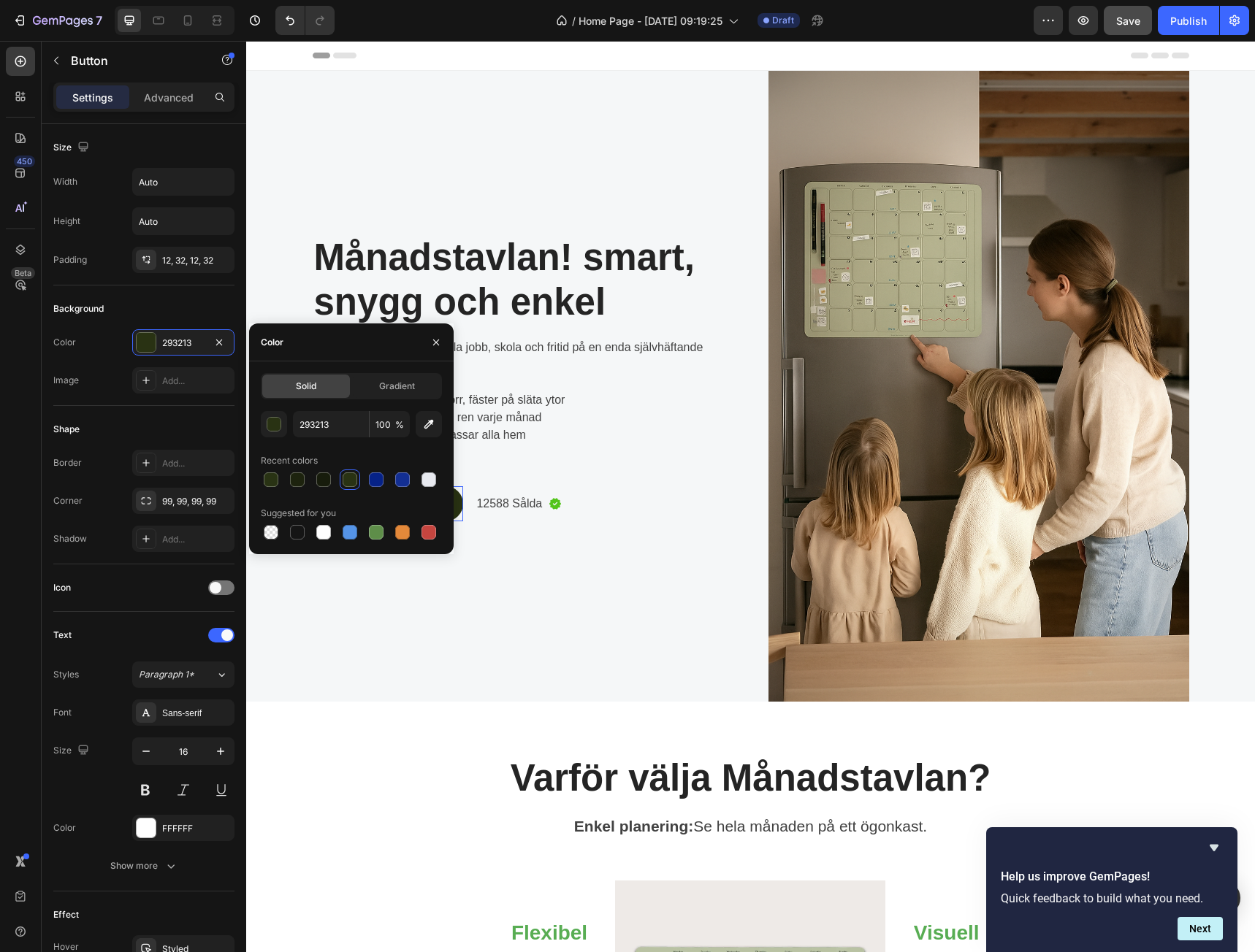
click at [338, 448] on div "293213 100 % Recent colors Suggested for you" at bounding box center [351, 477] width 182 height 131
click at [481, 639] on div "Månadstavlan! smart, snygg och enkel Heading Slut på kalenderkaos. Samla jobb, …" at bounding box center [523, 386] width 421 height 631
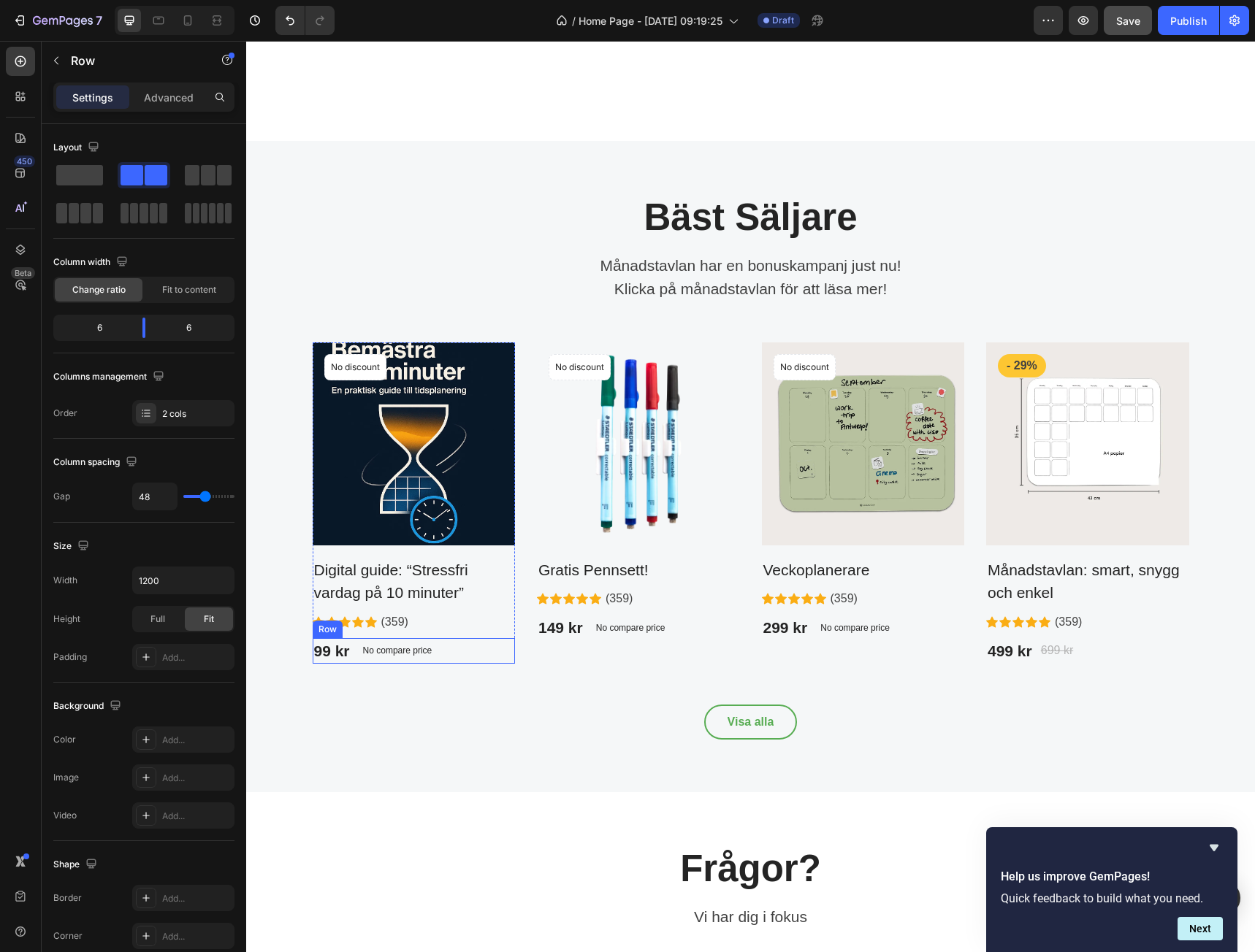
scroll to position [1461, 0]
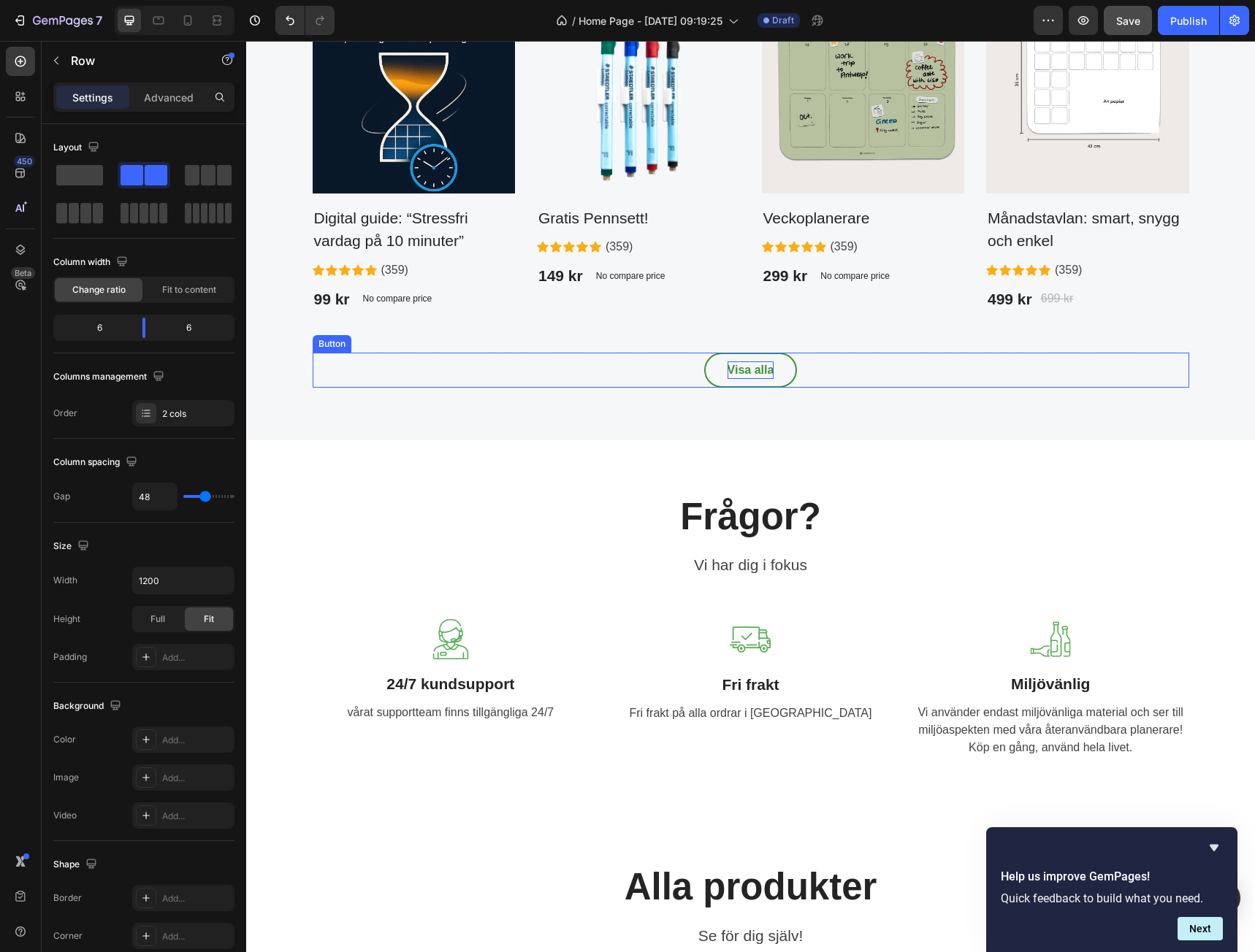
click at [768, 376] on p "Visa alla" at bounding box center [751, 370] width 47 height 18
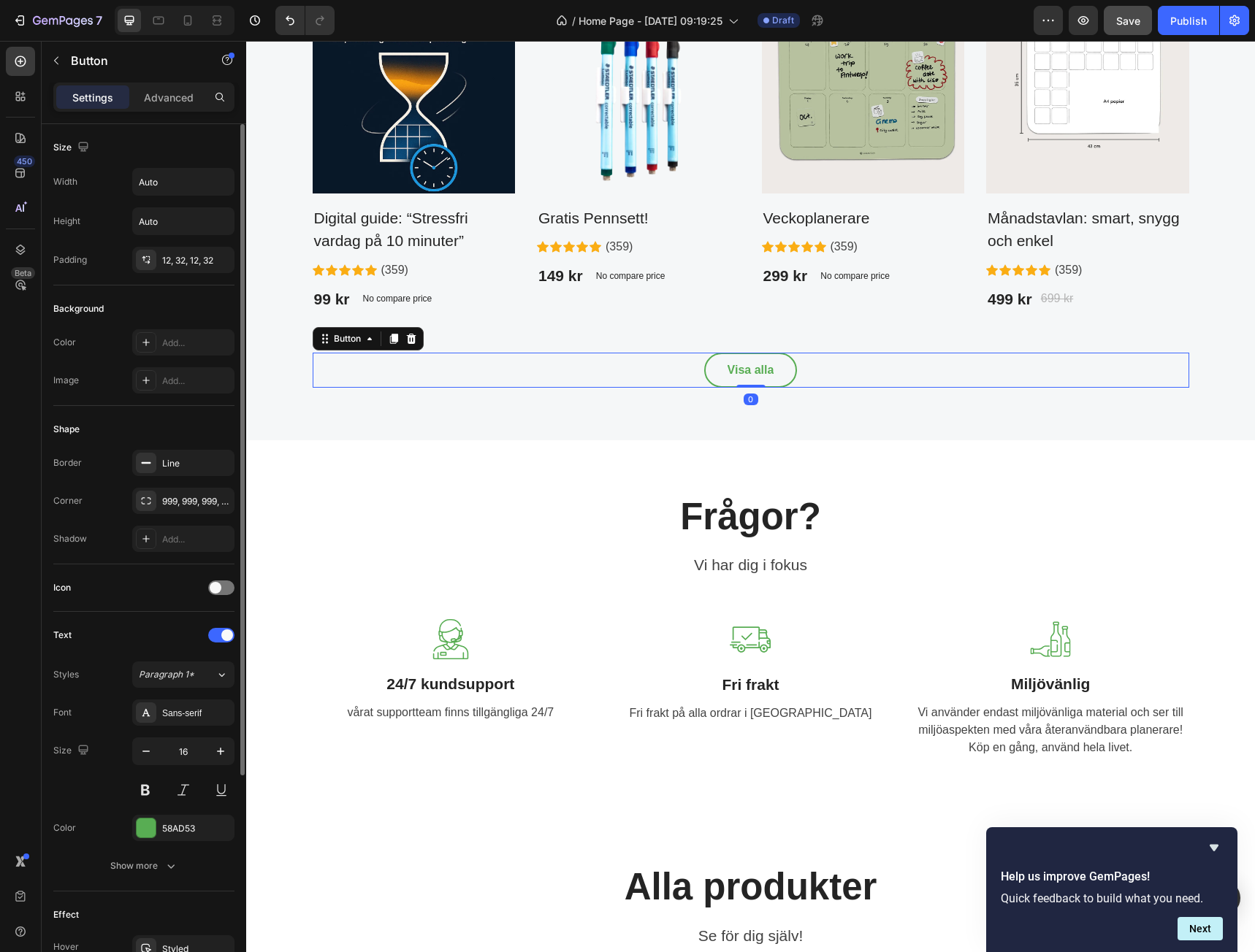
scroll to position [219, 0]
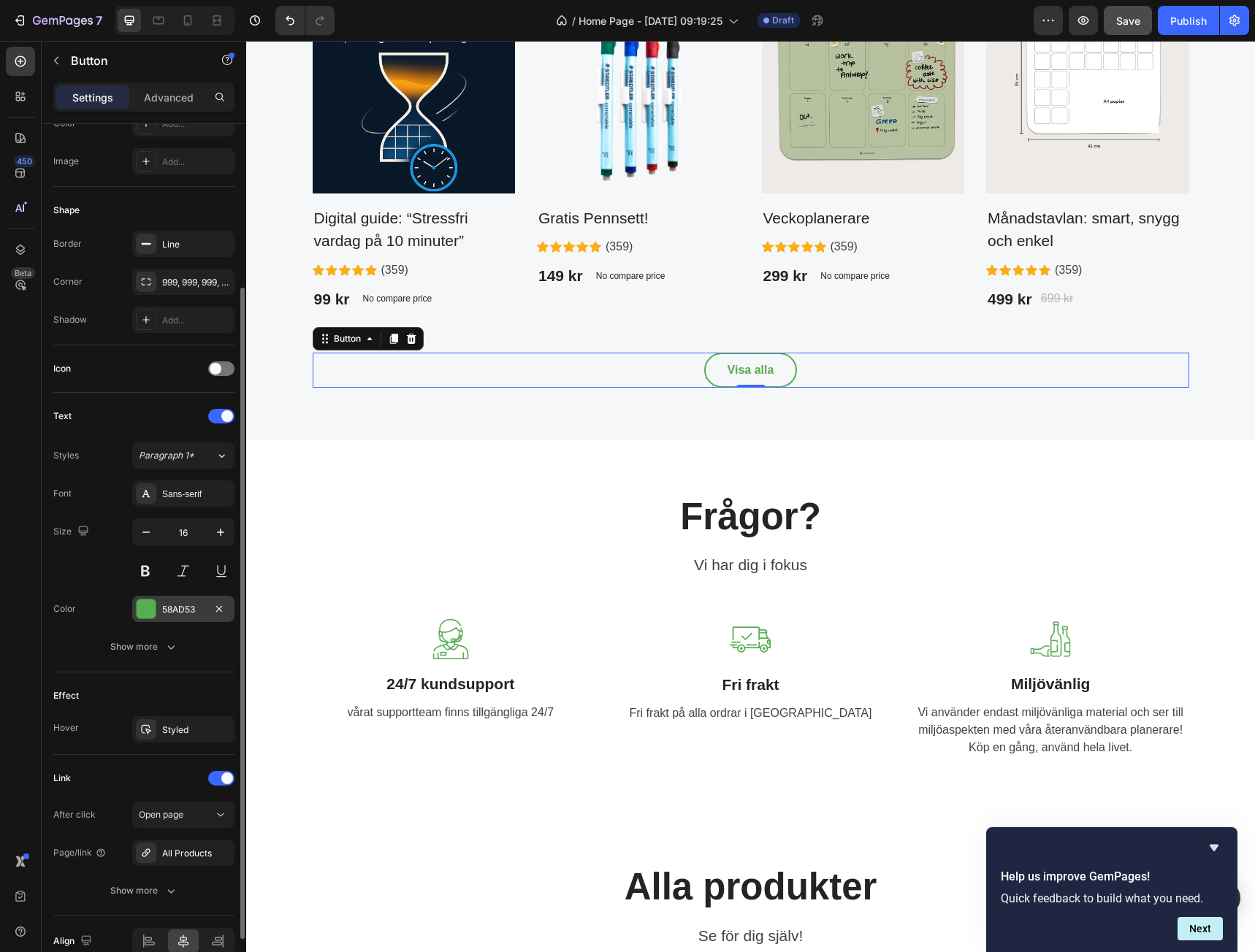
click at [177, 601] on div "58AD53" at bounding box center [183, 608] width 102 height 26
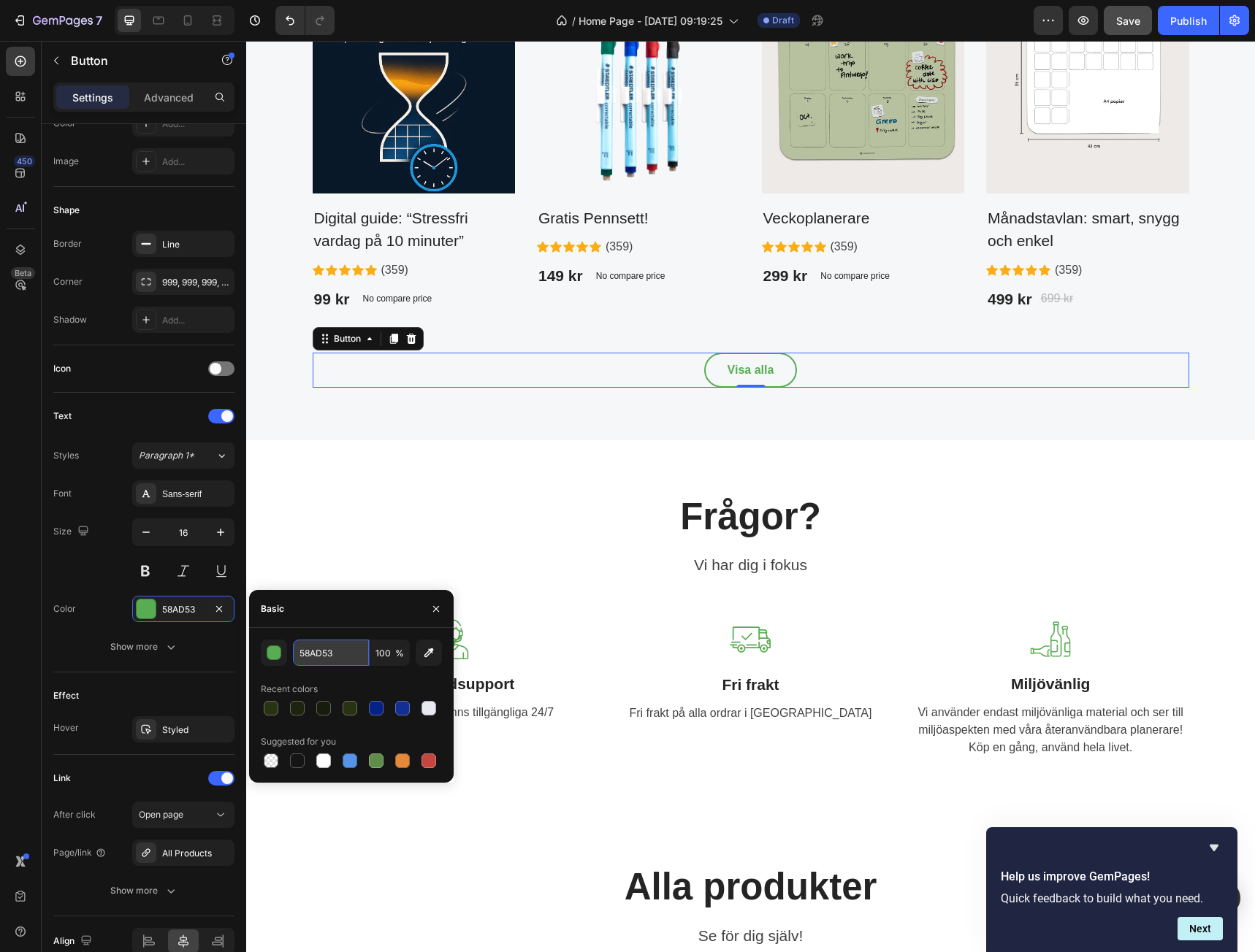
click at [336, 653] on input "58AD53" at bounding box center [330, 653] width 76 height 26
drag, startPoint x: 336, startPoint y: 653, endPoint x: 333, endPoint y: 682, distance: 29.2
click at [336, 654] on input "58AD53" at bounding box center [330, 653] width 76 height 26
paste input "#29321"
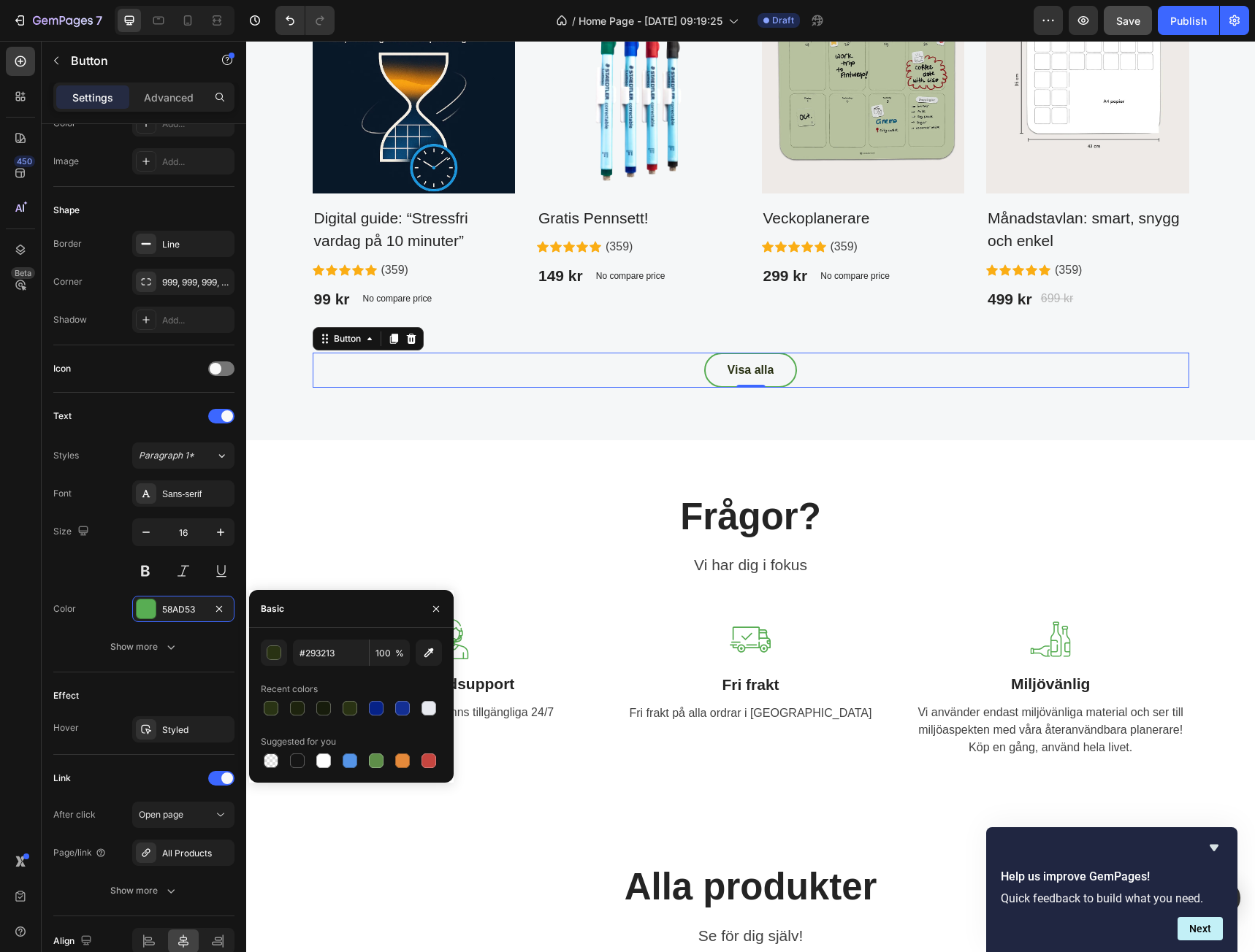
type input "293213"
click at [333, 682] on div "Recent colors" at bounding box center [351, 689] width 182 height 23
click at [618, 603] on div "Frågor? Heading Vi har dig i fokus Text block Row Image 24/7 kundsupport Text b…" at bounding box center [750, 625] width 987 height 265
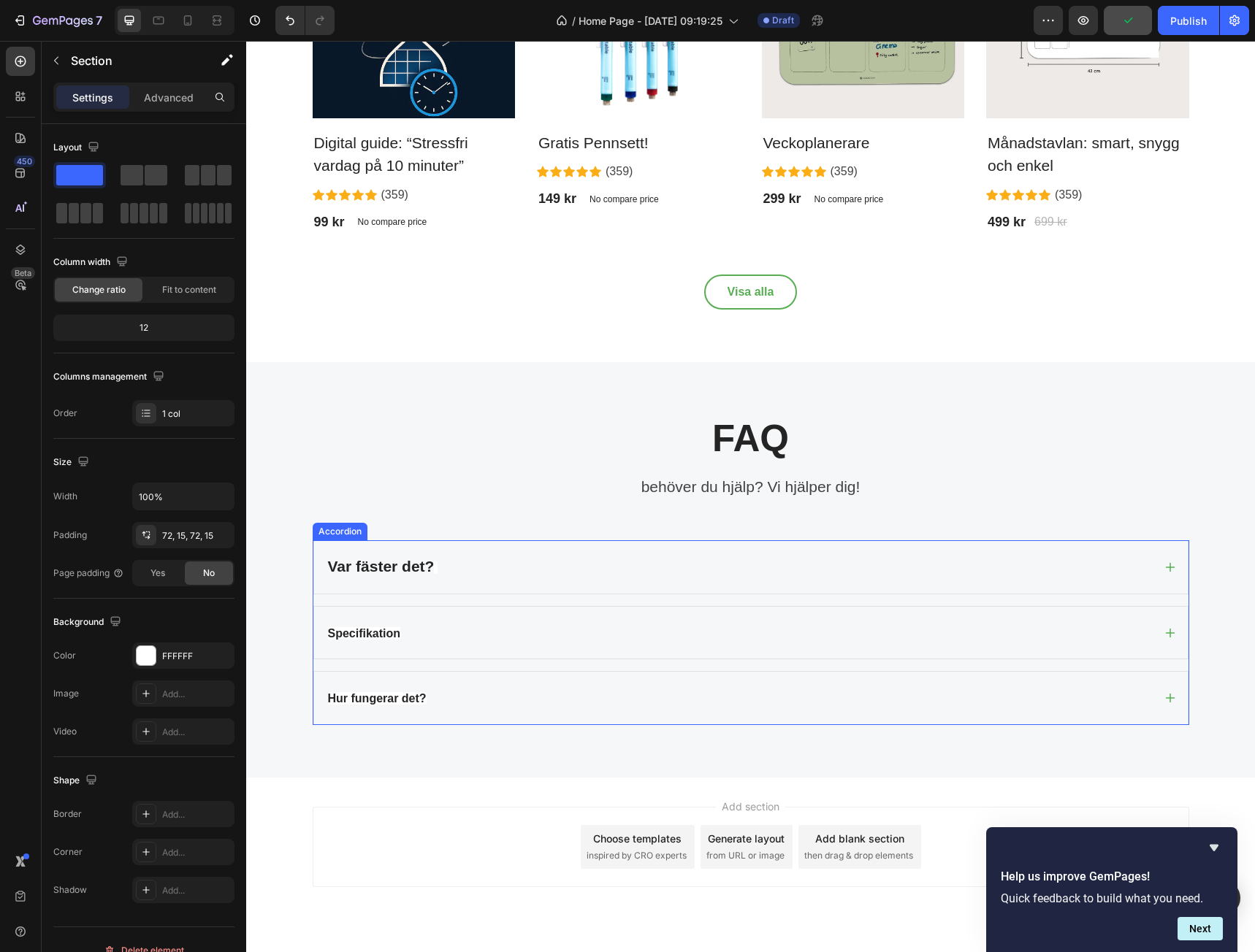
scroll to position [2557, 0]
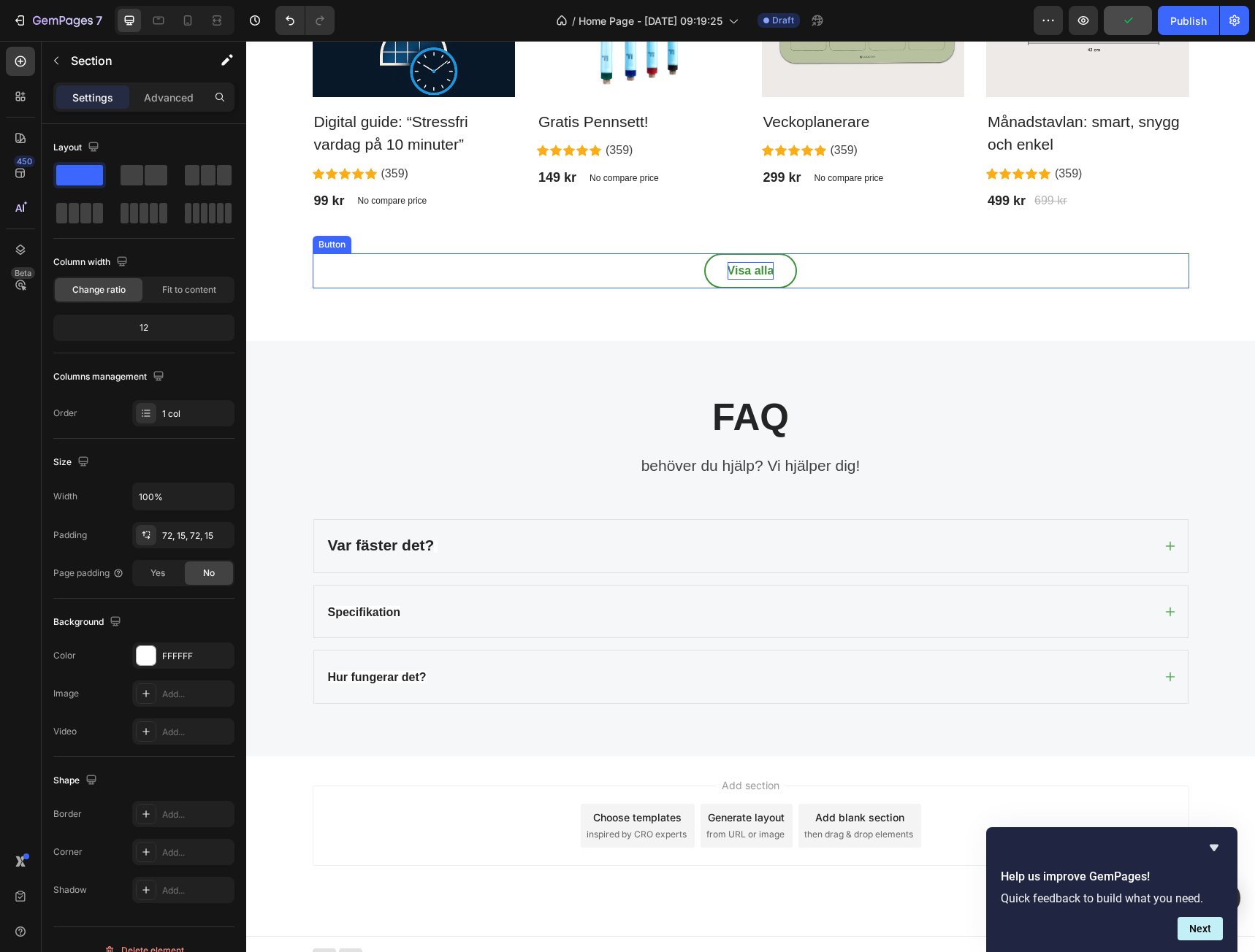
click at [762, 273] on p "Visa alla" at bounding box center [751, 270] width 47 height 18
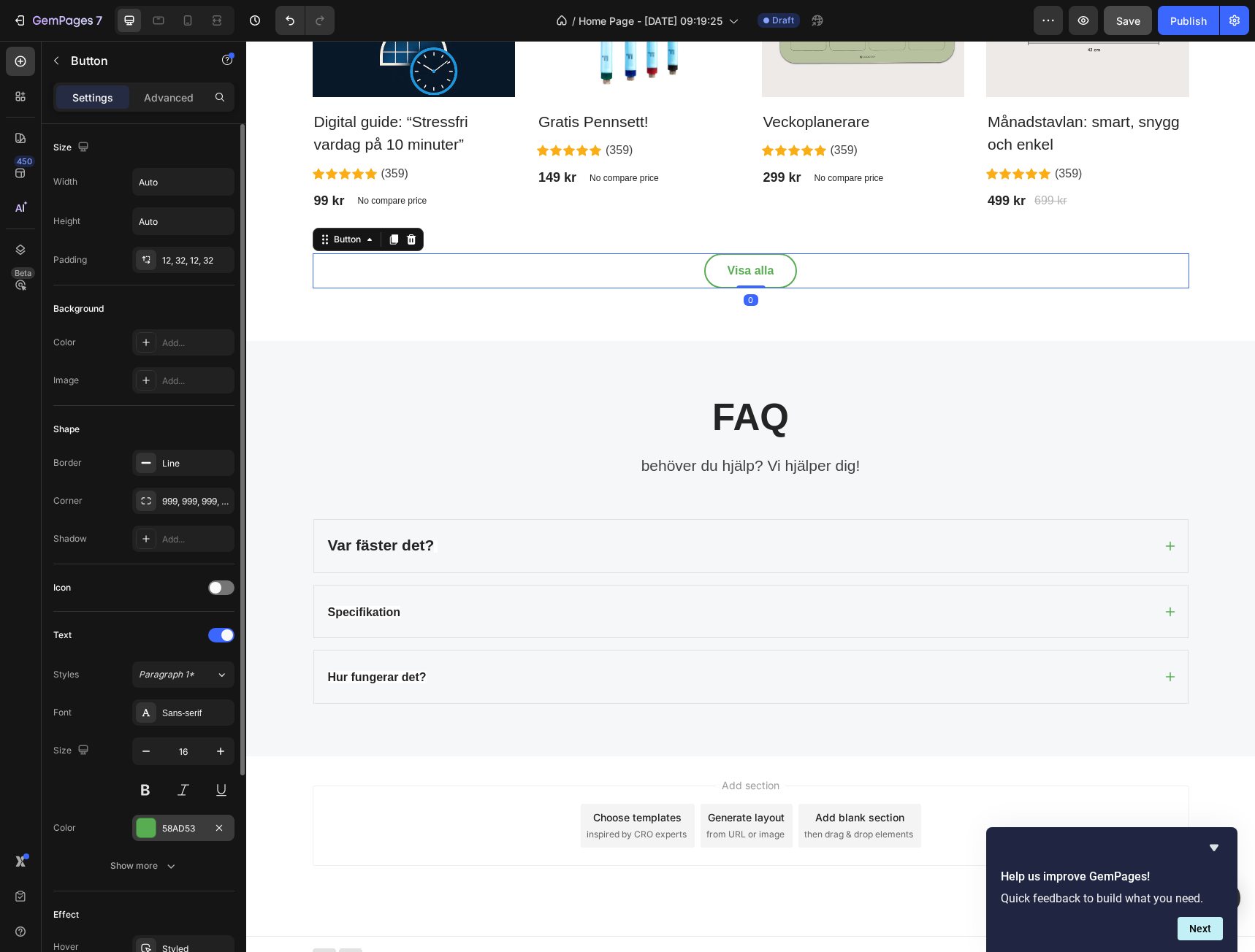
click at [151, 826] on div at bounding box center [146, 828] width 19 height 19
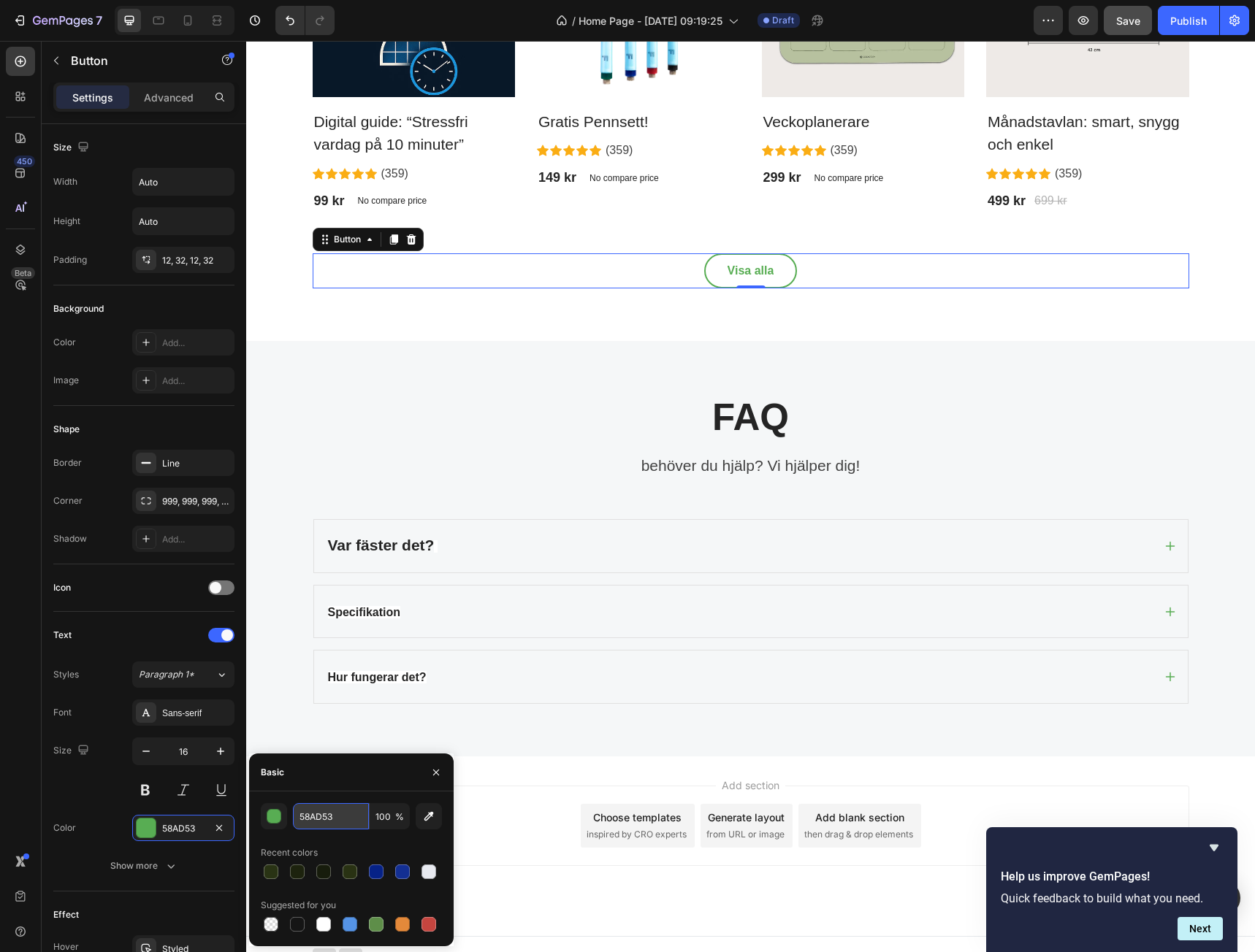
click at [333, 814] on input "58AD53" at bounding box center [330, 816] width 76 height 26
drag, startPoint x: 333, startPoint y: 814, endPoint x: 336, endPoint y: 827, distance: 13.3
click at [334, 814] on input "58AD53" at bounding box center [330, 816] width 76 height 26
paste input "#29321"
click at [342, 846] on div "Recent colors" at bounding box center [351, 853] width 182 height 23
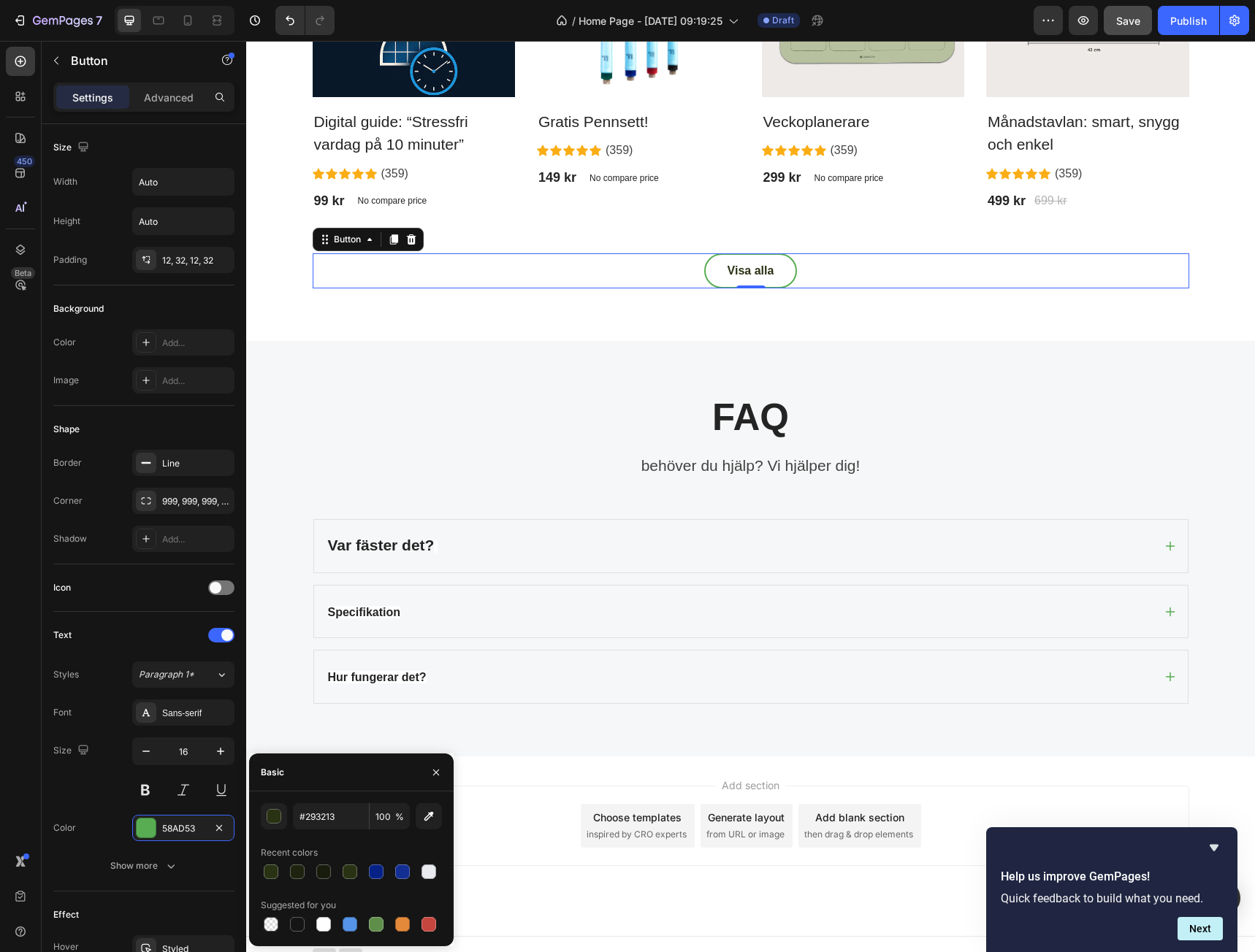
type input "293213"
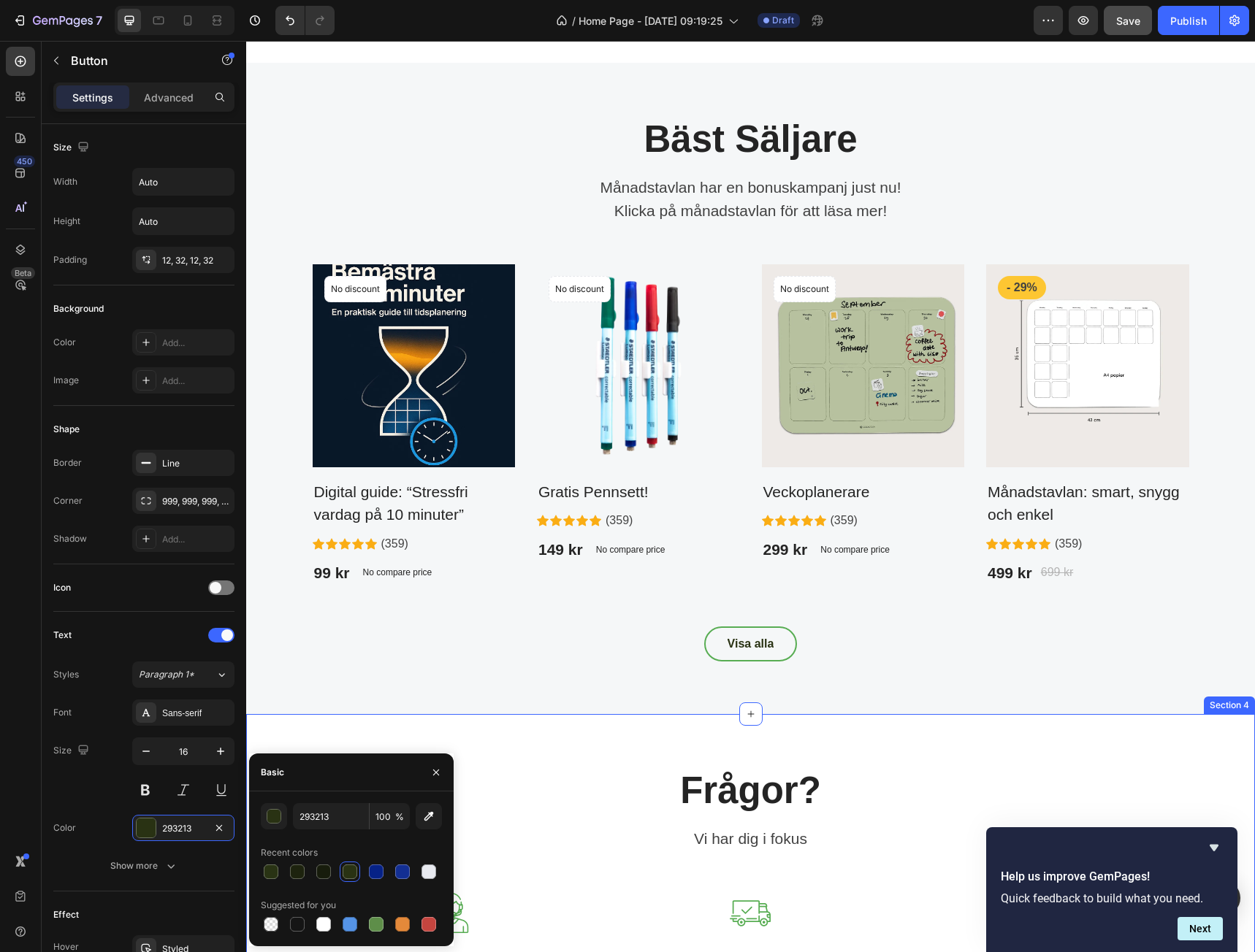
scroll to position [1695, 0]
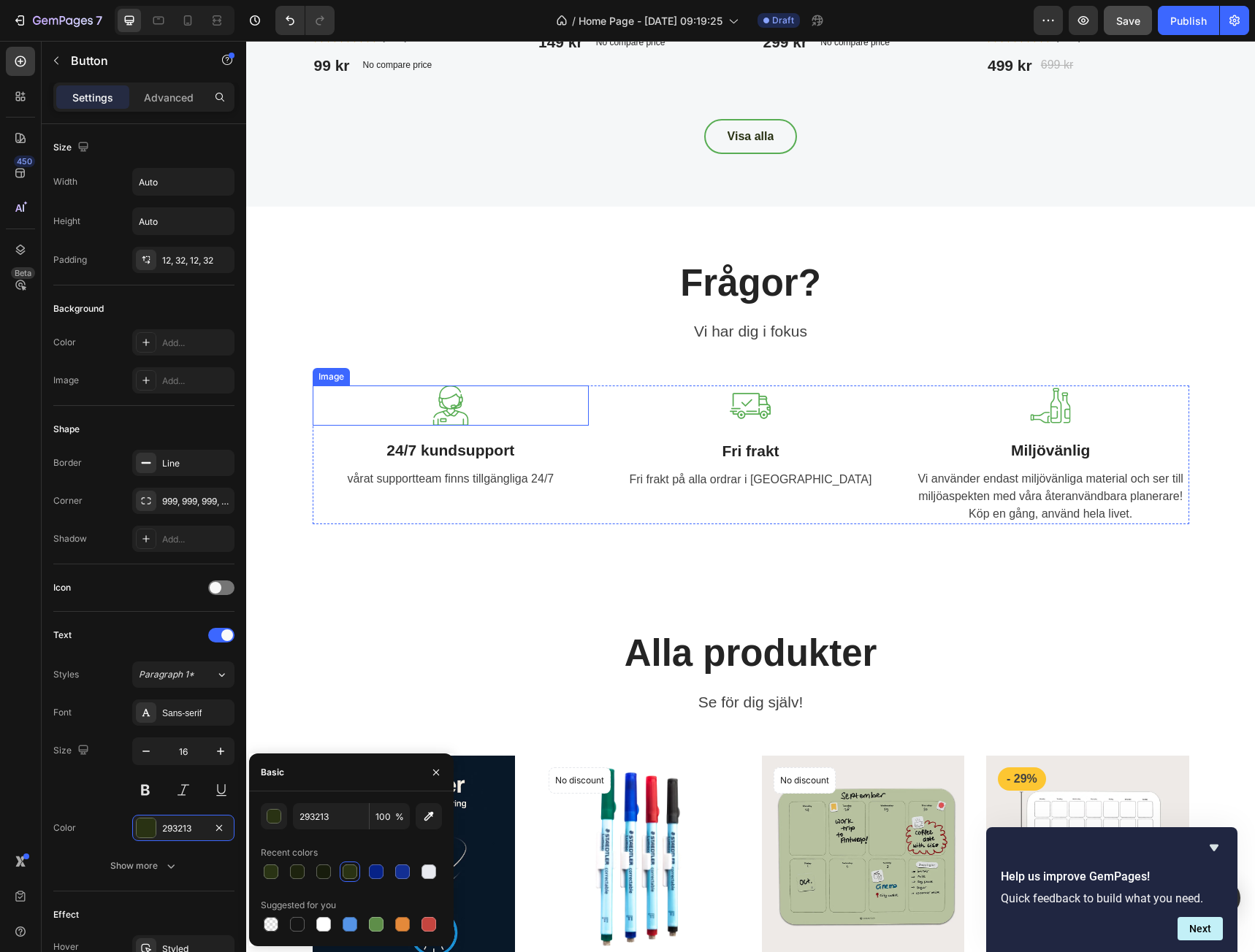
click at [446, 412] on img at bounding box center [450, 406] width 41 height 40
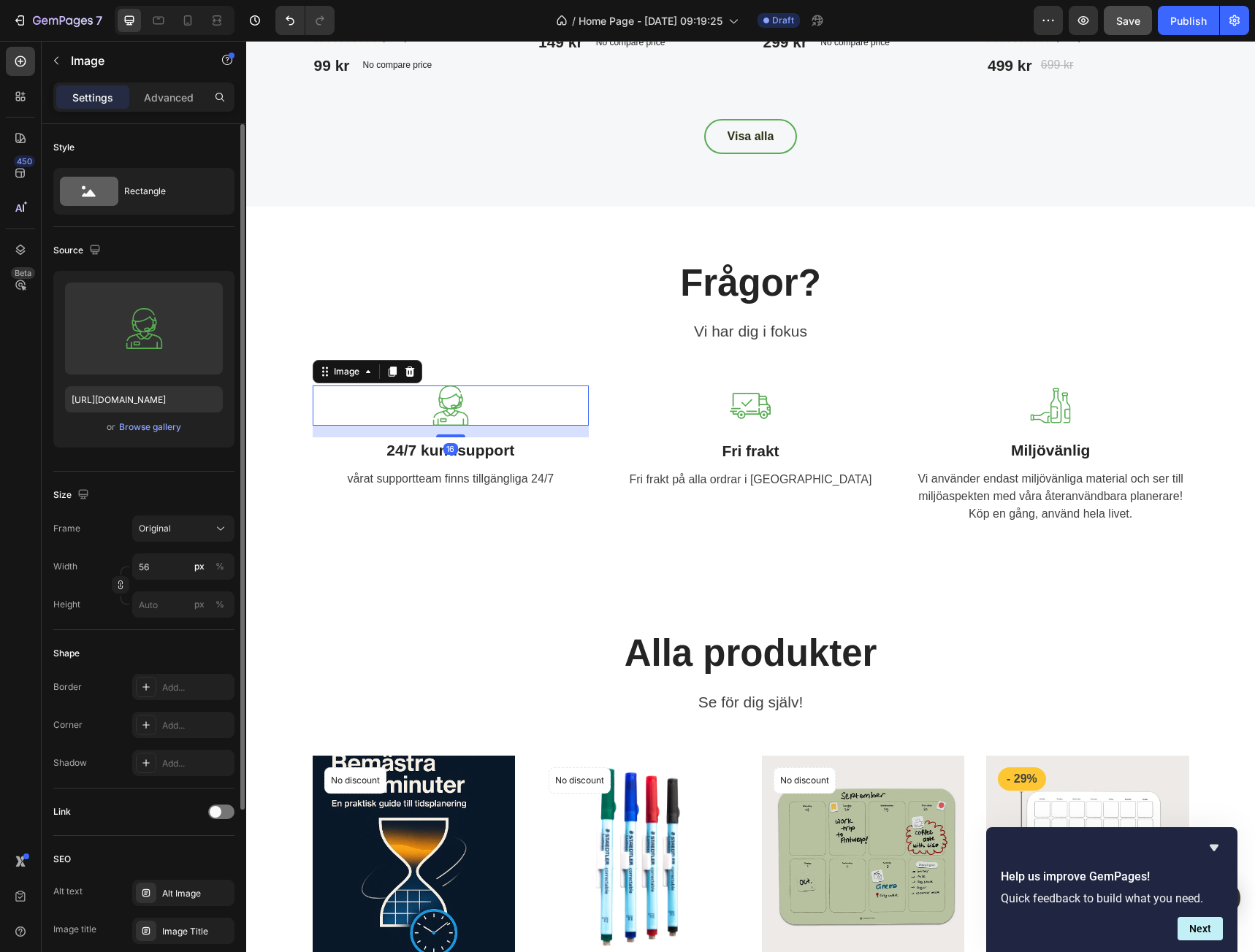
scroll to position [233, 0]
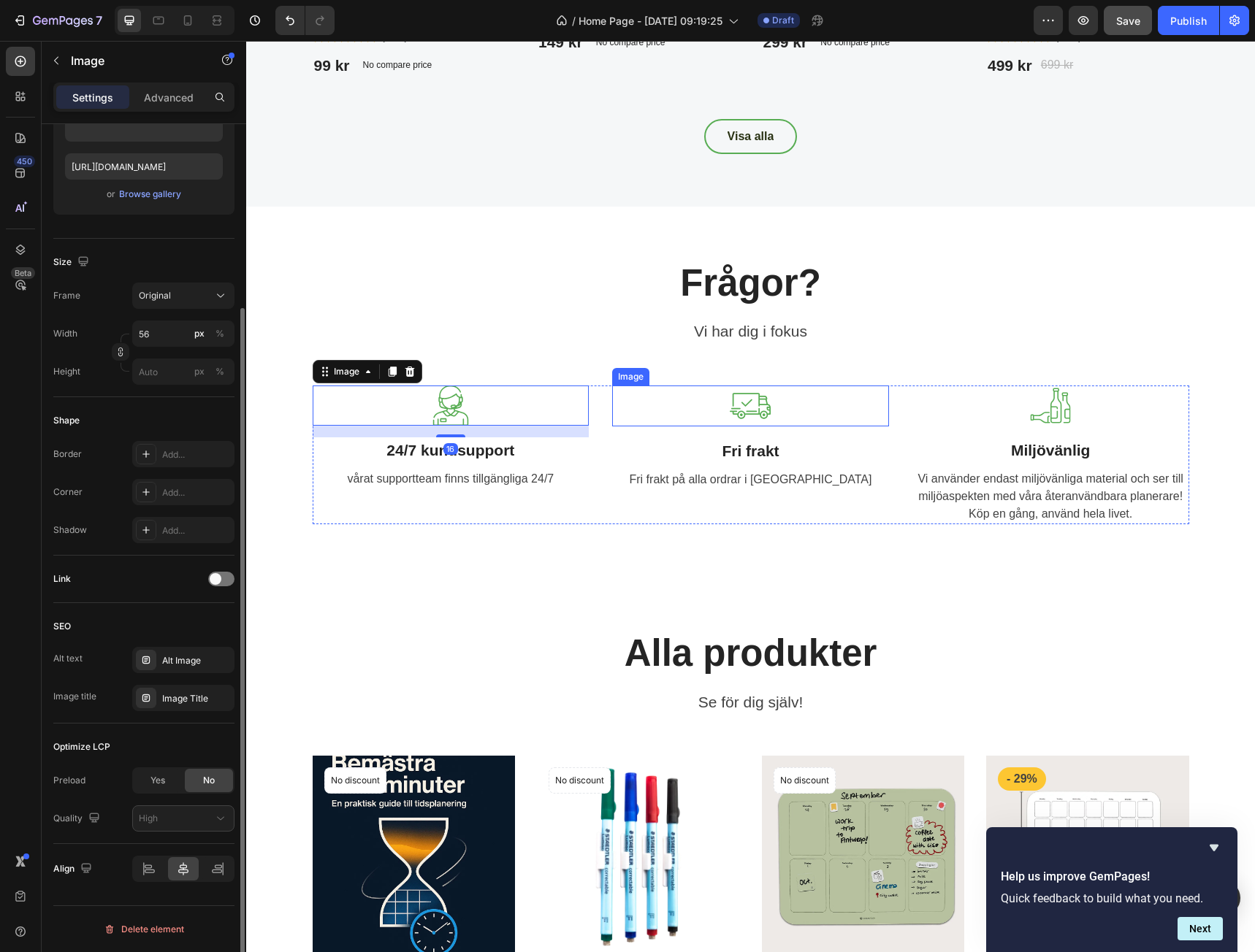
click at [756, 406] on img at bounding box center [750, 406] width 41 height 41
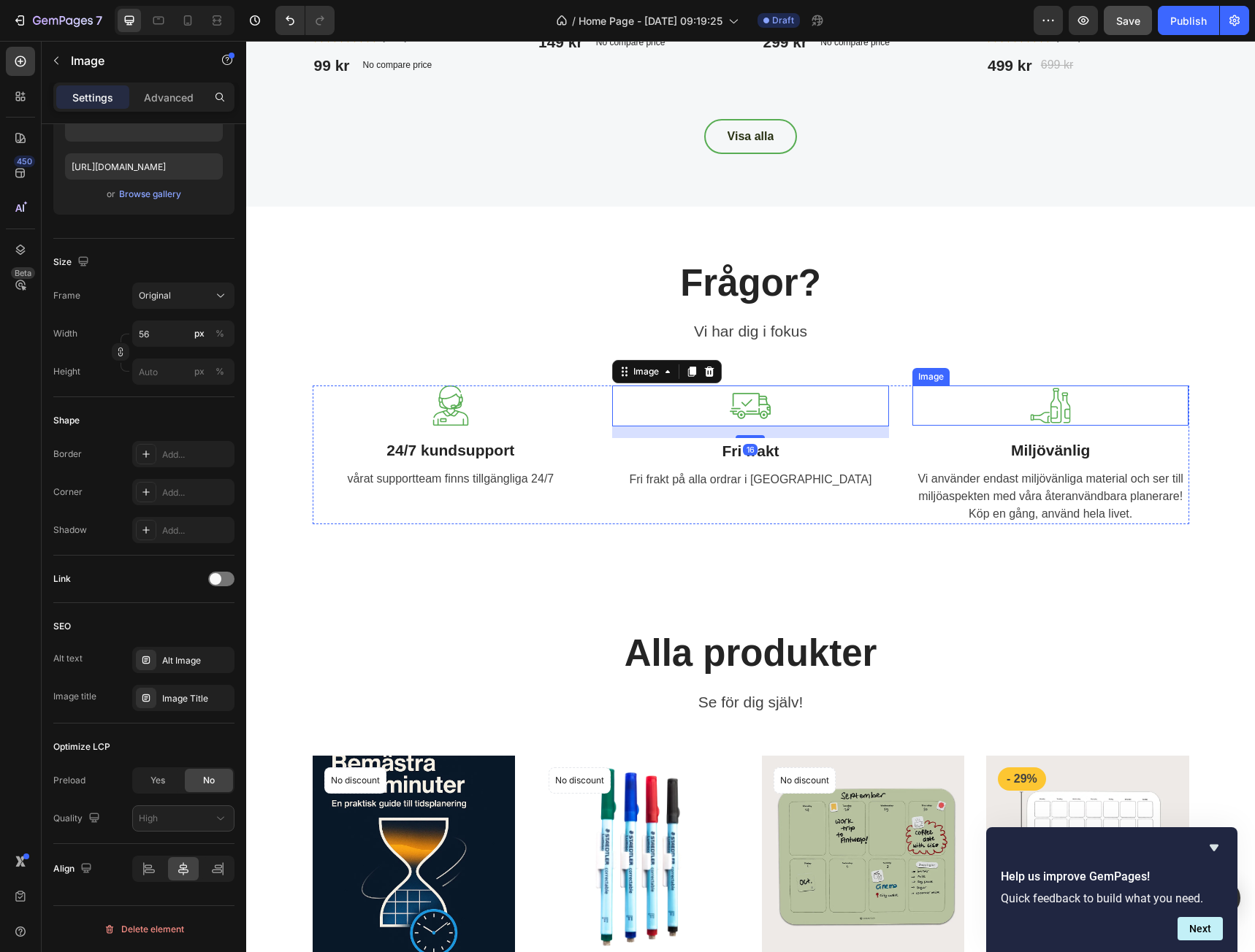
click at [1038, 403] on img at bounding box center [1050, 406] width 41 height 40
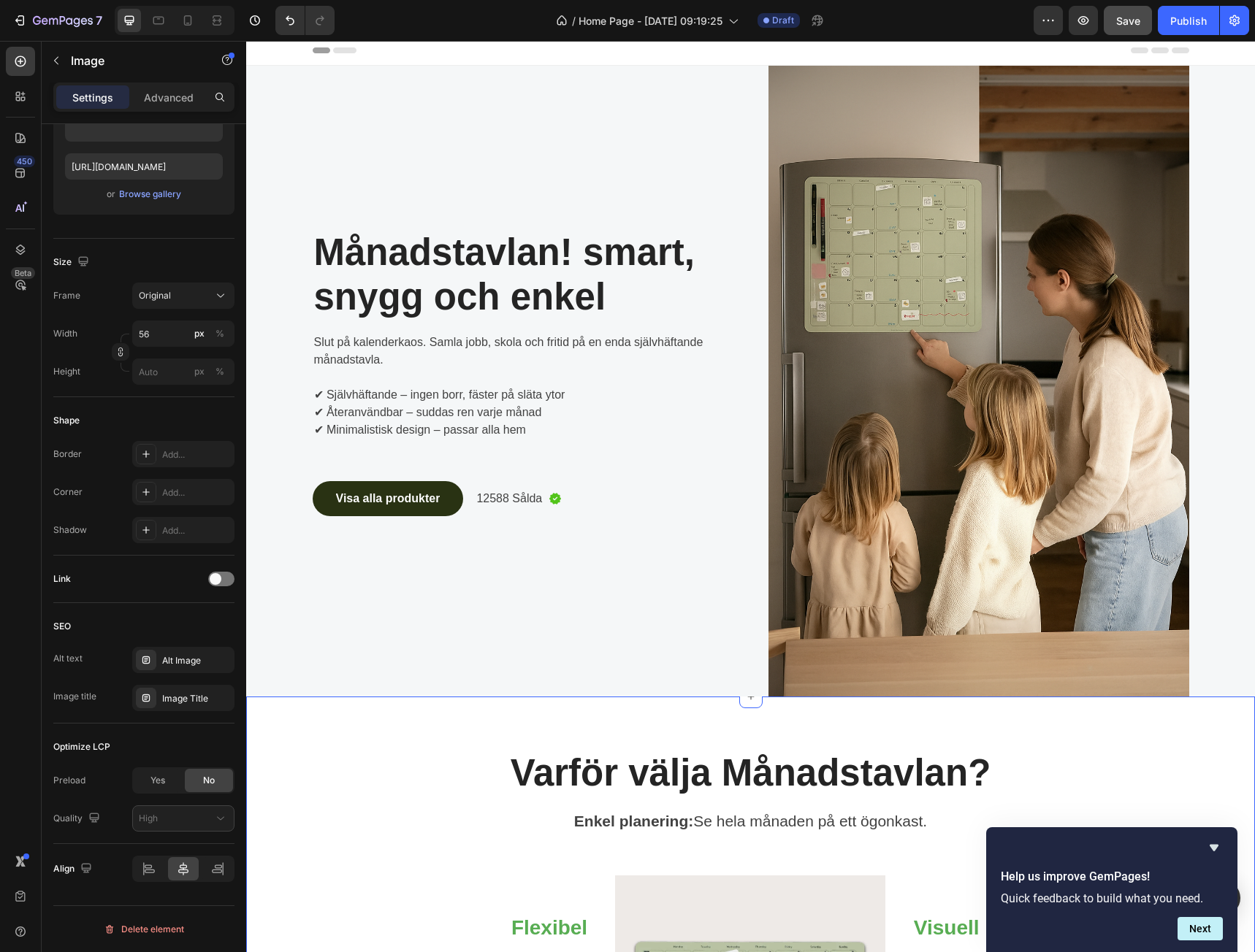
scroll to position [0, 0]
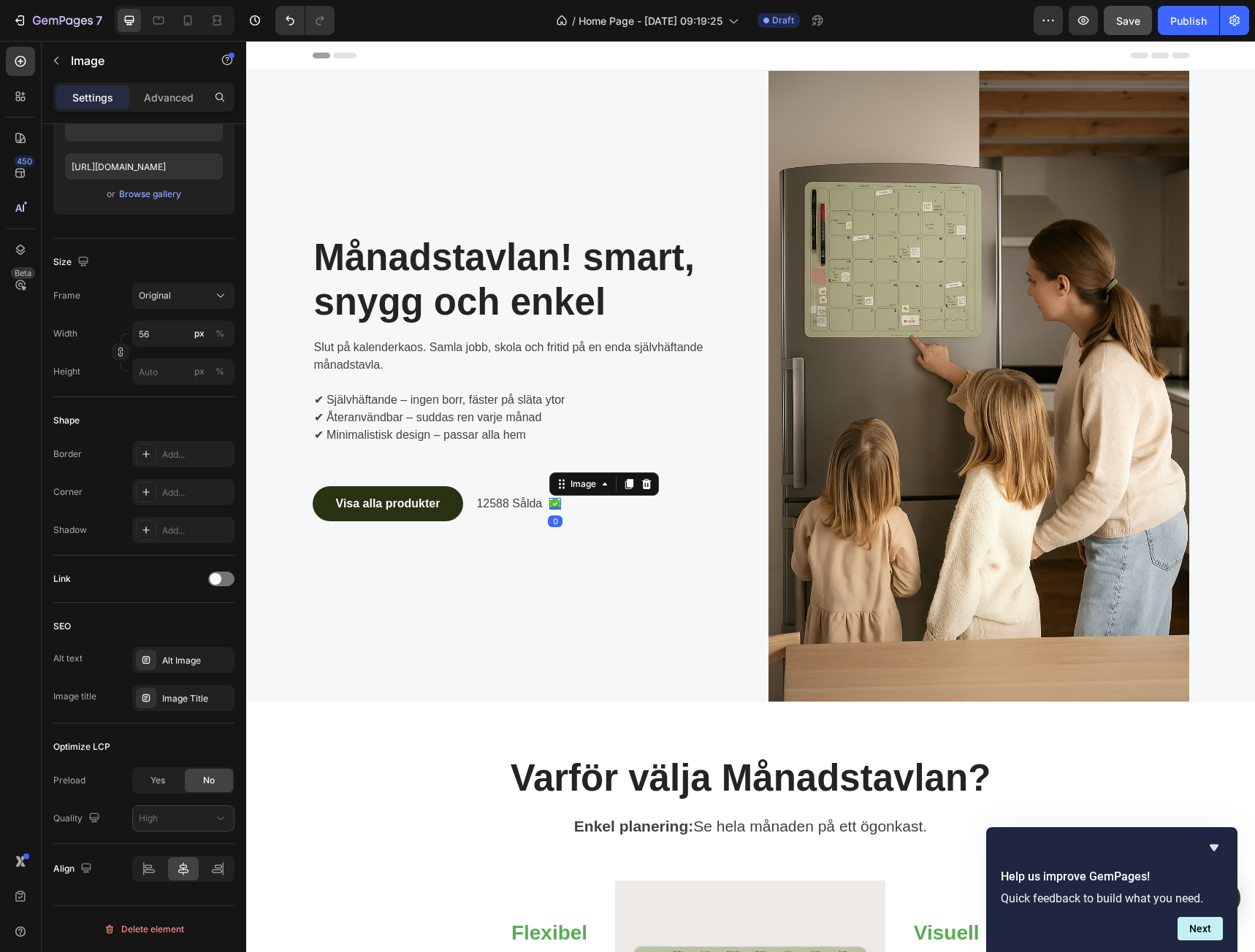
click at [552, 504] on img at bounding box center [556, 504] width 12 height 12
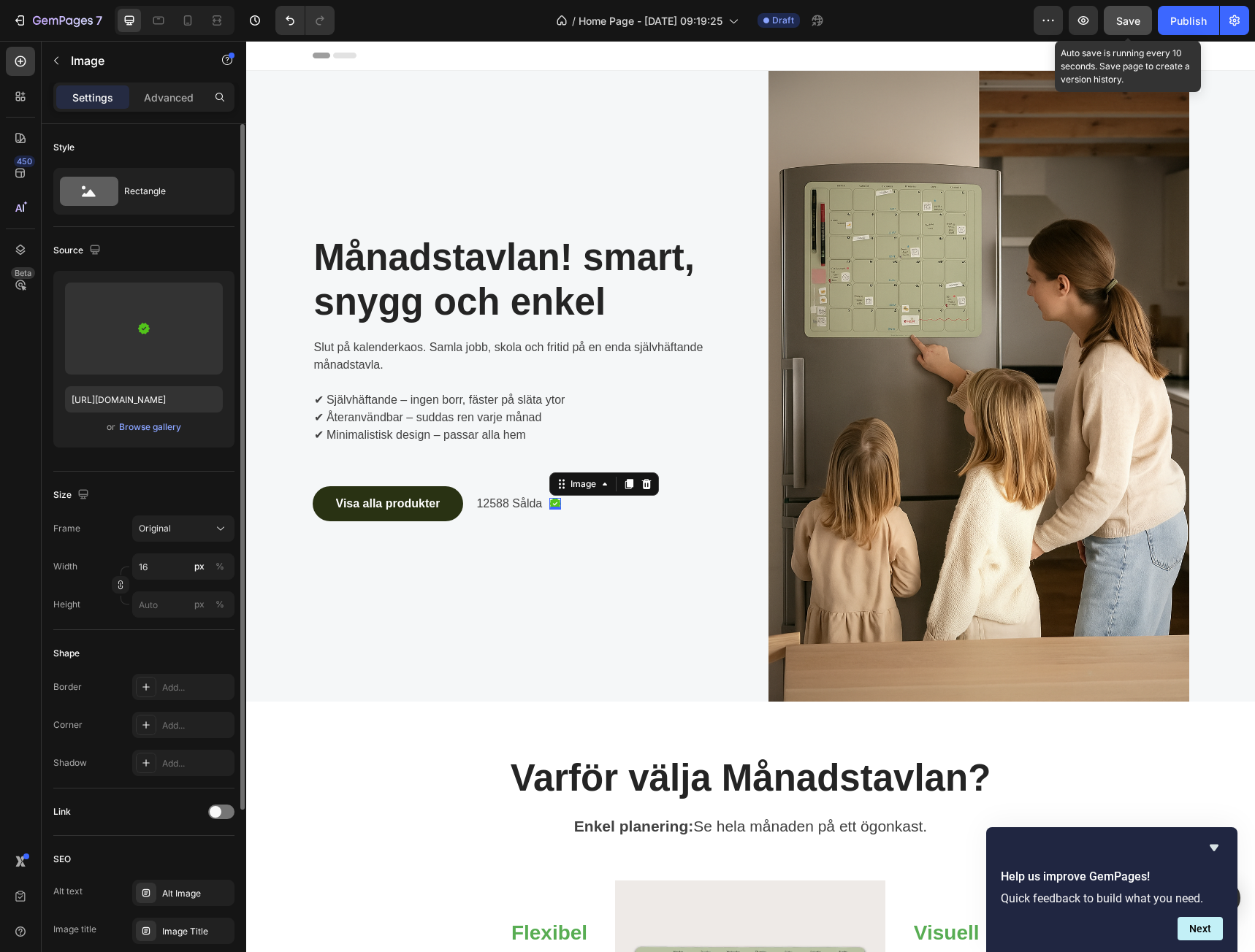
click at [1131, 18] on span "Save" at bounding box center [1128, 20] width 24 height 13
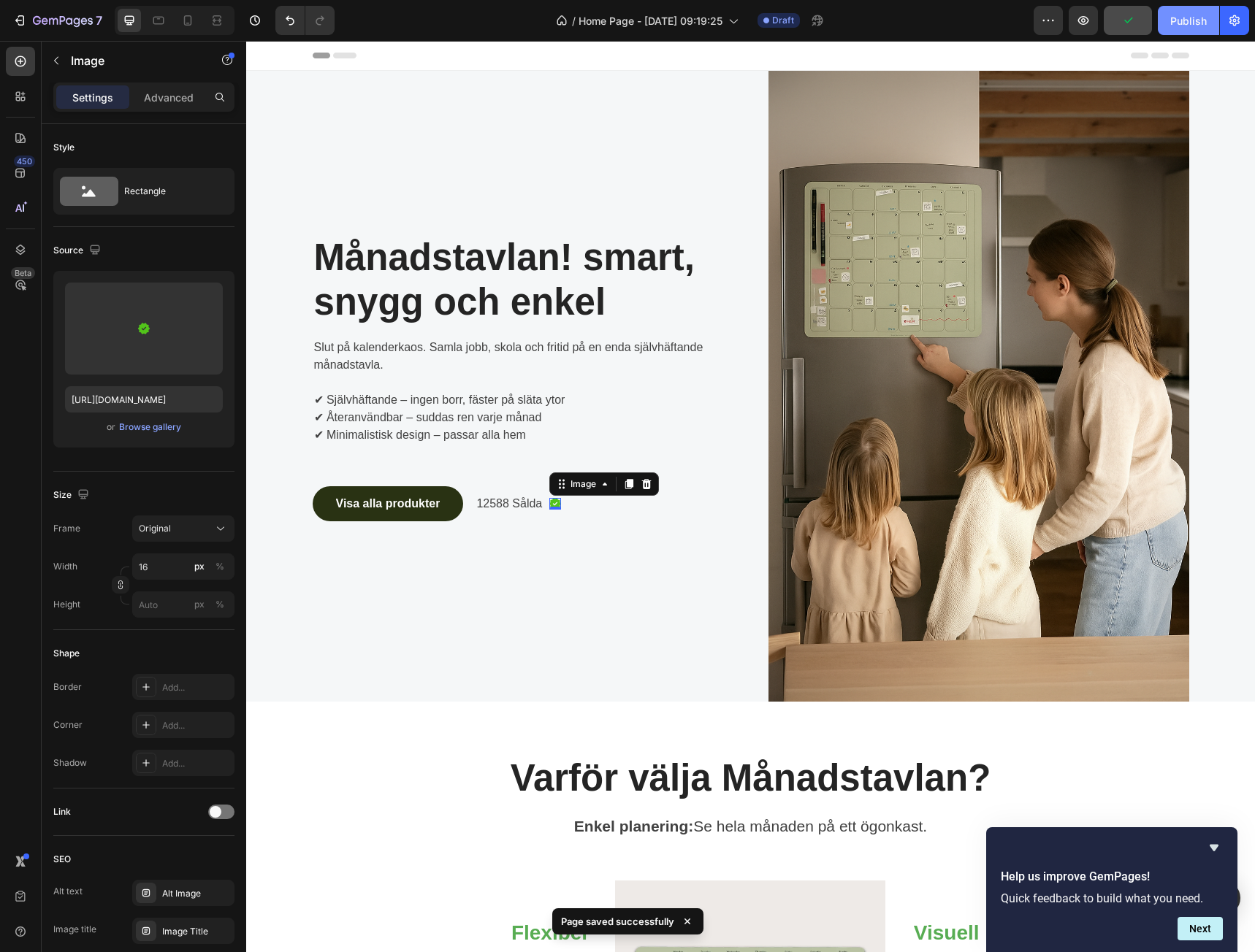
click at [1194, 21] on div "Publish" at bounding box center [1189, 21] width 37 height 15
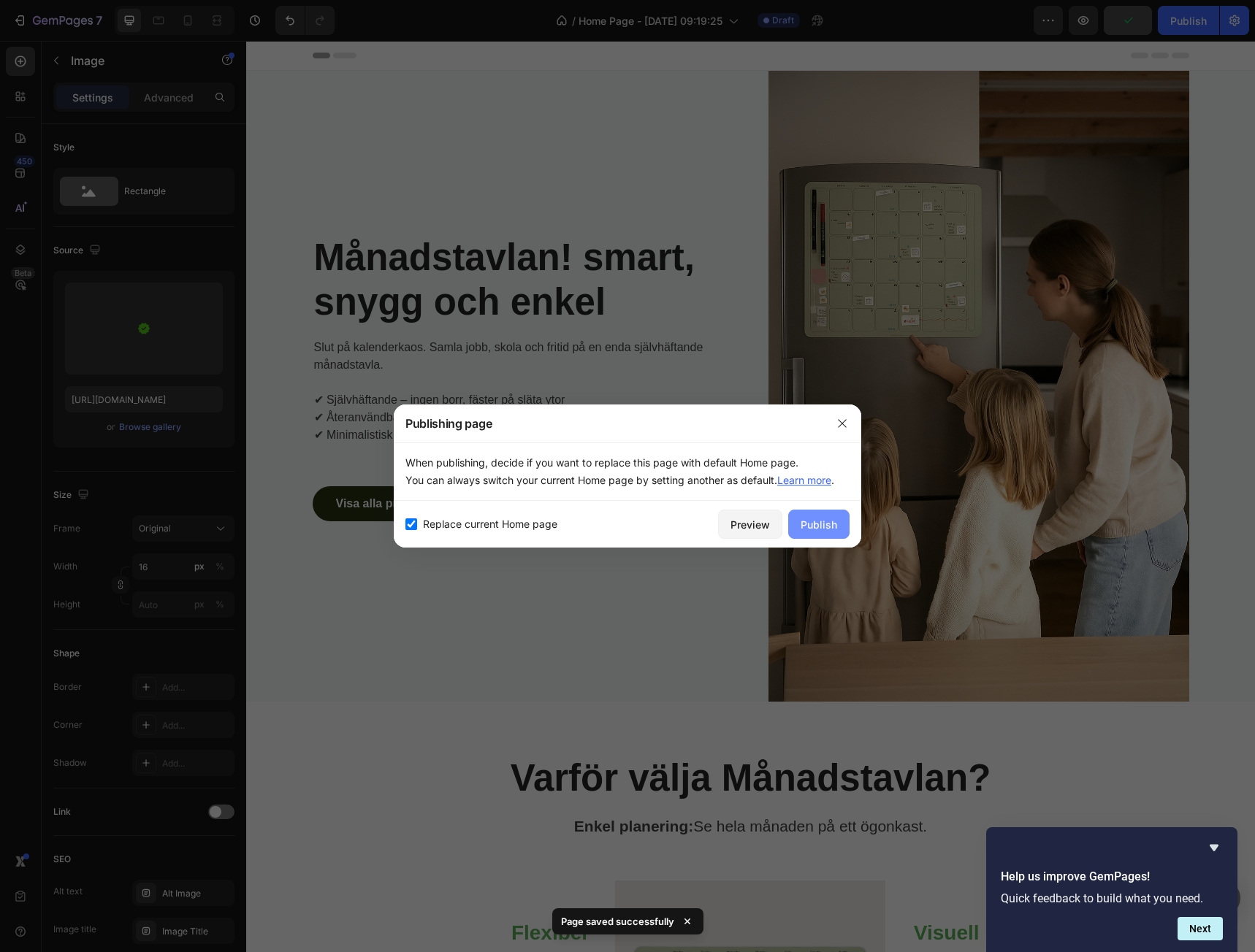
drag, startPoint x: 791, startPoint y: 523, endPoint x: 802, endPoint y: 527, distance: 11.7
click at [793, 523] on button "Publish" at bounding box center [818, 524] width 61 height 29
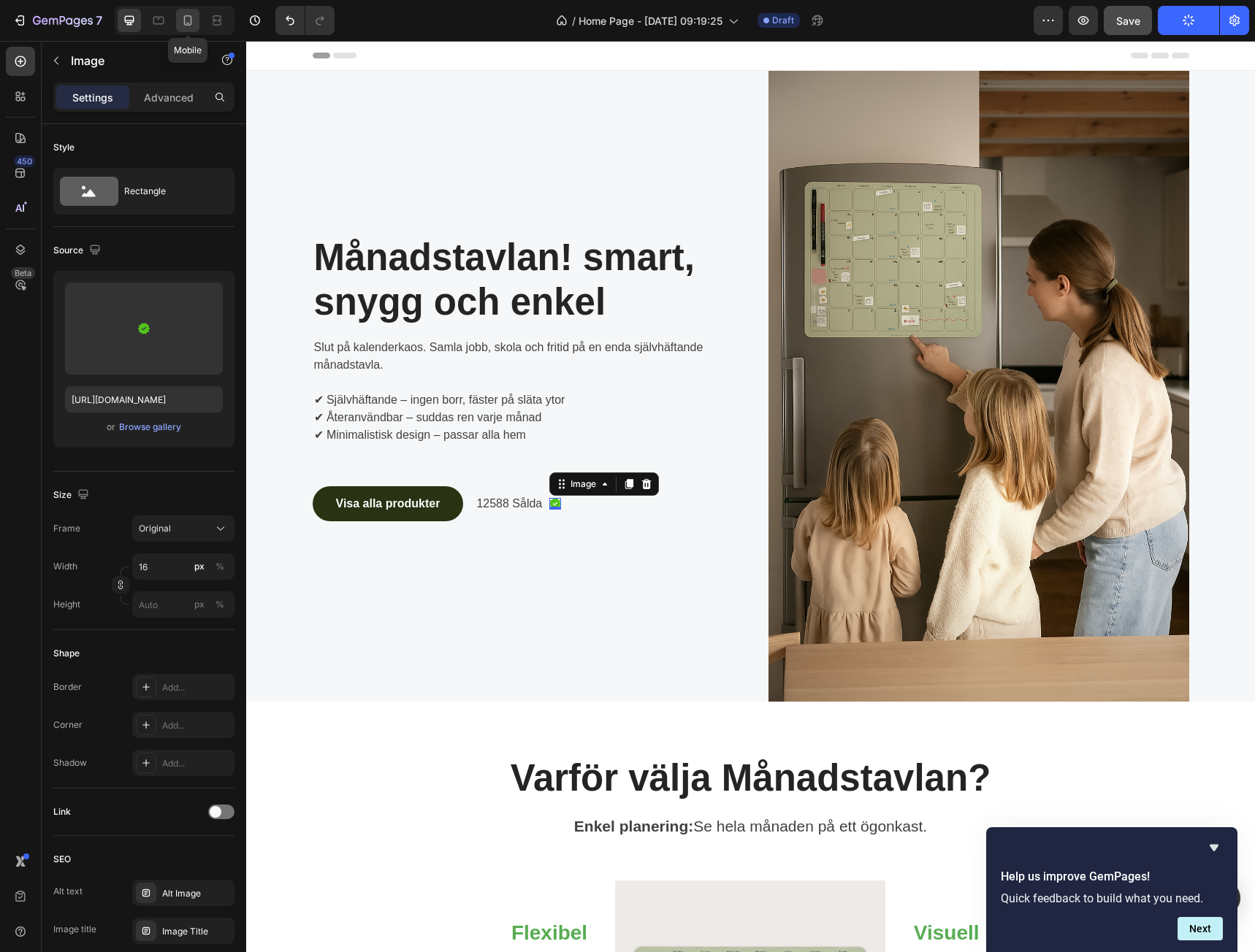
click at [192, 20] on icon at bounding box center [187, 20] width 14 height 14
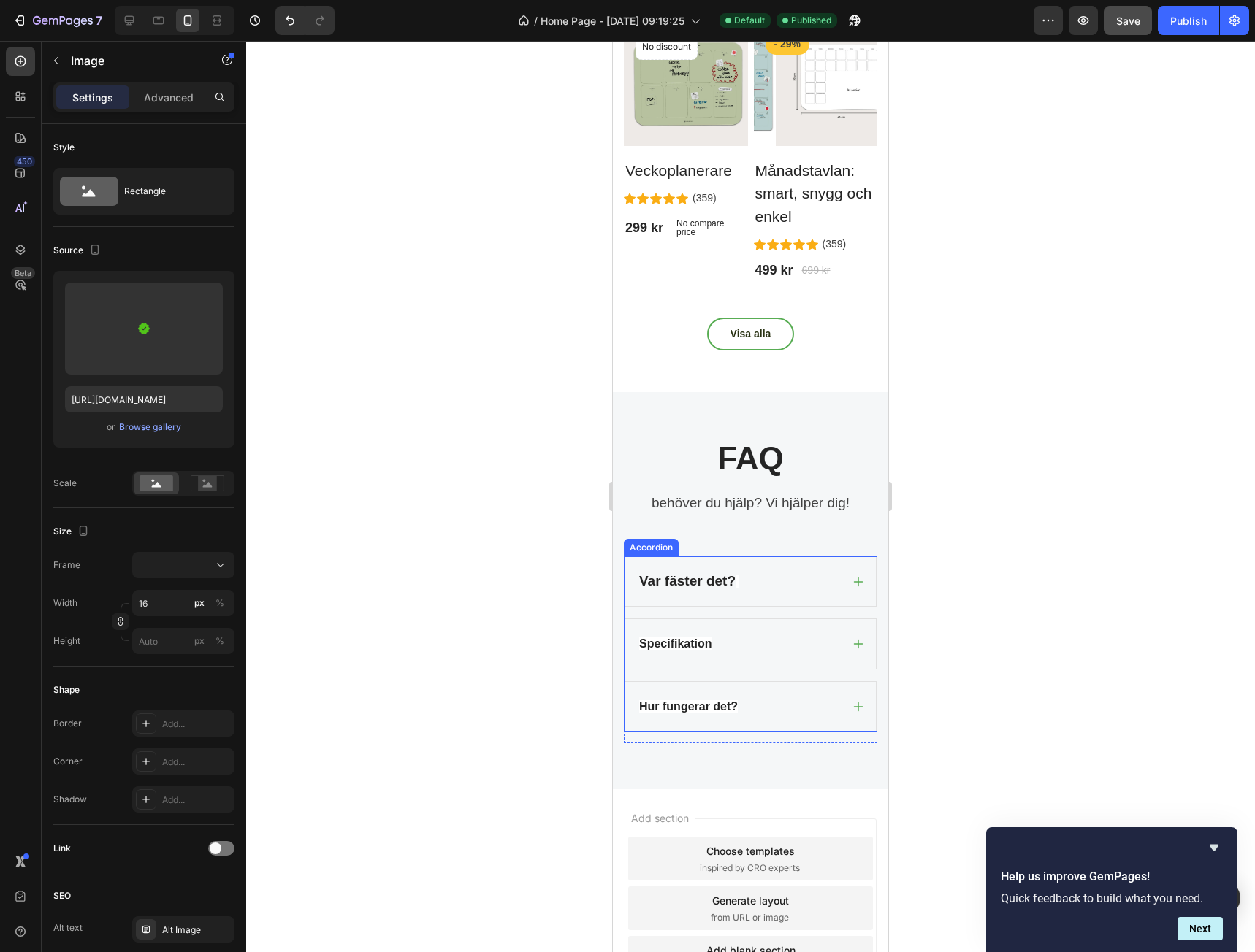
scroll to position [3670, 0]
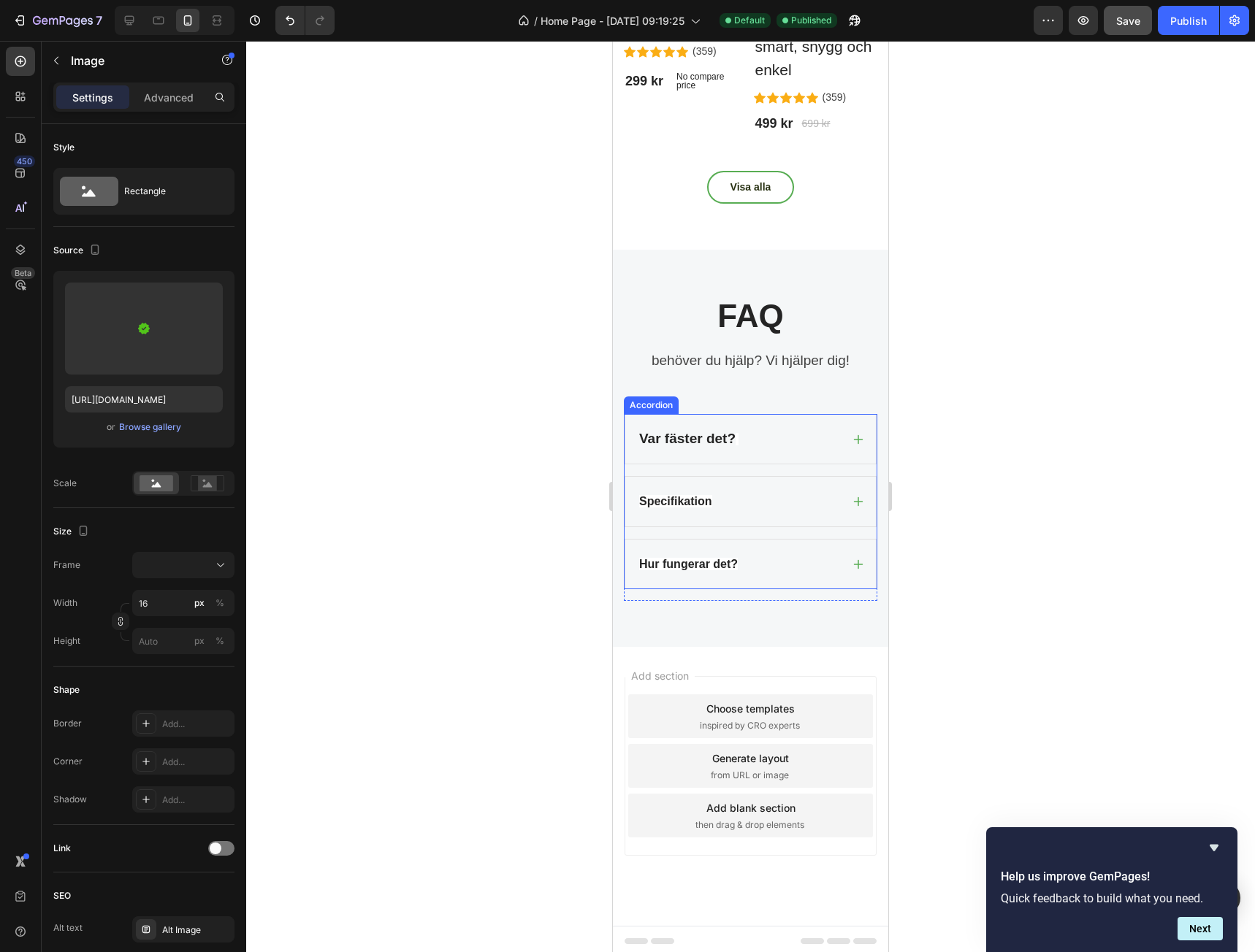
click at [743, 428] on div "Var fäster det?" at bounding box center [739, 439] width 204 height 26
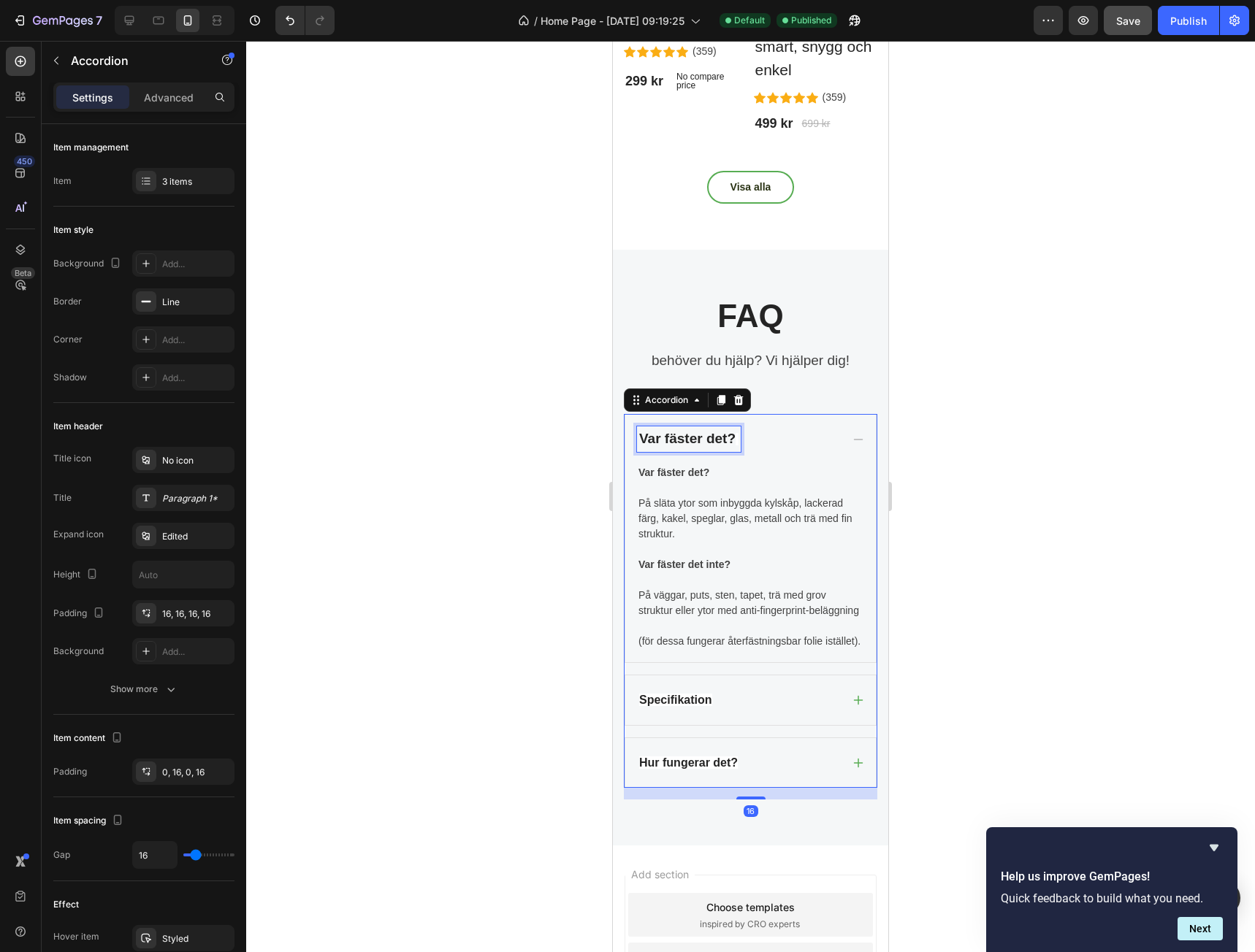
click at [723, 439] on strong "Var fäster det?" at bounding box center [687, 438] width 96 height 15
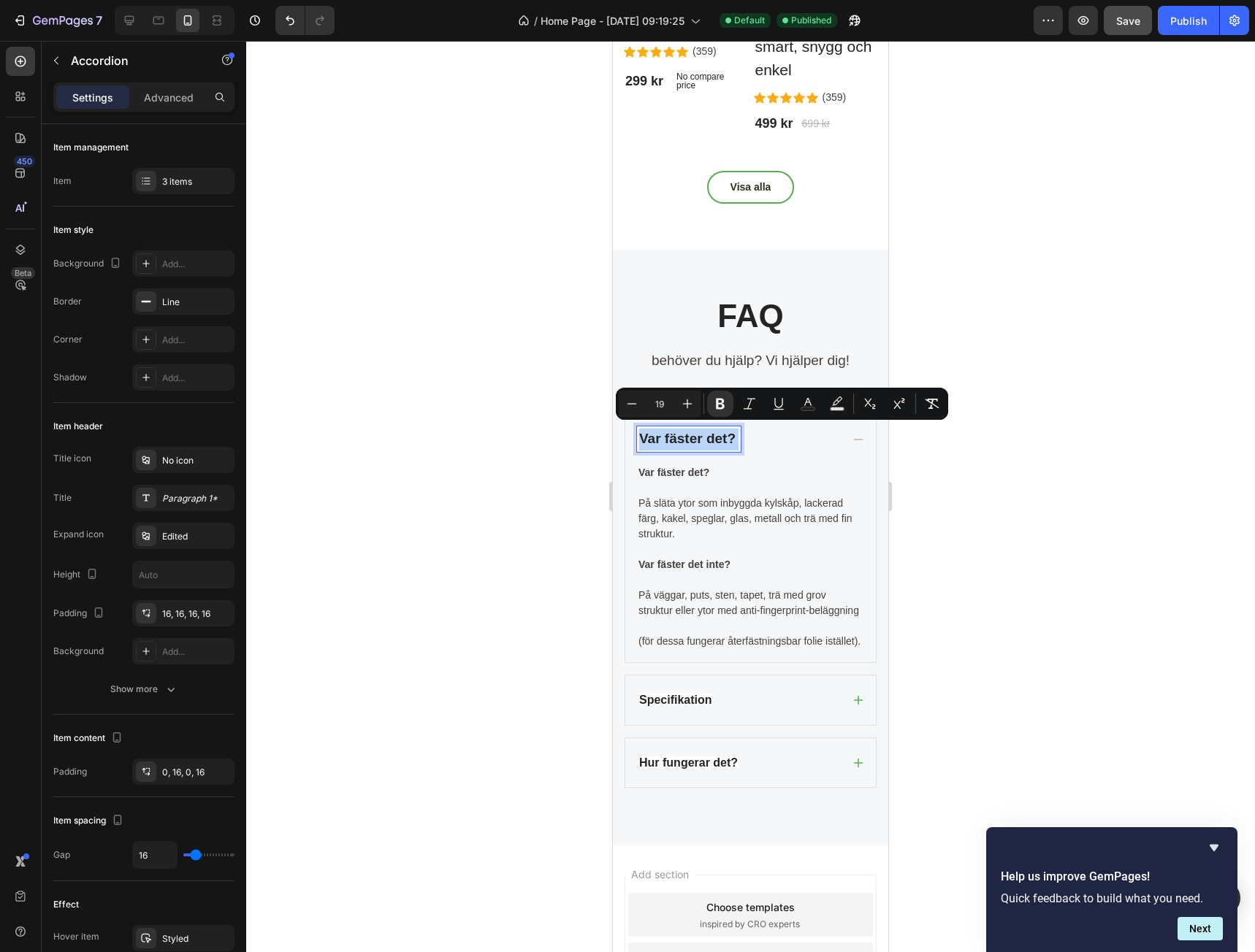
click at [723, 439] on strong "Var fäster det?" at bounding box center [687, 438] width 96 height 15
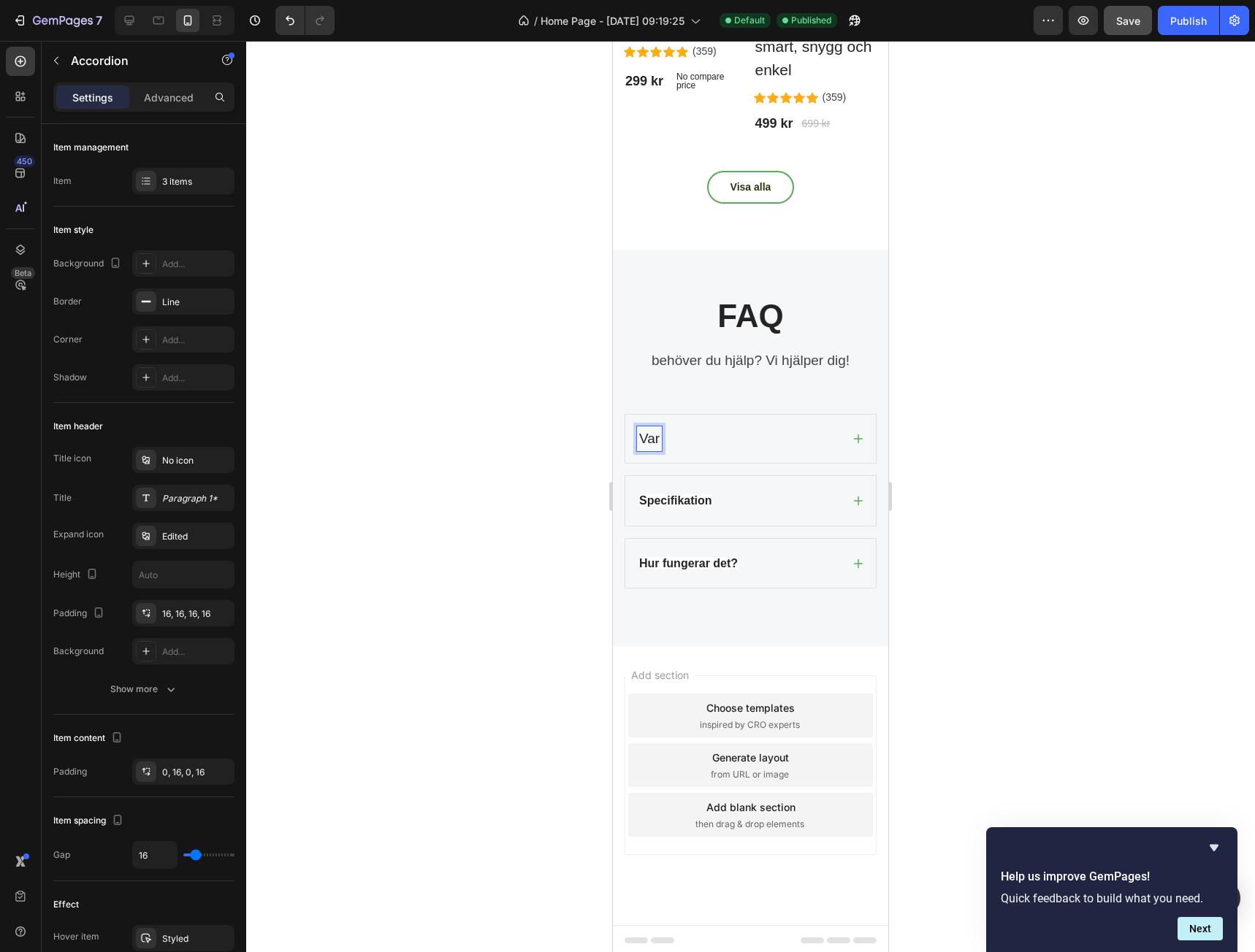
scroll to position [3669, 0]
click at [720, 439] on p "Var fäster det?" at bounding box center [684, 439] width 90 height 21
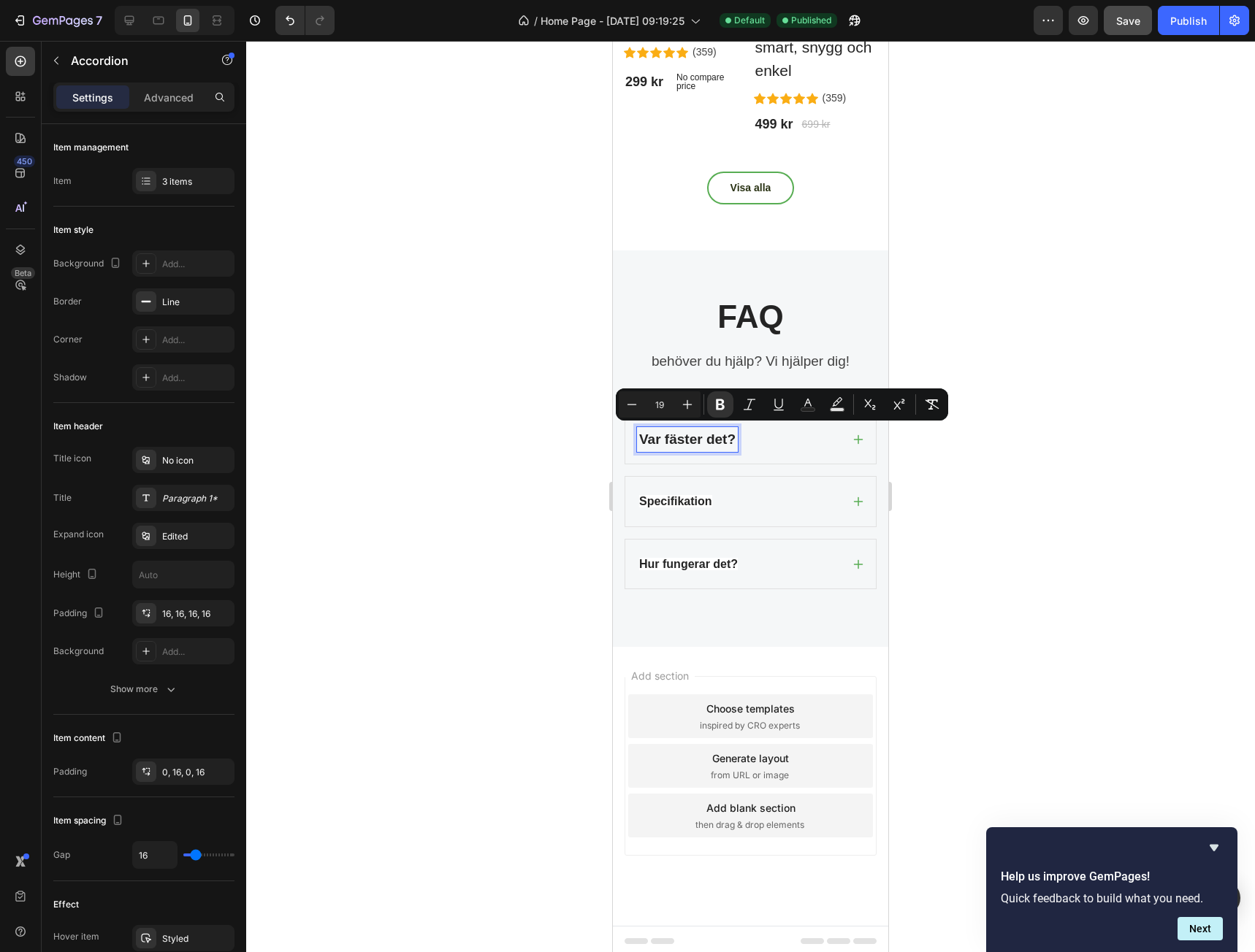
click at [764, 440] on div "Var fäster det?" at bounding box center [739, 440] width 204 height 26
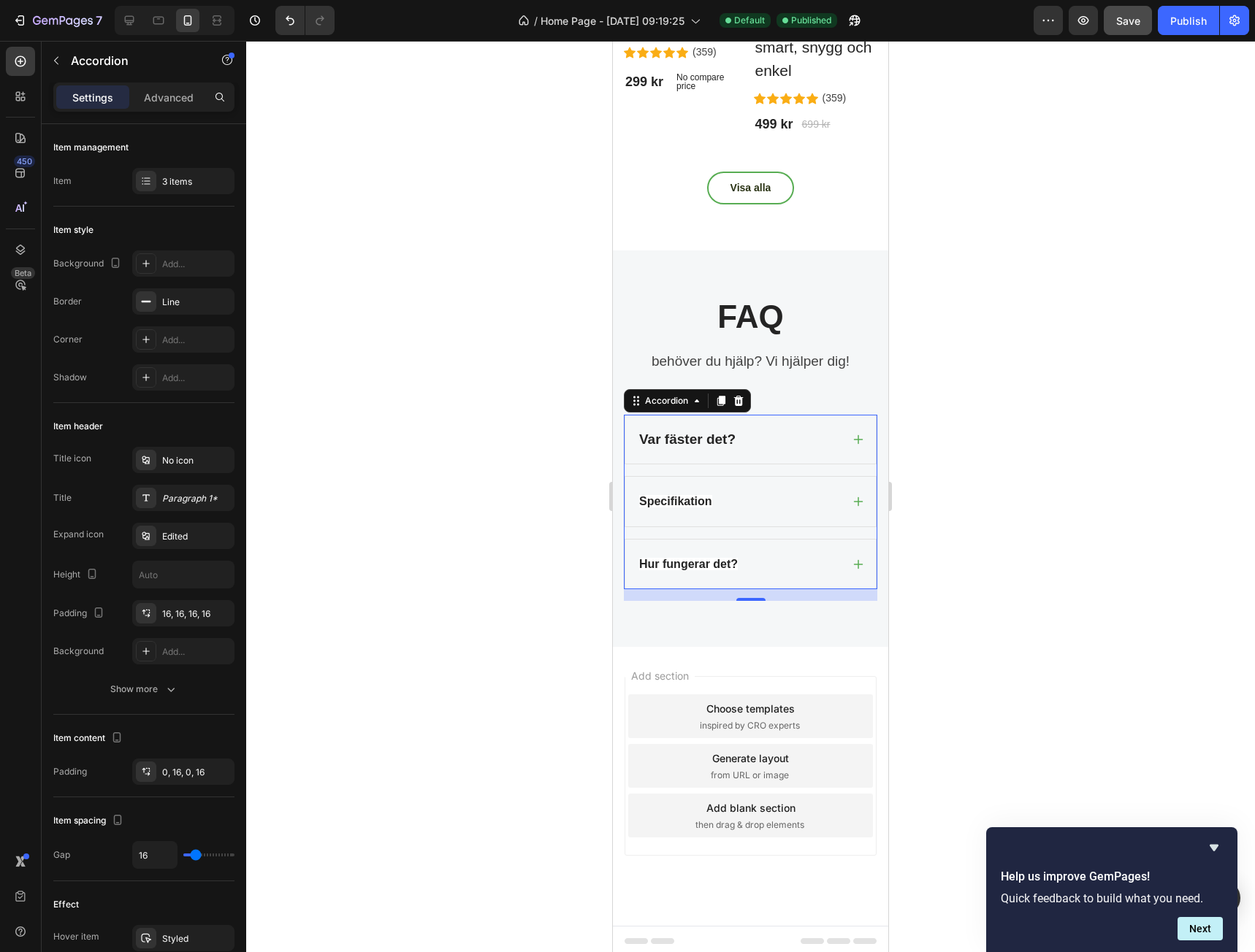
click at [707, 500] on strong "Specifikation" at bounding box center [675, 501] width 73 height 13
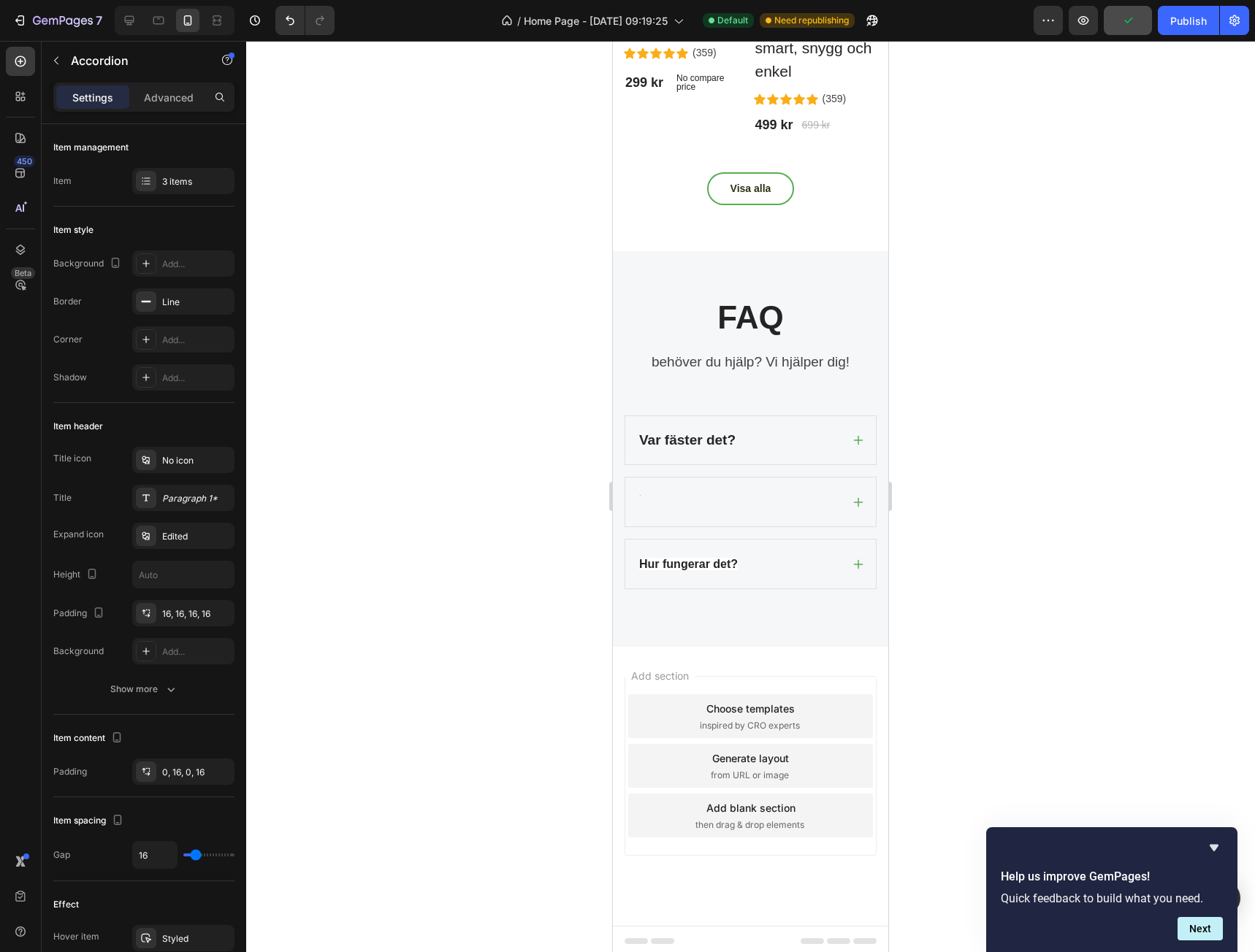
scroll to position [3652, 0]
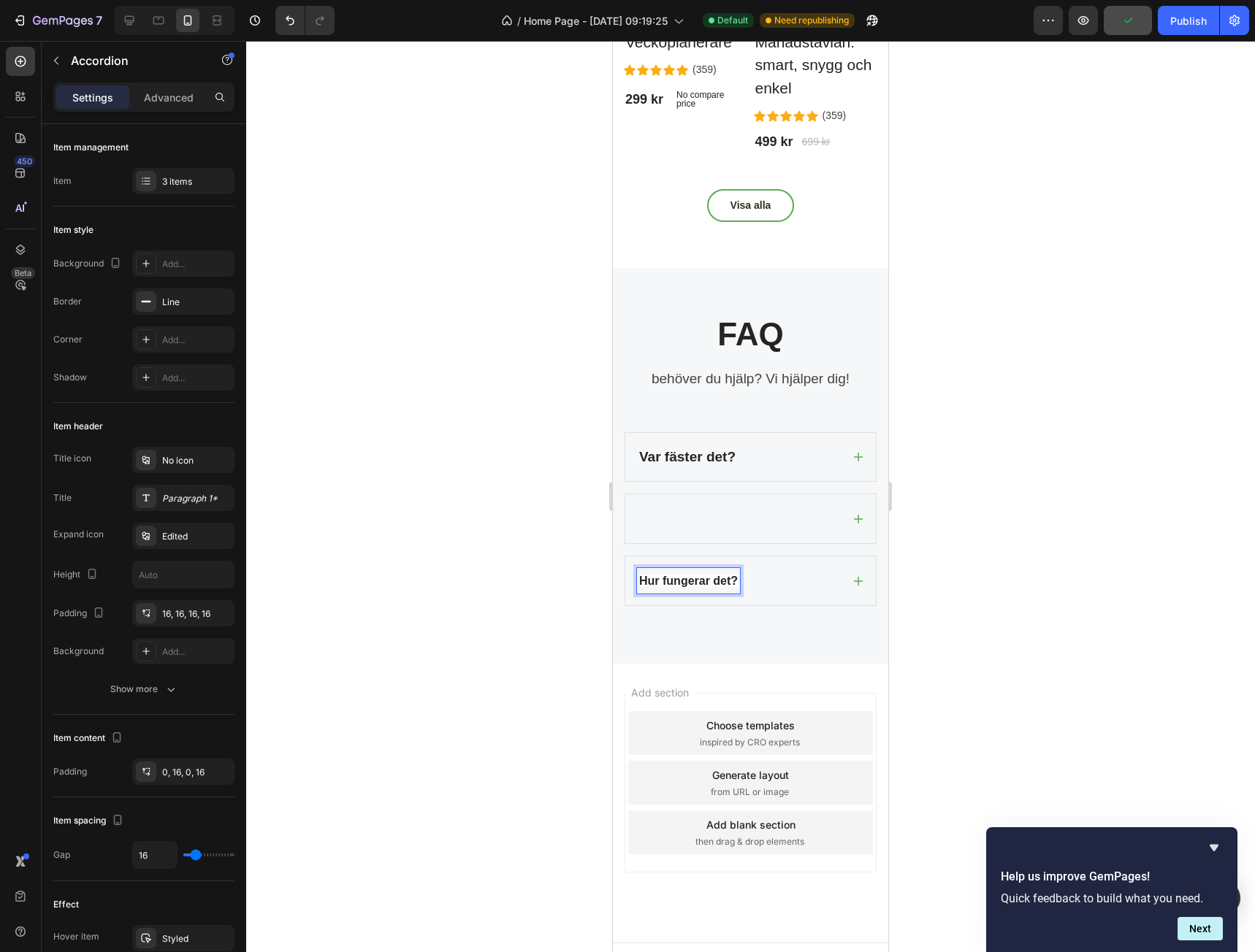
click at [679, 575] on strong "Hur fungerar det?" at bounding box center [689, 581] width 99 height 13
click at [657, 506] on div at bounding box center [739, 519] width 204 height 26
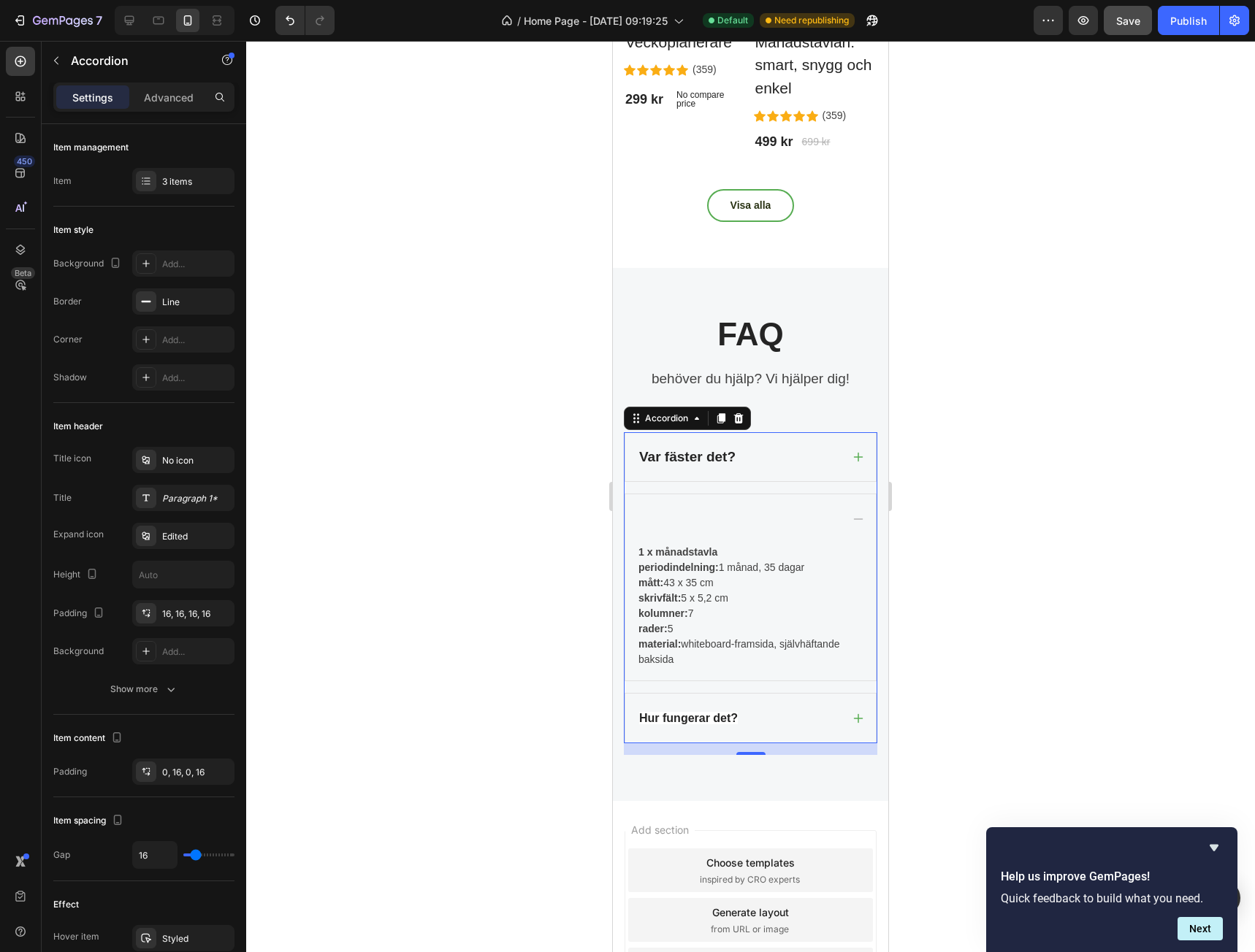
click at [657, 515] on div at bounding box center [739, 519] width 204 height 26
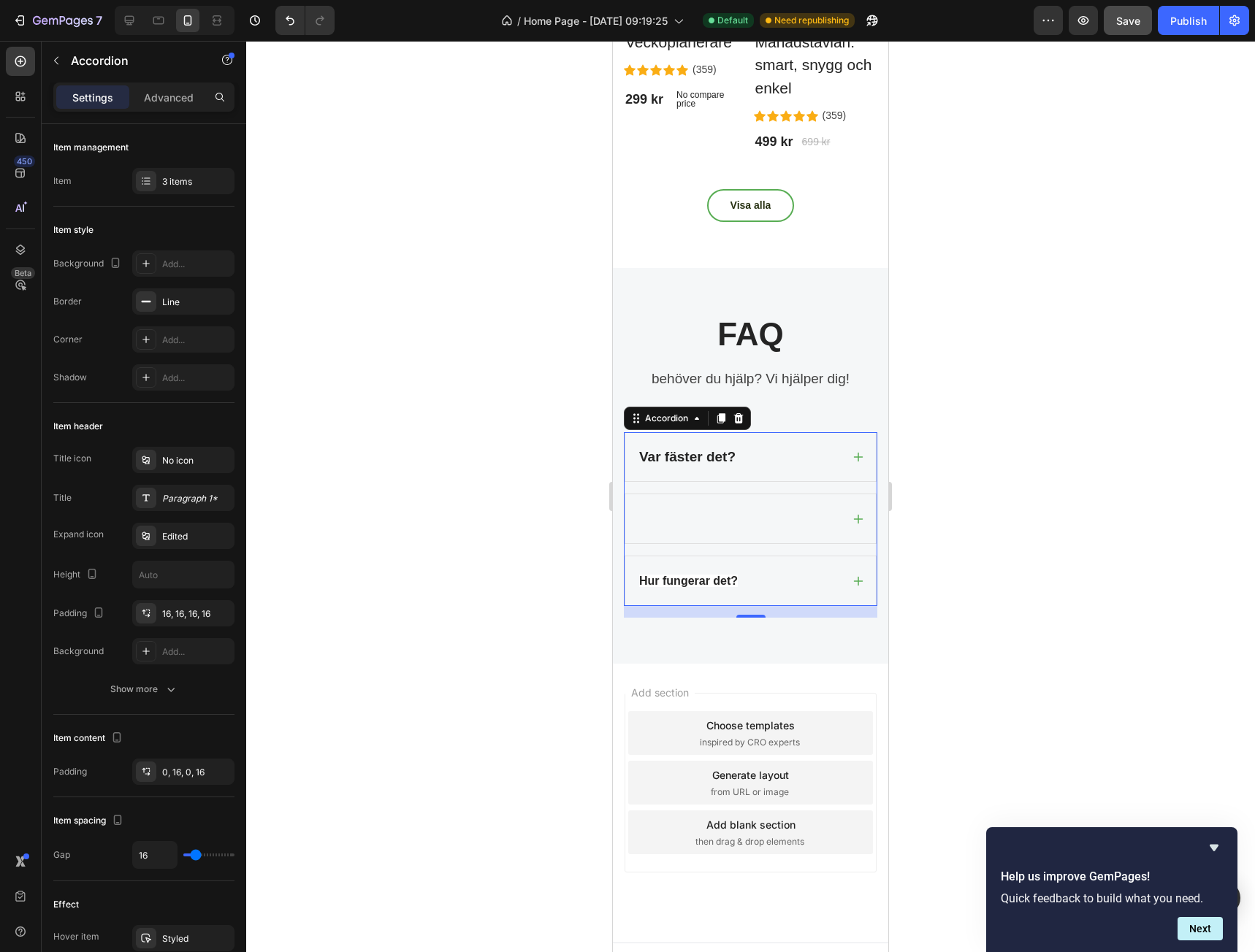
click at [657, 515] on div at bounding box center [739, 519] width 204 height 26
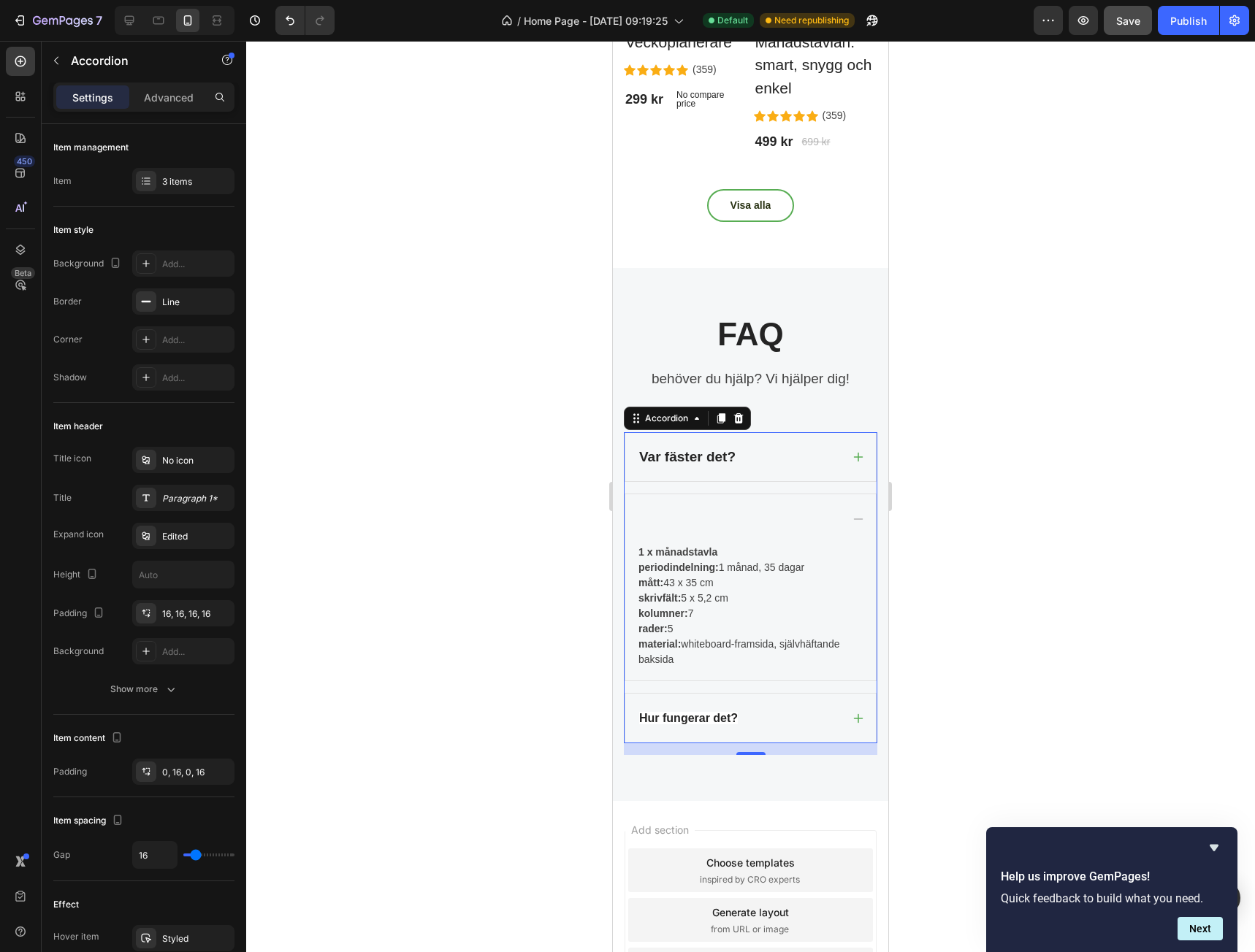
click at [658, 512] on div at bounding box center [739, 519] width 204 height 26
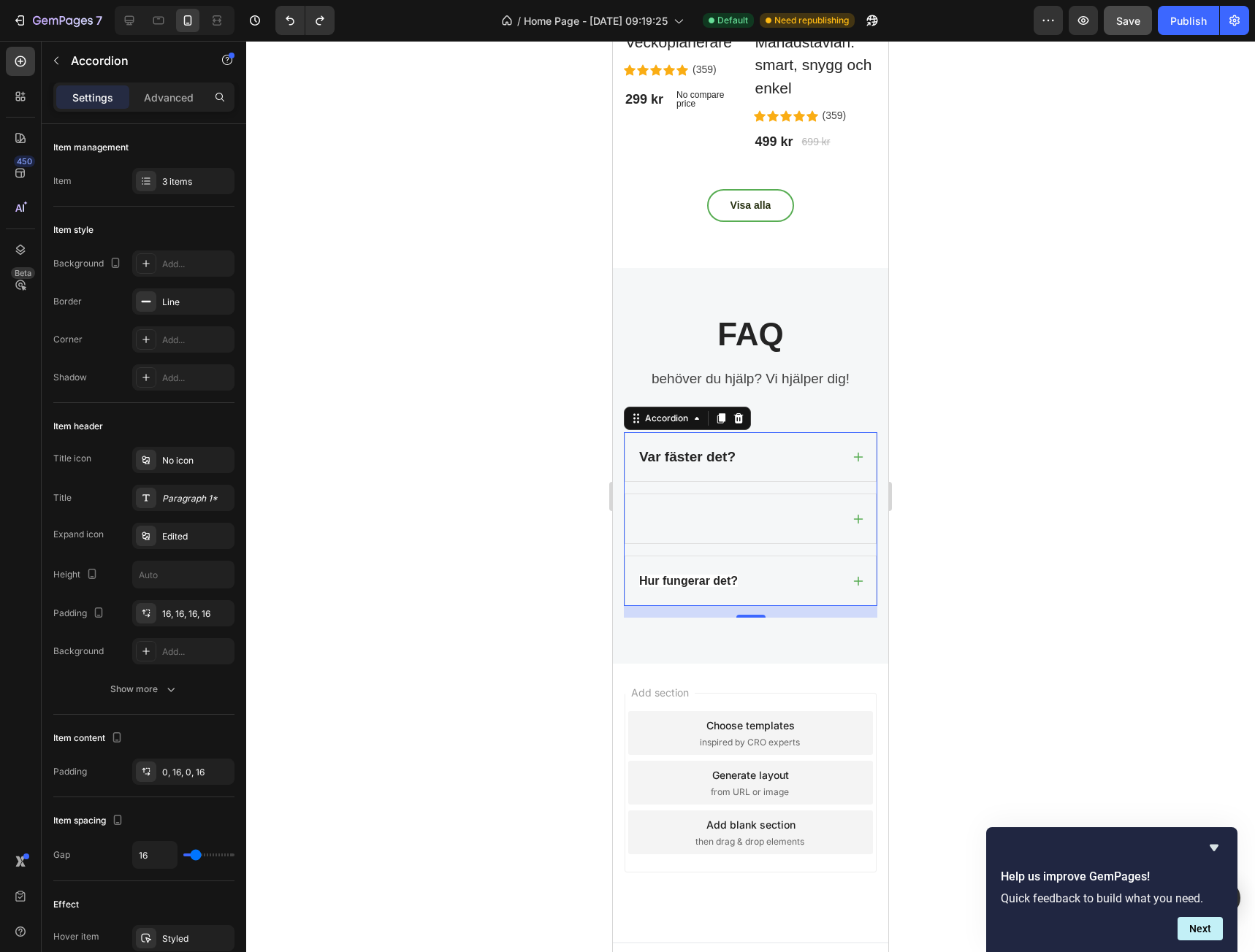
click at [697, 515] on div at bounding box center [739, 519] width 204 height 26
click at [290, 18] on icon "Undo/Redo" at bounding box center [289, 20] width 8 height 9
click at [289, 21] on icon "Undo/Redo" at bounding box center [289, 20] width 14 height 14
click at [758, 457] on div "Var fäster det?" at bounding box center [739, 458] width 204 height 26
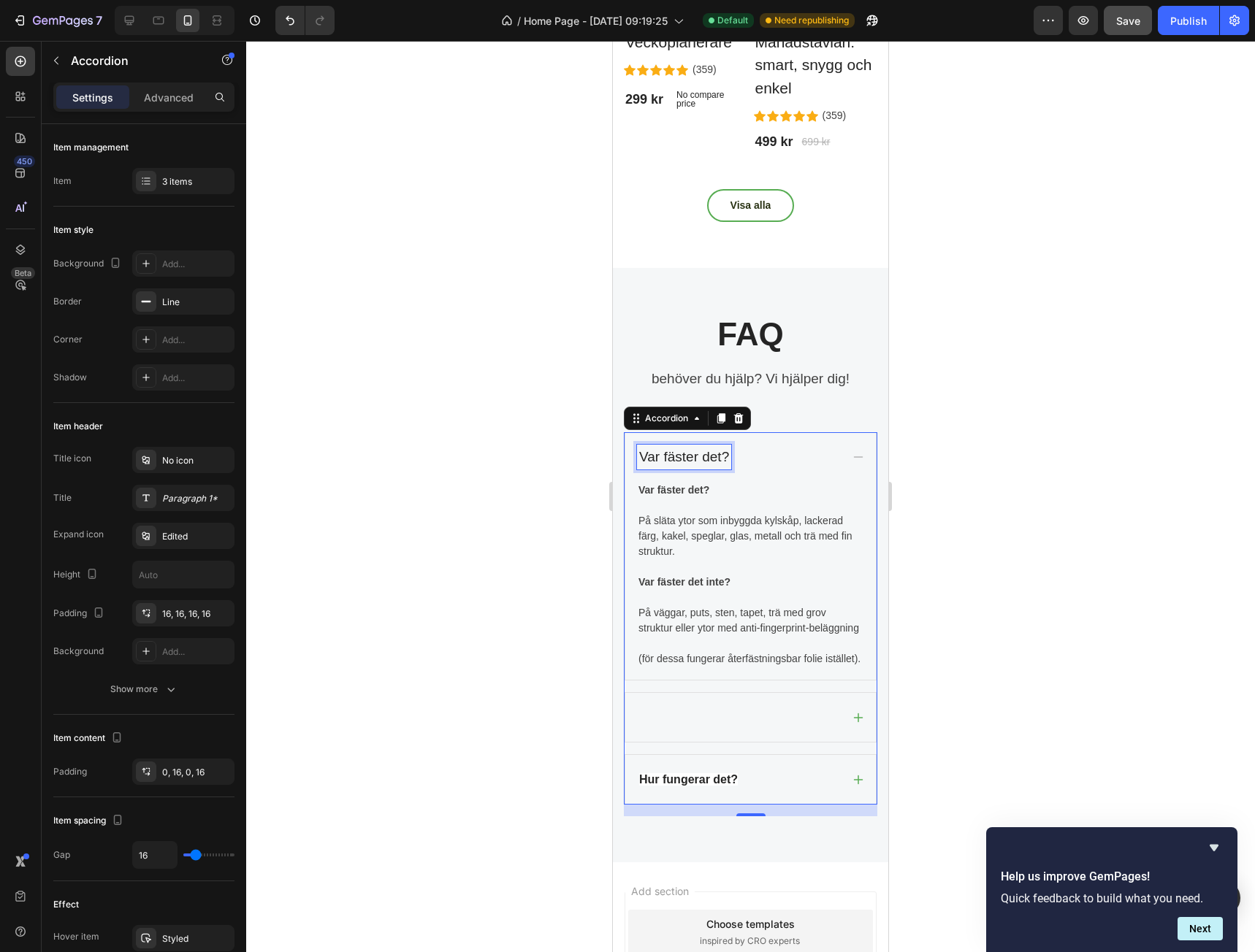
click at [699, 453] on p "Var fäster det?" at bounding box center [684, 457] width 90 height 21
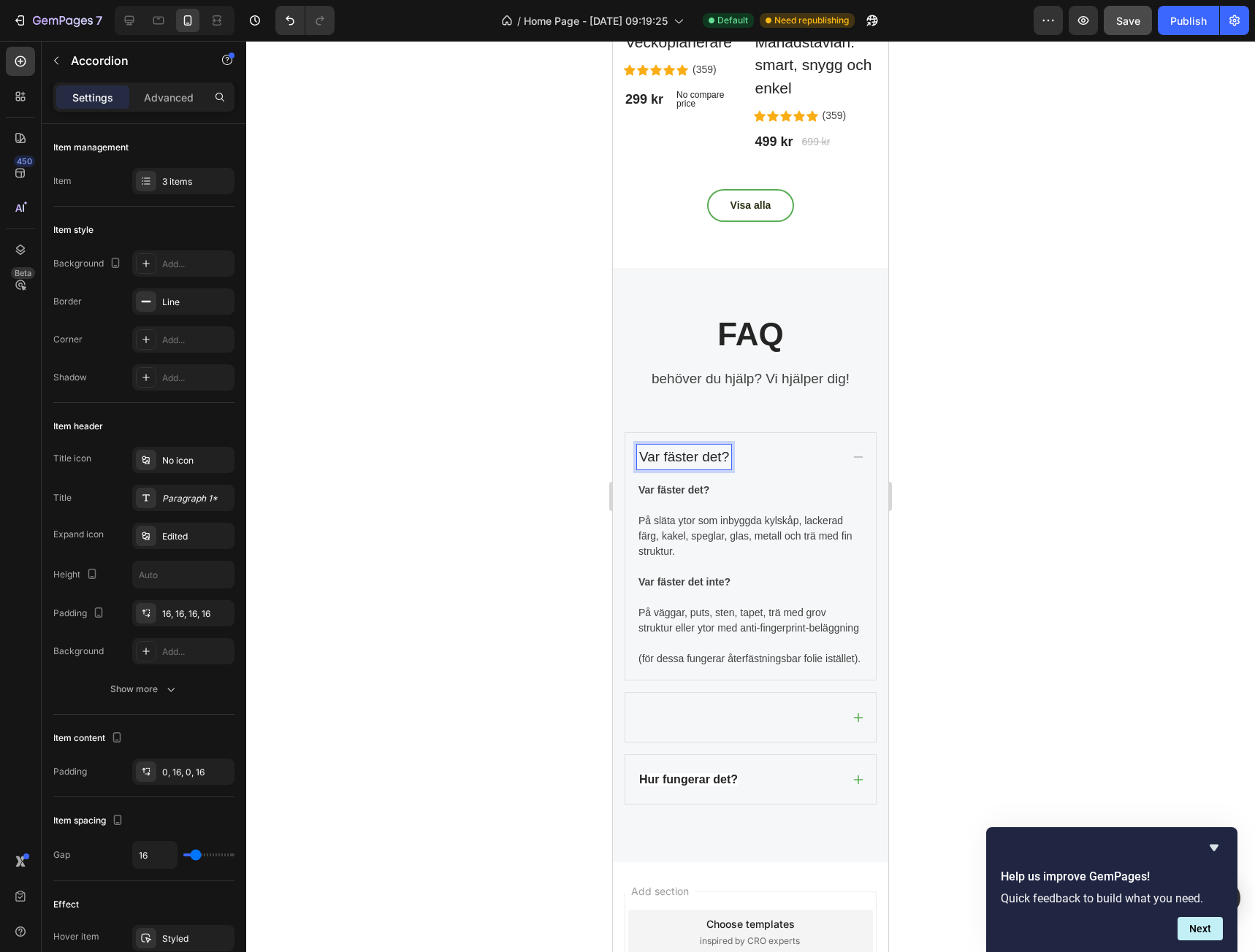
click at [761, 453] on div "Var fäster det?" at bounding box center [739, 458] width 204 height 26
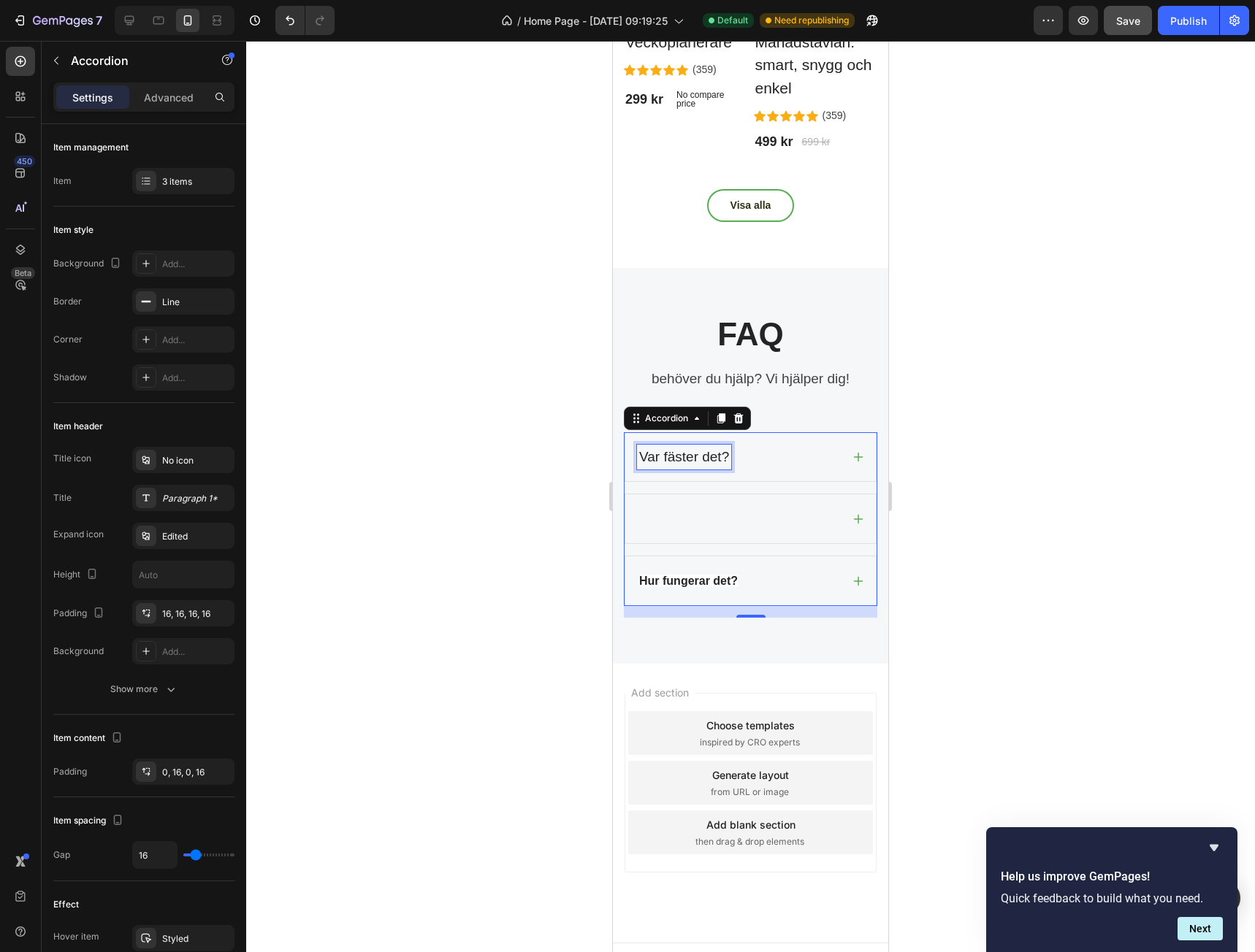
click at [693, 452] on p "Var fäster det?" at bounding box center [684, 457] width 90 height 21
click at [714, 466] on div "Var fäster det?" at bounding box center [750, 458] width 250 height 49
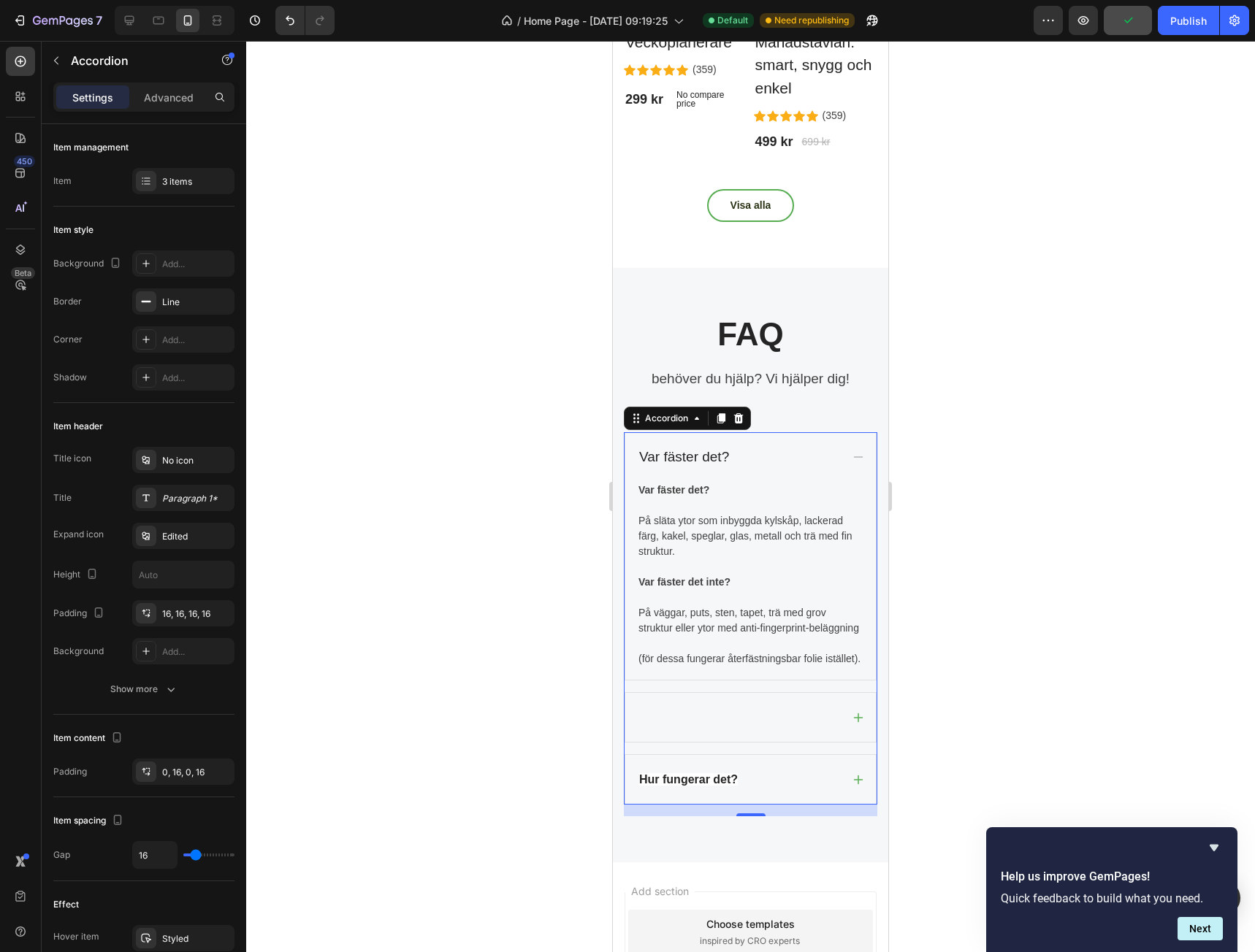
click at [503, 485] on div at bounding box center [750, 497] width 1009 height 912
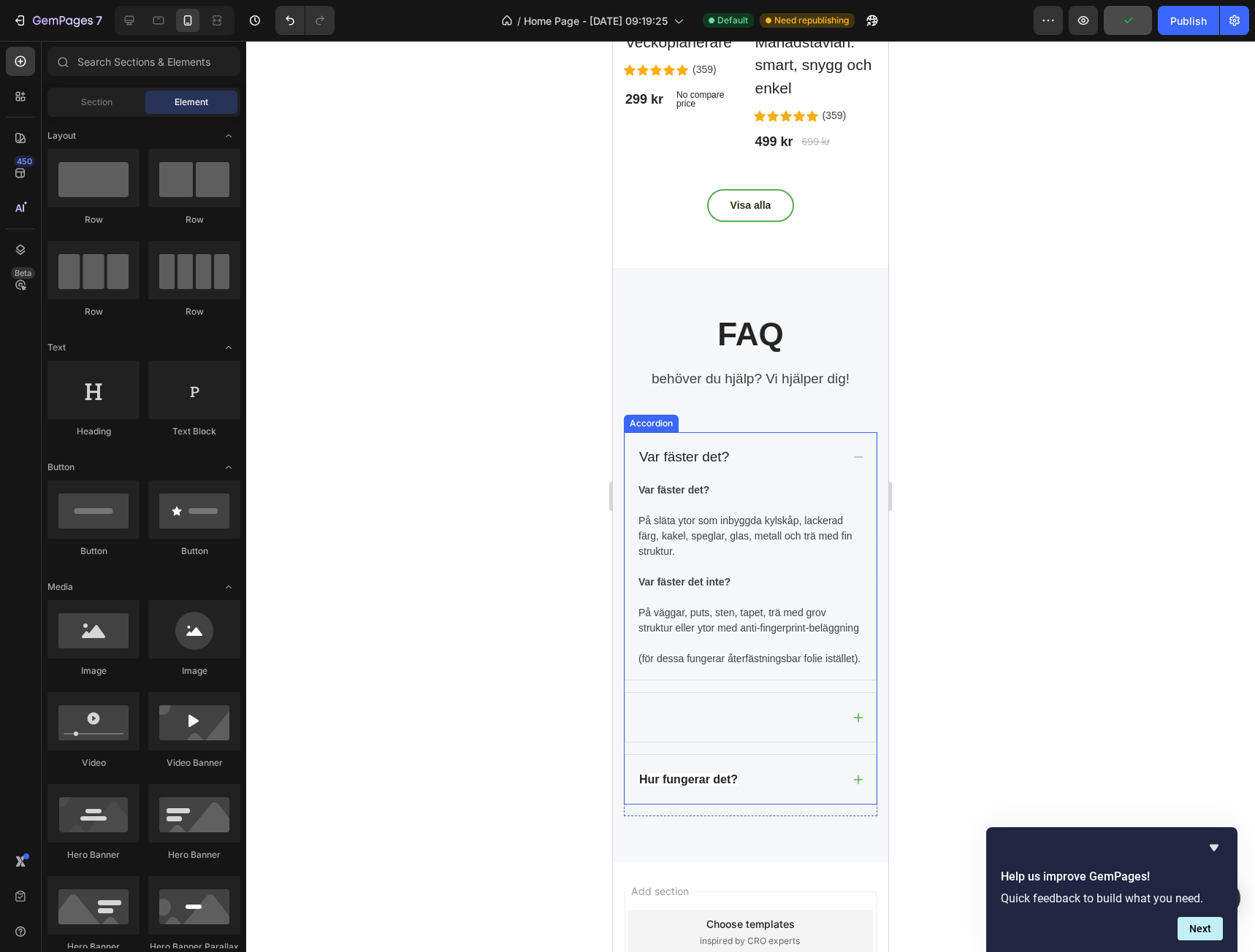
click at [679, 453] on p "Var fäster det?" at bounding box center [684, 457] width 90 height 21
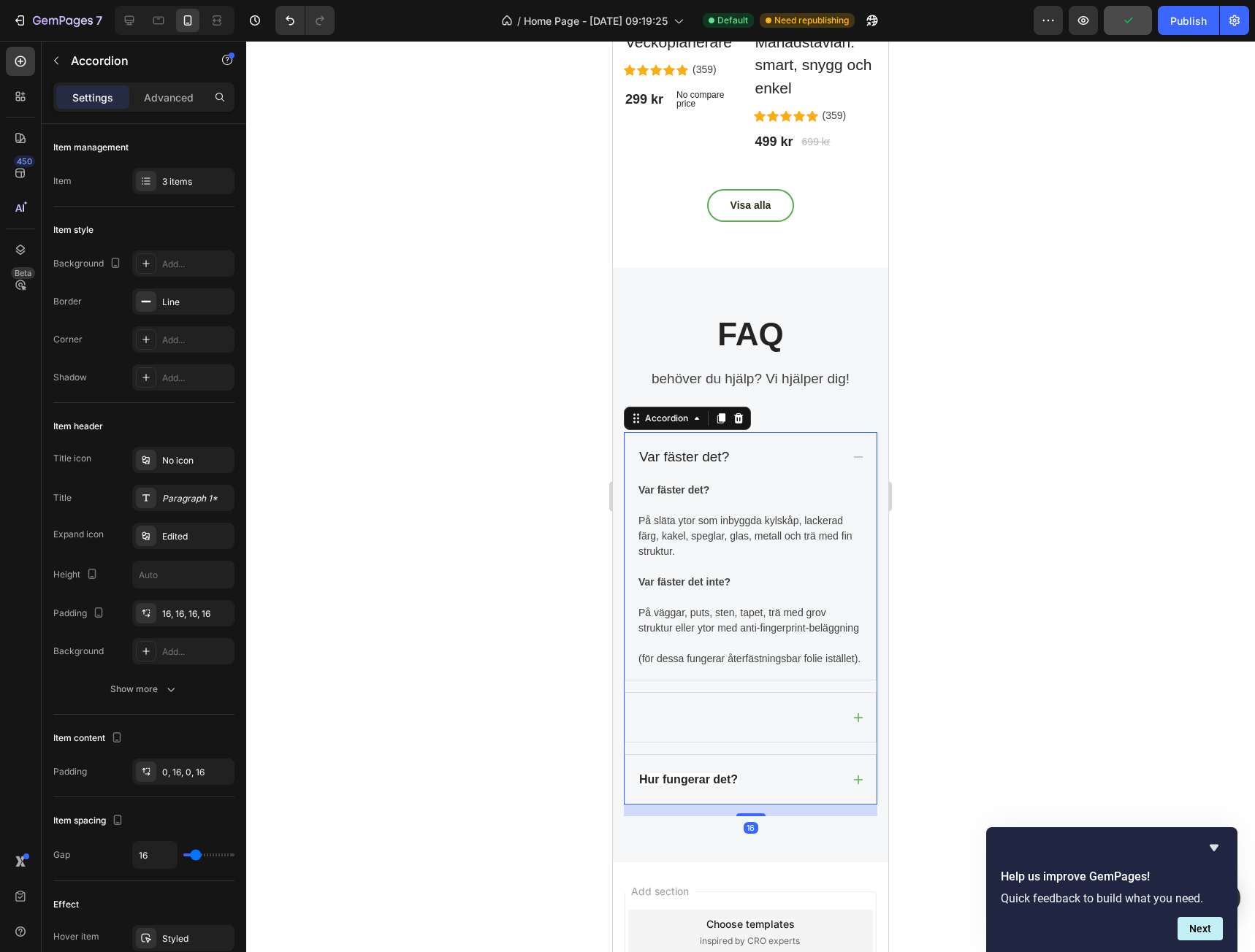
click at [719, 413] on icon at bounding box center [721, 418] width 8 height 10
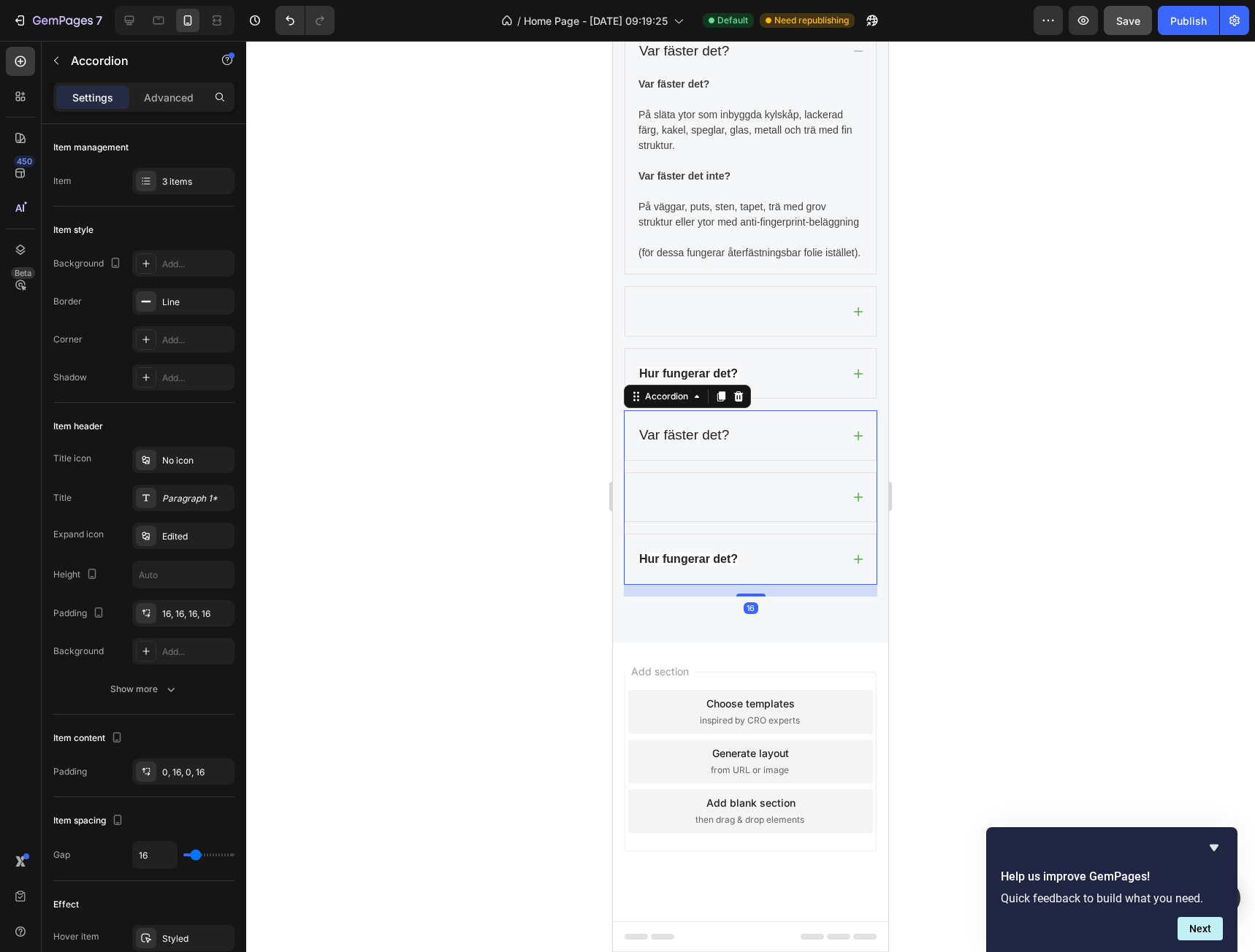
scroll to position [3898, 0]
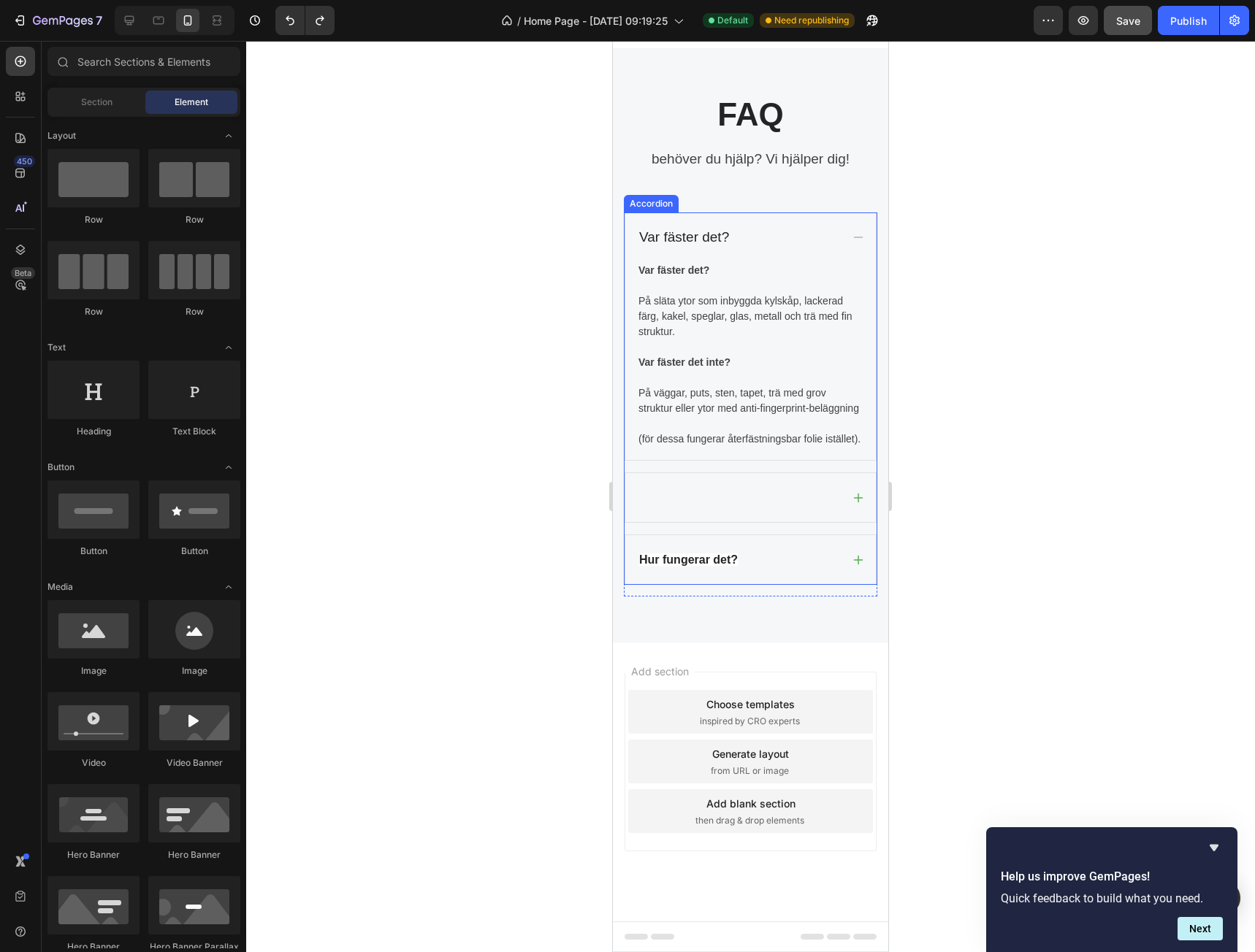
click at [768, 225] on div "Var fäster det?" at bounding box center [739, 238] width 204 height 26
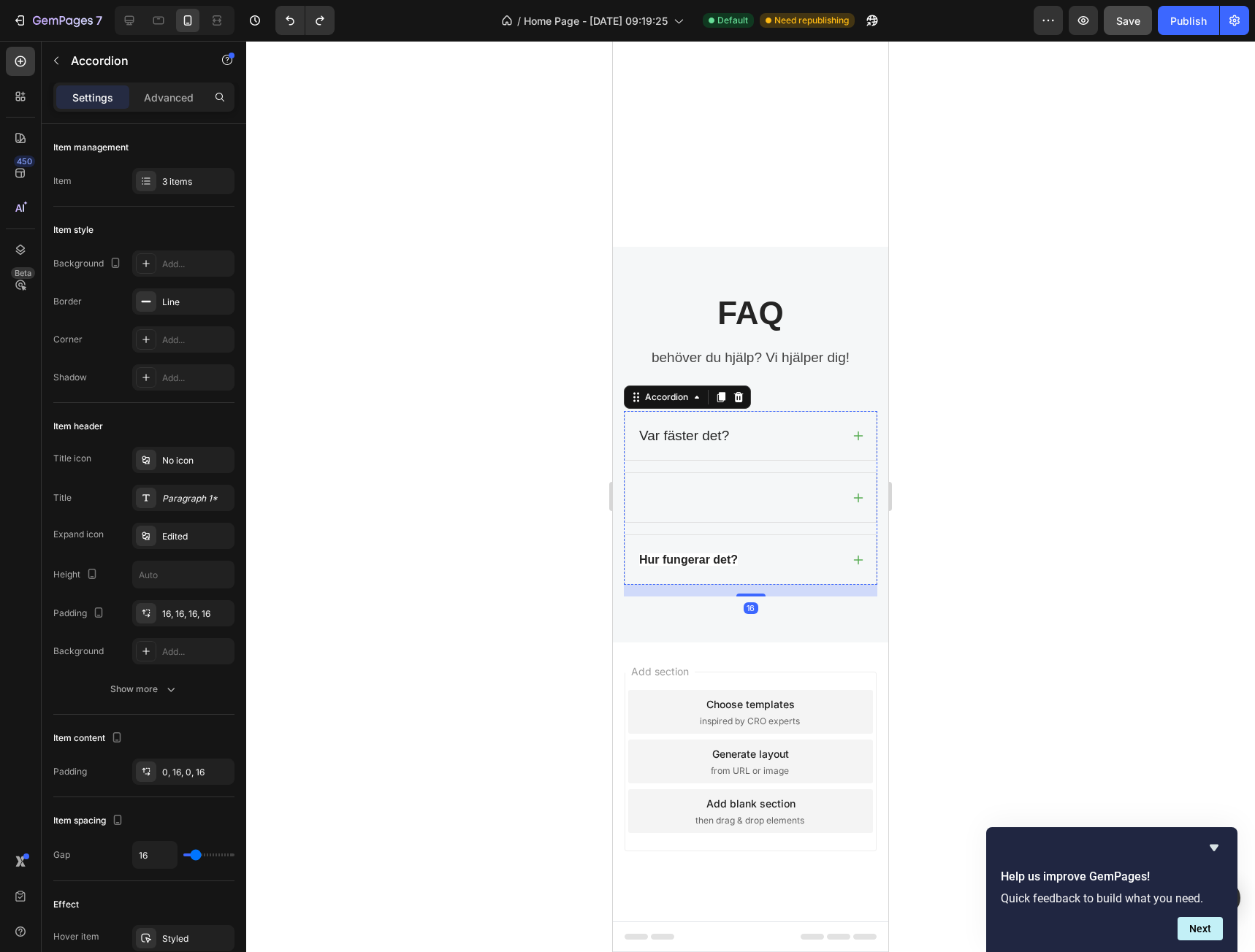
scroll to position [3668, 0]
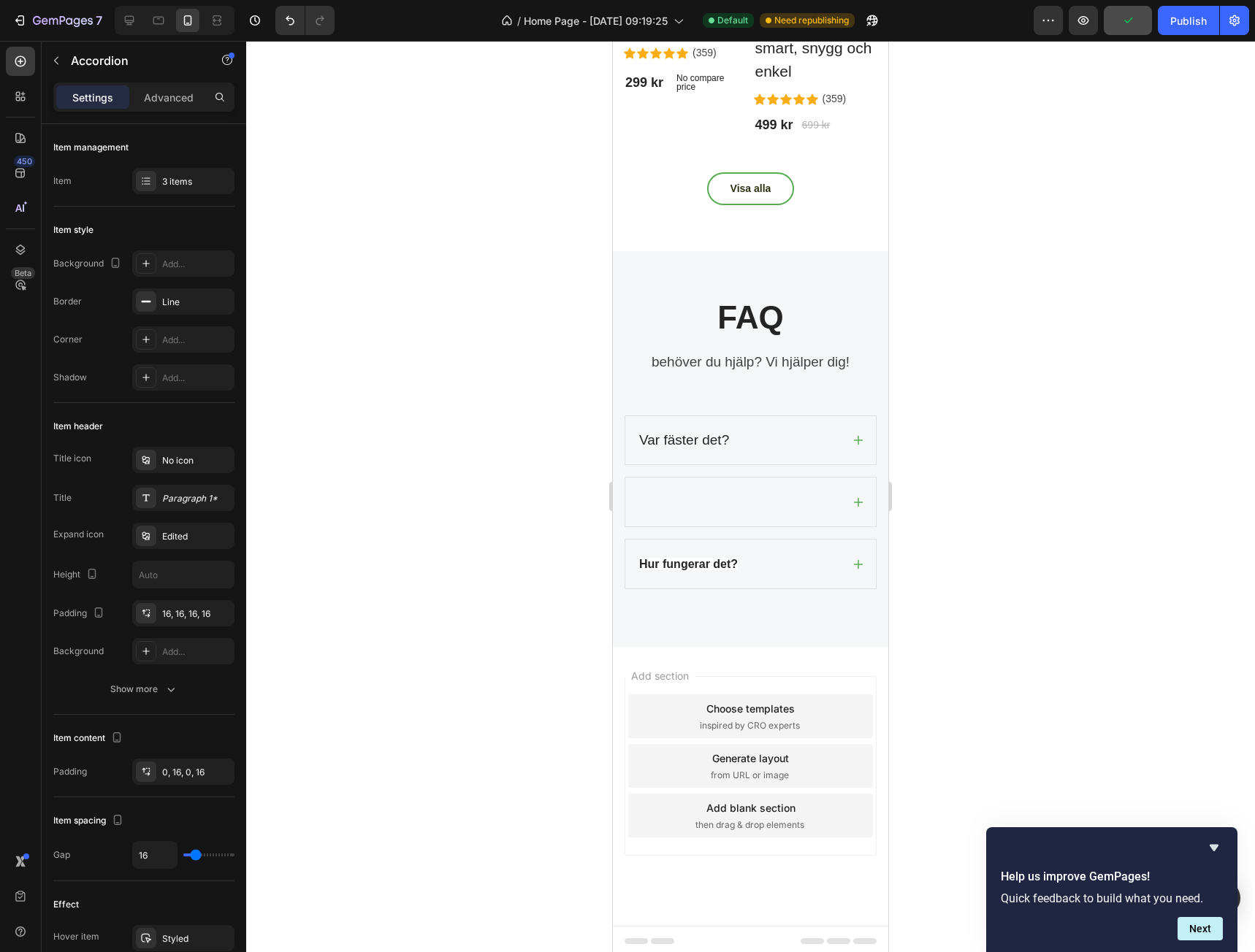
click at [556, 470] on div at bounding box center [750, 497] width 1009 height 912
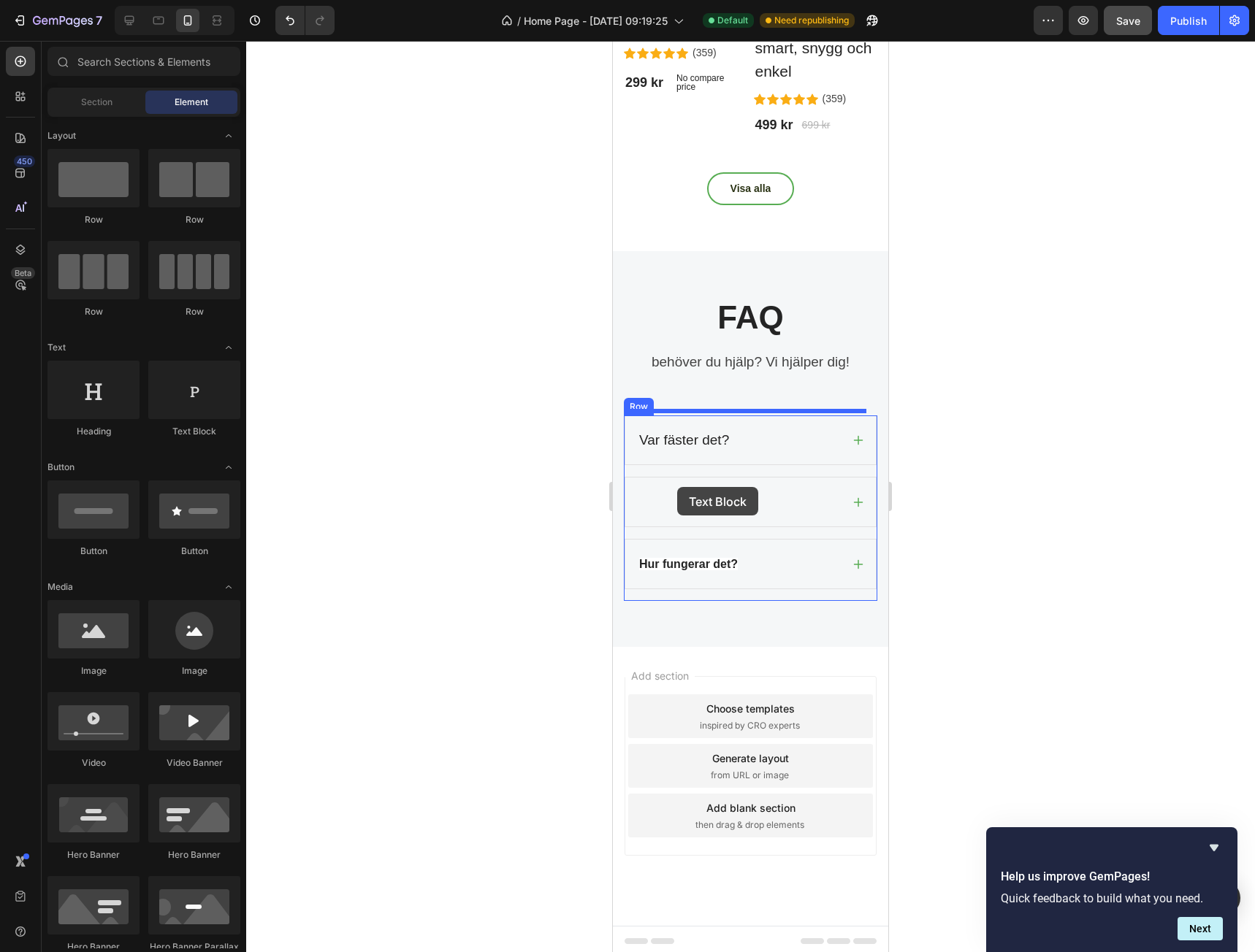
drag, startPoint x: 802, startPoint y: 447, endPoint x: 671, endPoint y: 489, distance: 137.6
click at [740, 435] on div "Var fäster det?" at bounding box center [739, 441] width 204 height 26
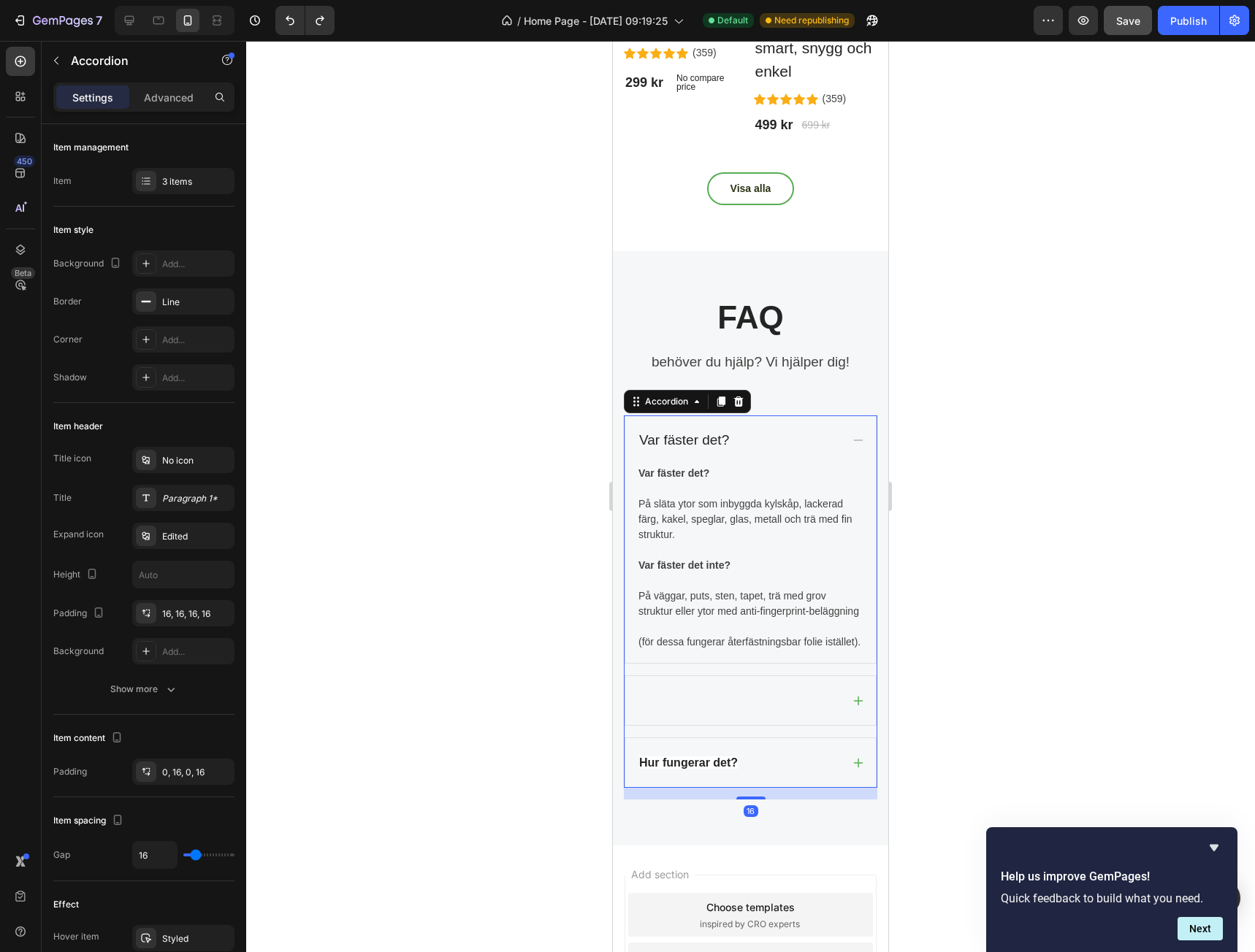
click at [741, 435] on div "Var fäster det?" at bounding box center [739, 441] width 204 height 26
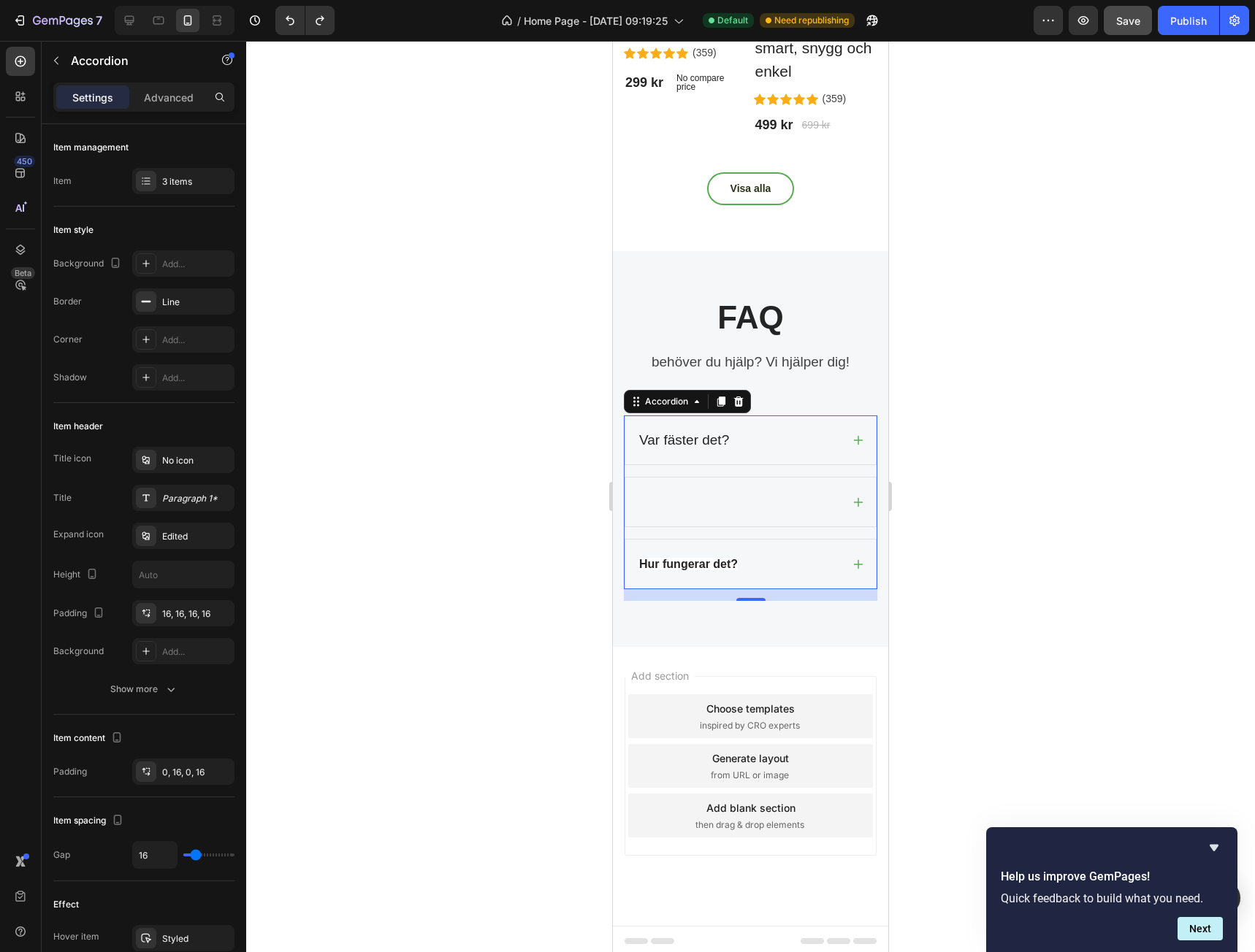
click at [713, 504] on div at bounding box center [739, 502] width 204 height 26
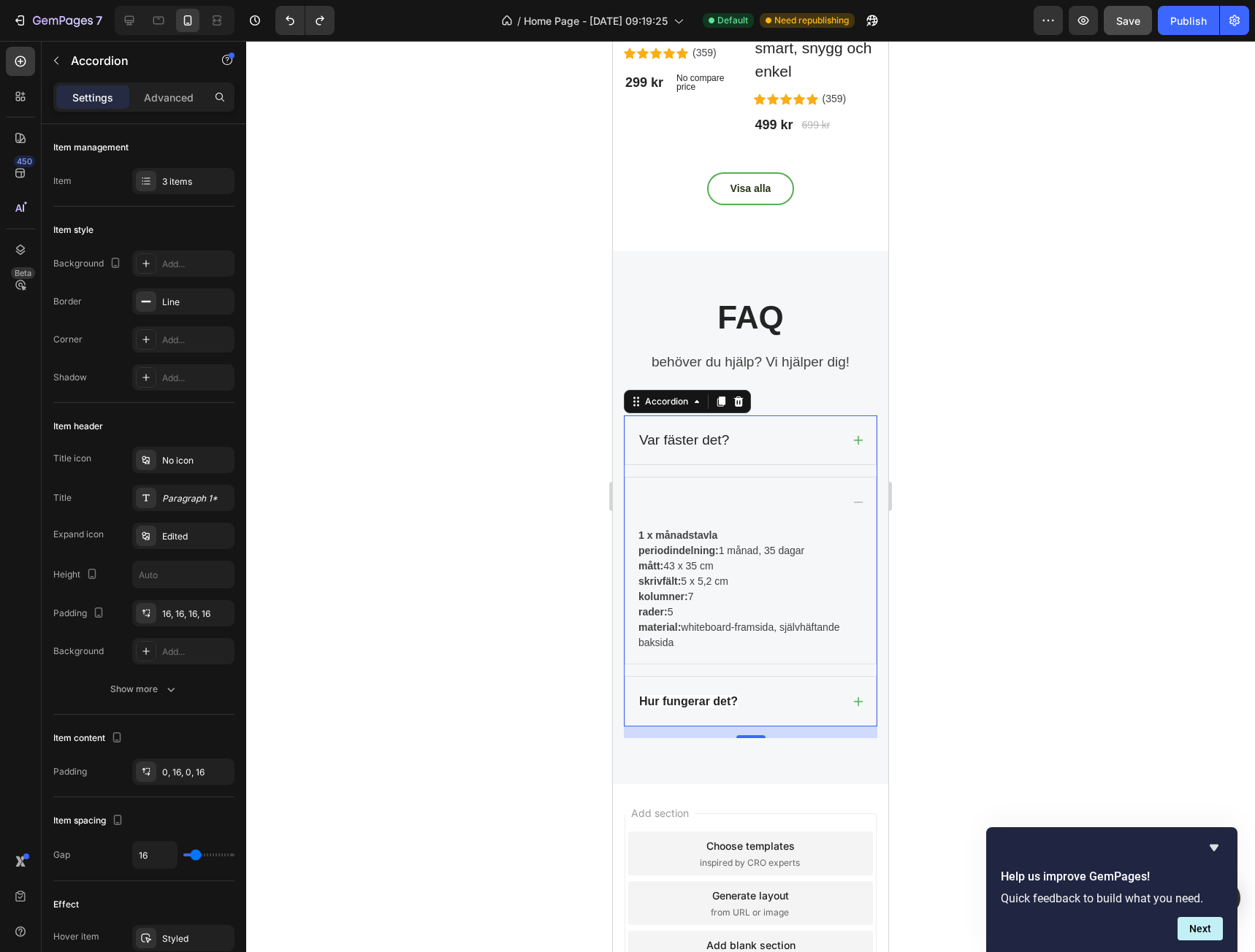
click at [688, 493] on div at bounding box center [739, 502] width 204 height 26
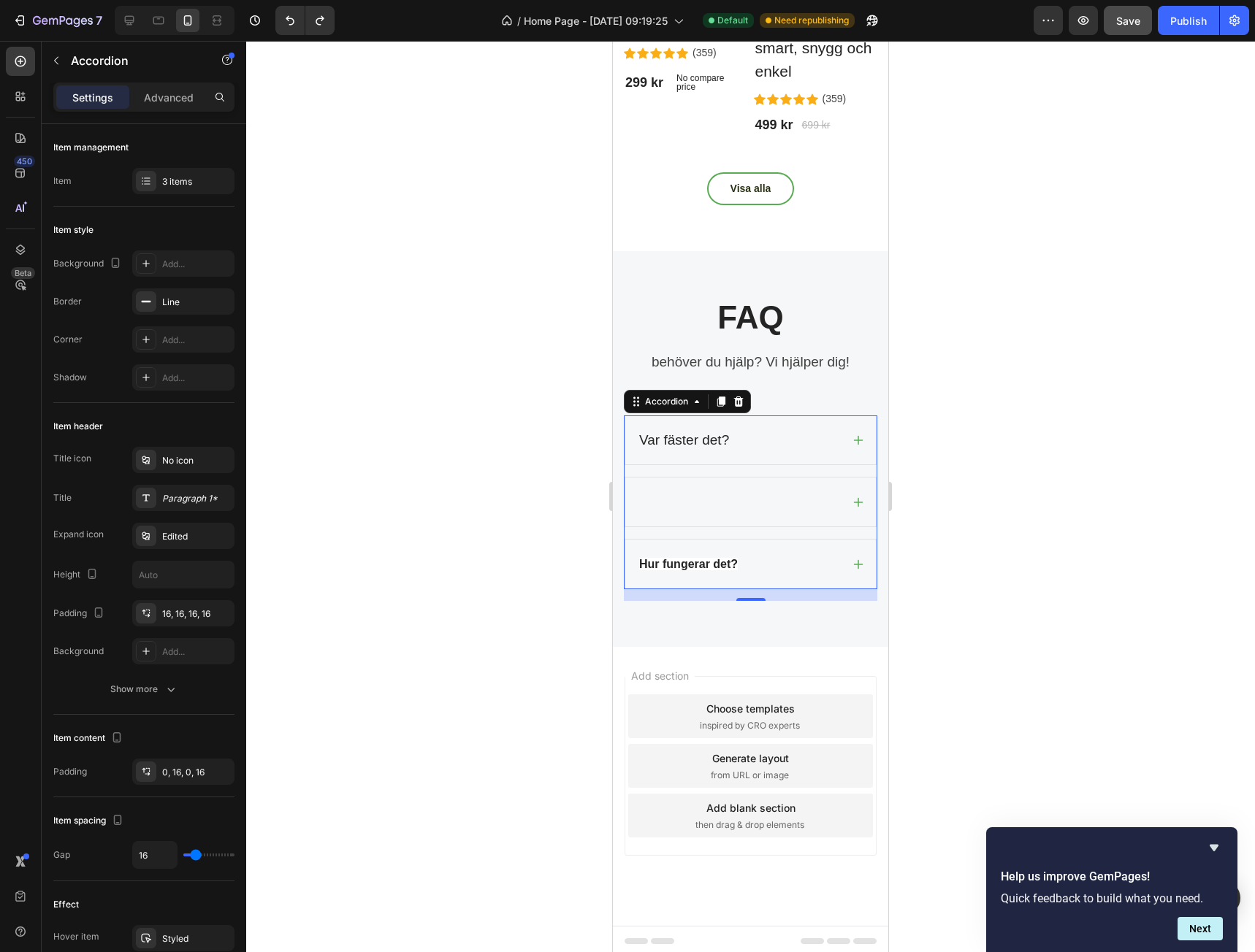
click at [688, 493] on div at bounding box center [739, 502] width 204 height 26
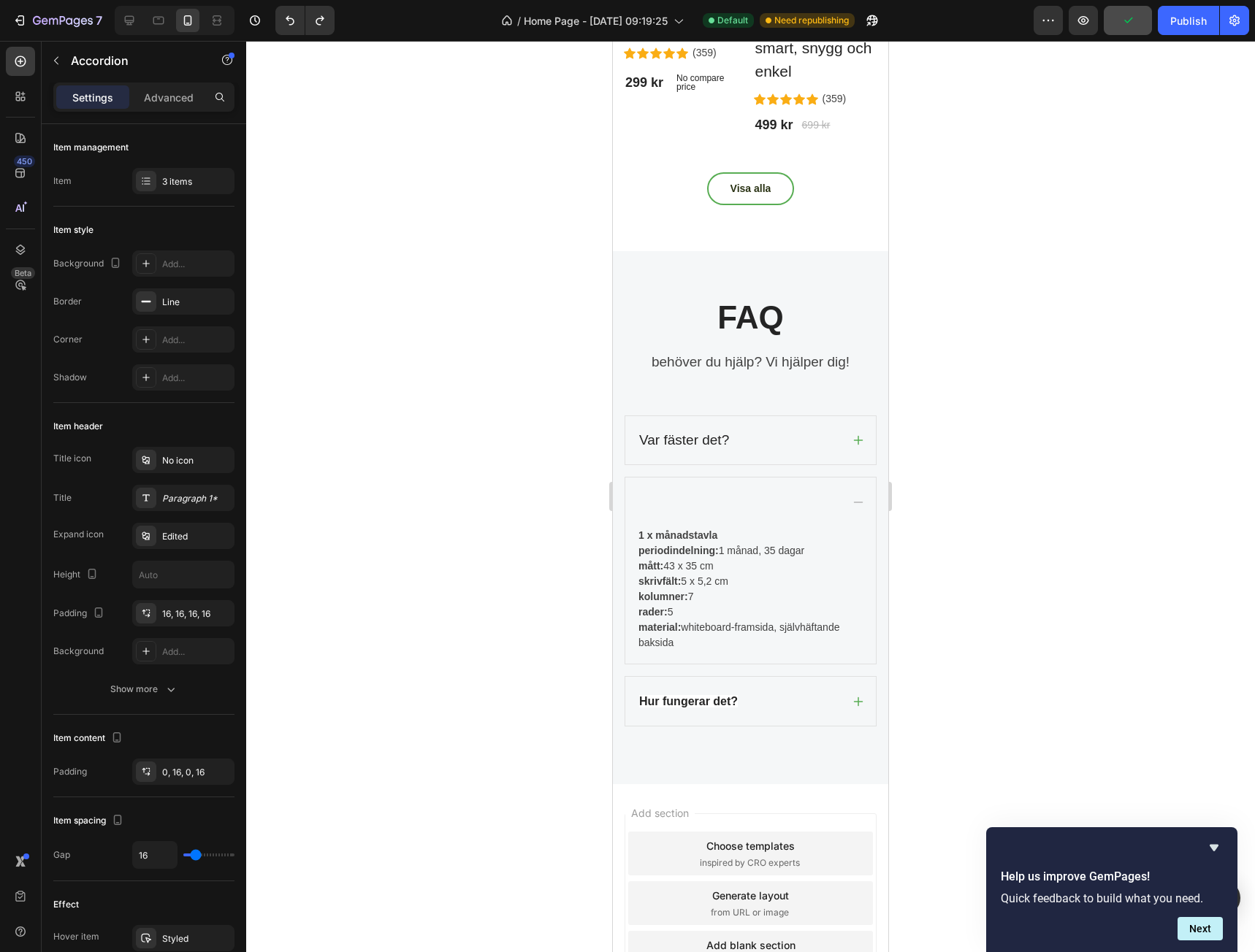
drag, startPoint x: 114, startPoint y: 656, endPoint x: 541, endPoint y: 659, distance: 427.0
click at [541, 659] on div at bounding box center [750, 497] width 1009 height 912
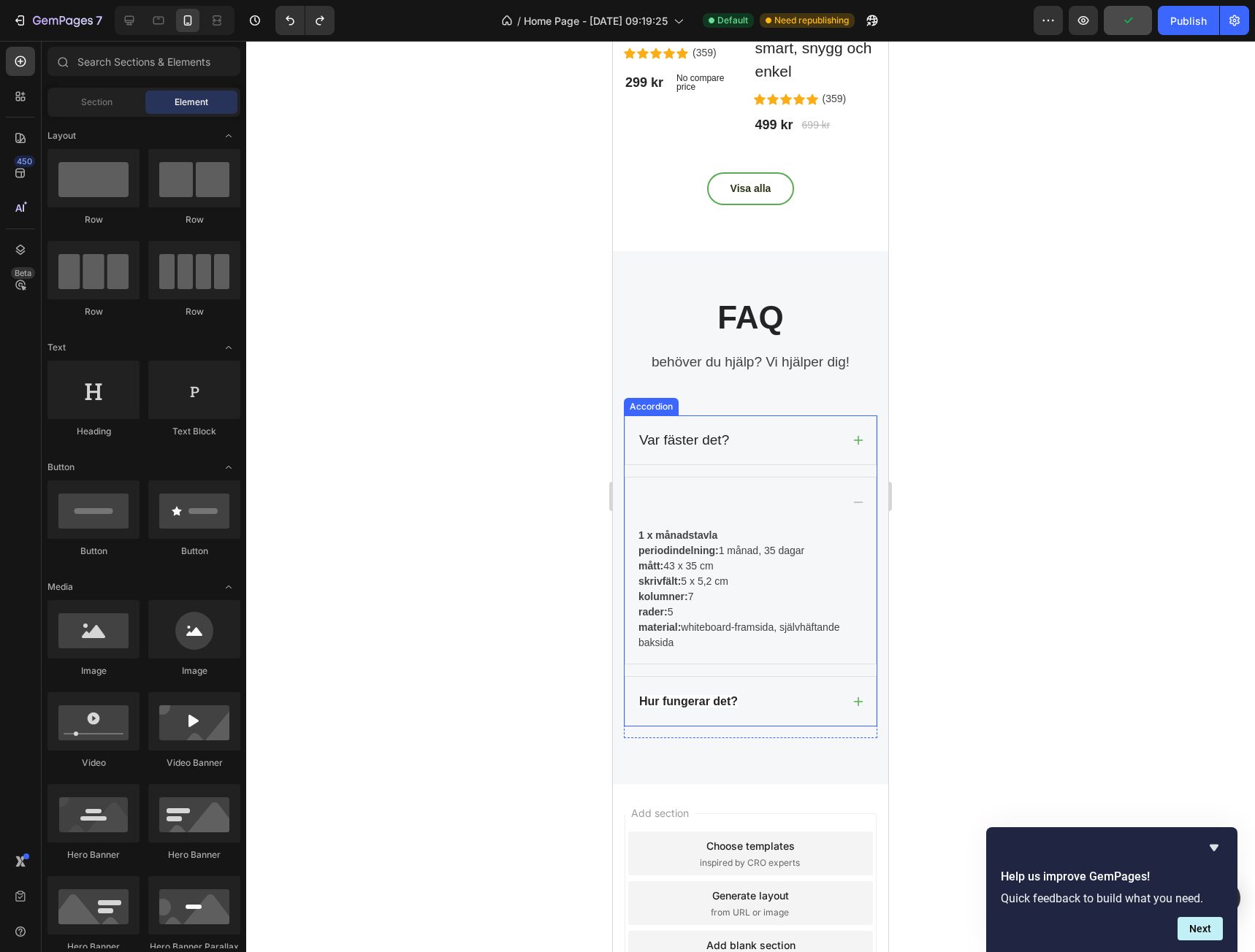
click at [693, 439] on p "Var fäster det?" at bounding box center [684, 440] width 90 height 21
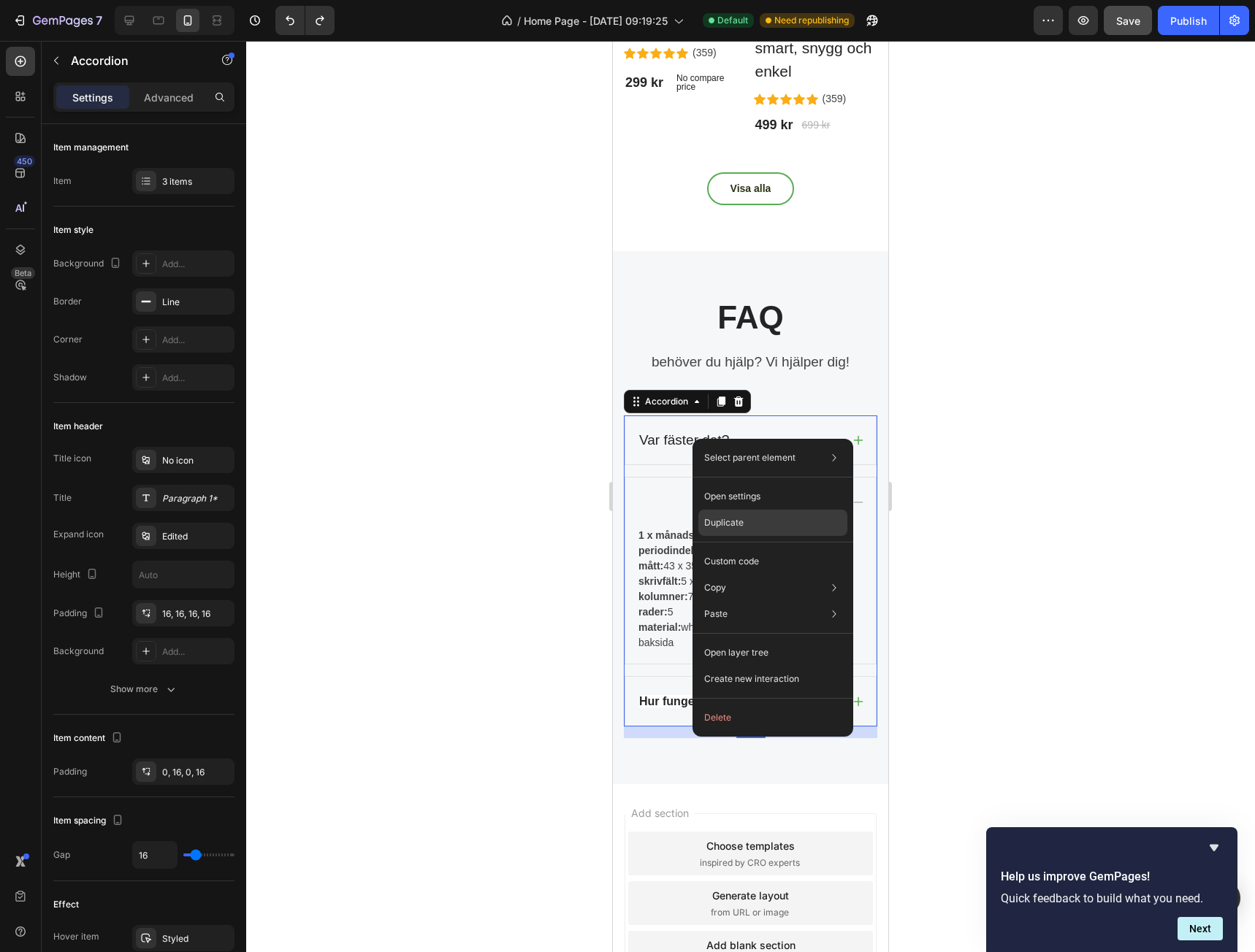
click at [741, 532] on div "Duplicate" at bounding box center [773, 522] width 149 height 26
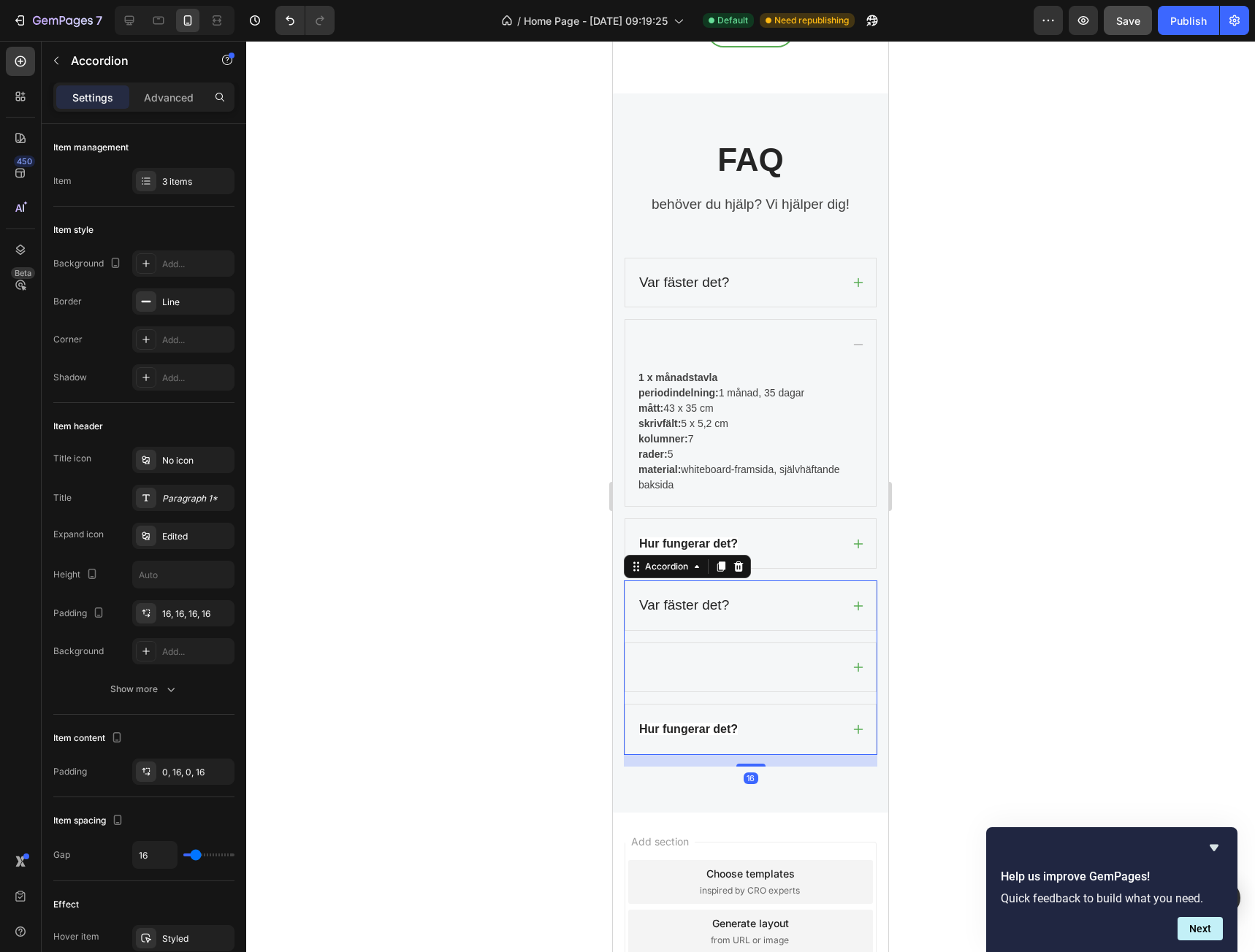
scroll to position [3887, 0]
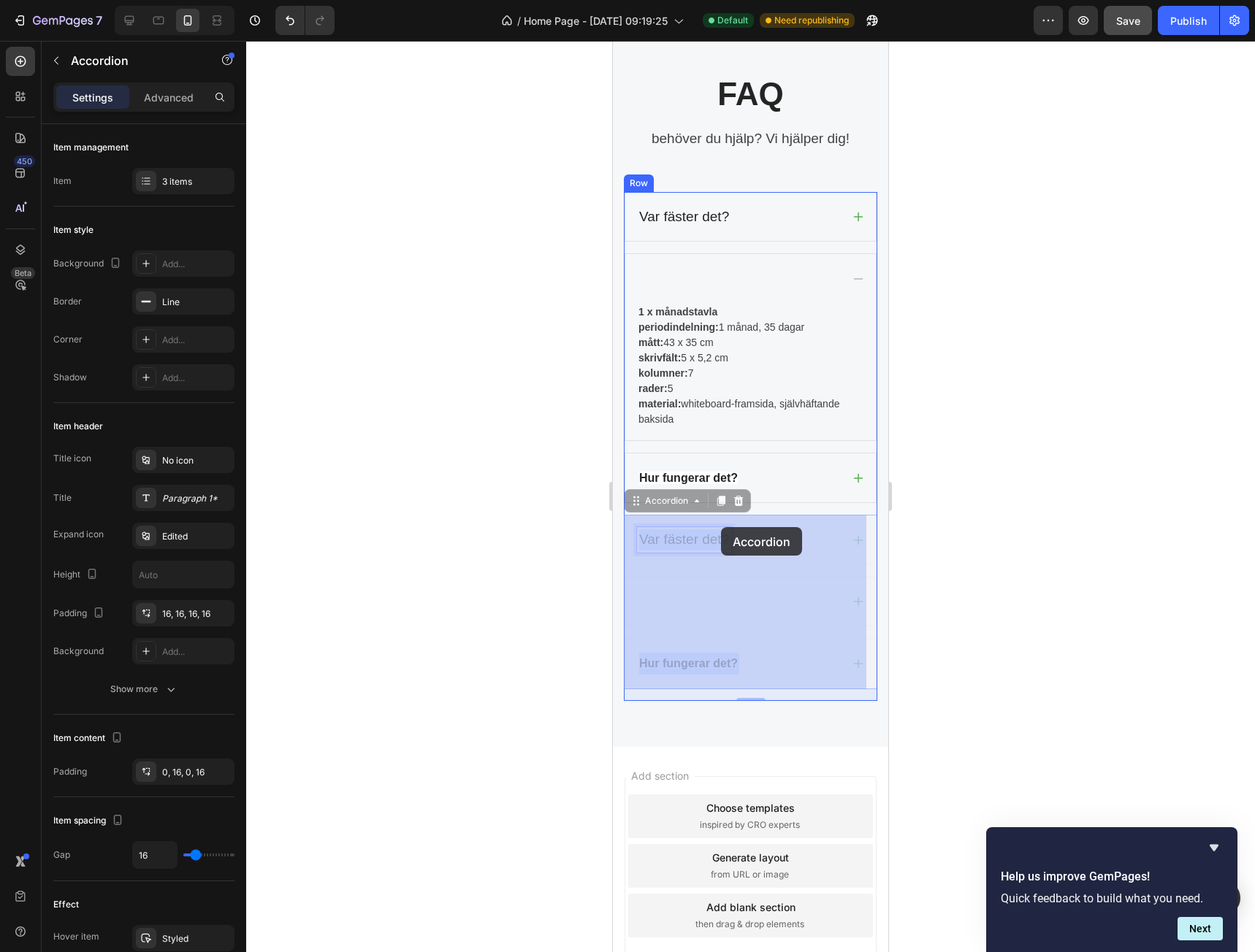
drag, startPoint x: 692, startPoint y: 540, endPoint x: 615, endPoint y: 573, distance: 83.8
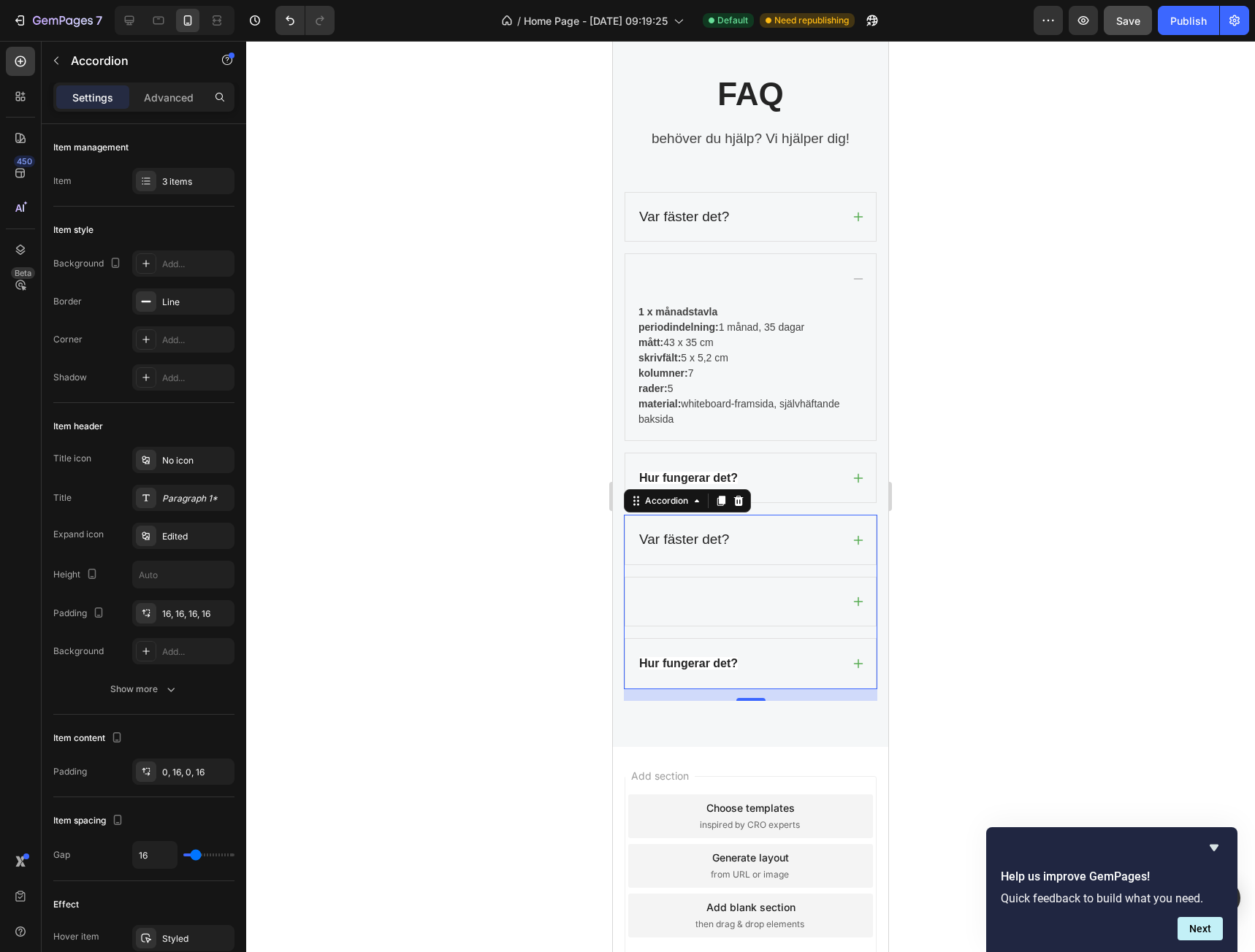
drag, startPoint x: 509, startPoint y: 575, endPoint x: 600, endPoint y: 577, distance: 91.0
click at [514, 575] on div at bounding box center [750, 497] width 1009 height 912
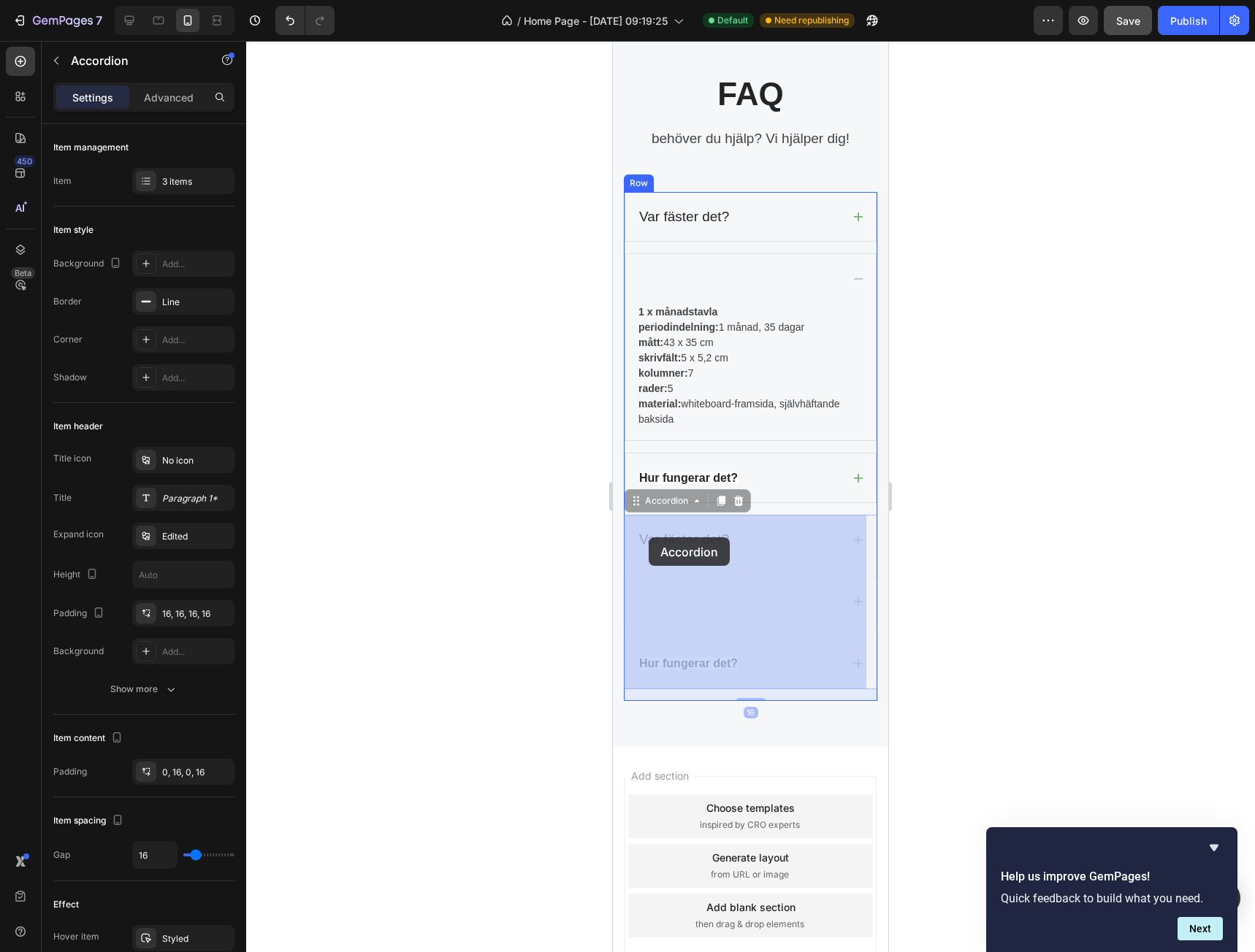
drag, startPoint x: 694, startPoint y: 550, endPoint x: 648, endPoint y: 538, distance: 47.5
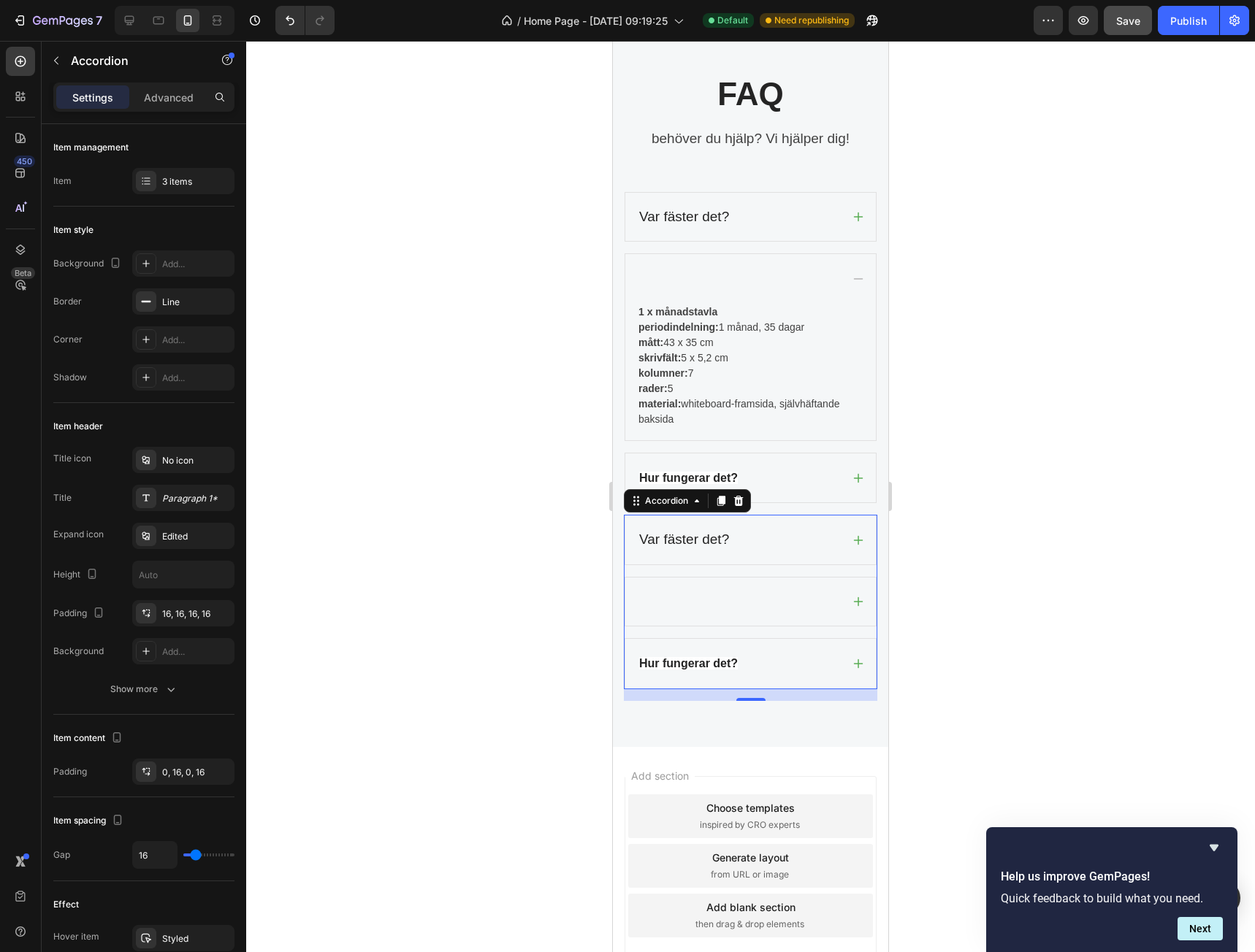
click at [740, 502] on icon at bounding box center [739, 501] width 12 height 12
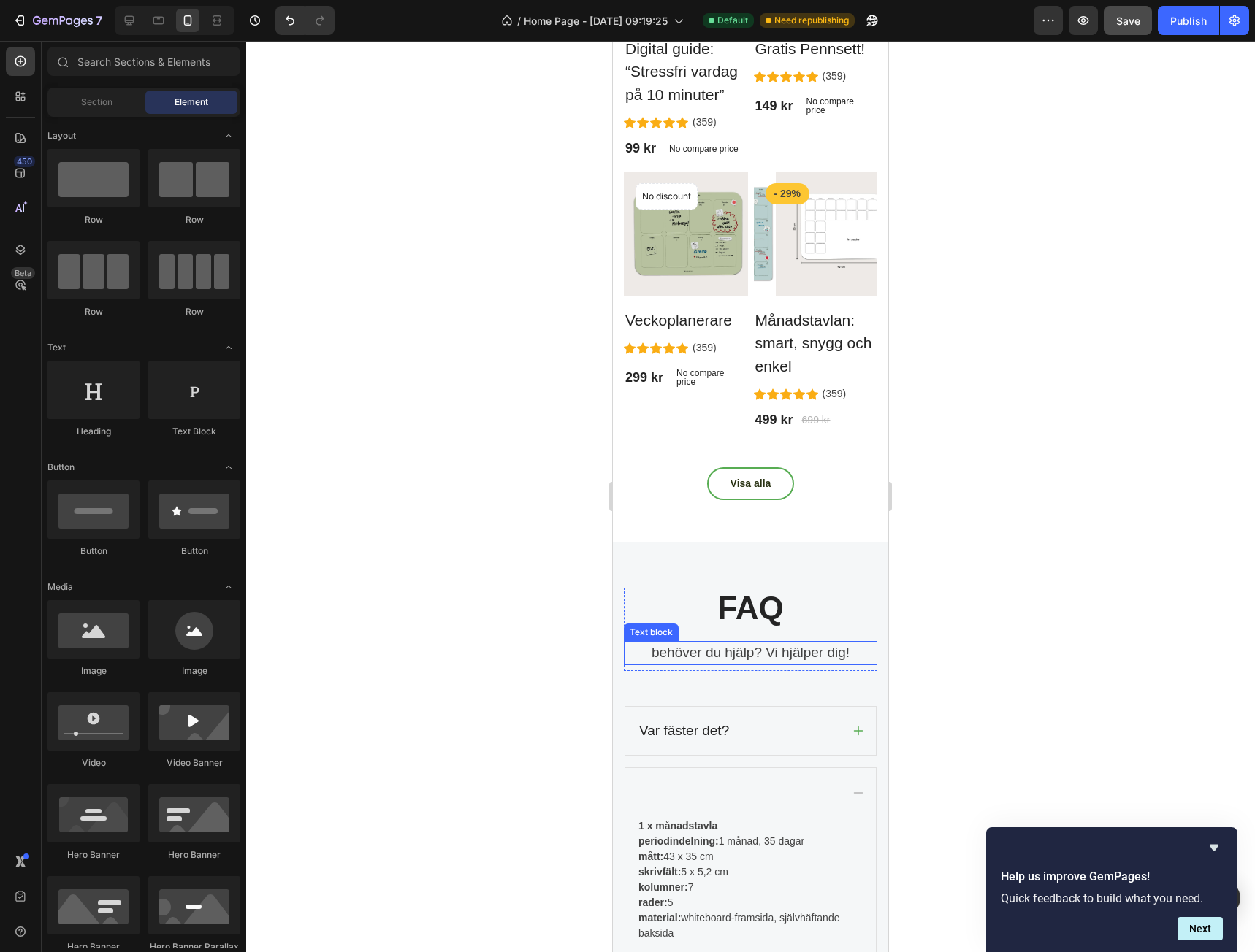
scroll to position [3368, 0]
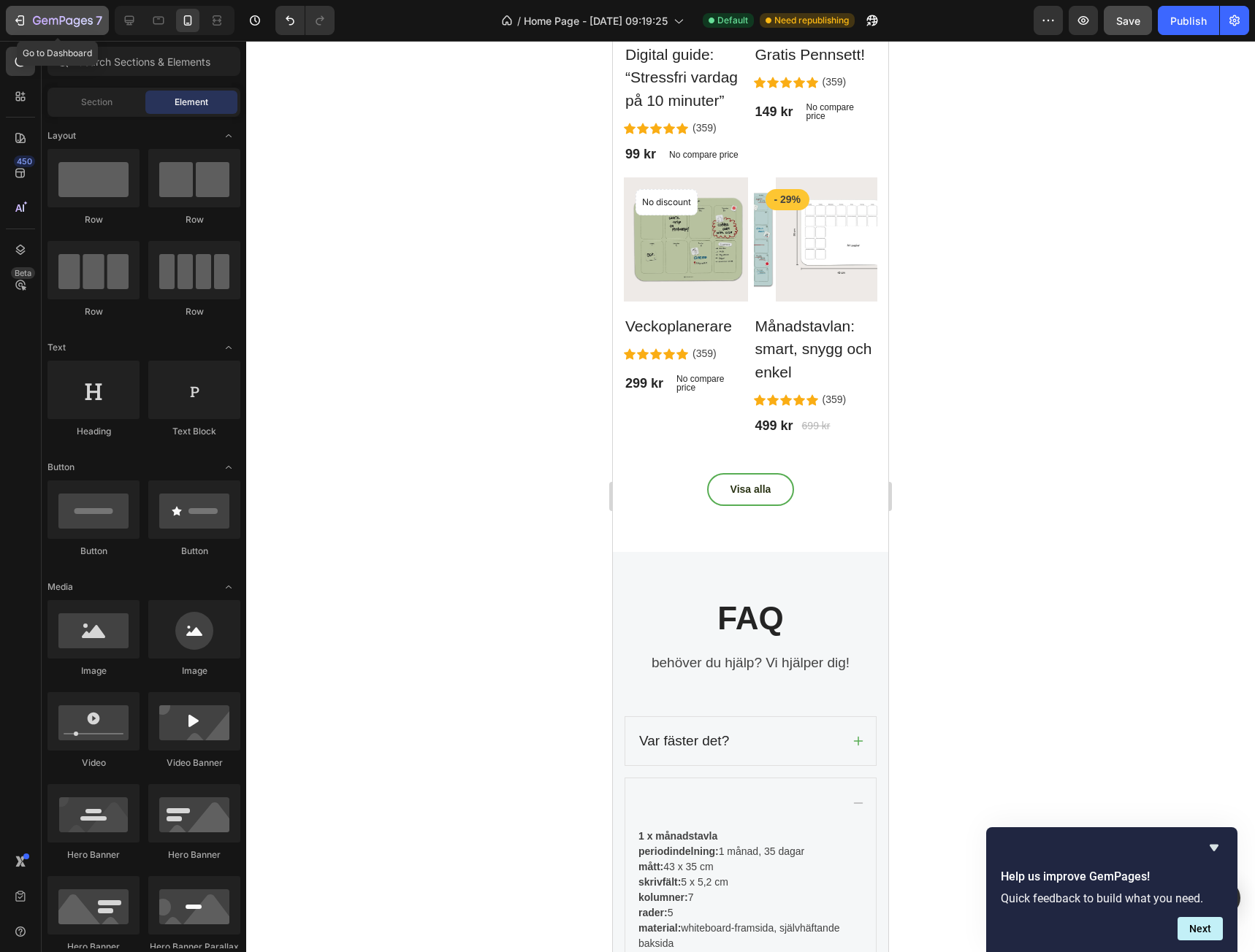
click at [18, 17] on icon "button" at bounding box center [19, 20] width 14 height 14
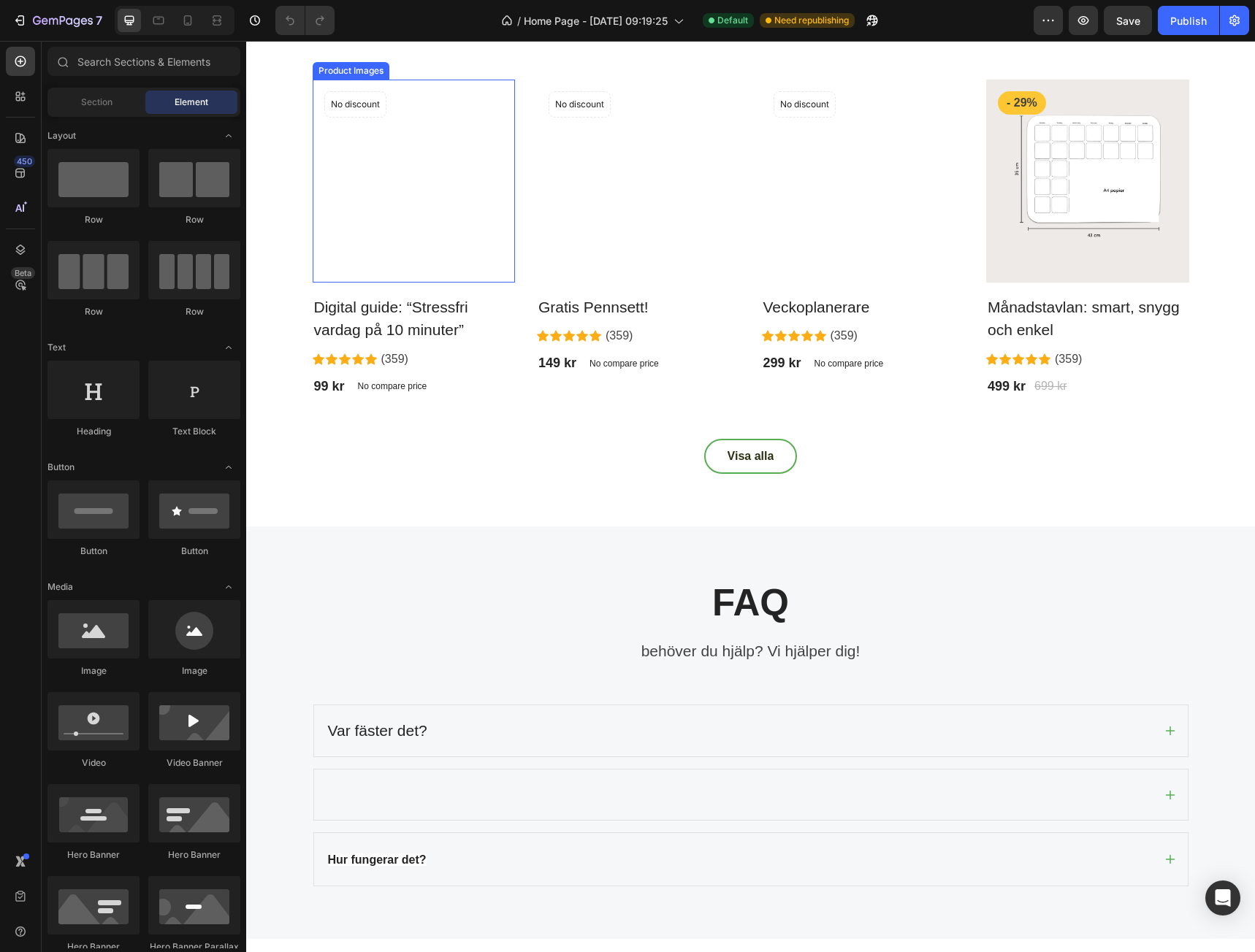
scroll to position [2528, 0]
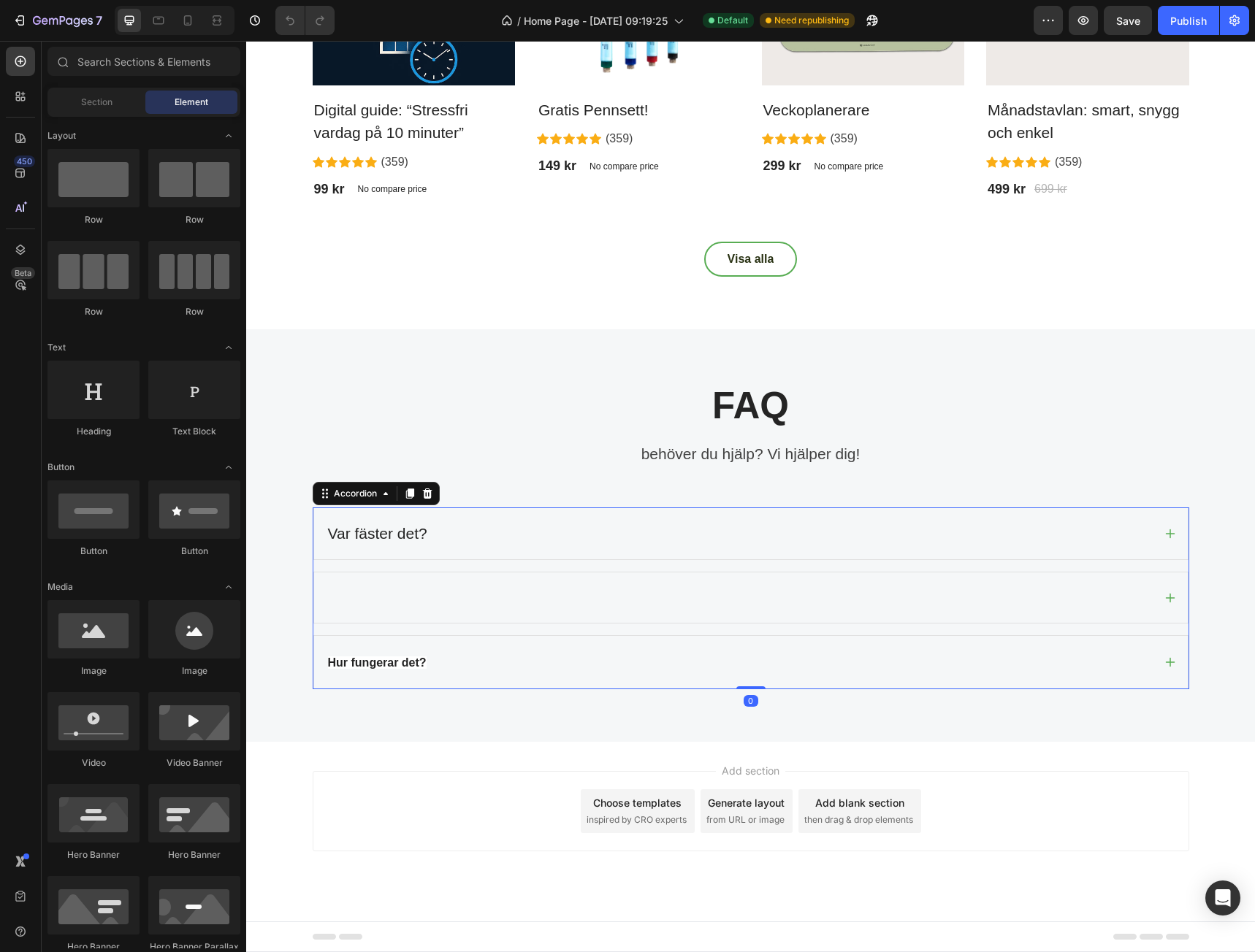
click at [458, 510] on div "Var fäster det?" at bounding box center [750, 534] width 873 height 51
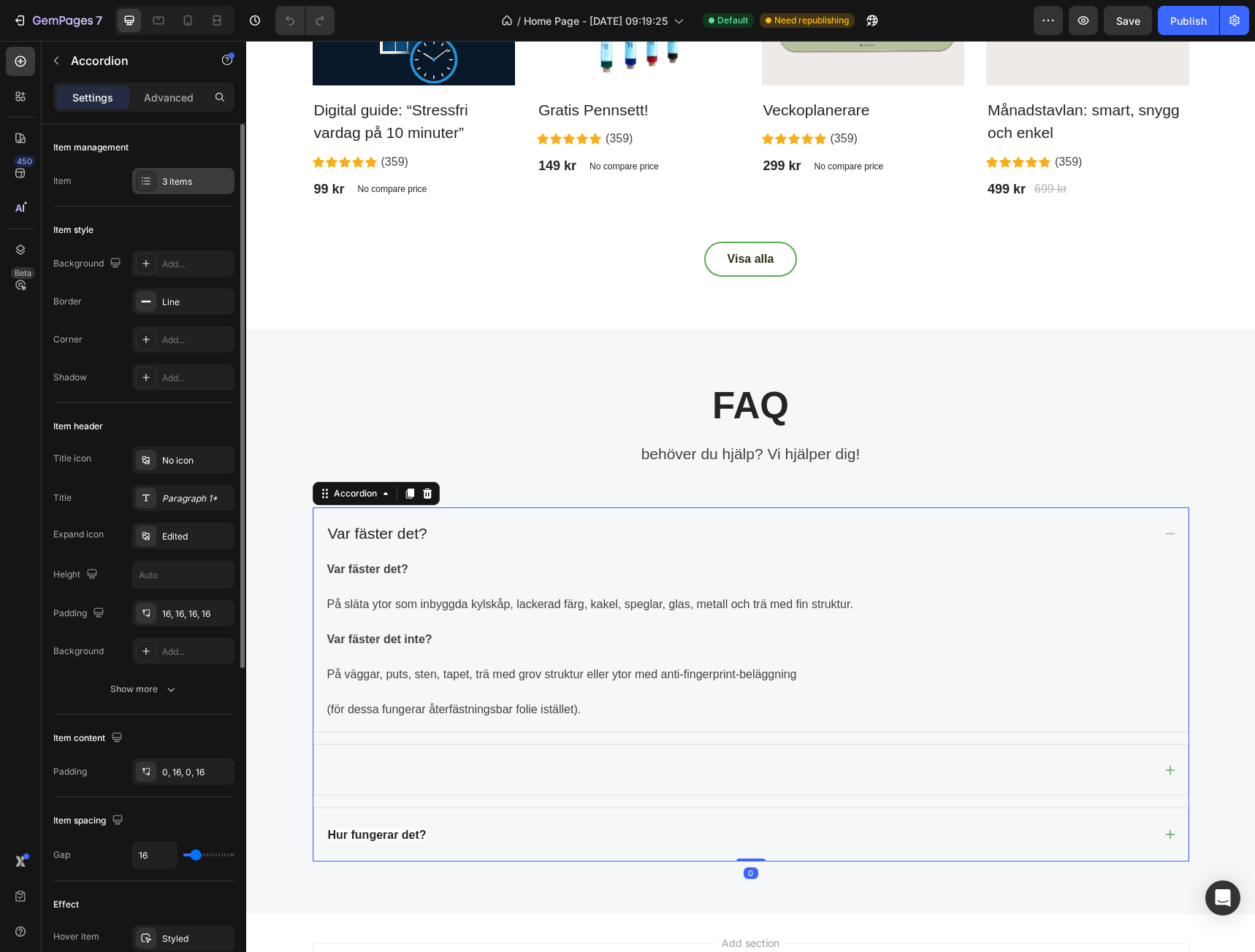
click at [180, 182] on div "3 items" at bounding box center [197, 182] width 69 height 13
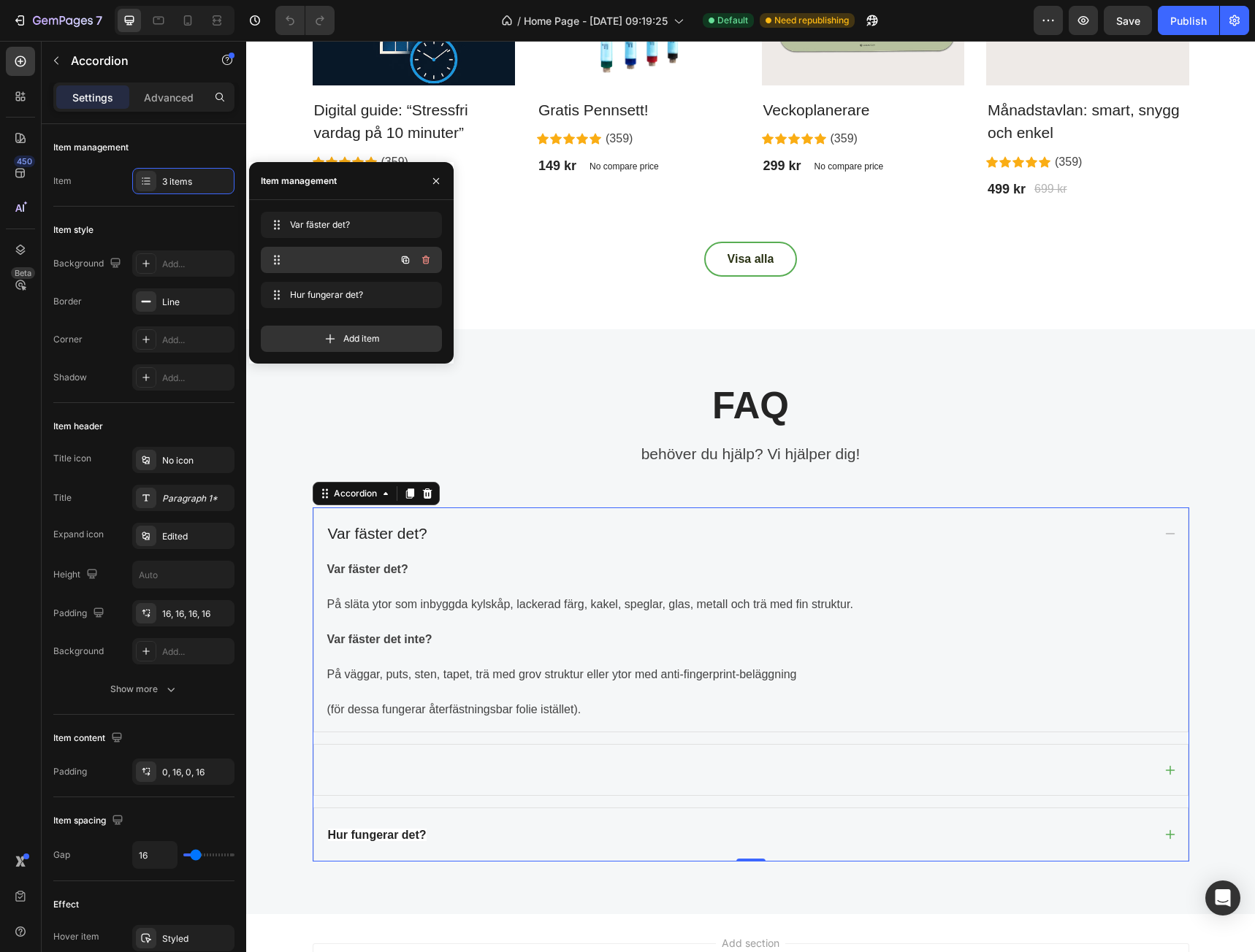
click at [338, 262] on div at bounding box center [331, 260] width 129 height 20
click at [321, 256] on div at bounding box center [331, 260] width 129 height 20
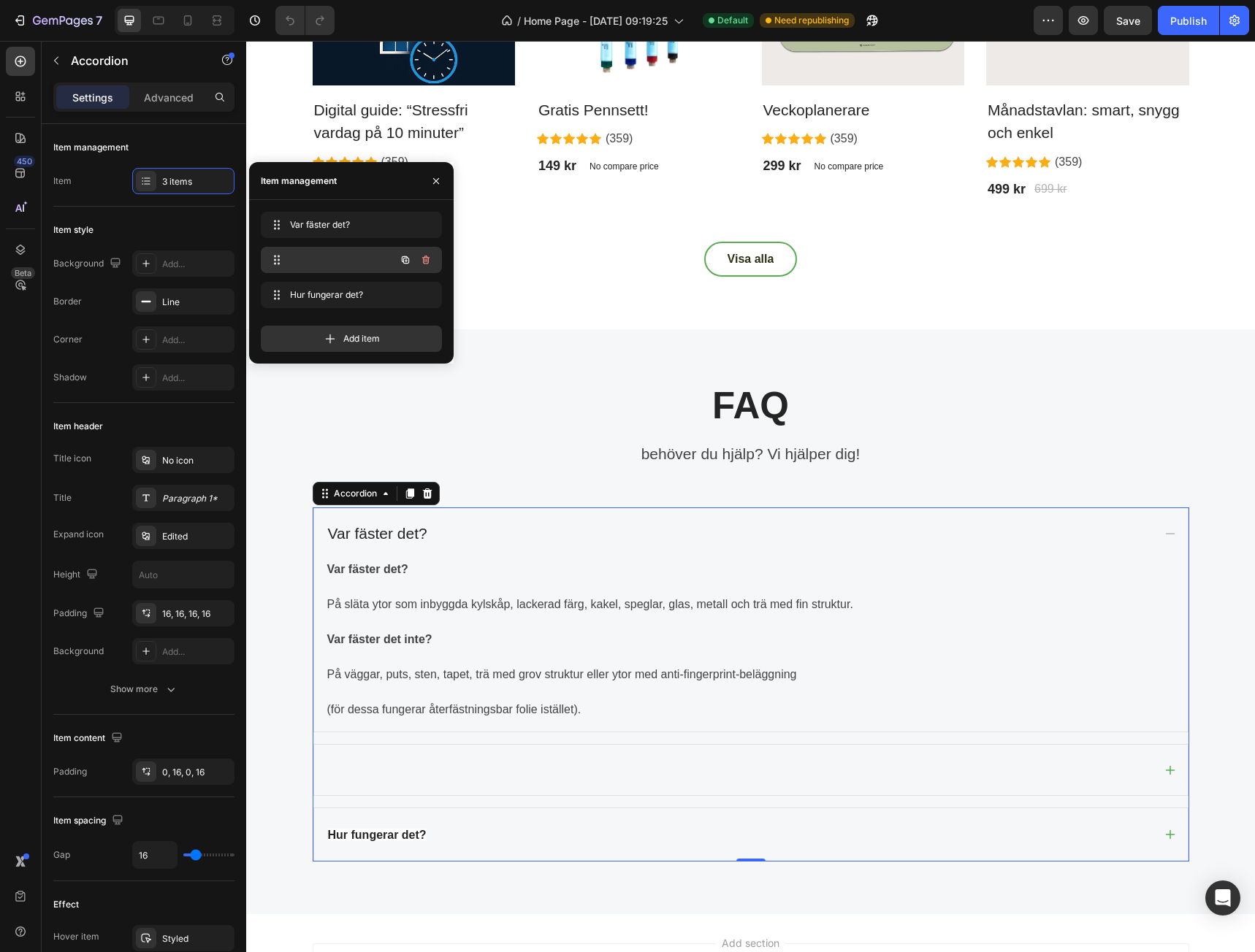
click at [321, 256] on div at bounding box center [331, 260] width 129 height 20
click at [309, 256] on div at bounding box center [331, 260] width 129 height 20
click at [325, 294] on span "Hur fungerar det?" at bounding box center [331, 295] width 83 height 13
click at [331, 292] on span "Hur fungerar det?" at bounding box center [341, 295] width 108 height 13
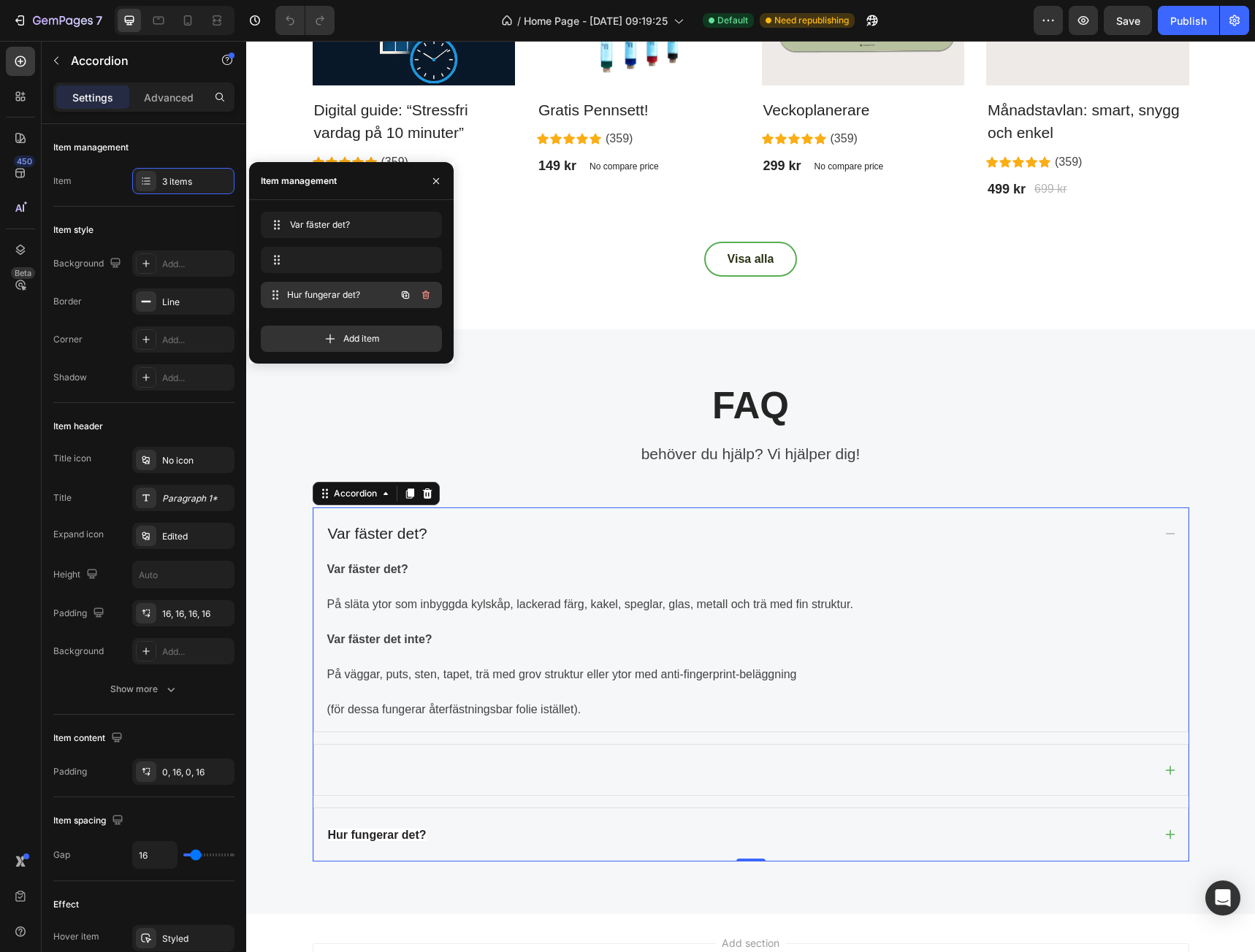
click at [331, 292] on span "Hur fungerar det?" at bounding box center [341, 295] width 108 height 13
click at [331, 292] on span "Hur fungerar det?" at bounding box center [331, 295] width 83 height 13
click at [331, 292] on span "Hur fungerar det?" at bounding box center [341, 295] width 108 height 13
click at [402, 293] on icon "button" at bounding box center [405, 294] width 8 height 8
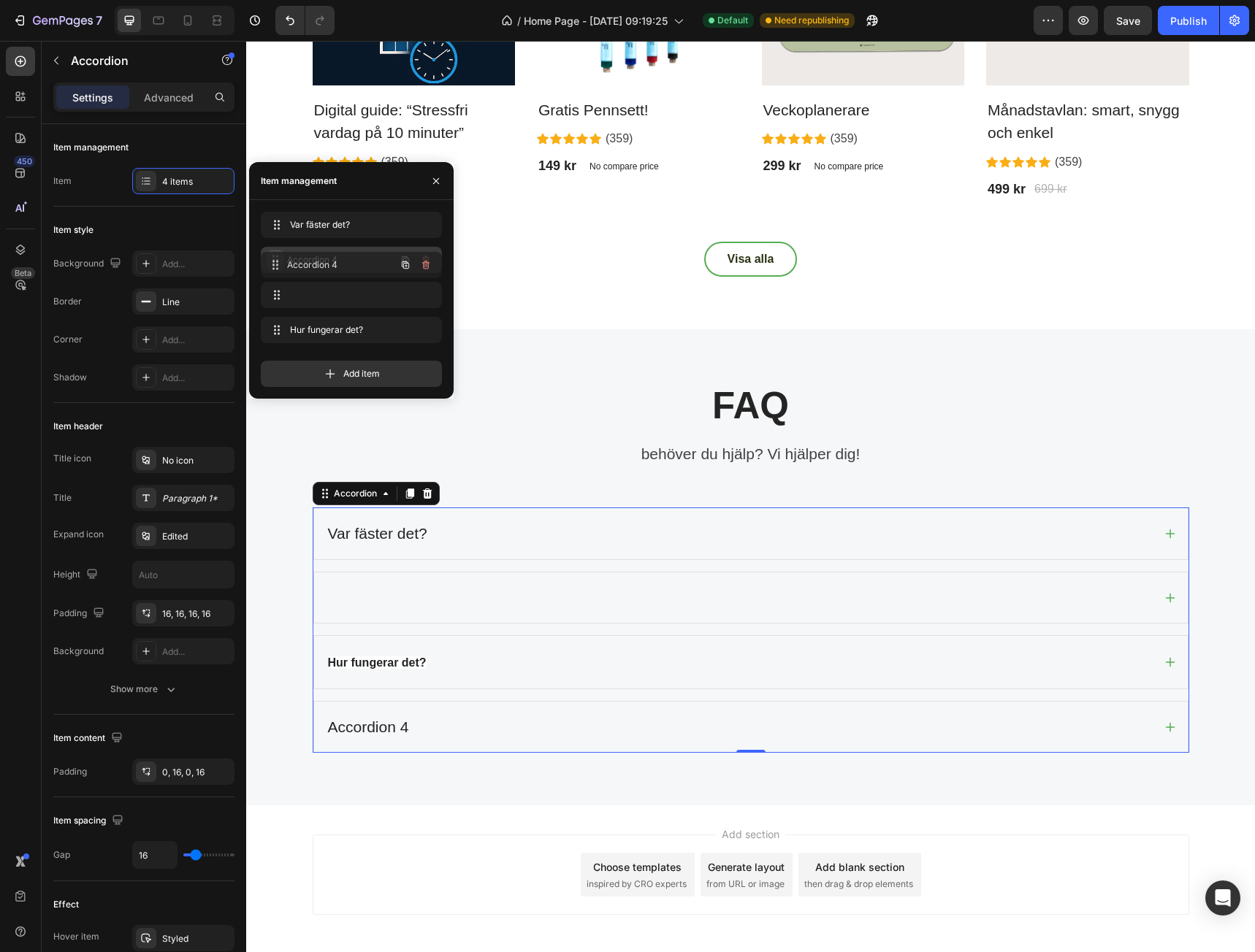
drag, startPoint x: 279, startPoint y: 330, endPoint x: 279, endPoint y: 264, distance: 66.0
click at [425, 293] on icon "button" at bounding box center [426, 294] width 8 height 8
click at [415, 293] on div "Delete" at bounding box center [416, 295] width 27 height 13
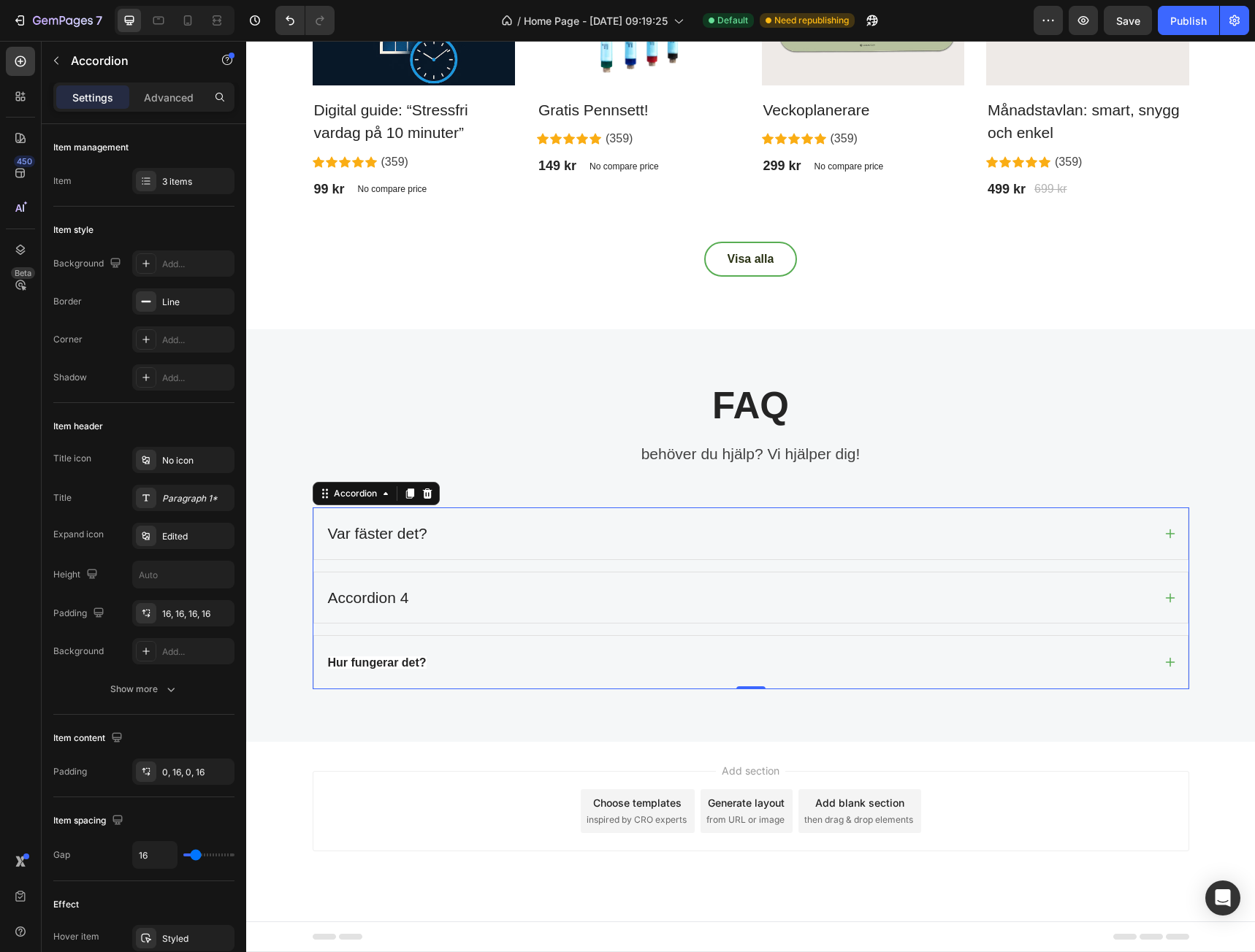
click at [381, 601] on div "Accordion 4" at bounding box center [368, 597] width 85 height 28
click at [381, 601] on p "Accordion 4" at bounding box center [368, 598] width 81 height 23
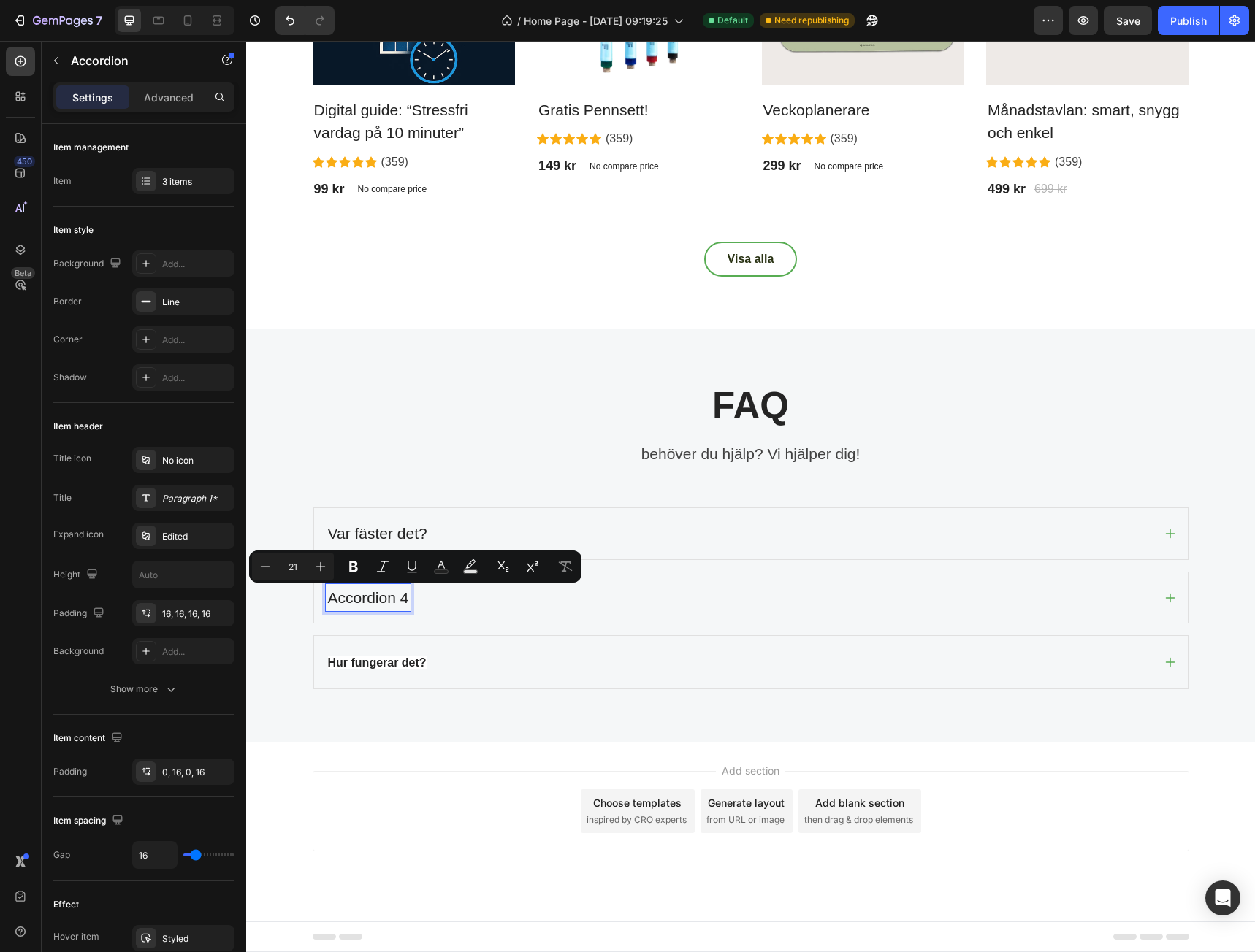
click at [381, 601] on p "Accordion 4" at bounding box center [368, 598] width 81 height 23
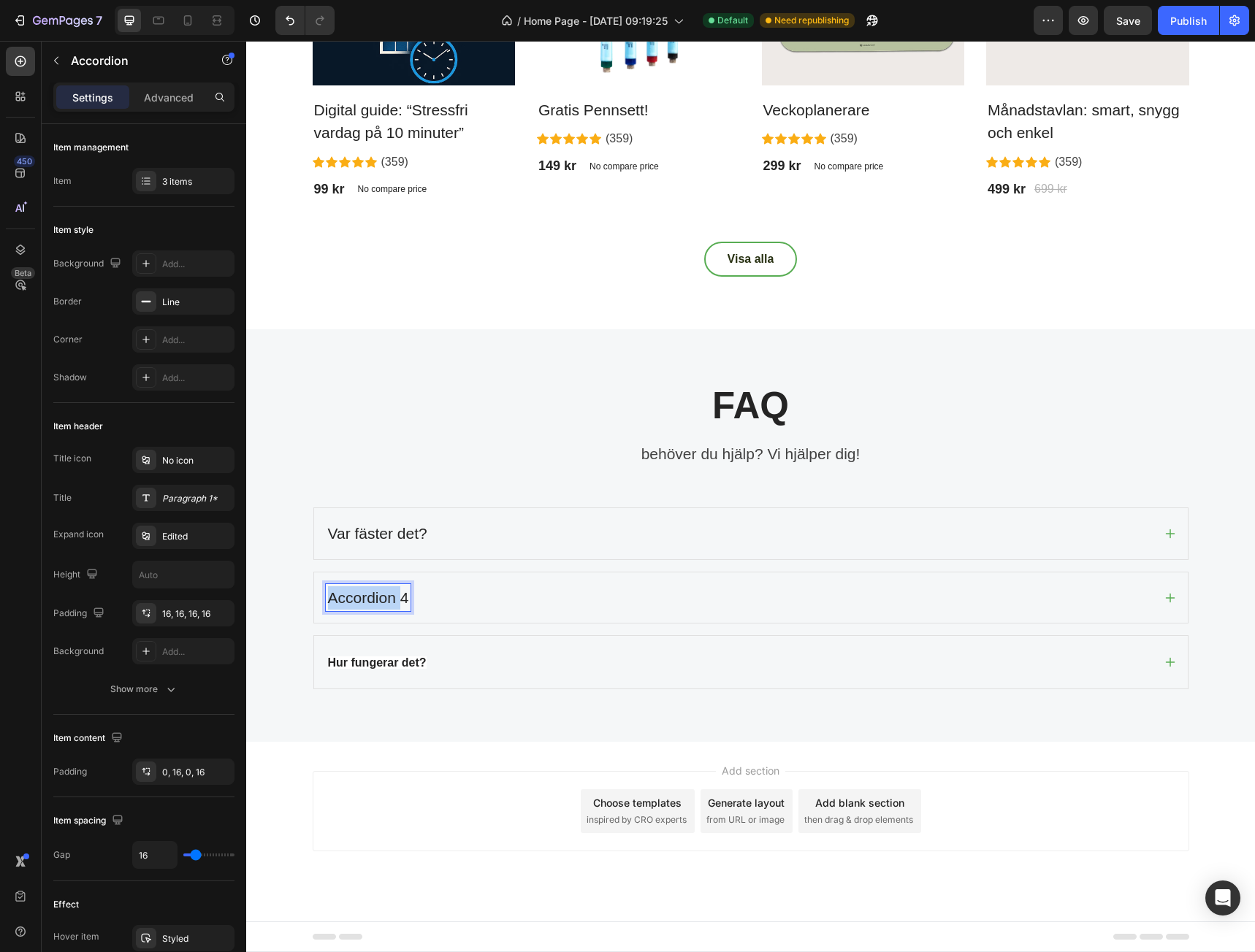
click at [381, 601] on p "Accordion 4" at bounding box center [368, 598] width 81 height 23
click at [371, 663] on strong "Hur fungerar det?" at bounding box center [377, 663] width 99 height 13
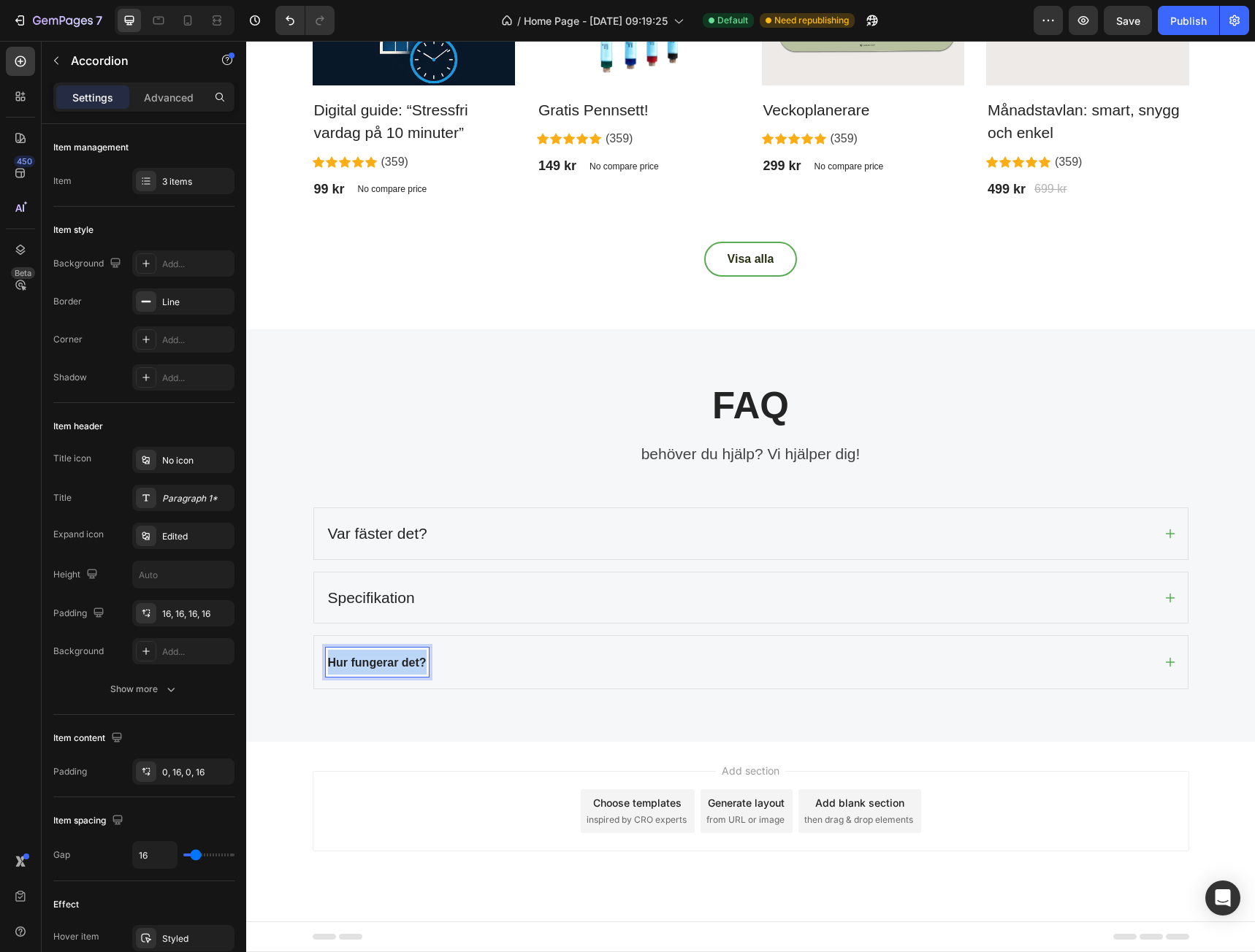
click at [371, 663] on strong "Hur fungerar det?" at bounding box center [377, 663] width 99 height 13
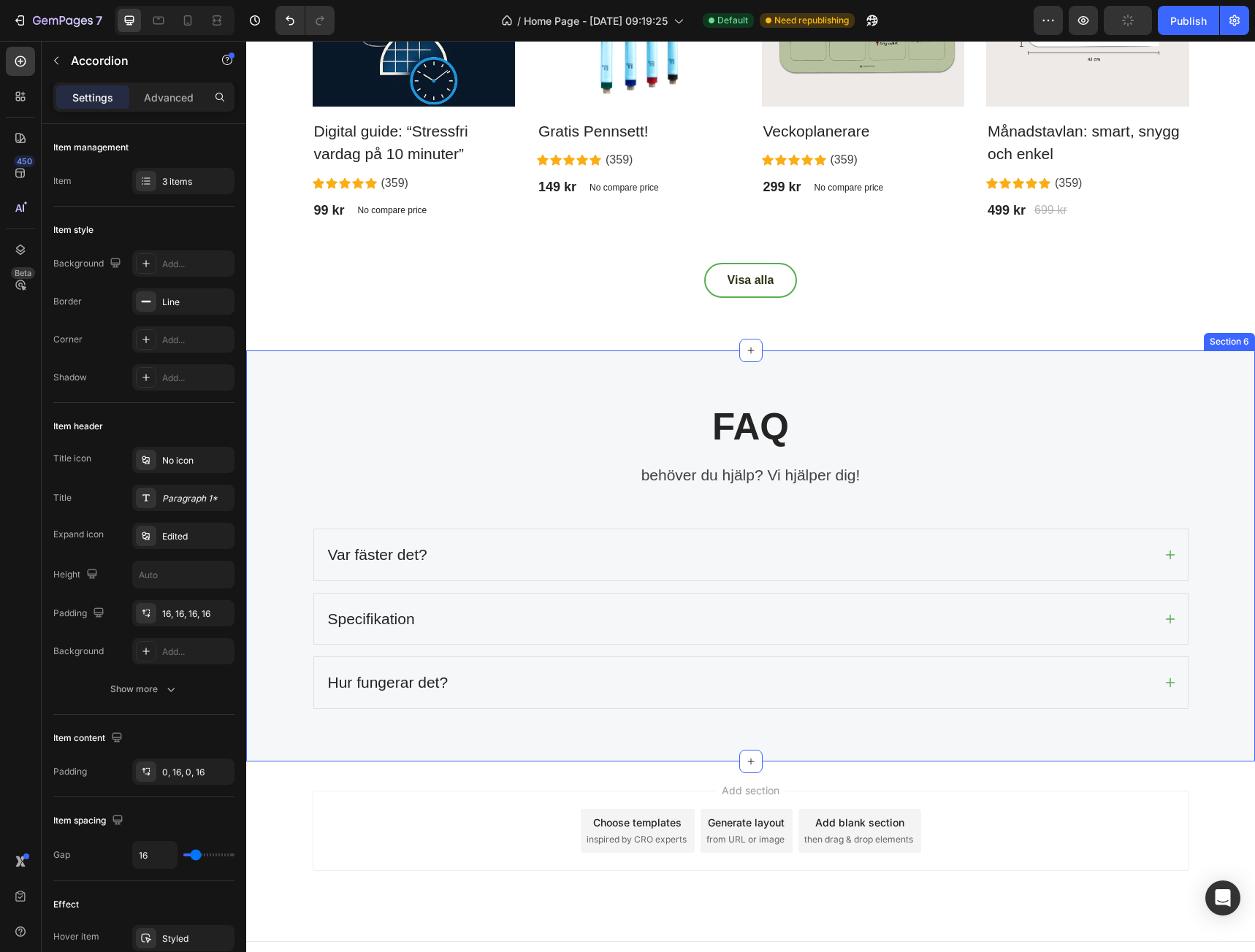
click at [391, 738] on div "FAQ Heading behöver du hjälp? Vi hjälper dig! Text block Row Var fäster det? Sp…" at bounding box center [750, 556] width 1009 height 412
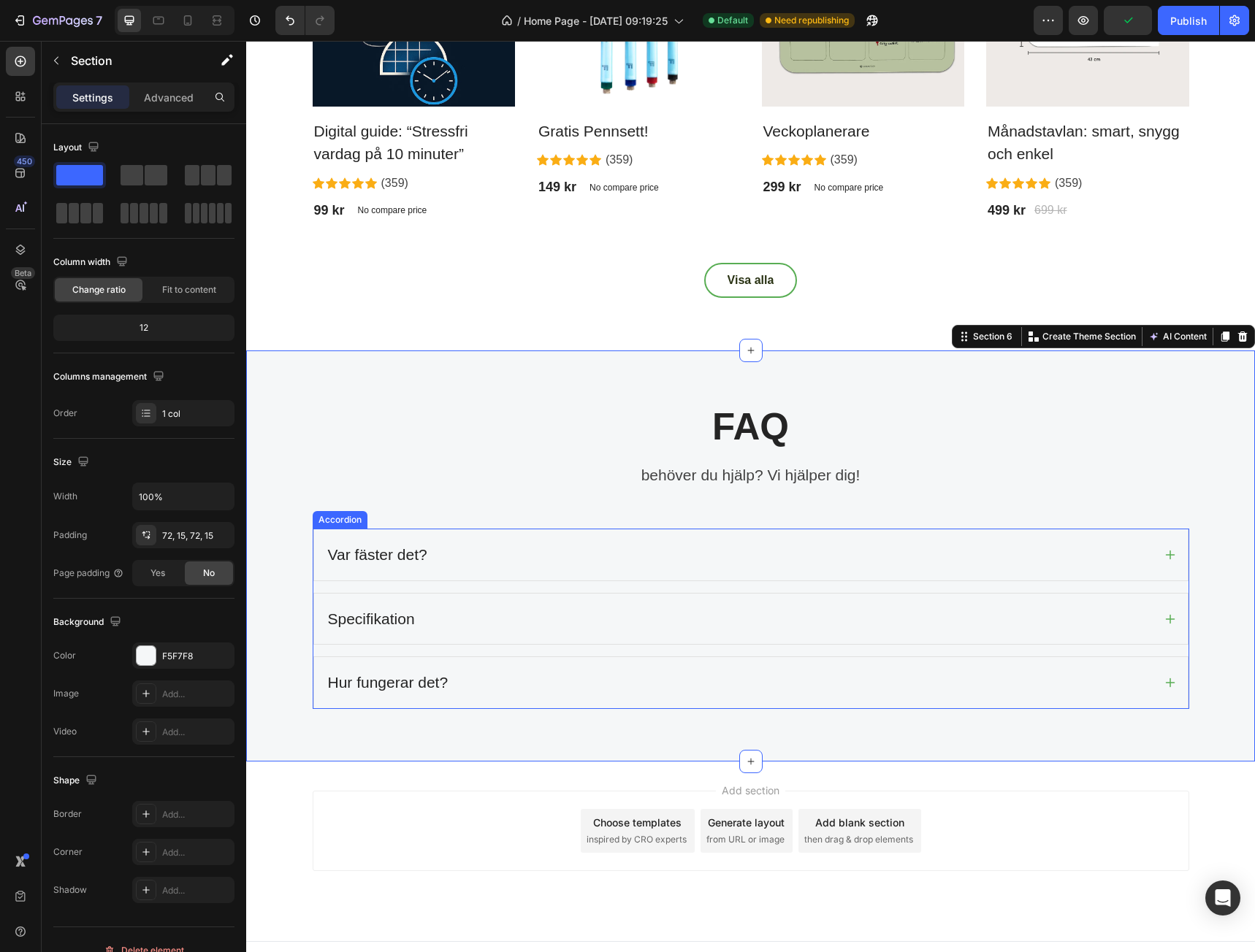
click at [1096, 612] on div "Specifikation" at bounding box center [739, 619] width 827 height 28
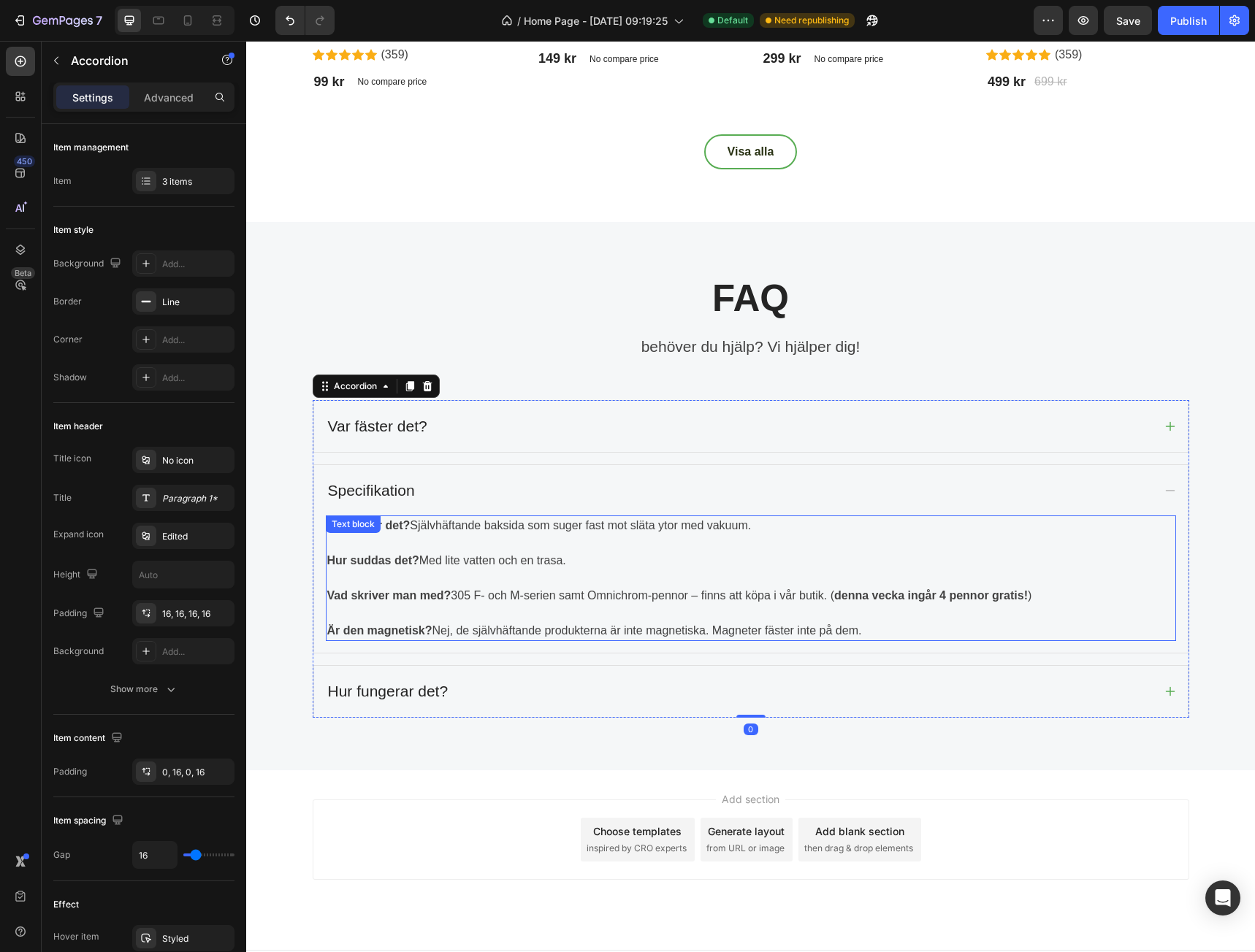
scroll to position [2653, 0]
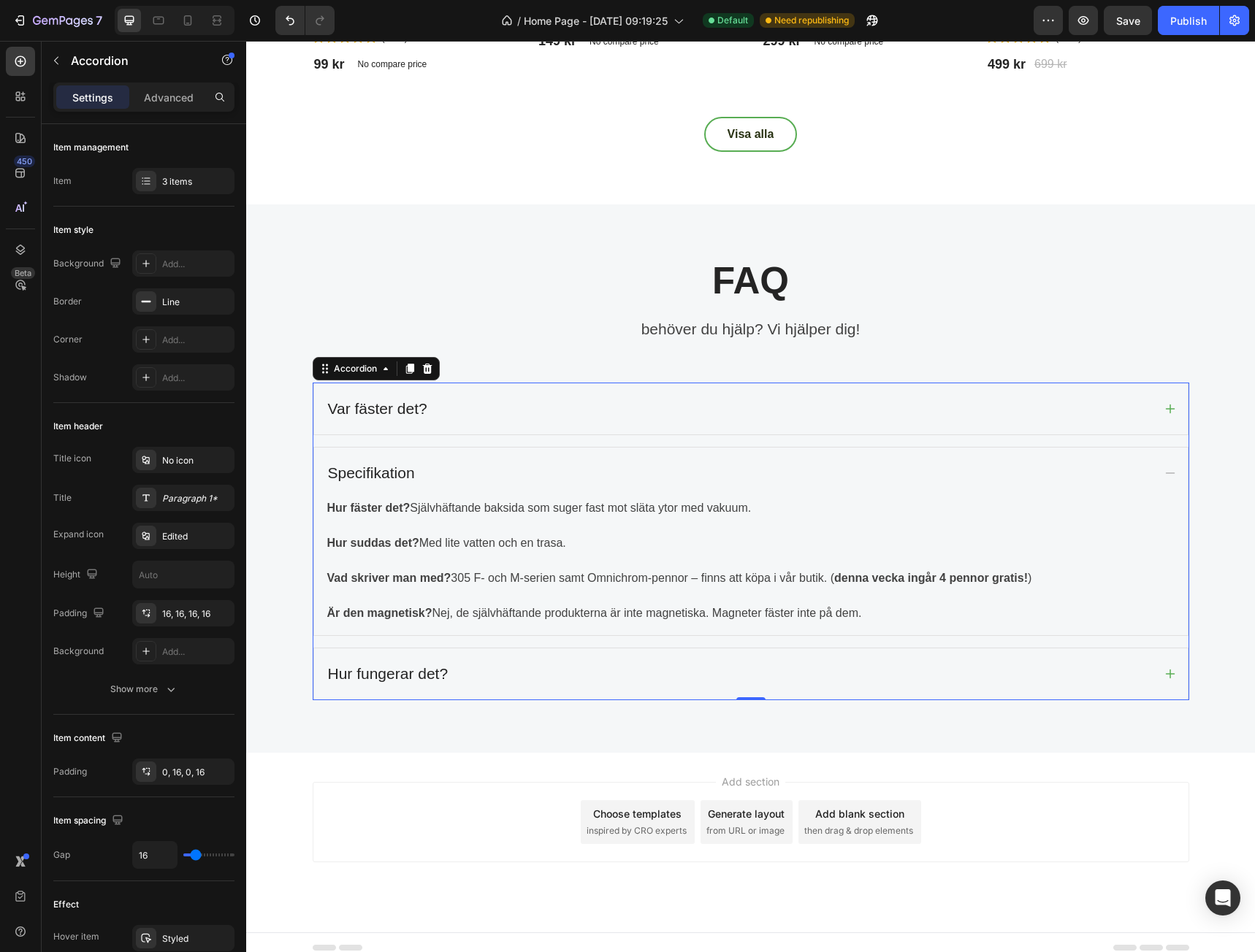
click at [571, 660] on div "Hur fungerar det?" at bounding box center [739, 673] width 827 height 28
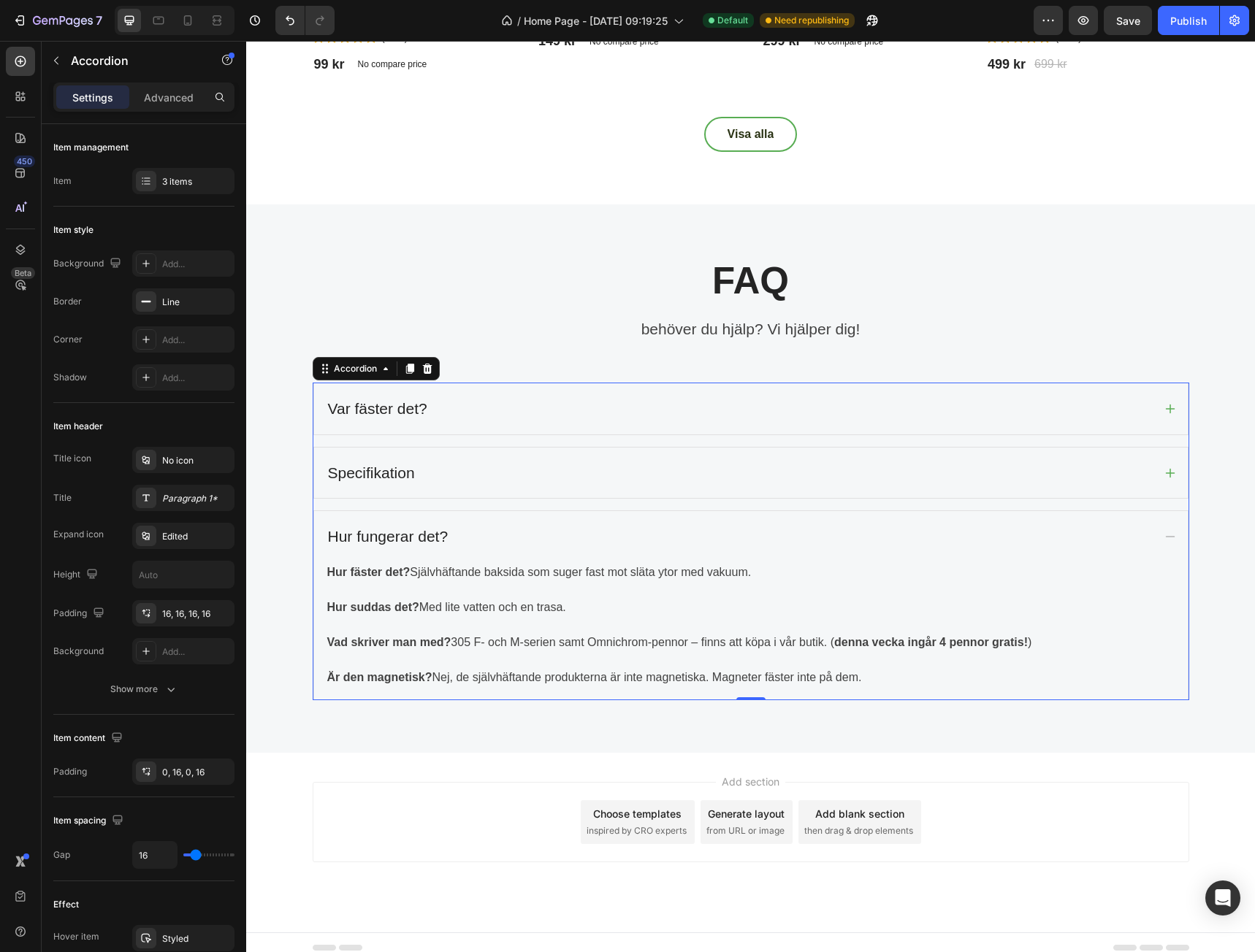
click at [791, 473] on div "Specifikation" at bounding box center [739, 473] width 827 height 28
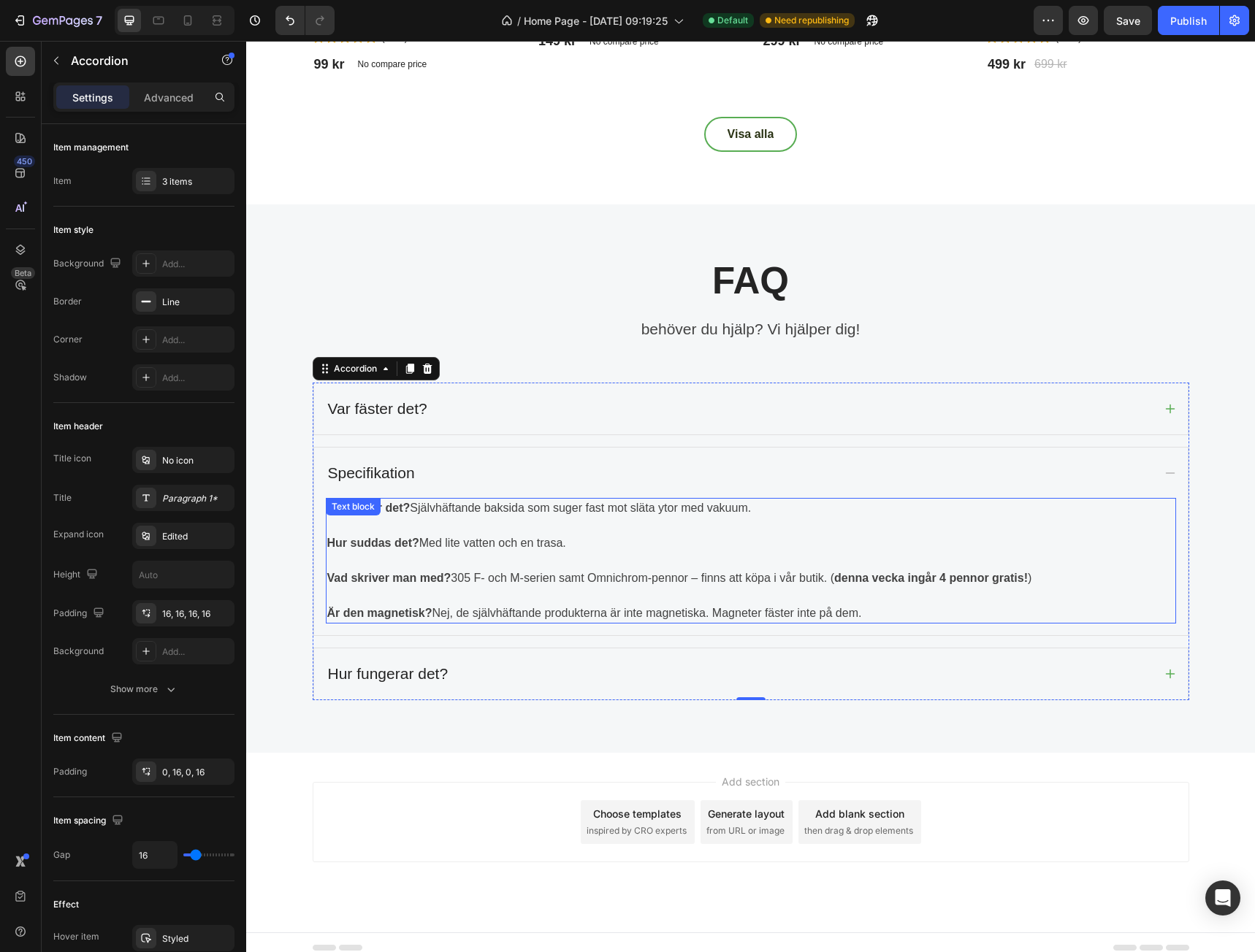
drag, startPoint x: 900, startPoint y: 609, endPoint x: 876, endPoint y: 614, distance: 24.5
click at [900, 609] on p "Är den magnetisk? Nej, de självhäftande produkterna är inte magnetiska. Magnete…" at bounding box center [750, 613] width 848 height 18
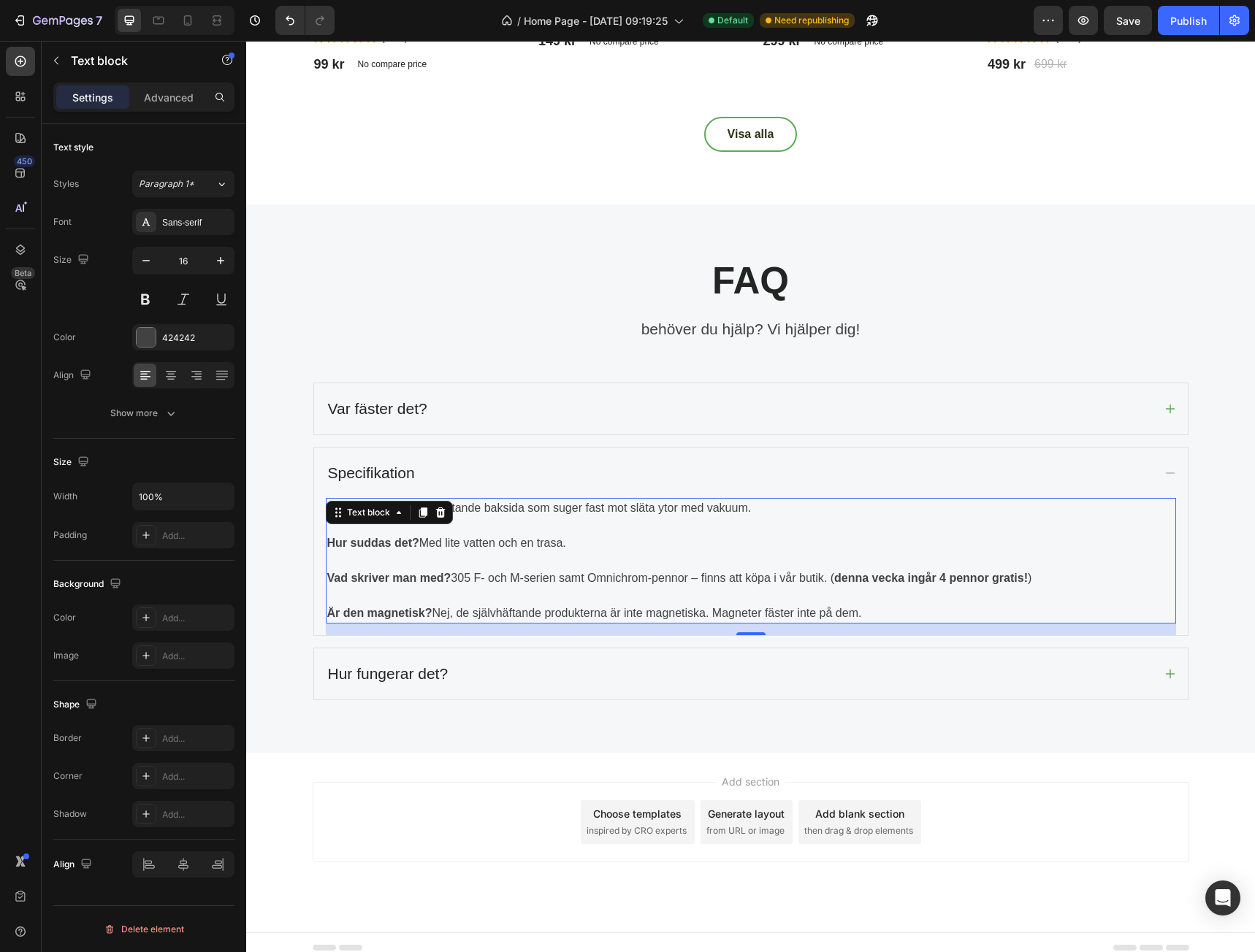
click at [875, 614] on p "Är den magnetisk? Nej, de självhäftande produkterna är inte magnetiska. Magnete…" at bounding box center [750, 613] width 848 height 18
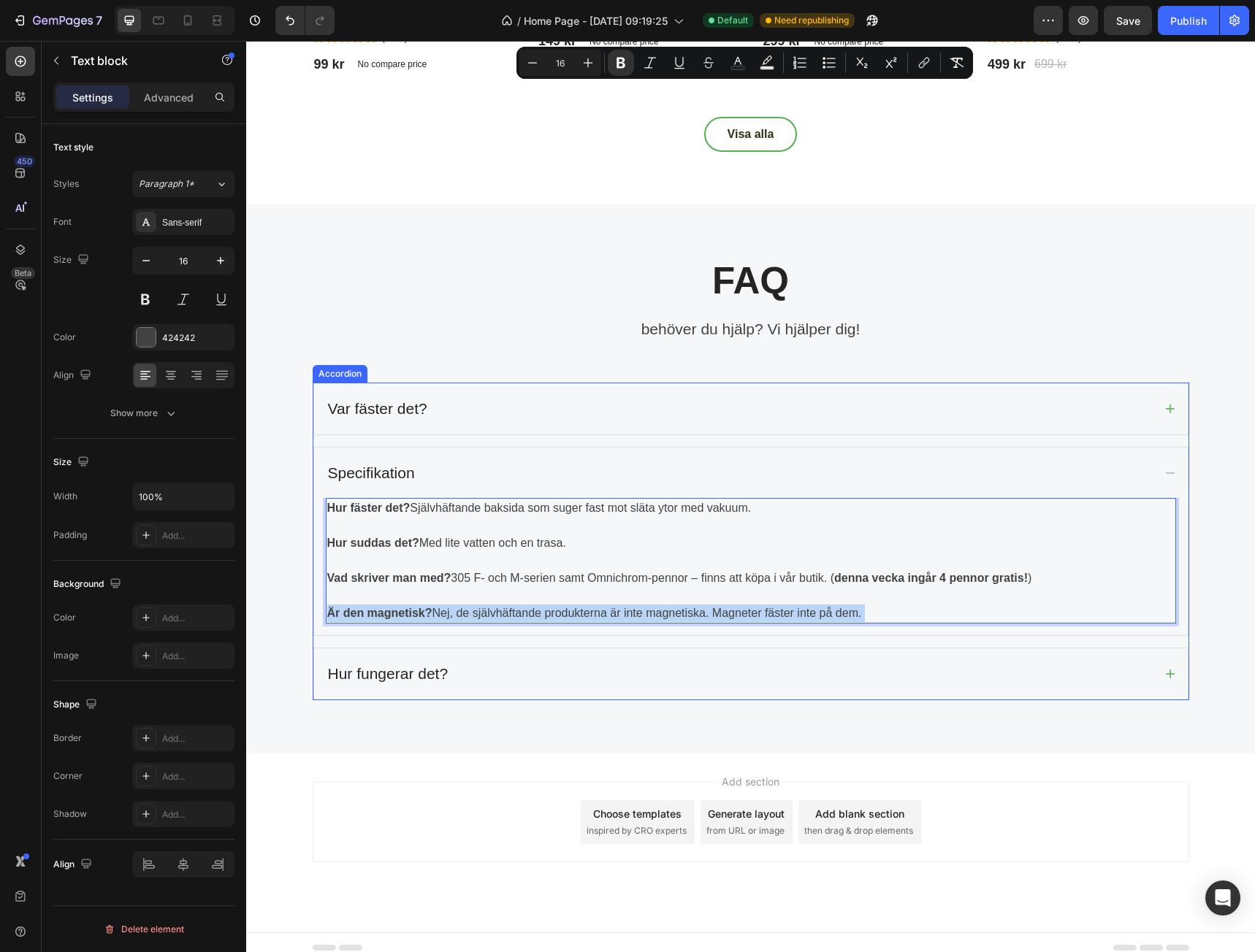
drag, startPoint x: 874, startPoint y: 614, endPoint x: 320, endPoint y: 513, distance: 563.1
click at [315, 516] on div "Hur fäster det? Självhäftande baksida som suger fast mot släta ytor med vakuum.…" at bounding box center [750, 566] width 873 height 137
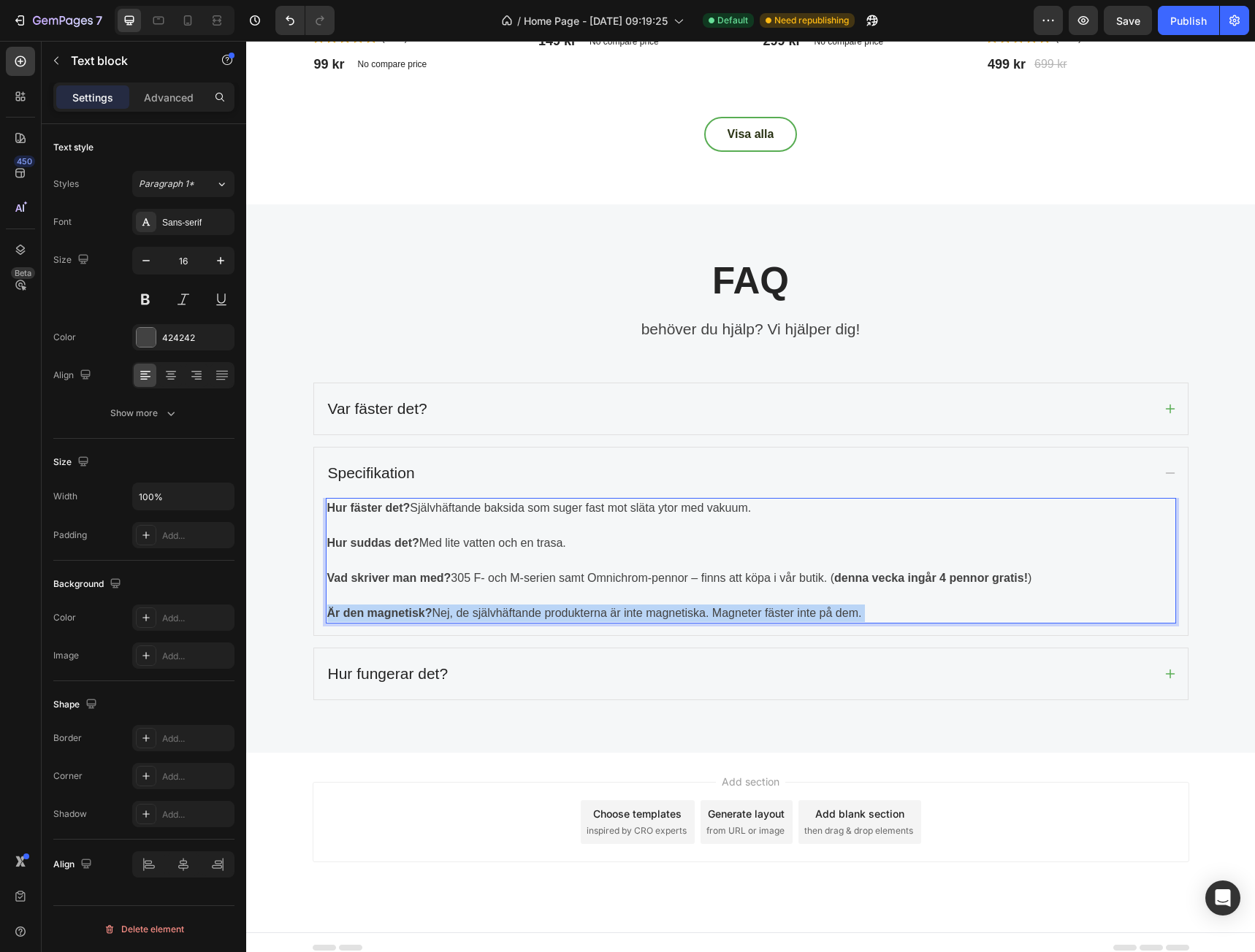
drag, startPoint x: 322, startPoint y: 507, endPoint x: 868, endPoint y: 611, distance: 555.8
click at [868, 611] on div "Hur fäster det? Självhäftande baksida som suger fast mot släta ytor med vakuum.…" at bounding box center [750, 560] width 850 height 125
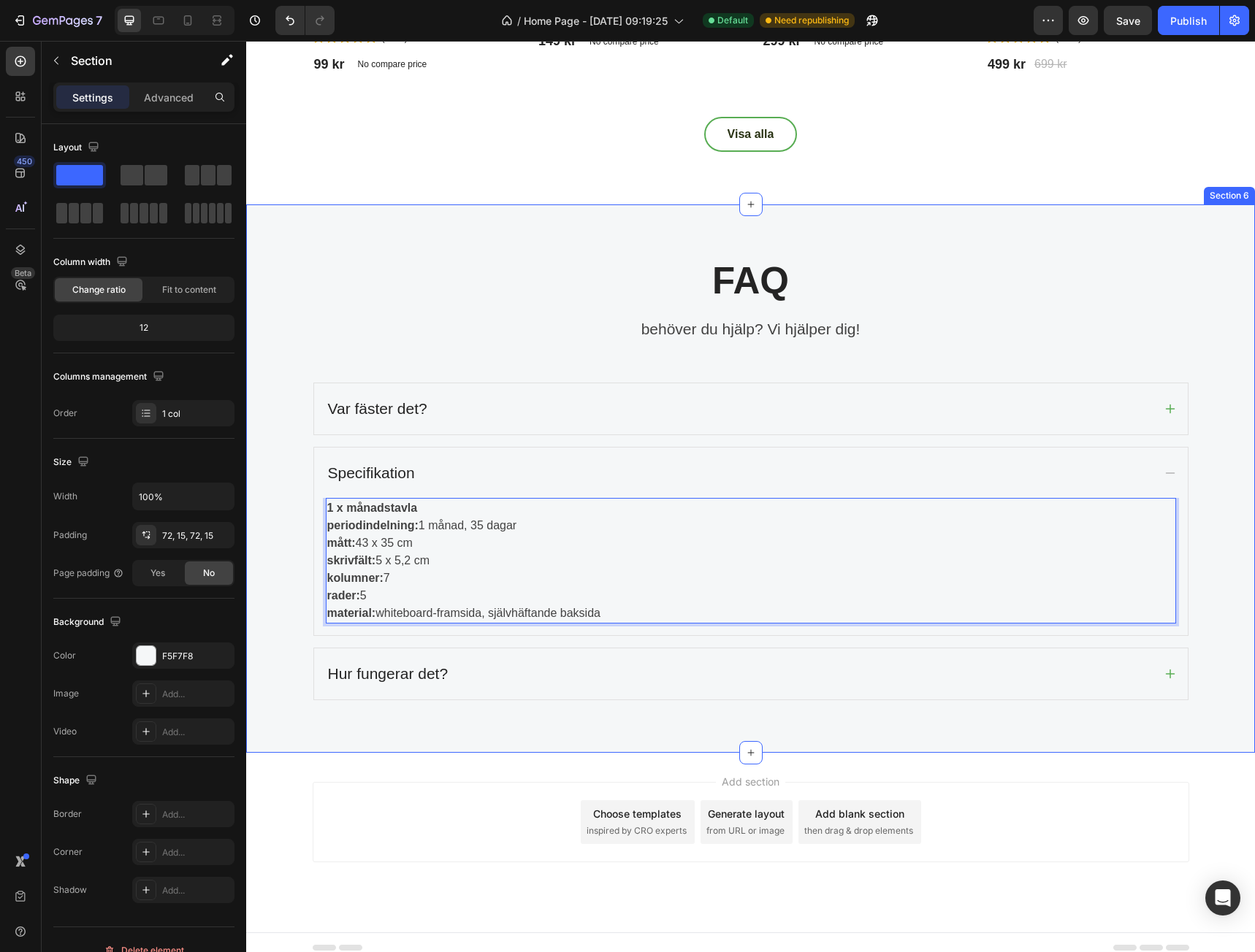
click at [287, 649] on div "FAQ Heading behöver du hjälp? Vi hjälper dig! Text block Row Var fäster det? Sp…" at bounding box center [750, 479] width 987 height 443
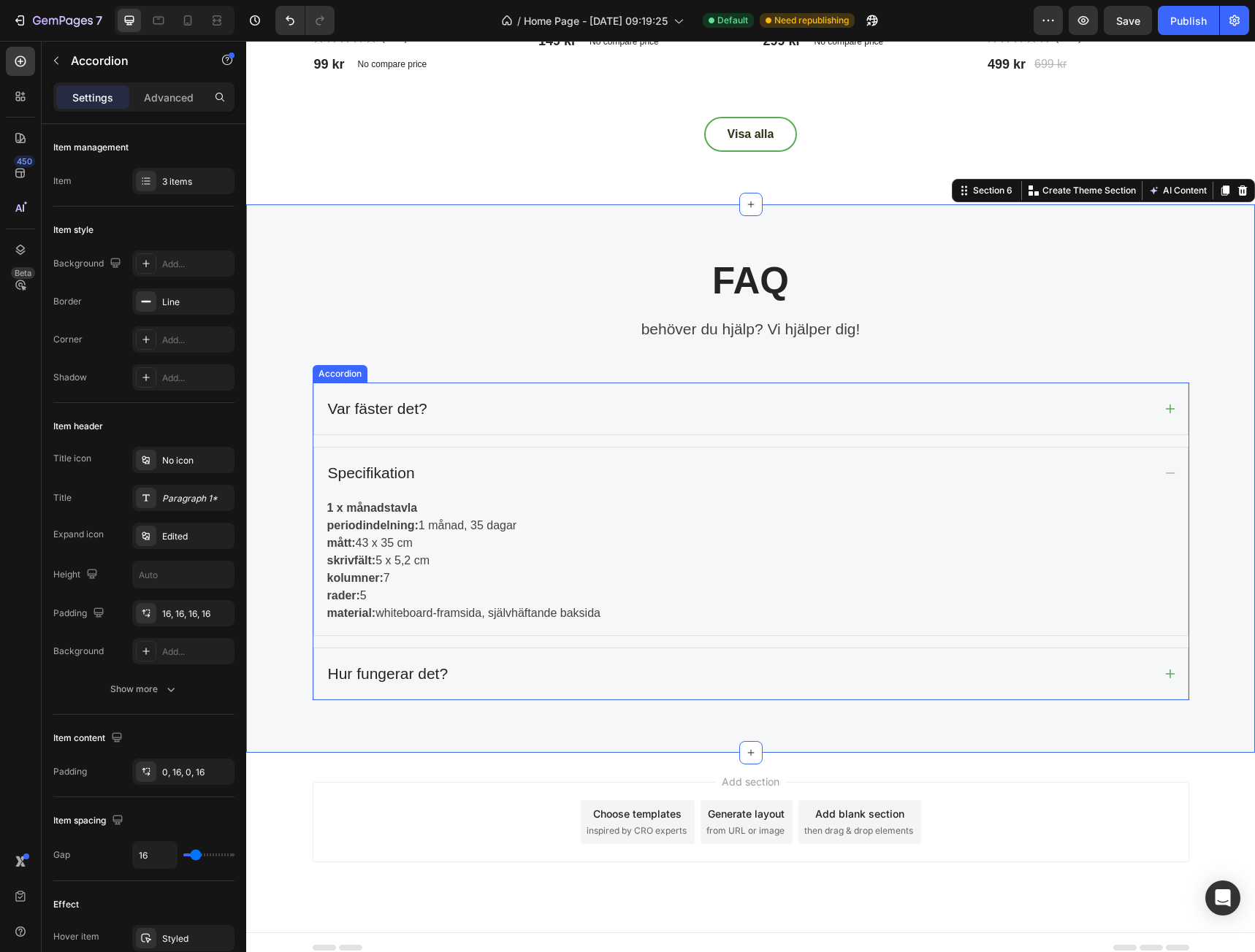
click at [580, 466] on div "Specifikation" at bounding box center [739, 473] width 827 height 28
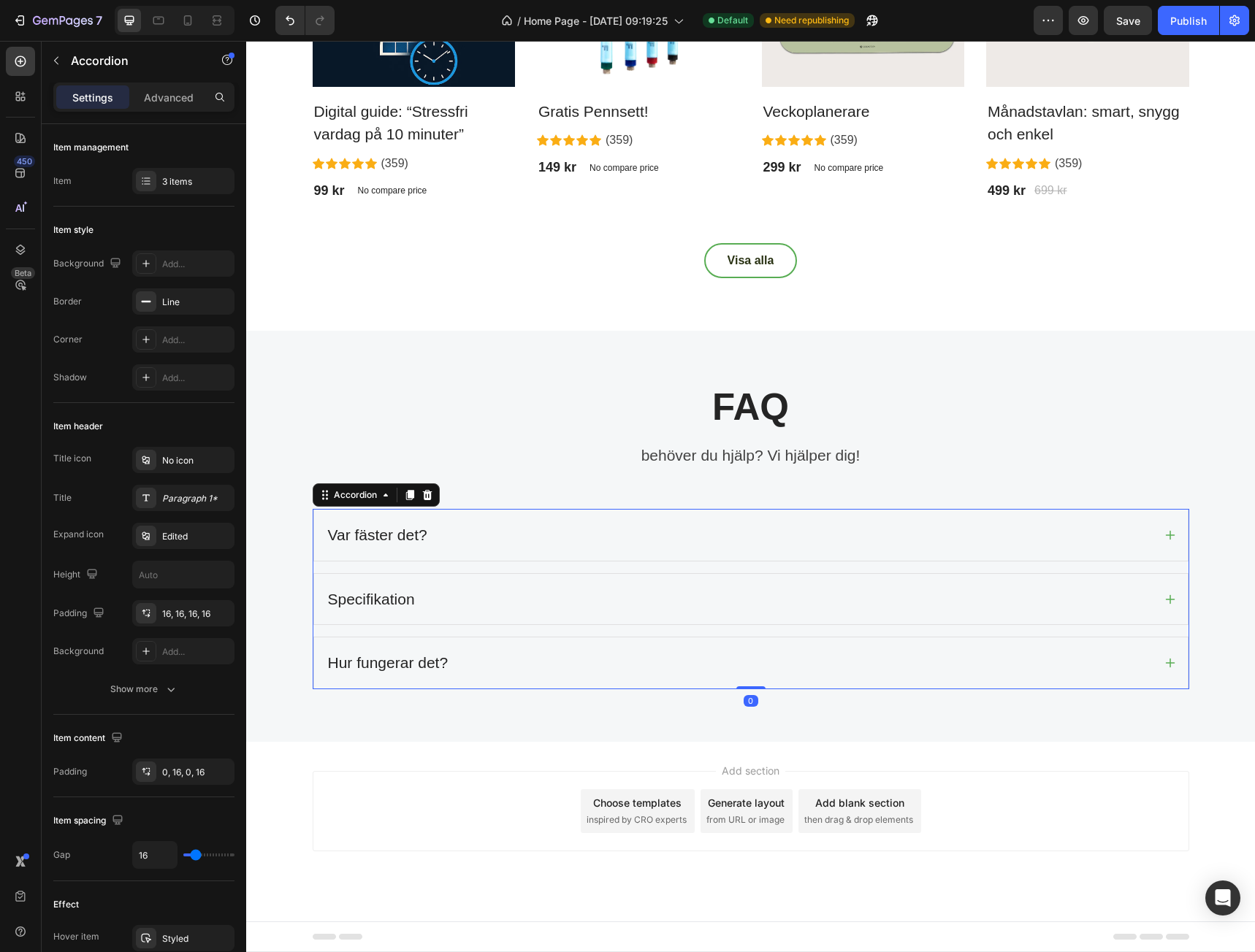
scroll to position [2526, 0]
click at [496, 663] on div "Hur fungerar det?" at bounding box center [739, 663] width 827 height 28
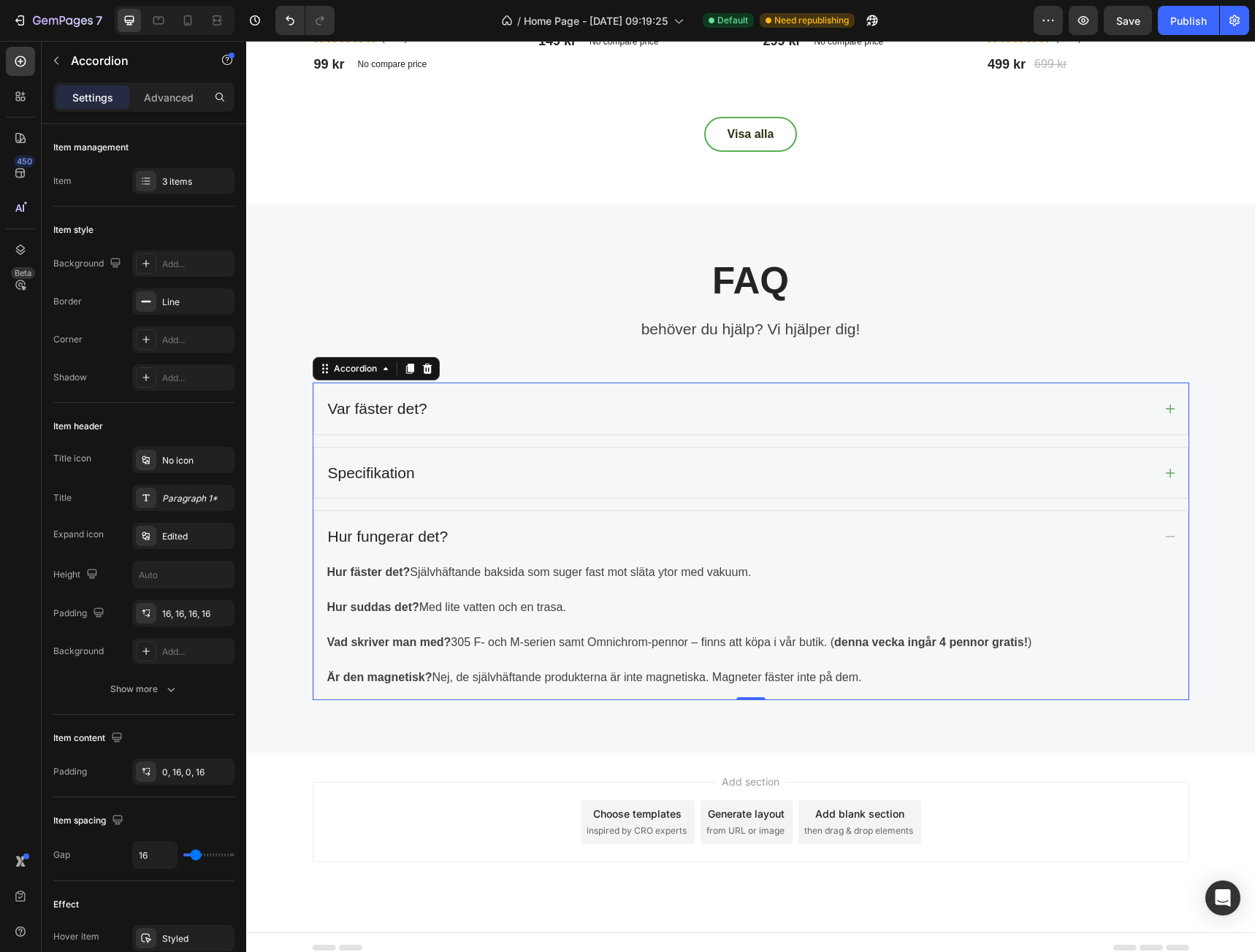
click at [524, 525] on div "Hur fungerar det?" at bounding box center [739, 536] width 827 height 28
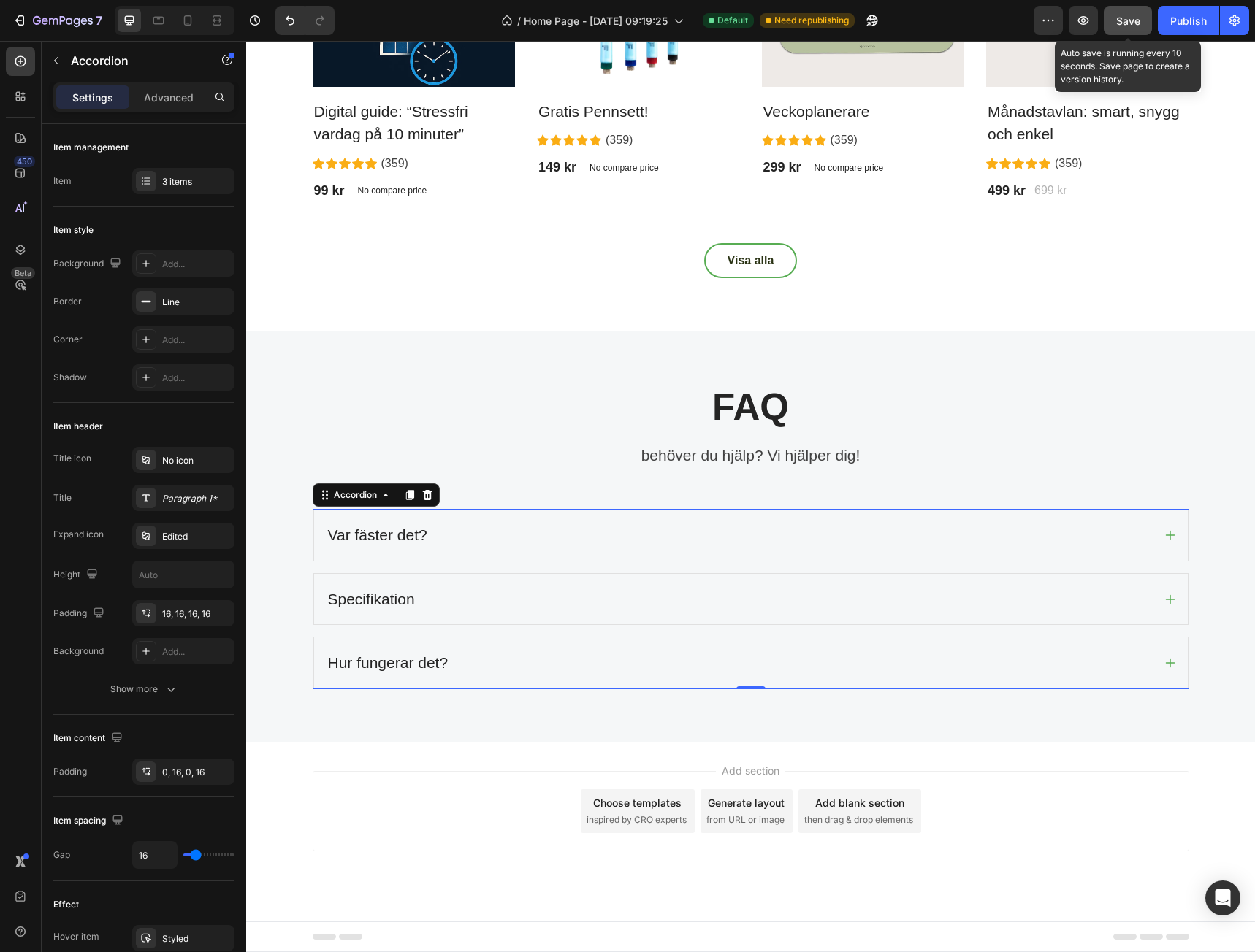
drag, startPoint x: 1141, startPoint y: 21, endPoint x: 898, endPoint y: 2, distance: 243.7
click at [1141, 21] on button "Save" at bounding box center [1128, 20] width 49 height 29
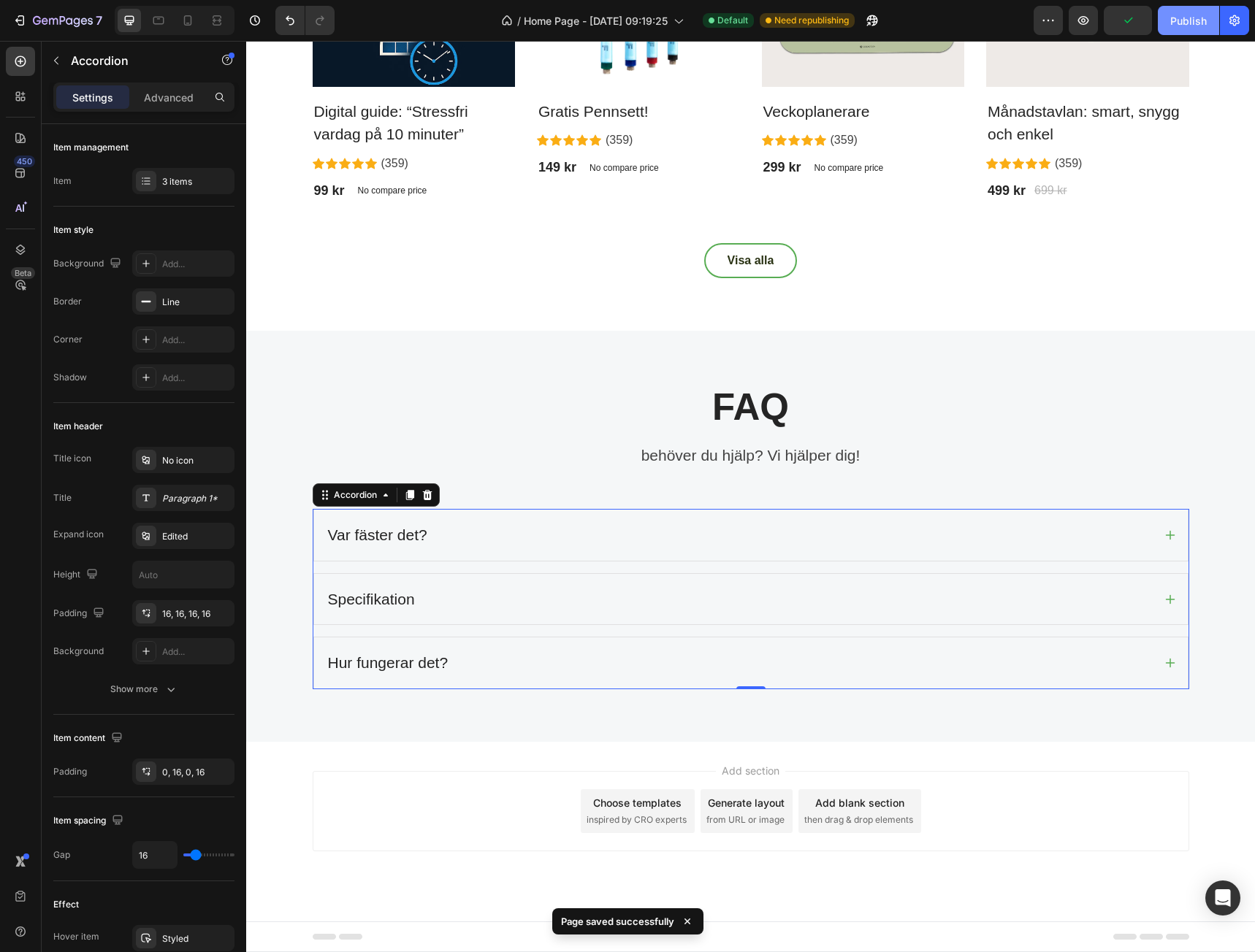
click at [1186, 32] on button "Publish" at bounding box center [1188, 20] width 61 height 29
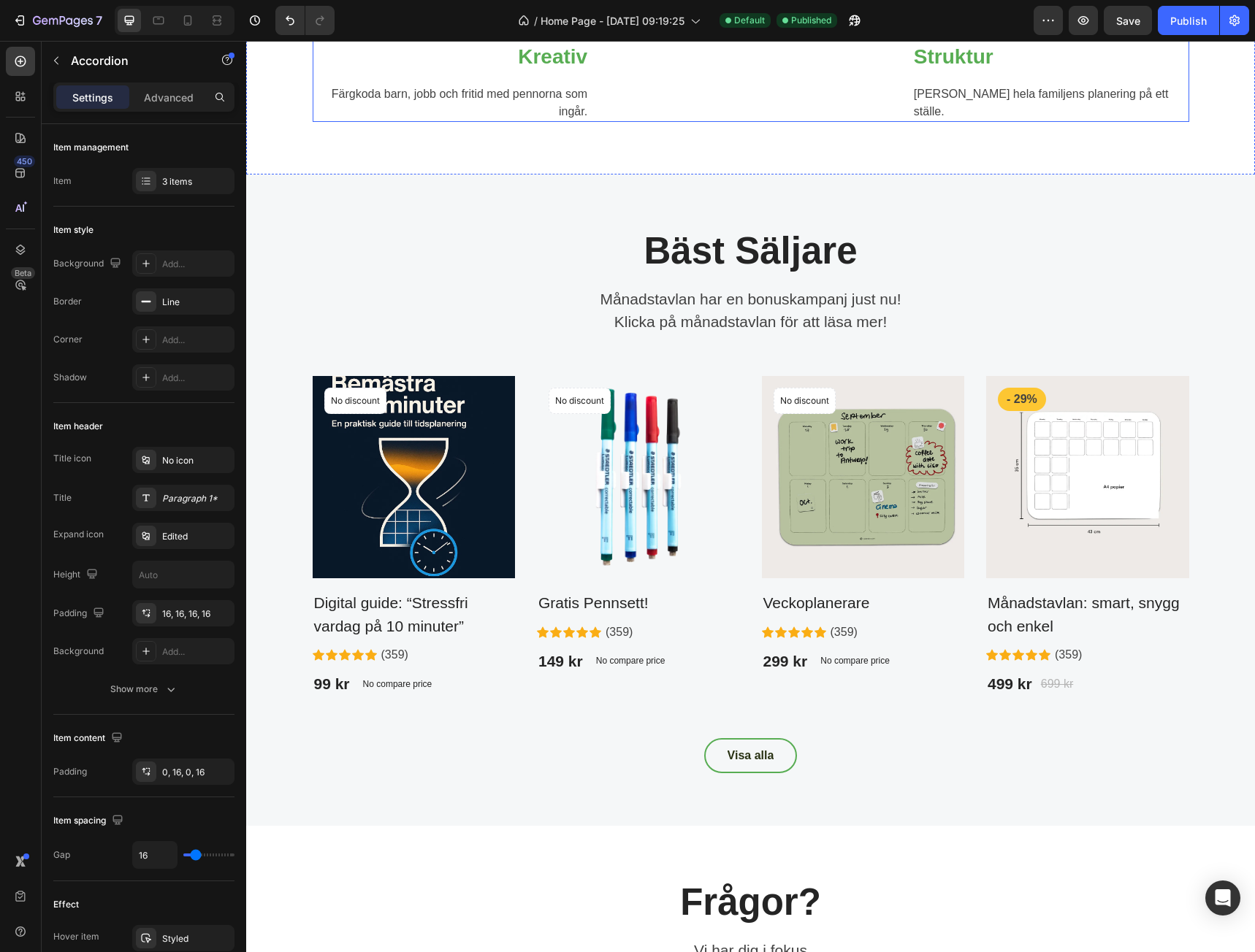
scroll to position [1022, 0]
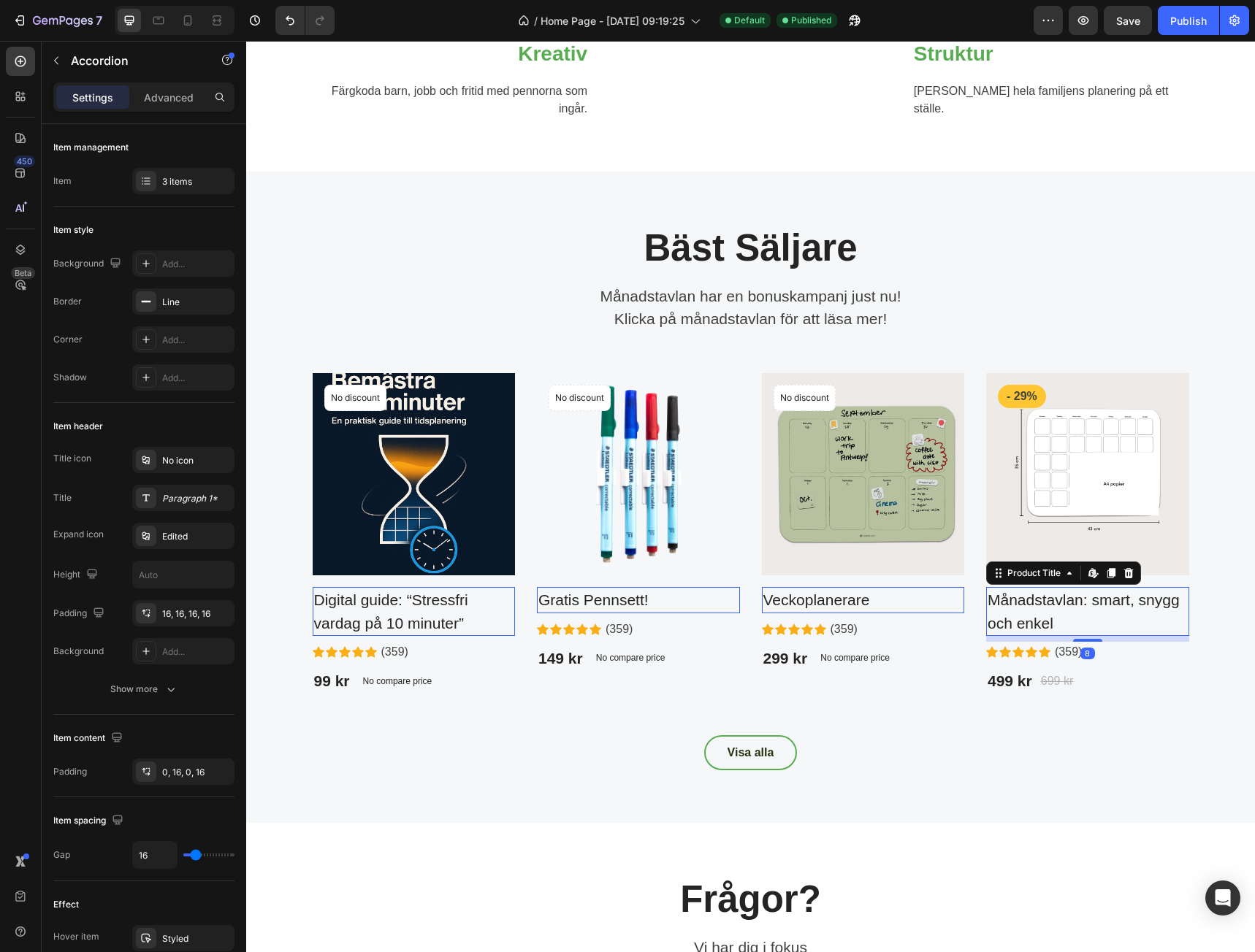
click at [1058, 636] on h2 "Månadstavlan: smart, snygg och enkel" at bounding box center [1088, 612] width 203 height 49
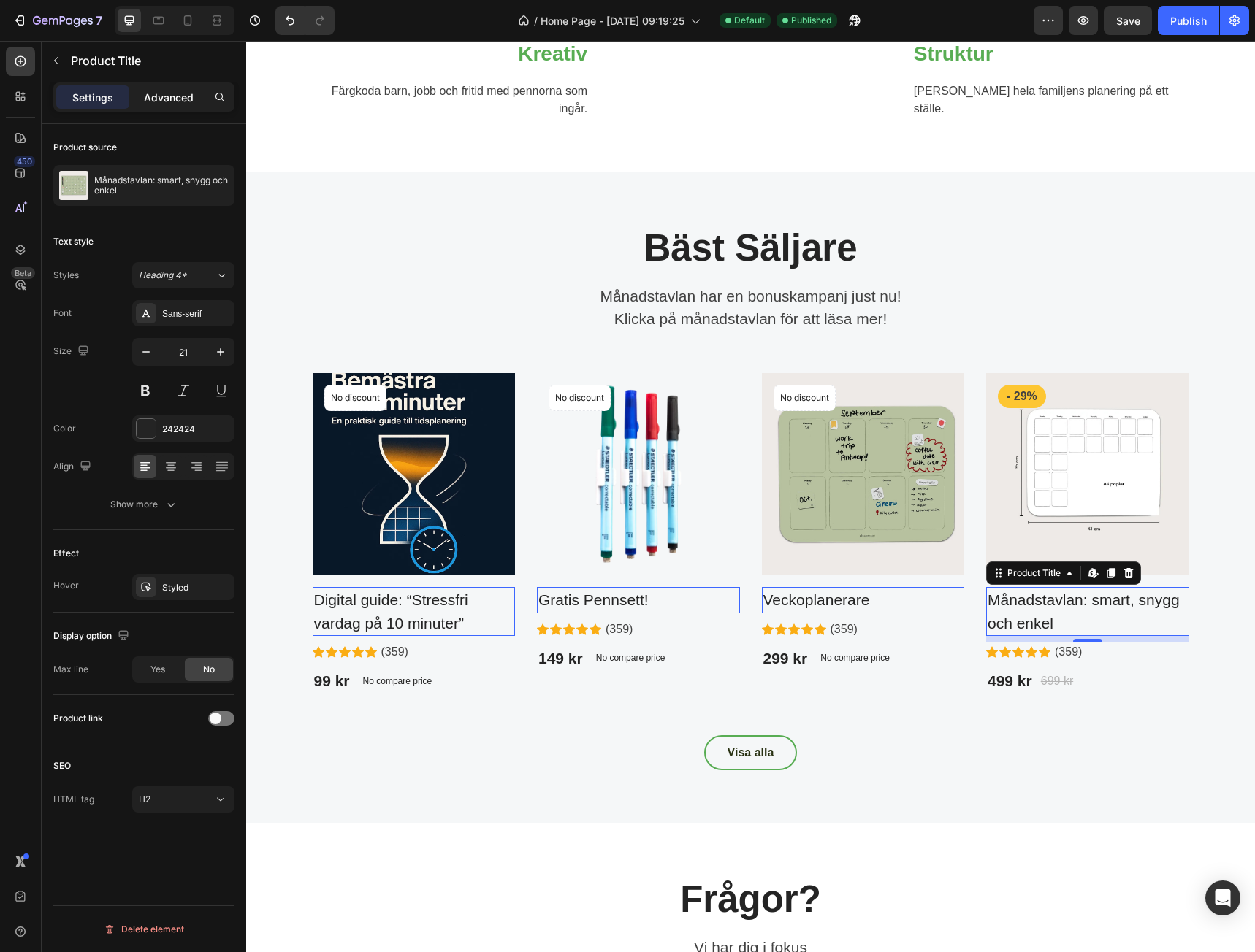
click at [159, 101] on p "Advanced" at bounding box center [168, 97] width 49 height 15
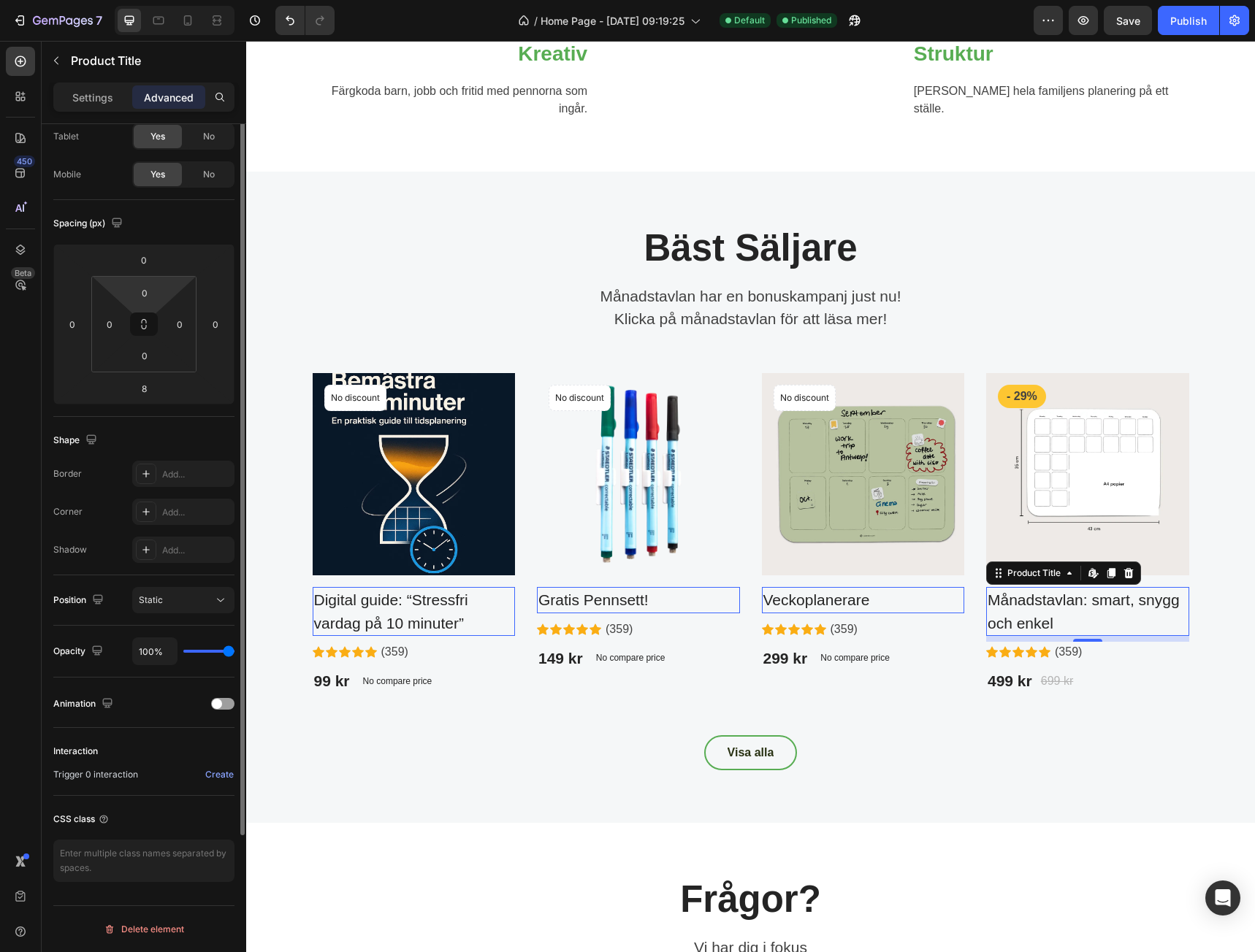
scroll to position [0, 0]
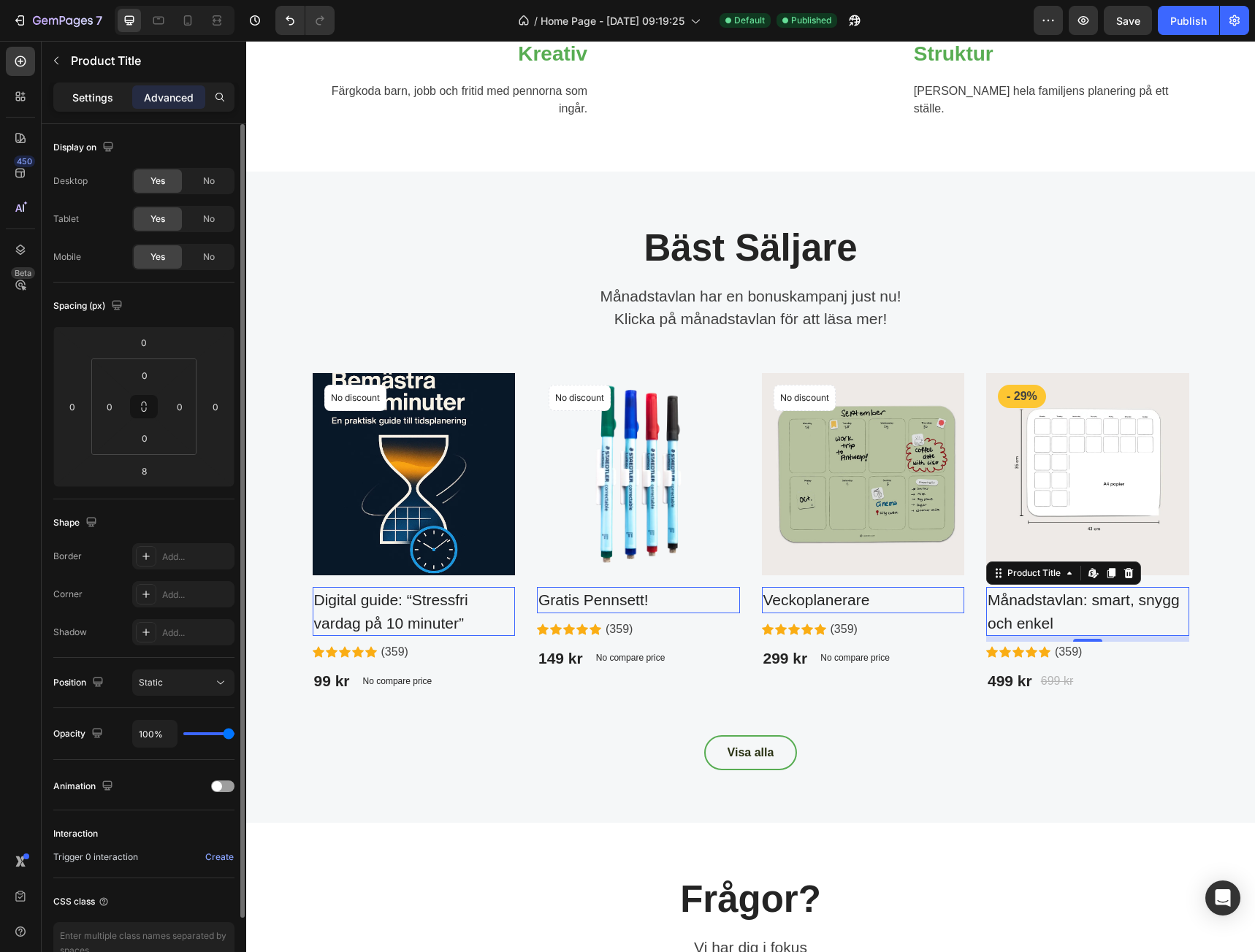
click at [95, 103] on p "Settings" at bounding box center [92, 97] width 41 height 15
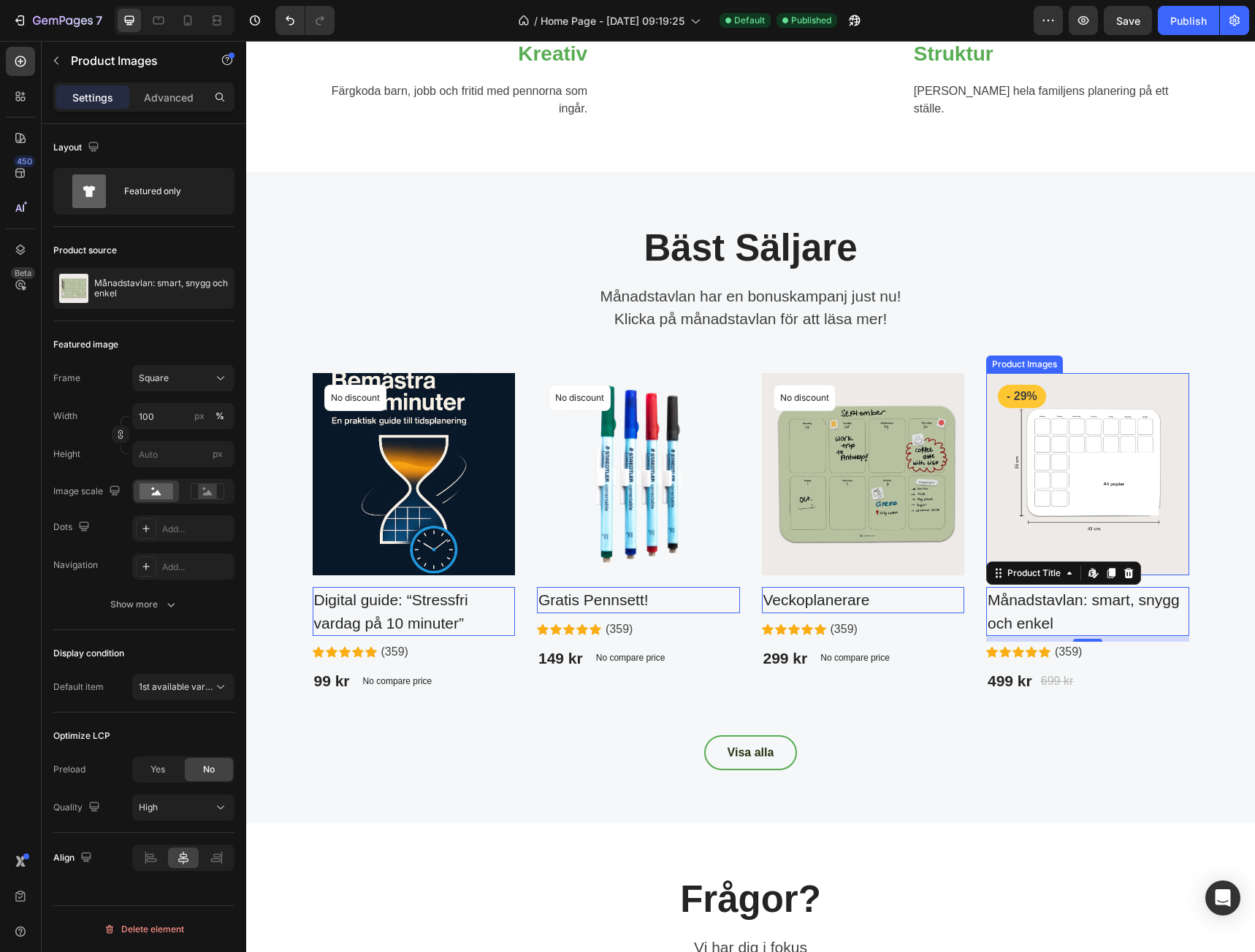
click at [1036, 538] on img at bounding box center [1088, 474] width 203 height 203
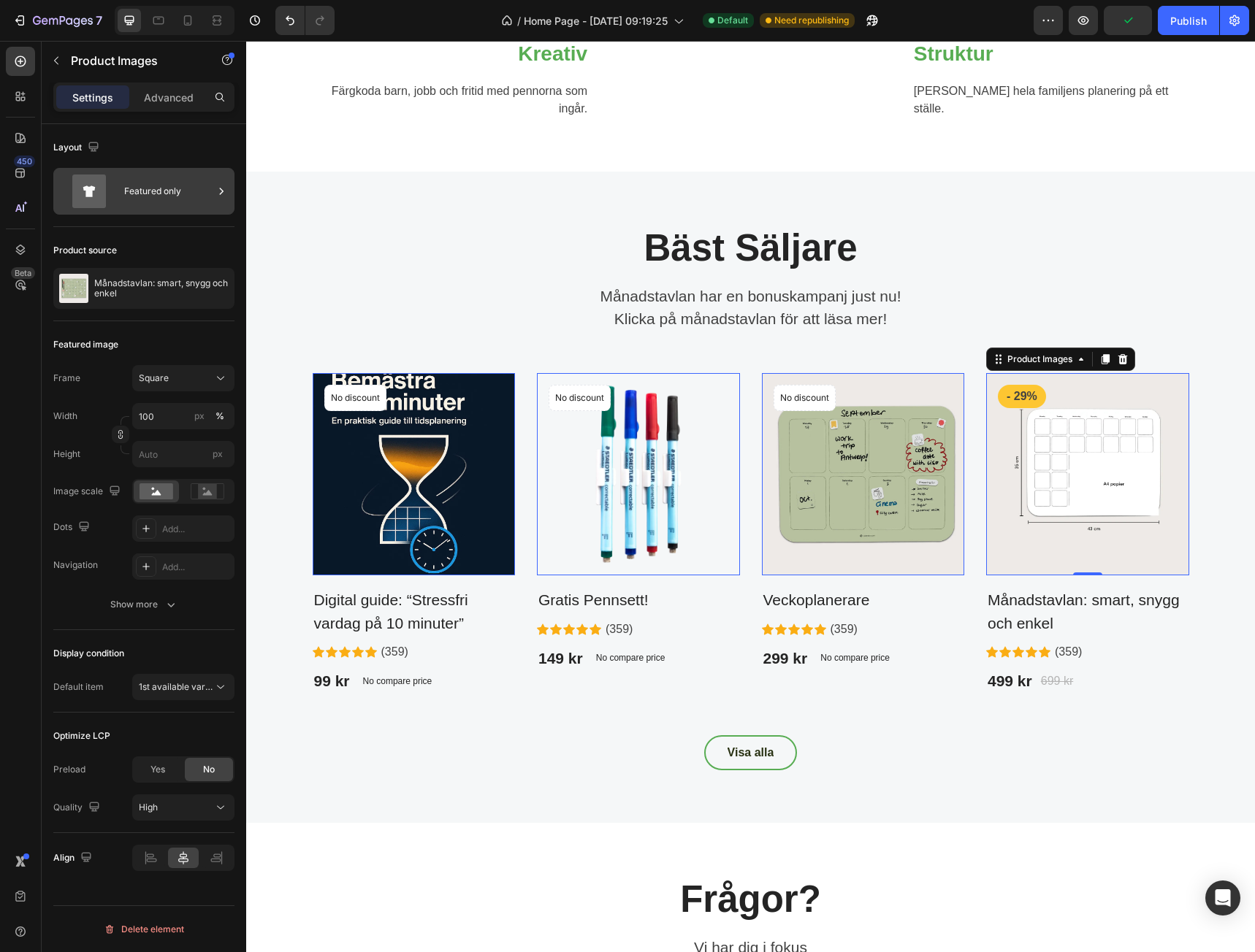
click at [161, 197] on div "Featured only" at bounding box center [168, 192] width 90 height 33
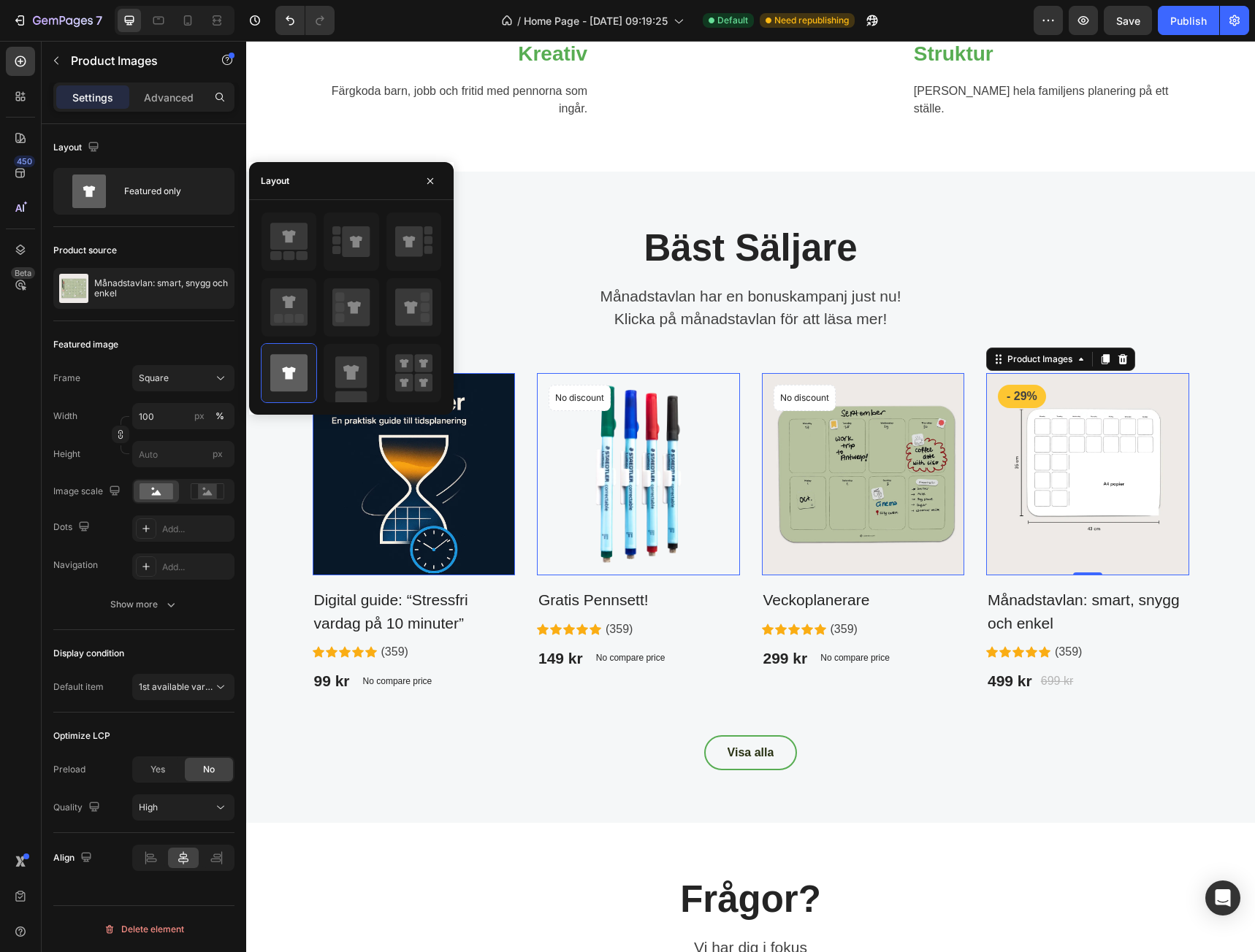
click at [158, 238] on div "Product source" at bounding box center [144, 250] width 182 height 23
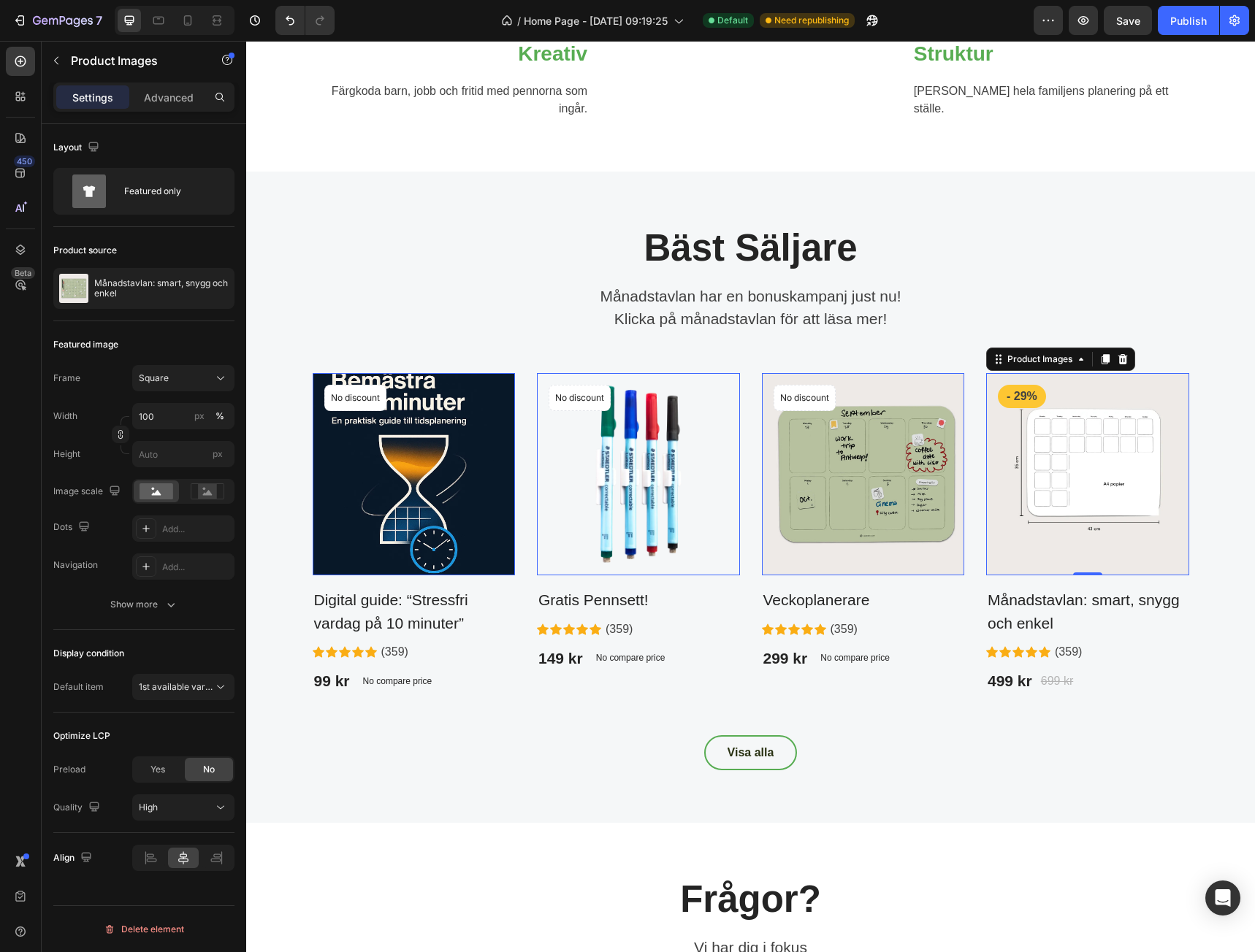
click at [162, 111] on div "Settings Advanced" at bounding box center [144, 97] width 182 height 29
click at [165, 106] on div "Advanced" at bounding box center [168, 97] width 73 height 23
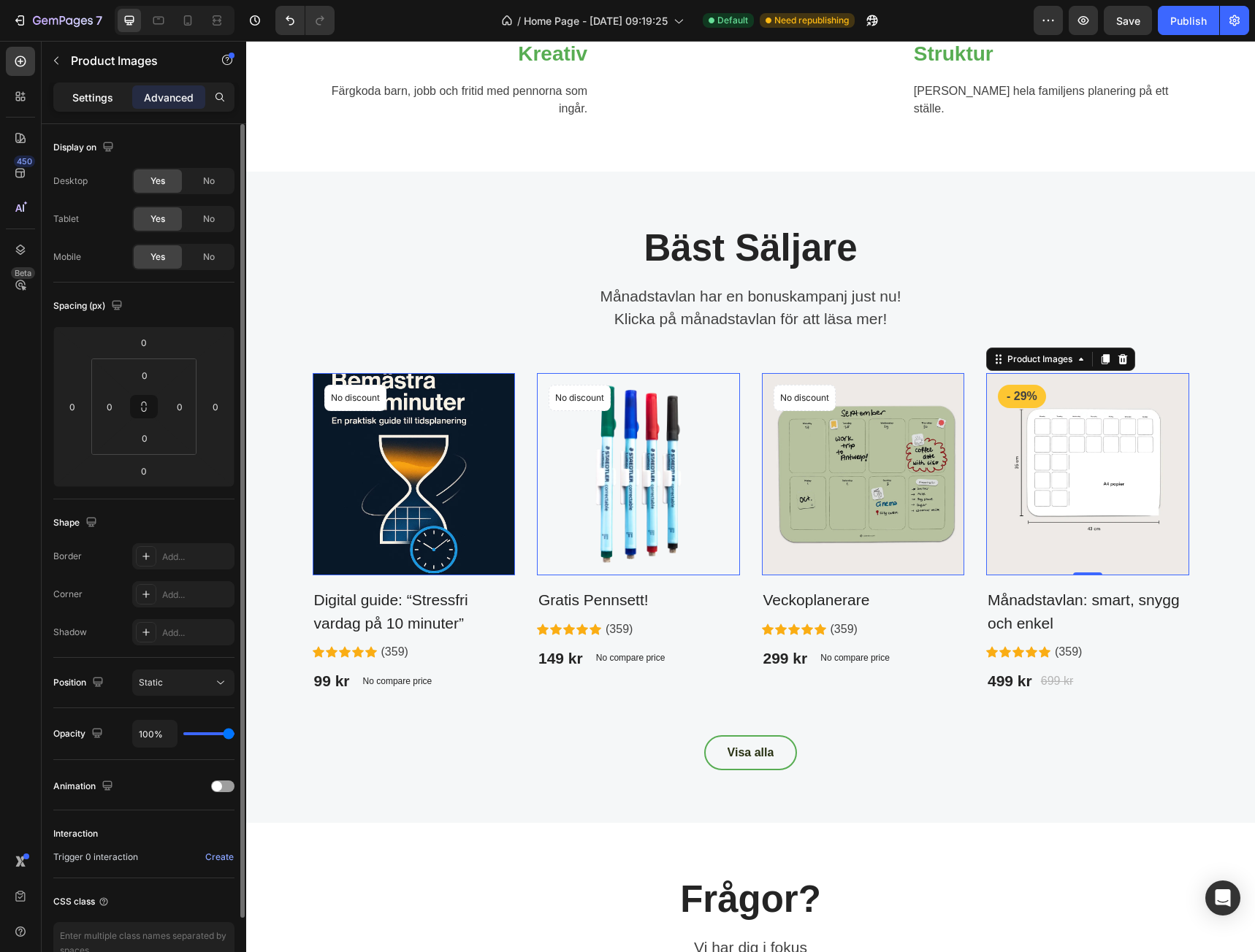
click at [95, 95] on p "Settings" at bounding box center [92, 97] width 41 height 15
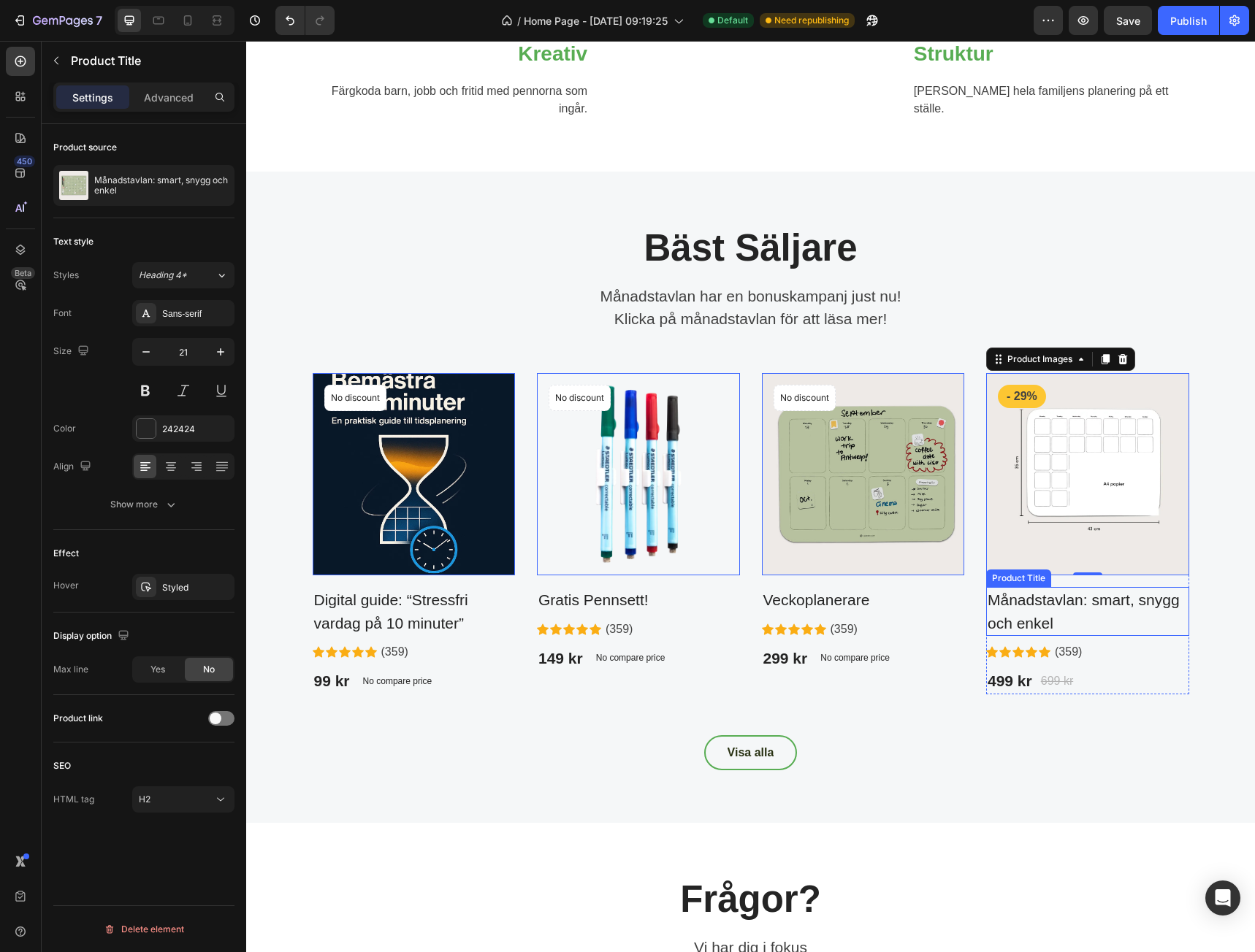
click at [1036, 636] on h2 "Månadstavlan: smart, snygg och enkel" at bounding box center [1088, 612] width 203 height 49
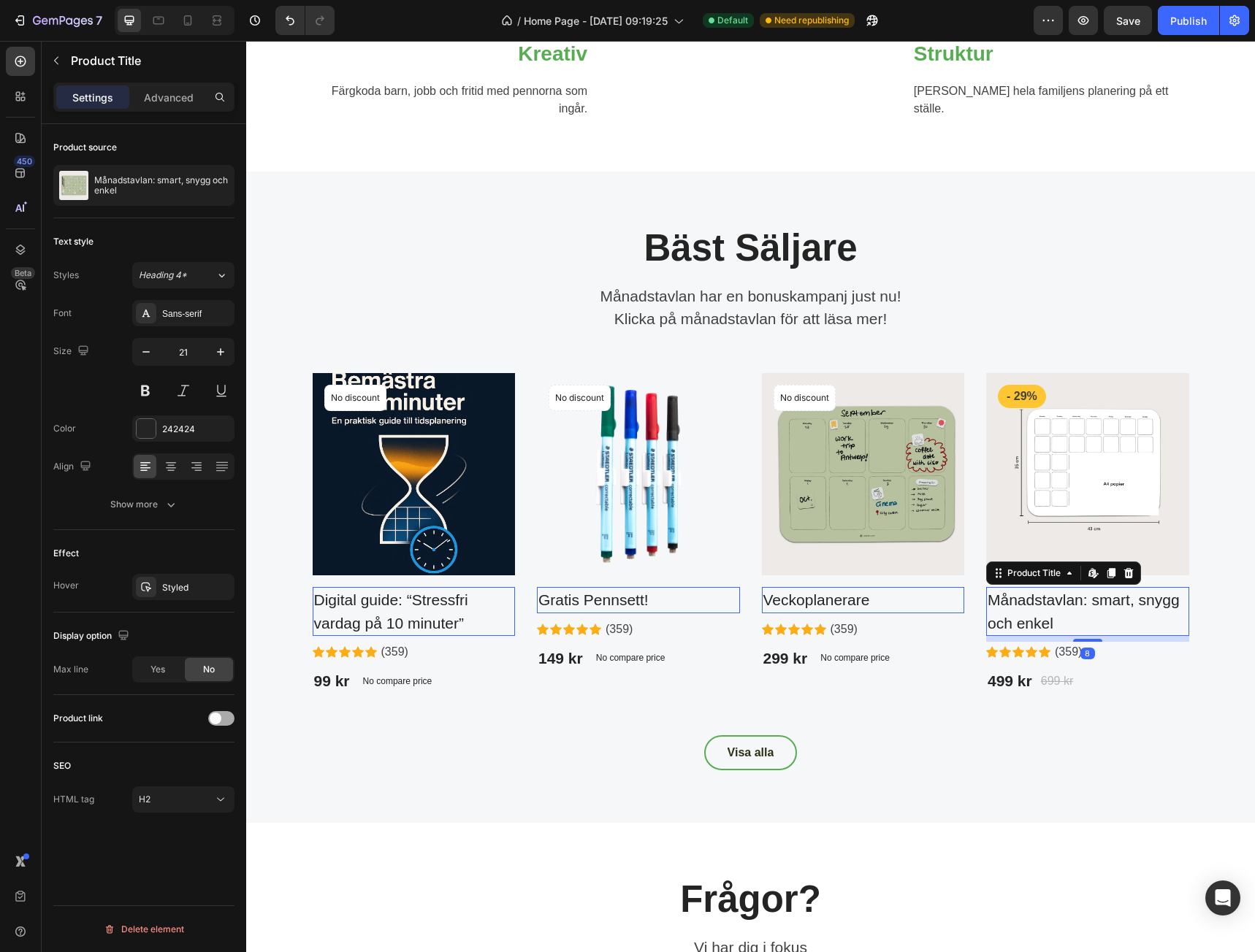
click at [223, 721] on div at bounding box center [221, 718] width 26 height 14
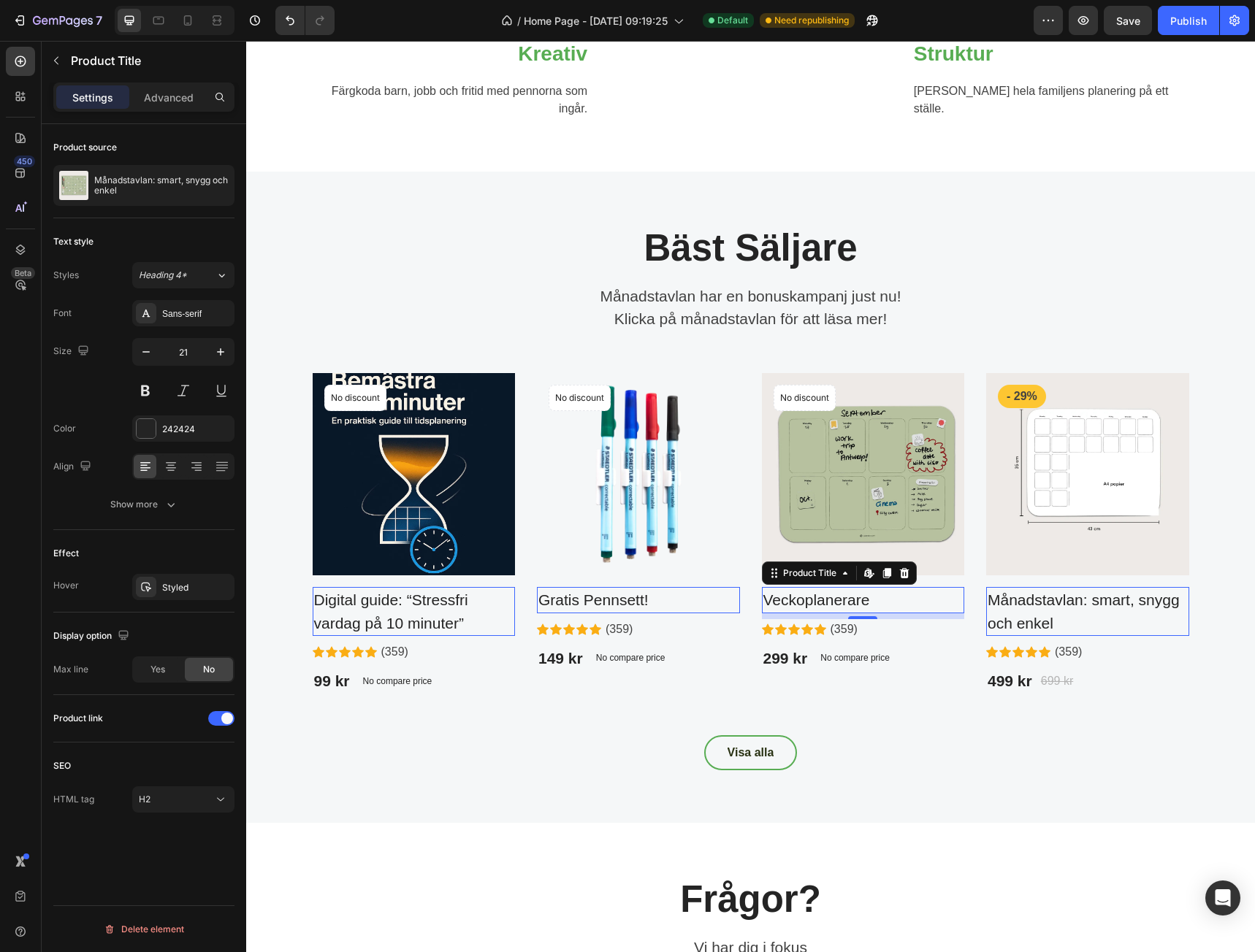
click at [874, 613] on h2 "Veckoplanerare" at bounding box center [863, 600] width 203 height 26
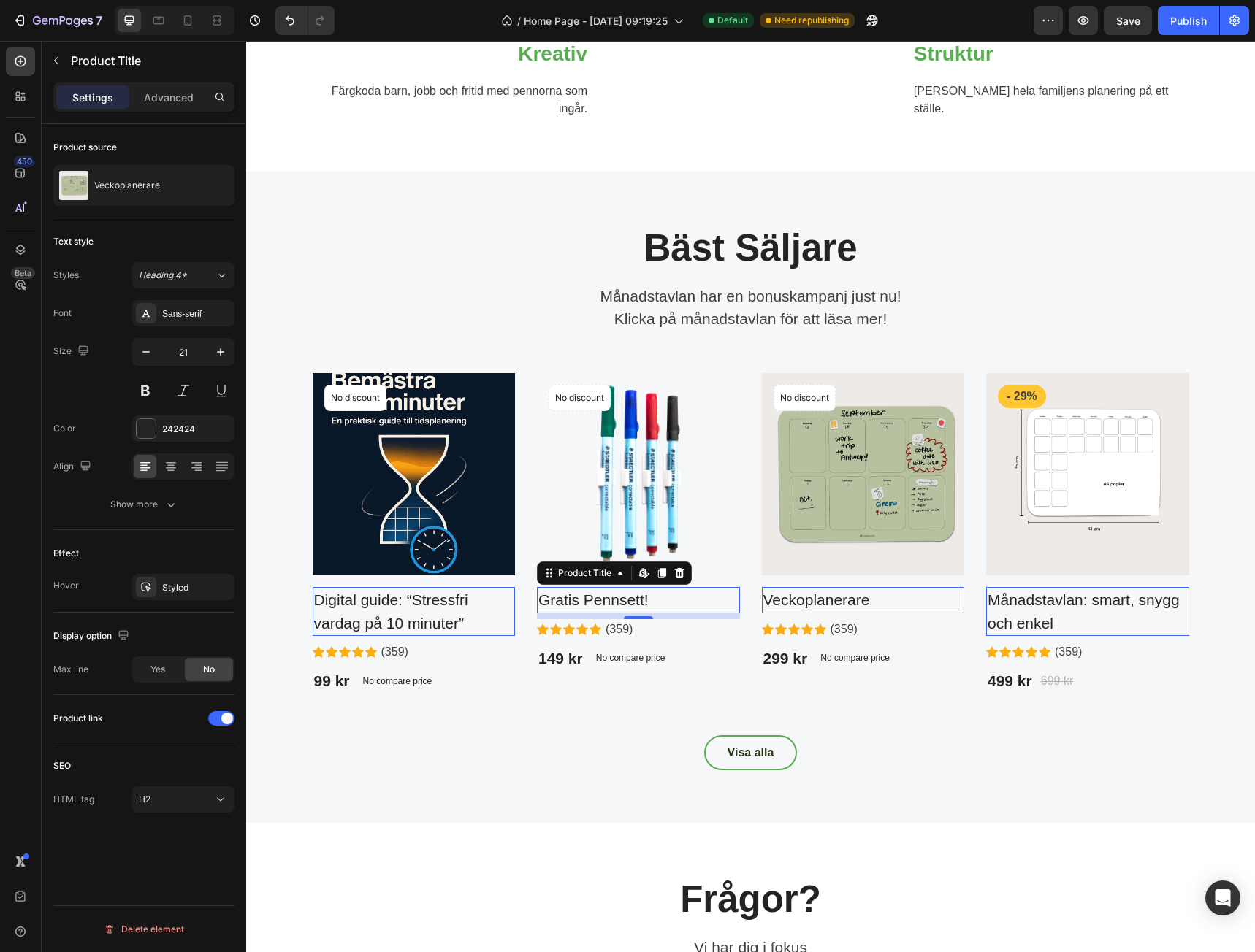
click at [575, 613] on h2 "Gratis Pennsett!" at bounding box center [638, 600] width 203 height 26
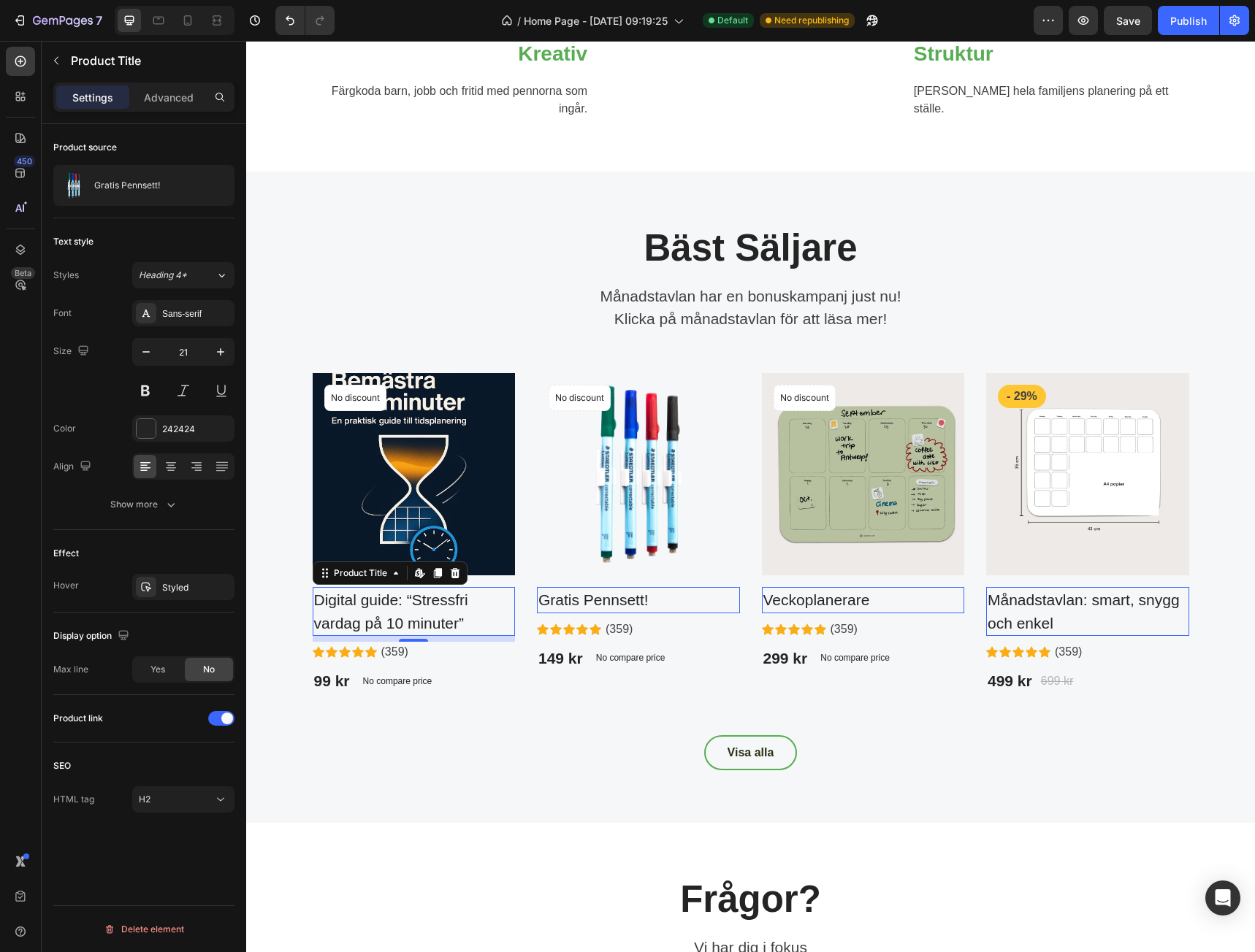
click at [423, 636] on h2 "Digital guide: “Stressfri vardag på 10 minuter”" at bounding box center [414, 612] width 203 height 49
click at [1032, 636] on h2 "Månadstavlan: smart, snygg och enkel" at bounding box center [1088, 612] width 203 height 49
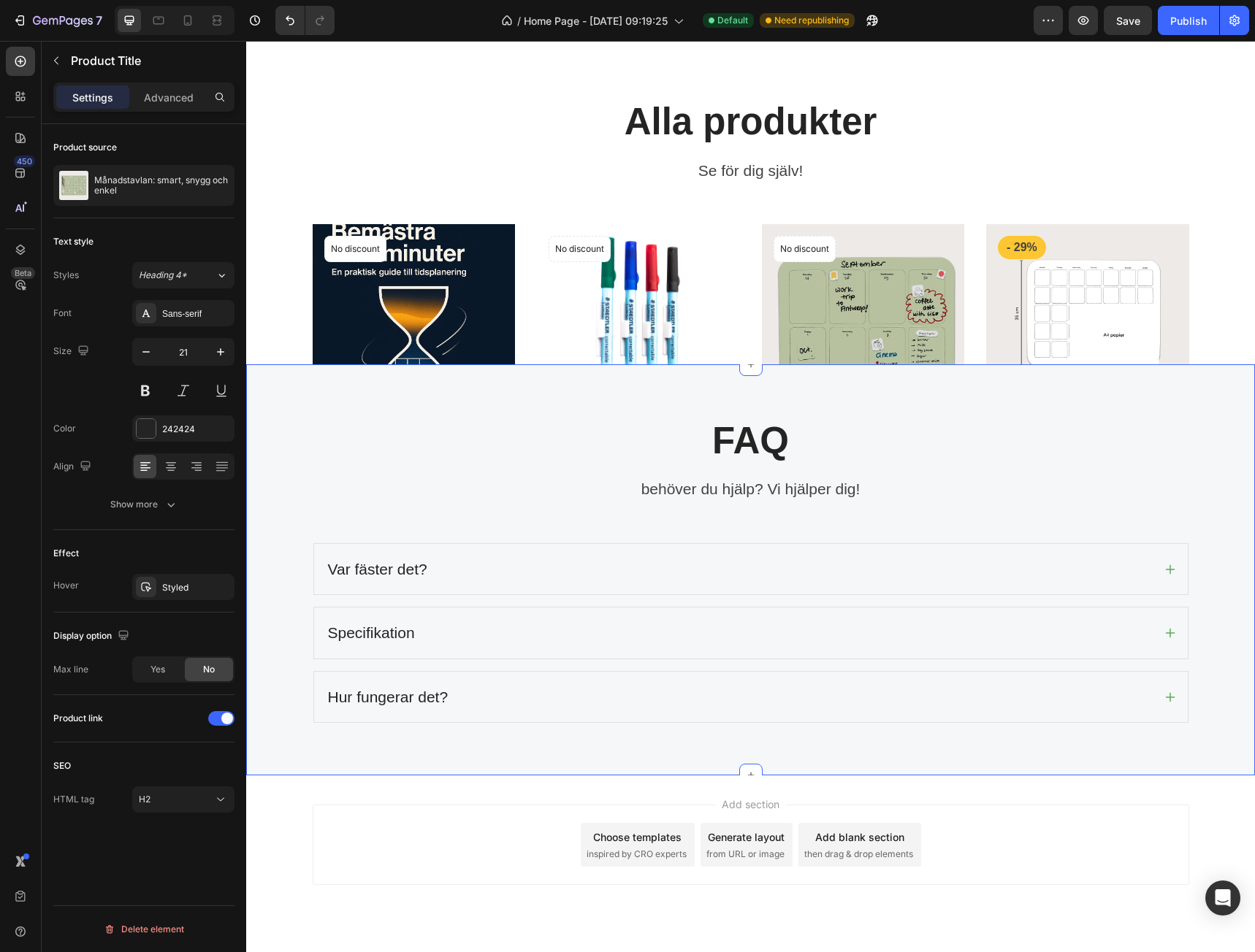
scroll to position [2191, 0]
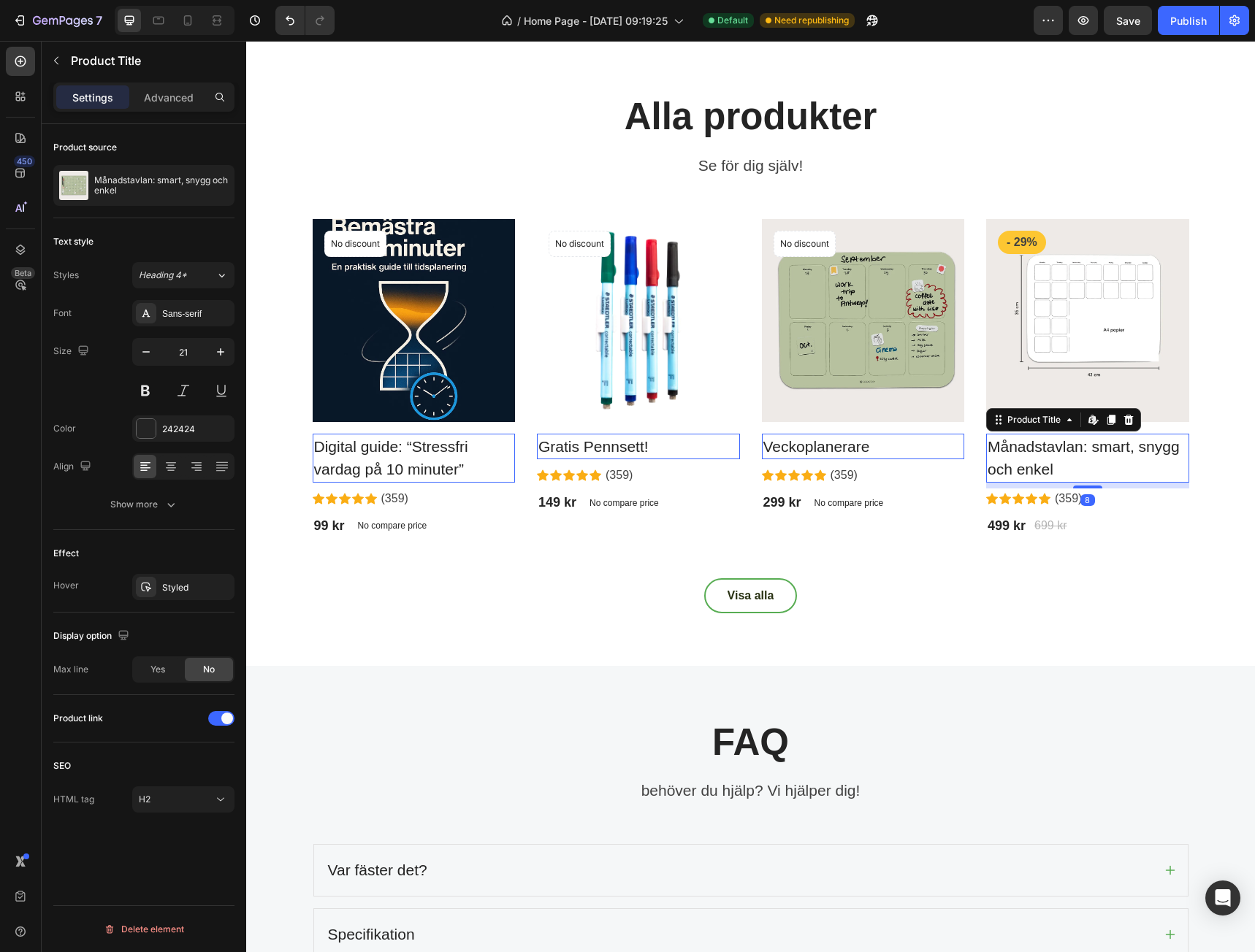
click at [1076, 483] on h2 "Månadstavlan: smart, snygg och enkel" at bounding box center [1088, 458] width 203 height 49
click at [216, 723] on span at bounding box center [216, 719] width 12 height 12
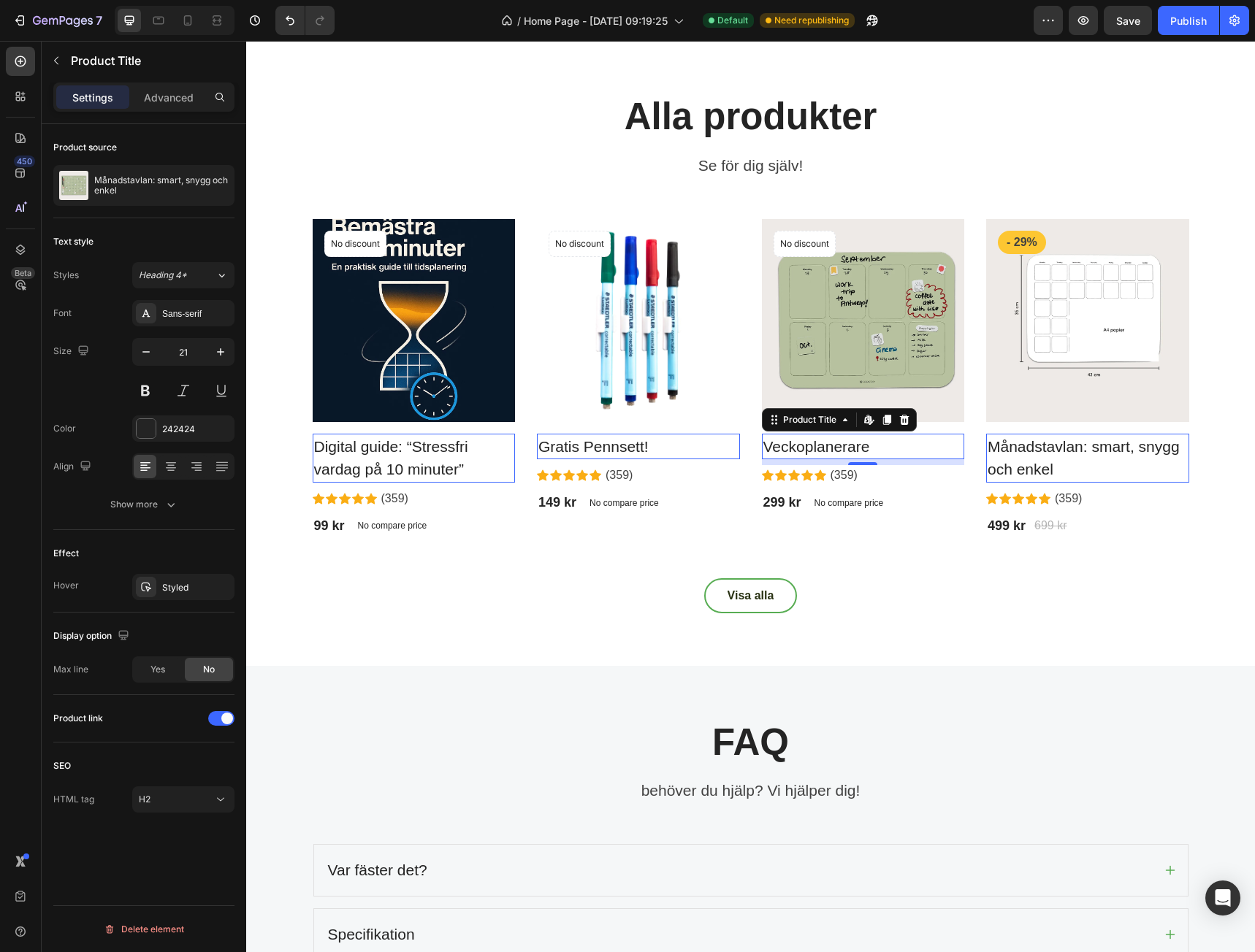
click at [804, 460] on h2 "Veckoplanerare" at bounding box center [863, 447] width 203 height 26
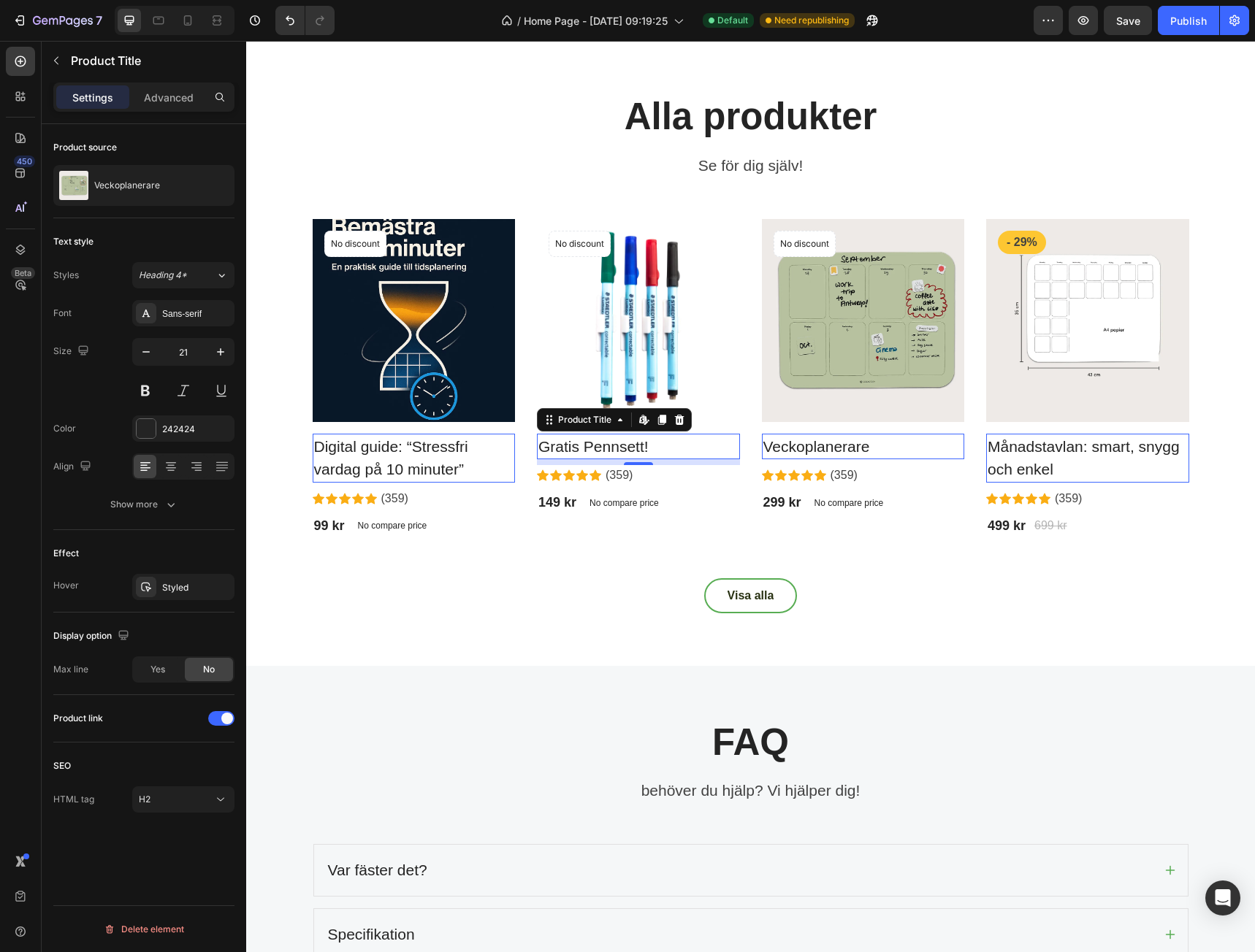
click at [641, 460] on h2 "Gratis Pennsett!" at bounding box center [638, 447] width 203 height 26
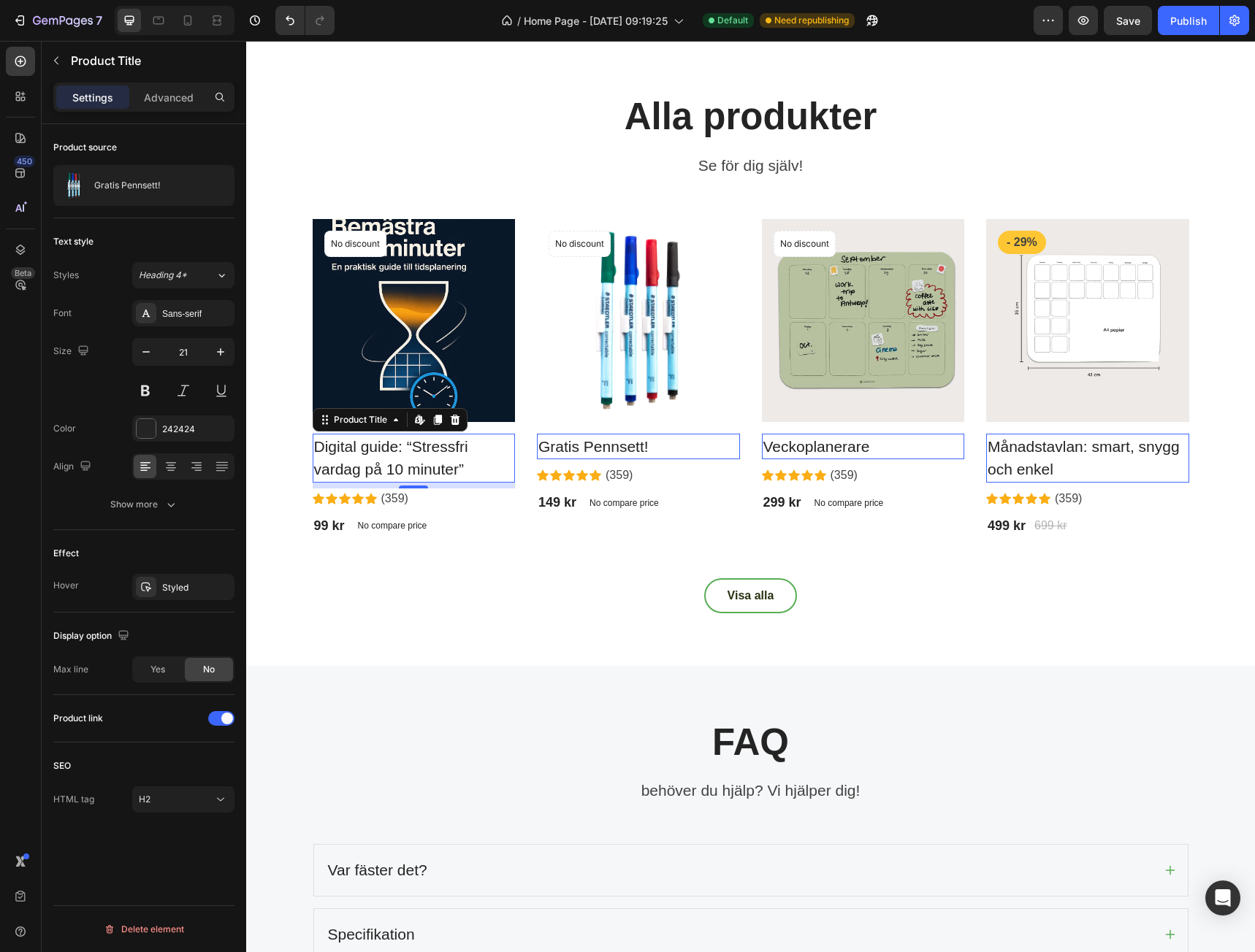
click at [476, 483] on h2 "Digital guide: “Stressfri vardag på 10 minuter”" at bounding box center [414, 458] width 203 height 49
click at [1178, 20] on div "Publish" at bounding box center [1189, 21] width 37 height 15
